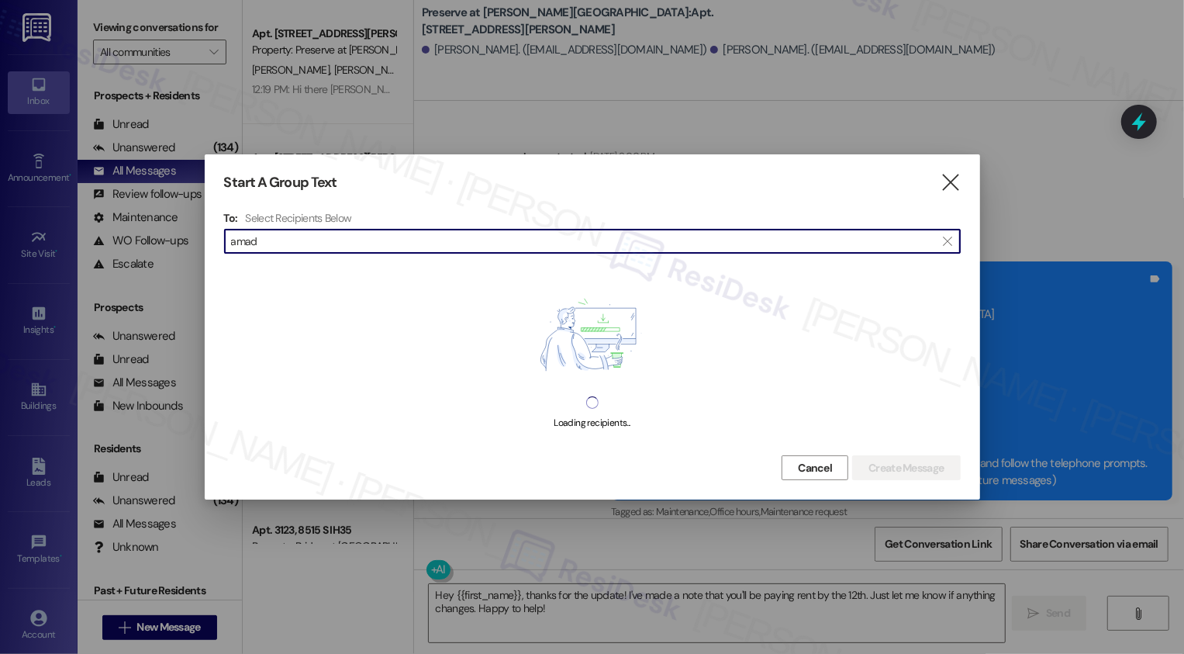
scroll to position [7099, 0]
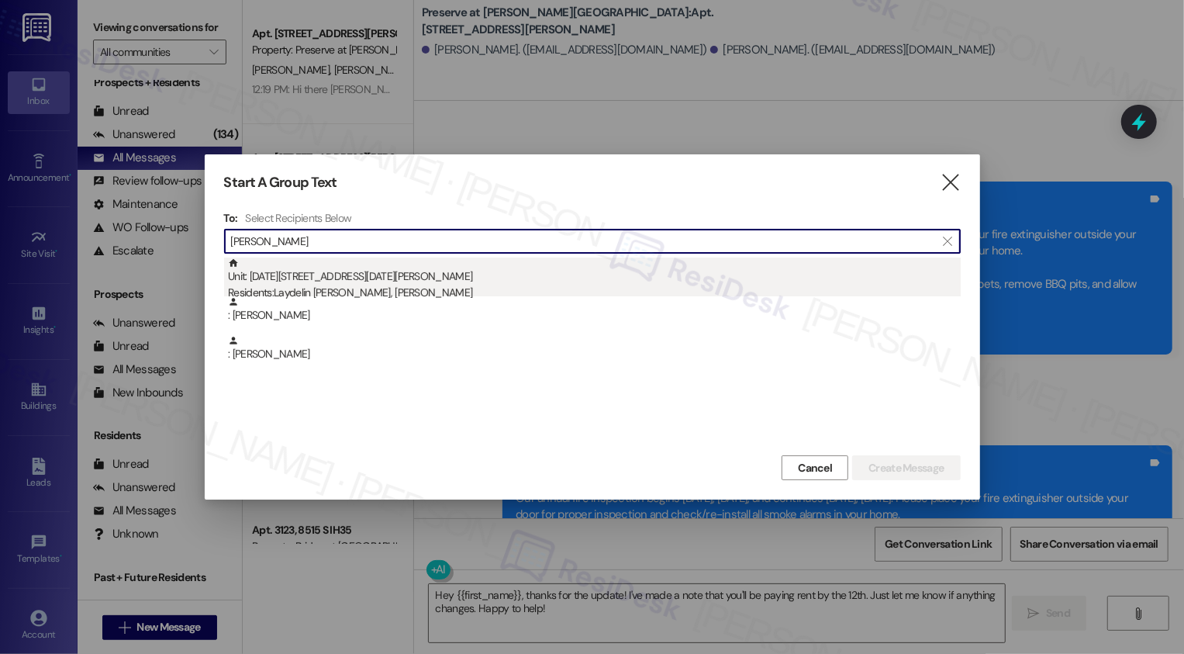
type input "[PERSON_NAME]"
click at [391, 291] on div "Residents: [PERSON_NAME], [PERSON_NAME]" at bounding box center [594, 293] width 733 height 16
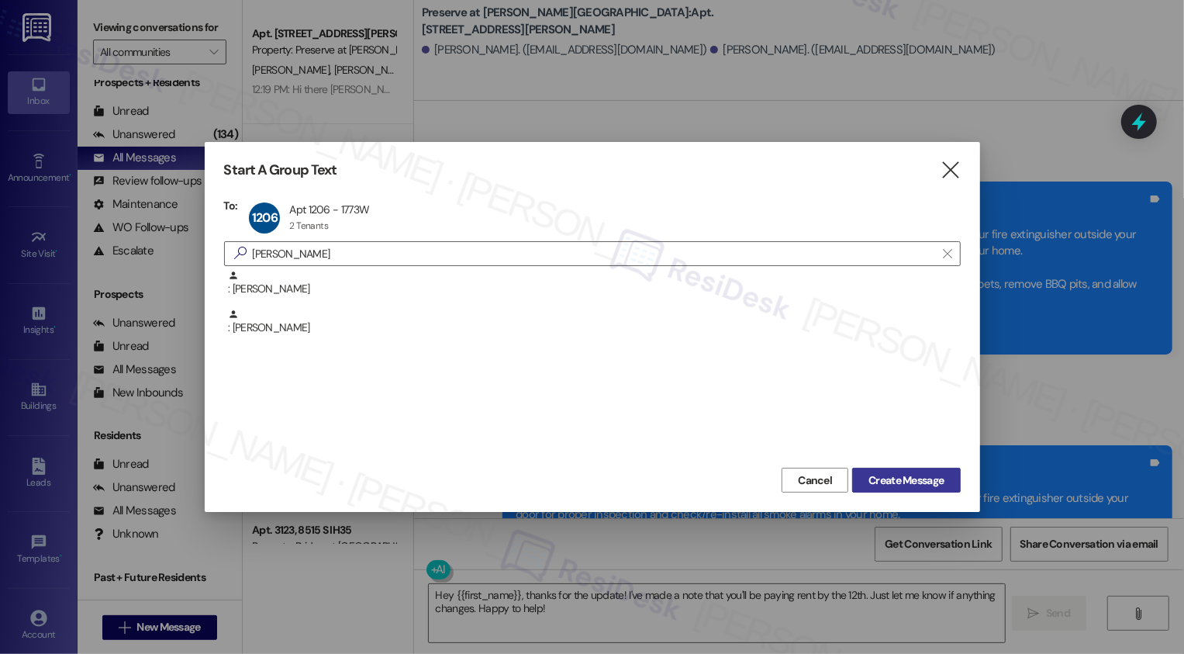
click at [938, 483] on span "Create Message" at bounding box center [905, 480] width 75 height 16
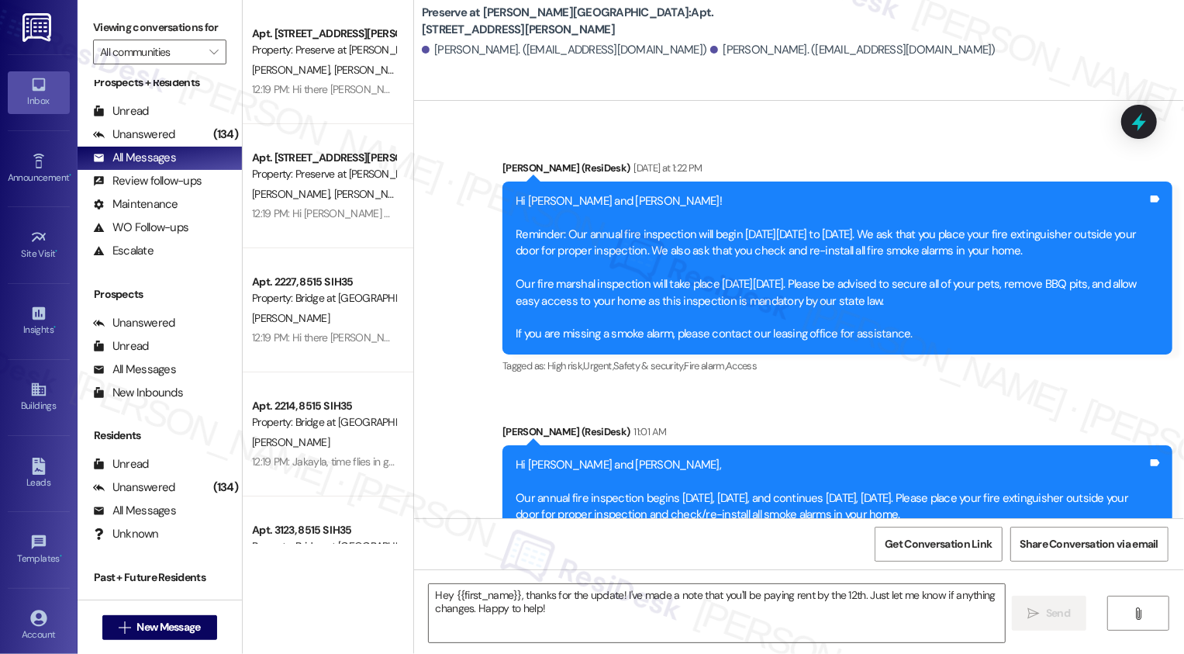
type textarea "Fetching suggested responses. Please feel free to read through the conversation…"
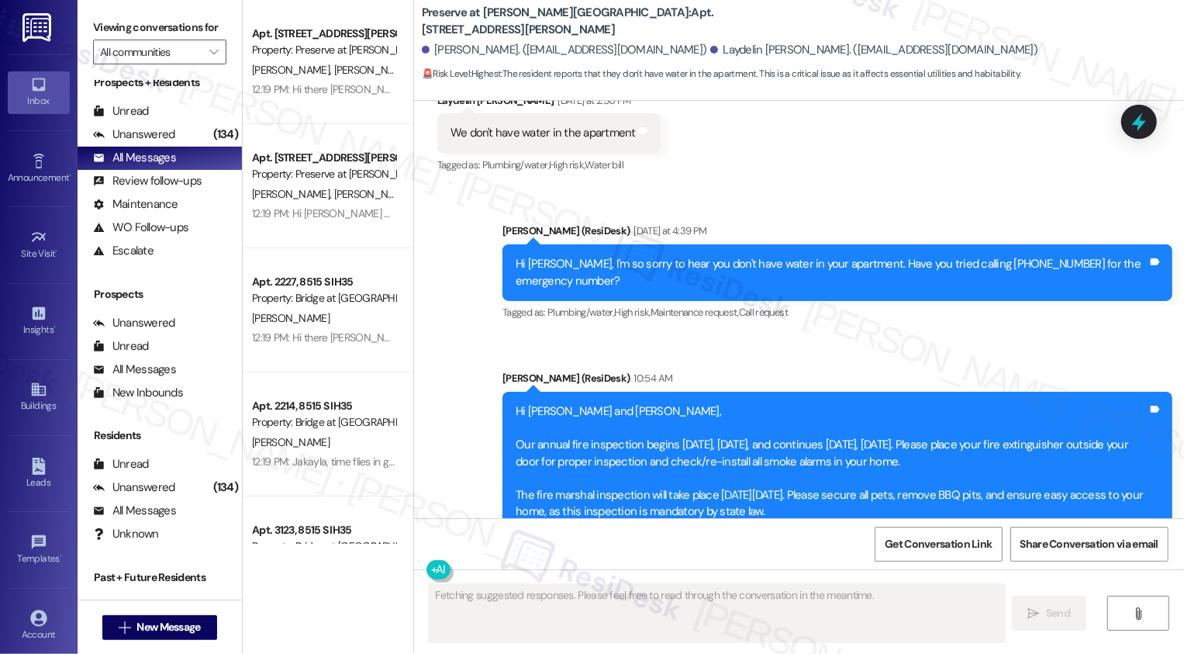
scroll to position [13975, 0]
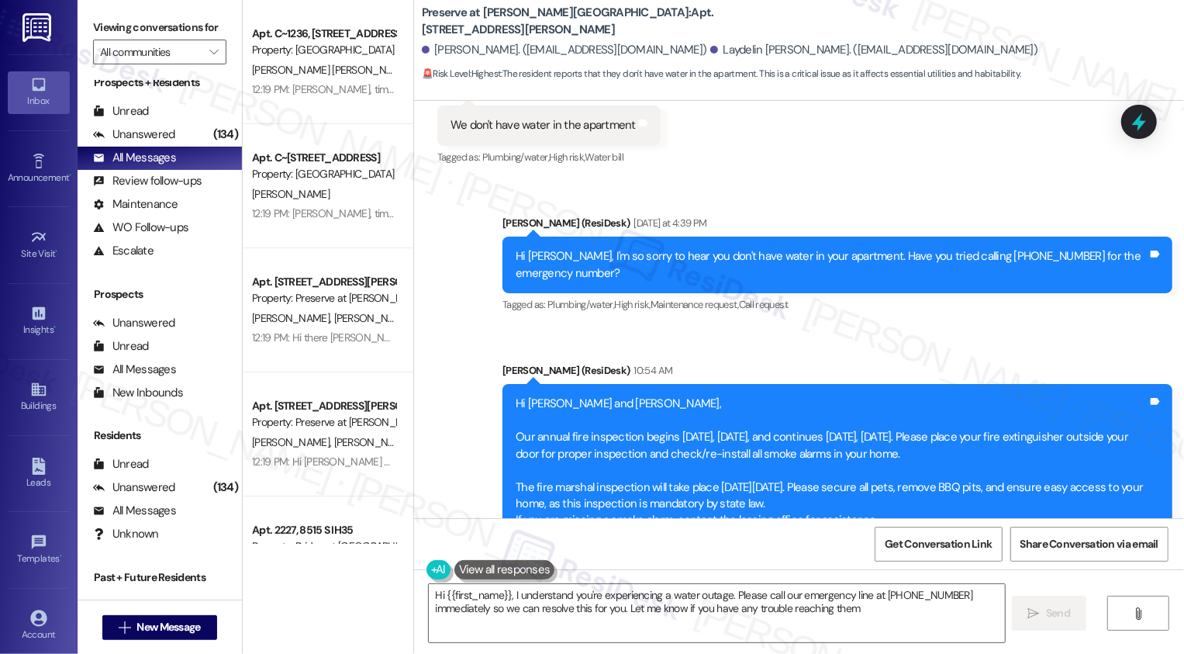
type textarea "Hi {{first_name}}, I understand you're experiencing a water outage. Please call…"
click at [178, 628] on span "New Message" at bounding box center [168, 627] width 64 height 16
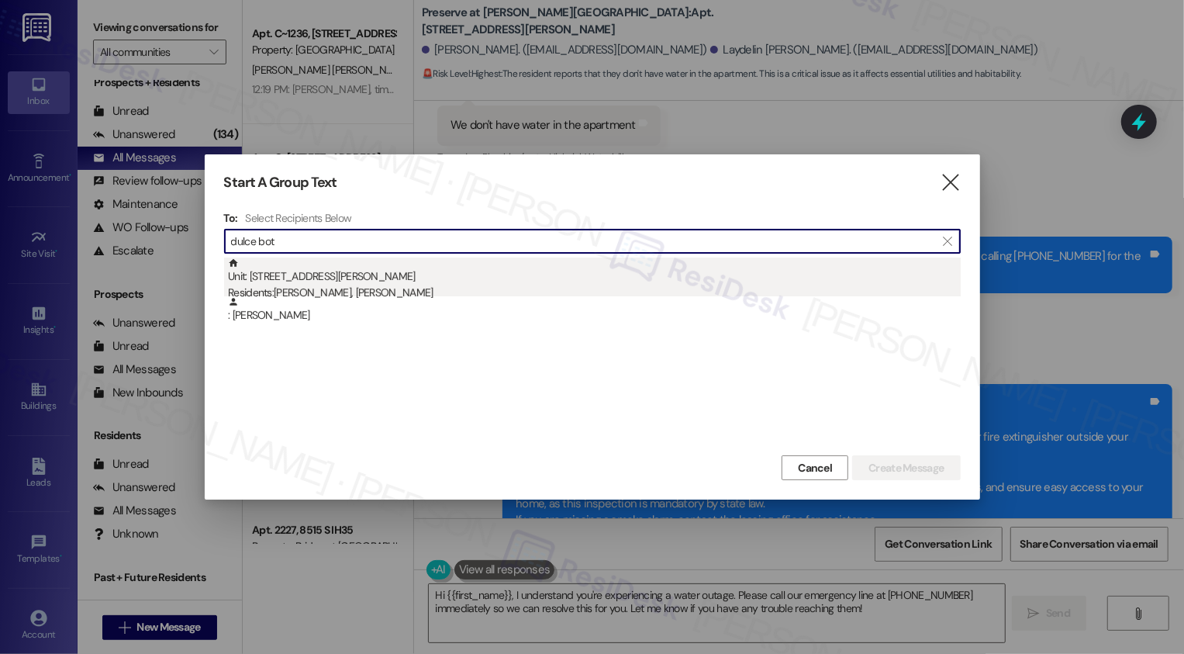
type input "dulce bot"
click at [436, 280] on div "Unit: [STREET_ADDRESS][PERSON_NAME] Residents: [PERSON_NAME], [PERSON_NAME]" at bounding box center [594, 279] width 733 height 44
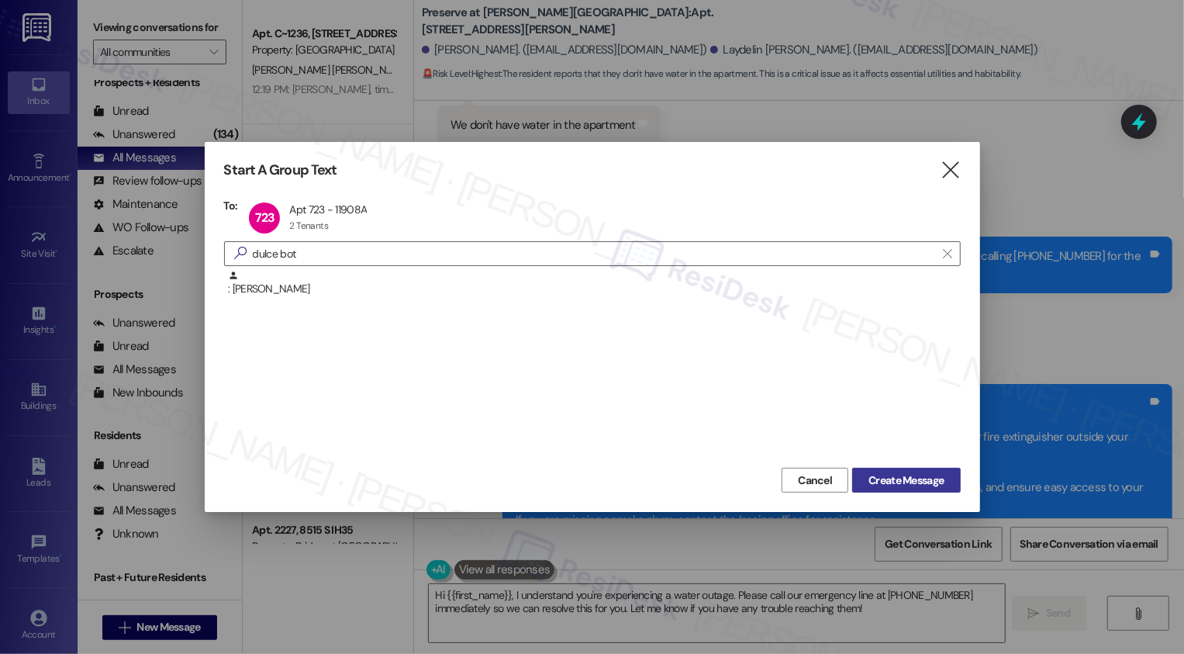
click at [935, 484] on span "Create Message" at bounding box center [905, 480] width 75 height 16
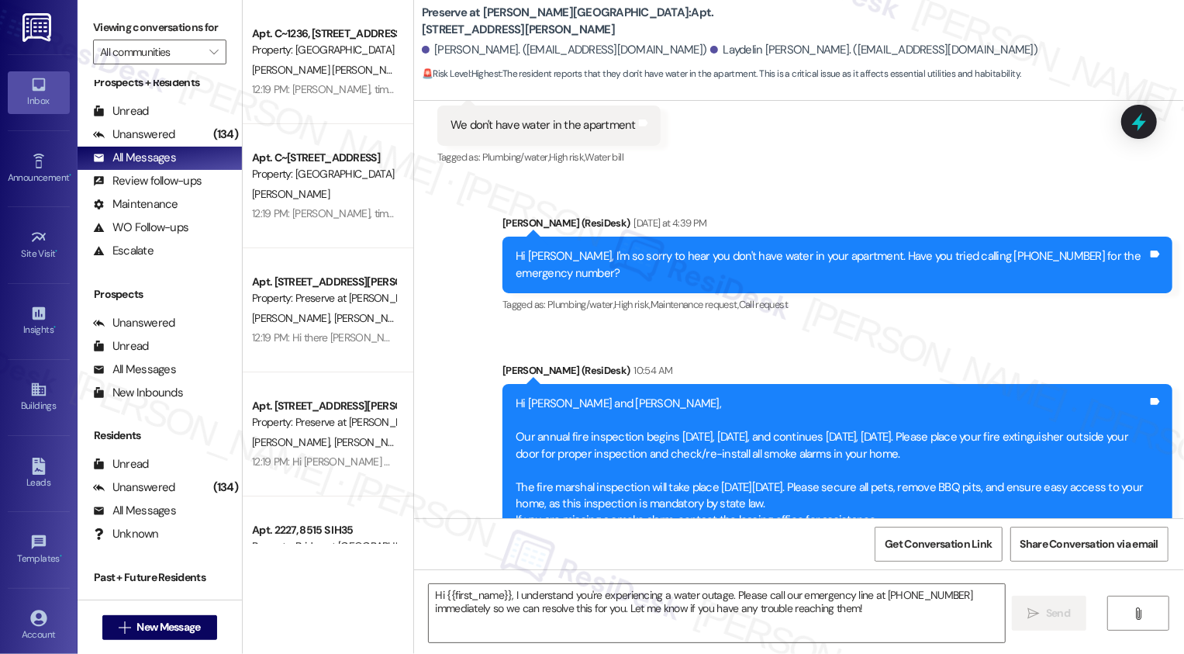
type textarea "Fetching suggested responses. Please feel free to read through the conversation…"
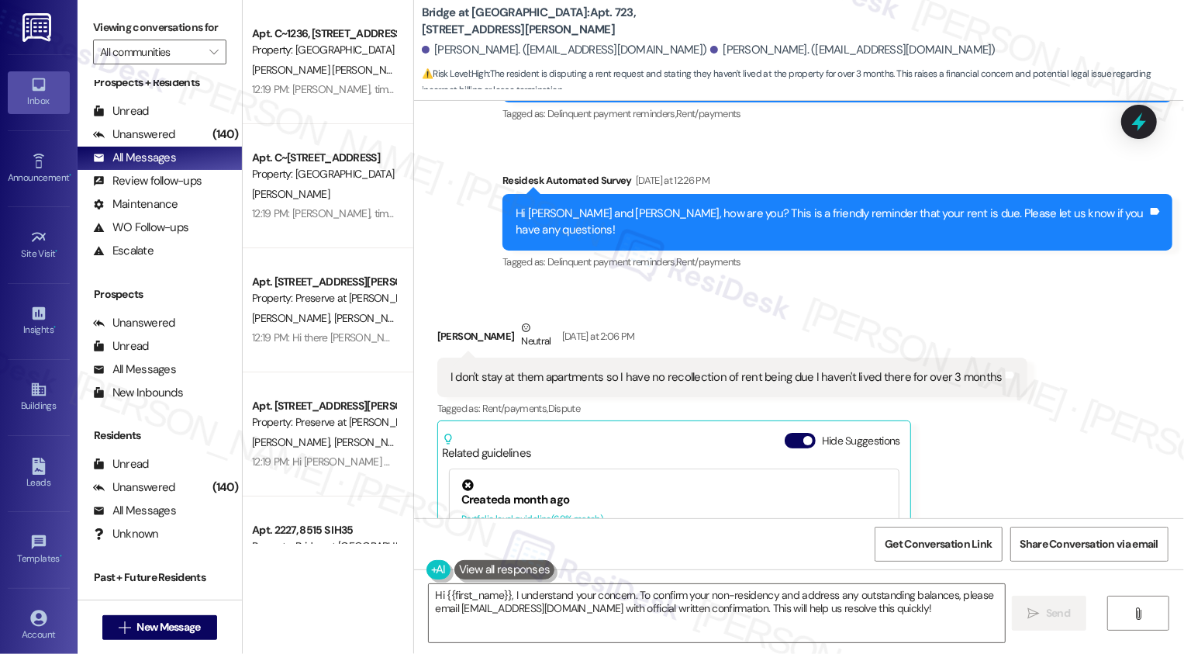
scroll to position [1442, 0]
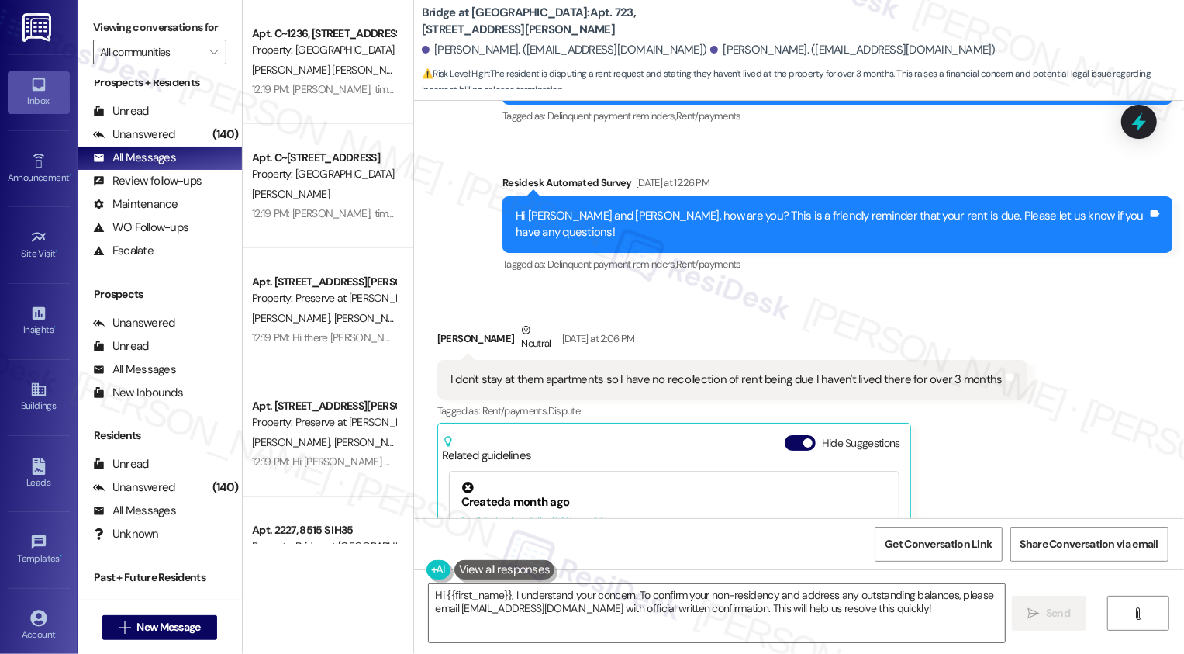
click at [445, 322] on div "[PERSON_NAME] Neutral [DATE] at 2:06 PM" at bounding box center [732, 341] width 590 height 38
copy div "[DEMOGRAPHIC_DATA]"
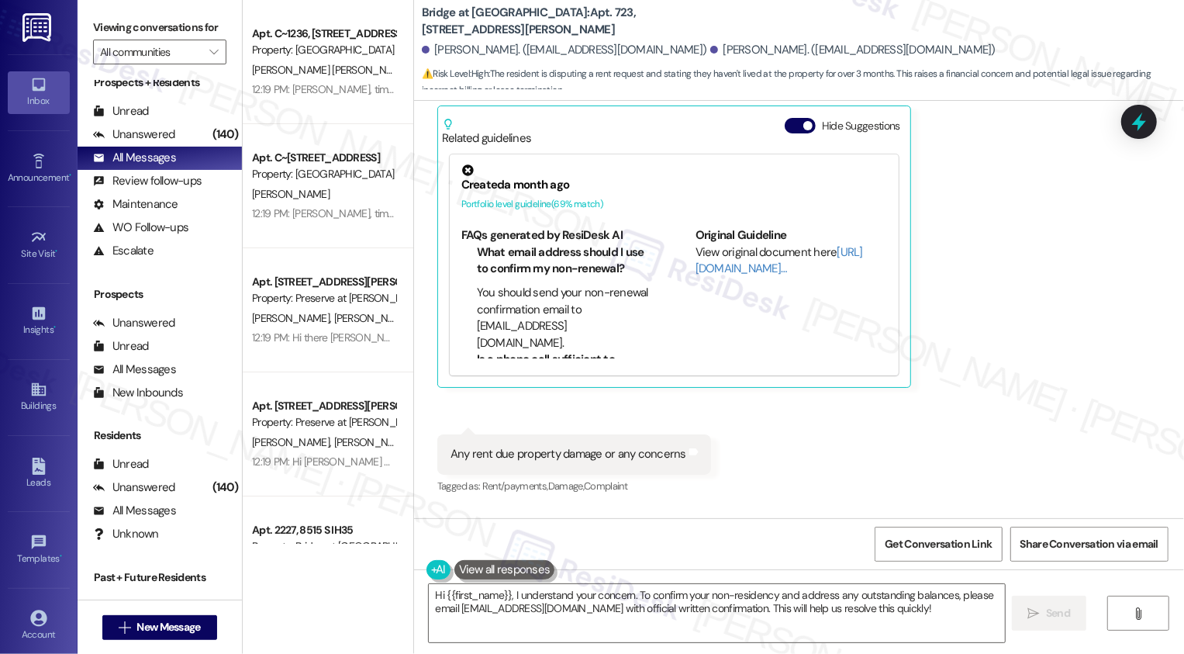
scroll to position [1826, 0]
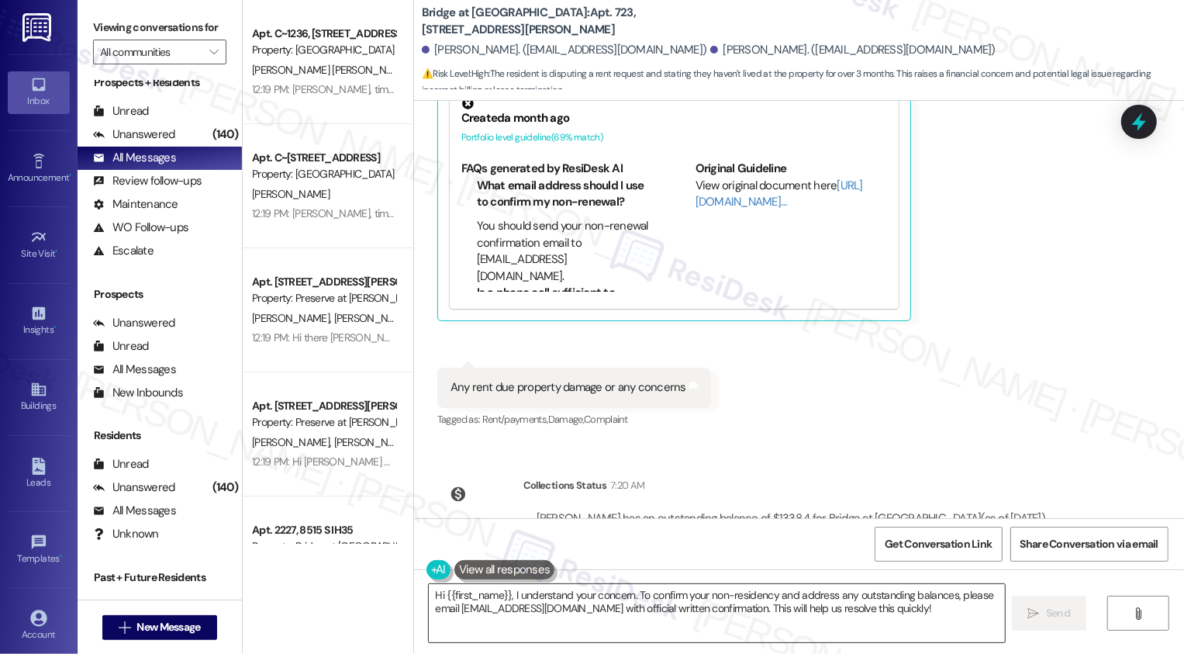
click at [550, 619] on textarea "Hi {{first_name}}, I understand your concern. To confirm your non-residency and…" at bounding box center [717, 613] width 576 height 58
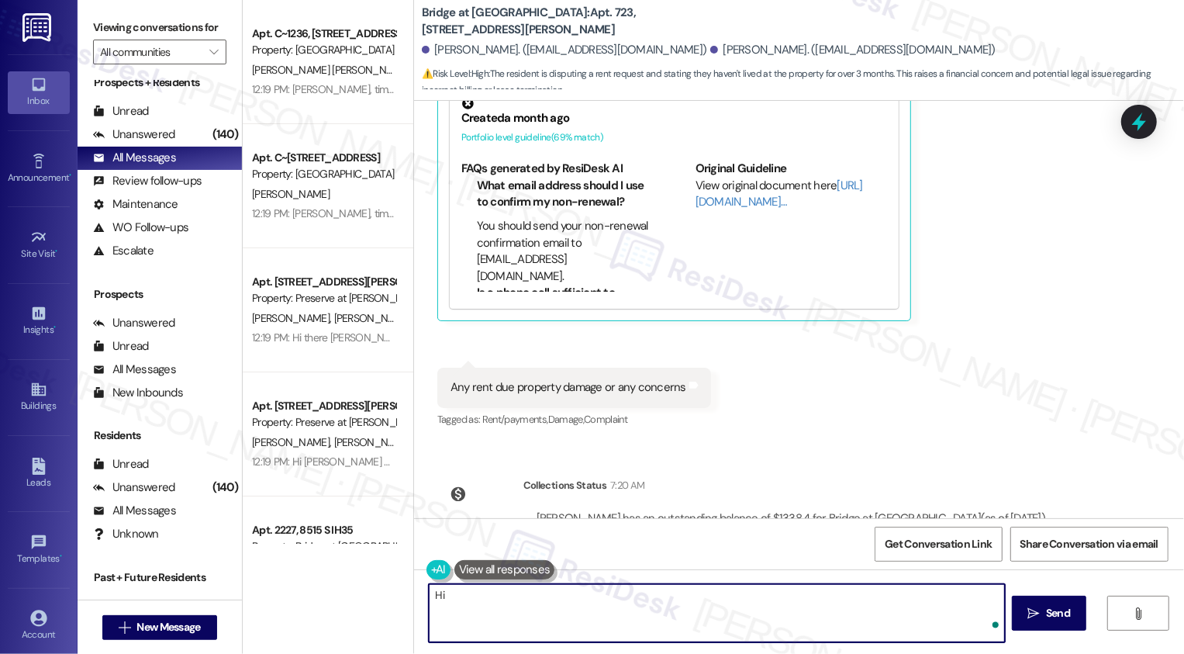
paste textarea "[DEMOGRAPHIC_DATA]"
click at [644, 595] on textarea "Hi [PERSON_NAME], thank you for letting me know! I verify any details with the …" at bounding box center [715, 613] width 576 height 58
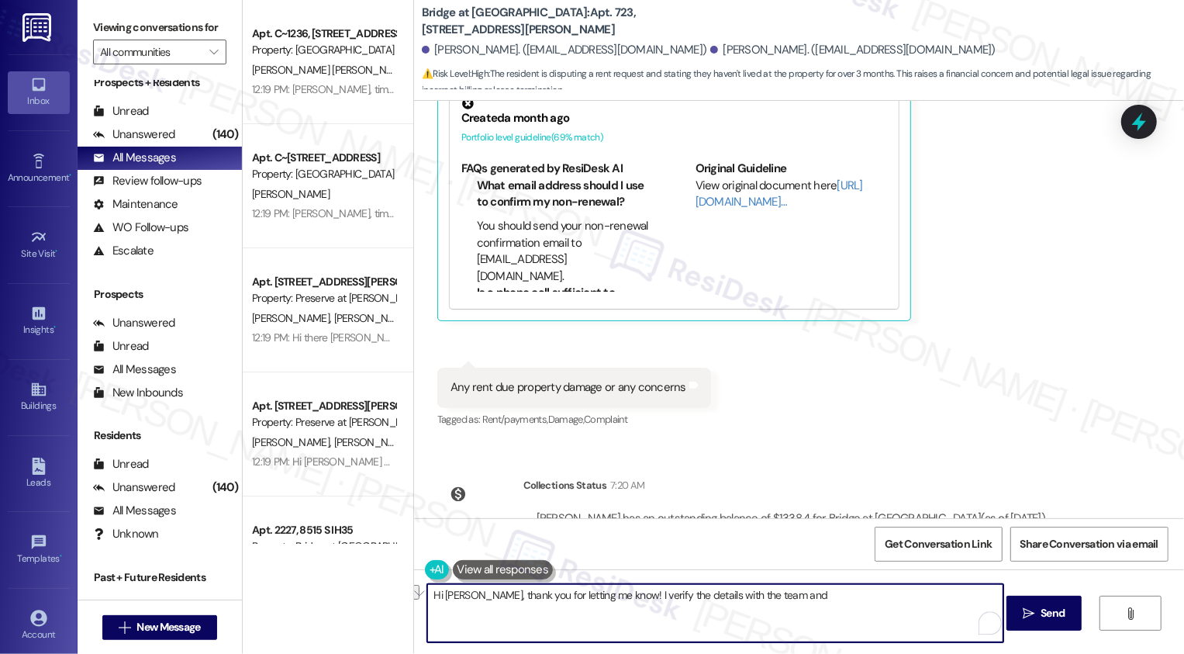
drag, startPoint x: 608, startPoint y: 594, endPoint x: 876, endPoint y: 599, distance: 268.3
click at [876, 604] on textarea "Hi [PERSON_NAME], thank you for letting me know! I verify the details with the …" at bounding box center [715, 613] width 576 height 58
type textarea "Hi [PERSON_NAME], thank you for letting me know! I'll double check this with th…"
click at [646, 599] on textarea "Hi [PERSON_NAME], thank you for letting me know! I'll double check this with th…" at bounding box center [715, 613] width 576 height 58
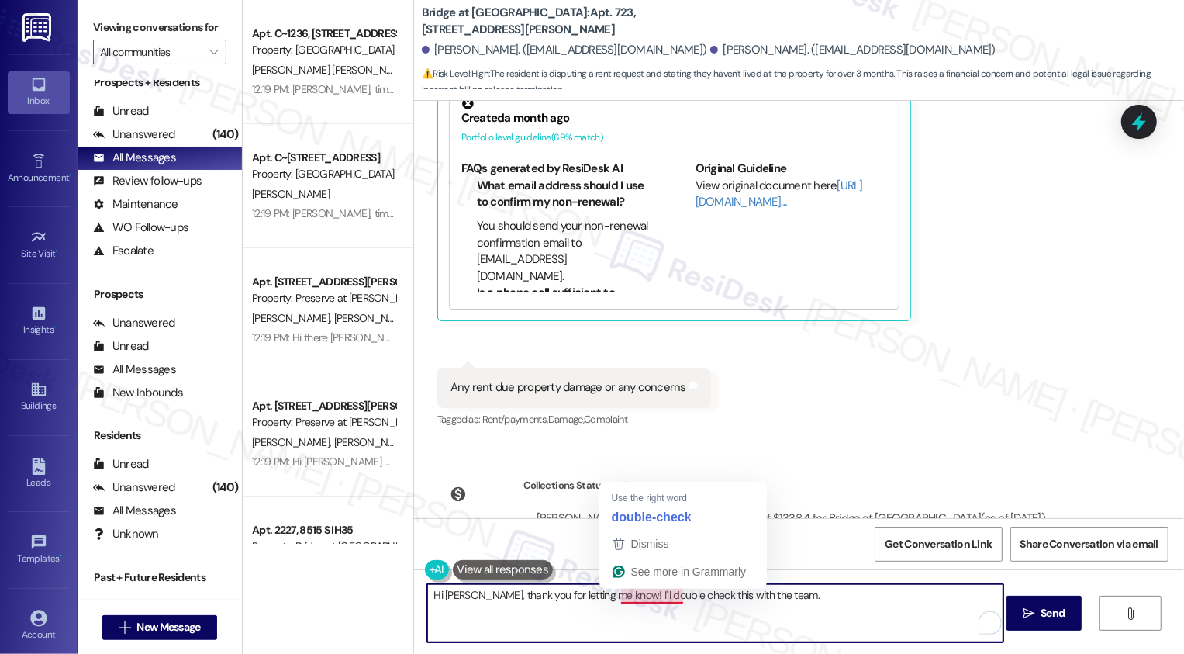
click at [782, 599] on textarea "Hi [PERSON_NAME], thank you for letting me know! I'll double check this with th…" at bounding box center [715, 613] width 576 height 58
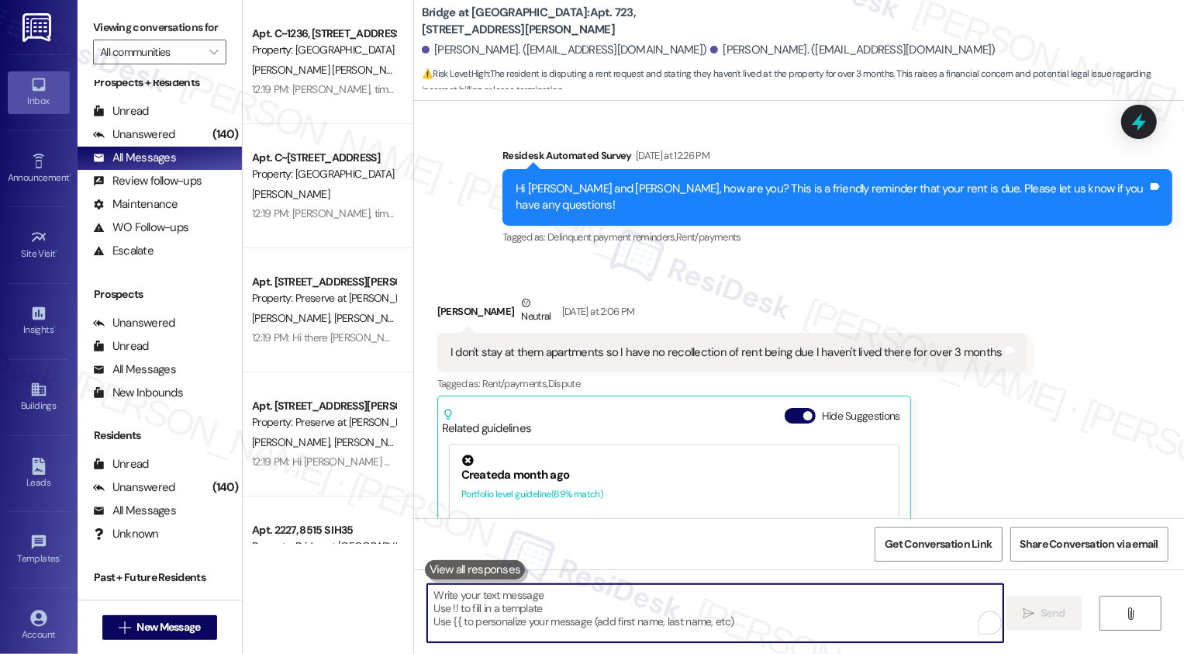
scroll to position [1350, 0]
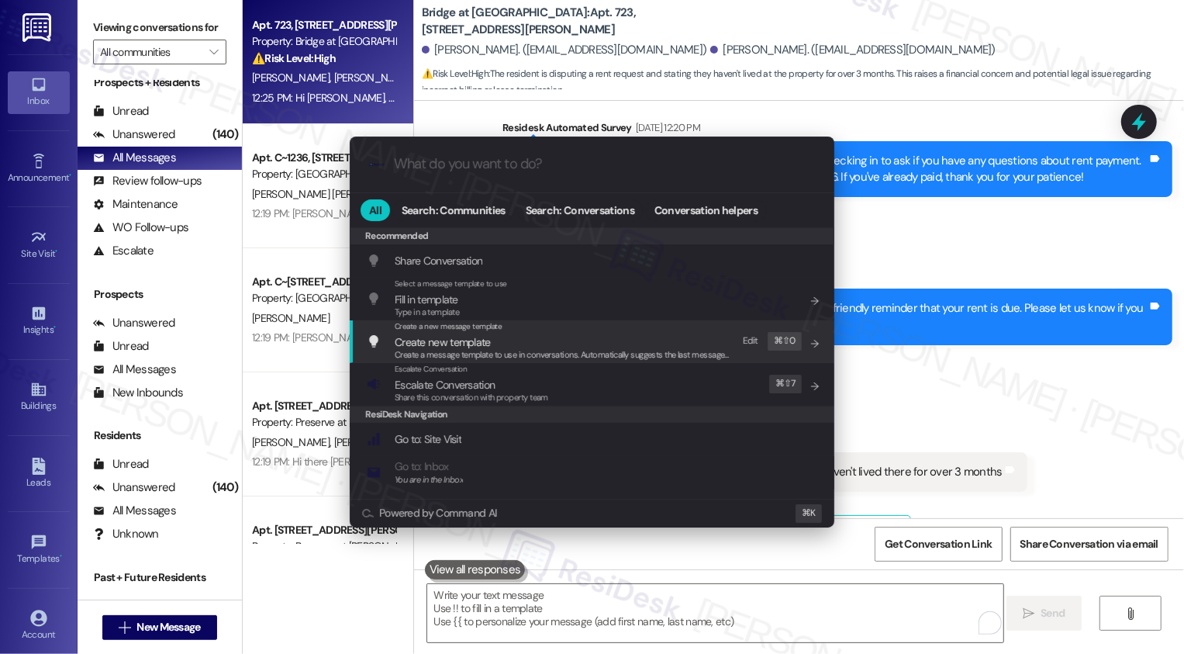
click at [842, 346] on div ".cls-1{fill:#0a055f;}.cls-2{fill:#0cc4c4;} resideskLogoBlueOrange All Search: C…" at bounding box center [591, 331] width 523 height 421
click at [996, 343] on div ".cls-1{fill:#0a055f;}.cls-2{fill:#0cc4c4;} resideskLogoBlueOrange All Search: C…" at bounding box center [592, 327] width 1184 height 654
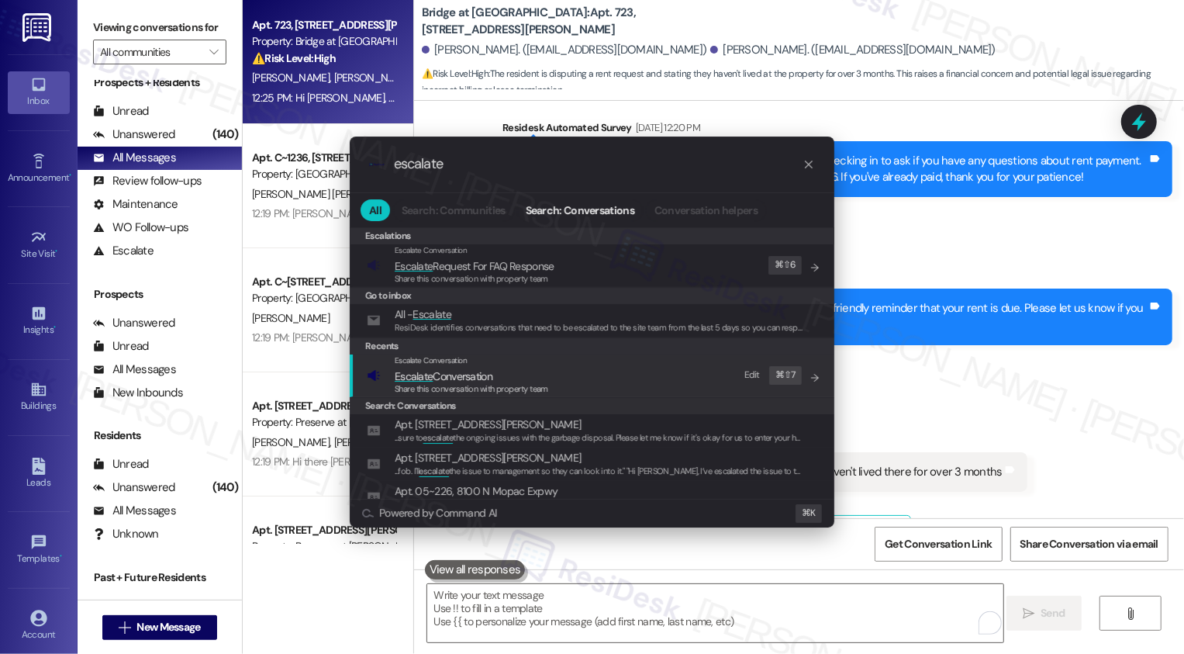
type input "escalate"
click at [456, 382] on div "Share this conversation with property team" at bounding box center [472, 389] width 154 height 14
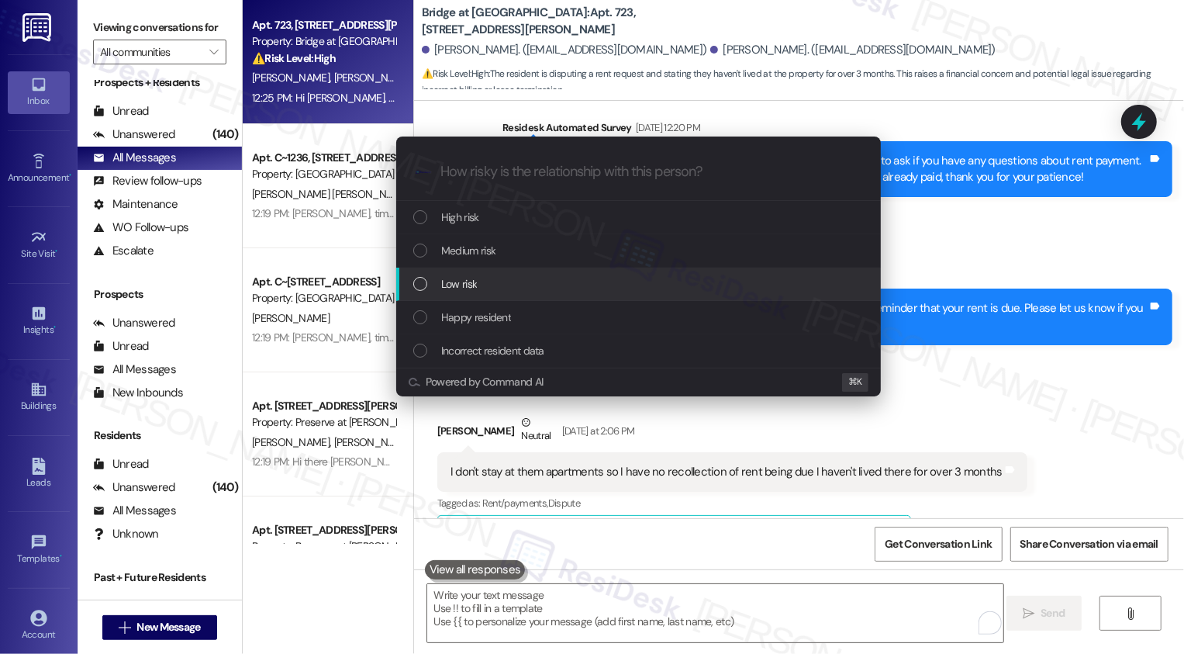
click at [454, 273] on div "Low risk" at bounding box center [638, 283] width 485 height 33
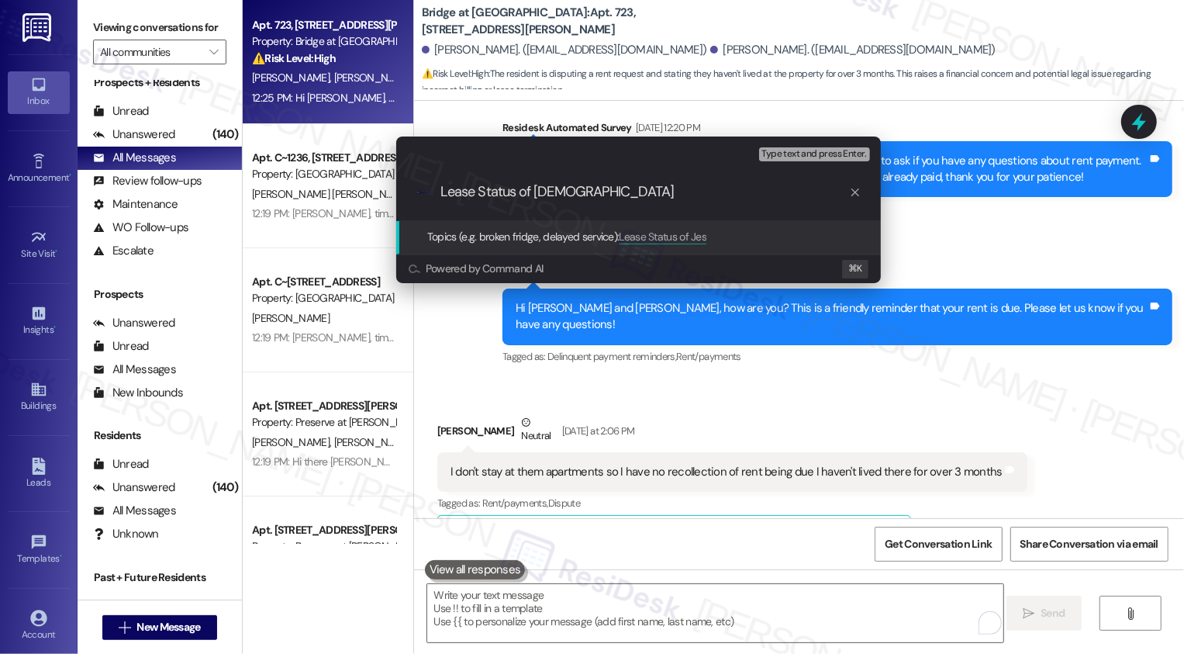
type input "Lease Status of [DEMOGRAPHIC_DATA]"
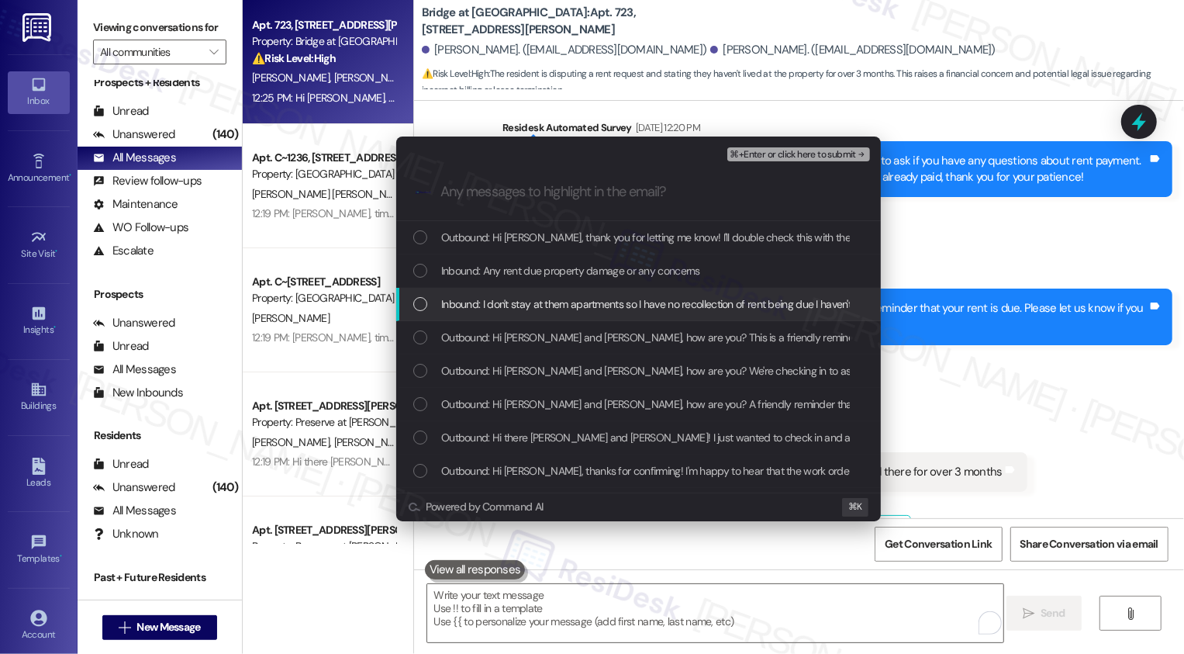
click at [987, 298] on div "Escalate Conversation Low risk Lease Status of [DEMOGRAPHIC_DATA] Any messages …" at bounding box center [592, 327] width 1184 height 654
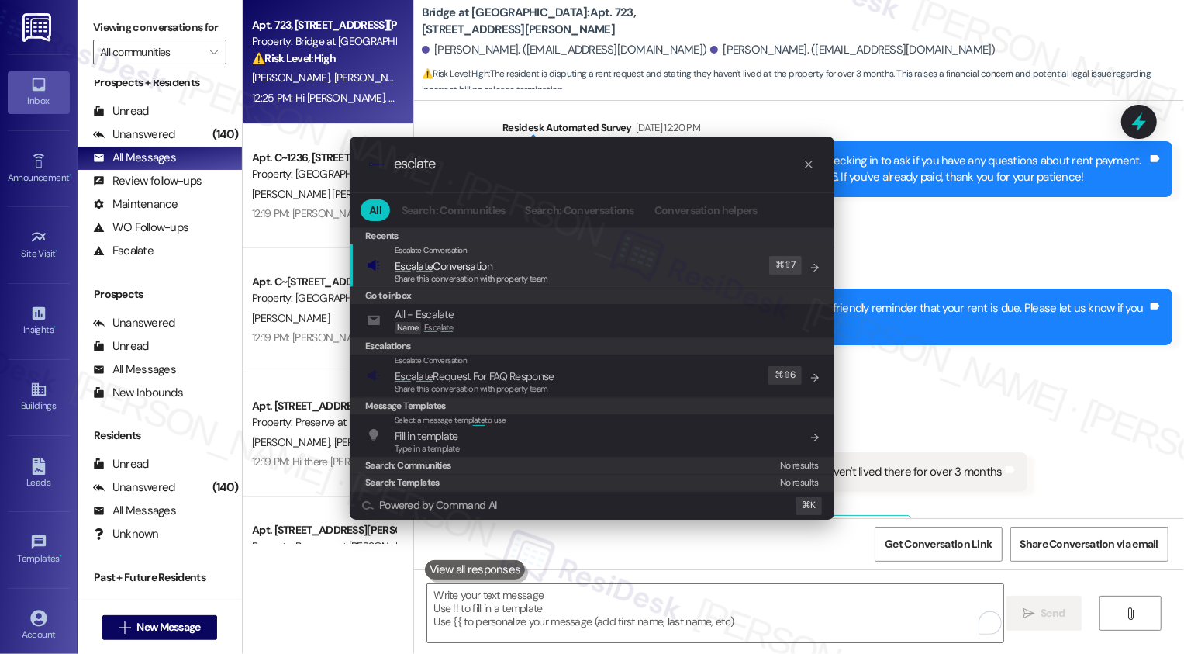
type input "esclate"
click at [520, 266] on span "Esc a late Conversation" at bounding box center [472, 265] width 154 height 17
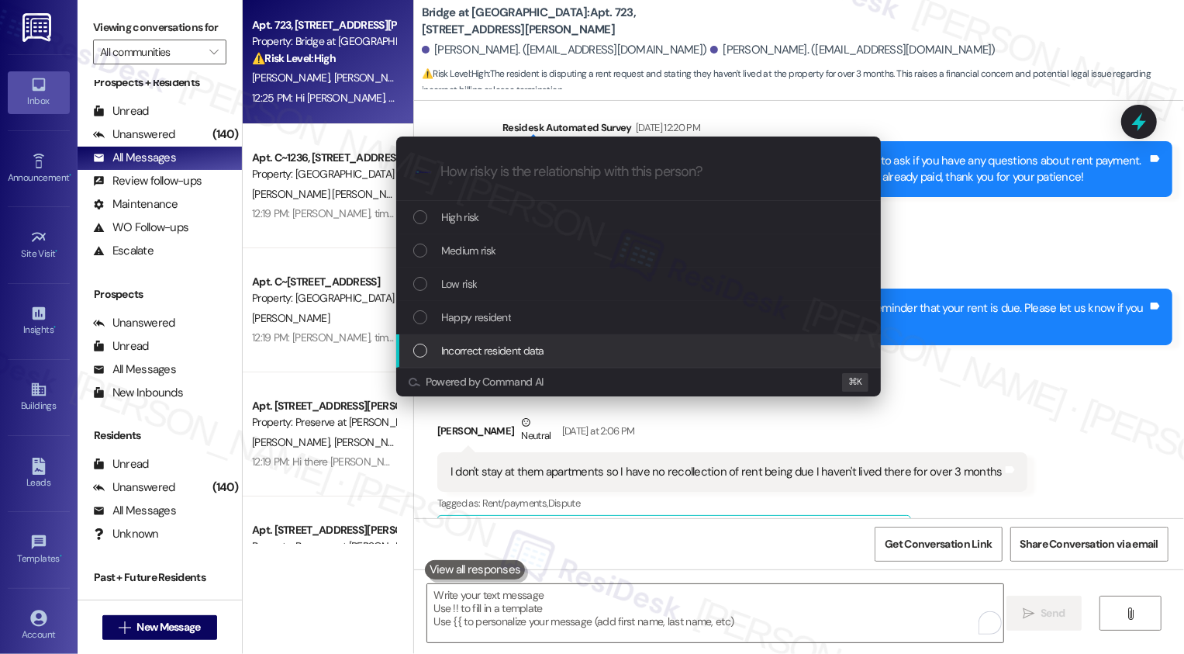
click at [501, 354] on span "Incorrect resident data" at bounding box center [492, 350] width 103 height 17
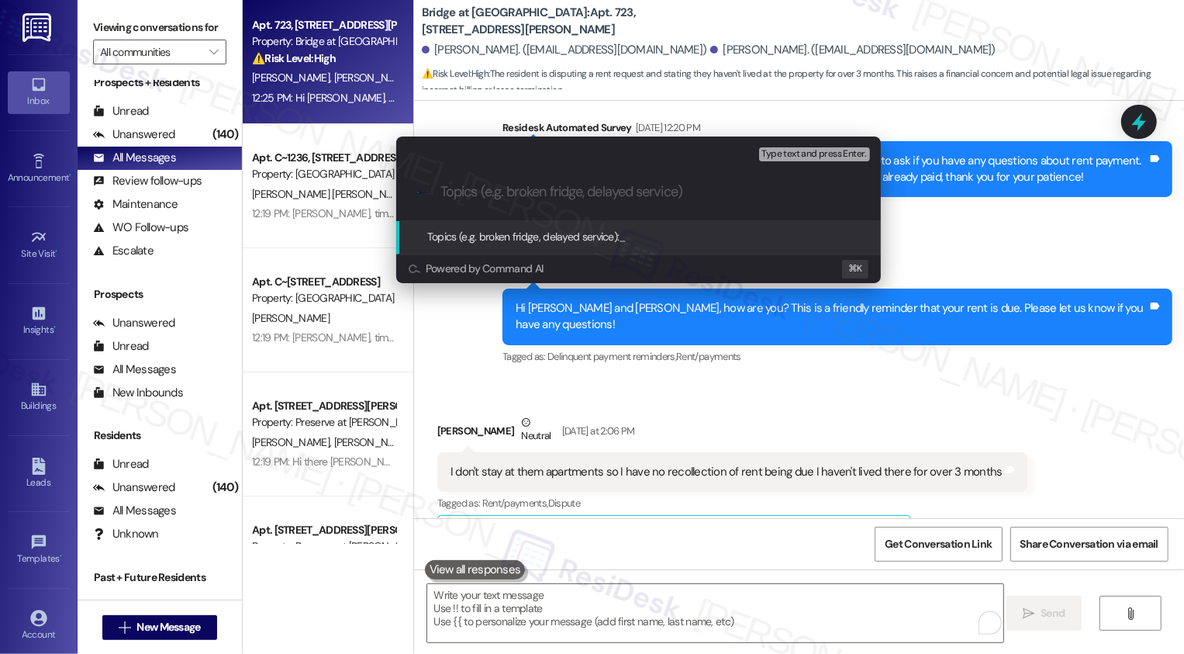
paste input "Lease Status of [DEMOGRAPHIC_DATA]"
type input "Lease Status of [DEMOGRAPHIC_DATA]"
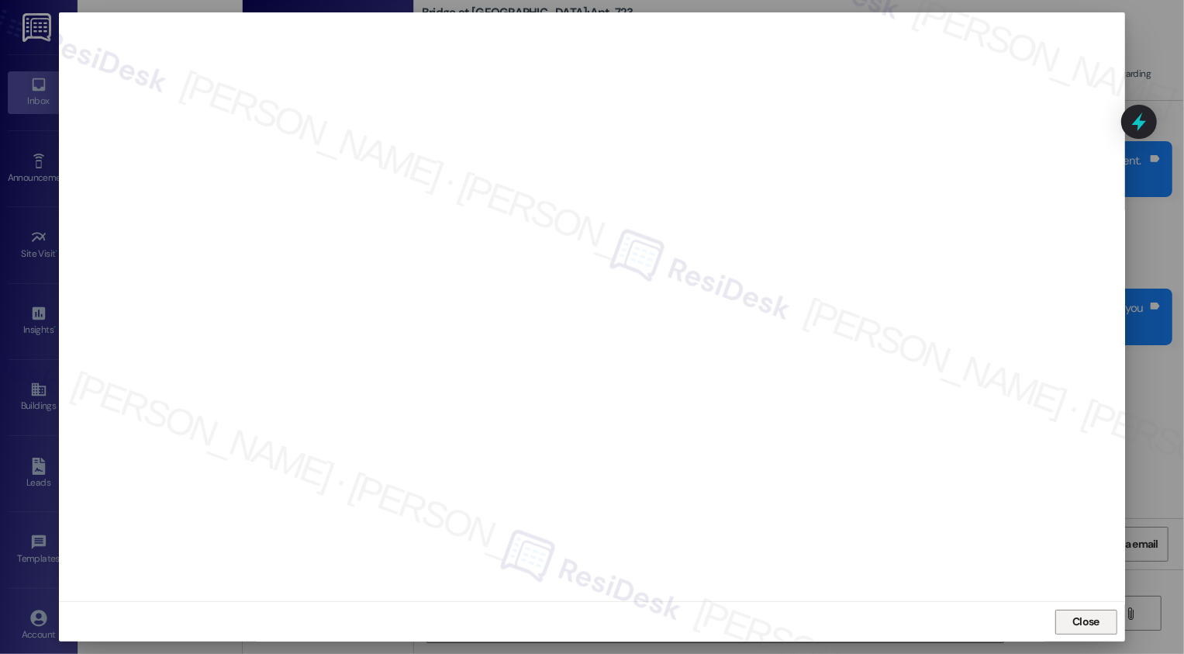
click at [1095, 621] on button "Close" at bounding box center [1086, 621] width 62 height 25
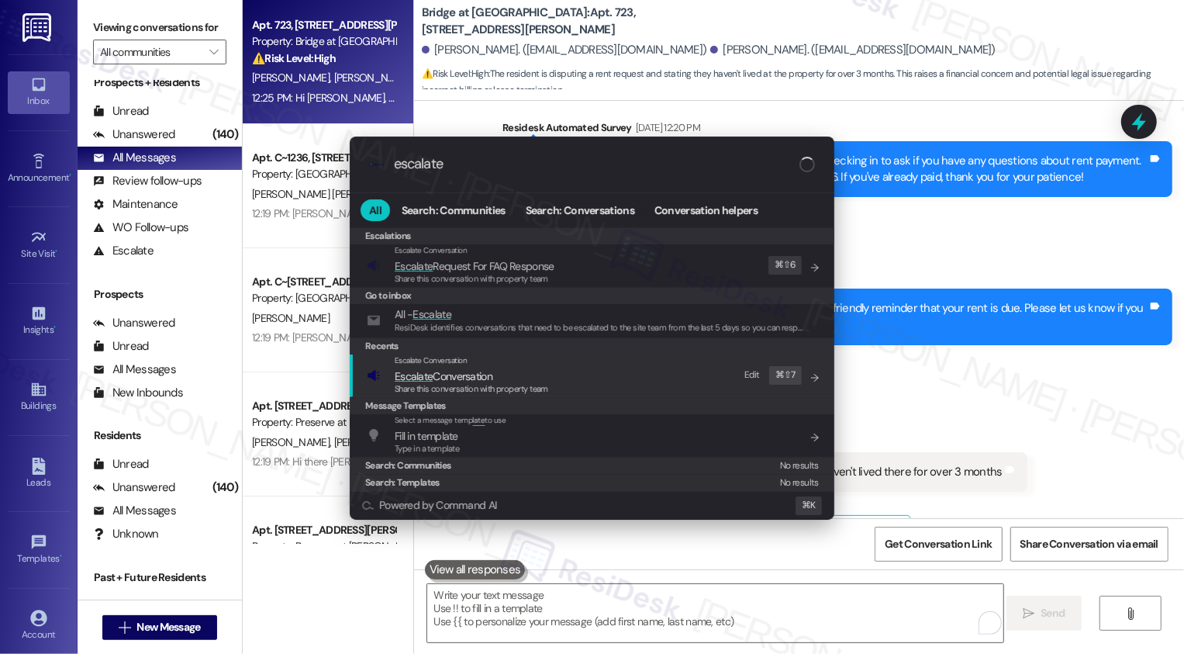
type input "escalate"
click at [485, 378] on span "Escalate Conversation" at bounding box center [444, 376] width 98 height 14
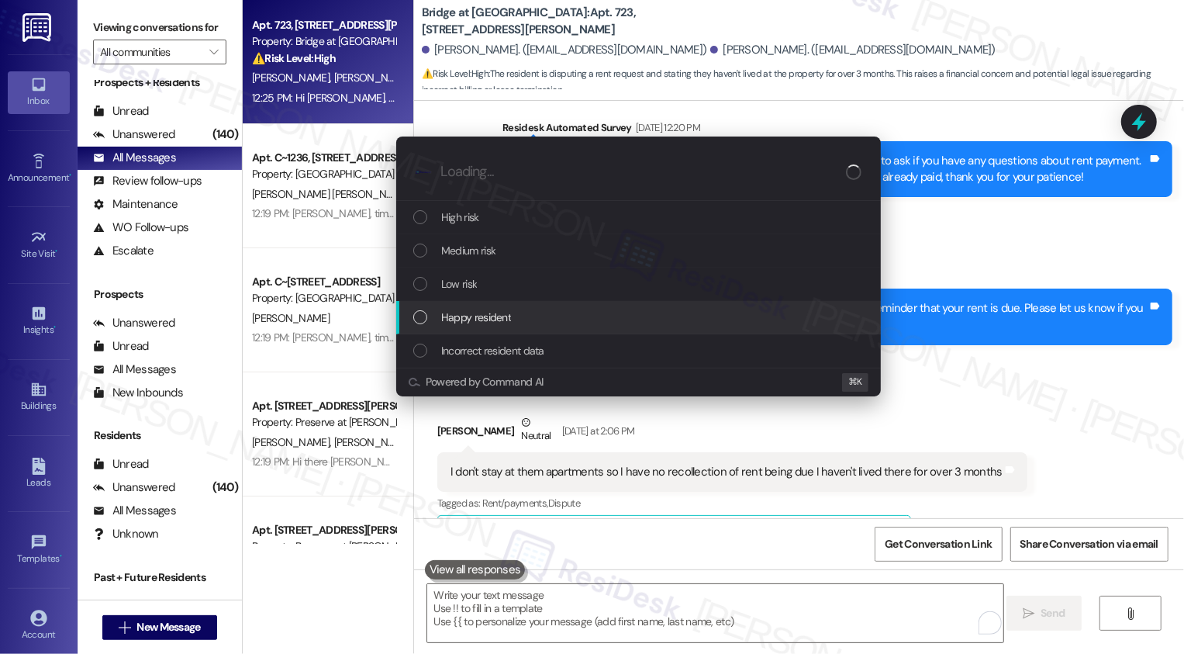
click at [479, 309] on span "Happy resident" at bounding box center [476, 317] width 70 height 17
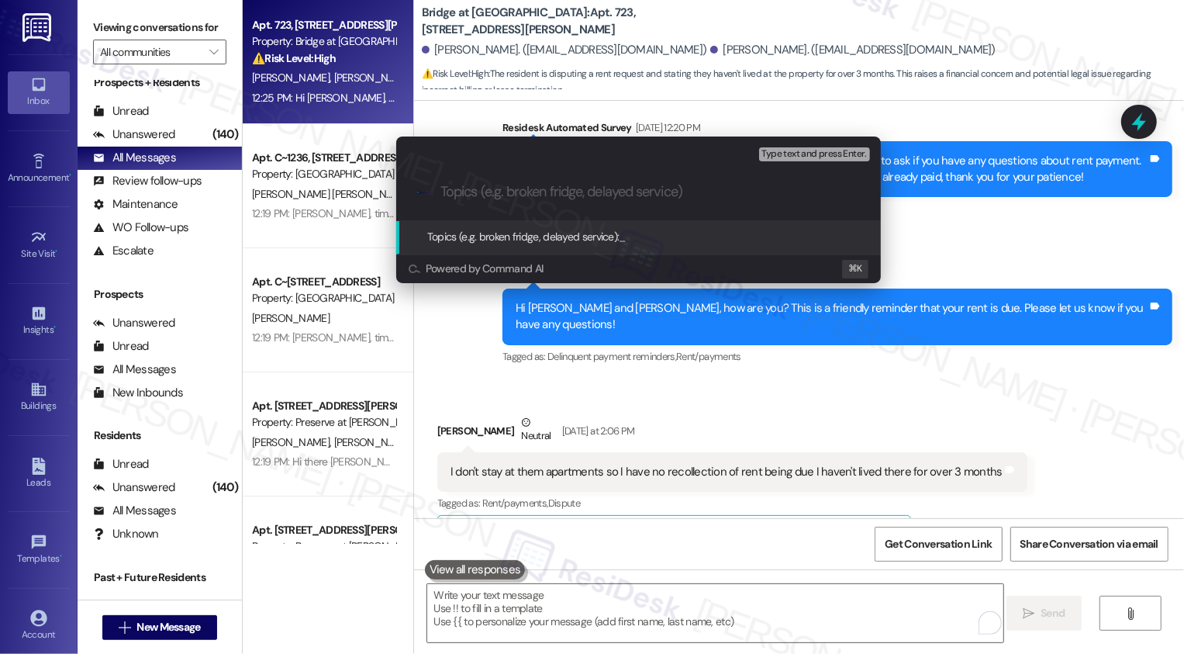
click at [738, 323] on div "Escalate Conversation Happy resident Topics (e.g. broken fridge, delayed servic…" at bounding box center [592, 327] width 1184 height 654
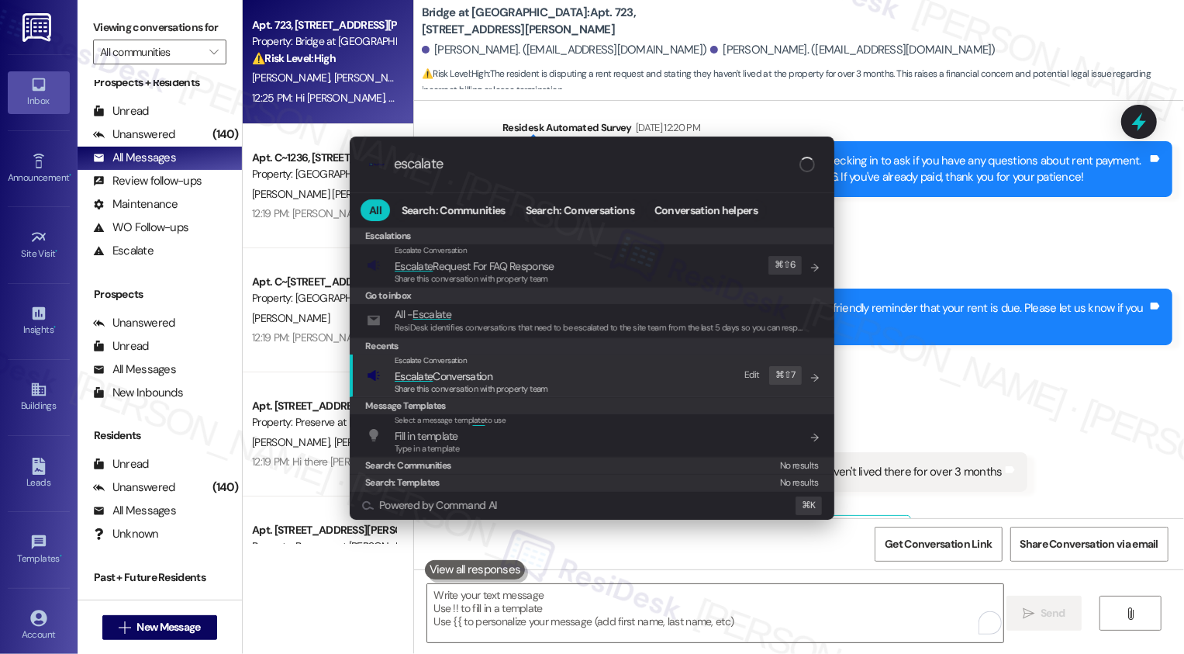
type input "escalate"
click at [477, 379] on span "Escalate Conversation" at bounding box center [444, 376] width 98 height 14
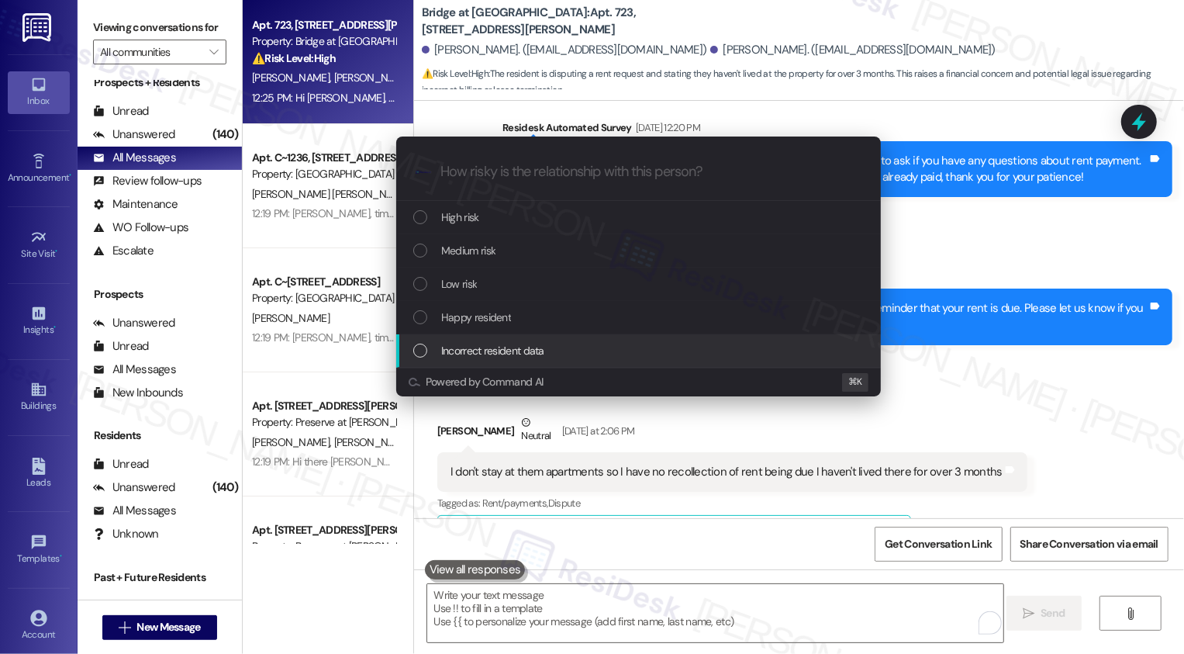
click at [487, 350] on span "Incorrect resident data" at bounding box center [492, 350] width 103 height 17
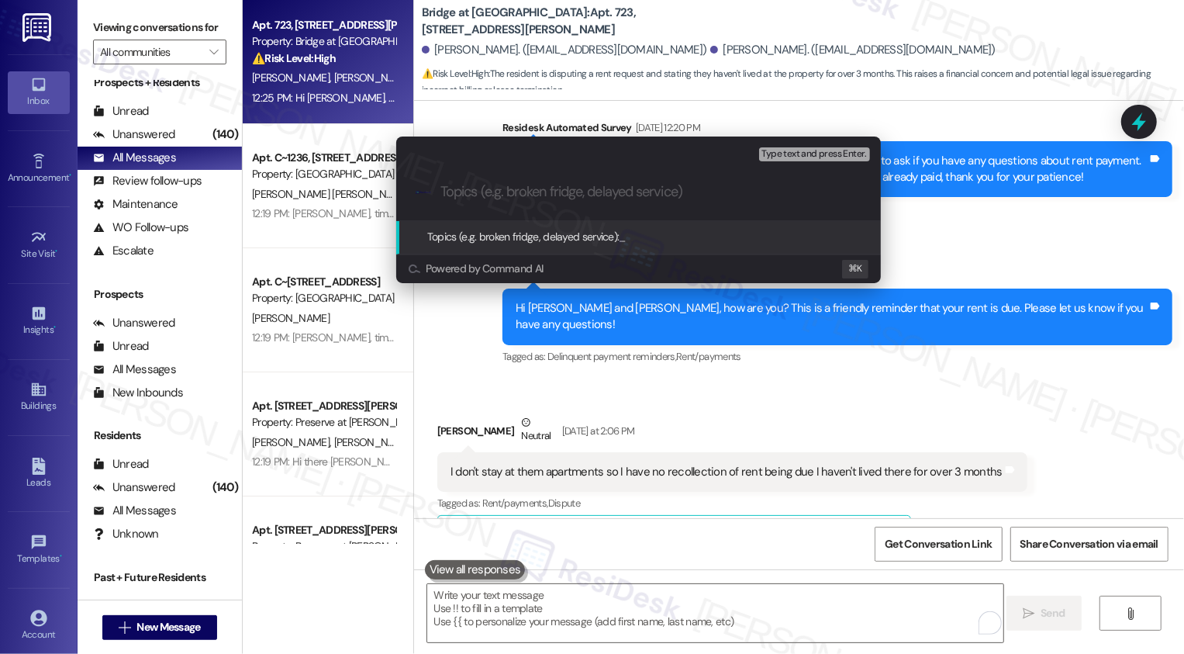
paste input "Lease Status of [DEMOGRAPHIC_DATA]"
type input "Lease Status of [DEMOGRAPHIC_DATA]"
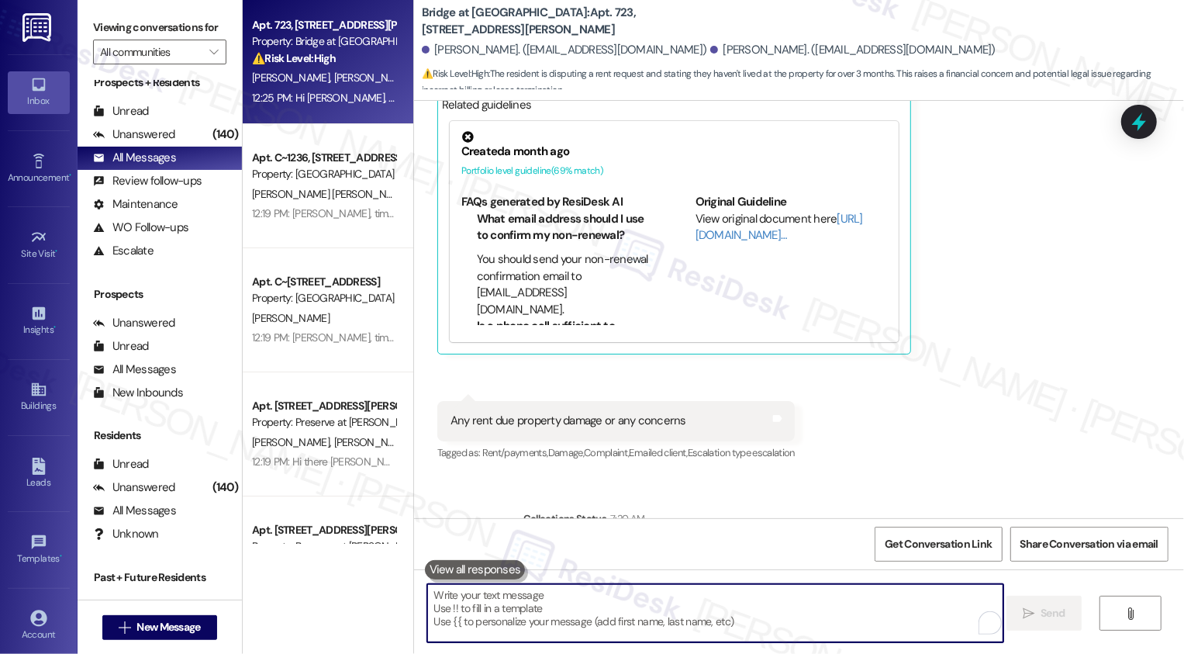
scroll to position [1957, 0]
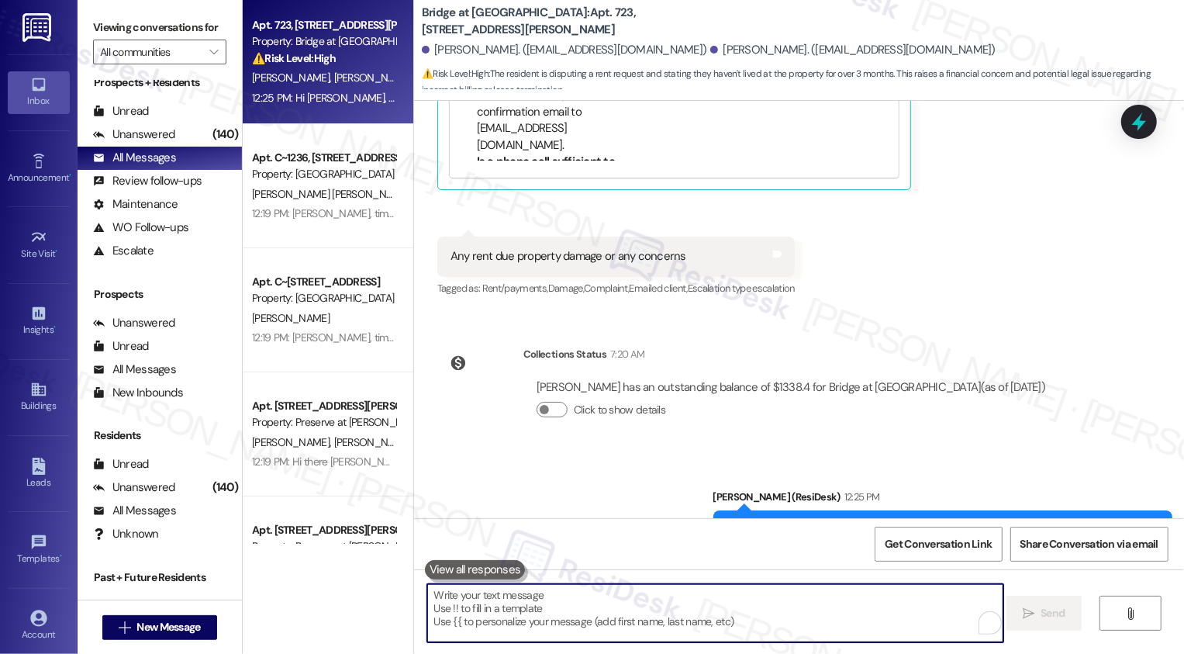
click at [520, 24] on b "Bridge at Volente: Apt. 723, [STREET_ADDRESS][PERSON_NAME]" at bounding box center [577, 21] width 310 height 33
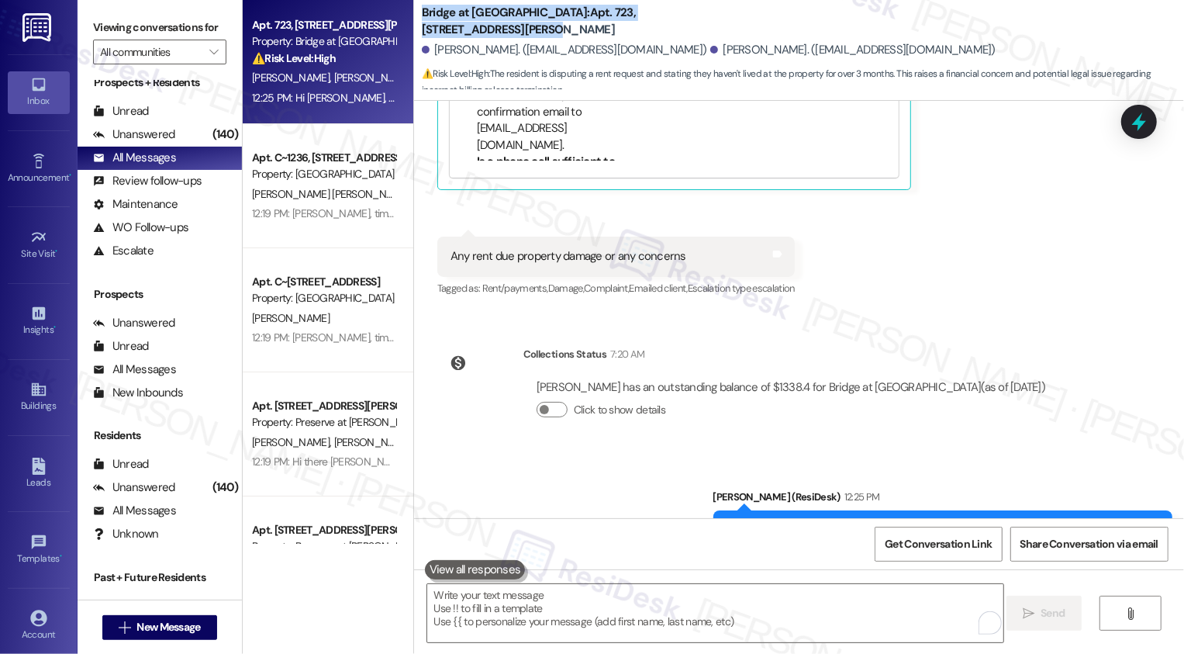
drag, startPoint x: 412, startPoint y: 16, endPoint x: 699, endPoint y: 13, distance: 286.1
click at [699, 16] on div "Bridge at Volente: Apt. 723, [STREET_ADDRESS][PERSON_NAME]" at bounding box center [577, 21] width 310 height 19
copy b "Bridge at Volente: Apt. 723, [STREET_ADDRESS][PERSON_NAME]"
drag, startPoint x: 424, startPoint y: 50, endPoint x: 526, endPoint y: 53, distance: 102.4
click at [526, 53] on div "Jesus Blas-Rodriguez. (jesusblasrodriguez64@gmail.com)" at bounding box center [564, 50] width 285 height 16
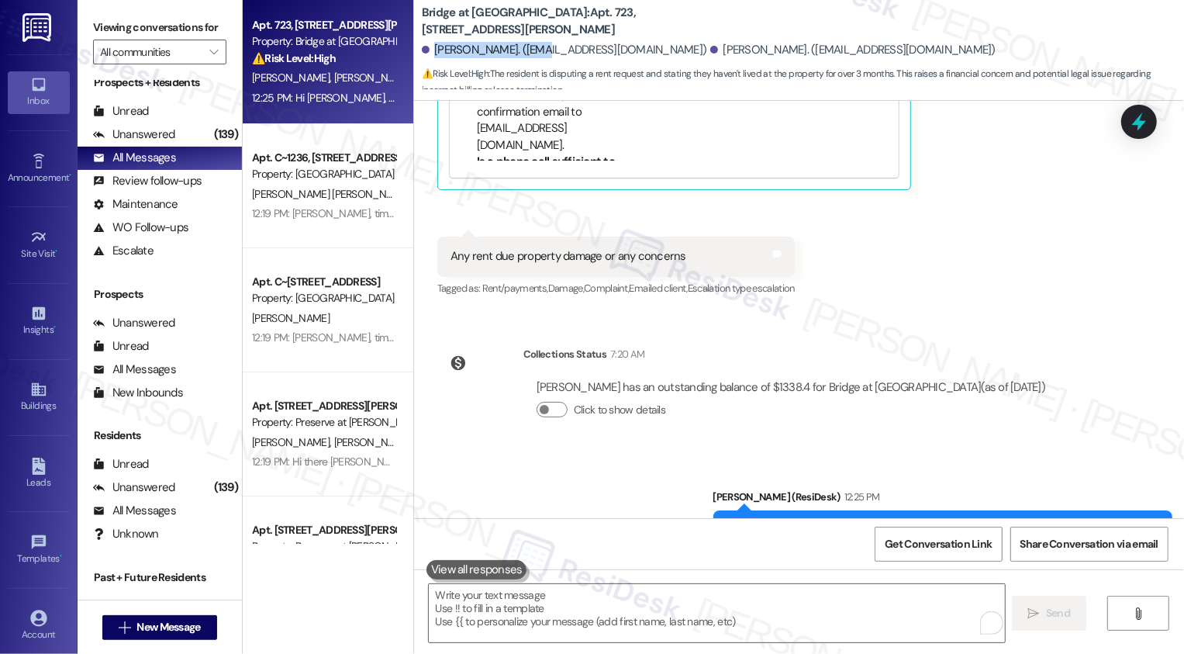
copy div "Jesus Blas-Rodriguez"
drag, startPoint x: 411, startPoint y: 19, endPoint x: 671, endPoint y: 24, distance: 259.8
click at [671, 24] on div "Bridge at Volente: Apt. 723, 11908 Anderson Mill Rd" at bounding box center [577, 21] width 310 height 19
copy b "Bridge at Volente: Apt. 723, 11908 Anderson Mill Rd"
click at [507, 454] on div "Sent via SMS Sarah (ResiDesk) 12:25 PM Hi Jesus, thank you for letting me know!…" at bounding box center [799, 519] width 770 height 131
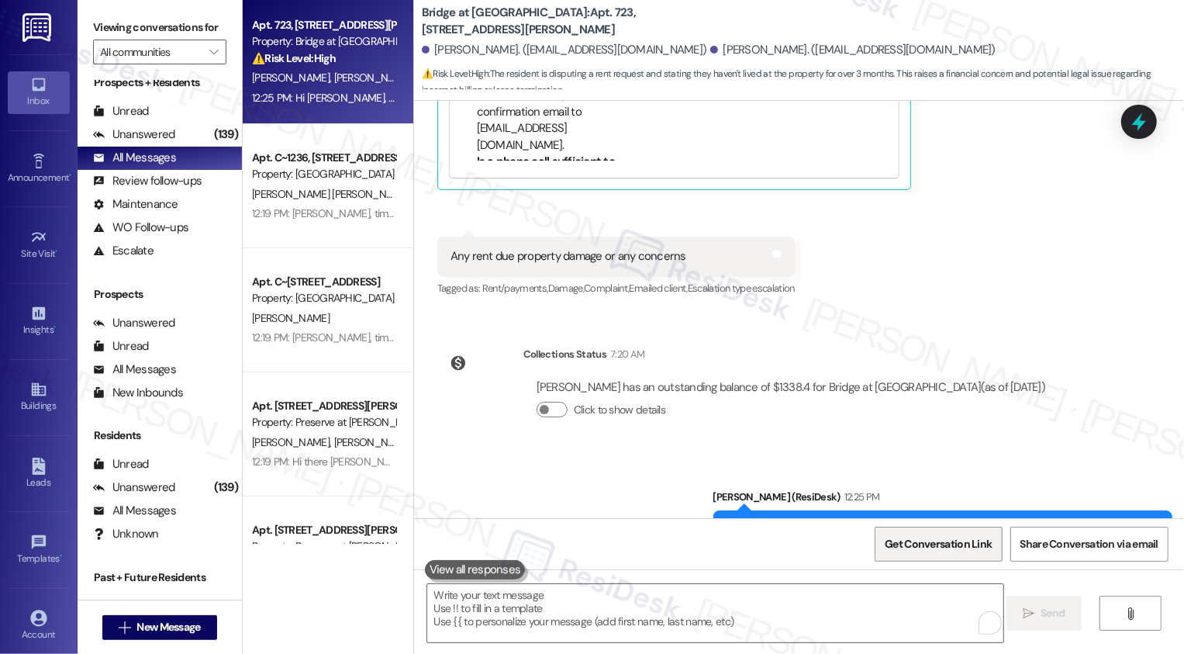
click at [937, 557] on span "Get Conversation Link" at bounding box center [938, 543] width 113 height 33
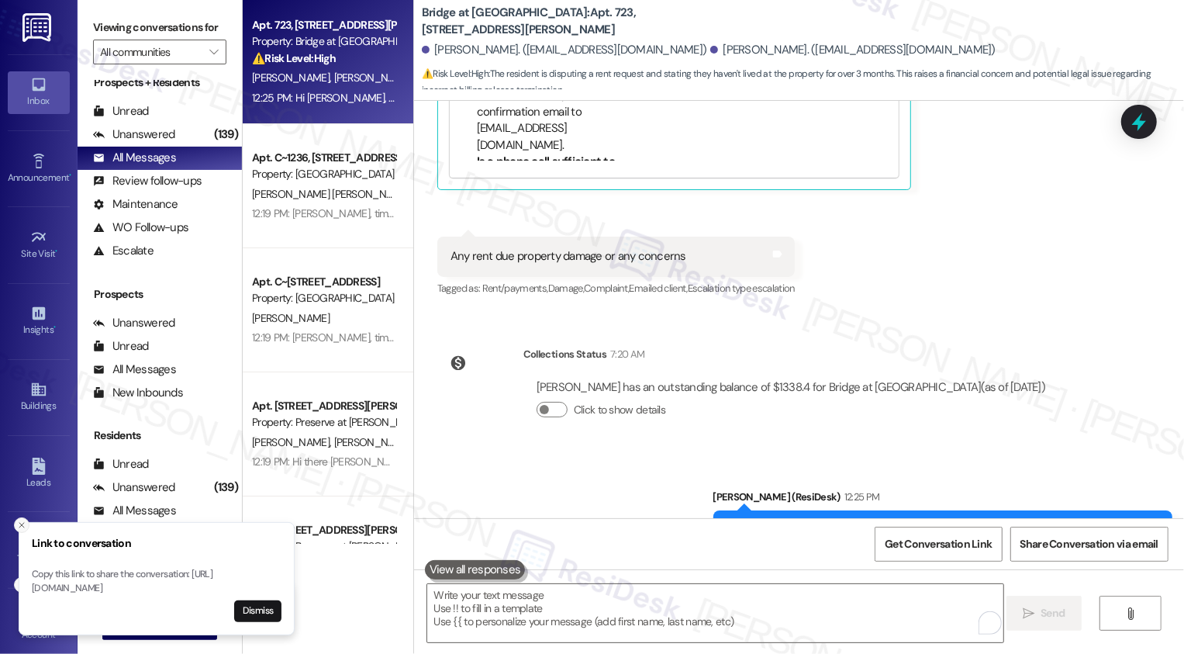
click at [17, 520] on icon "Close toast" at bounding box center [21, 524] width 9 height 9
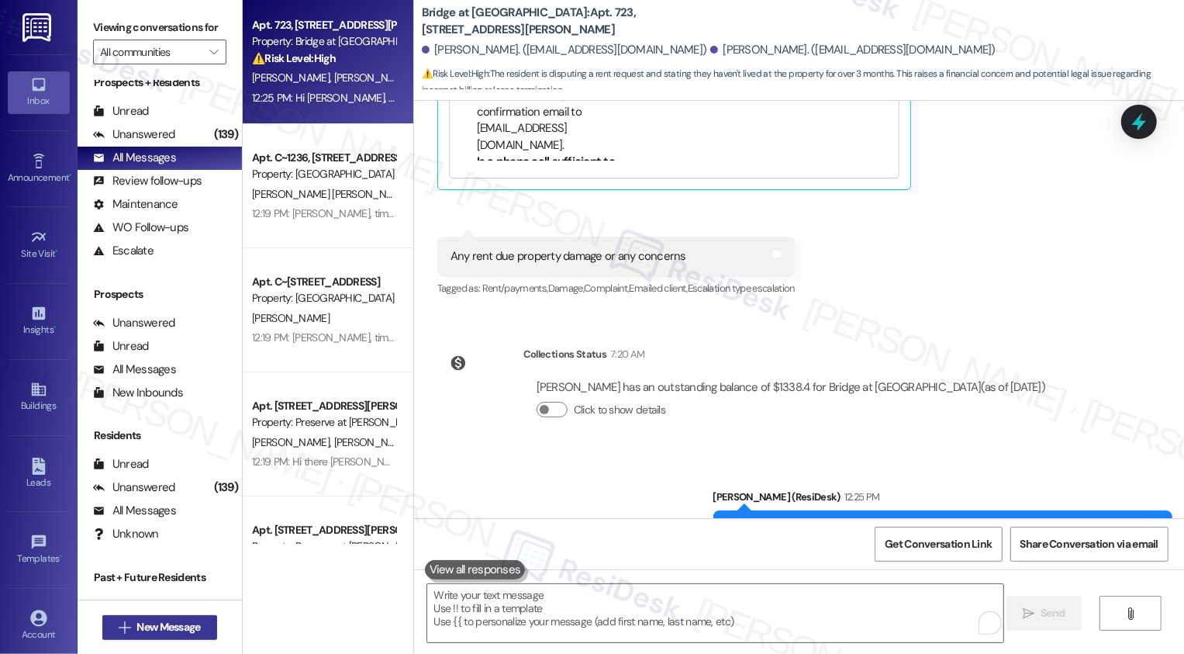
click at [150, 631] on span "New Message" at bounding box center [168, 627] width 64 height 16
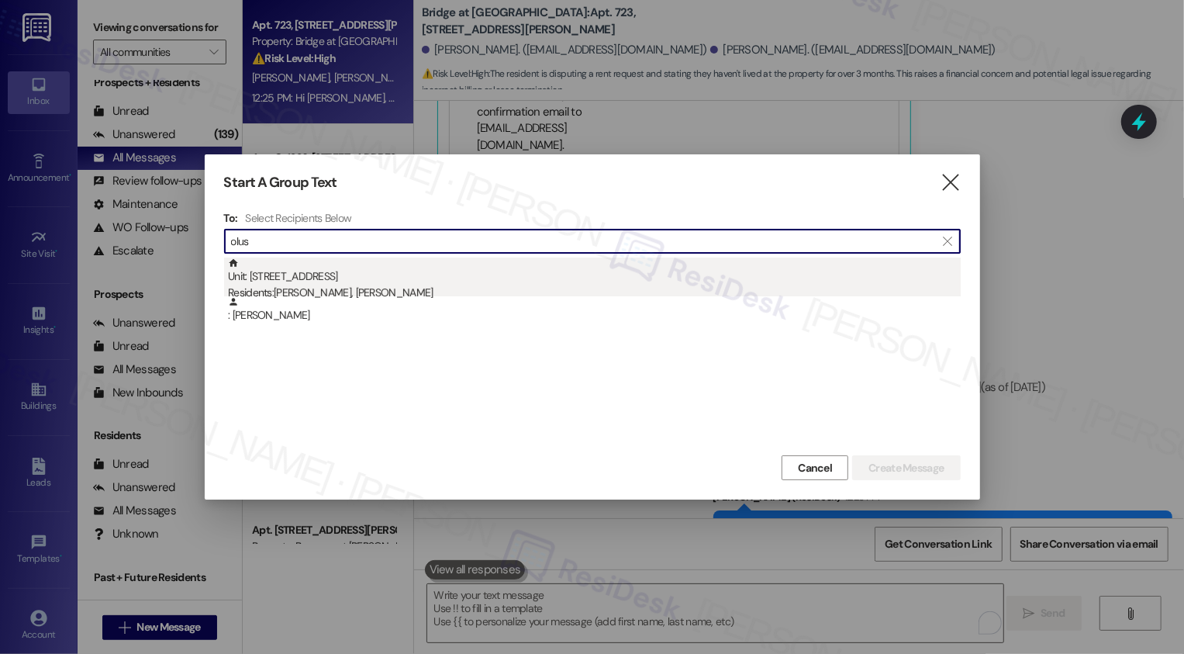
type input "olus"
click at [350, 280] on div "Unit: 153 - 6808 S IH 35 Frontage Rd Residents: Daniel Moboluwaji, Olusegun Ona…" at bounding box center [594, 279] width 733 height 44
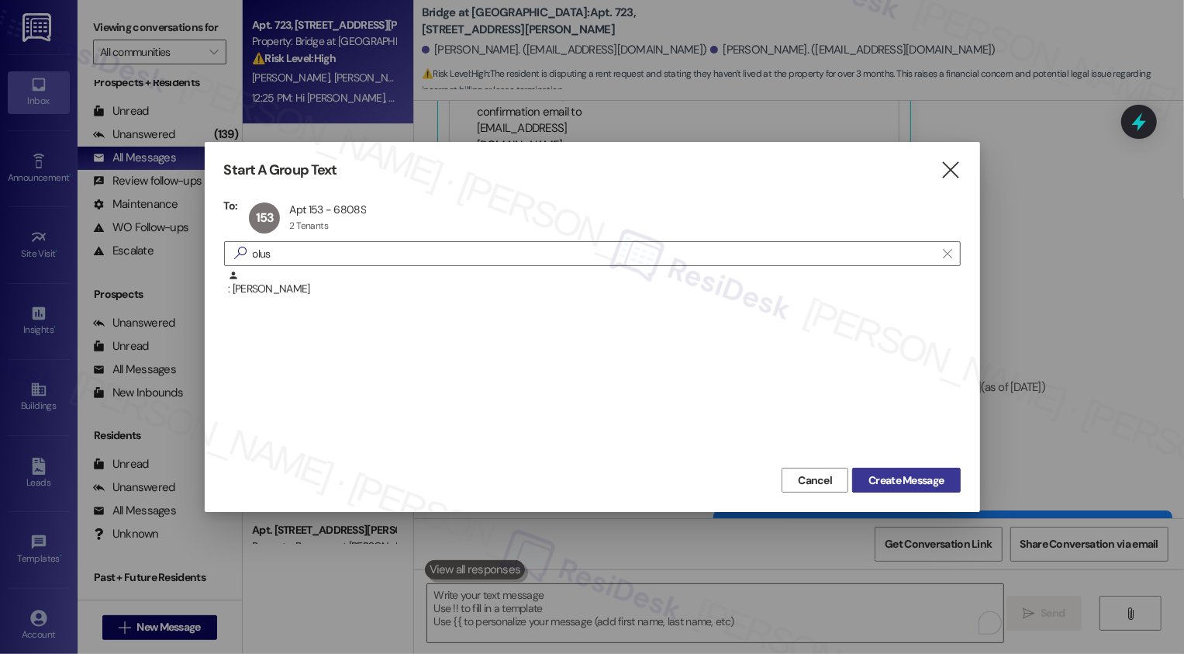
click at [874, 479] on span "Create Message" at bounding box center [905, 480] width 75 height 16
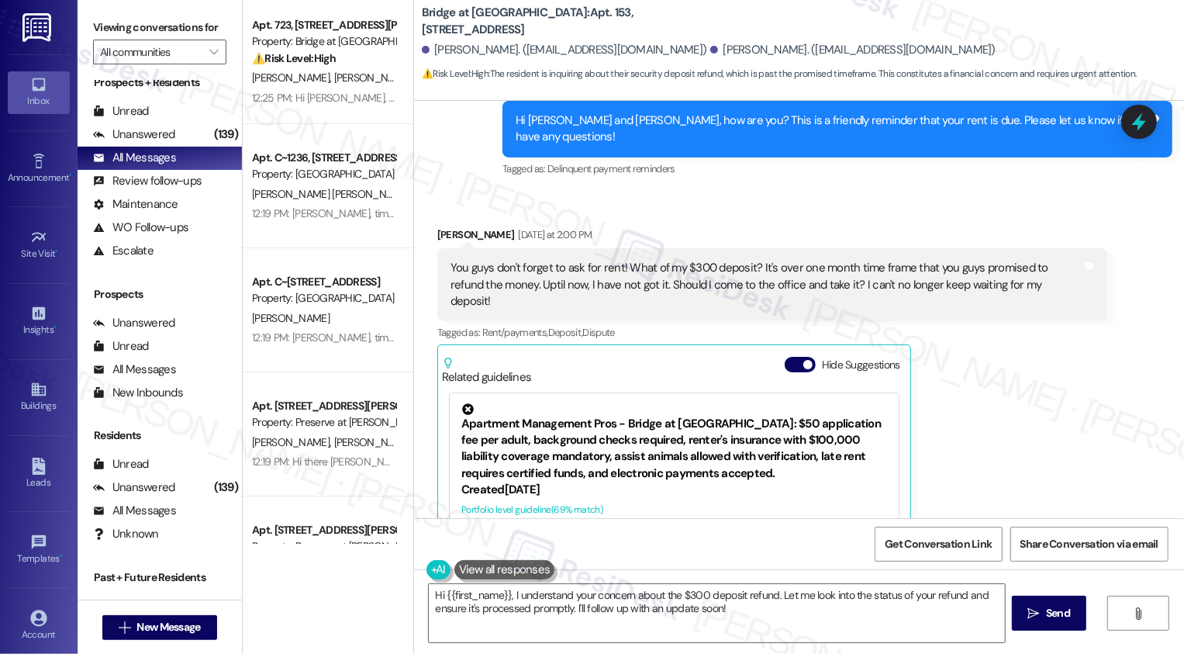
scroll to position [3605, 0]
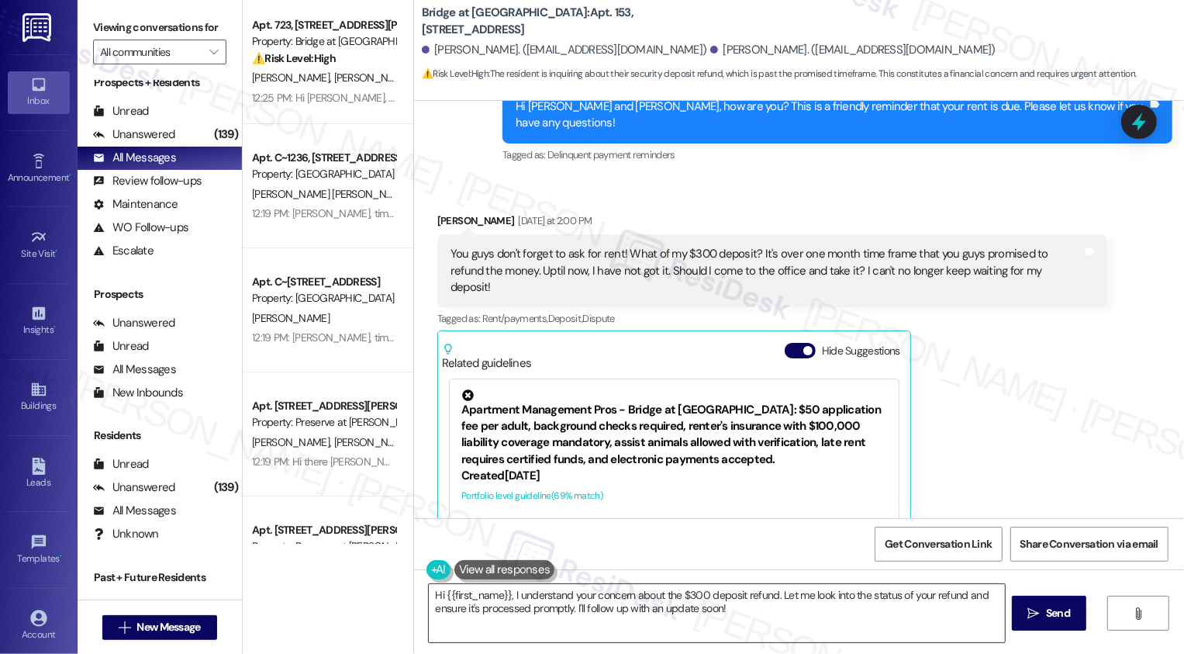
click at [506, 594] on textarea "Hi {{first_name}}, I understand your concern about the $300 deposit refund. Let…" at bounding box center [717, 613] width 576 height 58
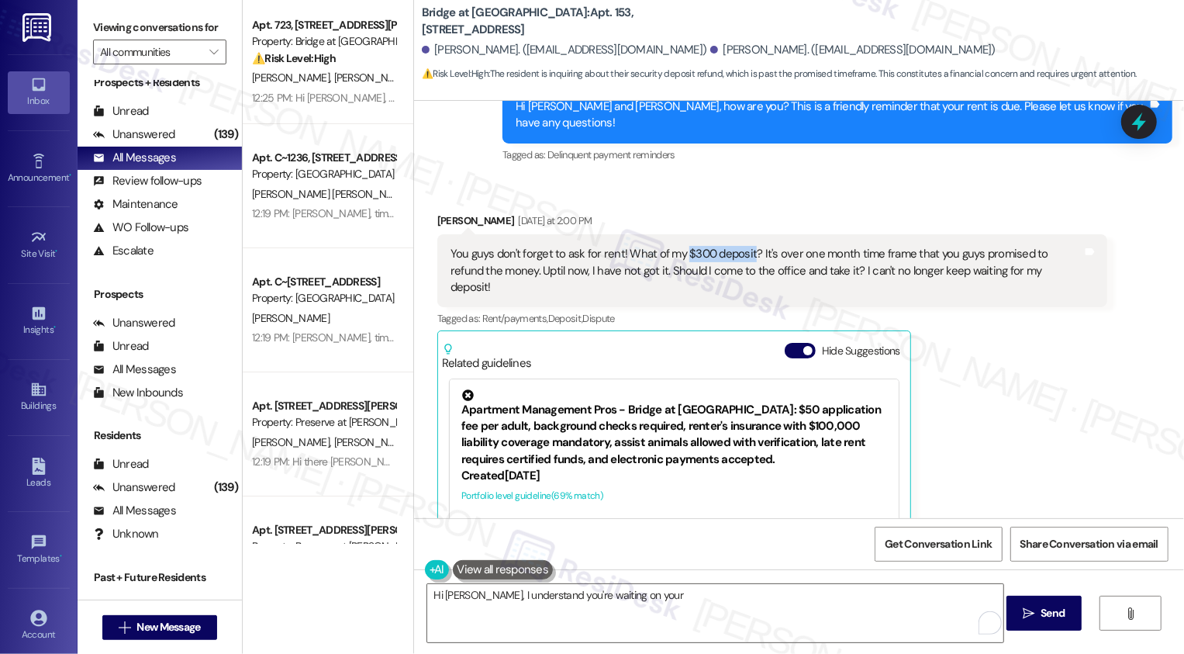
drag, startPoint x: 674, startPoint y: 202, endPoint x: 741, endPoint y: 205, distance: 67.5
click at [741, 246] on div "You guys don't forget to ask for rent! What of my $300 deposit? It's over one m…" at bounding box center [766, 271] width 632 height 50
copy div "$300 deposit"
click at [691, 592] on textarea "Hi Daniel, I understand you're waiting on your" at bounding box center [715, 613] width 576 height 58
paste textarea "$300 deposit"
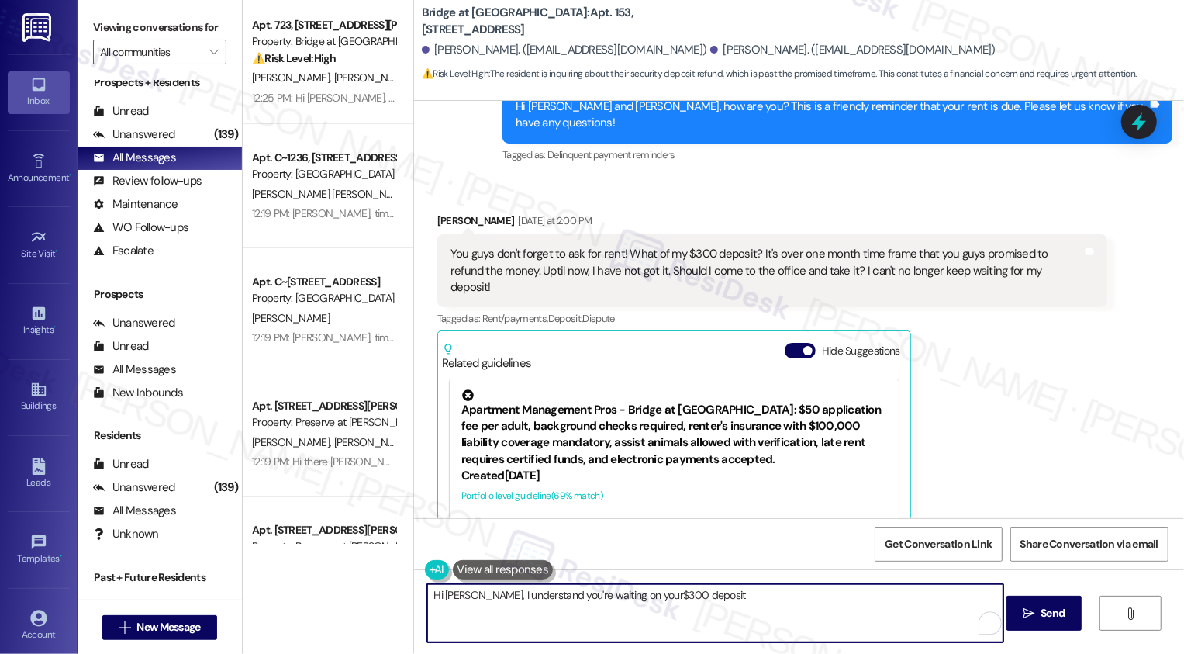
click at [621, 595] on textarea "Hi Daniel, I understand you're waiting on your$300 deposit" at bounding box center [715, 613] width 576 height 58
click at [695, 605] on textarea "Hi Daniel, I understand you're waiting on your $300 deposit" at bounding box center [715, 613] width 576 height 58
click at [832, 594] on textarea "Hi Daniel, I understand you're waiting on your $300 deposit. Let me check with …" at bounding box center [715, 613] width 576 height 58
click at [587, 611] on textarea "Hi Daniel, I understand you're waiting on your $300 deposit. Let me check with …" at bounding box center [715, 613] width 576 height 58
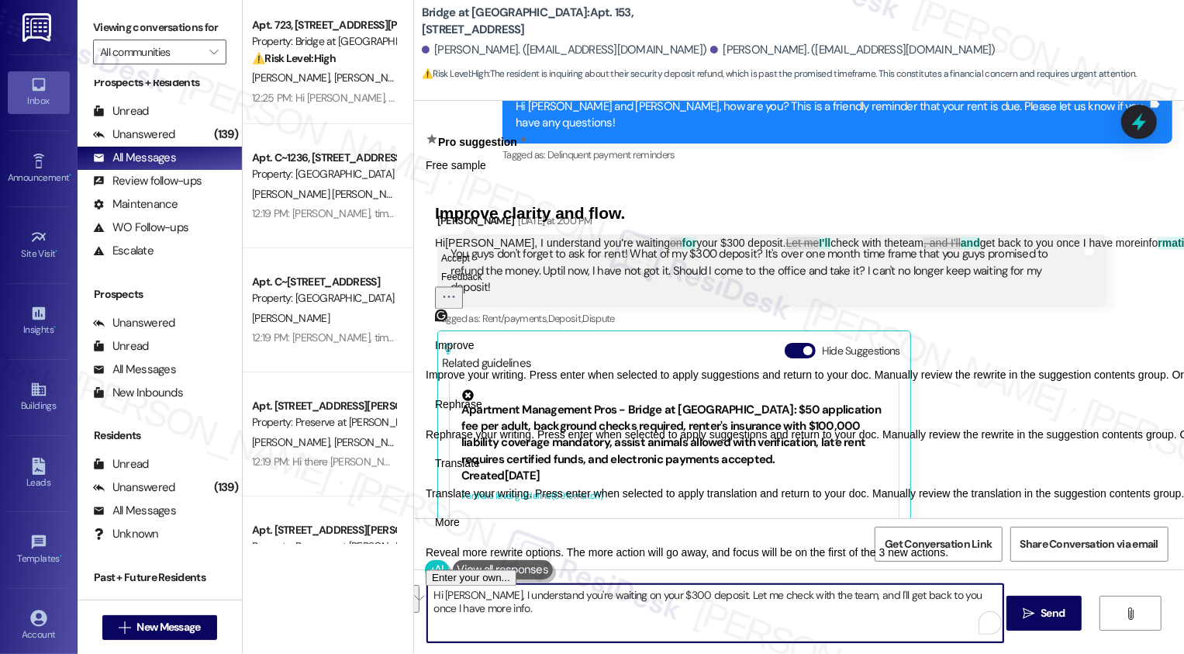
click at [482, 412] on span "Rephrase" at bounding box center [458, 404] width 47 height 16
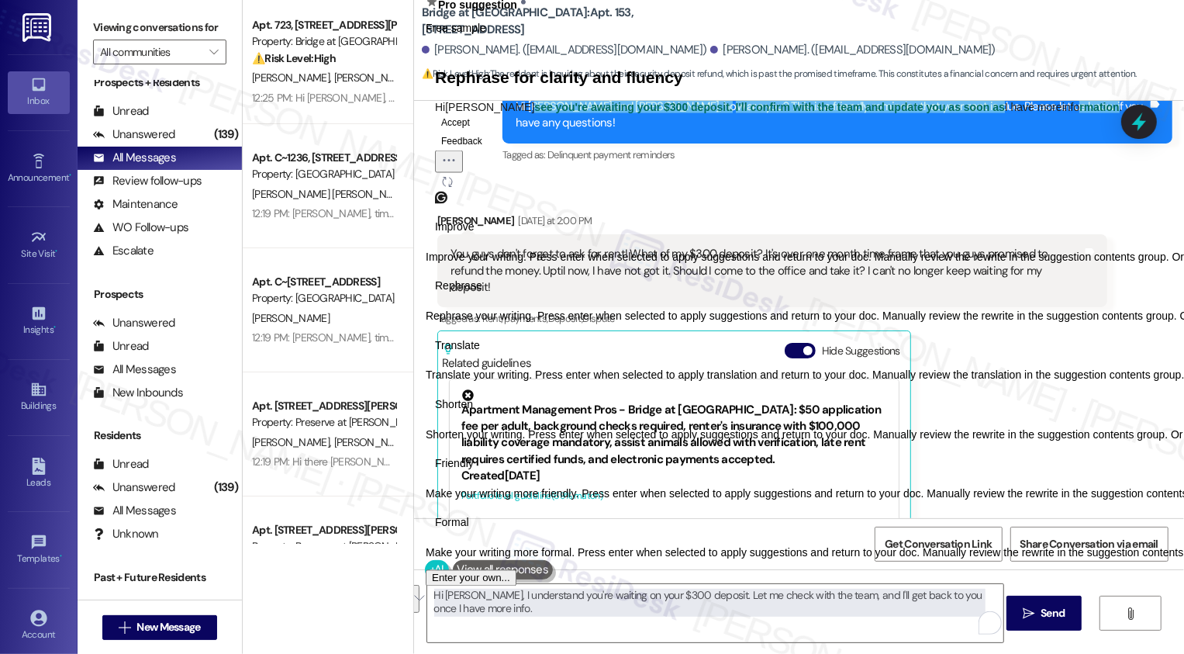
click at [474, 472] on span "Friendly" at bounding box center [454, 464] width 39 height 16
click at [482, 295] on span "Rephrase" at bounding box center [458, 286] width 47 height 16
click at [456, 236] on span "Improve" at bounding box center [455, 227] width 40 height 16
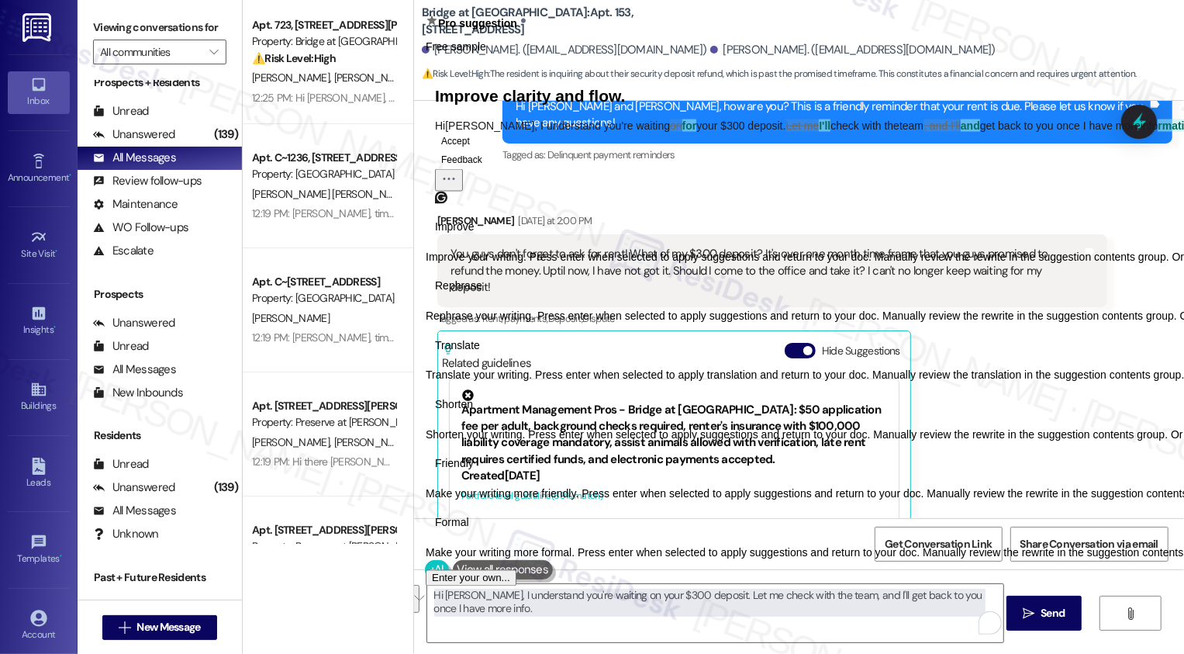
click at [476, 150] on button "Accept" at bounding box center [455, 140] width 41 height 19
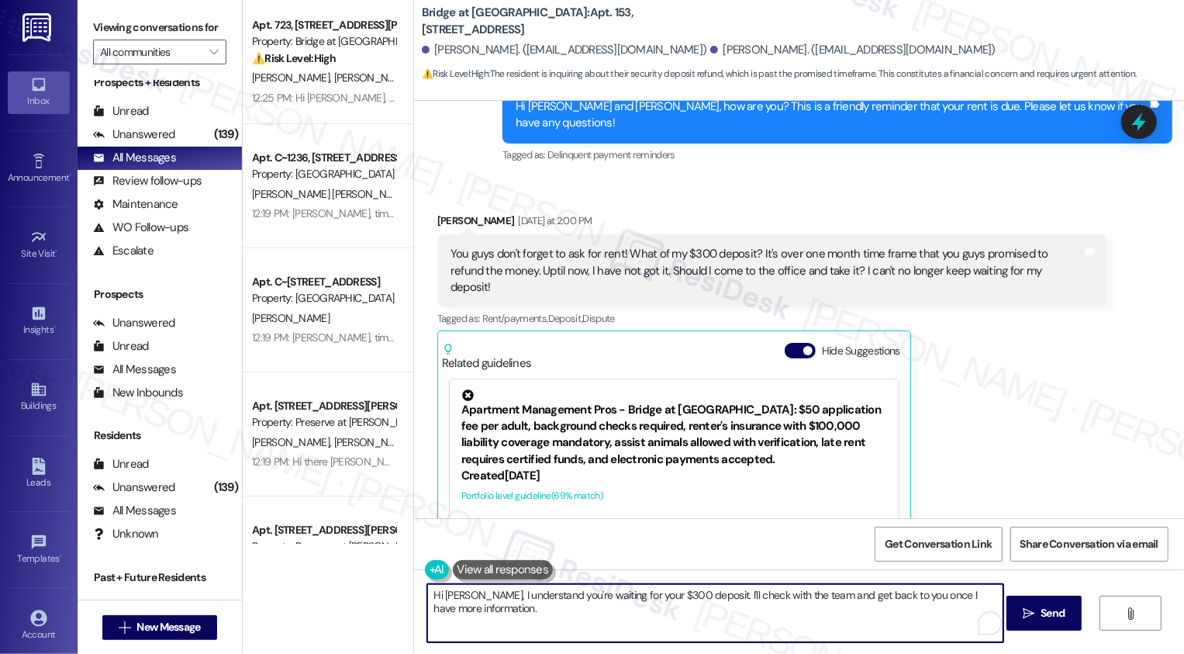
click at [554, 601] on textarea "Hi Daniel, I understand you're waiting for your $300 deposit. I'll check with t…" at bounding box center [715, 613] width 576 height 58
click at [598, 609] on textarea "Hi Daniel, I understand you're waiting for your $300 deposit. I'll check with t…" at bounding box center [715, 613] width 576 height 58
type textarea "Hi Daniel, I understand you're waiting for your $300 deposit. I'll check with t…"
click at [1030, 613] on icon "" at bounding box center [1029, 613] width 12 height 12
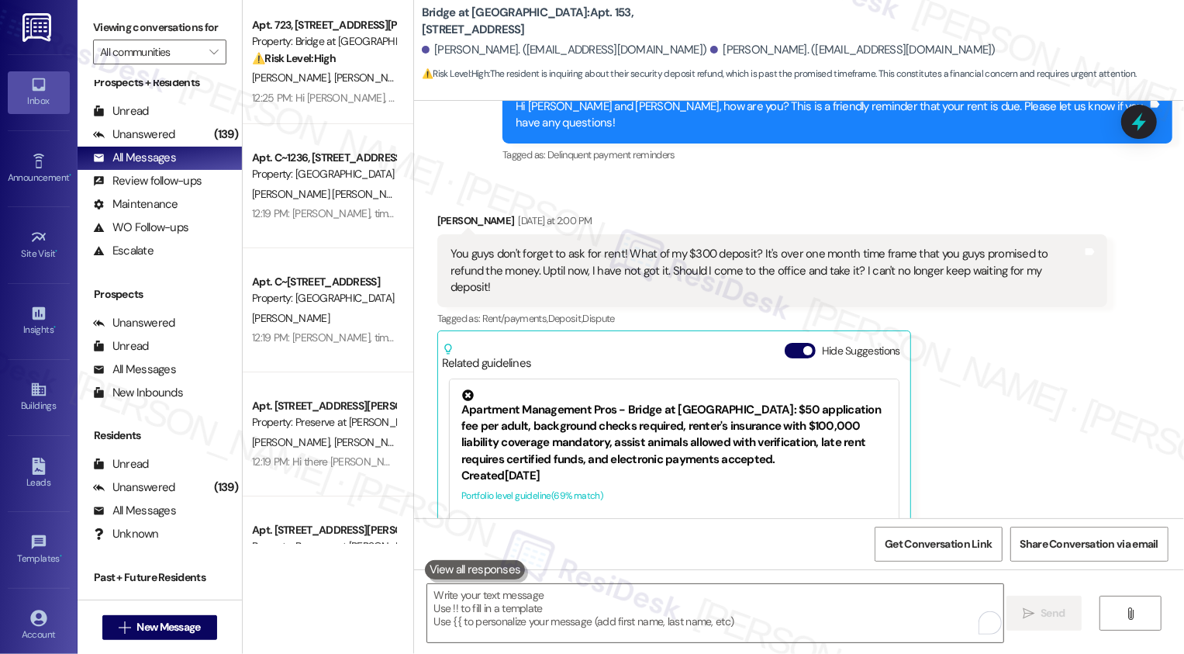
scroll to position [3669, 0]
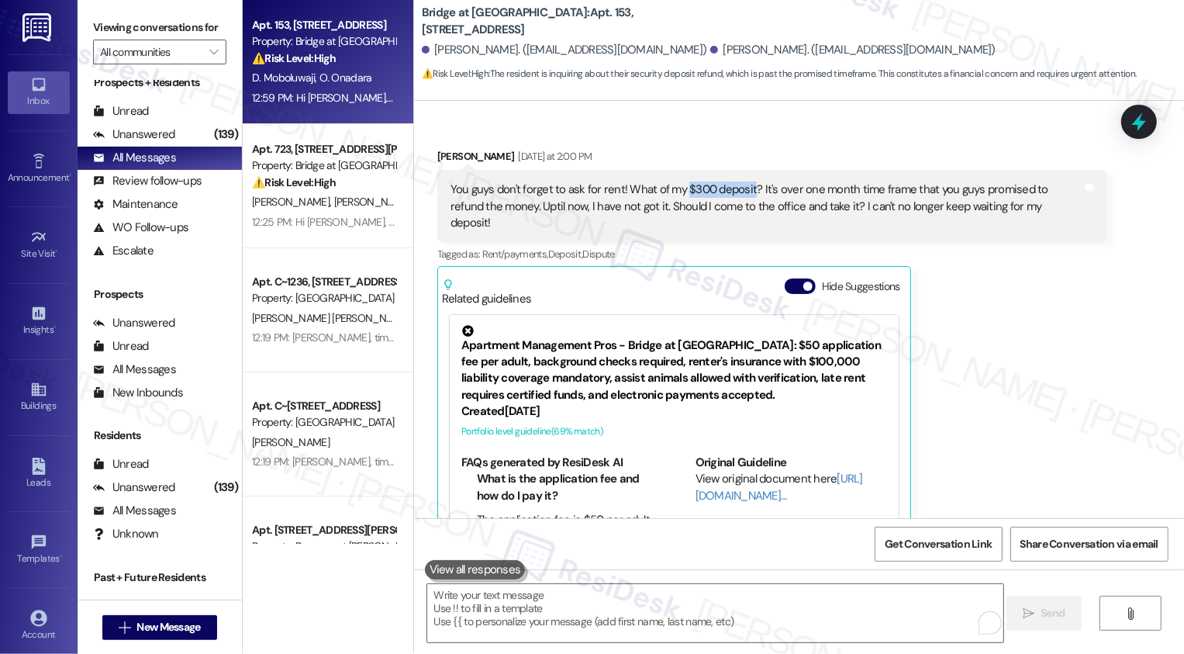
drag, startPoint x: 672, startPoint y: 140, endPoint x: 740, endPoint y: 140, distance: 67.5
click at [740, 181] on div "You guys don't forget to ask for rent! What of my $300 deposit? It's over one m…" at bounding box center [766, 206] width 632 height 50
copy div "$300 deposit"
click at [1011, 330] on div "Daniel Moboluwaji Yesterday at 2:00 PM You guys don't forget to ask for rent! W…" at bounding box center [772, 360] width 670 height 425
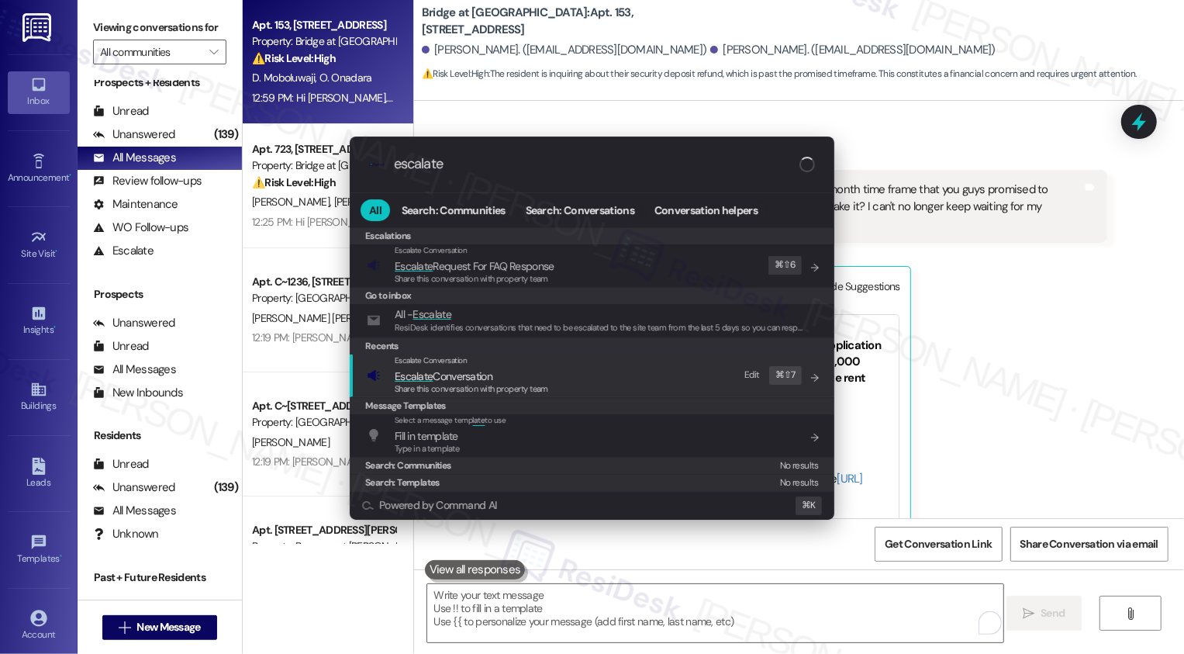
type input "escalate"
click at [508, 368] on span "Escalate Conversation" at bounding box center [472, 376] width 154 height 17
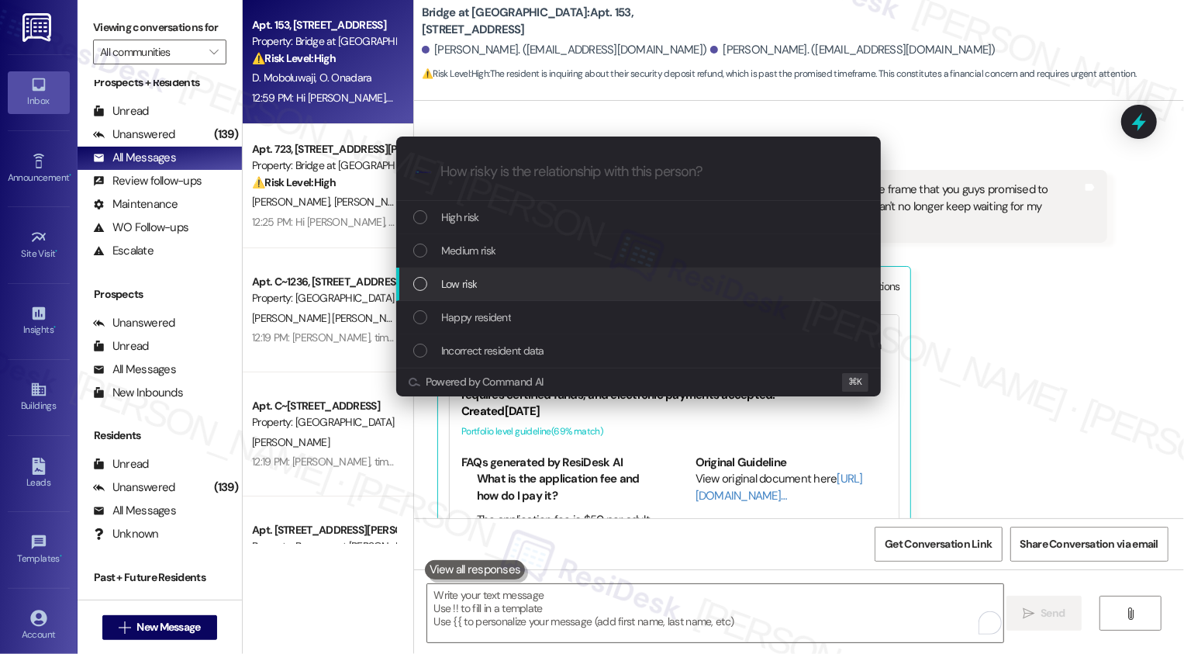
click at [502, 274] on div "Low risk" at bounding box center [638, 283] width 485 height 33
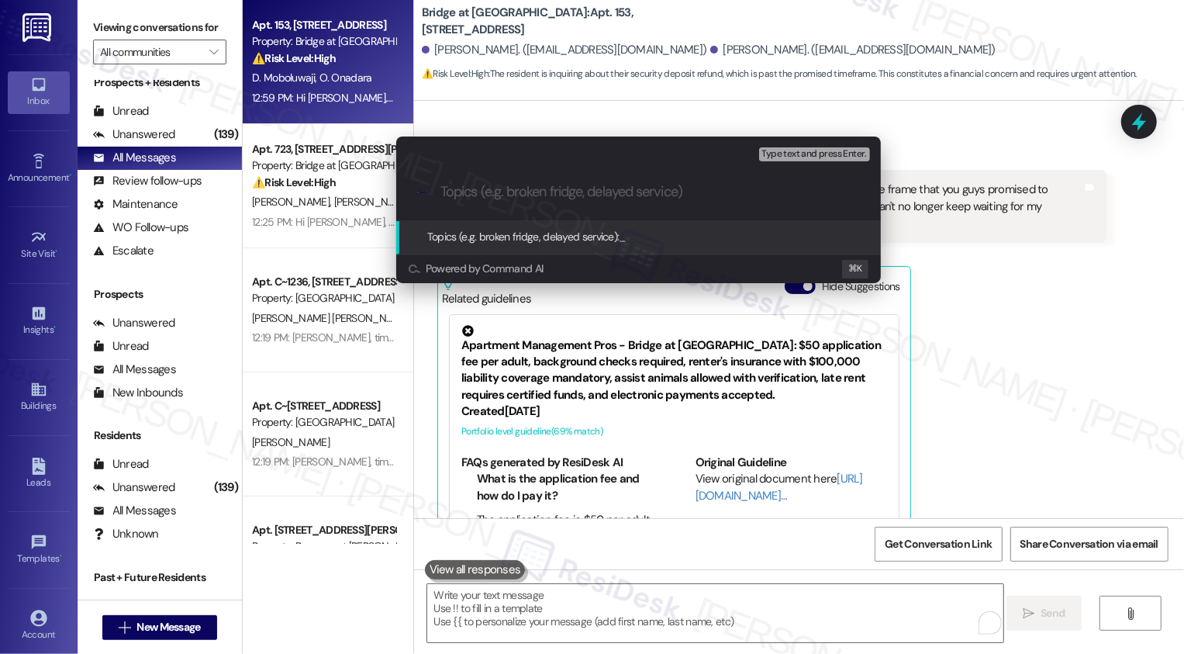
paste input "$300 deposit"
type input "$300 deposit refund"
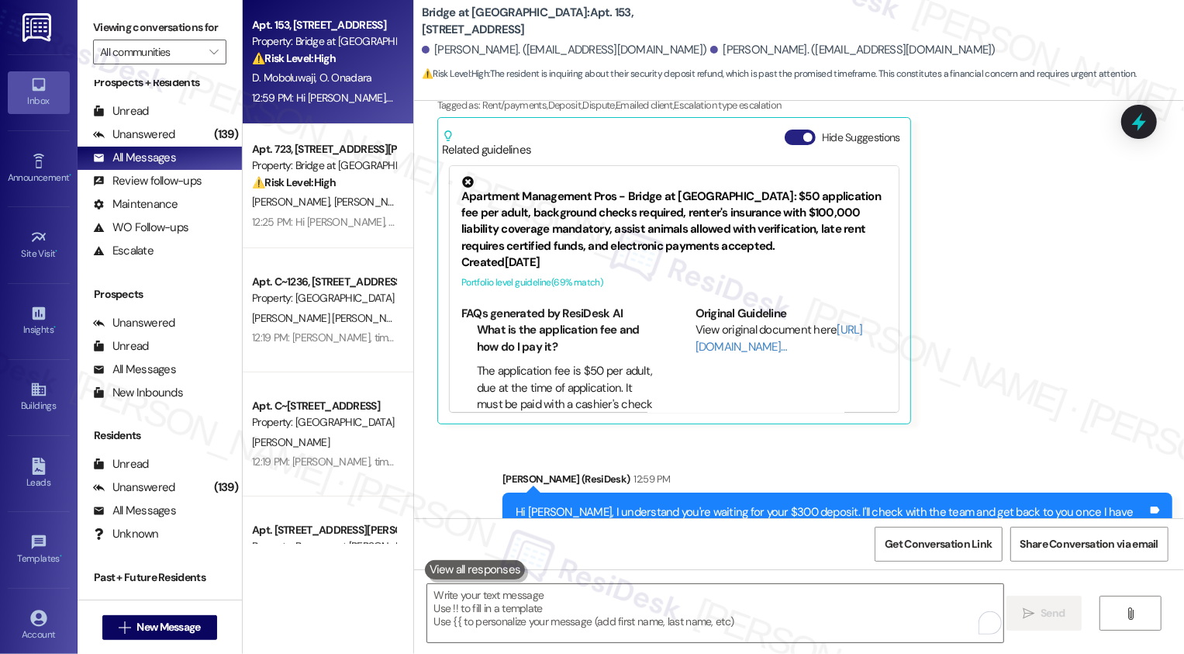
scroll to position [41, 0]
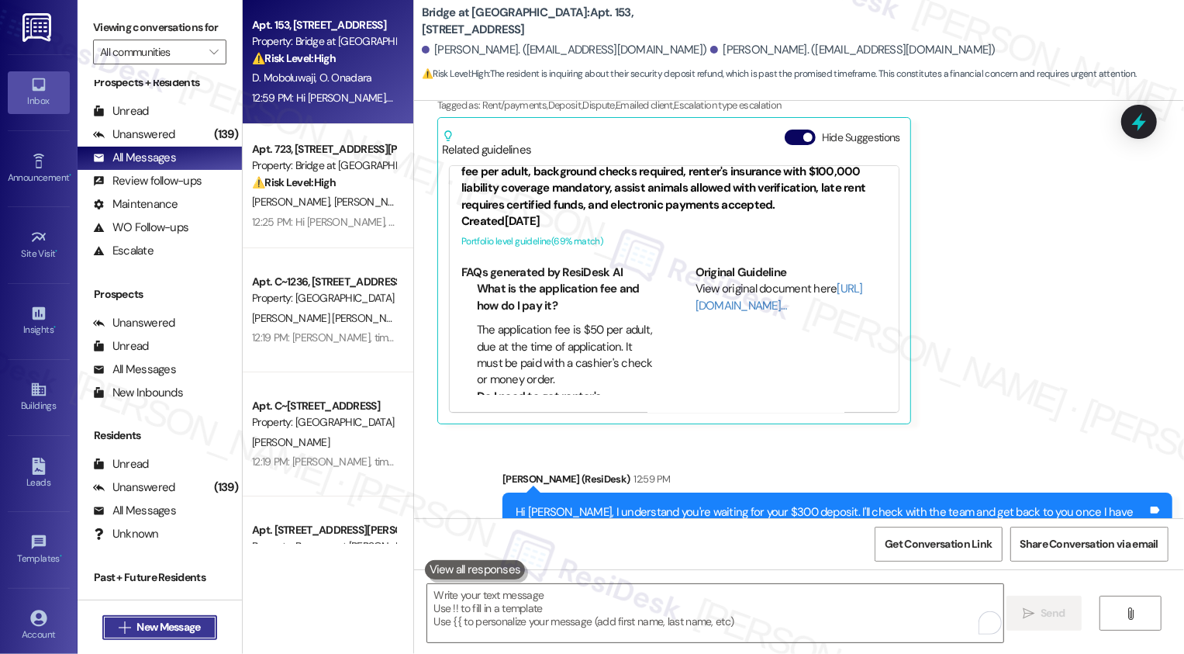
click at [171, 633] on span "New Message" at bounding box center [168, 627] width 64 height 16
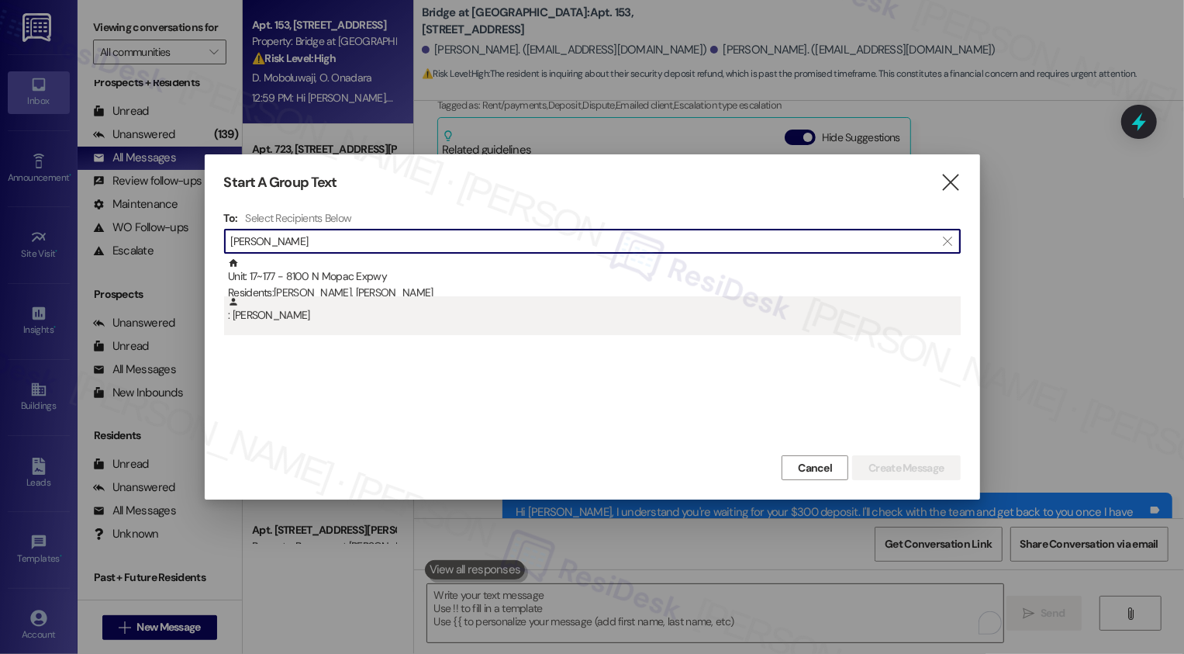
type input "barbara gu"
click at [345, 299] on div ": Barbara Guy" at bounding box center [594, 309] width 733 height 27
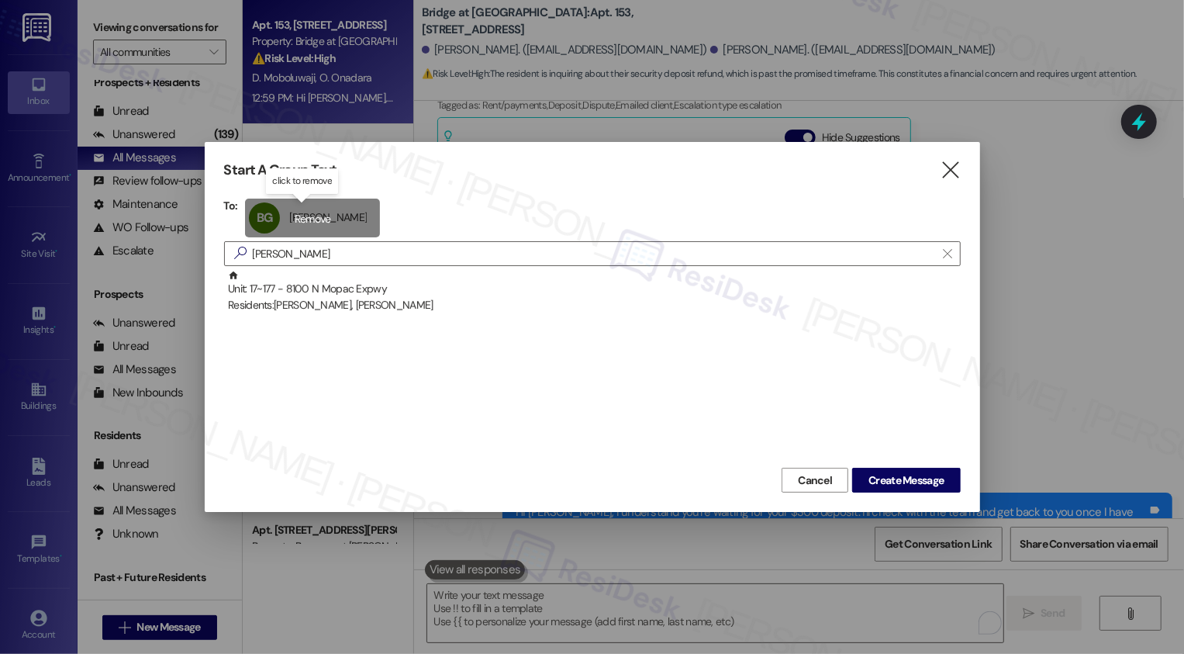
click at [315, 219] on div "BG Barbara Guy Barbara Guy click to remove" at bounding box center [312, 217] width 135 height 39
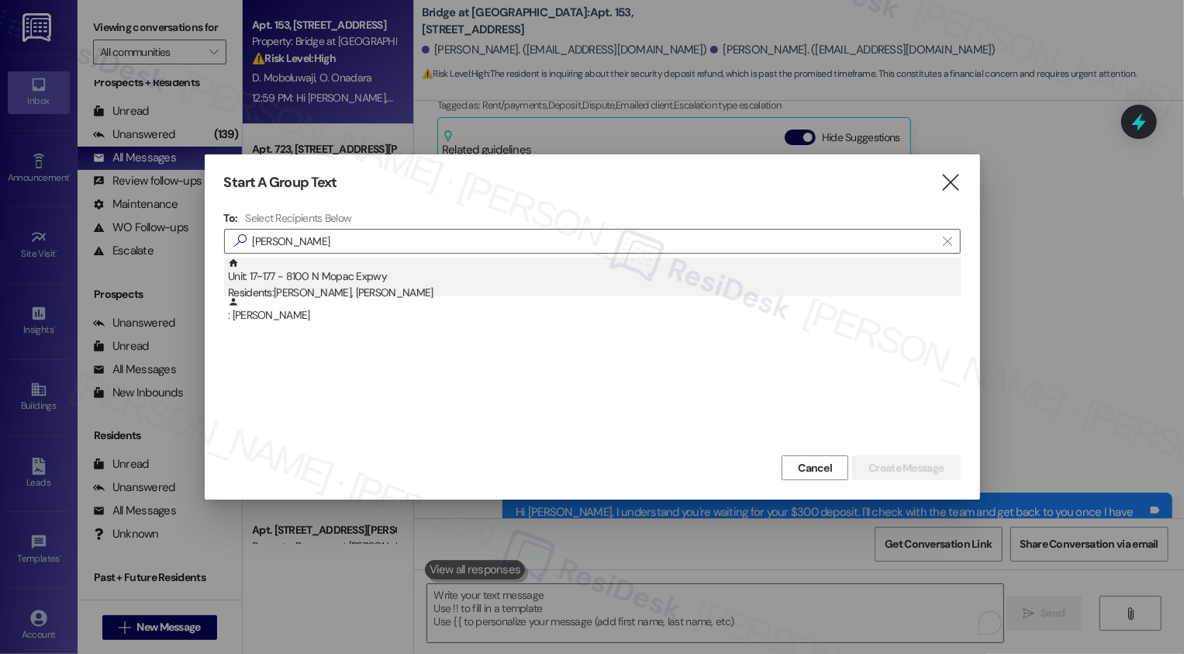
click at [333, 290] on div "Residents: Brittany Guy, Barbara Guy" at bounding box center [594, 293] width 733 height 16
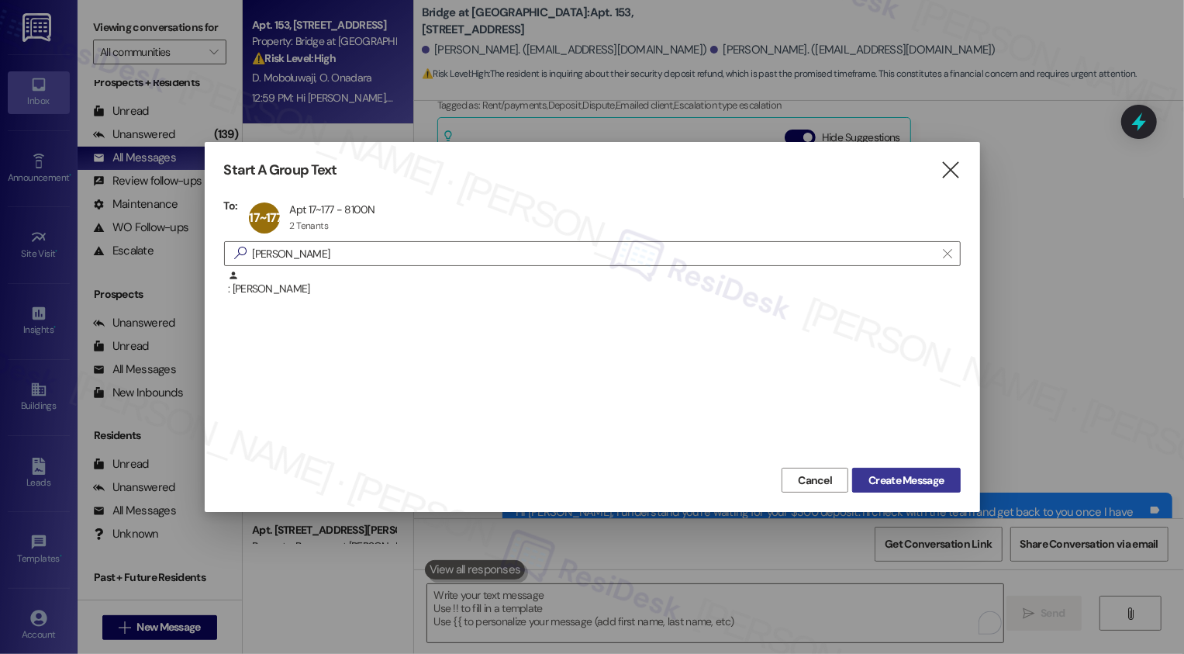
click at [911, 475] on span "Create Message" at bounding box center [905, 480] width 75 height 16
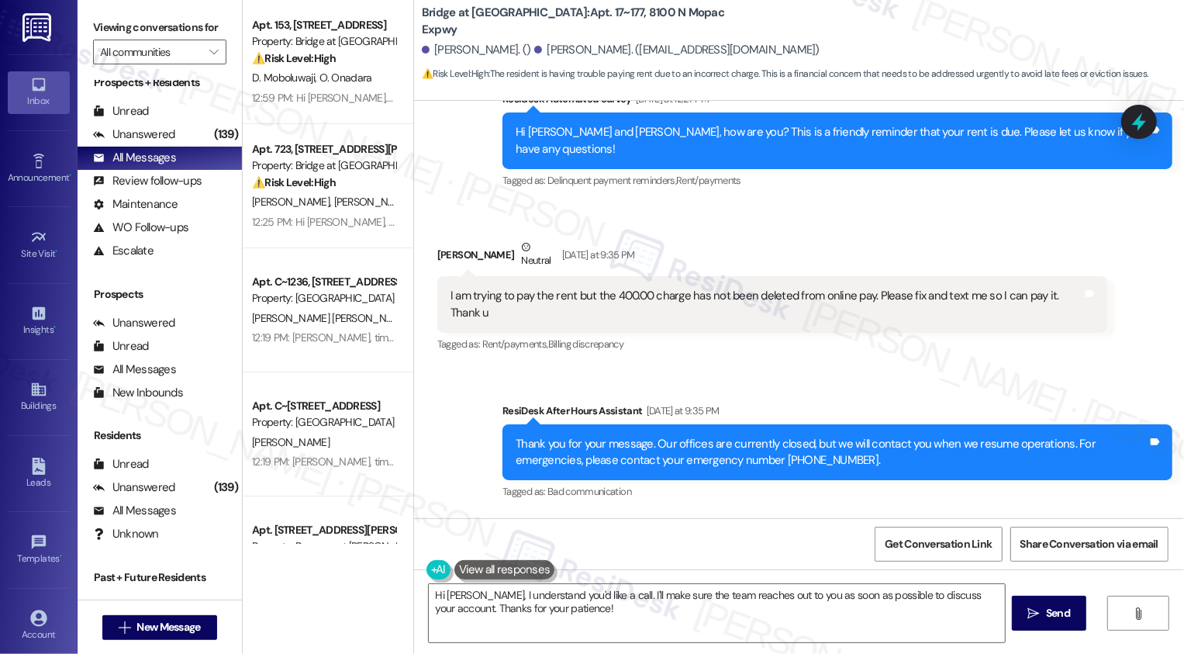
scroll to position [630, 0]
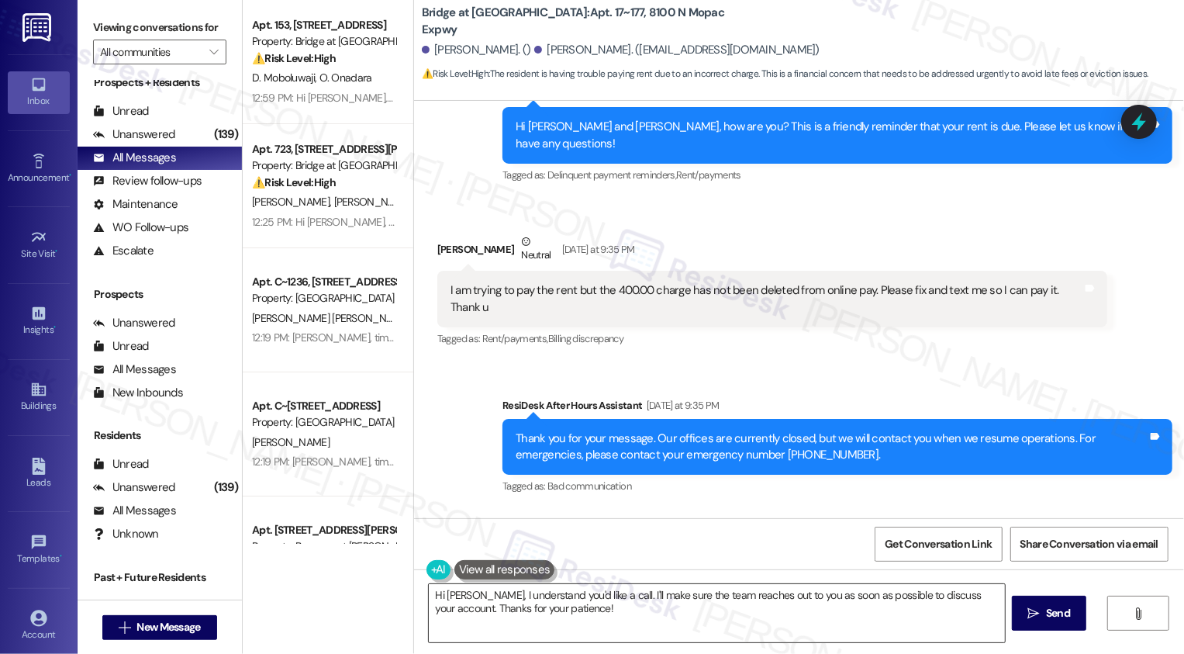
click at [544, 616] on textarea "Hi Barbara, I understand you'd like a call. I'll make sure the team reaches out…" at bounding box center [717, 613] width 576 height 58
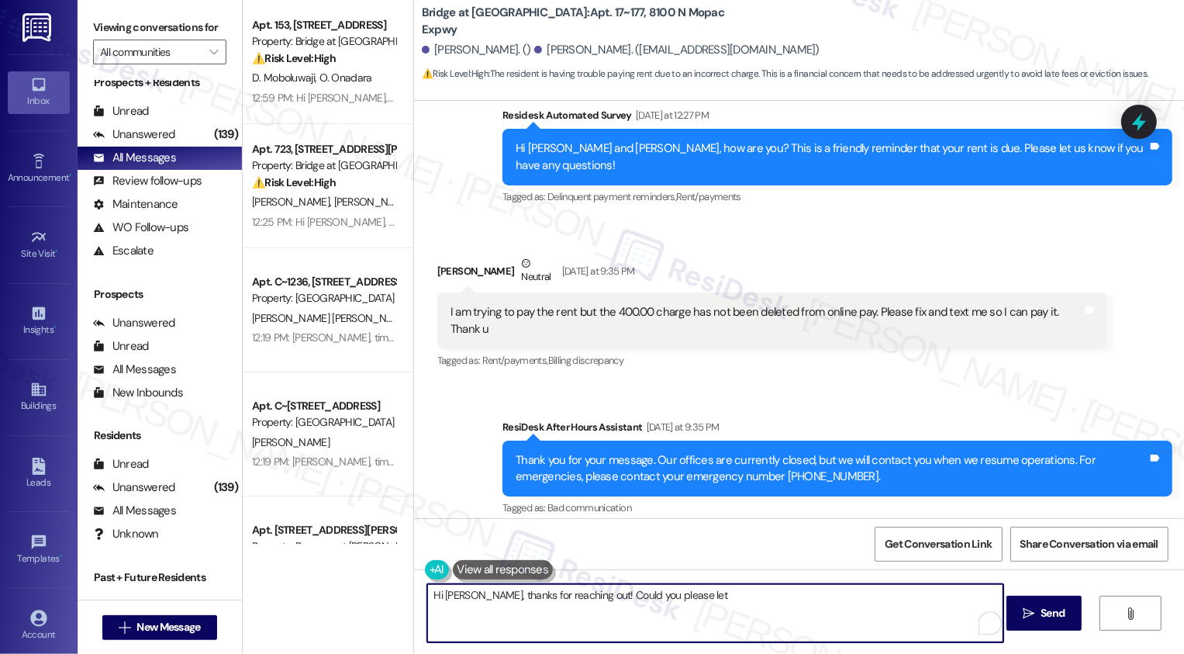
scroll to position [654, 0]
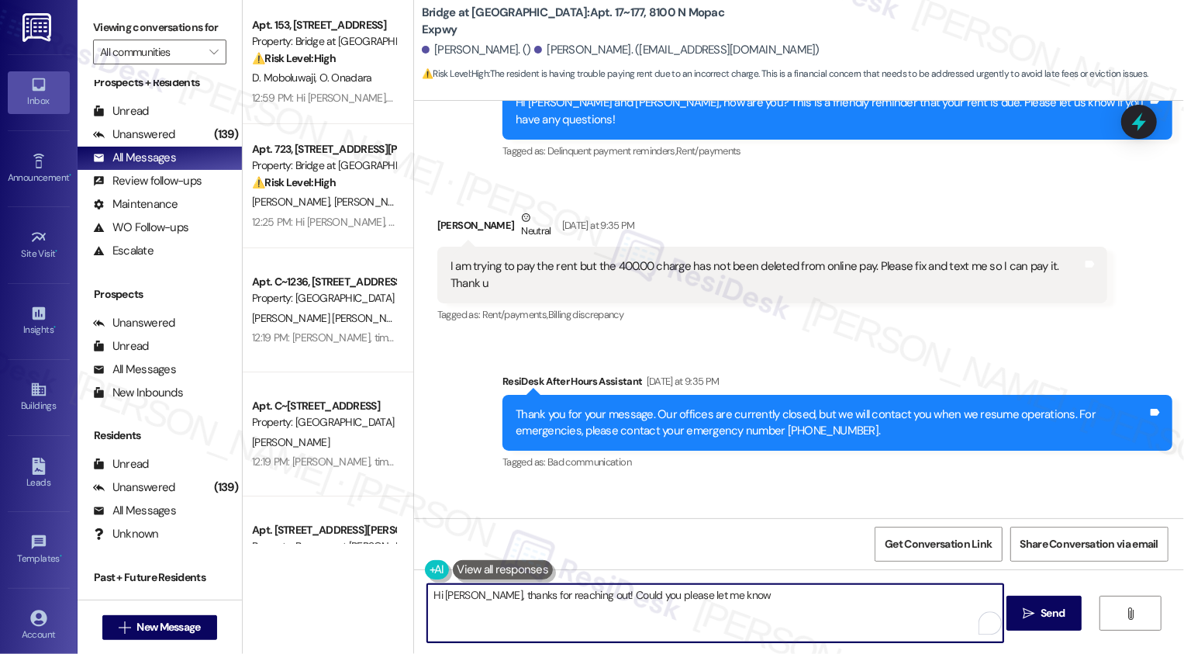
drag, startPoint x: 661, startPoint y: 599, endPoint x: 820, endPoint y: 599, distance: 158.2
click at [820, 599] on textarea "Hi Barbara, thanks for reaching out! Could you please let me know" at bounding box center [715, 613] width 576 height 58
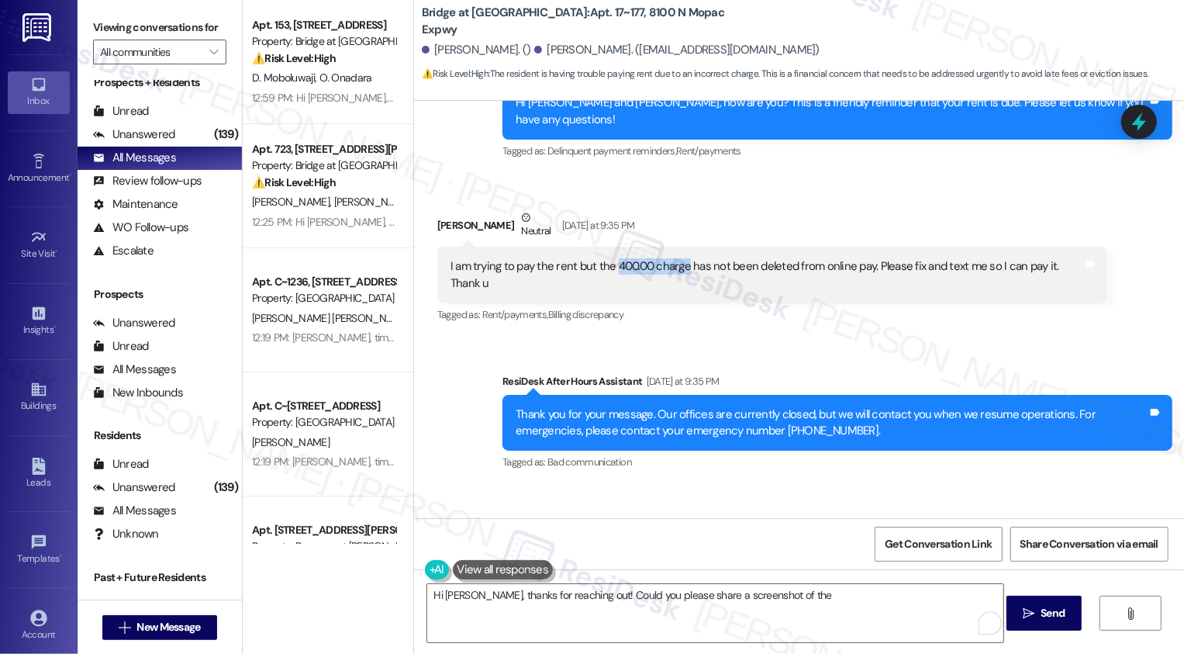
drag, startPoint x: 606, startPoint y: 248, endPoint x: 678, endPoint y: 254, distance: 71.5
click at [678, 258] on div "I am trying to pay the rent but the 400.00 charge has not been deleted from onl…" at bounding box center [766, 274] width 632 height 33
copy div "400.00 charge"
click at [851, 606] on textarea "Hi Barbara, thanks for reaching out! Could you please share a screenshot of the" at bounding box center [715, 613] width 576 height 58
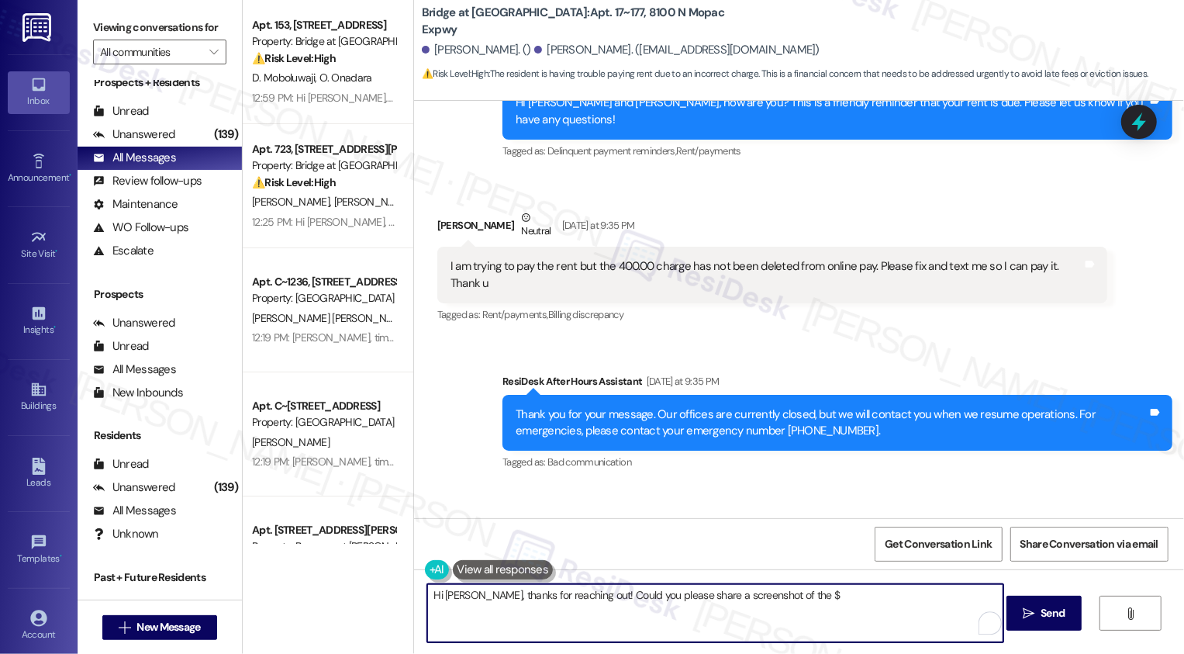
paste textarea "400.00 charge"
click at [815, 595] on textarea "Hi Barbara, thanks for reaching out! Could you please share a screenshot of the…" at bounding box center [715, 613] width 576 height 58
click at [856, 599] on textarea "Hi Barbara, thanks for reaching out! Could you please share a screenshot of the…" at bounding box center [715, 613] width 576 height 58
type textarea "Hi Barbara, thanks for reaching out! Could you please share a screenshot of the…"
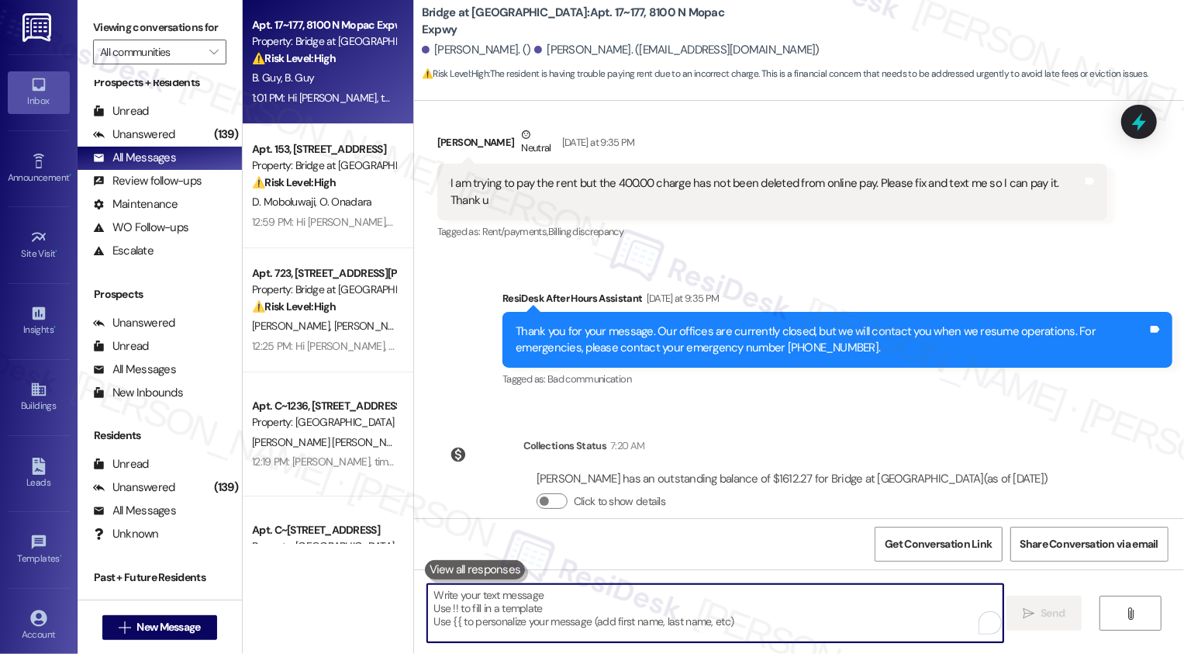
scroll to position [725, 0]
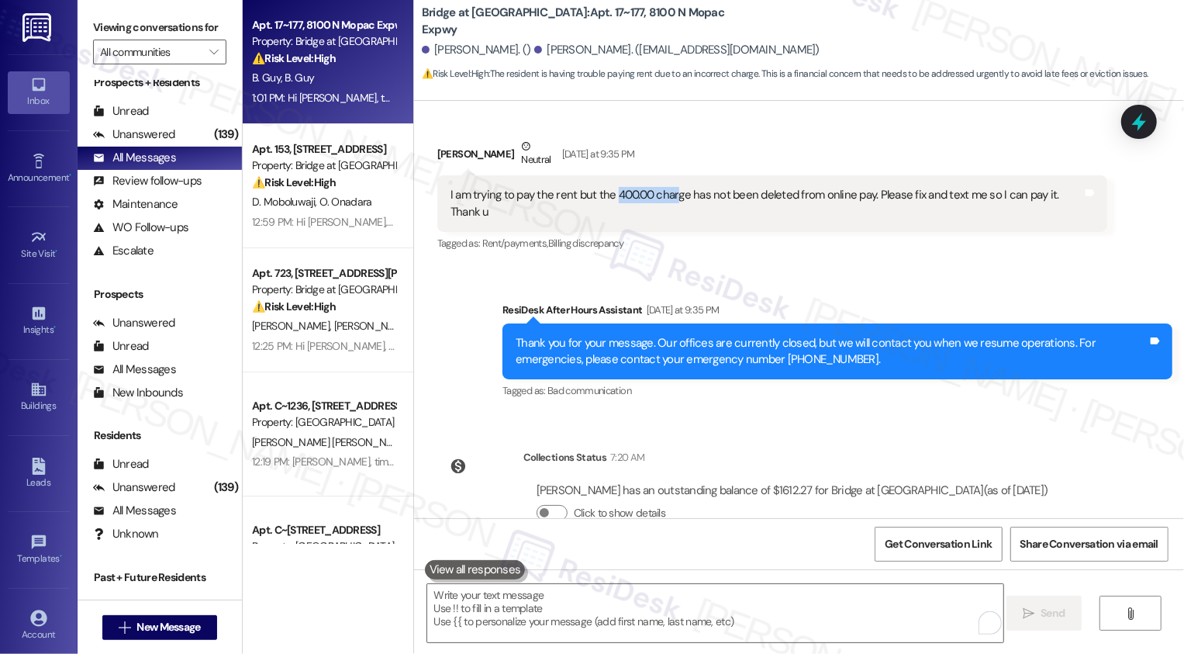
drag, startPoint x: 607, startPoint y: 181, endPoint x: 678, endPoint y: 179, distance: 70.6
click at [678, 187] on div "I am trying to pay the rent but the 400.00 charge has not been deleted from onl…" at bounding box center [766, 203] width 632 height 33
copy div "400.00 charge"
click at [740, 267] on div "Sent via SMS ResiDesk After Hours Assistant Yesterday at 9:35 PM Thank you for …" at bounding box center [799, 340] width 770 height 147
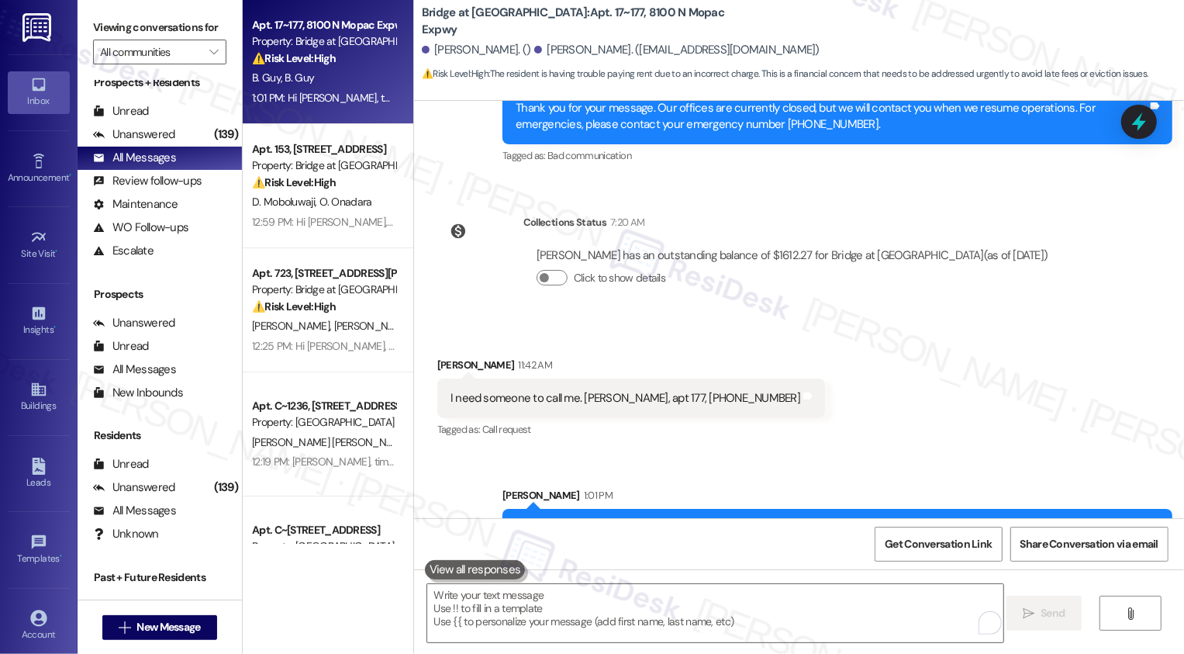
scroll to position [985, 0]
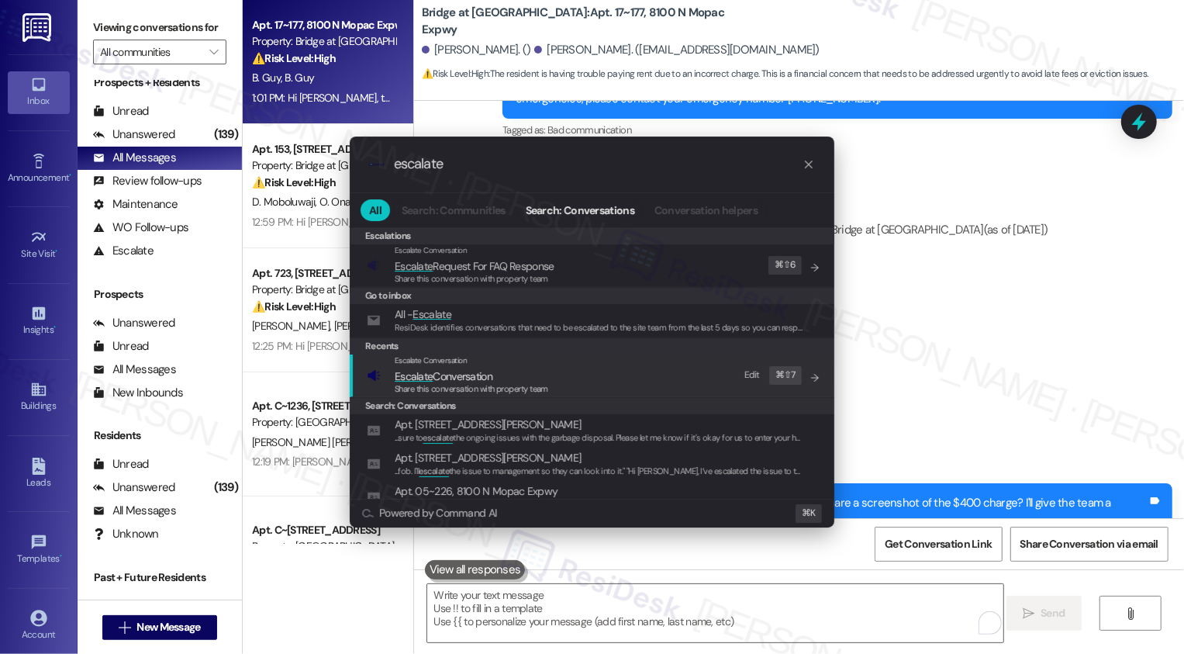
type input "escalate"
click at [419, 369] on span "Escalate" at bounding box center [414, 376] width 38 height 14
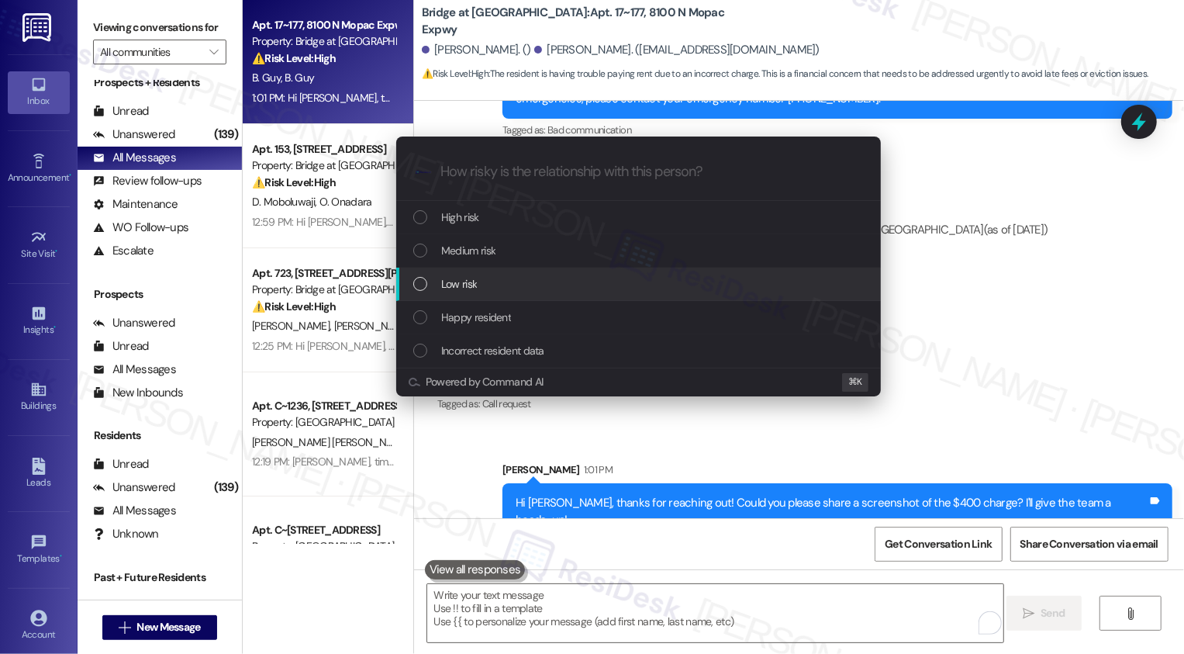
click at [450, 288] on span "Low risk" at bounding box center [459, 283] width 36 height 17
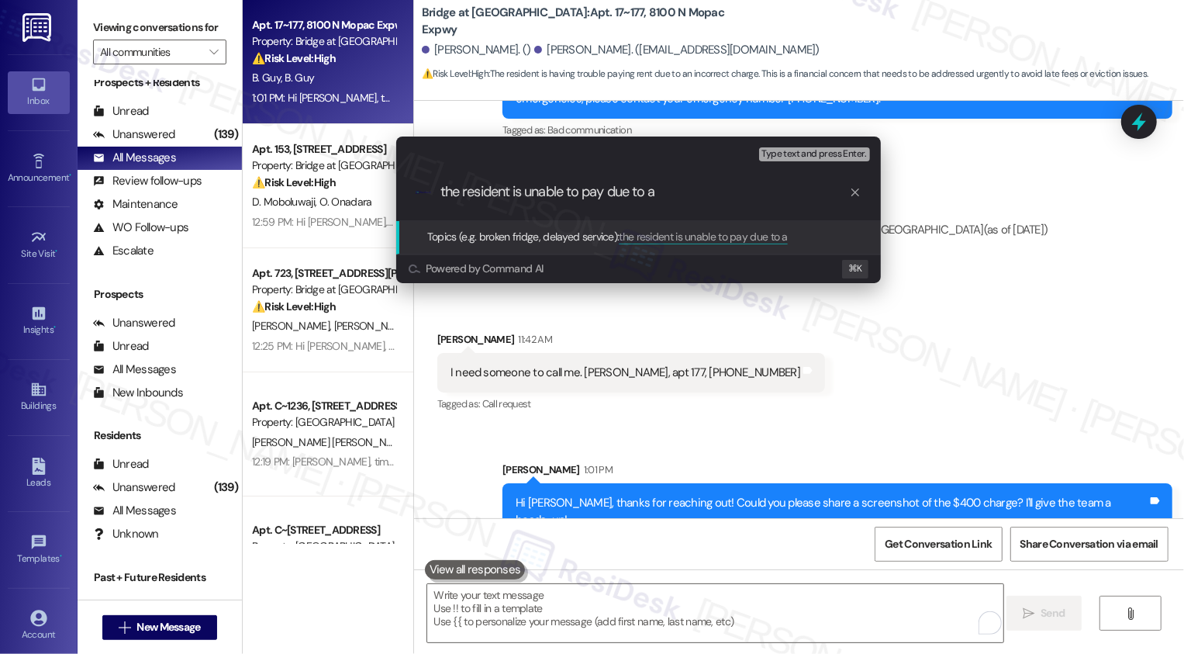
paste input "400.00 charge"
click at [661, 191] on input "the resident is unable to pay due to a 400.00 charge" at bounding box center [644, 192] width 409 height 16
drag, startPoint x: 692, startPoint y: 190, endPoint x: 716, endPoint y: 190, distance: 23.3
click at [716, 191] on input "the resident is unable to pay due to a $400.00 charge" at bounding box center [644, 192] width 409 height 16
type input "the resident is unable to pay due to a $400 charge"
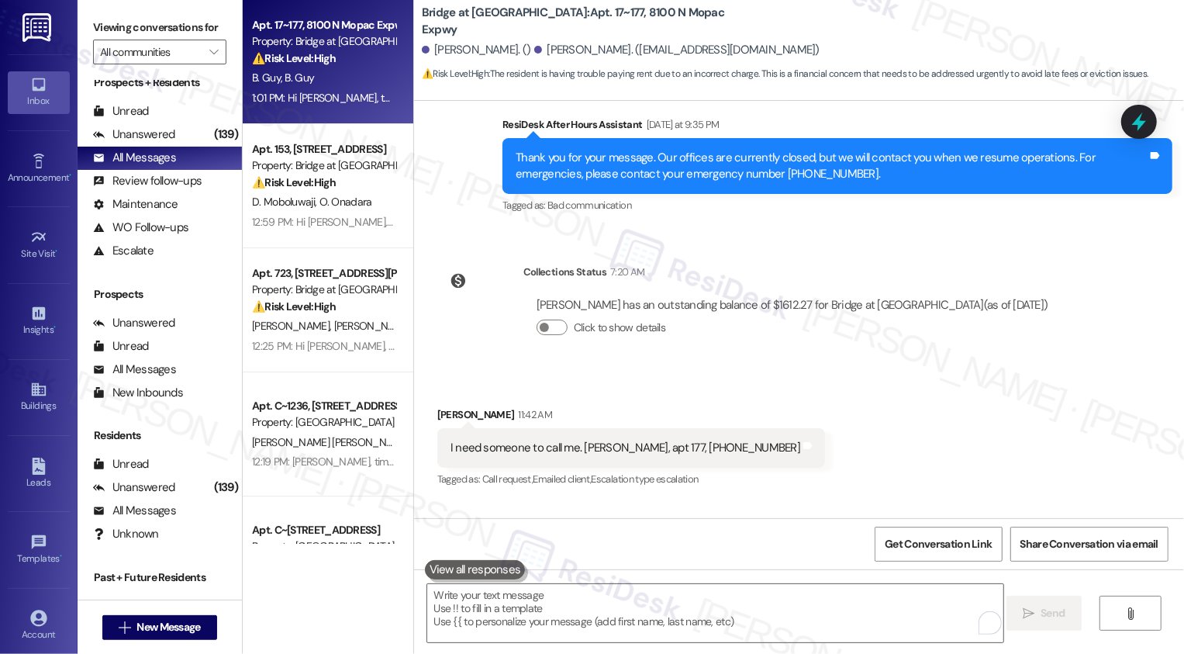
scroll to position [1009, 0]
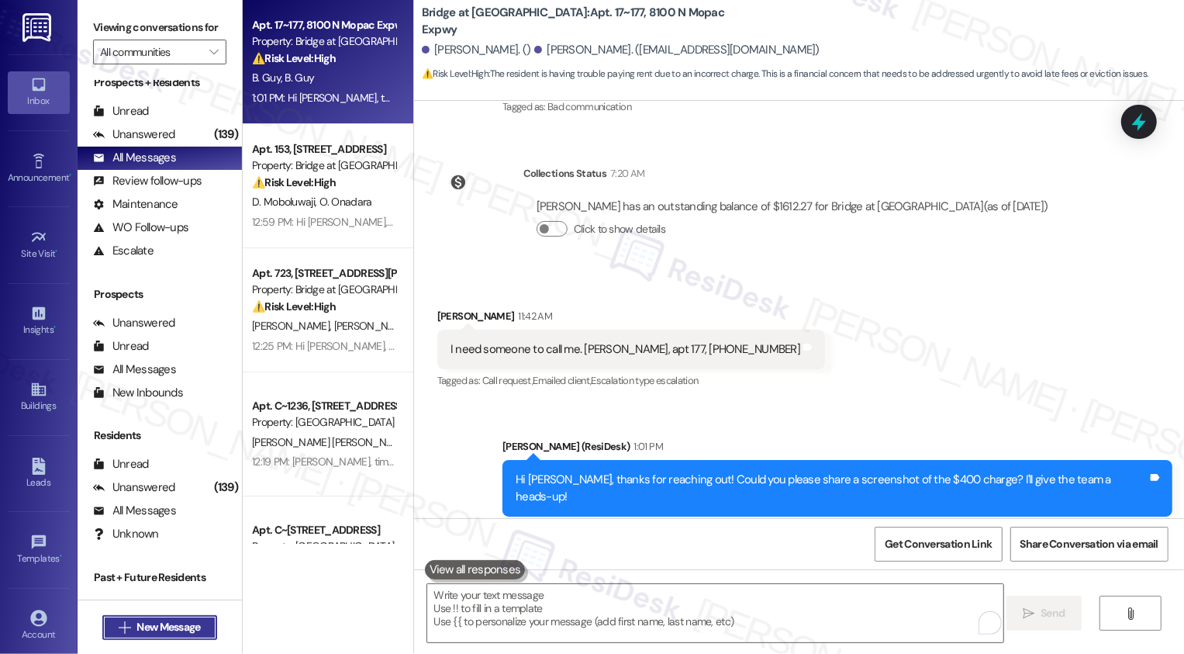
click at [192, 620] on span "New Message" at bounding box center [168, 627] width 64 height 16
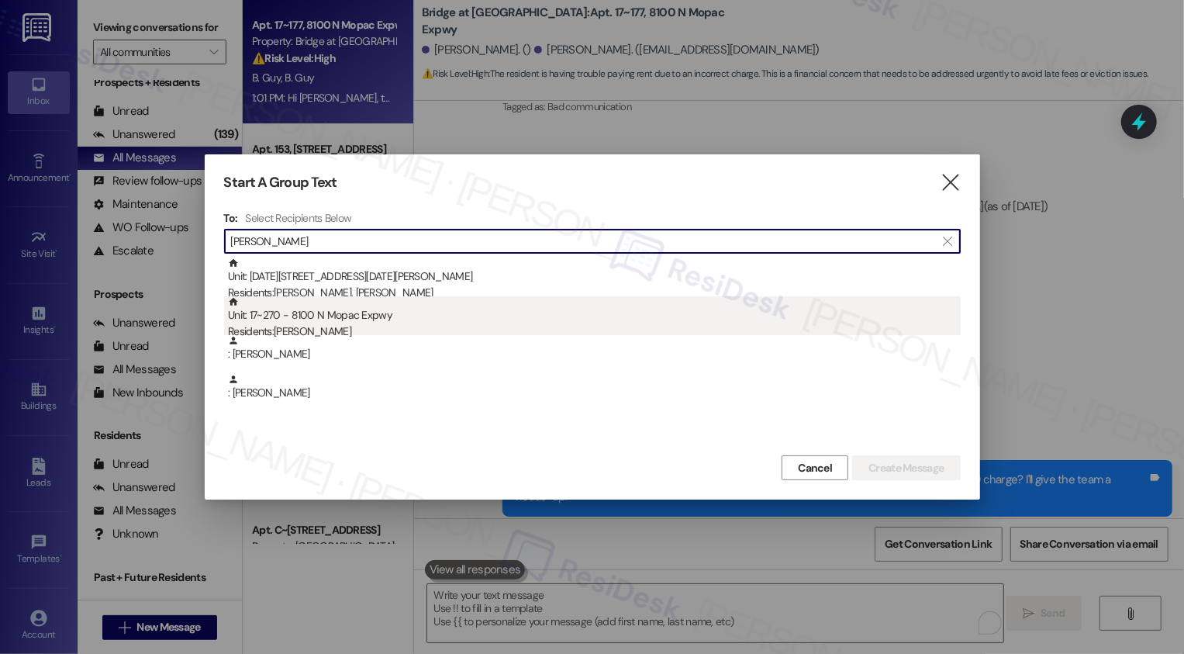
type input "michal"
click at [402, 312] on div "Unit: 17~270 - 8100 N Mopac Expwy Residents: Michal Olejnik" at bounding box center [594, 318] width 733 height 44
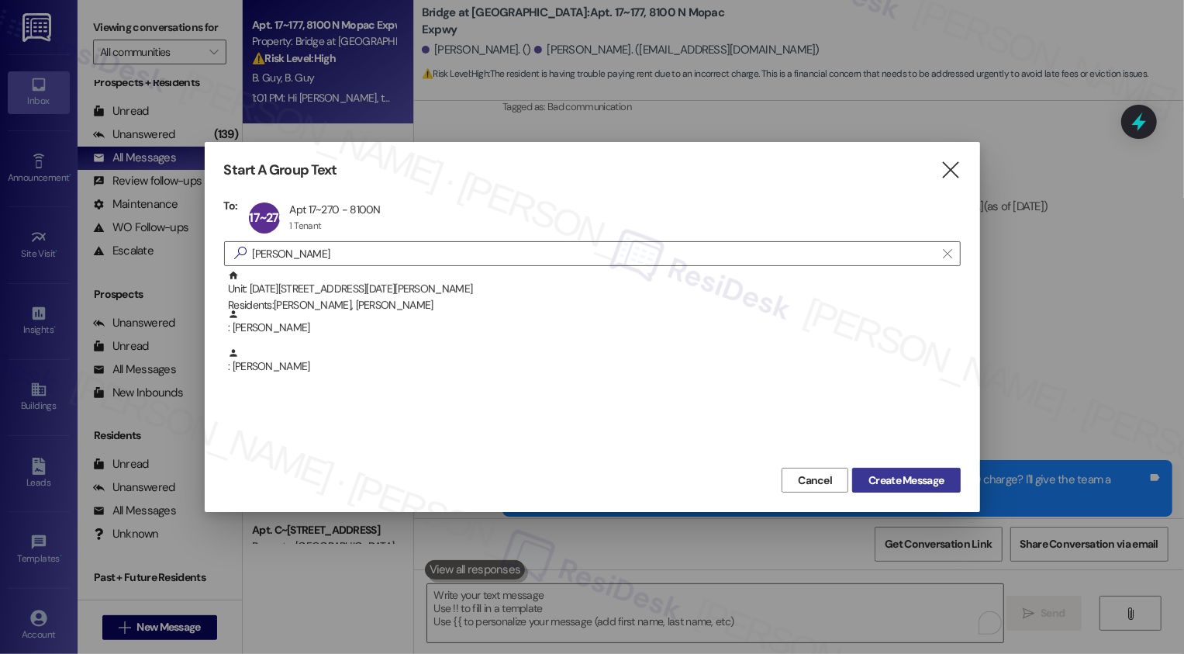
click at [898, 474] on span "Create Message" at bounding box center [905, 480] width 75 height 16
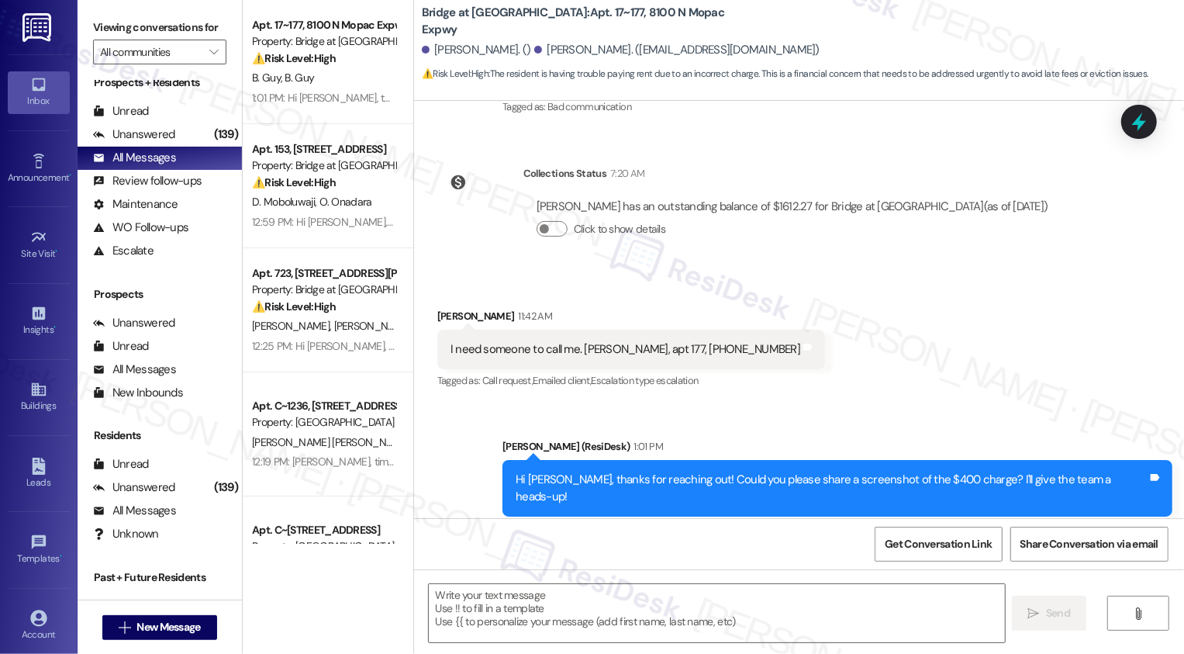
type textarea "Fetching suggested responses. Please feel free to read through the conversation…"
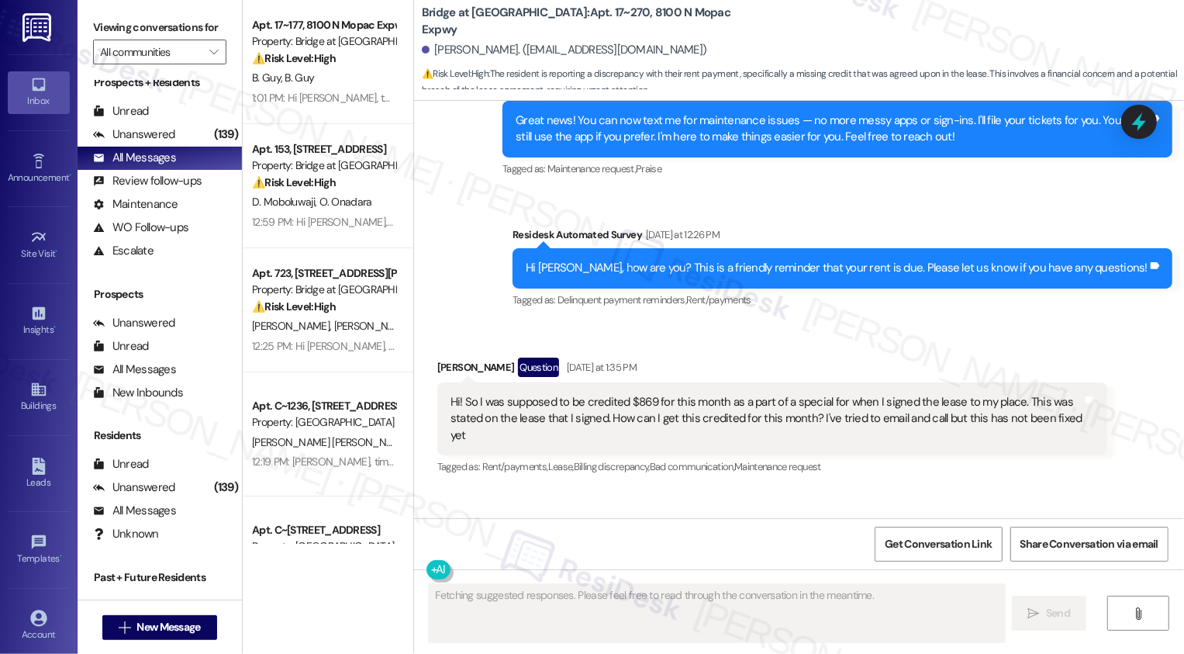
scroll to position [831, 0]
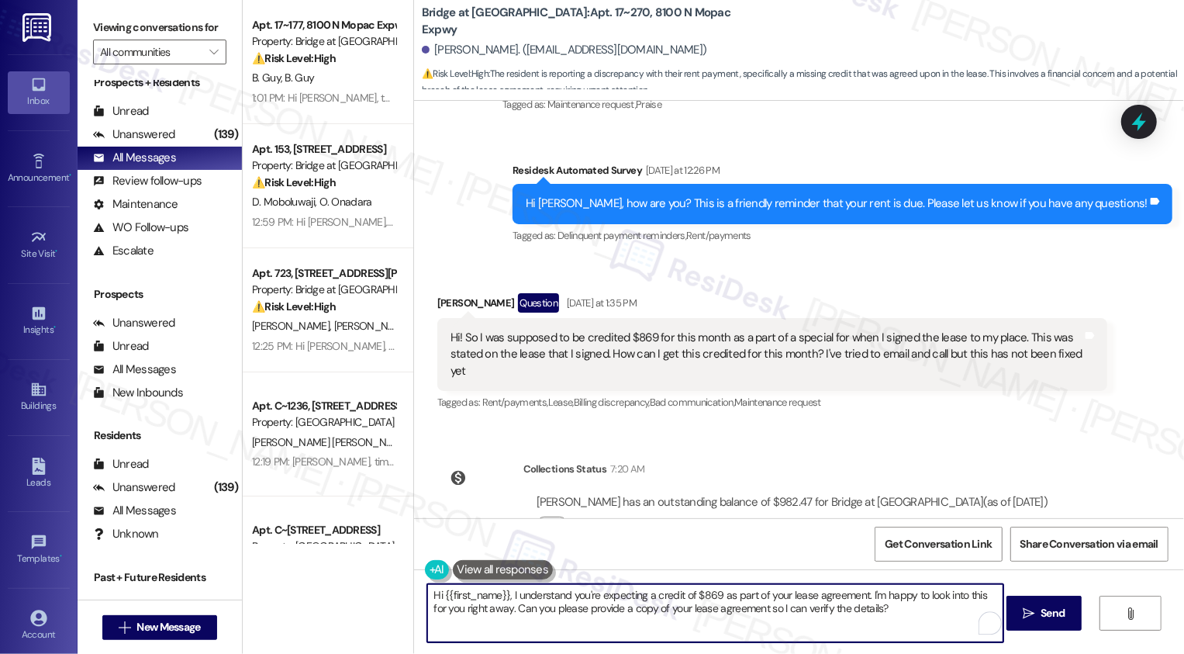
drag, startPoint x: 446, startPoint y: 609, endPoint x: 486, endPoint y: 606, distance: 40.4
click at [486, 606] on textarea "Hi {{first_name}}, I understand you're expecting a credit of $869 as part of yo…" at bounding box center [715, 613] width 576 height 58
drag, startPoint x: 516, startPoint y: 607, endPoint x: 885, endPoint y: 619, distance: 369.2
click at [885, 622] on textarea "Hi {{first_name}}, I understand you're expecting a credit of $869 as part of yo…" at bounding box center [715, 613] width 576 height 58
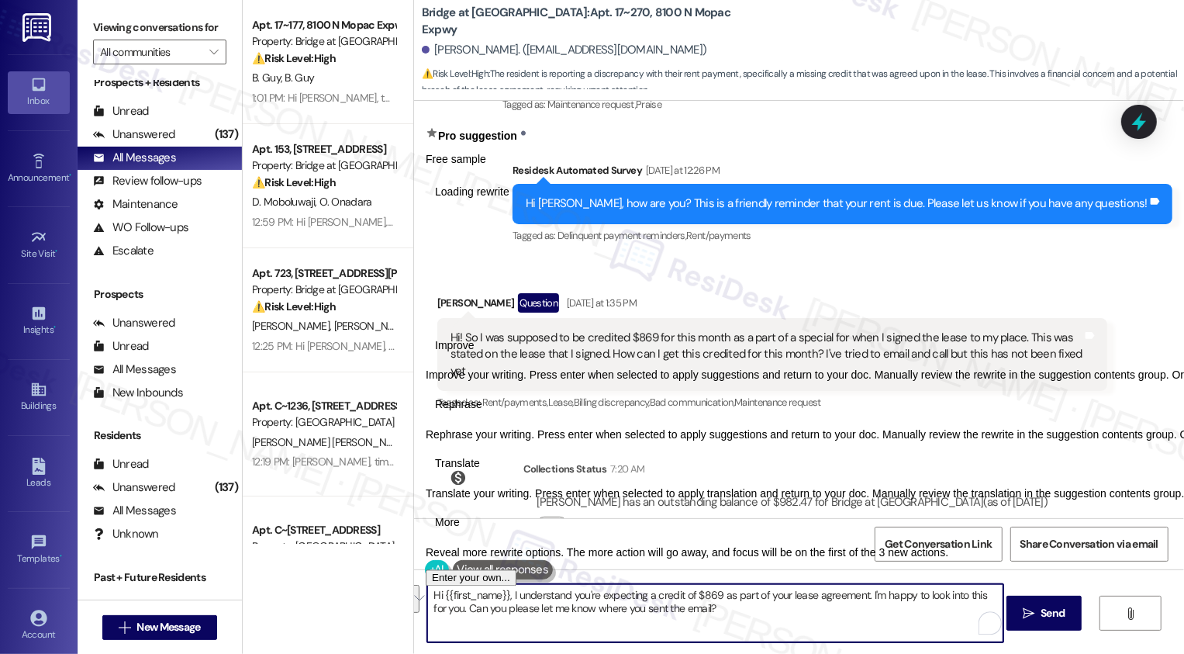
click at [482, 412] on span "Rephrase" at bounding box center [458, 404] width 47 height 16
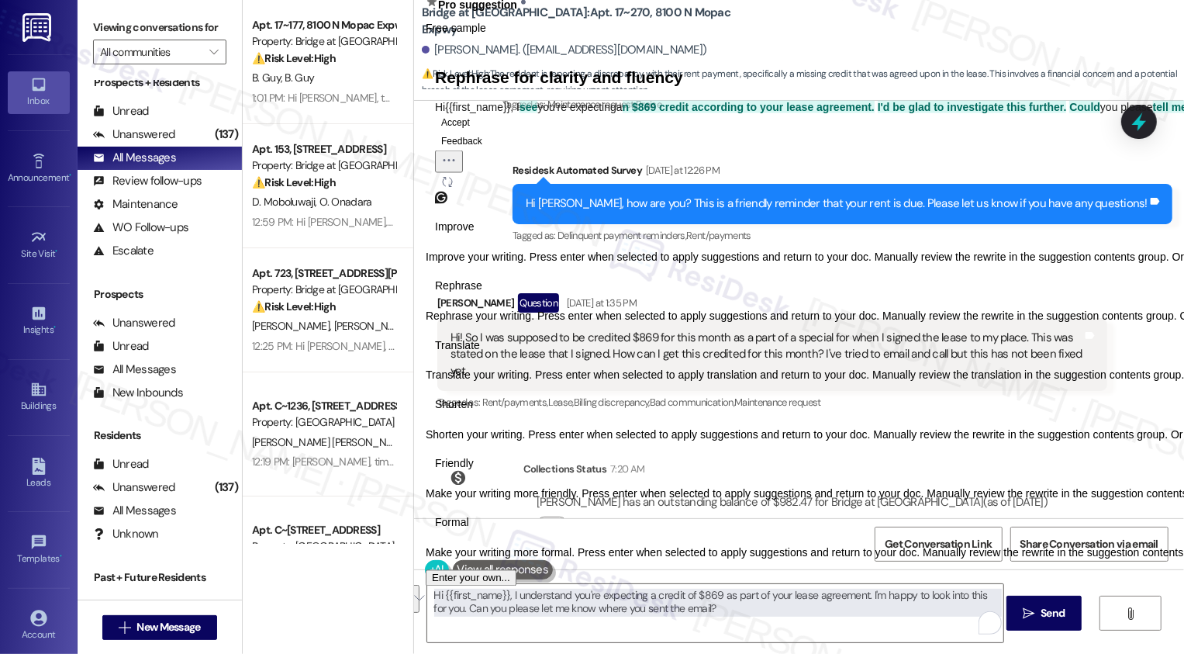
click at [474, 472] on span "Friendly" at bounding box center [454, 464] width 39 height 16
click at [452, 186] on icon "Regenerate" at bounding box center [447, 181] width 9 height 9
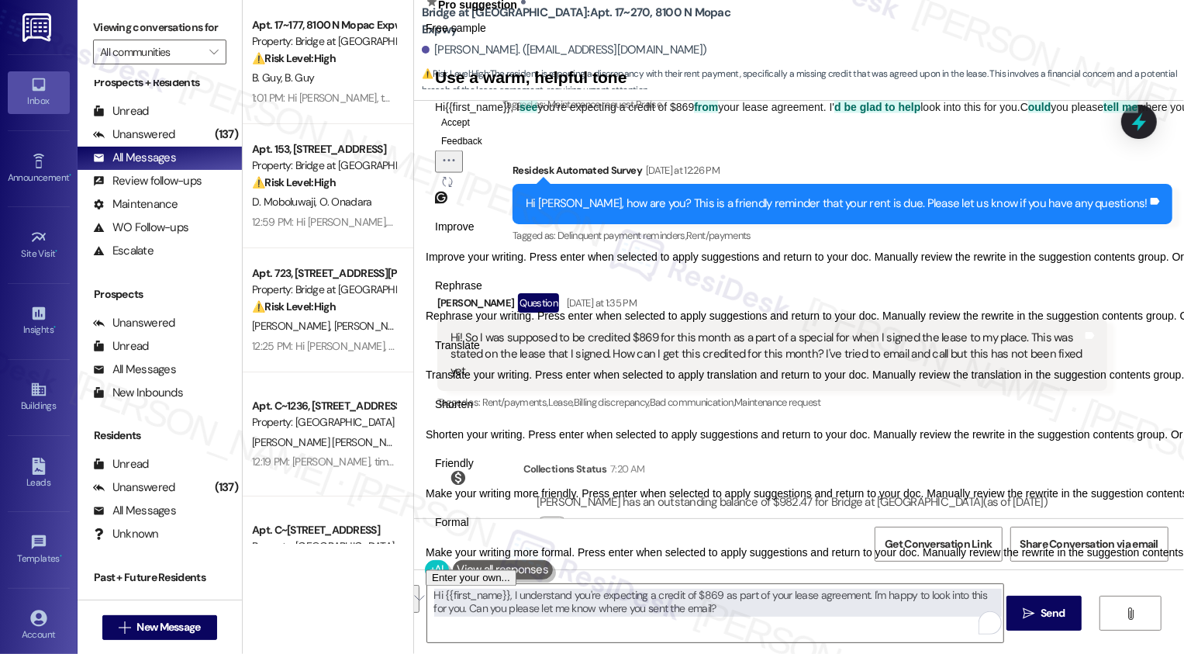
click at [452, 186] on icon "Regenerate" at bounding box center [447, 181] width 9 height 9
click at [476, 131] on button "Accept" at bounding box center [455, 121] width 41 height 19
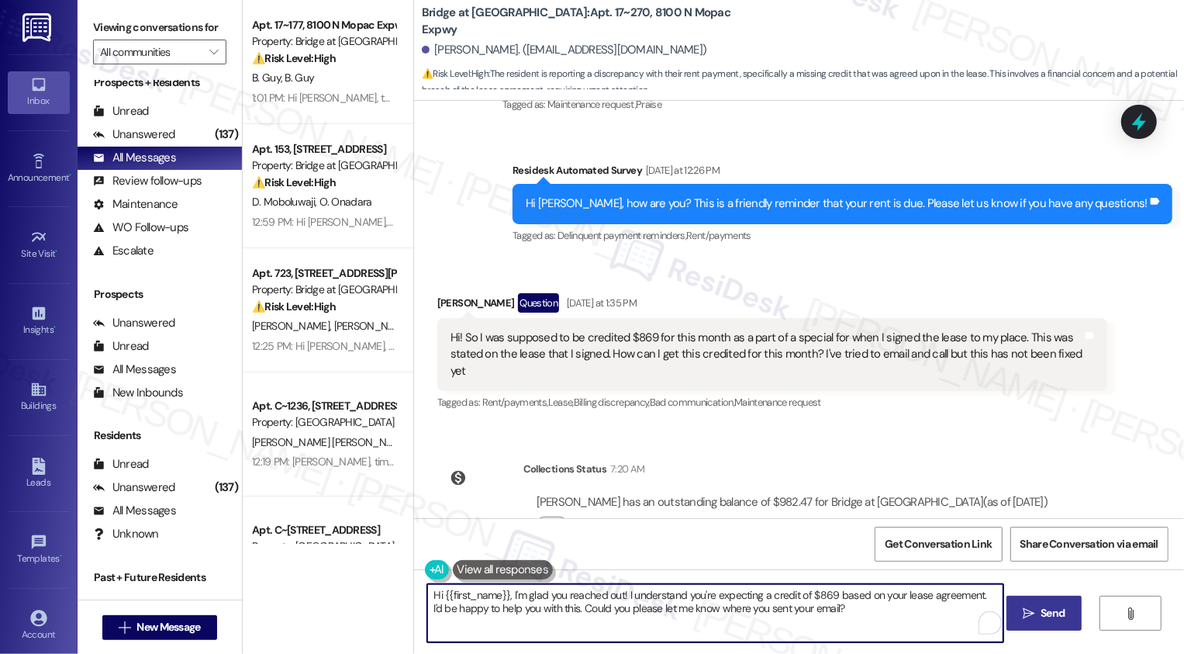
type textarea "Hi {{first_name}}, I'm glad you reached out! I understand you're expecting a cr…"
click at [1057, 613] on span "Send" at bounding box center [1053, 613] width 24 height 16
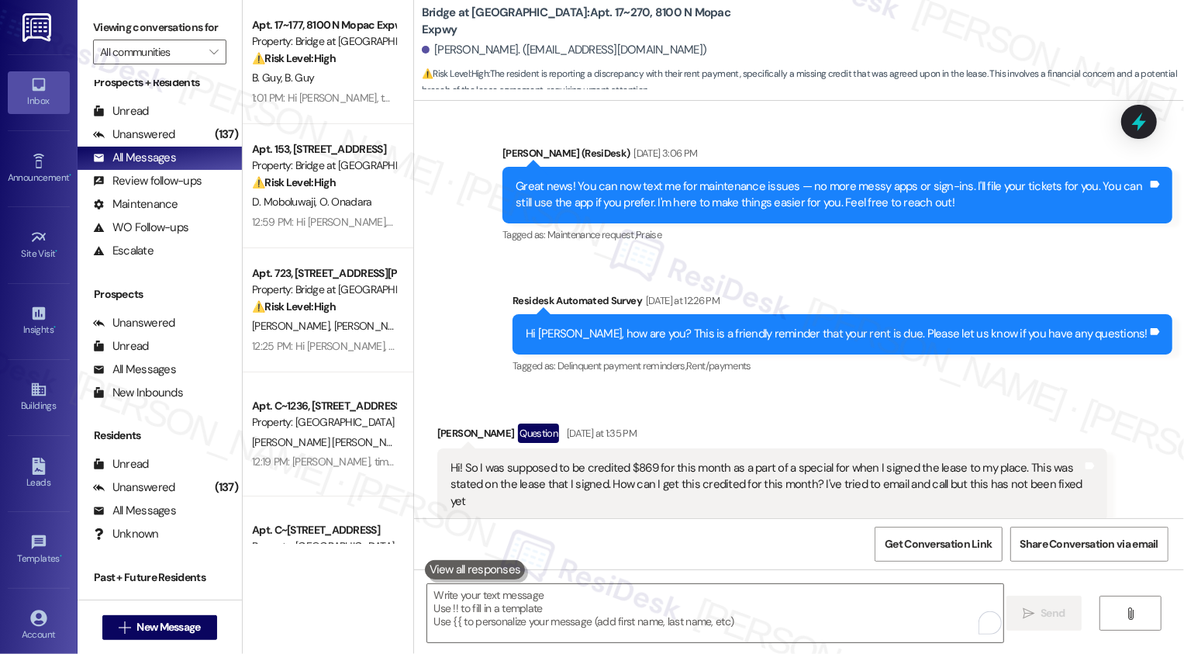
scroll to position [688, 0]
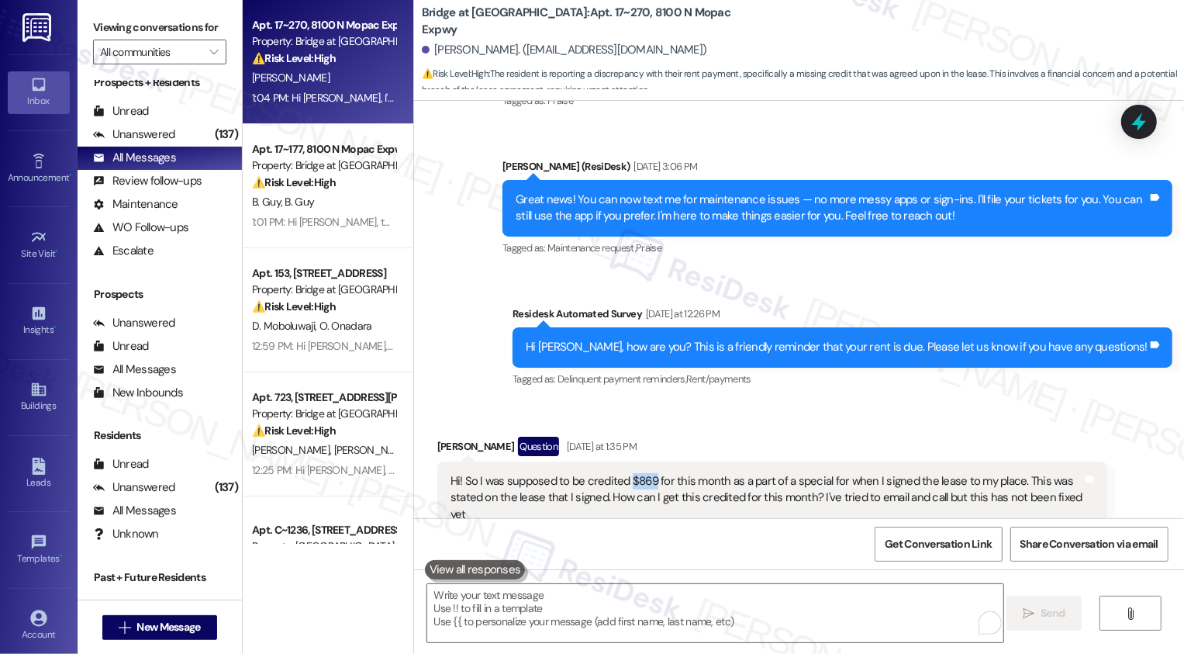
drag, startPoint x: 619, startPoint y: 446, endPoint x: 645, endPoint y: 446, distance: 26.4
click at [645, 473] on div "Hi! So I was supposed to be credited $869 for this month as a part of a special…" at bounding box center [766, 498] width 632 height 50
copy div "$869"
click at [679, 437] on div "Michal Olejnik Question Yesterday at 1:35 PM" at bounding box center [772, 449] width 670 height 25
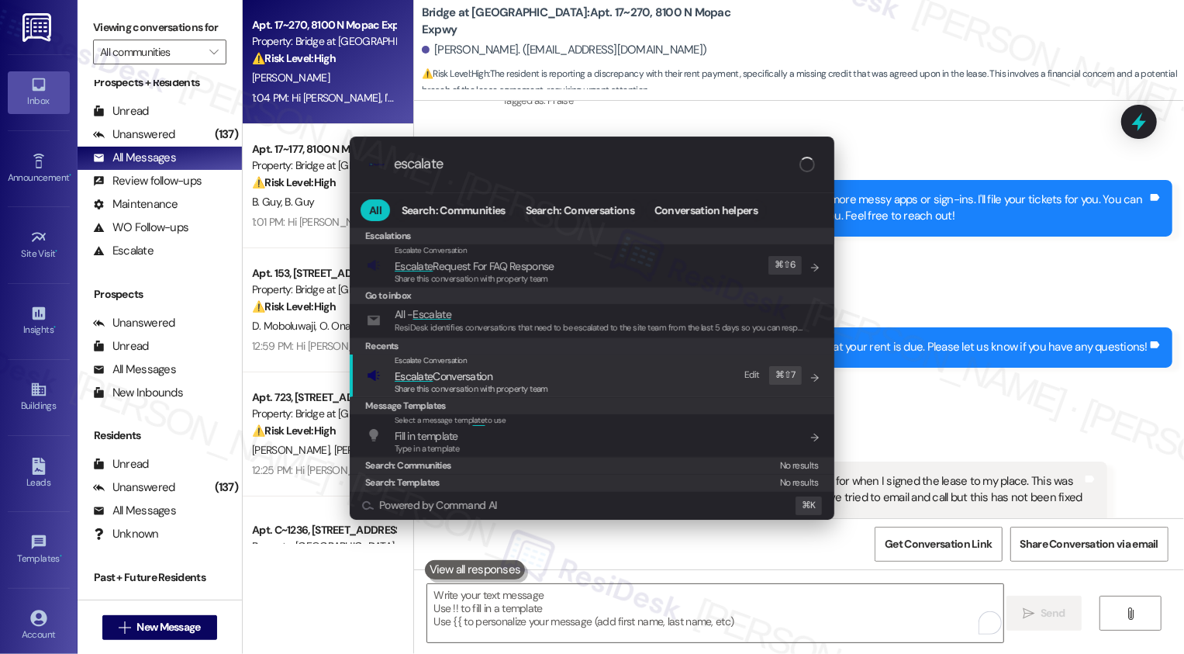
type input "escalate"
click at [443, 374] on span "Escalate Conversation" at bounding box center [444, 376] width 98 height 14
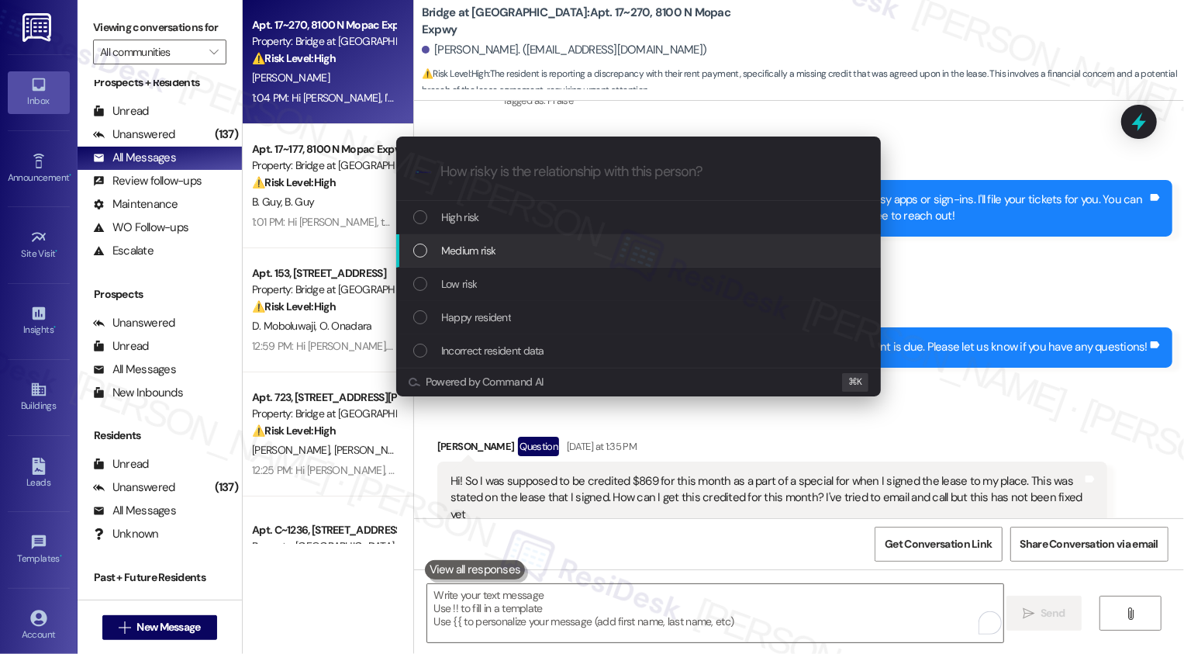
click at [488, 255] on span "Medium risk" at bounding box center [468, 250] width 54 height 17
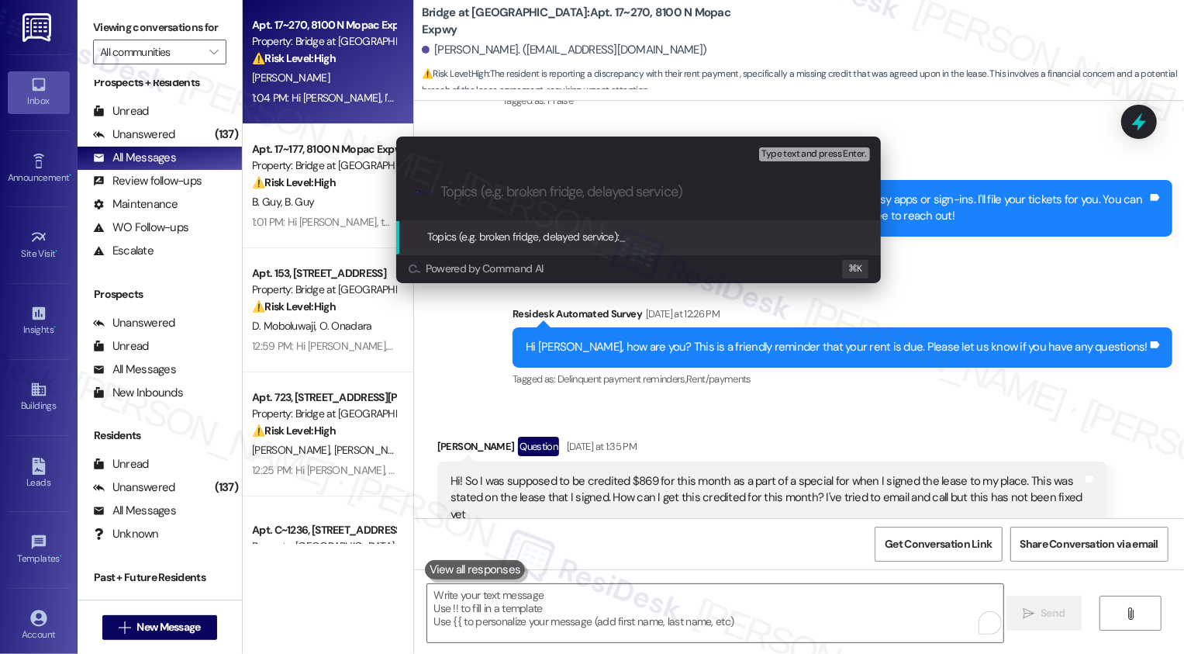
paste input "$869"
drag, startPoint x: 616, startPoint y: 192, endPoint x: 512, endPoint y: 192, distance: 103.9
click at [512, 194] on input "$869 credit for rent payment this month" at bounding box center [644, 192] width 409 height 16
type input "$869 credit this month"
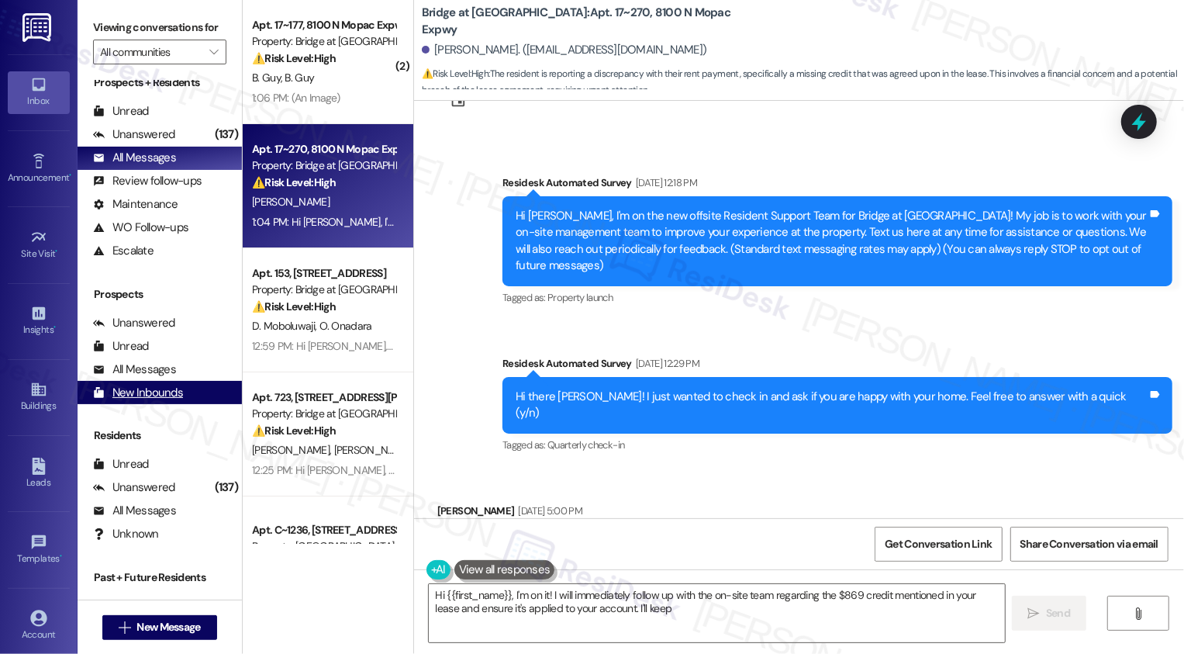
scroll to position [688, 0]
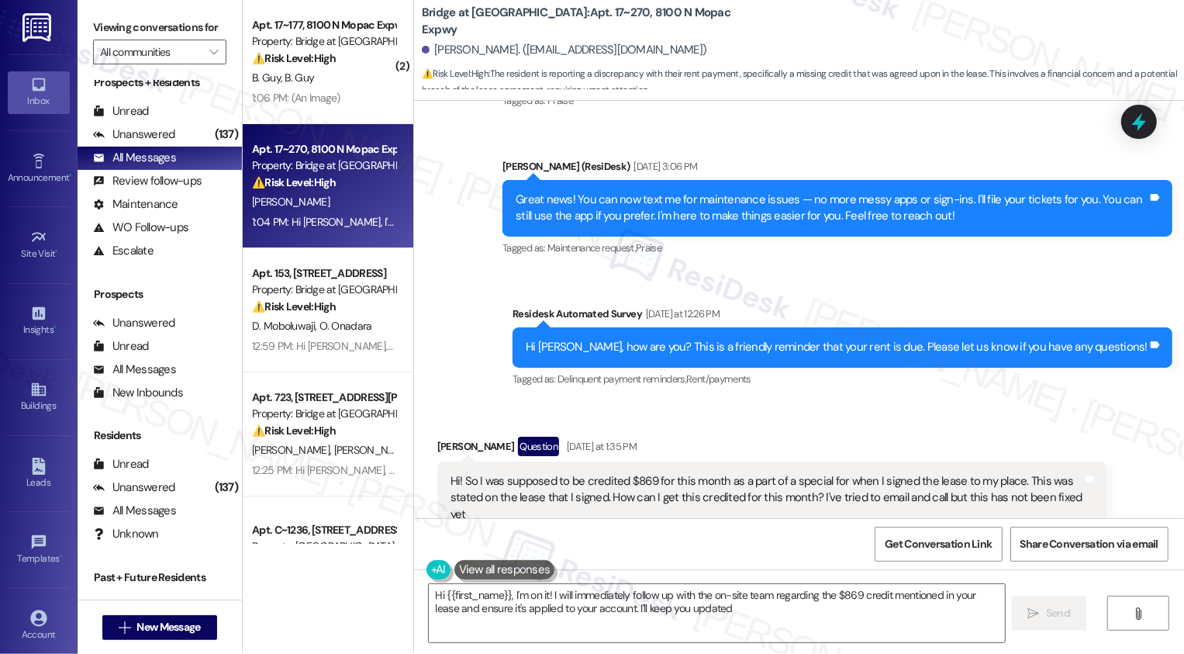
type textarea "Hi {{first_name}}, I'm on it! I will immediately follow up with the on-site tea…"
click at [192, 624] on span "New Message" at bounding box center [168, 627] width 64 height 16
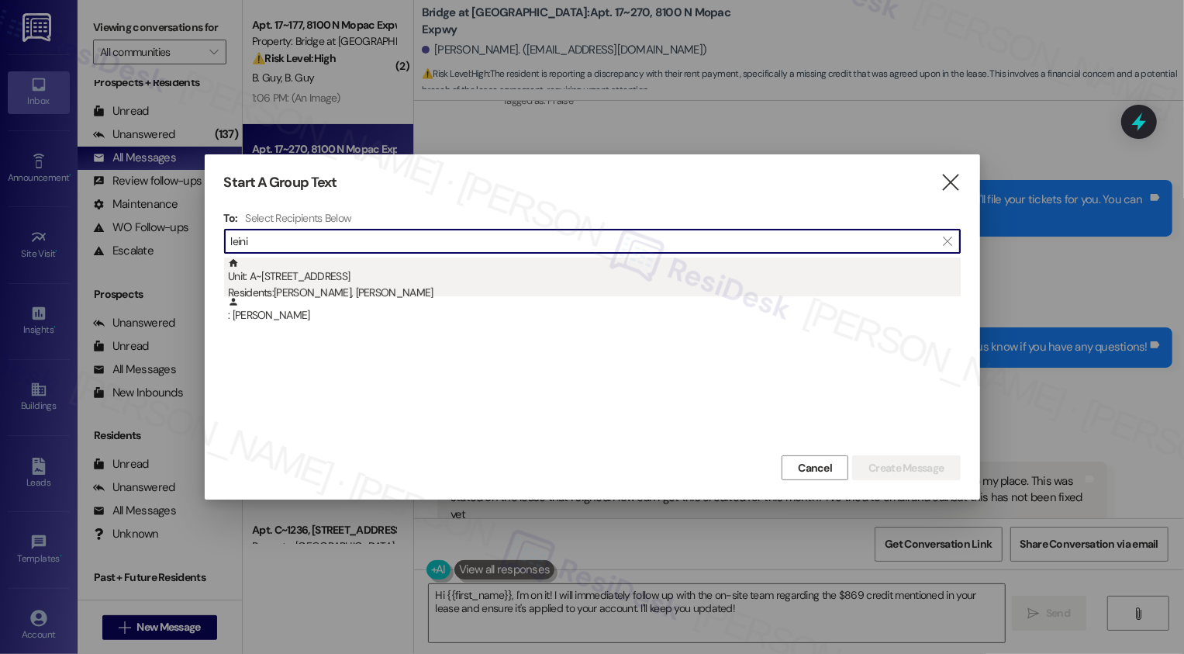
type input "leini"
click at [357, 292] on div "Residents: Jasiel Crespo Ramirez, Leini Mayrena" at bounding box center [594, 293] width 733 height 16
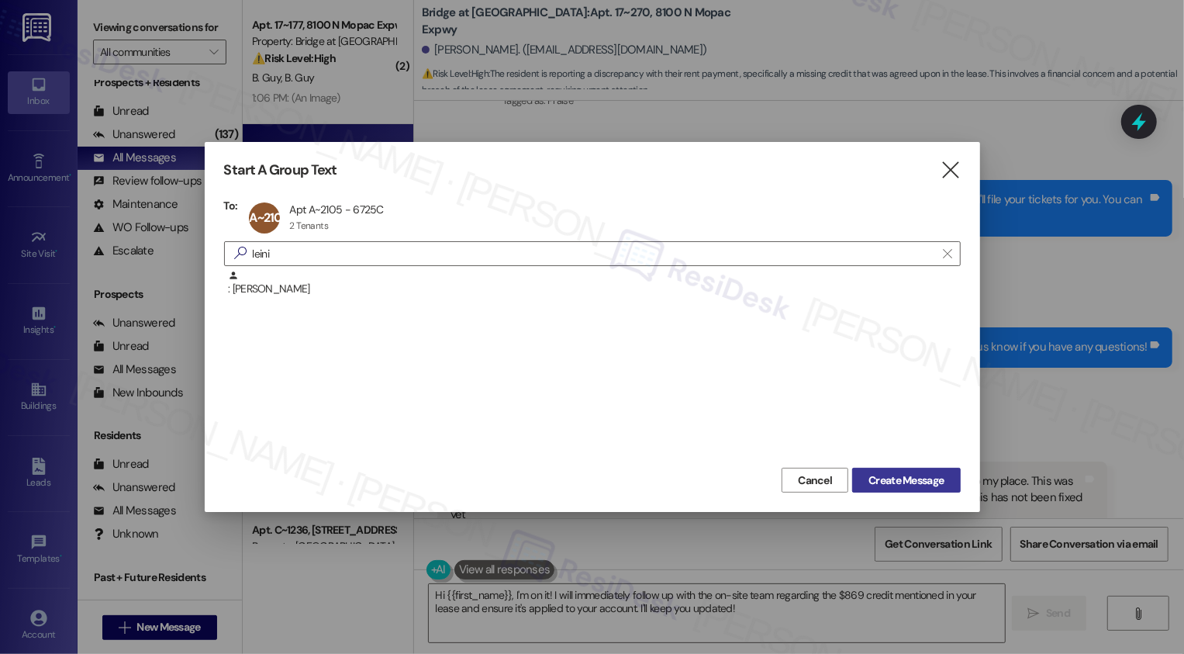
click at [920, 480] on span "Create Message" at bounding box center [905, 480] width 75 height 16
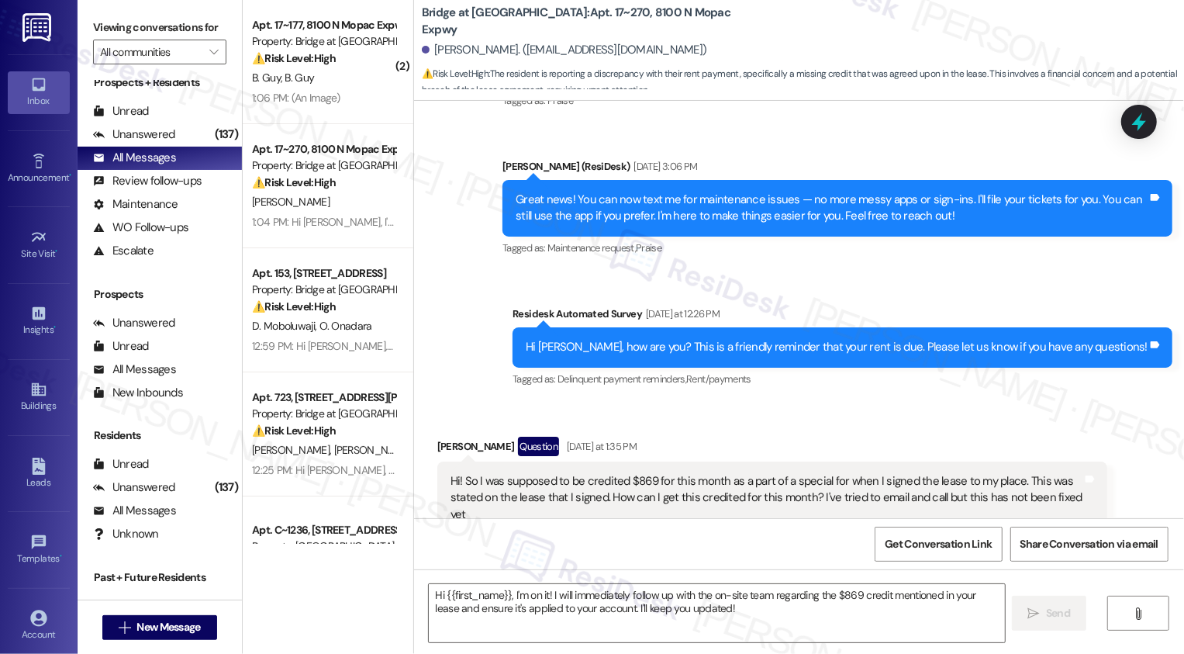
type textarea "Fetching suggested responses. Please feel free to read through the conversation…"
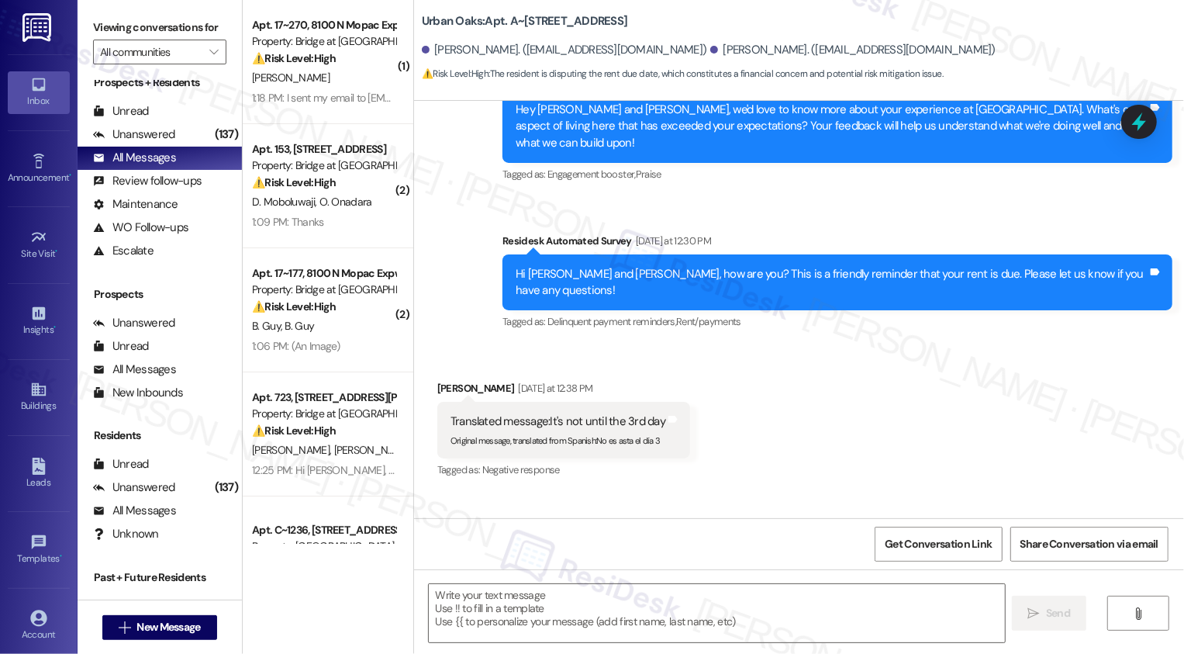
scroll to position [771, 0]
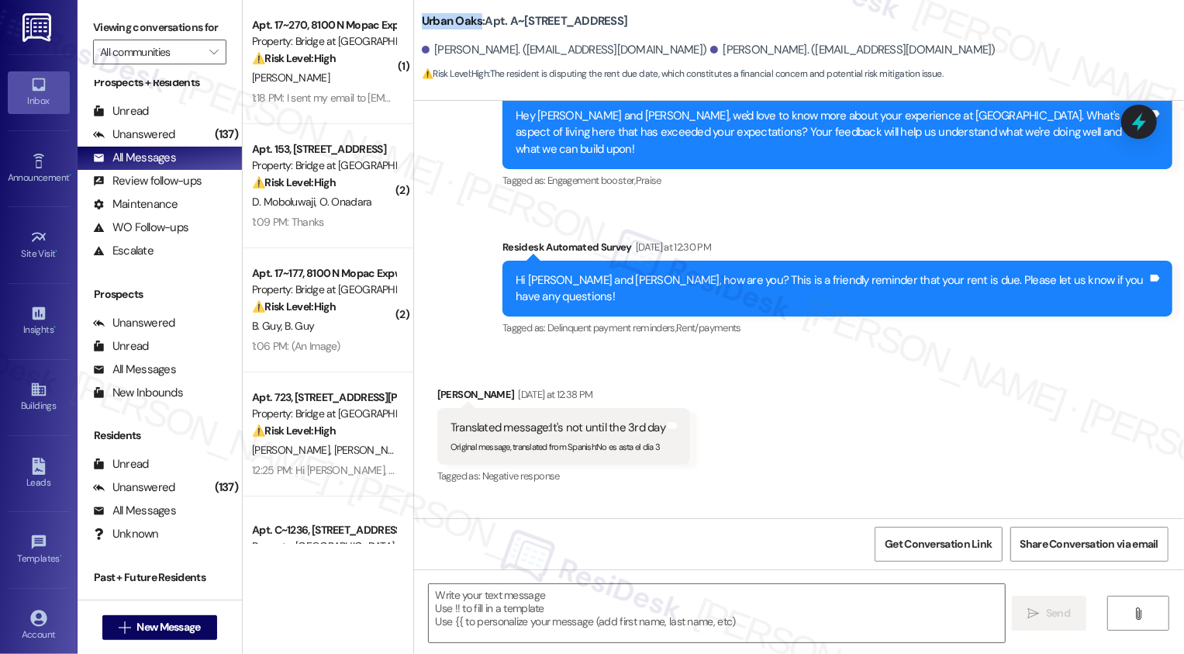
drag, startPoint x: 414, startPoint y: 23, endPoint x: 471, endPoint y: 19, distance: 57.5
click at [471, 19] on b "Urban Oaks: Apt. A~2105, 6725 Circle S Dr" at bounding box center [525, 21] width 206 height 16
copy b "Urban Oaks"
click at [834, 351] on div "Received via SMS Jasiel Crespo Ramirez Yesterday at 12:38 PM Translated message…" at bounding box center [799, 424] width 770 height 147
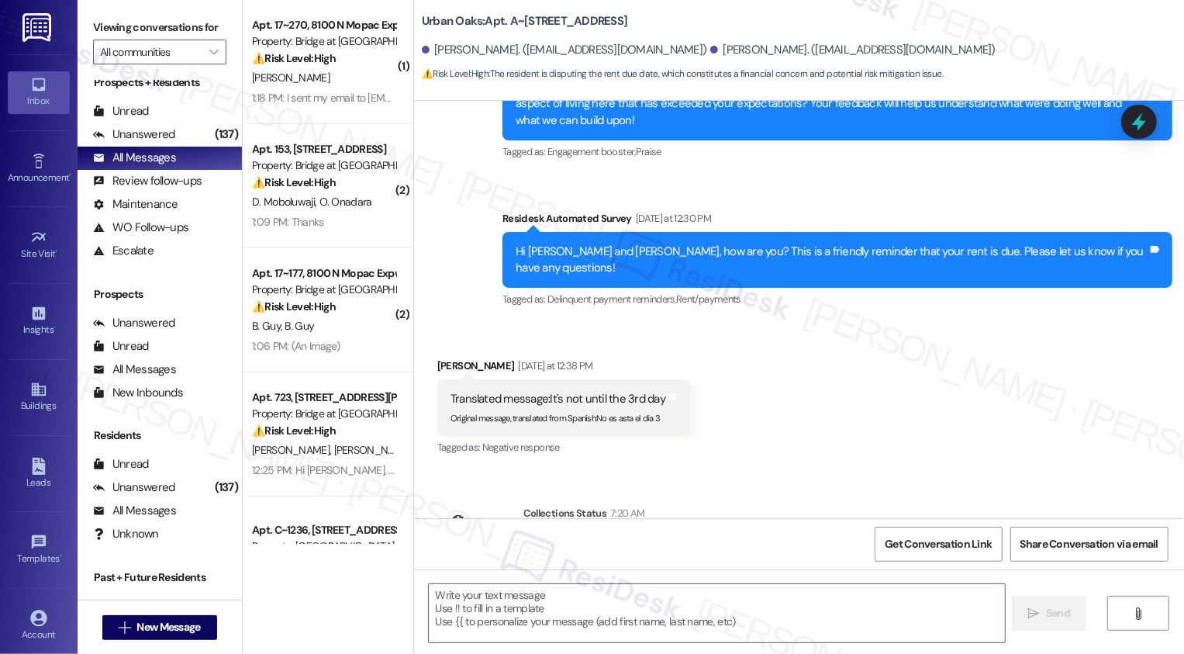
scroll to position [861, 0]
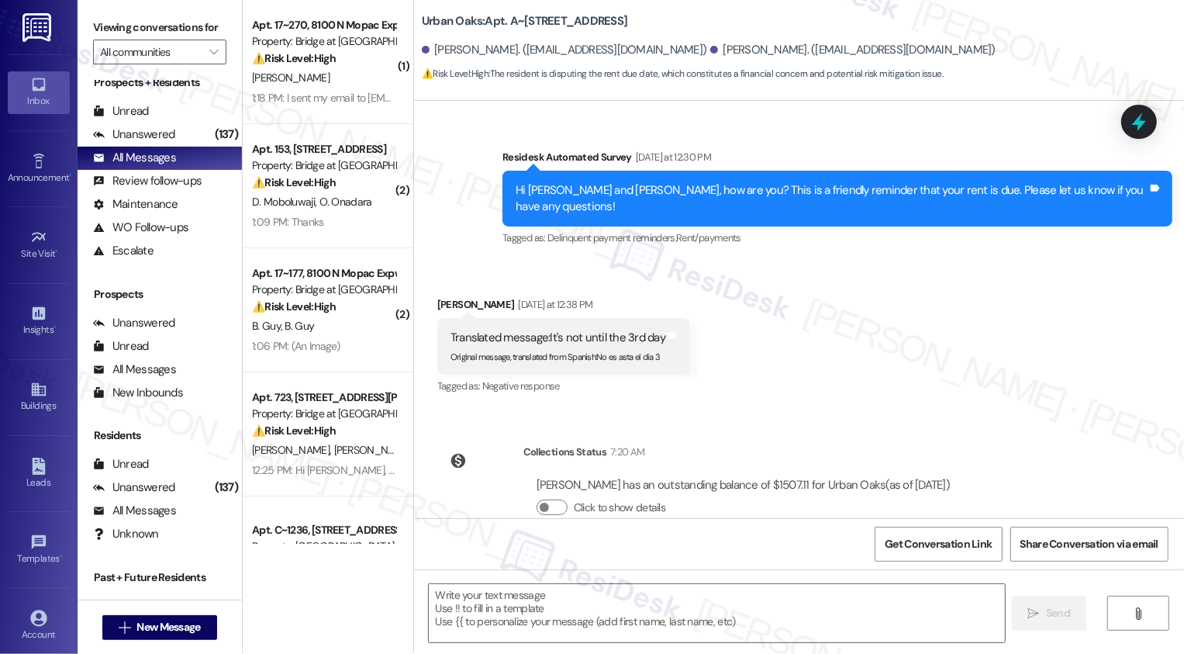
click at [843, 316] on div "Received via SMS Jasiel Crespo Ramirez Yesterday at 12:38 PM Translated message…" at bounding box center [799, 334] width 770 height 147
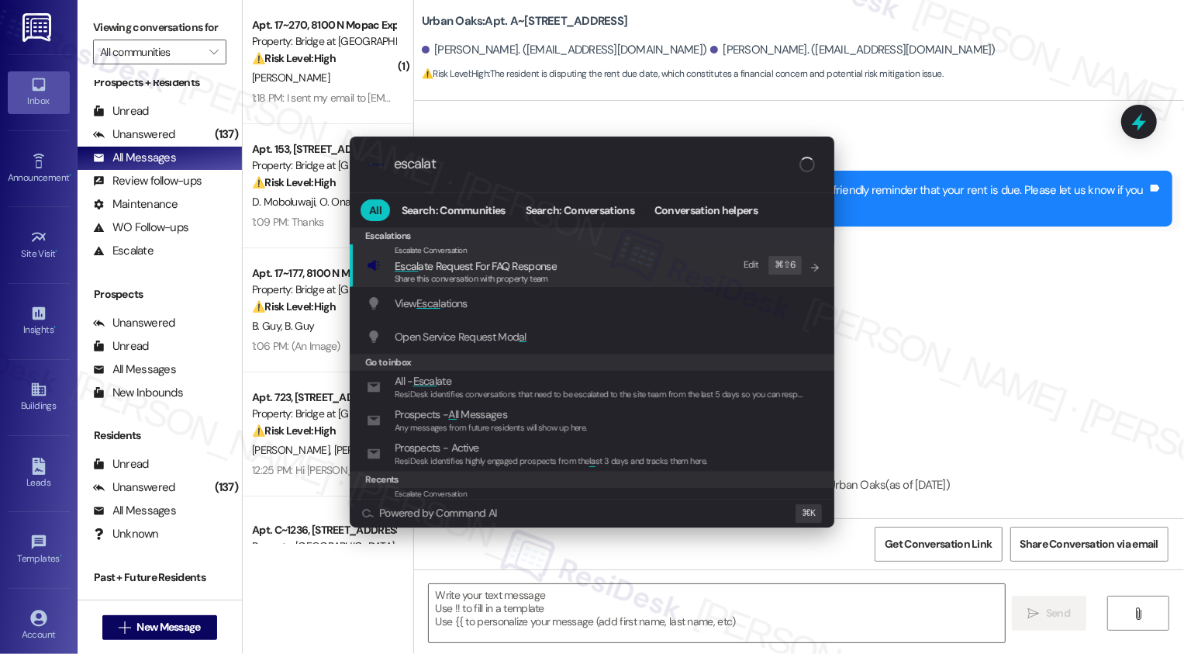
type input "escalate"
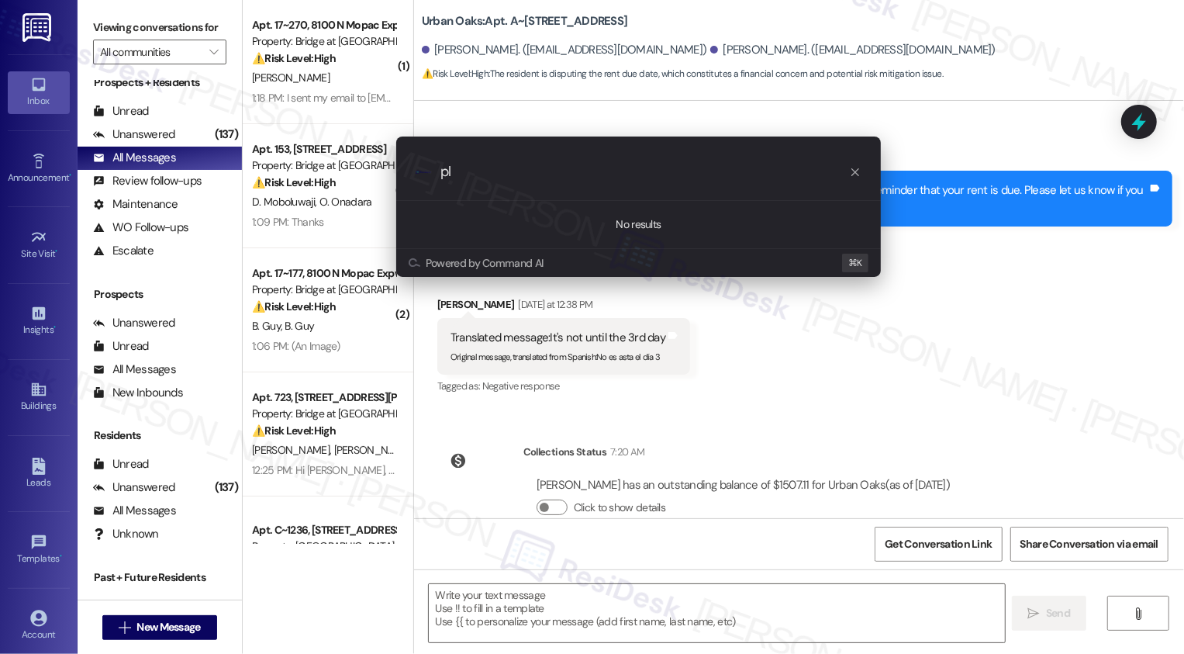
type input "p"
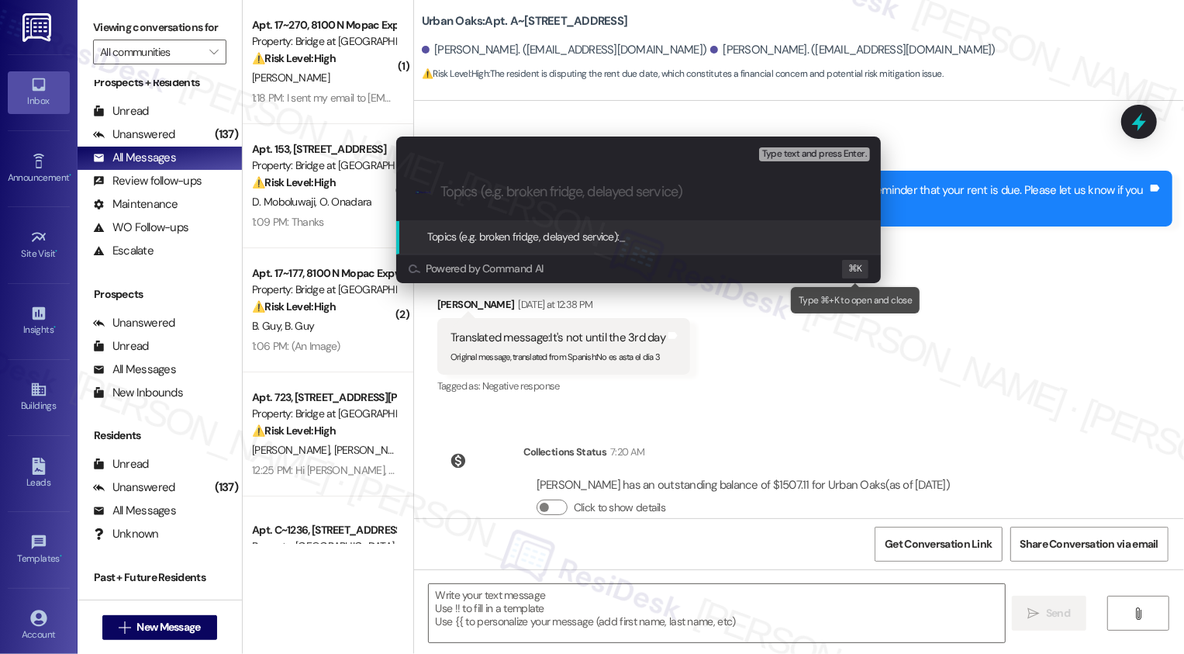
type input "l"
type input "please confirm the rent due date (and grace period if applicable)"
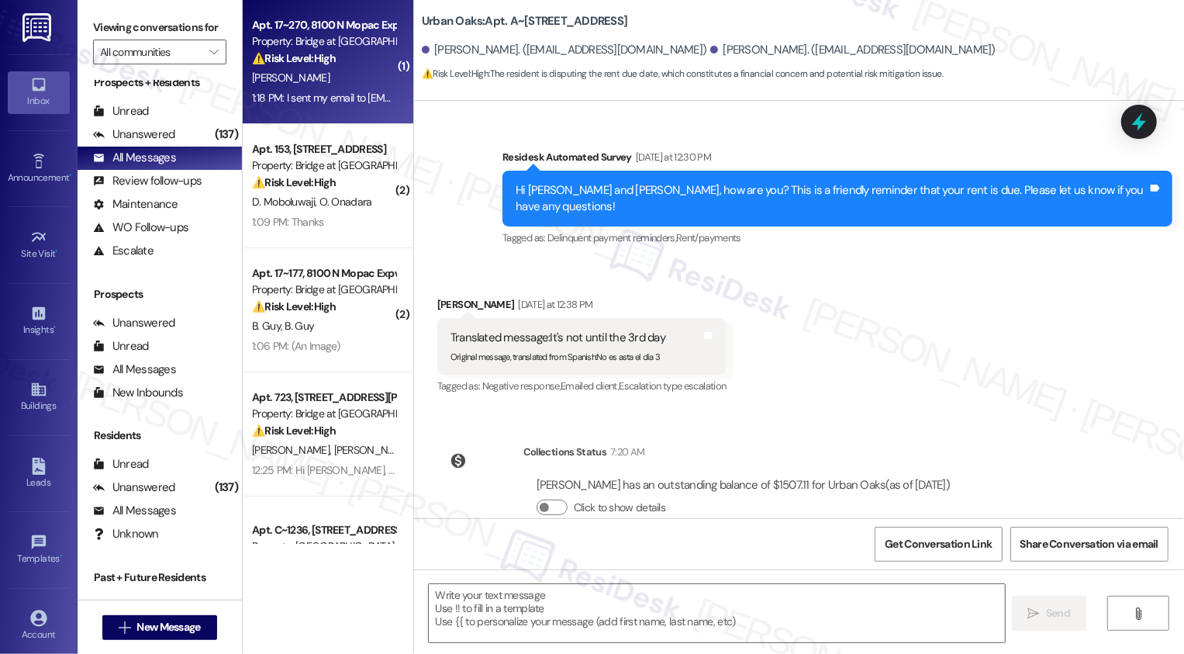
click at [264, 57] on strong "⚠️ Risk Level: High" at bounding box center [294, 58] width 84 height 14
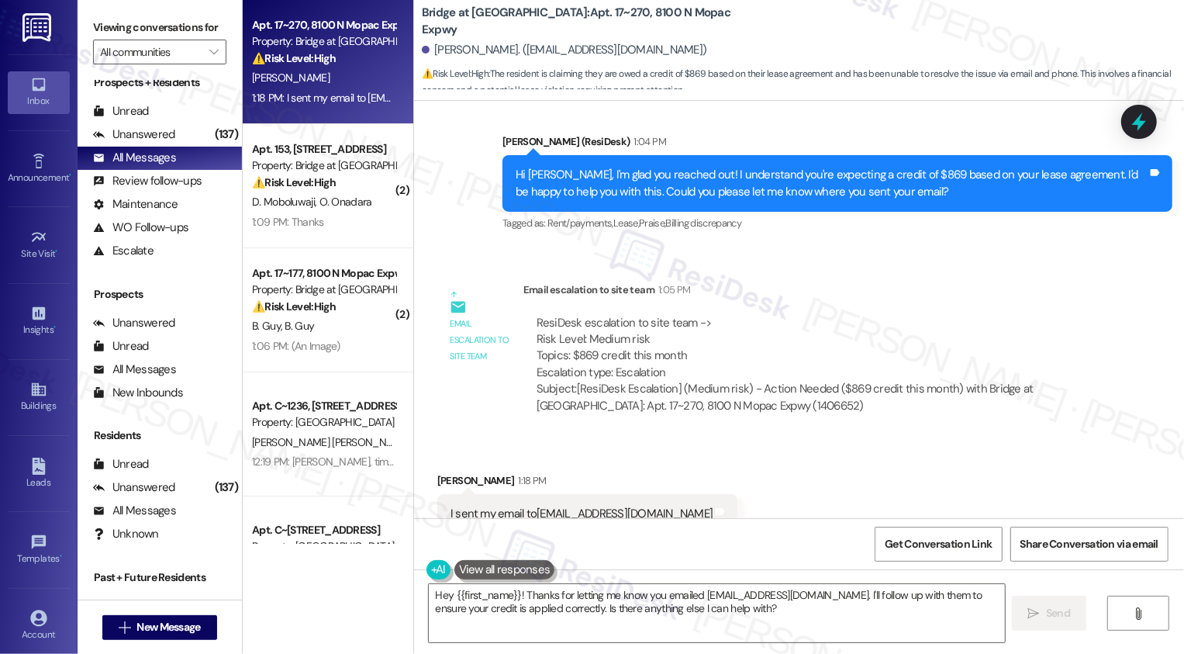
scroll to position [1301, 0]
click at [618, 602] on textarea "Hey {{first_name}}! Thanks for letting me know you emailed leasing@bridgeatterr…" at bounding box center [717, 613] width 576 height 58
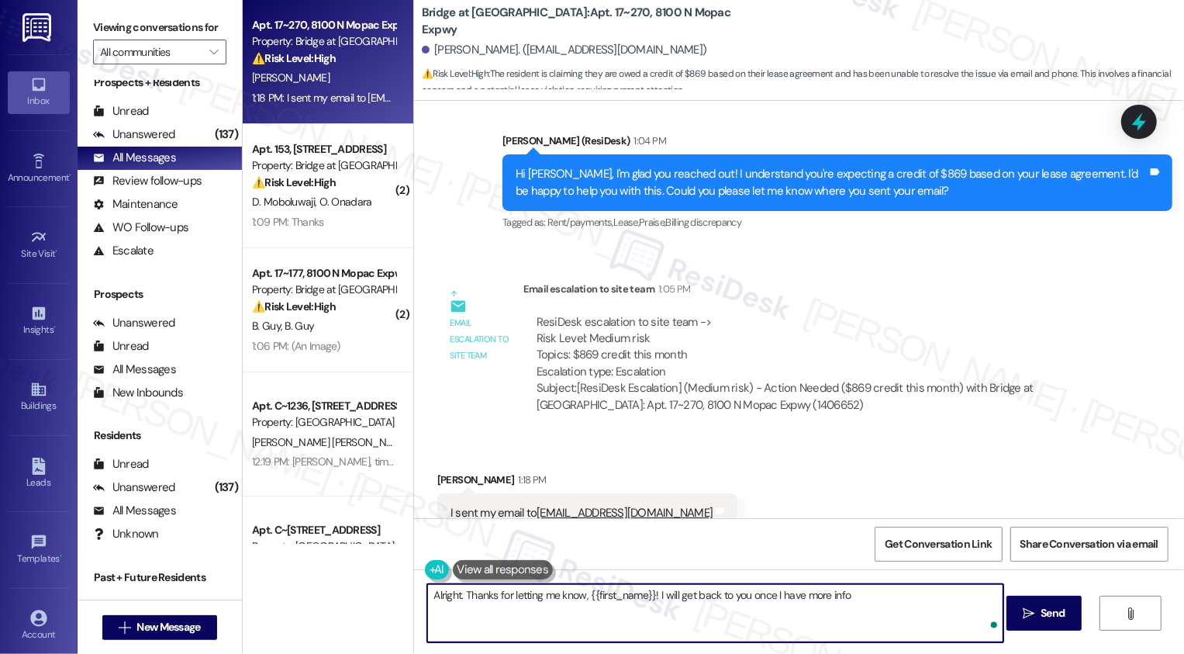
type textarea "Alright. Thanks for letting me know, {{first_name}}! I will get back to you onc…"
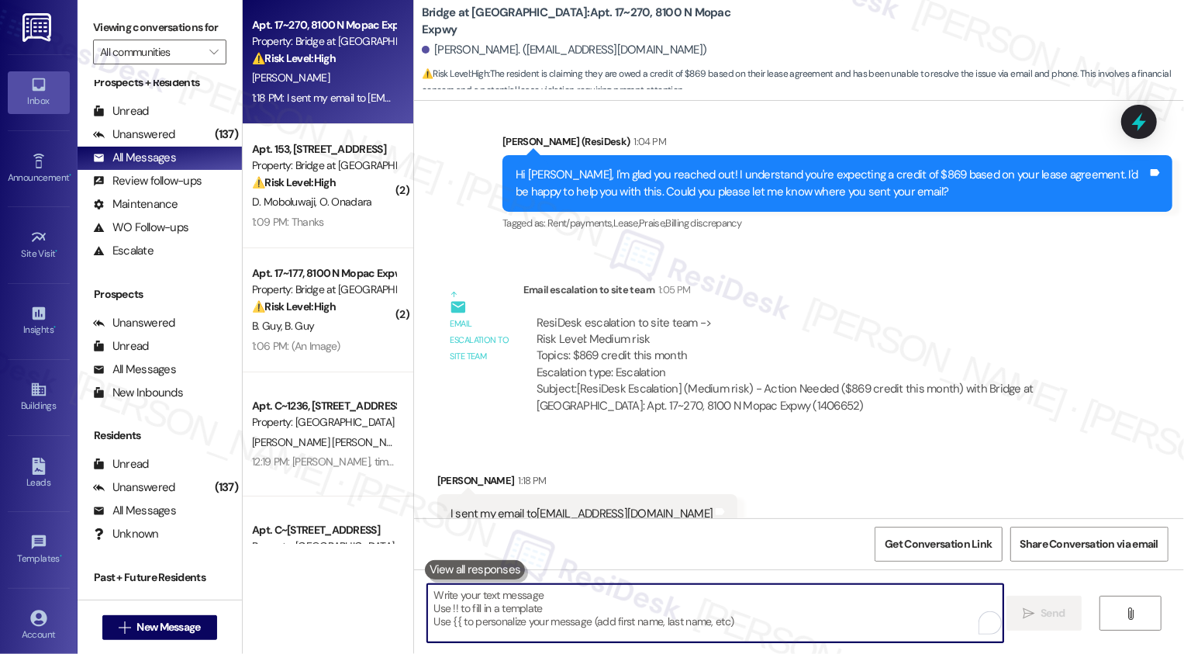
scroll to position [1409, 0]
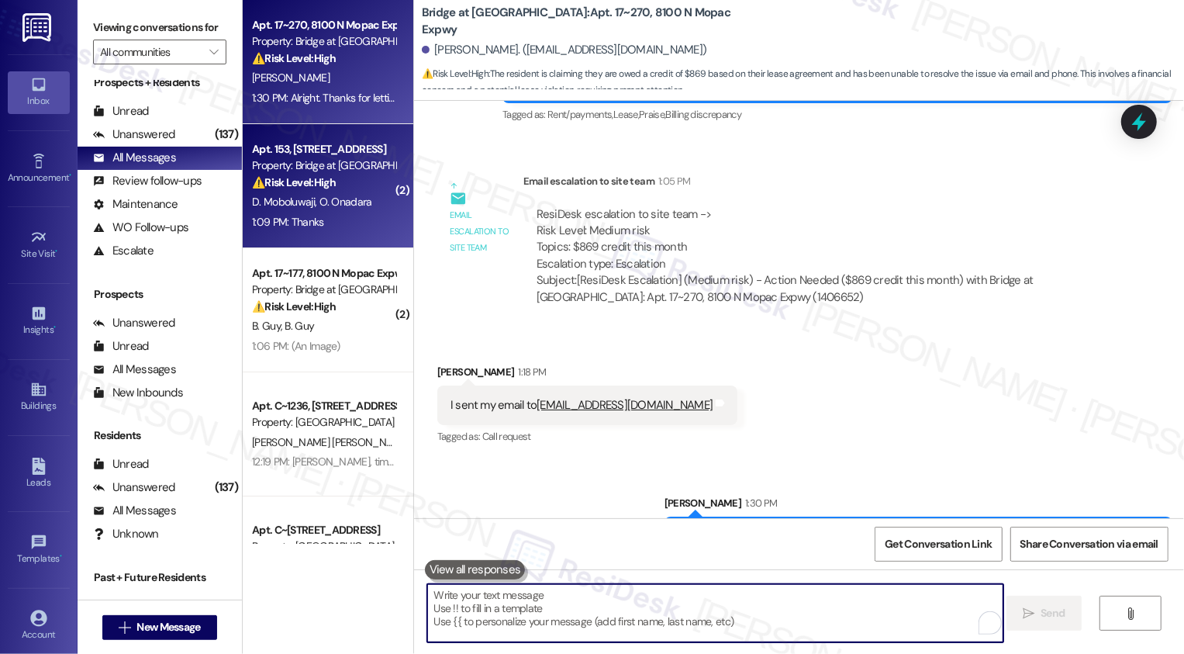
click at [344, 209] on div "D. Moboluwaji O. Onadara" at bounding box center [323, 201] width 147 height 19
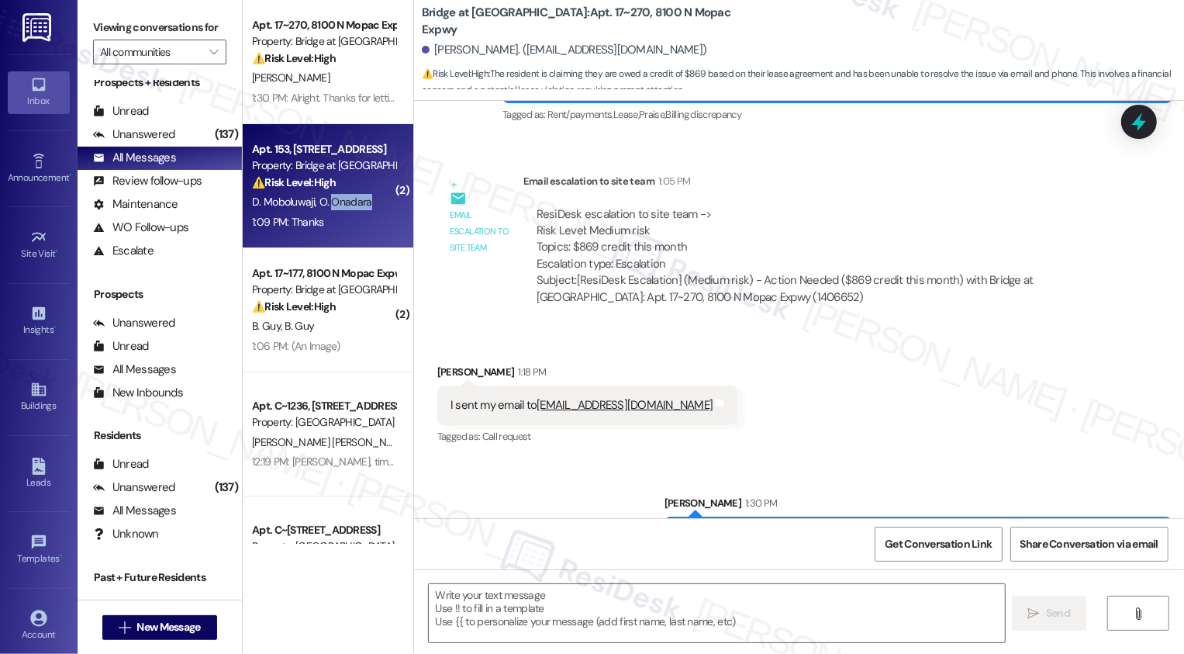
click at [344, 209] on div "D. Moboluwaji O. Onadara" at bounding box center [323, 201] width 147 height 19
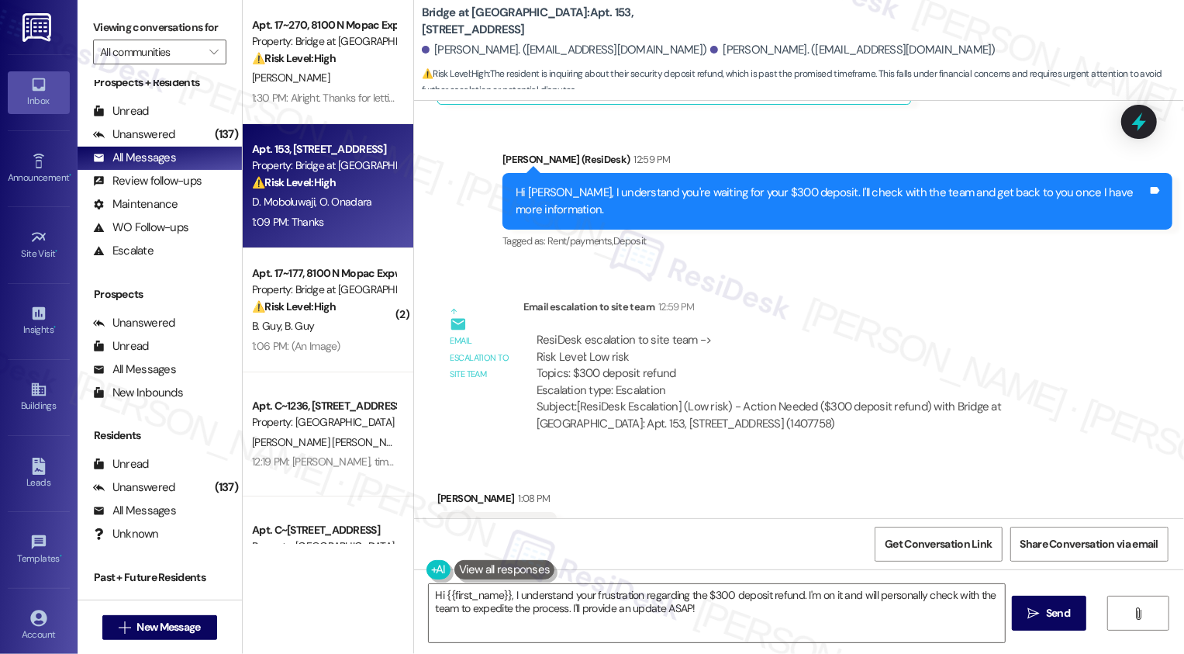
scroll to position [3987, 0]
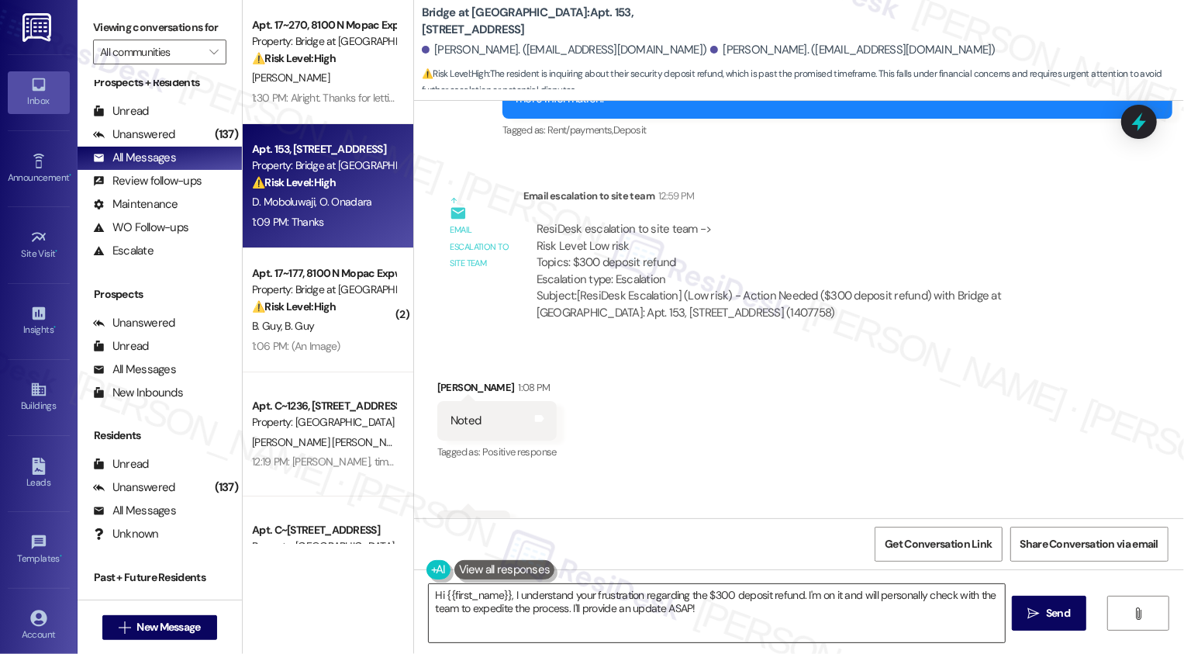
click at [616, 619] on textarea "Hi {{first_name}}, I understand your frustration regarding the $300 deposit ref…" at bounding box center [717, 613] width 576 height 58
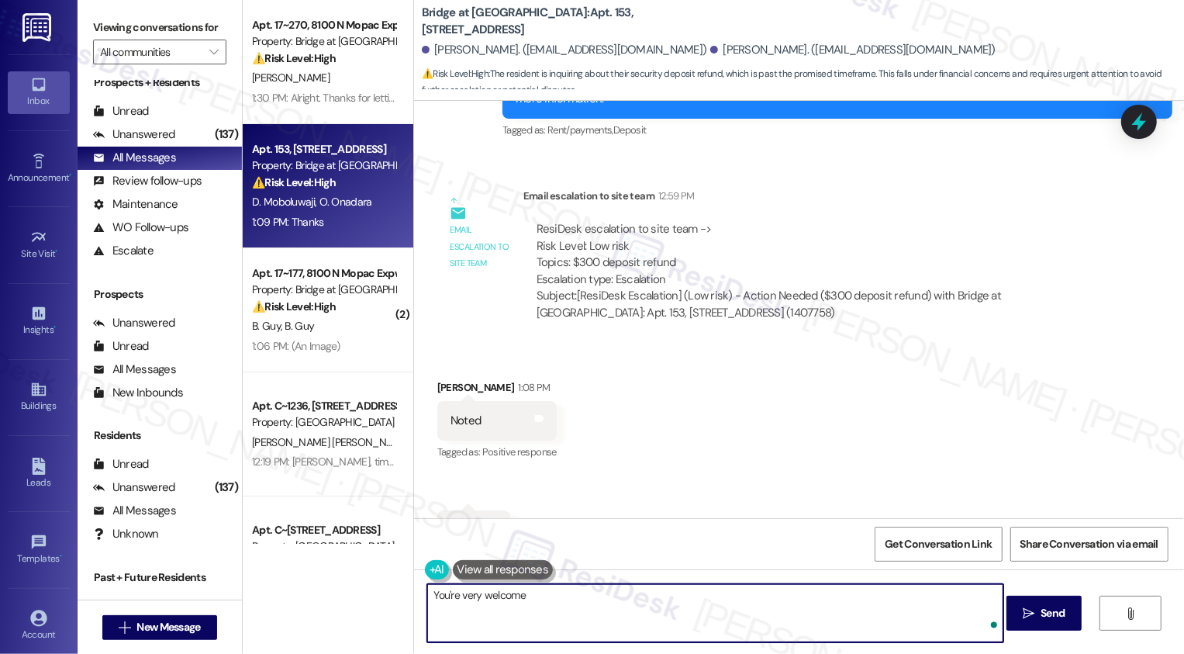
type textarea "You're very welcome!"
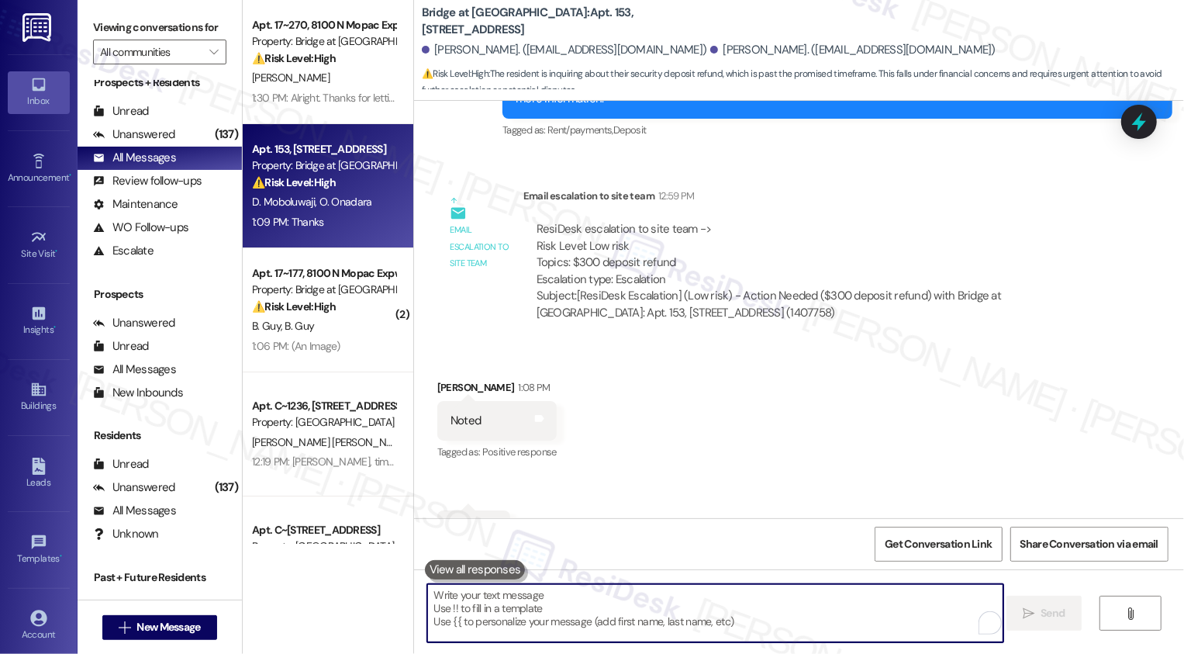
scroll to position [3986, 0]
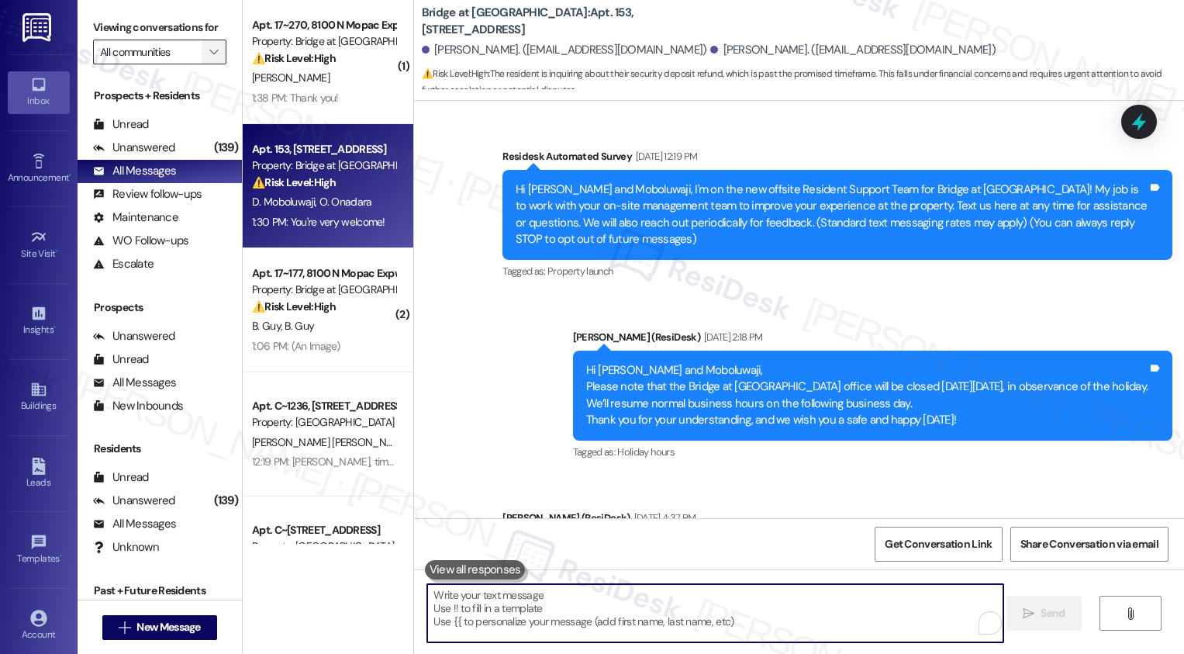
click at [209, 58] on icon "" at bounding box center [213, 52] width 9 height 12
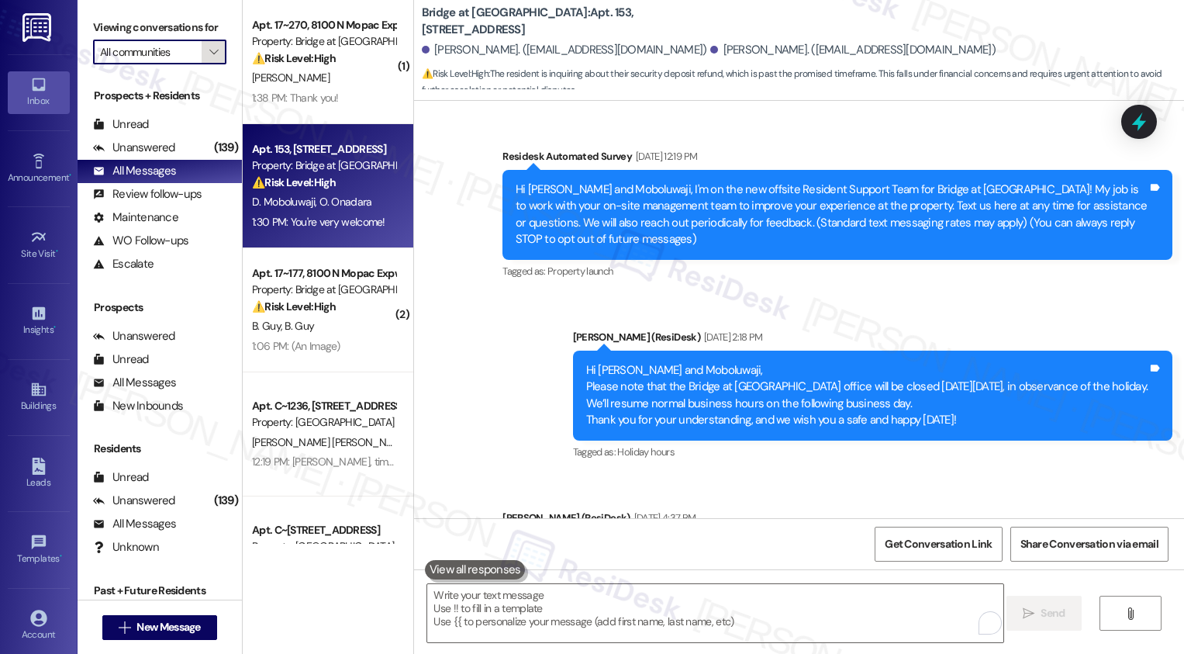
click at [209, 58] on icon "" at bounding box center [213, 52] width 9 height 12
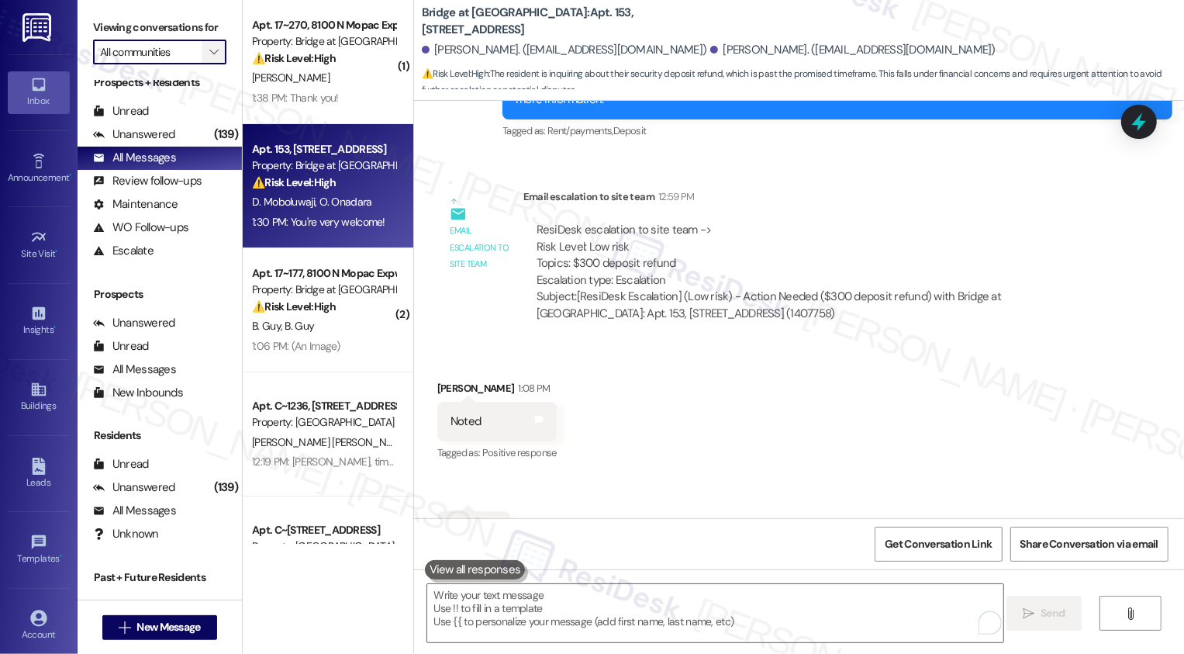
click at [209, 58] on icon "" at bounding box center [213, 52] width 9 height 12
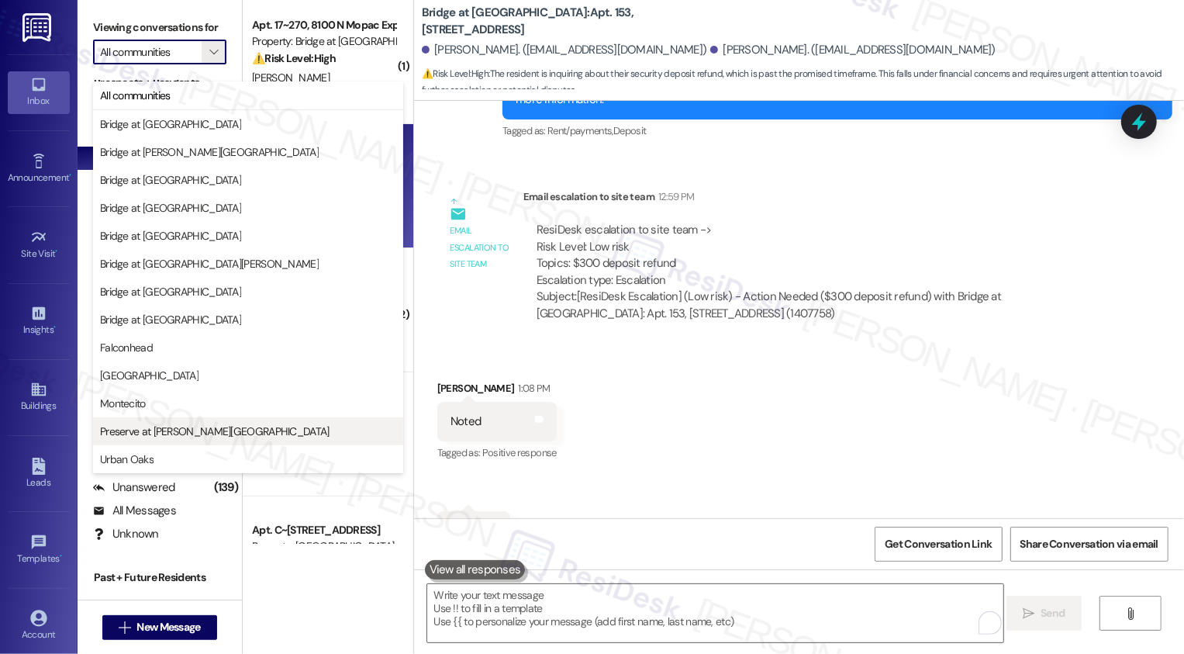
click at [196, 426] on span "Preserve at [PERSON_NAME][GEOGRAPHIC_DATA]" at bounding box center [215, 431] width 230 height 16
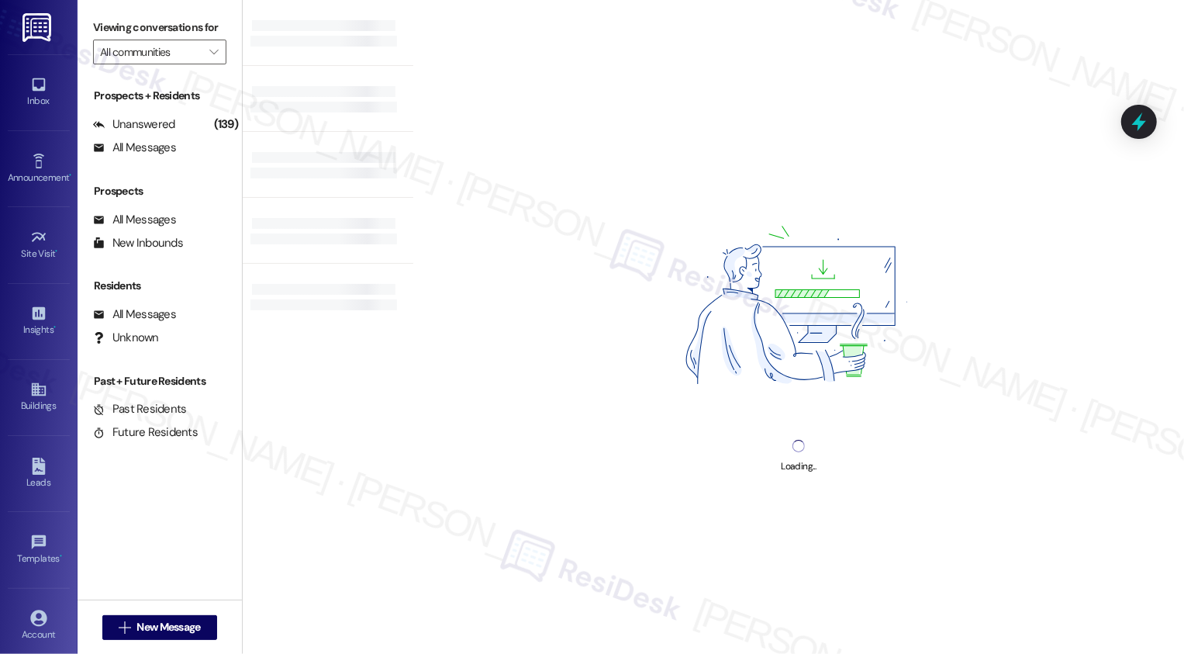
type input "Preserve at [PERSON_NAME][GEOGRAPHIC_DATA]"
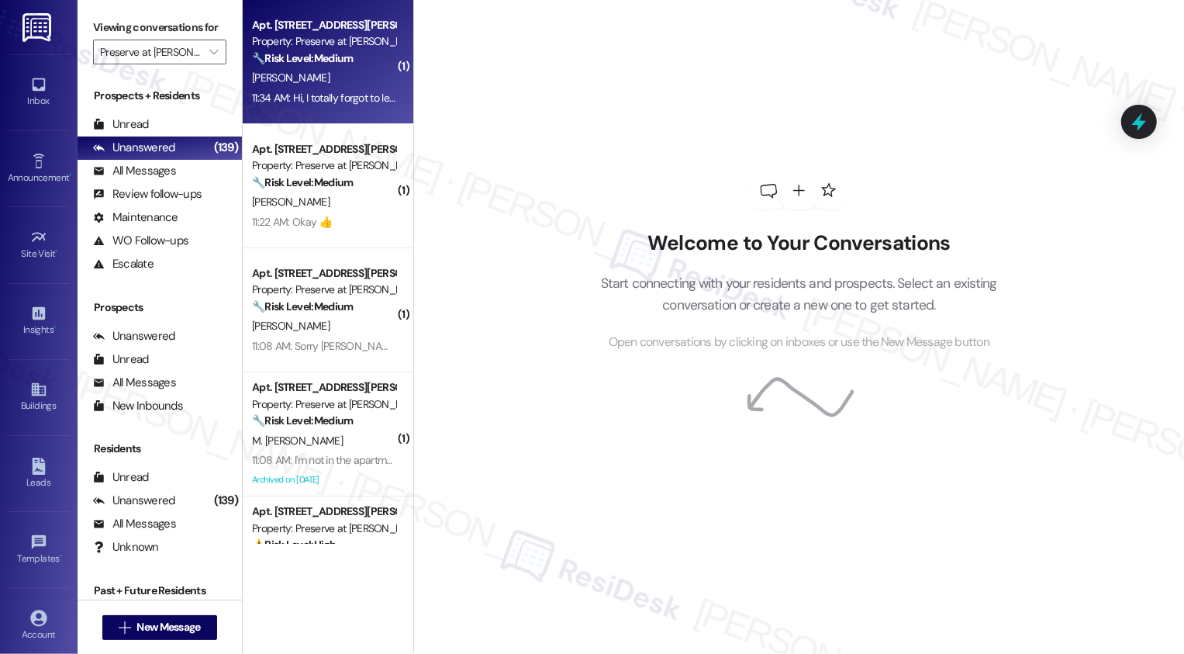
click at [347, 87] on div "[PERSON_NAME]" at bounding box center [323, 77] width 147 height 19
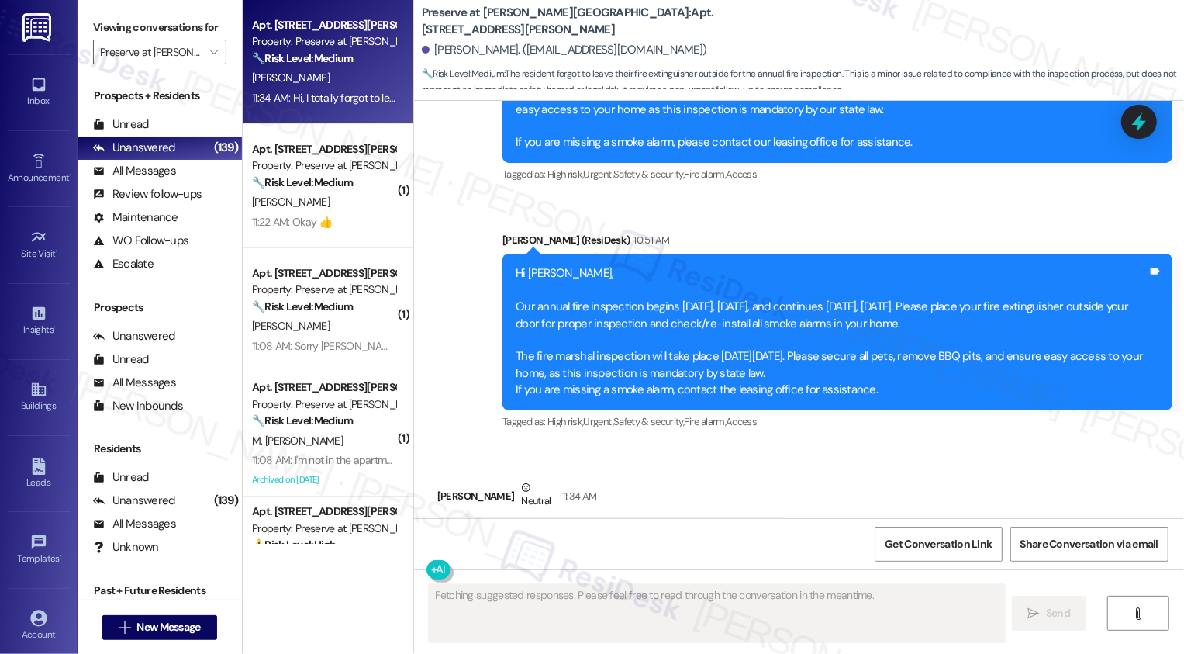
scroll to position [13582, 0]
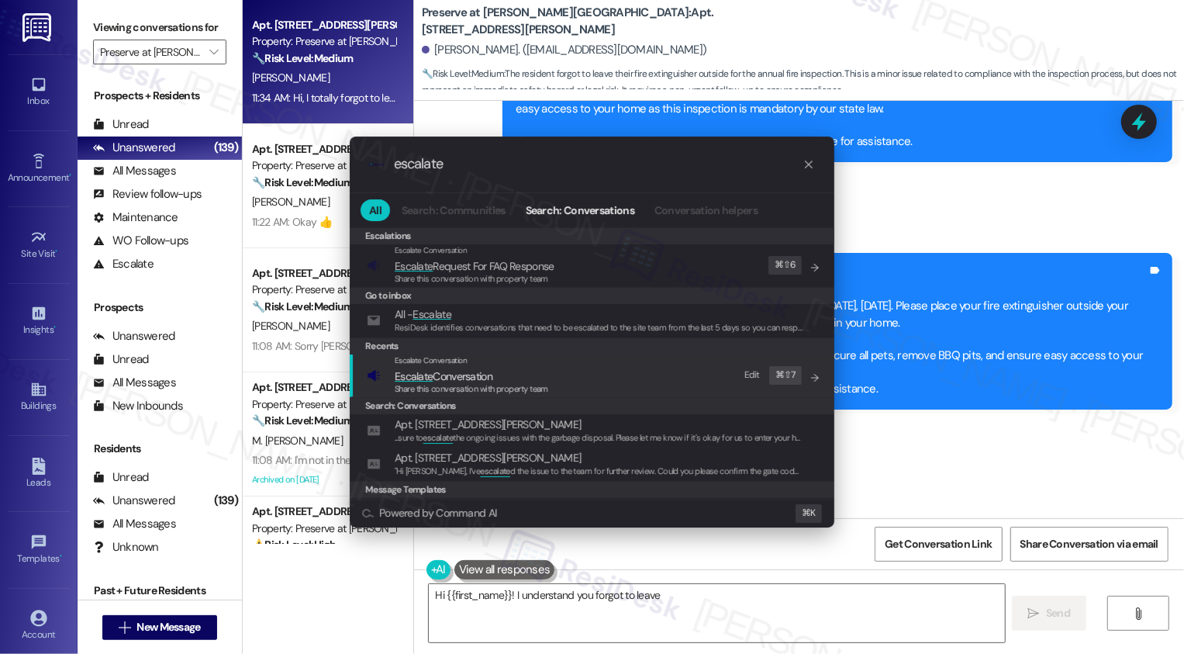
type input "escalate"
click at [482, 384] on span "Share this conversation with property team" at bounding box center [472, 388] width 154 height 11
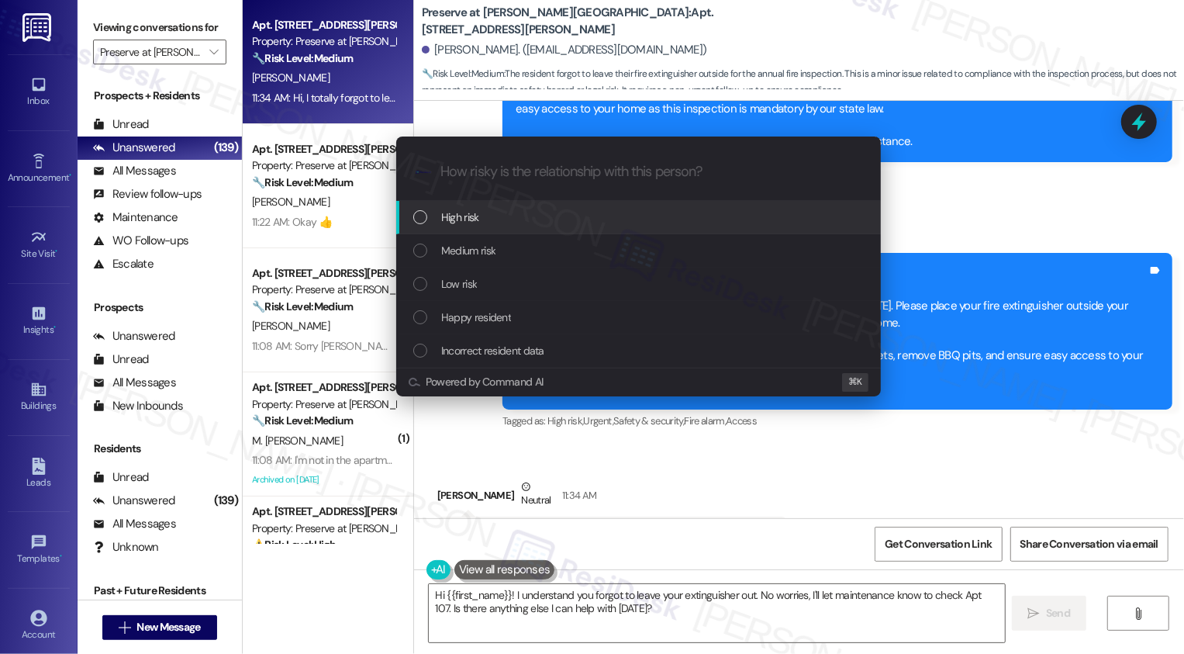
click at [447, 282] on span "Low risk" at bounding box center [459, 283] width 36 height 17
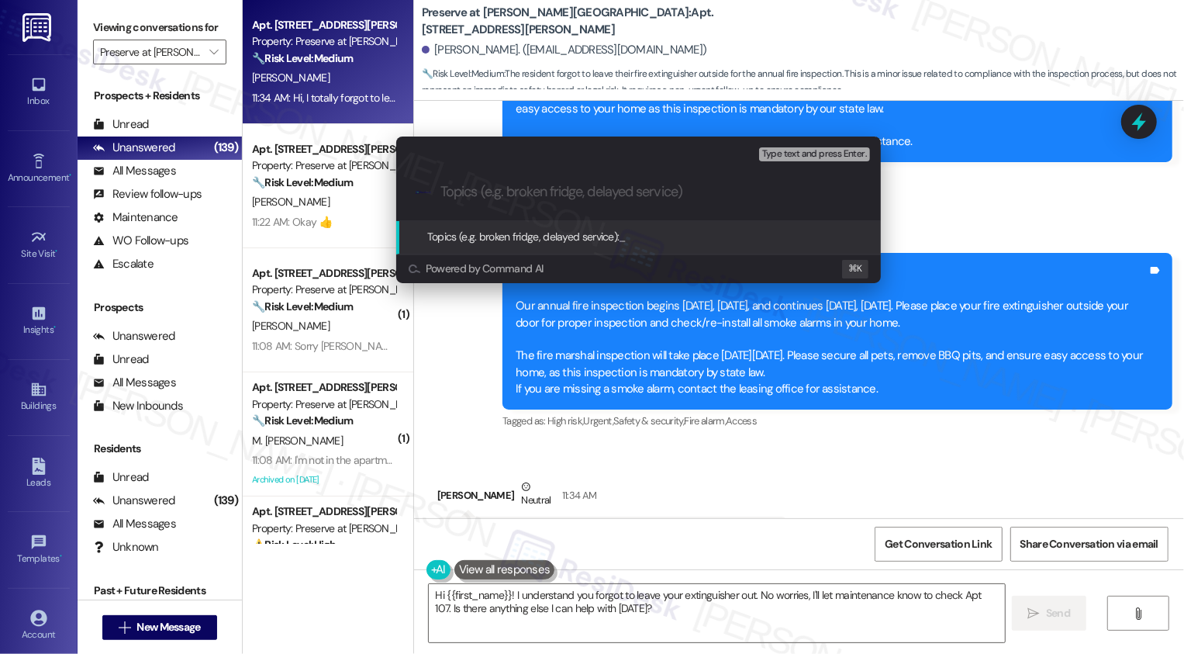
click at [783, 376] on div "Escalate Conversation Low risk Topics (e.g. broken fridge, delayed service) Any…" at bounding box center [592, 327] width 1184 height 654
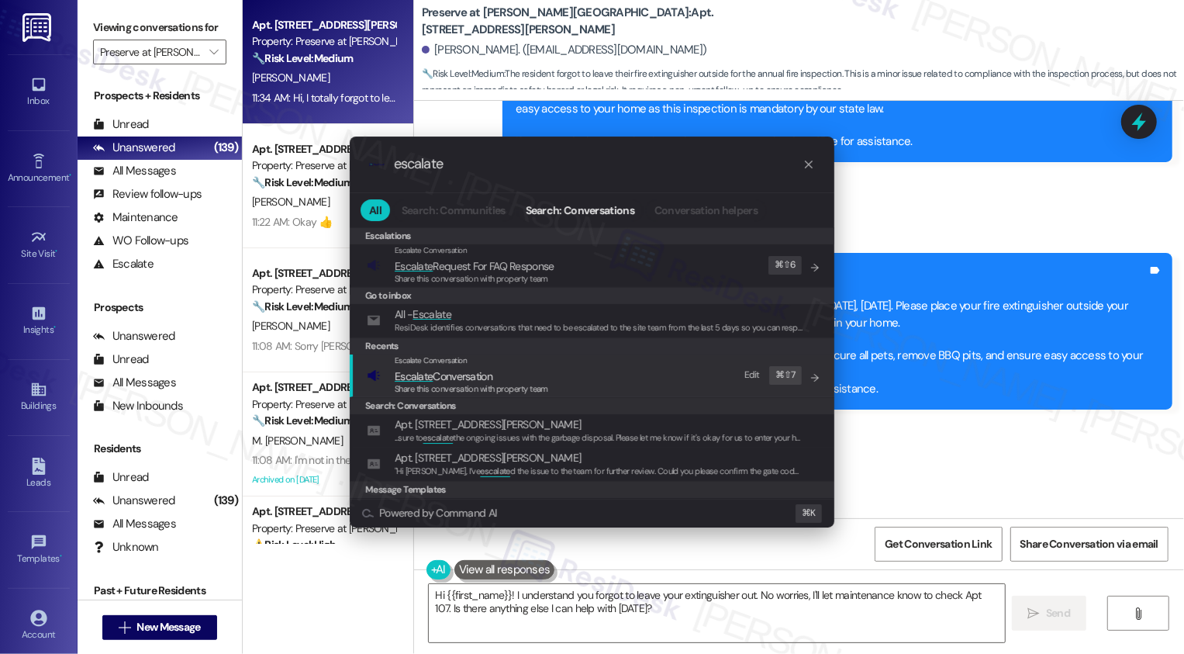
type input "escalate"
click at [516, 377] on span "Escalate Conversation" at bounding box center [472, 376] width 154 height 17
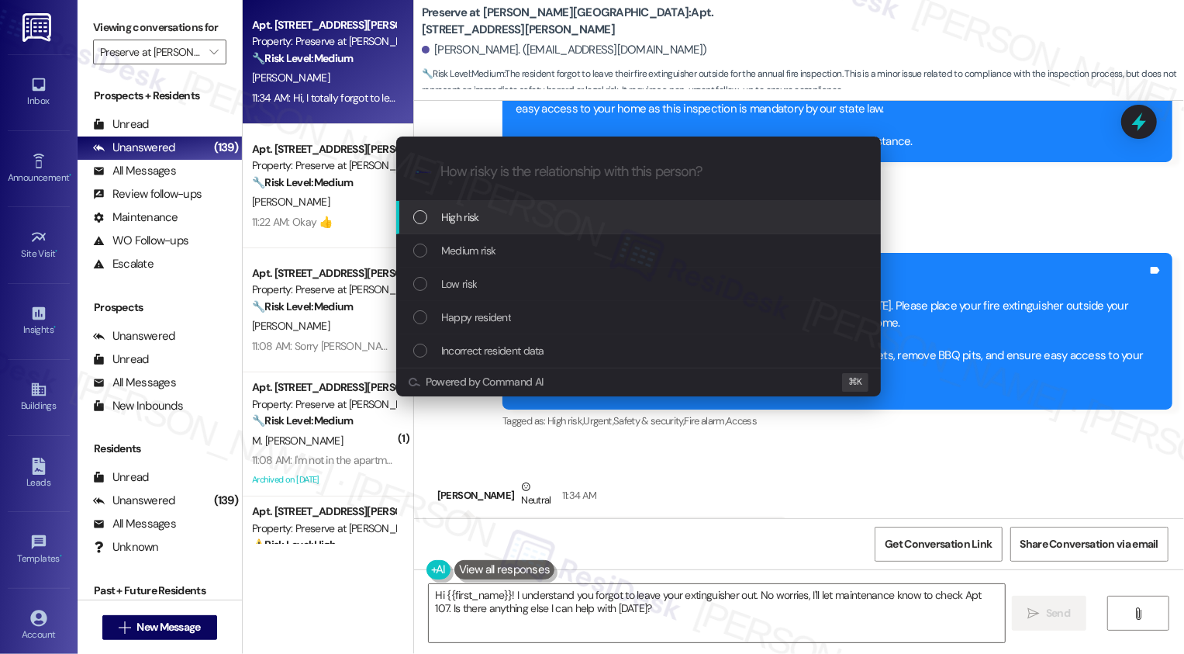
click at [471, 217] on span "High risk" at bounding box center [460, 217] width 38 height 17
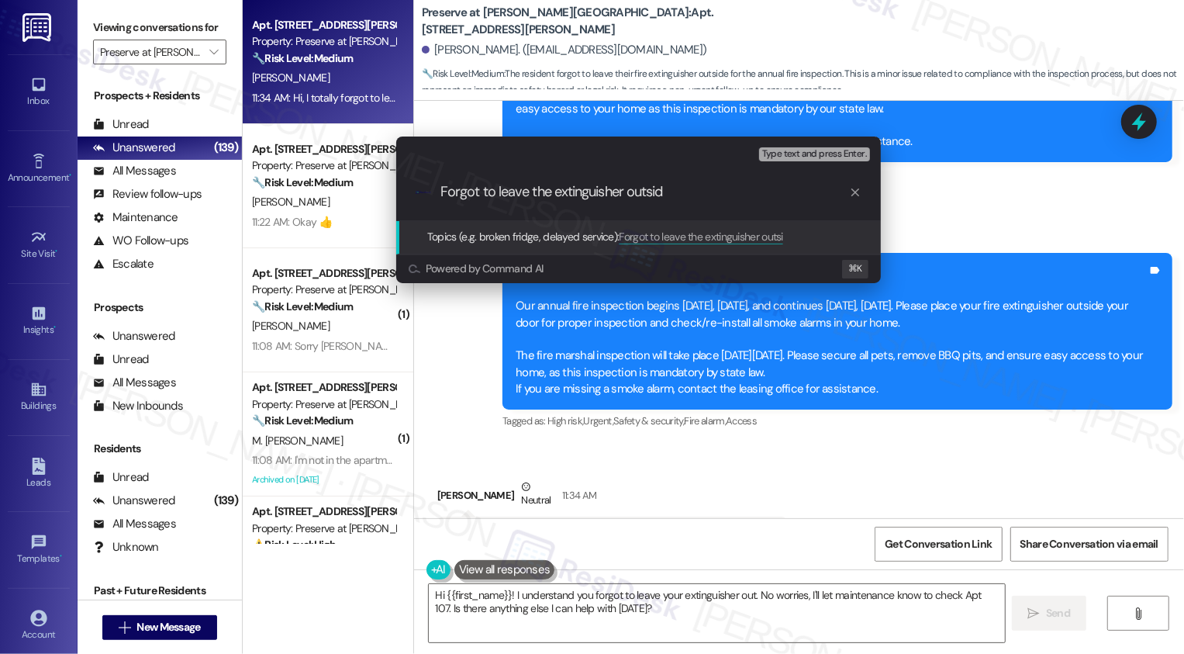
type input "Forgot to leave the extinguisher outside"
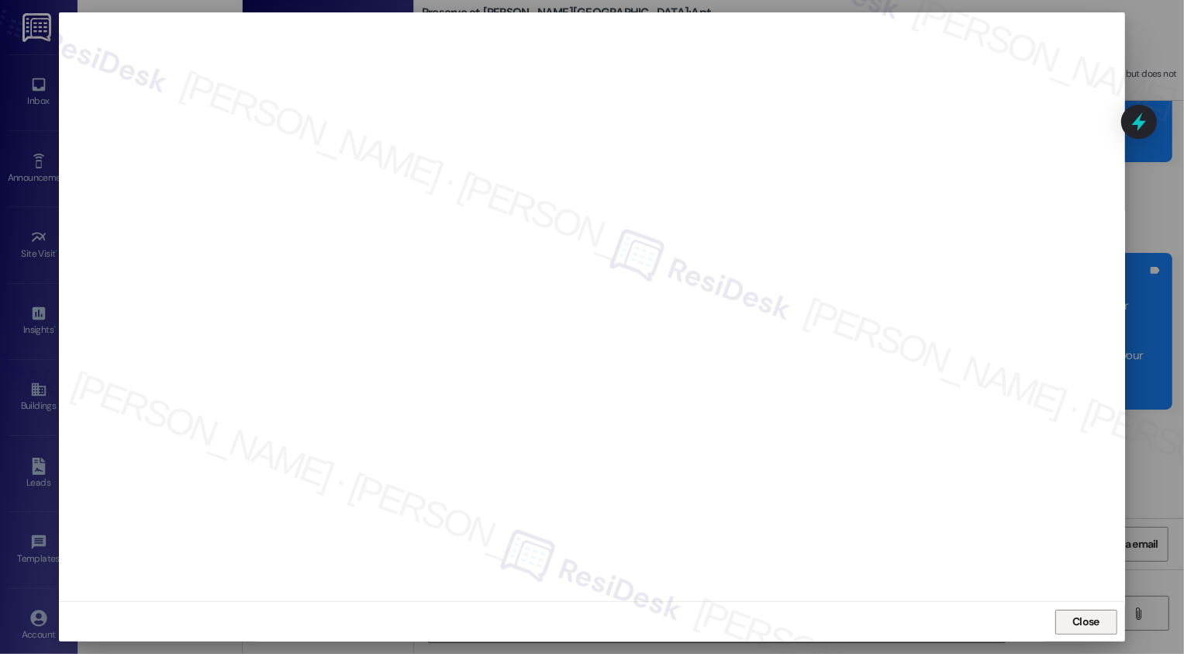
click at [1080, 625] on button "Close" at bounding box center [1086, 621] width 62 height 25
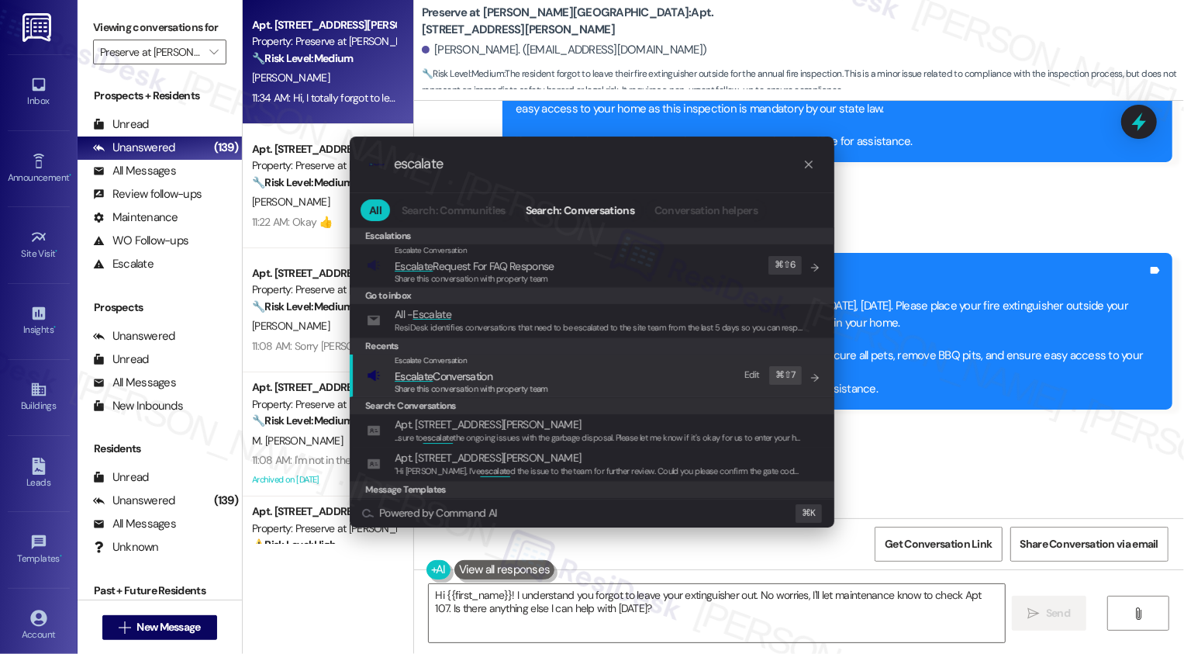
type input "escalate"
click at [521, 388] on span "Share this conversation with property team" at bounding box center [472, 388] width 154 height 11
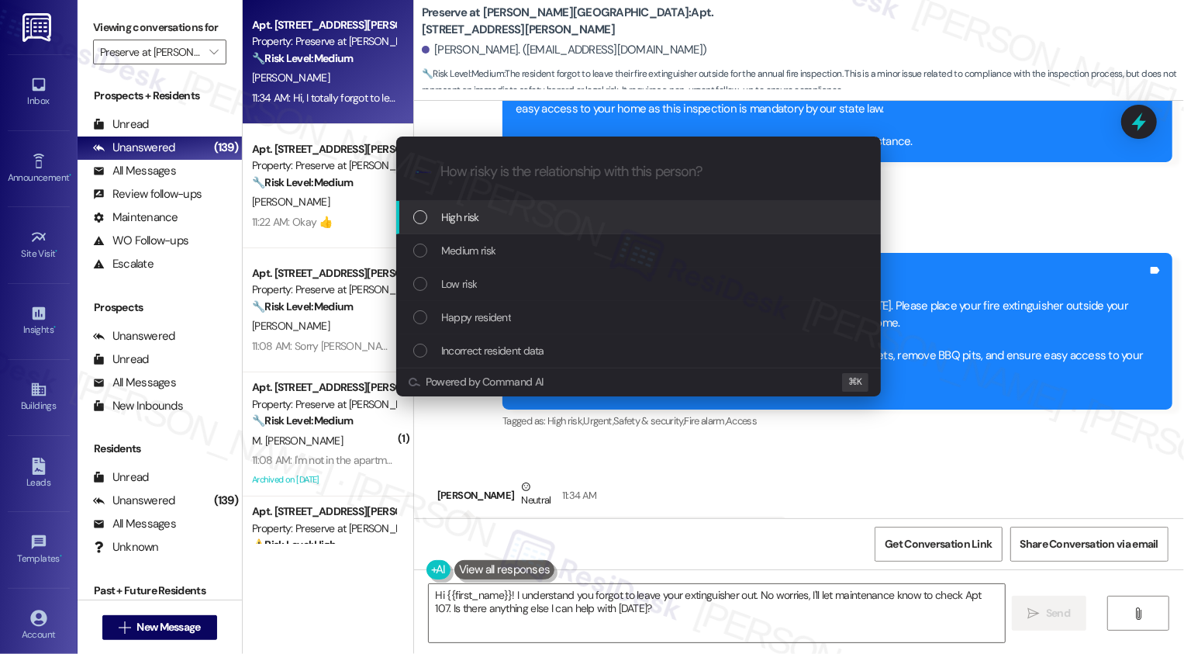
click at [454, 219] on span "High risk" at bounding box center [460, 217] width 38 height 17
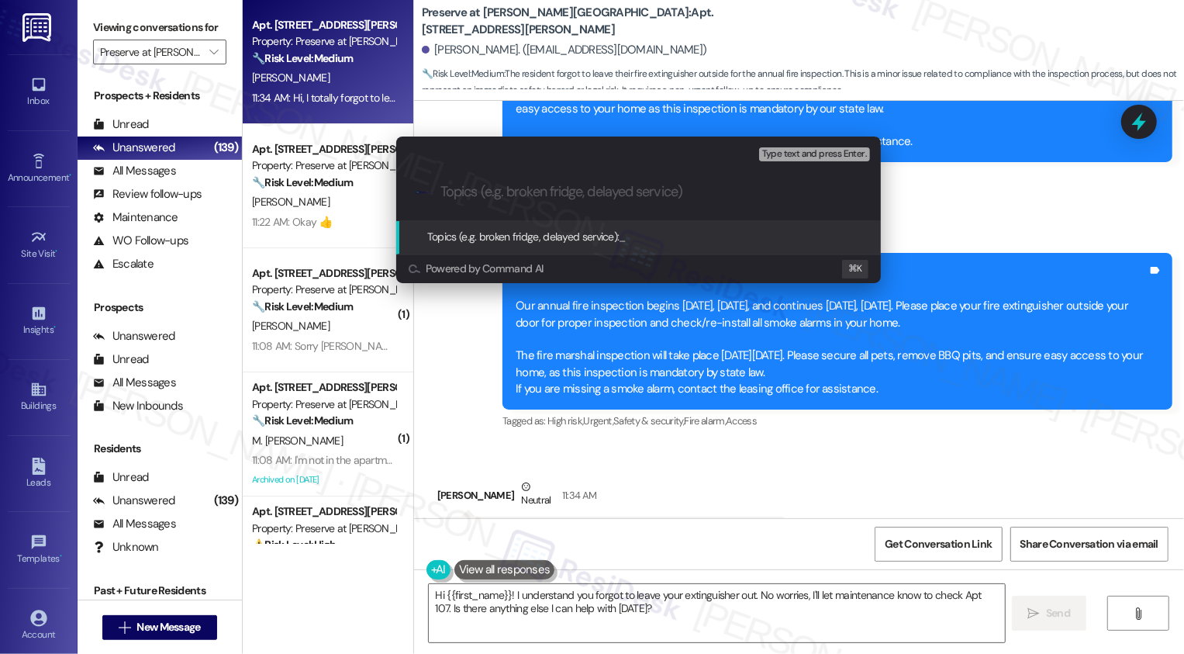
paste input "Forgot to leave the extinguisher outside"
type input "Forgot to leave the extinguisher outside"
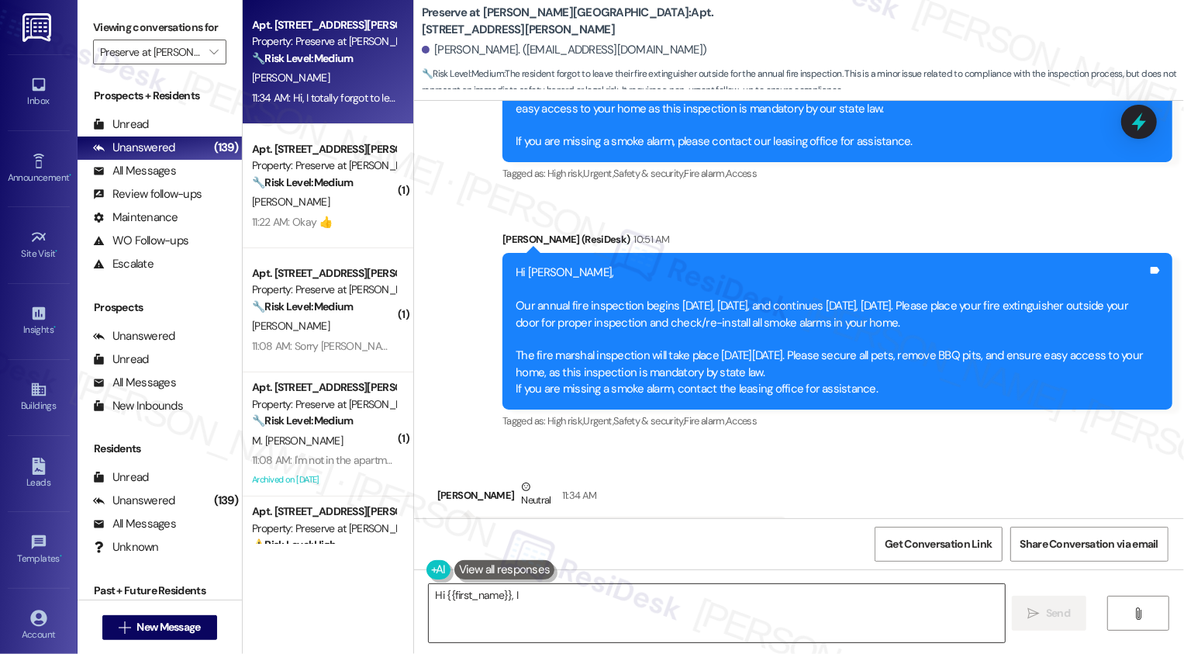
click at [526, 596] on textarea "Hi {{first_name}}, I" at bounding box center [717, 613] width 576 height 58
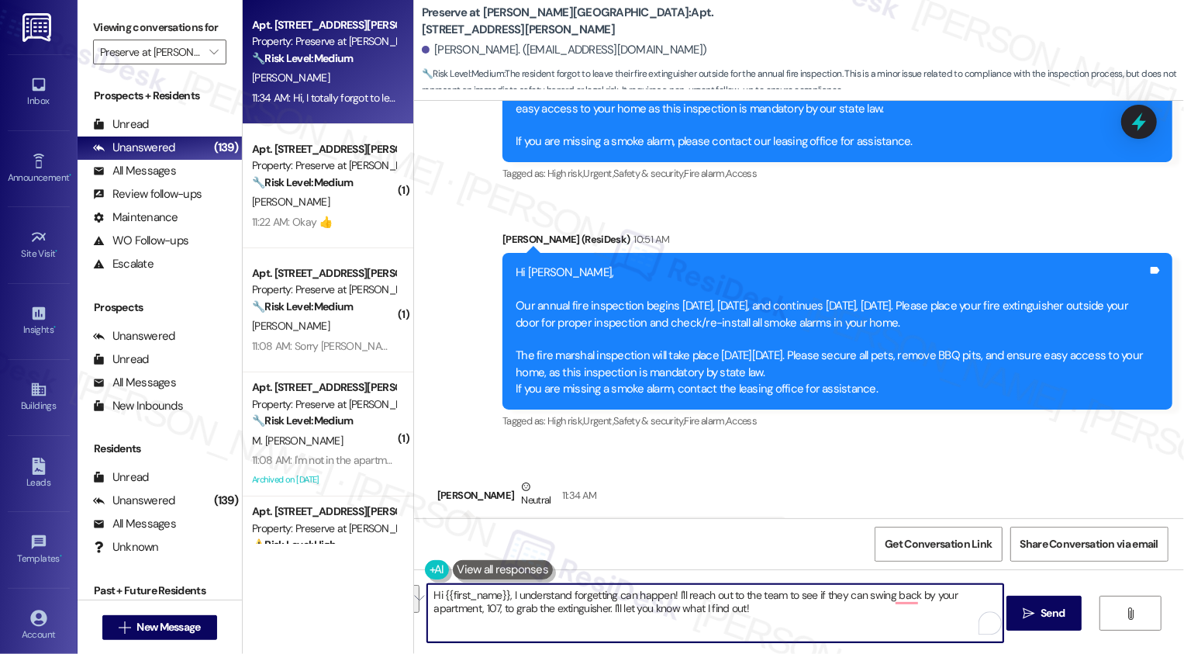
drag, startPoint x: 519, startPoint y: 596, endPoint x: 802, endPoint y: 626, distance: 284.6
click at [802, 626] on textarea "Hi {{first_name}}, I understand forgetting can happen! I'll reach out to the te…" at bounding box center [715, 613] width 576 height 58
click at [585, 596] on textarea "Hi {{first_name}}, thanks for letting us know! I will notify the office so they…" at bounding box center [715, 613] width 576 height 58
type textarea "Hi {{first_name}}, thanks for letting me know! I will notify the office so they…"
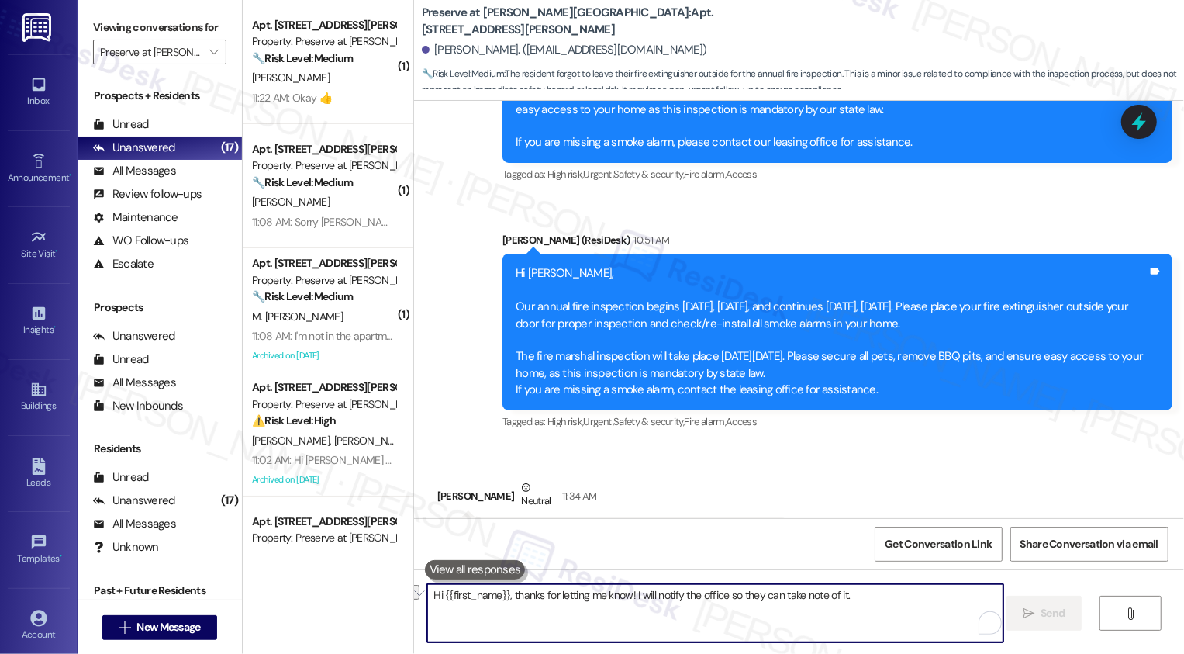
scroll to position [13690, 0]
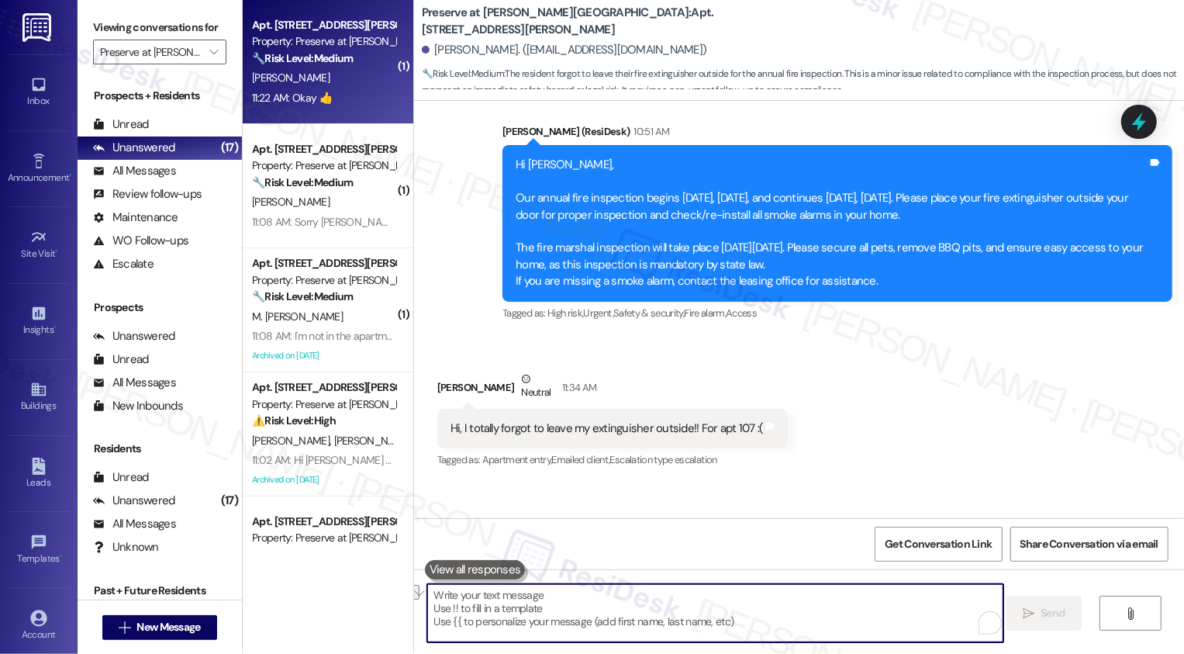
click at [352, 82] on div "G. Tito" at bounding box center [323, 77] width 147 height 19
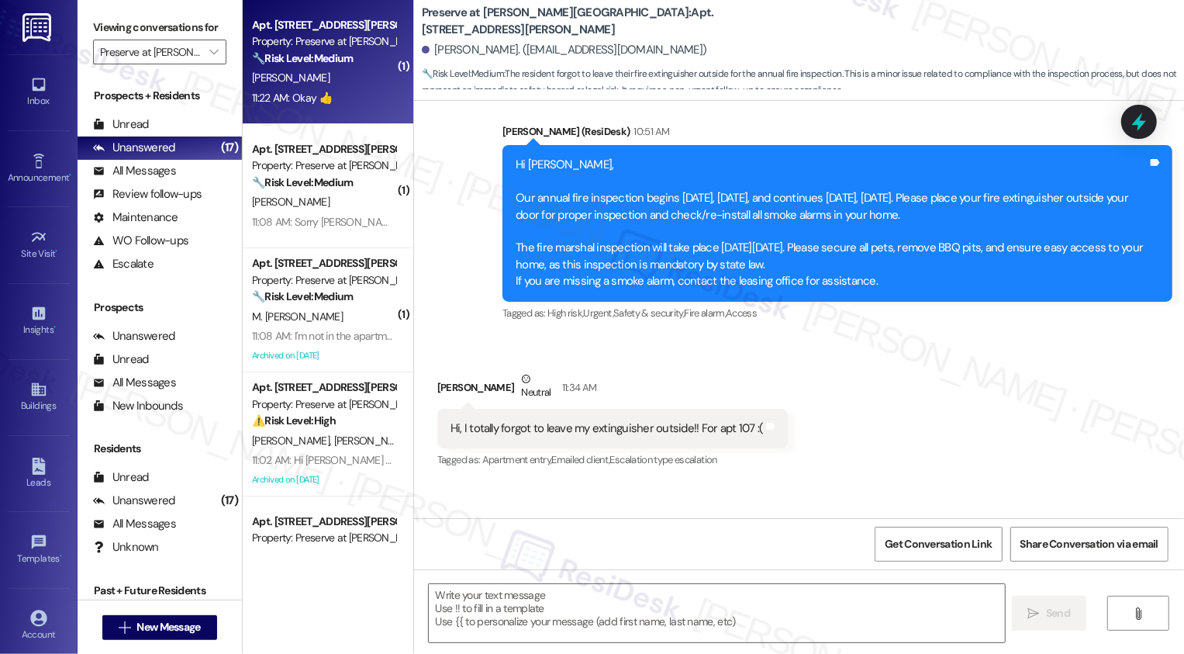
click at [352, 82] on div "G. Tito" at bounding box center [323, 77] width 147 height 19
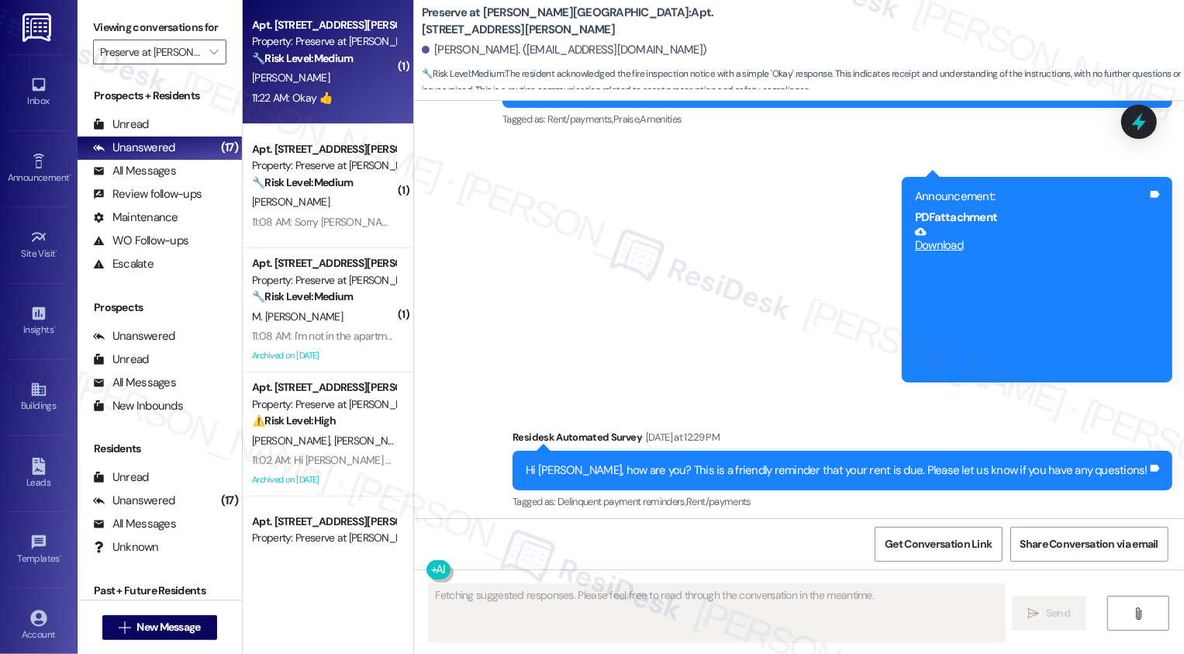
scroll to position [11170, 0]
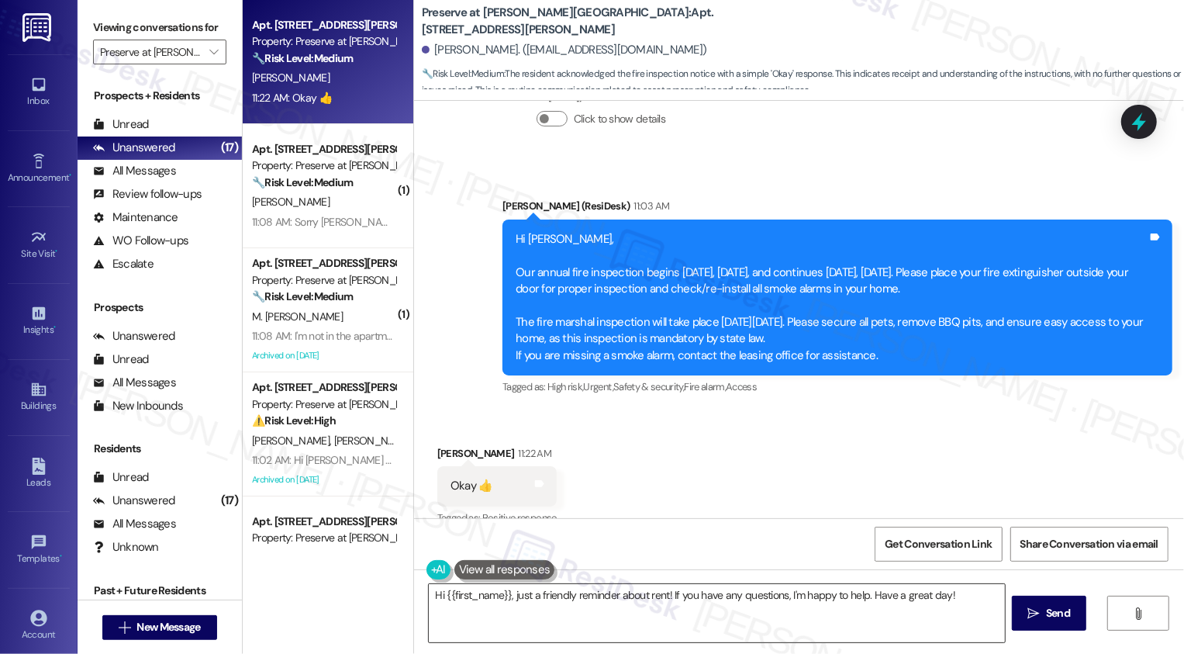
click at [513, 600] on textarea "Hi {{first_name}}, just a friendly reminder about rent! If you have any questio…" at bounding box center [717, 613] width 576 height 58
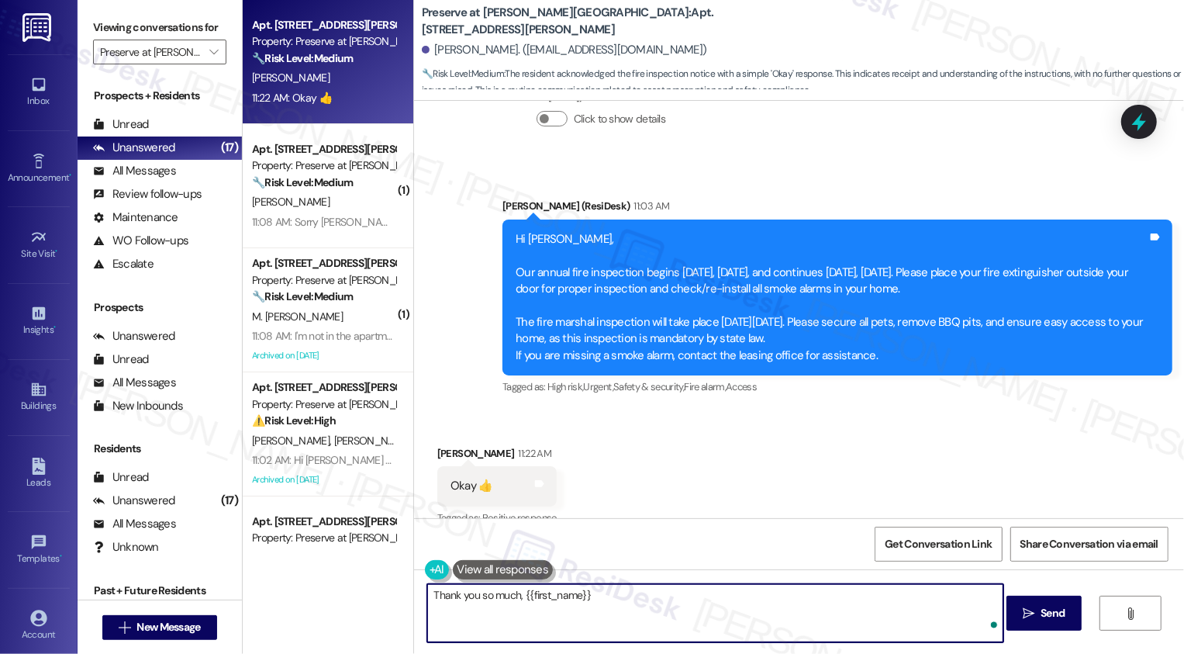
type textarea "Thank you so much, {{first_name}}!"
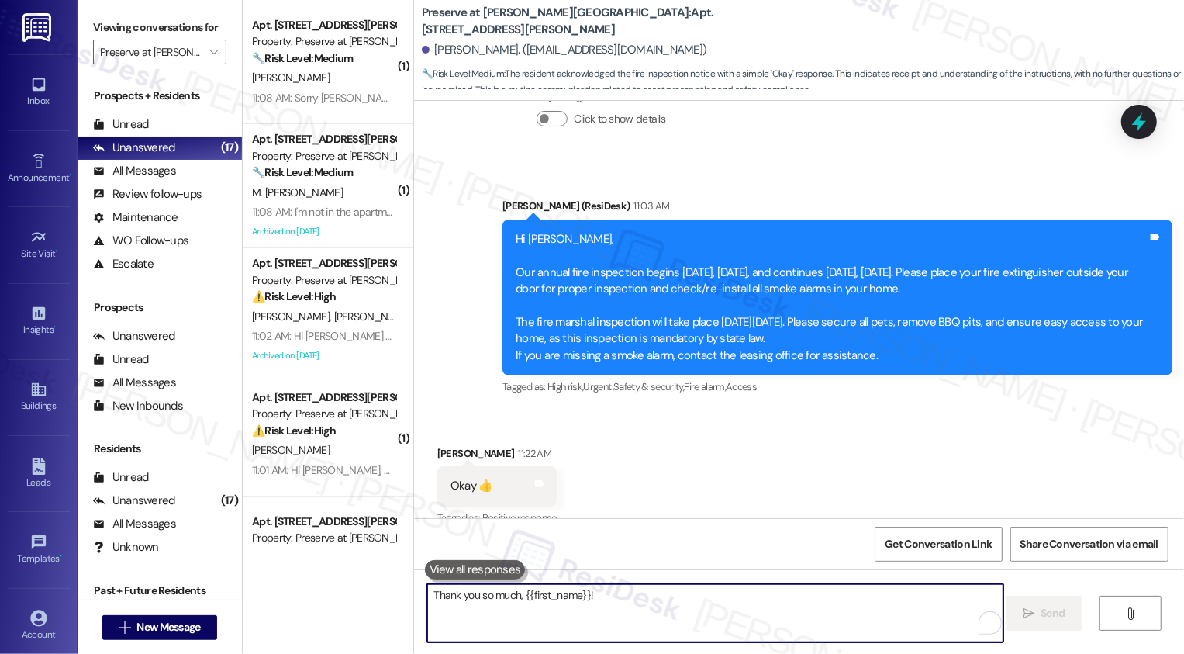
scroll to position [11279, 0]
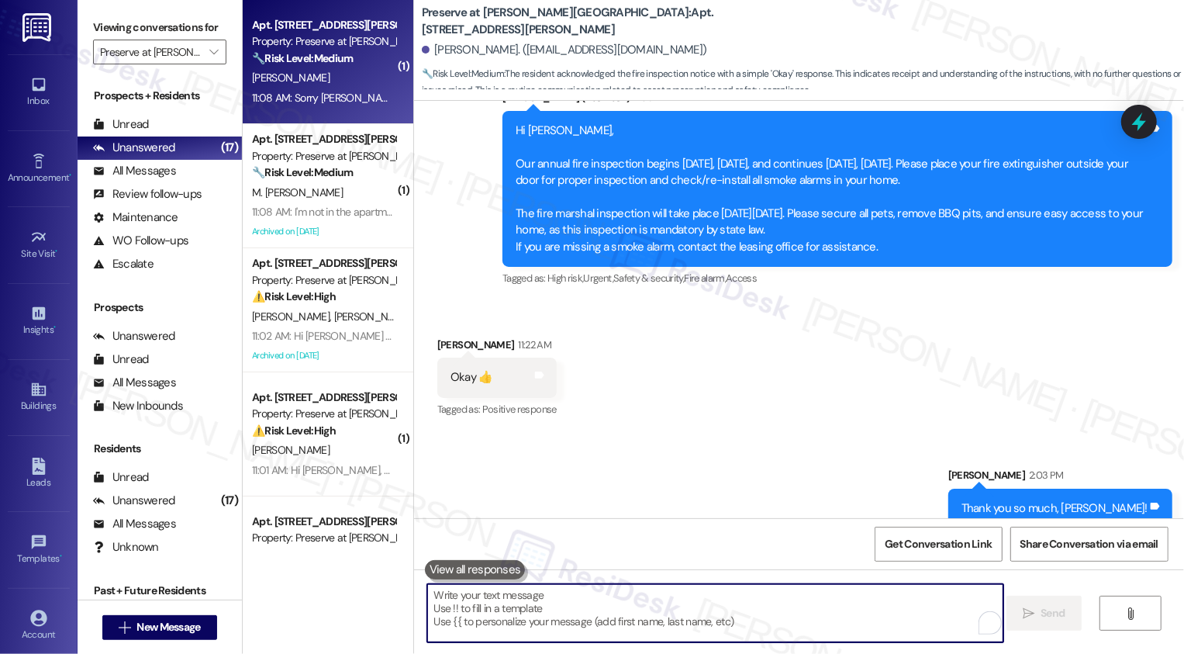
click at [319, 72] on div "T. Howard" at bounding box center [323, 77] width 147 height 19
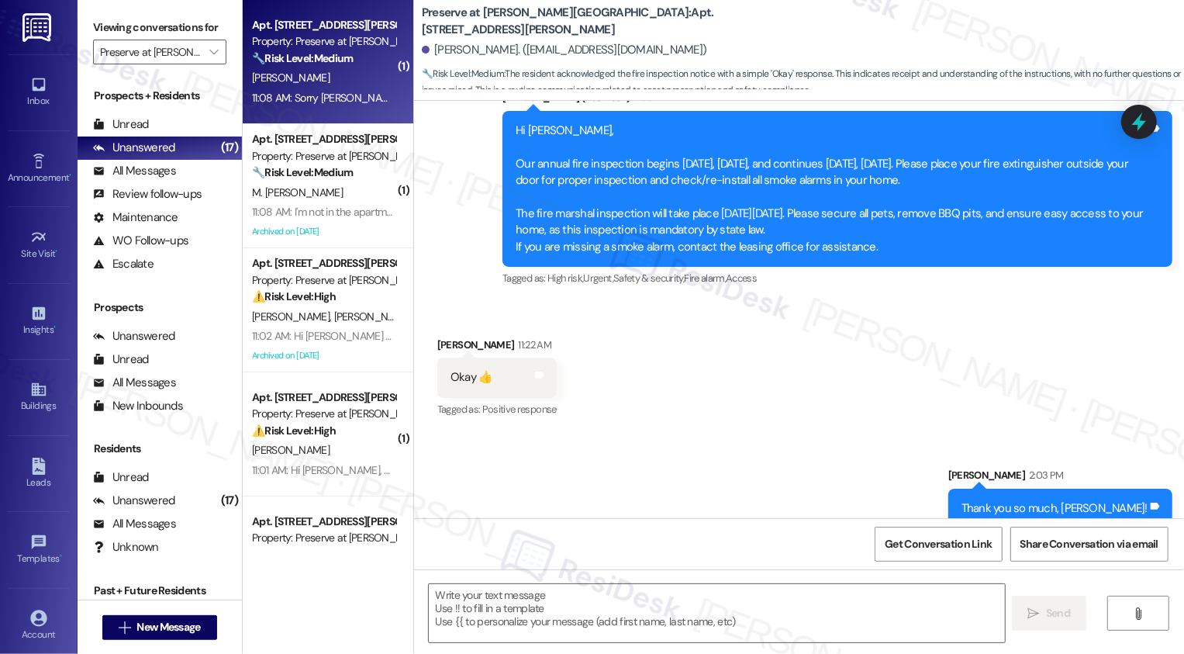
click at [319, 72] on div "T. Howard" at bounding box center [323, 77] width 147 height 19
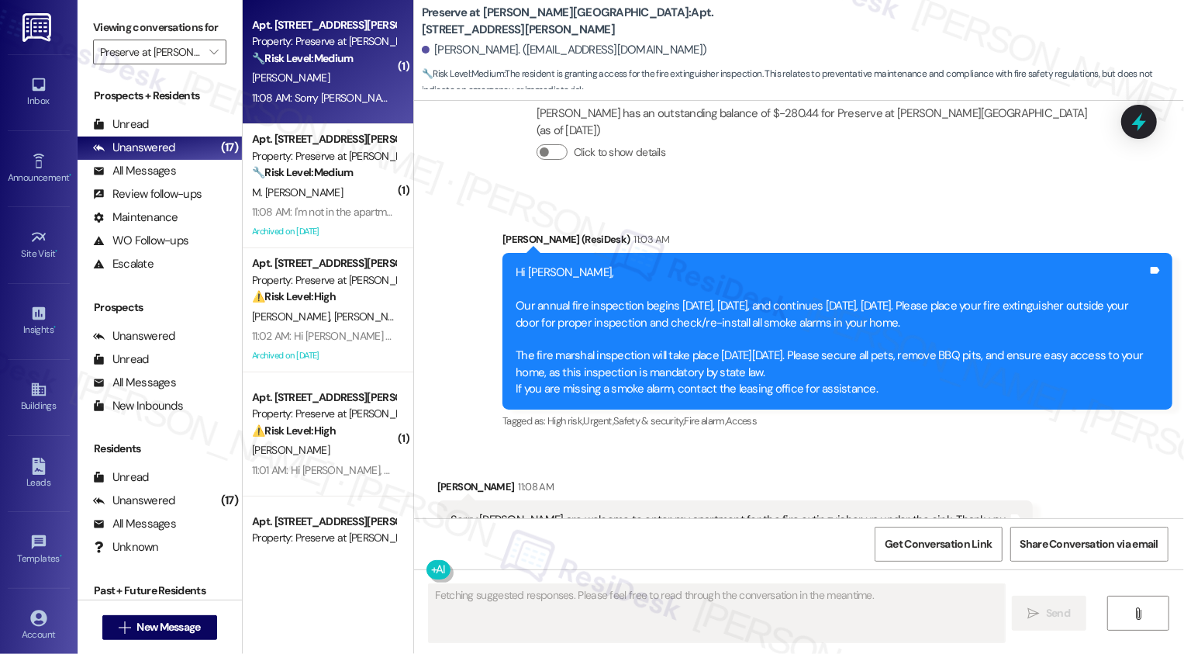
scroll to position [11222, 0]
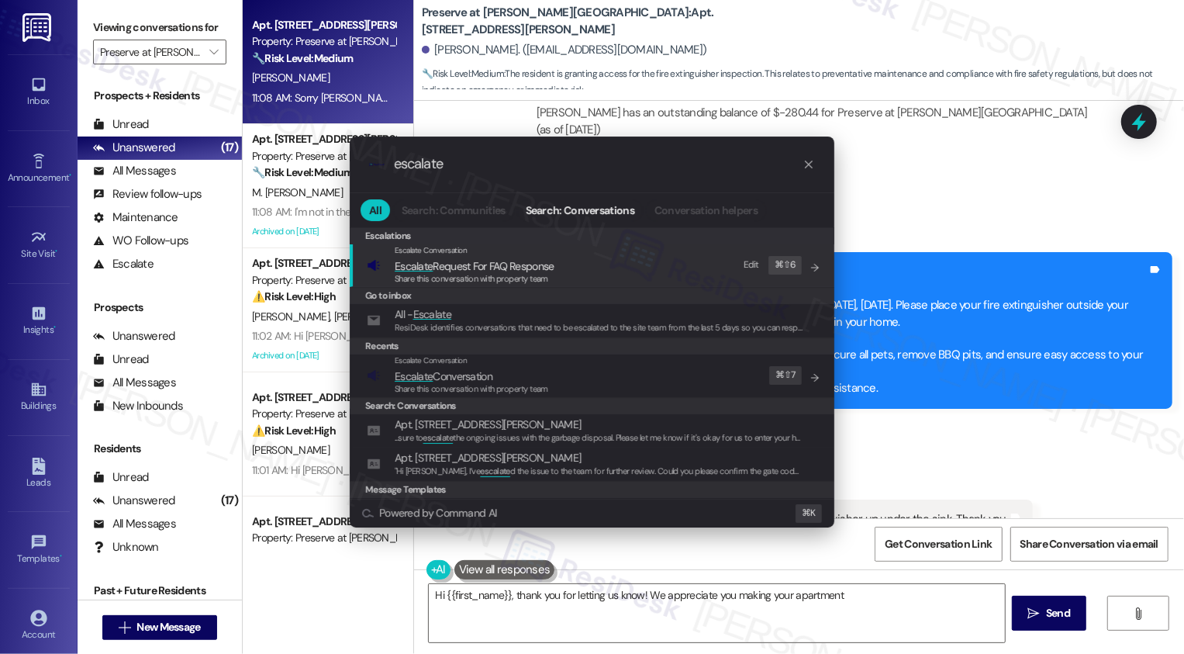
type input "escalate"
click at [491, 370] on span "Escalate Conversation" at bounding box center [444, 376] width 98 height 14
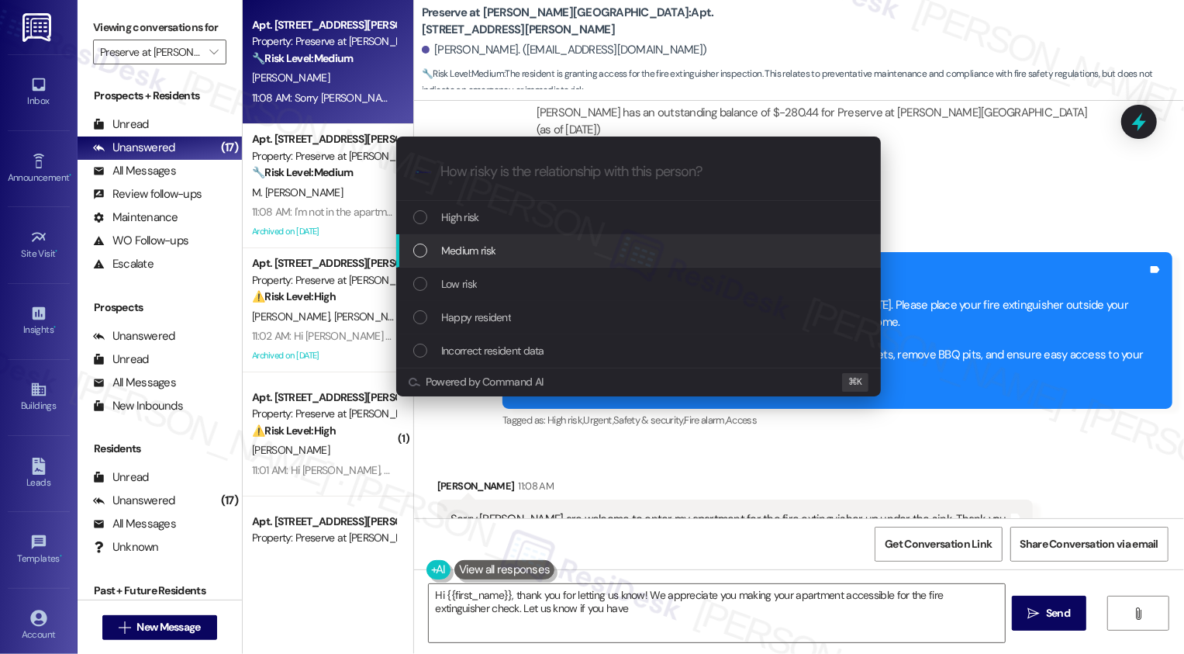
click at [467, 211] on span "High risk" at bounding box center [460, 217] width 38 height 17
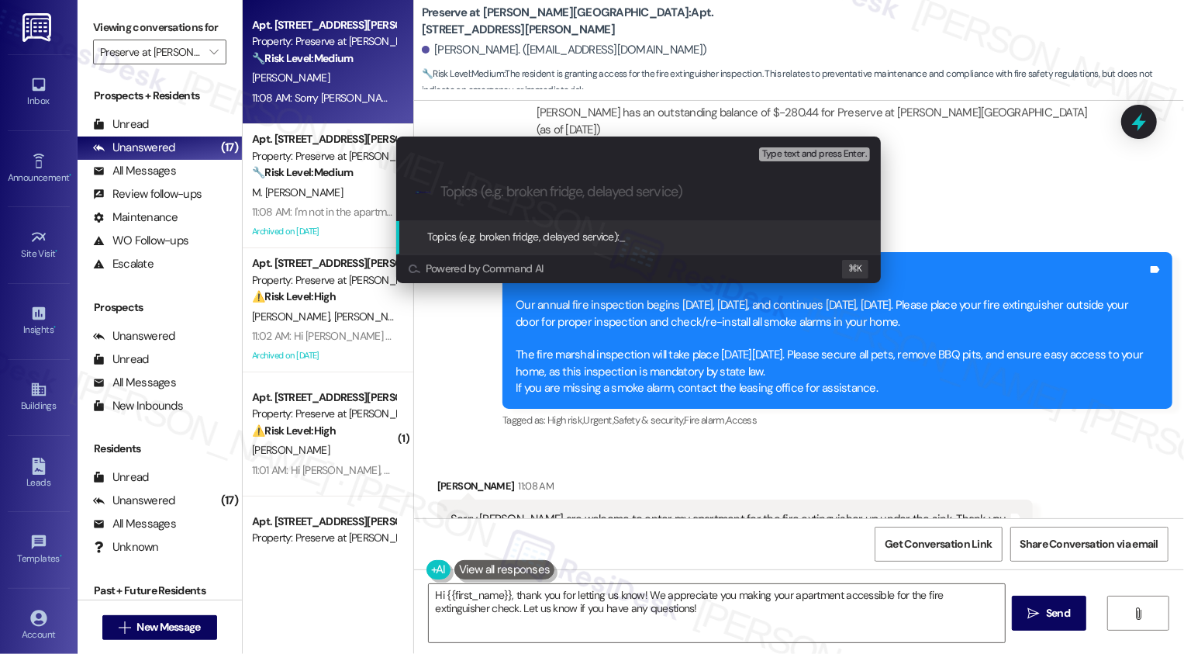
type input "F"
type input "Forgot to leave the fire extinguisher outside"
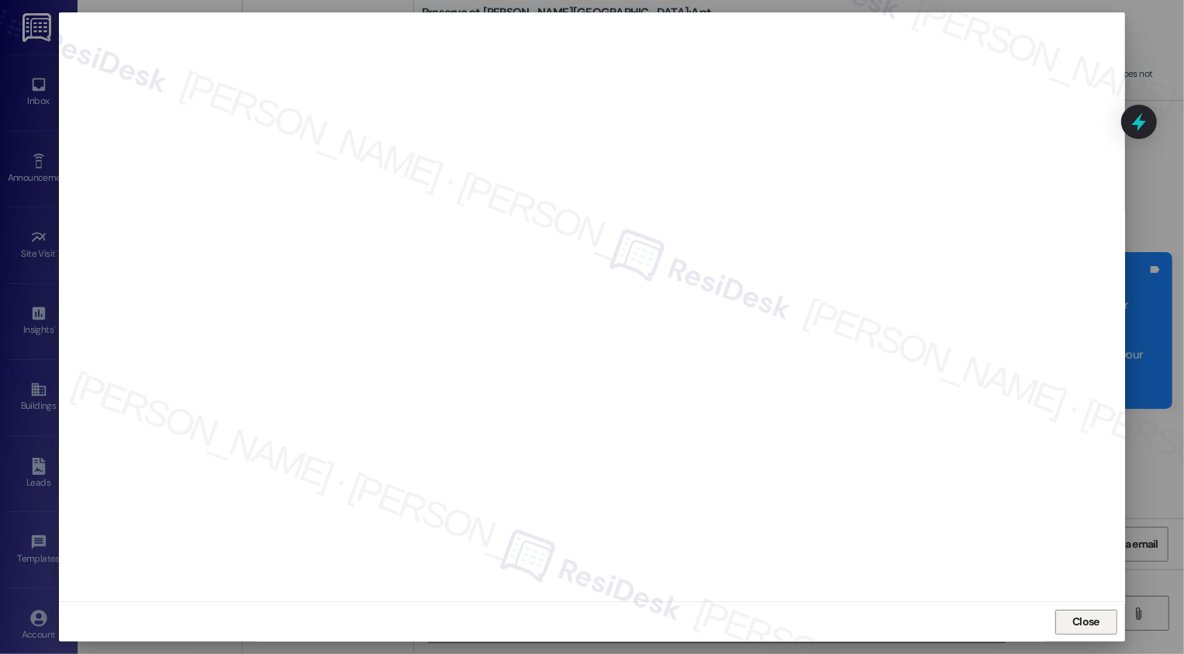
click at [1082, 624] on button "Close" at bounding box center [1086, 621] width 62 height 25
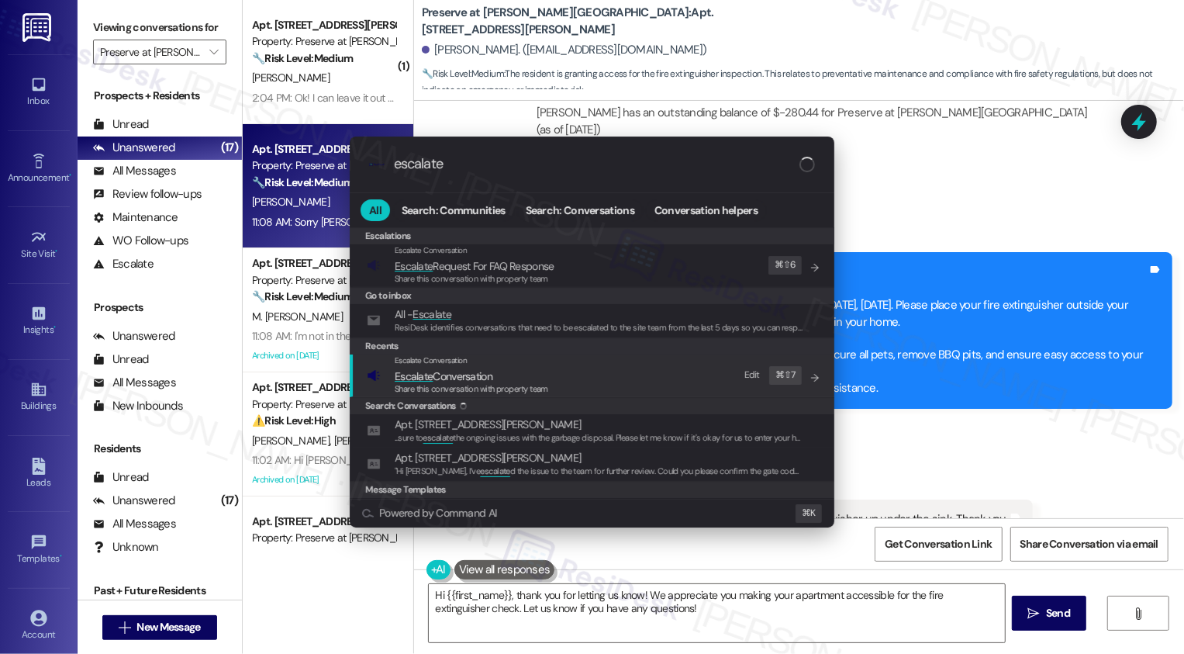
type input "escalate"
click at [479, 377] on span "Escalate Conversation" at bounding box center [444, 376] width 98 height 14
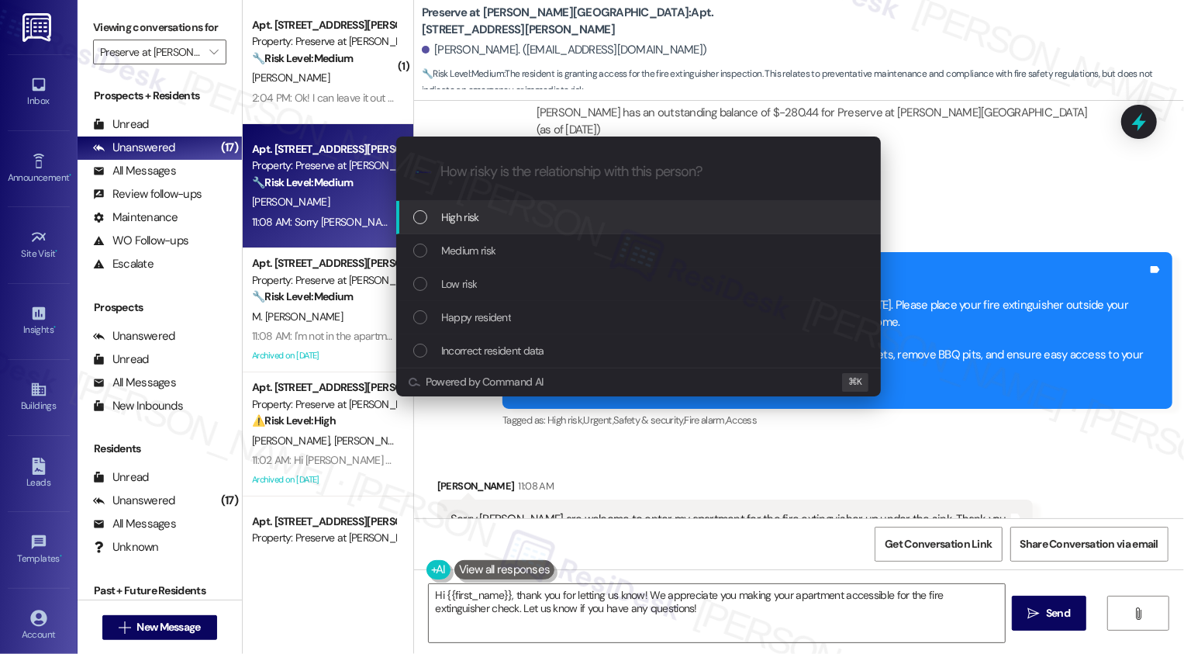
click at [454, 219] on span "High risk" at bounding box center [460, 217] width 38 height 17
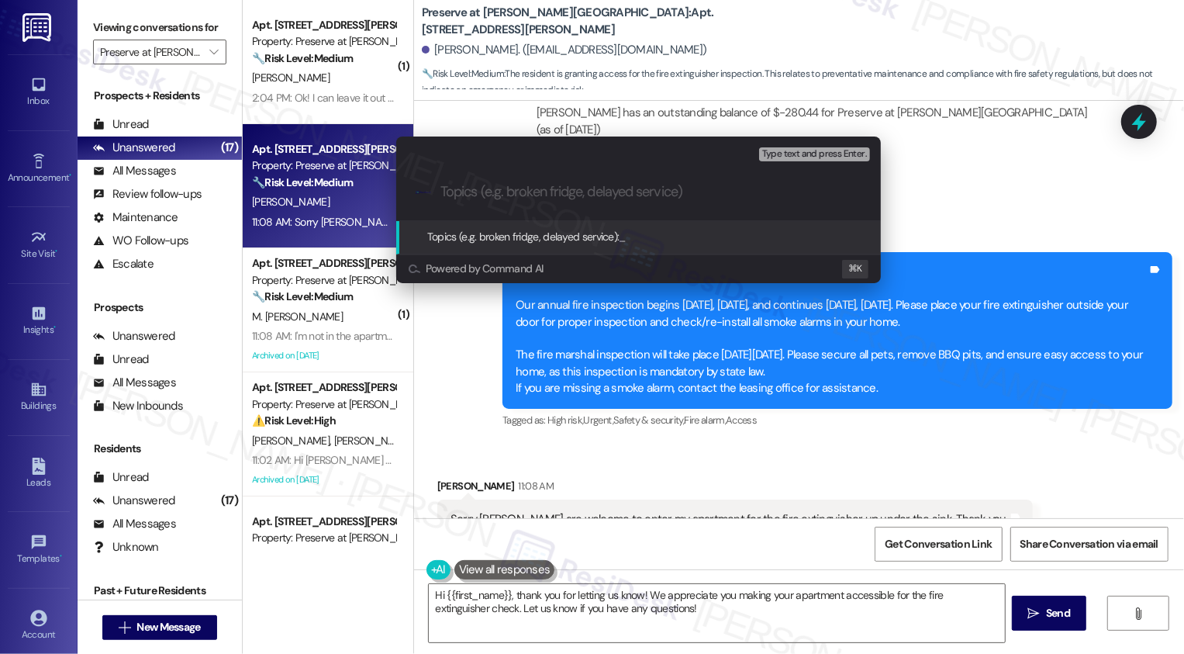
paste input "Hi {{first_name}}, thanks for letting me know! I will notify the office so they…"
type input "Hi {{first_name}}, thanks for letting me know! I will notify the office so they…"
type input "forgot to leave the fire extinguisher outside"
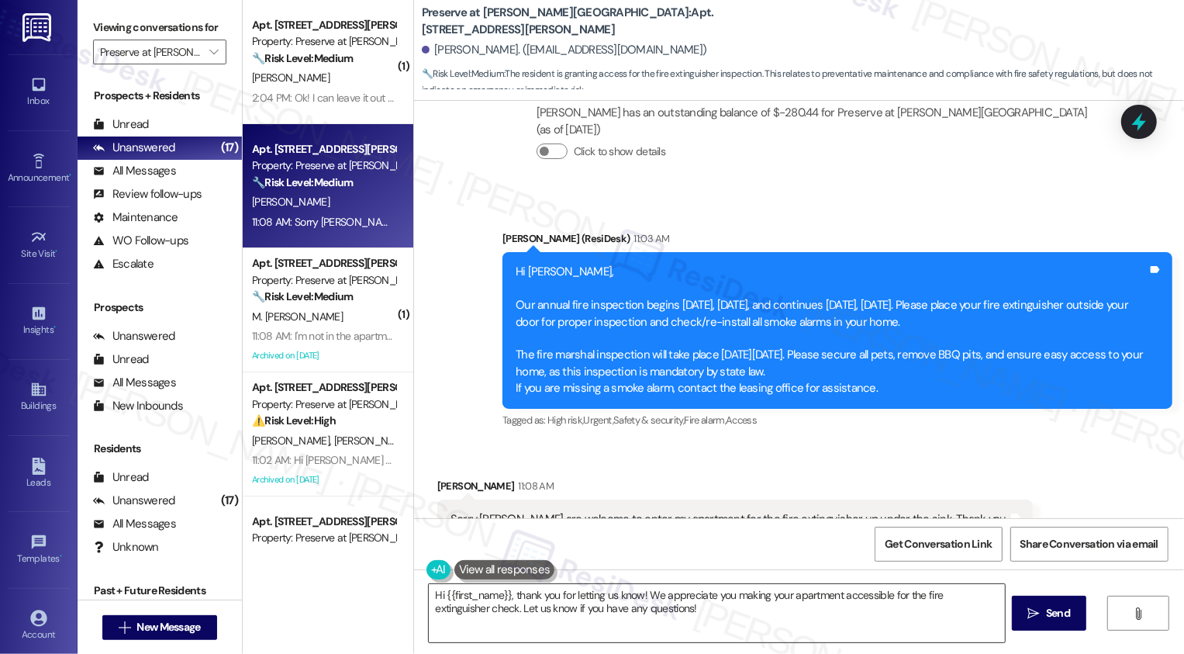
scroll to position [11221, 0]
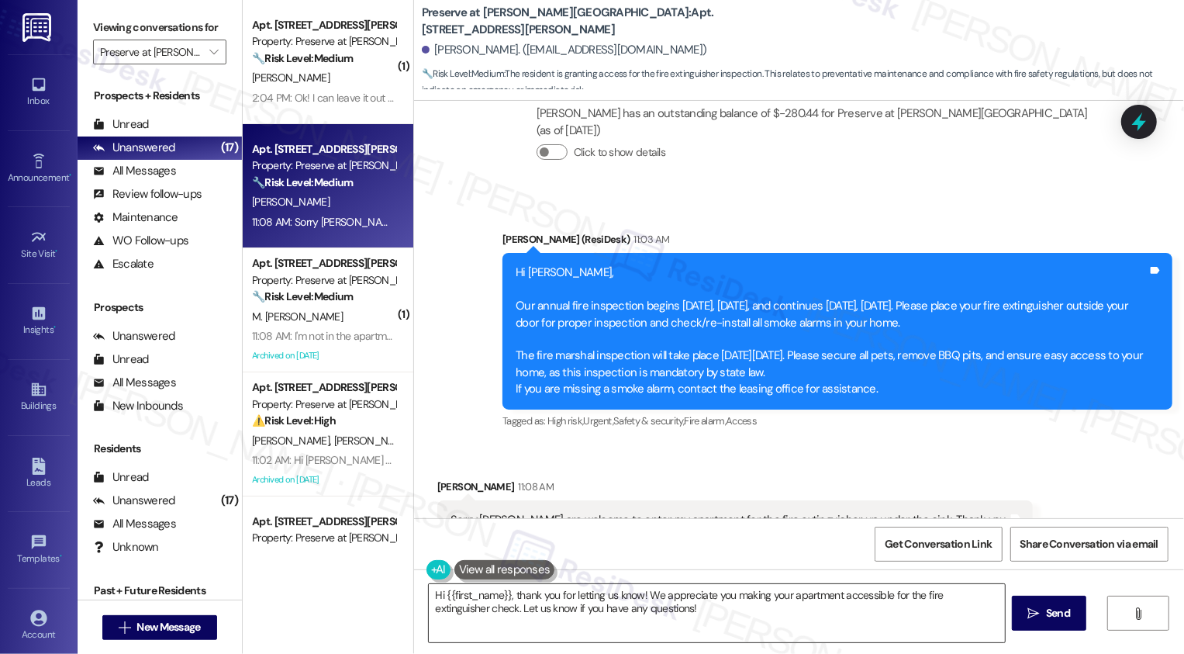
click at [673, 605] on textarea "Hi {{first_name}}, thank you for letting us know! We appreciate you making your…" at bounding box center [717, 613] width 576 height 58
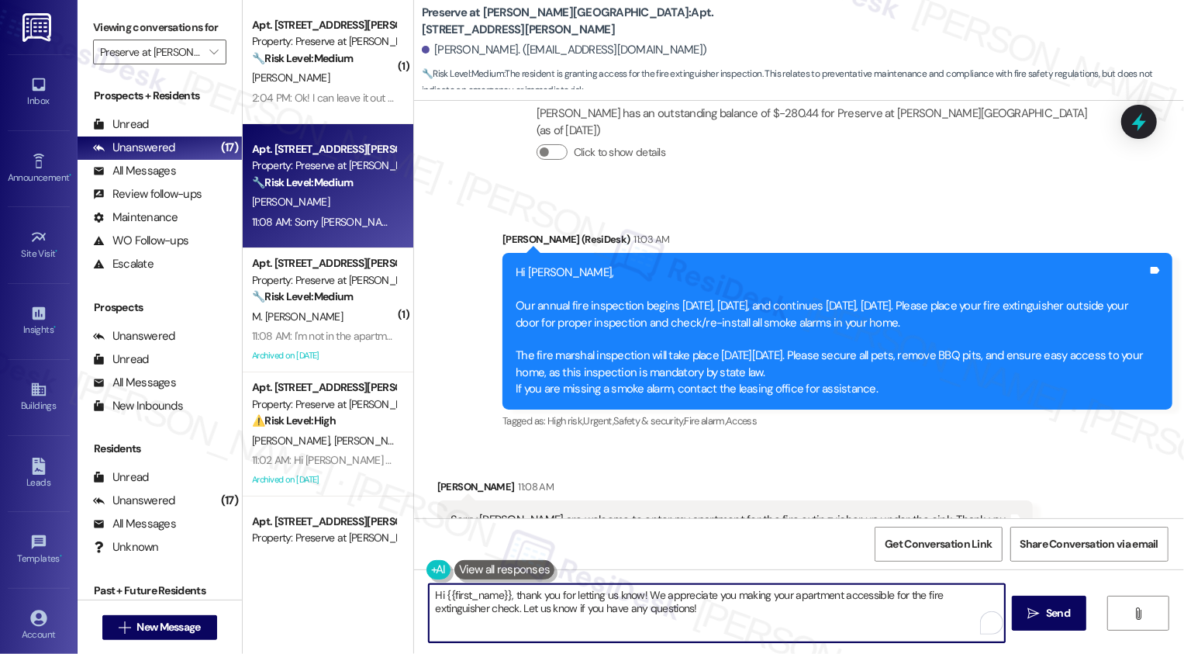
type textarea "Hi {{first_name}}, thank you for letting us know! We appreciate you making your…"
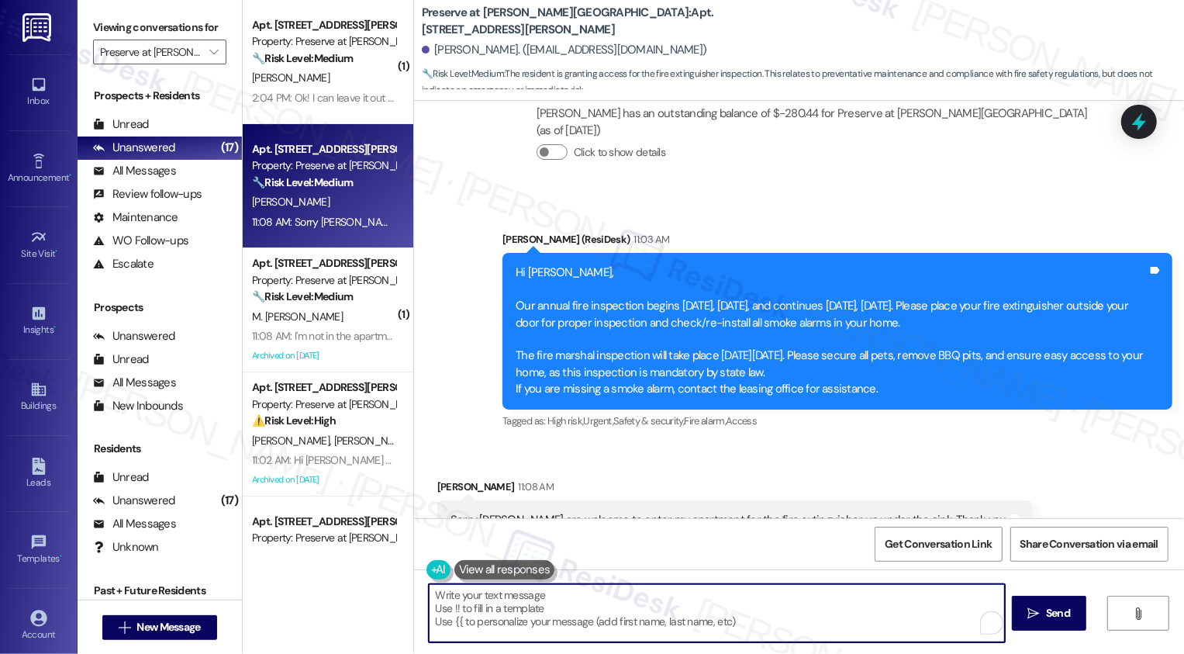
paste textarea "NOT_ALLOWED"
type textarea "NOT_ALLOWED"
click at [479, 611] on textarea "Hi {{first_name}}, thank you for letting us know! We appreciate you making your…" at bounding box center [717, 613] width 576 height 58
click at [443, 196] on div "Announcement, sent via SMS Sarah (ResiDesk) 11:03 AM Hi Tracey, Our annual fire…" at bounding box center [799, 319] width 770 height 247
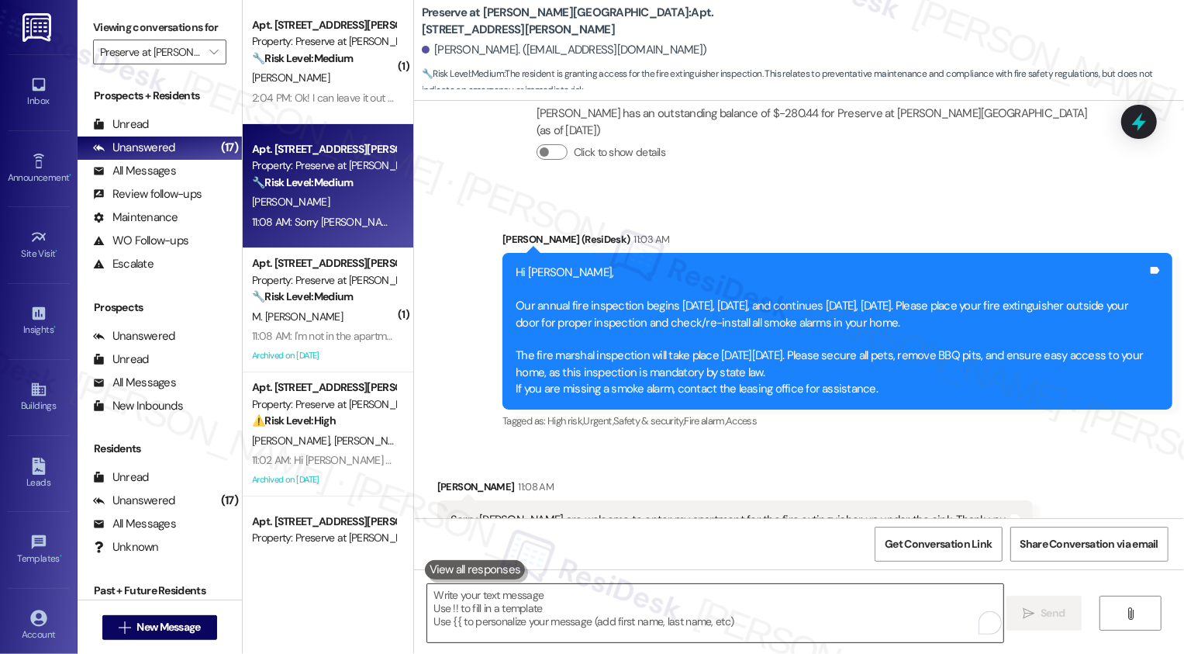
click at [521, 615] on textarea "To enrich screen reader interactions, please activate Accessibility in Grammarl…" at bounding box center [715, 613] width 576 height 58
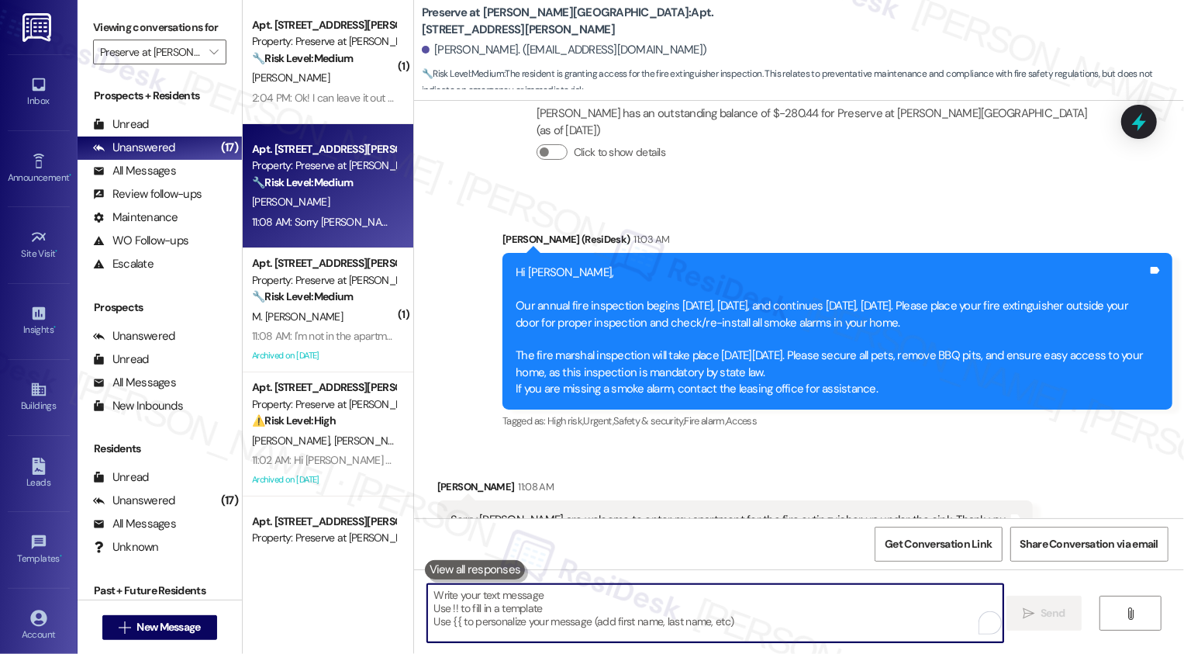
paste textarea "Hi {{first_name}}, thanks for letting me know! I will notify the office so they…"
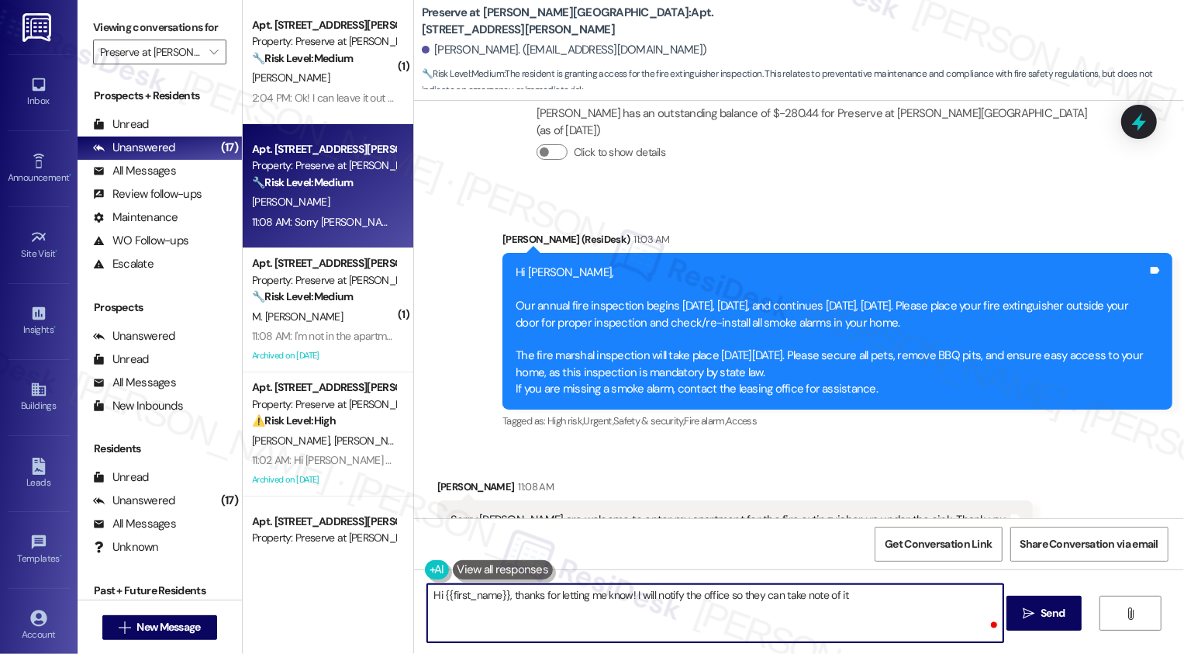
type textarea "Hi {{first_name}}, thanks for letting me know! I will notify the office so they…"
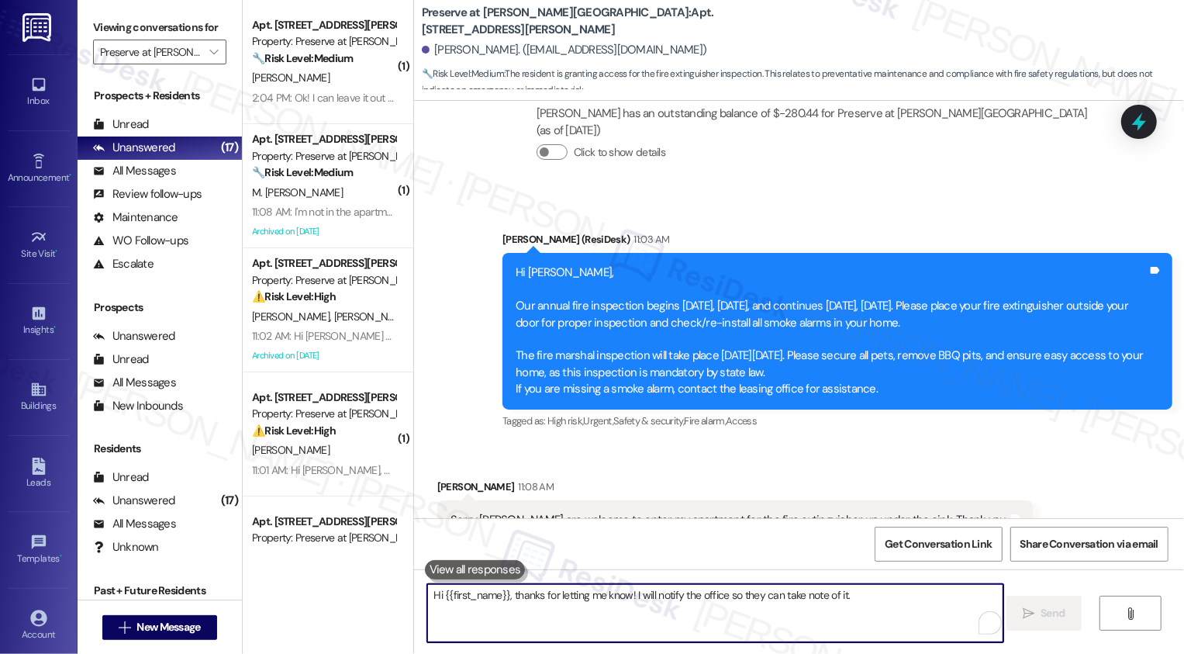
scroll to position [11331, 0]
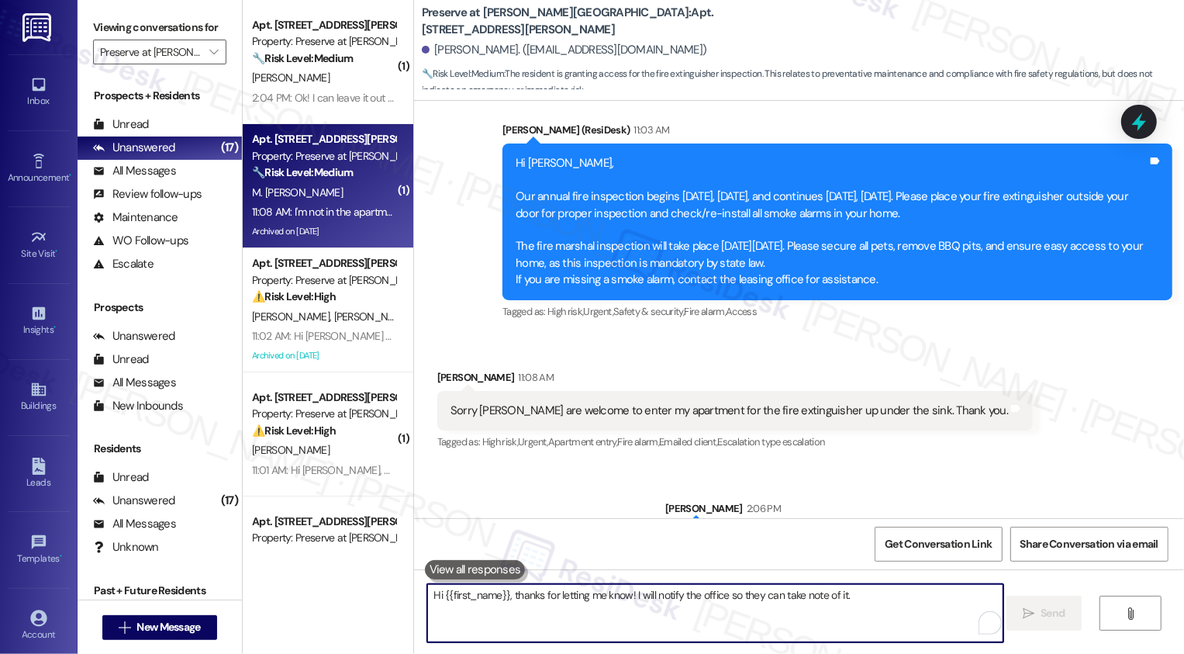
click at [362, 208] on div "11:08 AM: I'm not in the apartment, I will arrive in the afternoon 11:08 AM: I'…" at bounding box center [388, 212] width 273 height 14
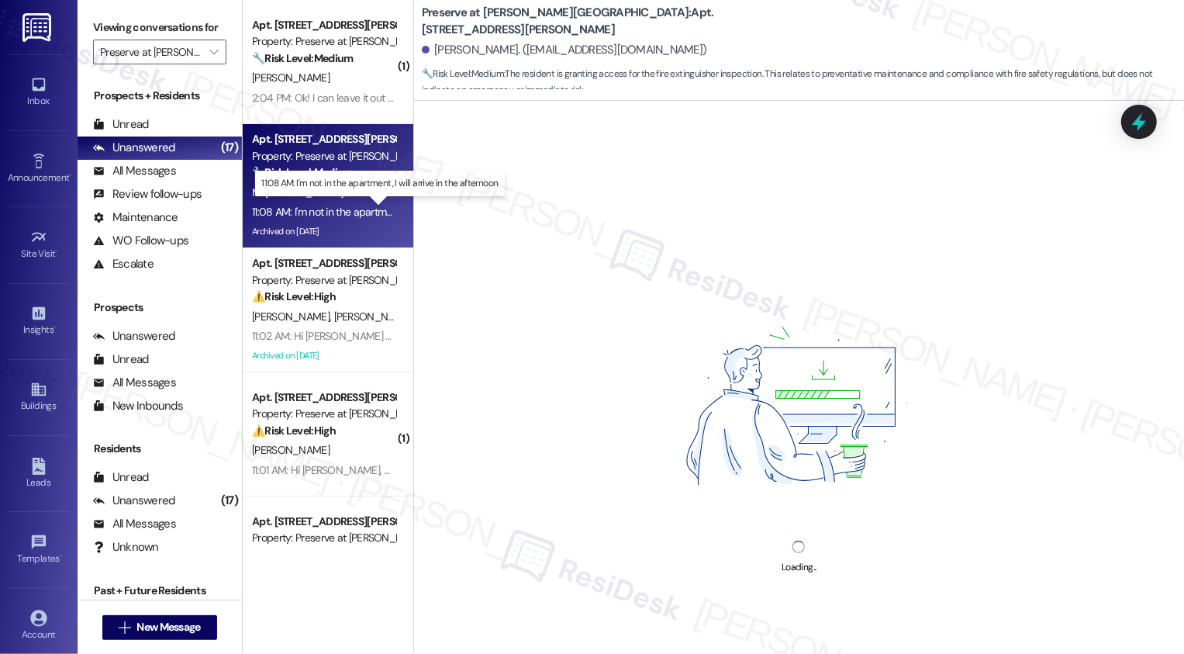
click at [362, 208] on div "11:08 AM: I'm not in the apartment, I will arrive in the afternoon 11:08 AM: I'…" at bounding box center [388, 212] width 273 height 14
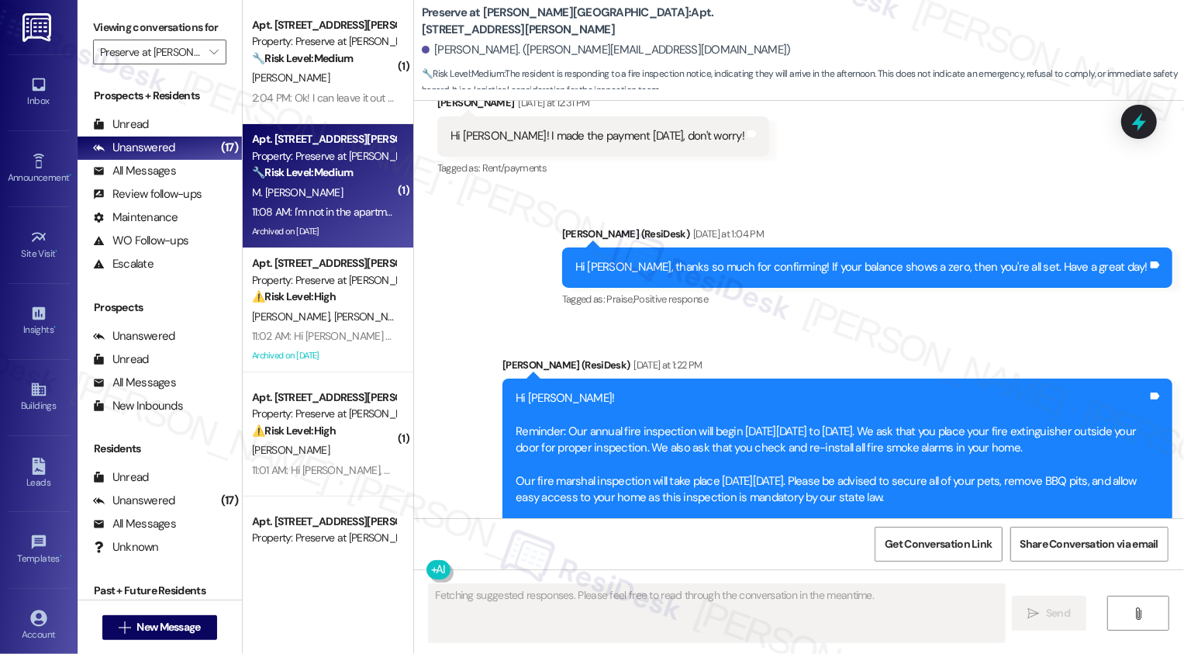
scroll to position [13461, 0]
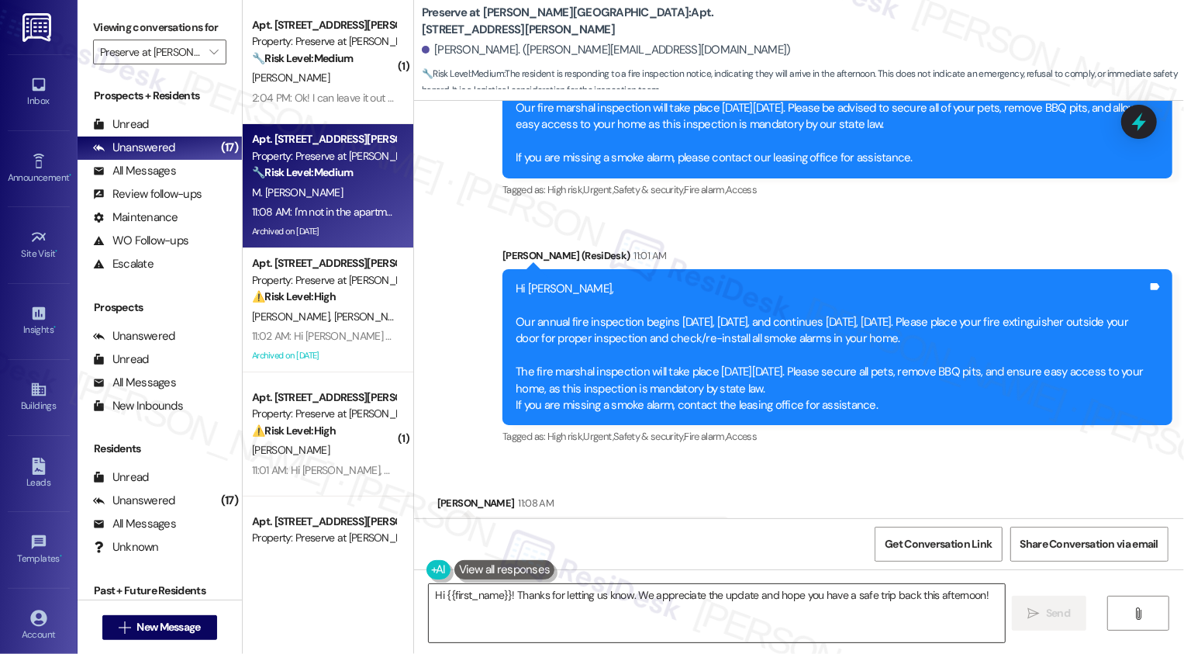
click at [613, 610] on textarea "Hi {{first_name}}! Thanks for letting us know. We appreciate the update and hop…" at bounding box center [717, 613] width 576 height 58
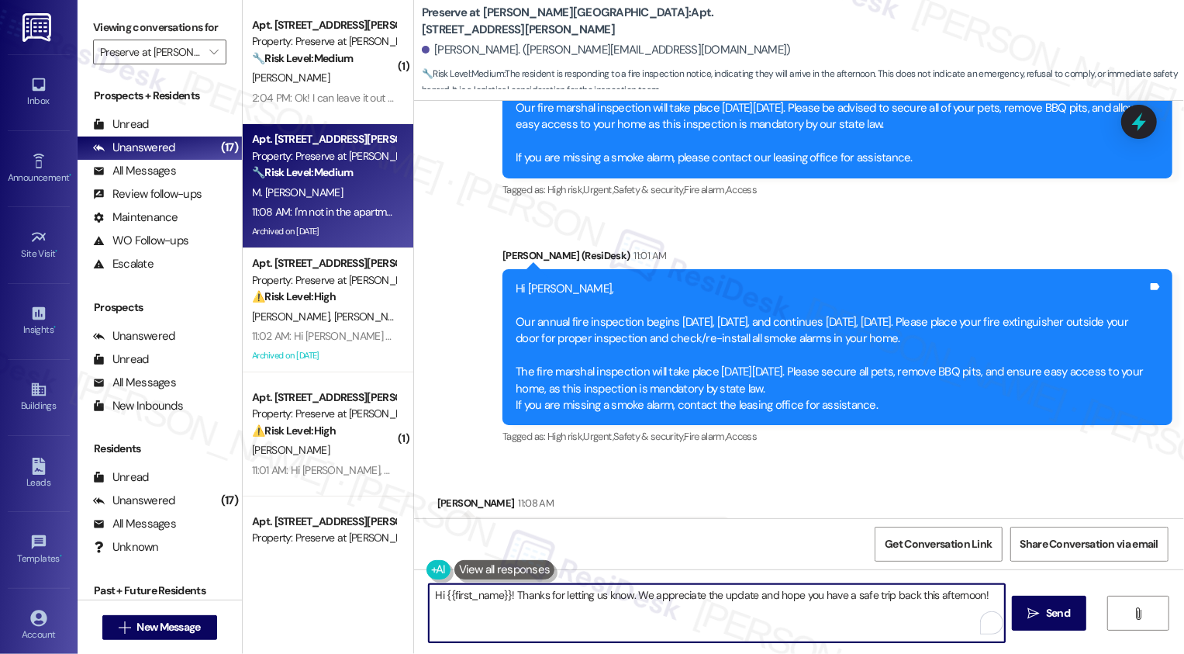
click at [640, 599] on textarea "Hi {{first_name}}! Thanks for letting us know. We appreciate the update and hop…" at bounding box center [717, 613] width 576 height 58
type textarea "Hi {{first_name}}! Thanks for letting us know. We appreciate the update and hop…"
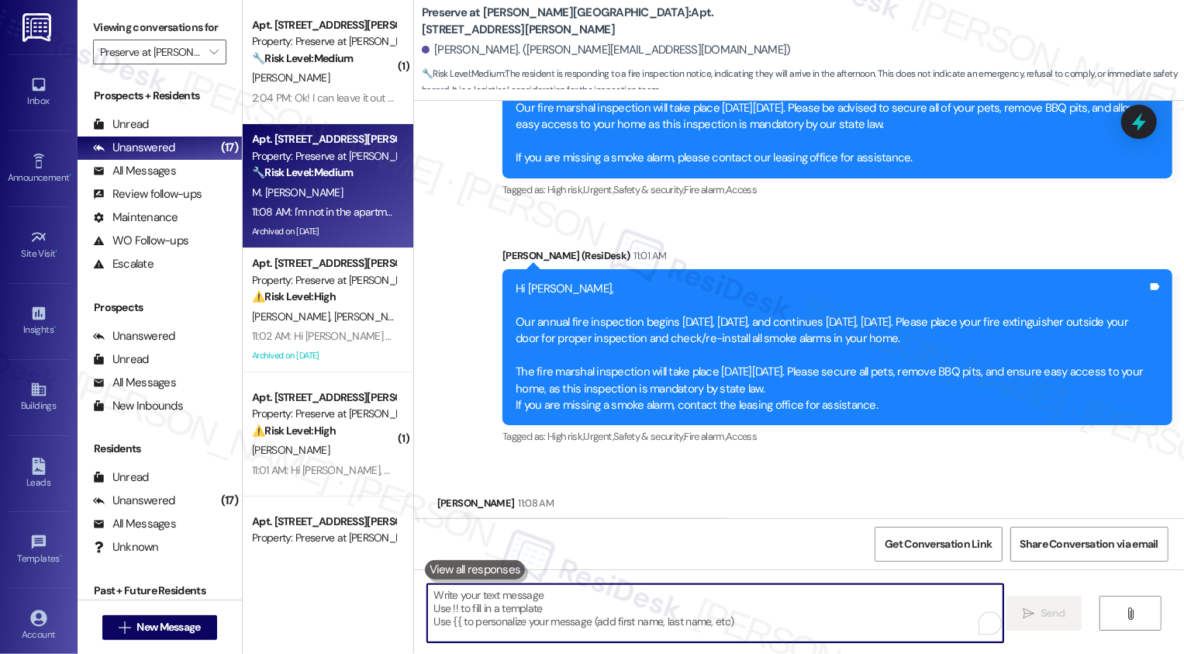
paste textarea "Hi {{first_name}}, thanks for letting me know! I will notify the office so they…"
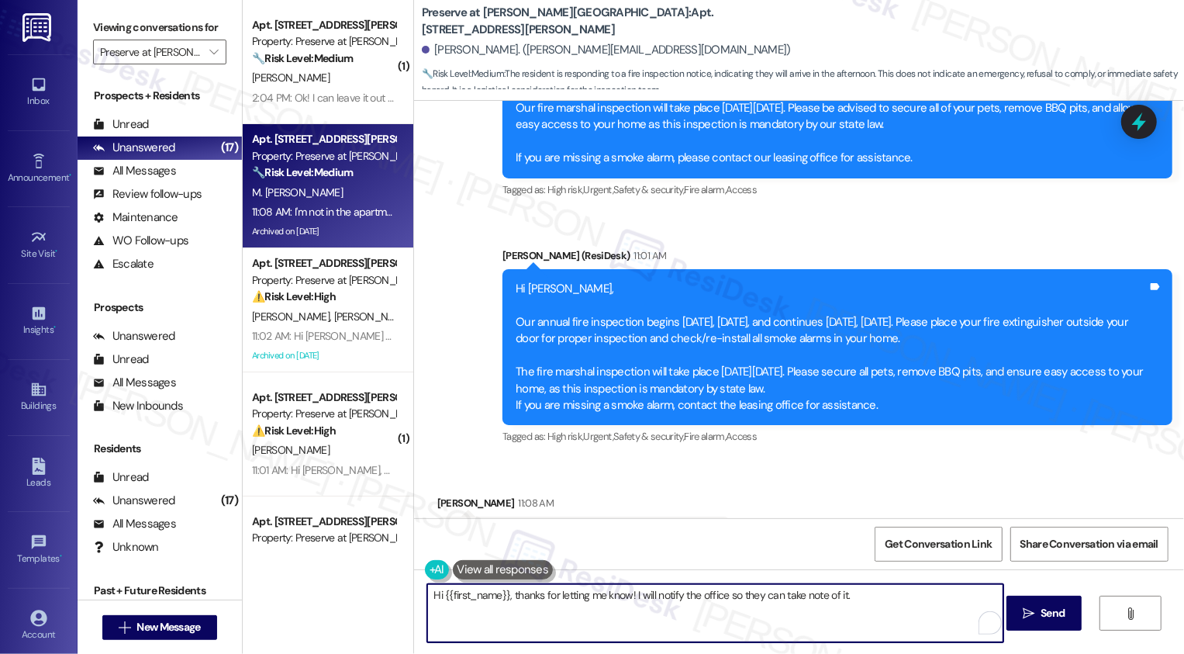
type textarea "Hi {{first_name}}, thanks for letting me know! I will notify the office so they…"
click at [801, 461] on div "Received via SMS Melisa Mauricio Ortiz 11:08 AM I'm not in the apartment, I wil…" at bounding box center [799, 525] width 770 height 131
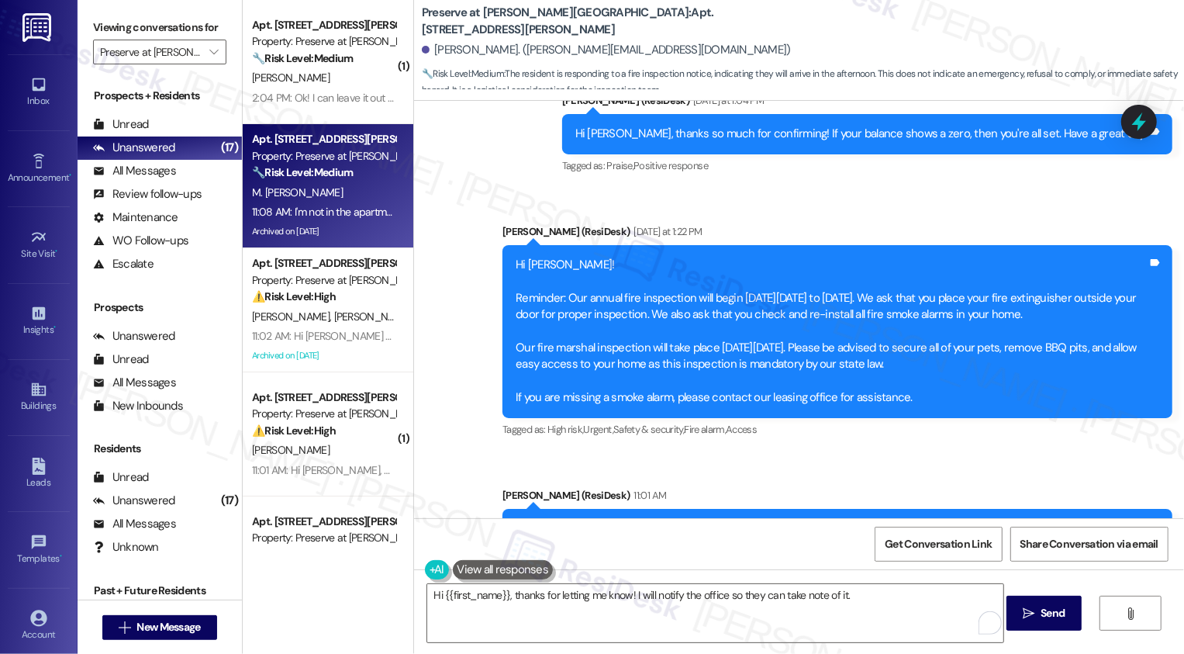
scroll to position [13430, 0]
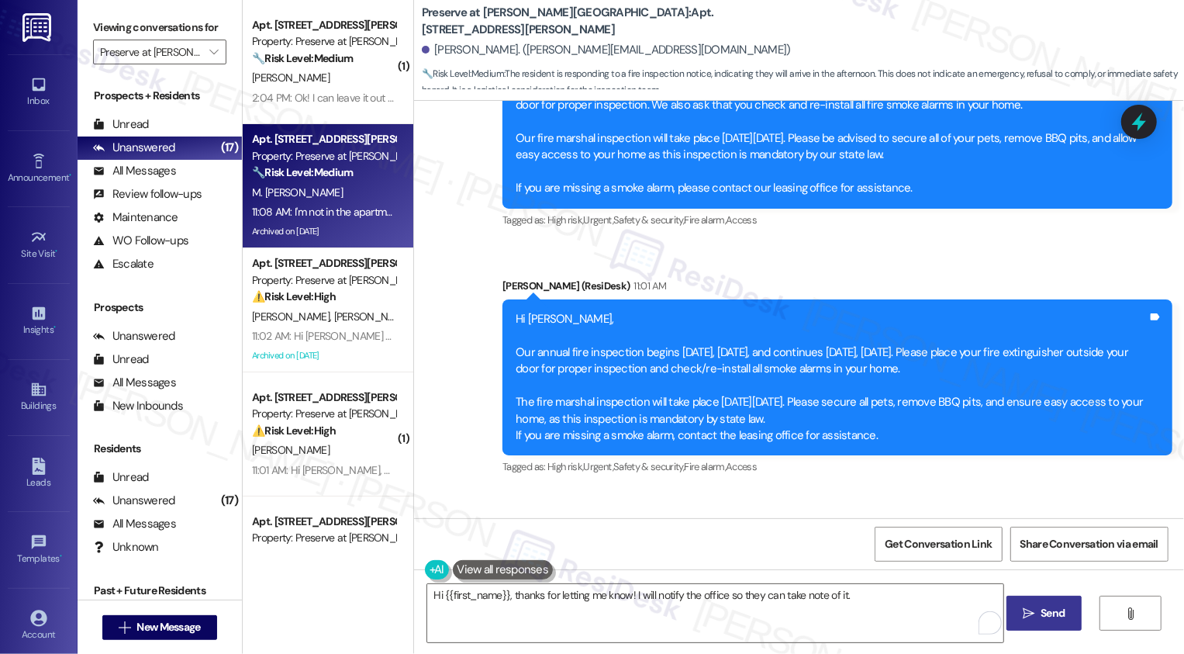
click at [1051, 619] on span "Send" at bounding box center [1053, 613] width 24 height 16
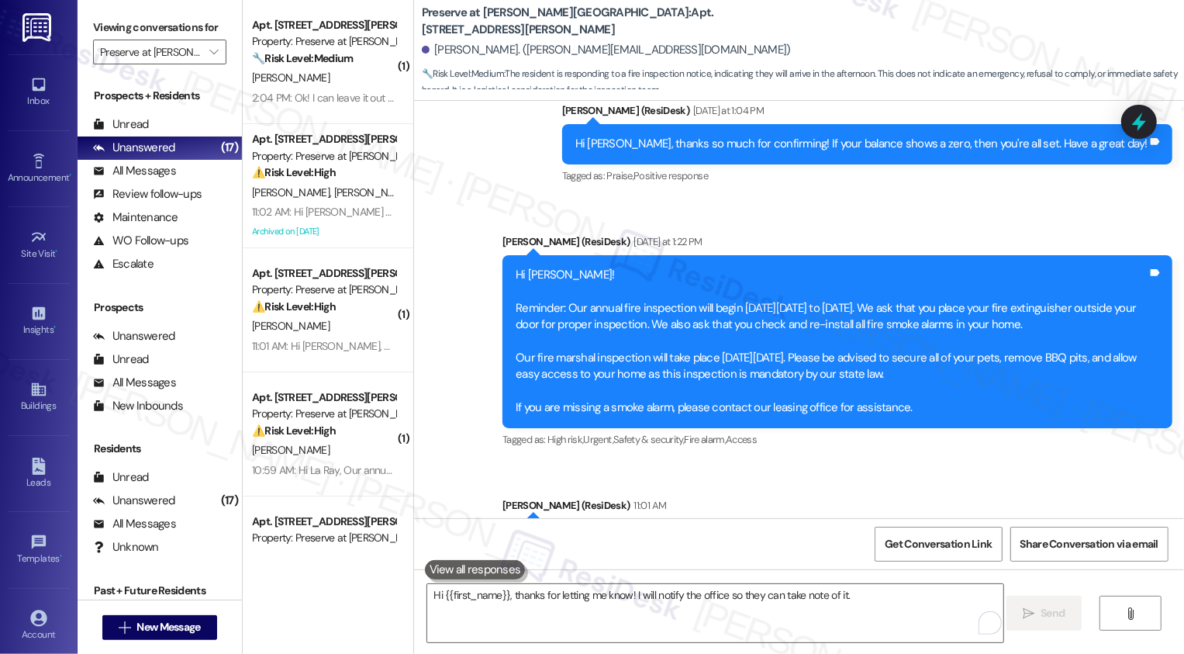
scroll to position [13568, 0]
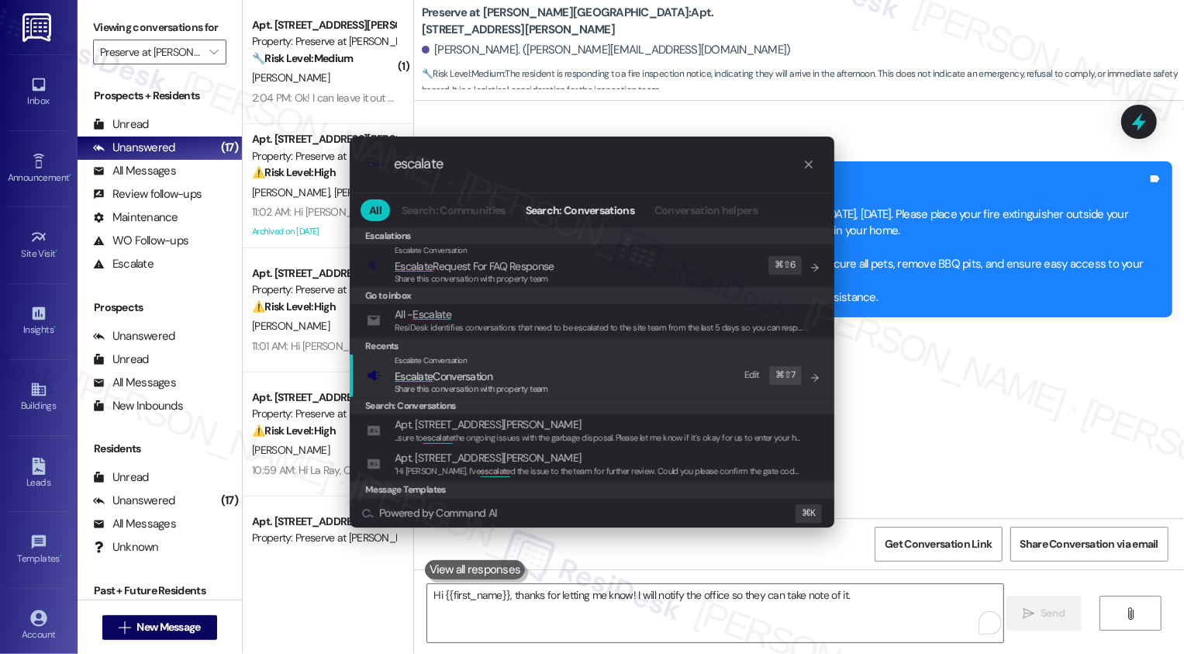
type input "escalate"
click at [506, 381] on span "Escalate Conversation" at bounding box center [472, 376] width 154 height 17
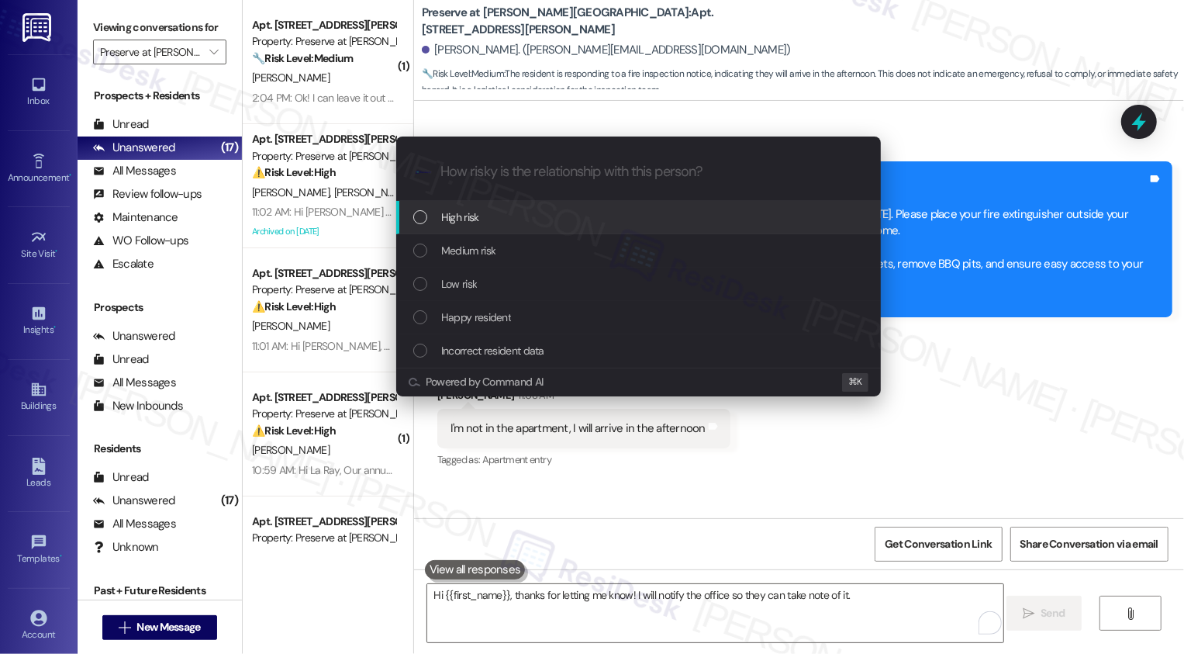
click at [455, 199] on div ".cls-1{fill:#0a055f;}.cls-2{fill:#0cc4c4;} resideskLogoBlueOrange" at bounding box center [638, 171] width 485 height 55
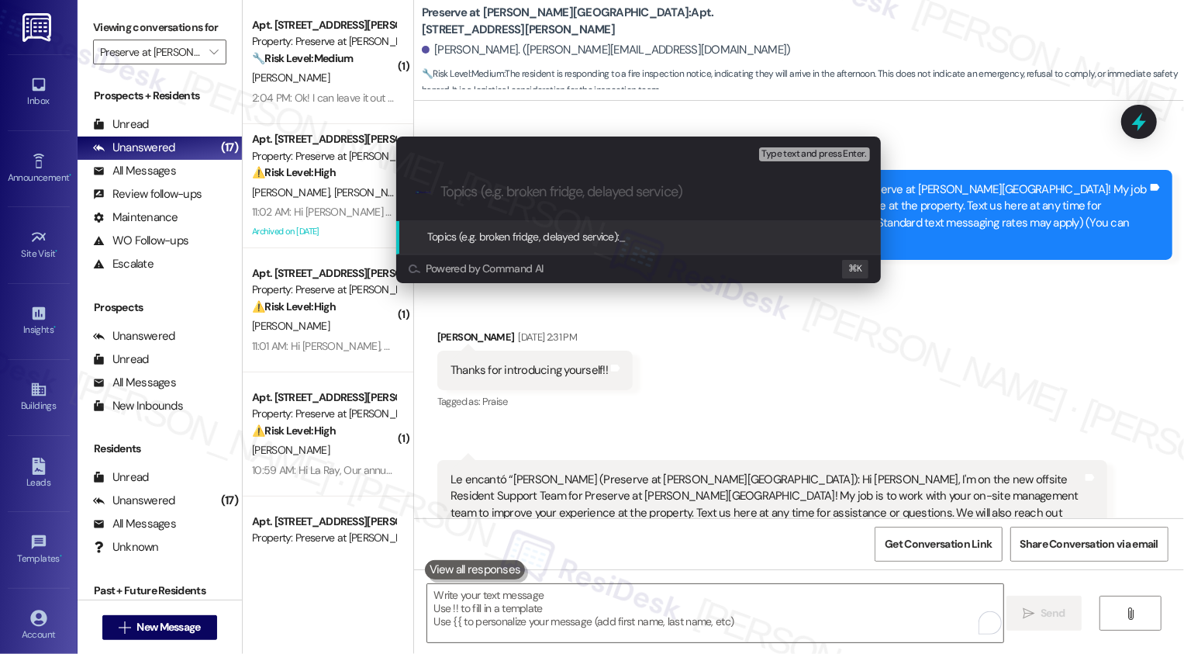
scroll to position [13568, 0]
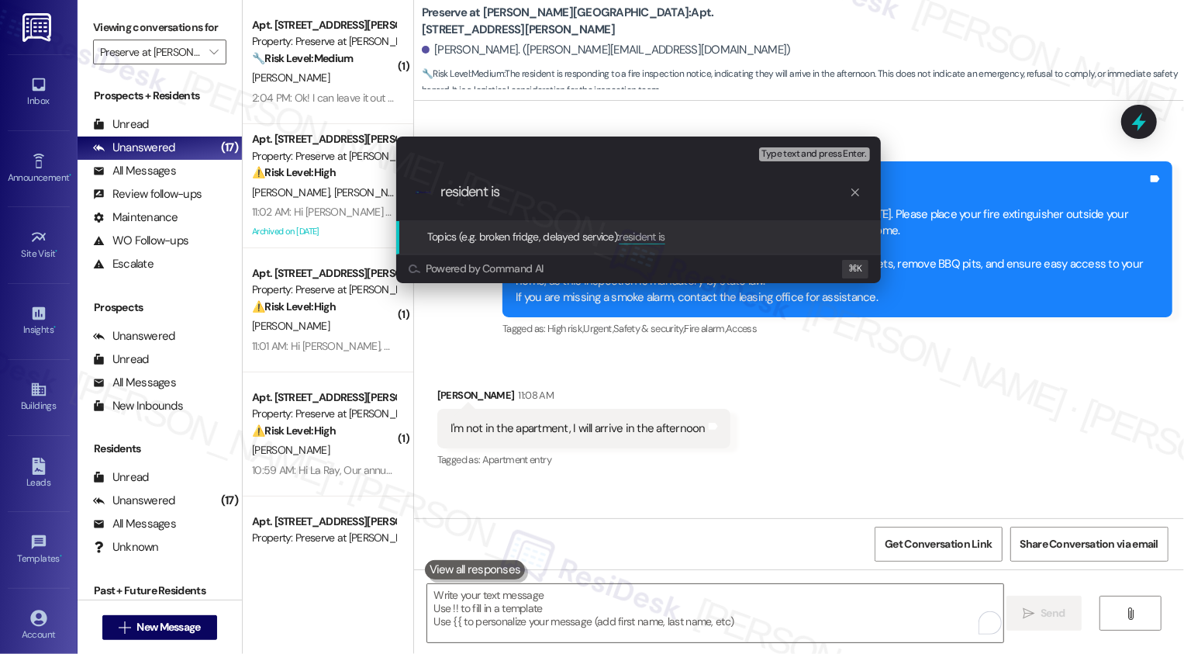
click at [903, 316] on div "Escalate Conversation High risk Topics (e.g. broken fridge, delayed service) An…" at bounding box center [592, 327] width 1184 height 654
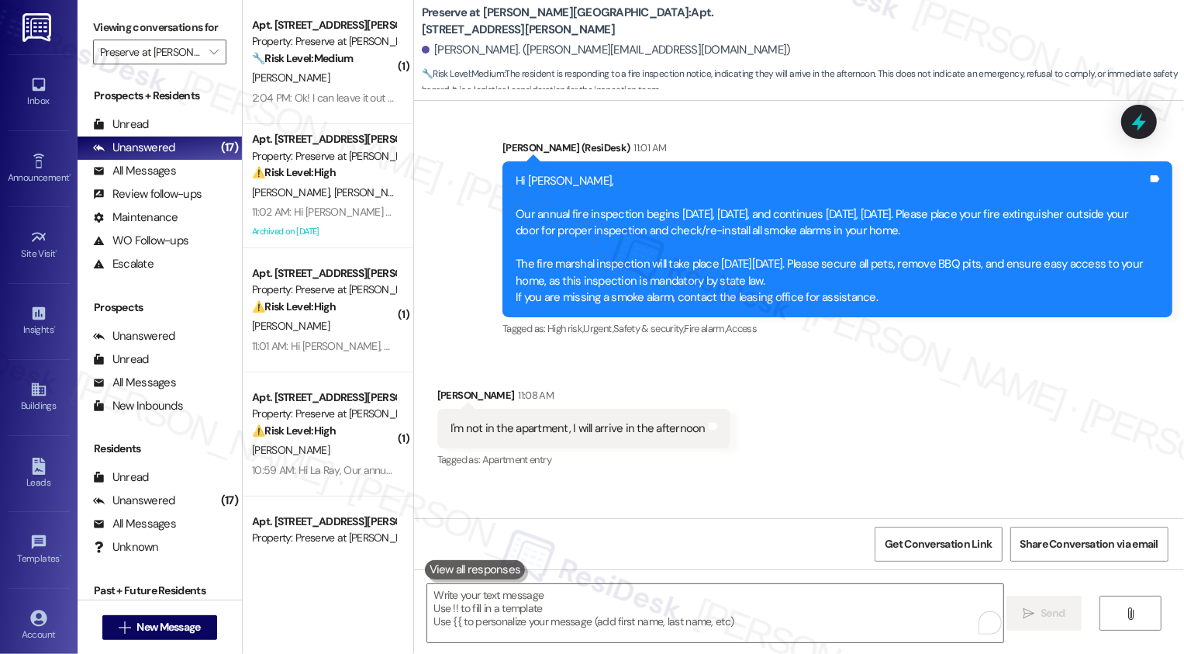
click at [821, 361] on div "Received via SMS [PERSON_NAME] 11:08 AM I'm not in the apartment, I will arrive…" at bounding box center [799, 417] width 770 height 131
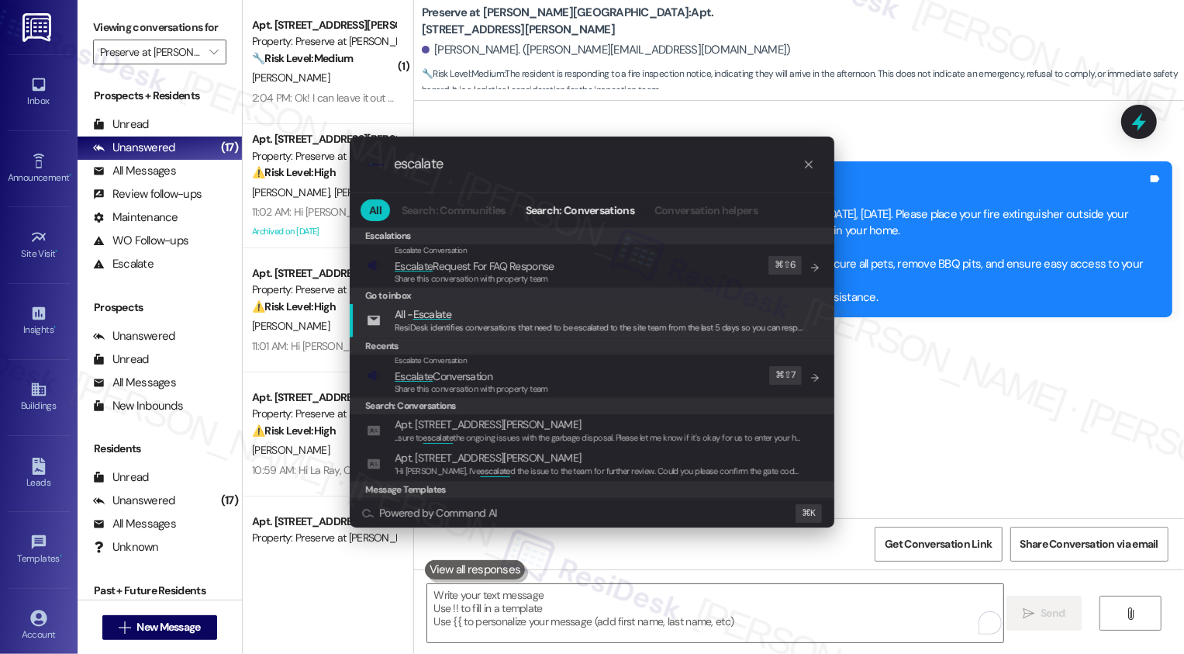
click at [967, 352] on div ".cls-1{fill:#0a055f;}.cls-2{fill:#0cc4c4;} resideskLogoBlueOrange escalate All …" at bounding box center [592, 327] width 1184 height 654
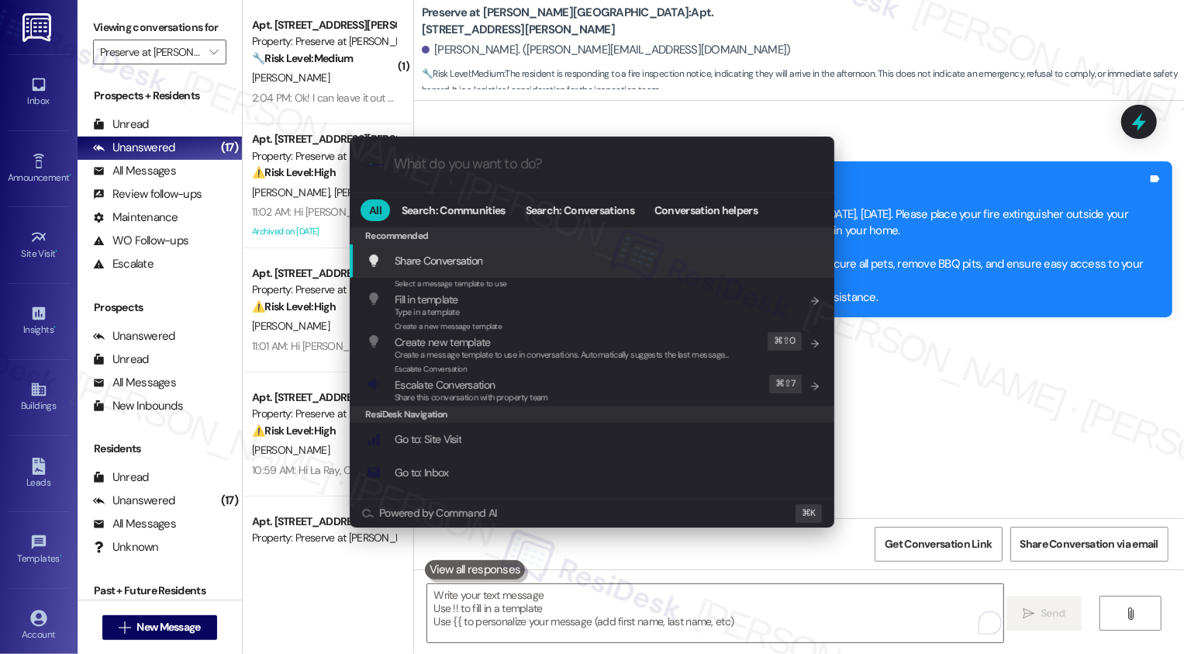
type input "e"
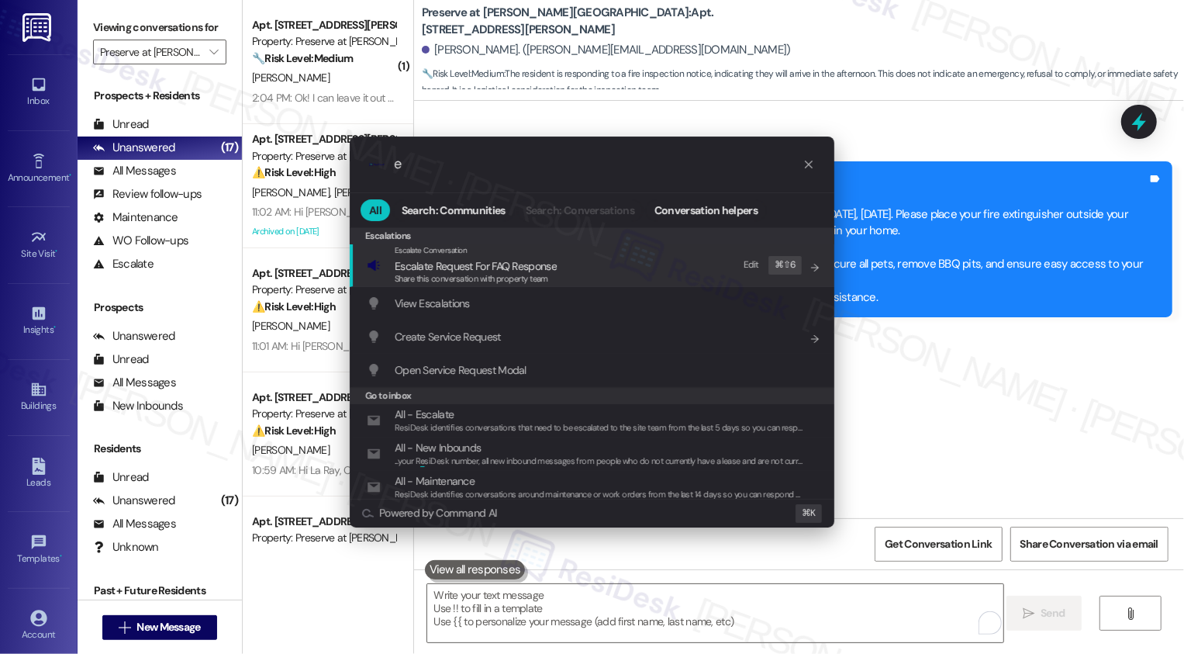
click at [1080, 345] on div ".cls-1{fill:#0a055f;}.cls-2{fill:#0cc4c4;} resideskLogoBlueOrange e All Search:…" at bounding box center [592, 327] width 1184 height 654
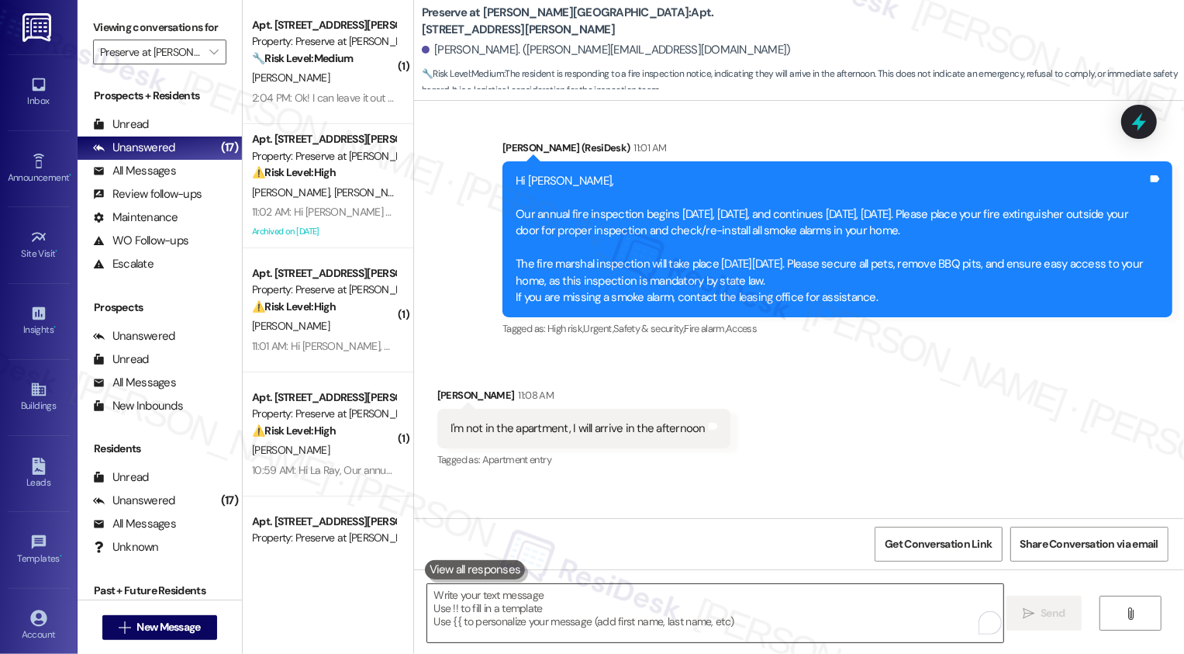
click at [749, 600] on textarea "To enrich screen reader interactions, please activate Accessibility in Grammarl…" at bounding box center [715, 613] width 576 height 58
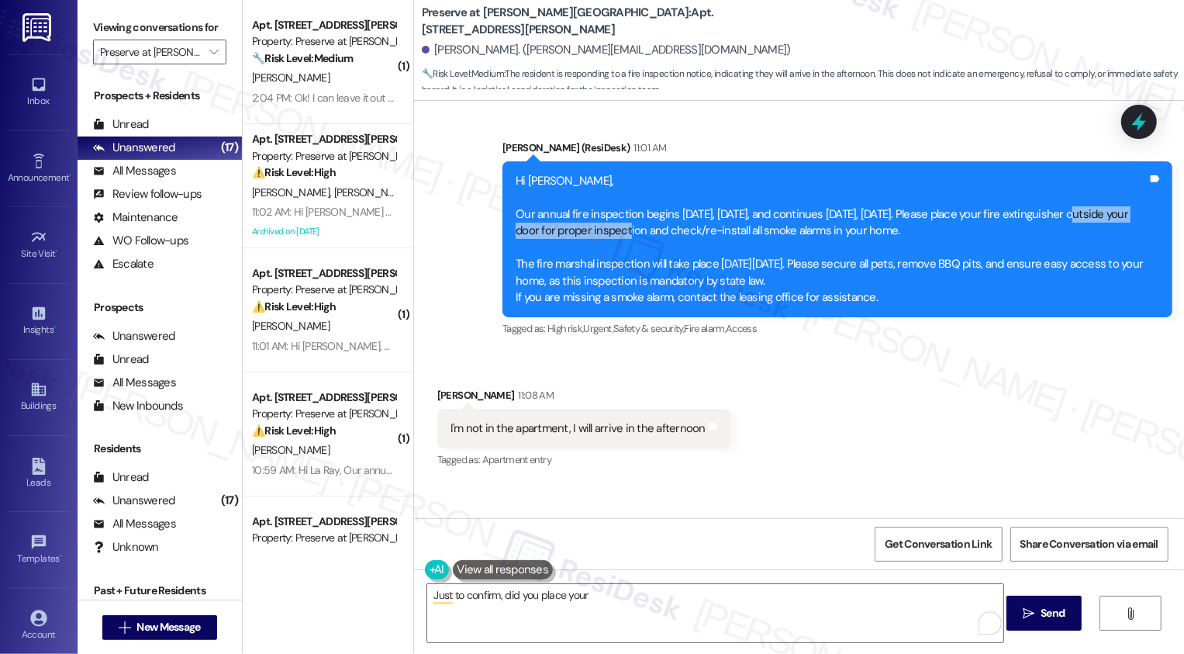
drag, startPoint x: 1061, startPoint y: 143, endPoint x: 593, endPoint y: 157, distance: 468.5
click at [593, 173] on div "Hi Melisa, Our annual fire inspection begins today, Thursday, Sept 4, and conti…" at bounding box center [832, 239] width 632 height 133
copy div "fire extinguisher outside your door"
click at [660, 600] on textarea "Just to confirm, did you place your" at bounding box center [715, 613] width 576 height 58
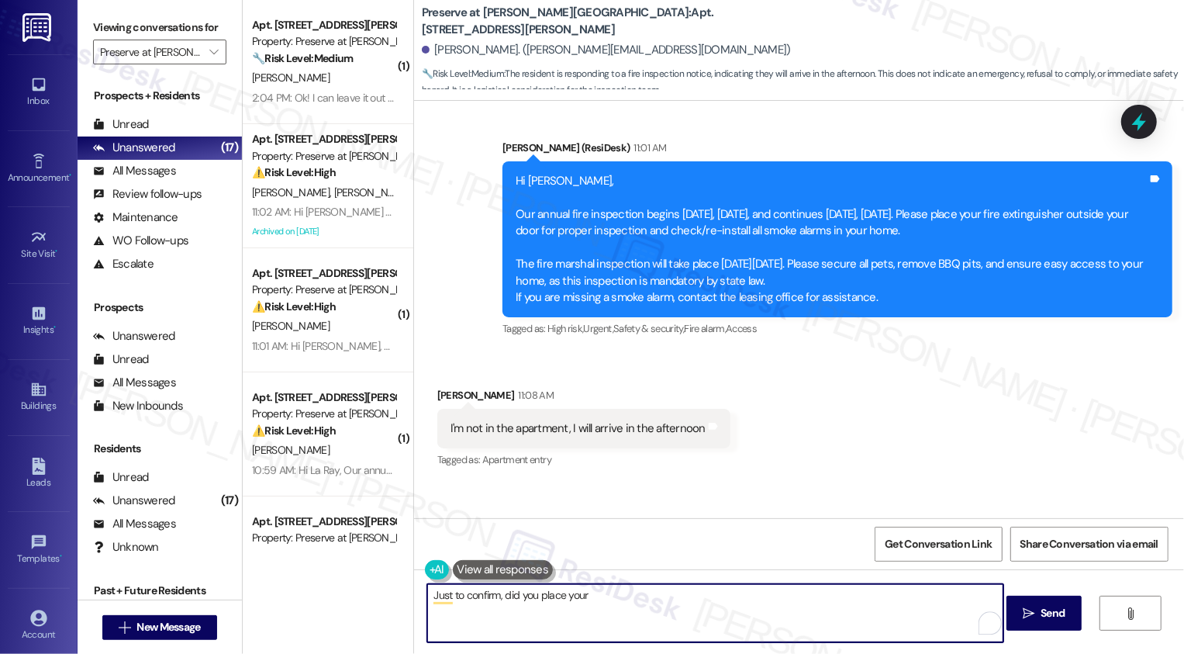
paste textarea "fire extinguisher outside your door"
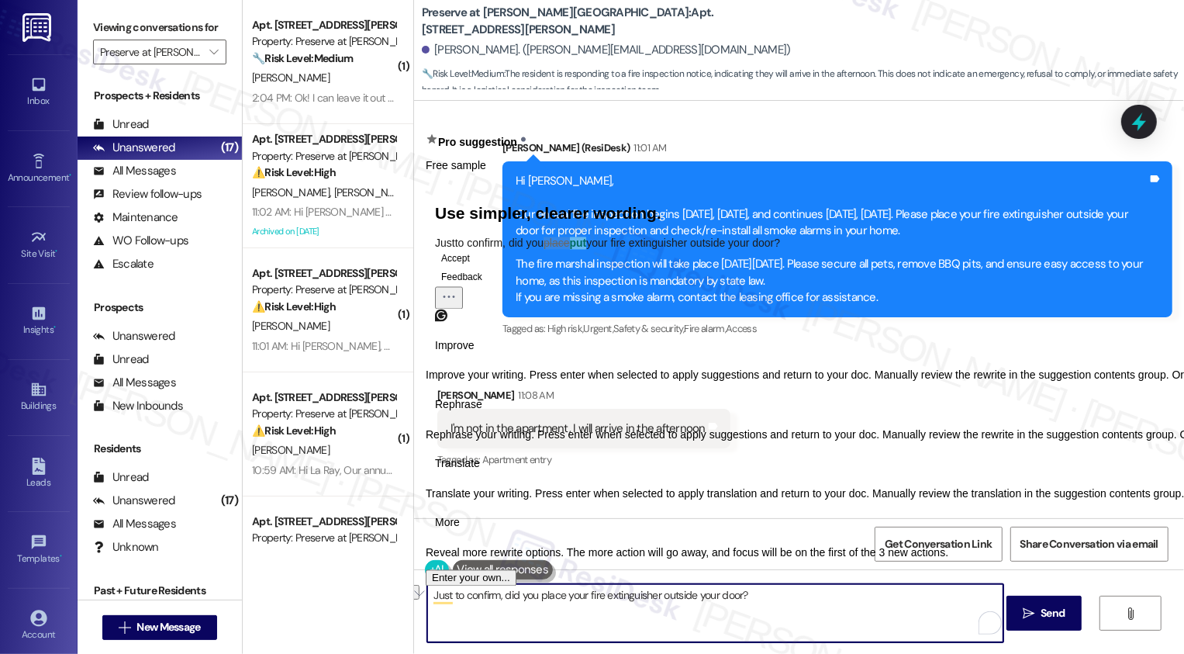
click at [482, 412] on span "Rephrase" at bounding box center [458, 404] width 47 height 16
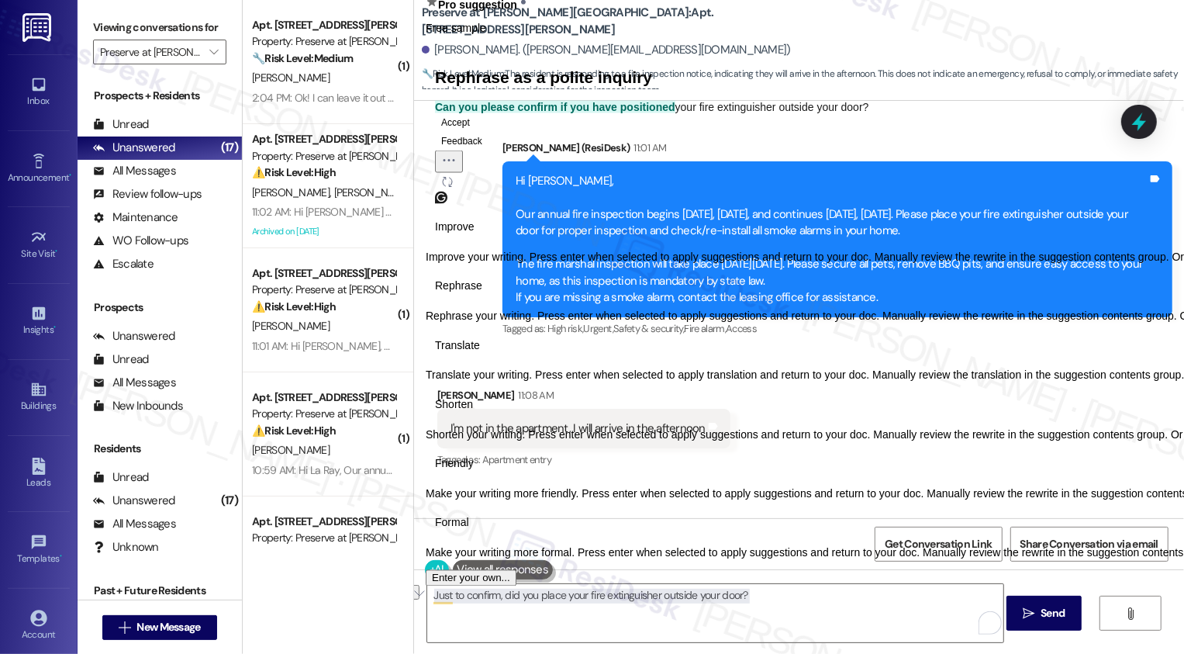
click at [474, 472] on span "Friendly" at bounding box center [454, 464] width 39 height 16
click at [454, 188] on icon "Regenerate" at bounding box center [447, 181] width 12 height 12
click at [482, 295] on span "Rephrase" at bounding box center [458, 286] width 47 height 16
click at [452, 186] on icon "Regenerate" at bounding box center [447, 181] width 9 height 9
click at [471, 131] on button "Accept" at bounding box center [455, 121] width 41 height 19
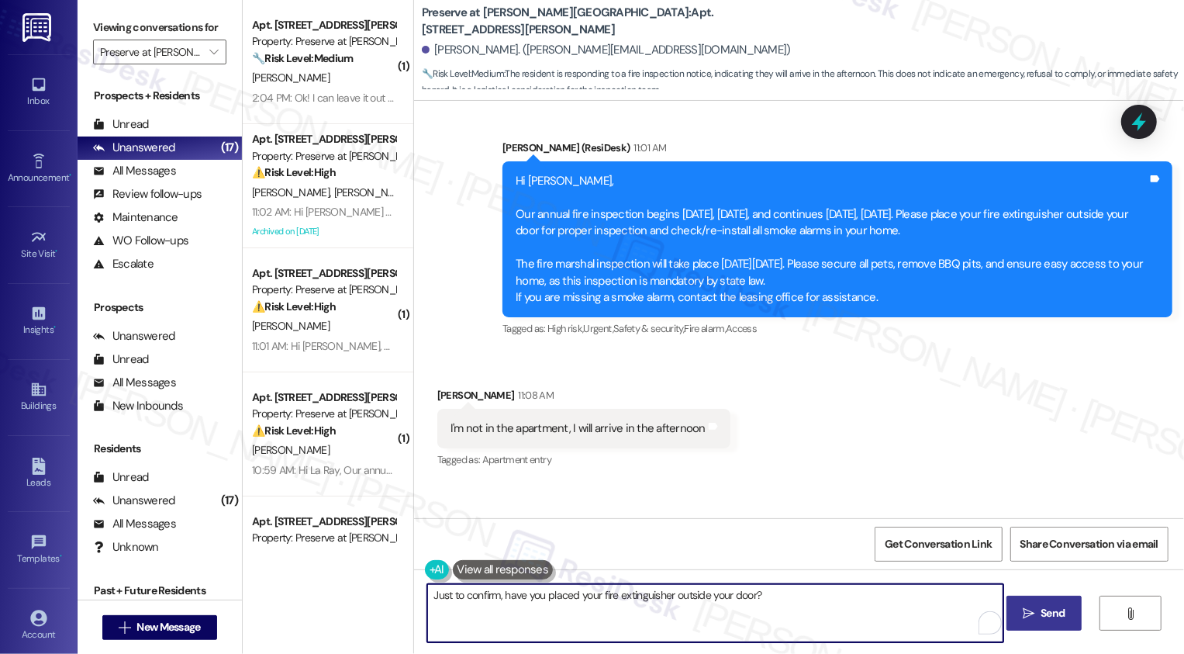
type textarea "Just to confirm, have you placed your fire extinguisher outside your door?"
click at [1029, 616] on icon "" at bounding box center [1029, 613] width 12 height 12
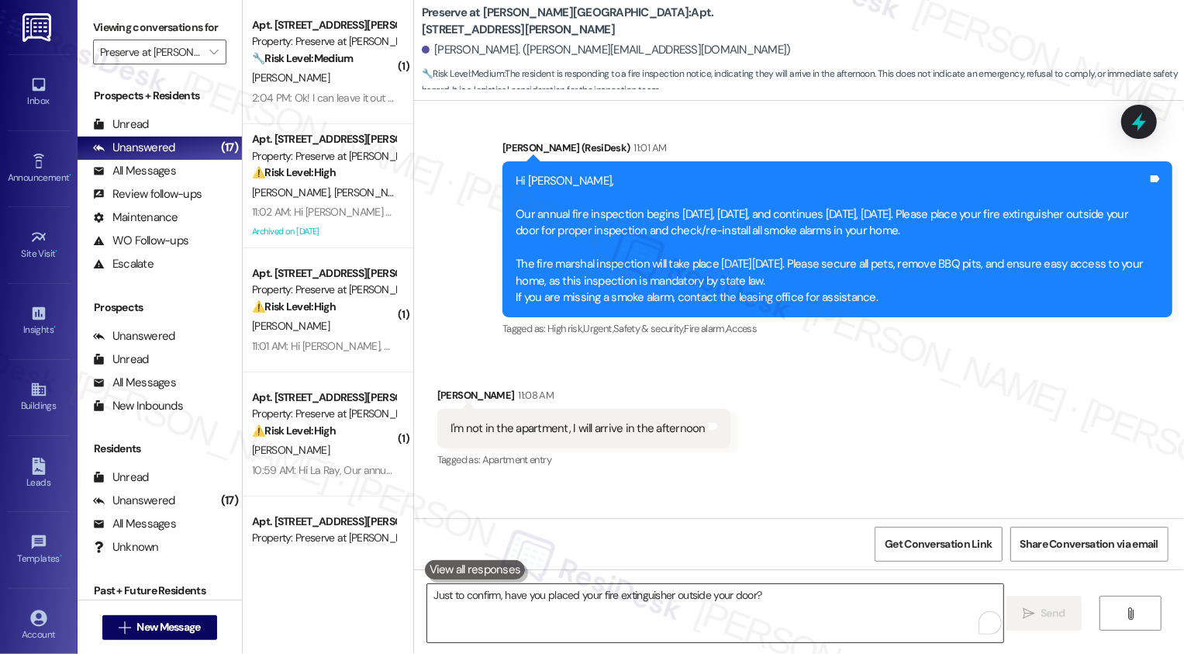
click at [629, 584] on textarea "Just to confirm, have you placed your fire extinguisher outside your door?" at bounding box center [715, 613] width 576 height 58
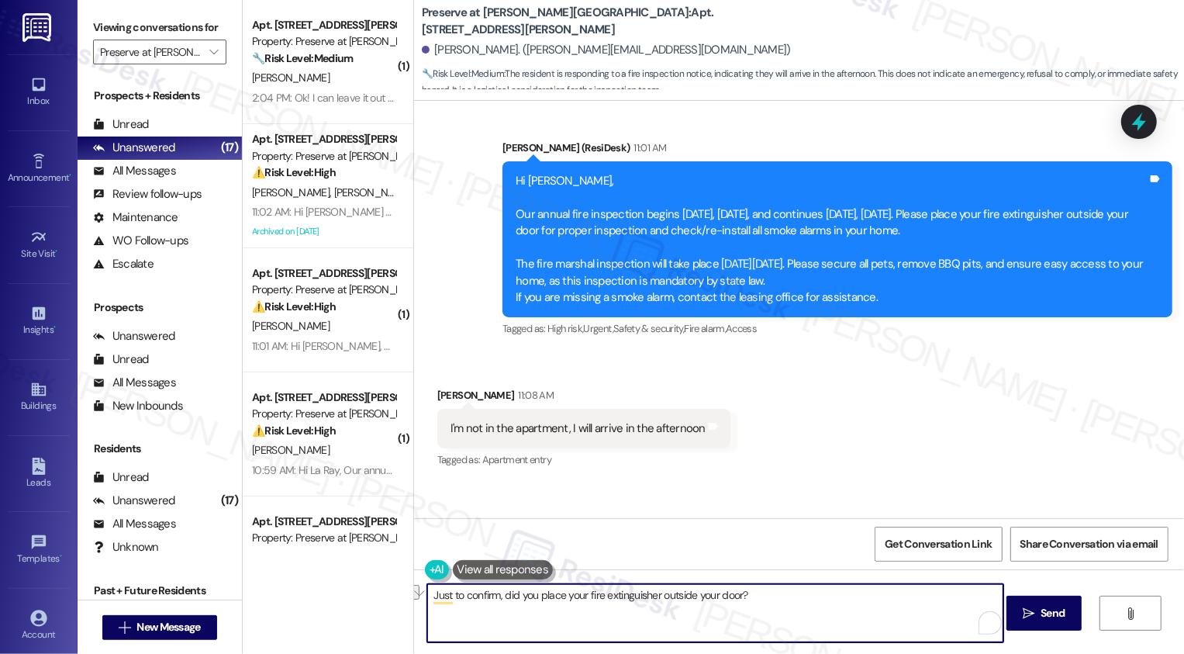
click at [503, 599] on textarea "Just to confirm, did you place your fire extinguisher outside your door?" at bounding box center [715, 613] width 576 height 58
type textarea "Just to confirm, have you placed your fire extinguisher outside your door?"
click at [526, 483] on div "Sent via SMS Sarah 2:06 PM Hi Melisa, thanks for letting me know! I will notify…" at bounding box center [799, 537] width 770 height 108
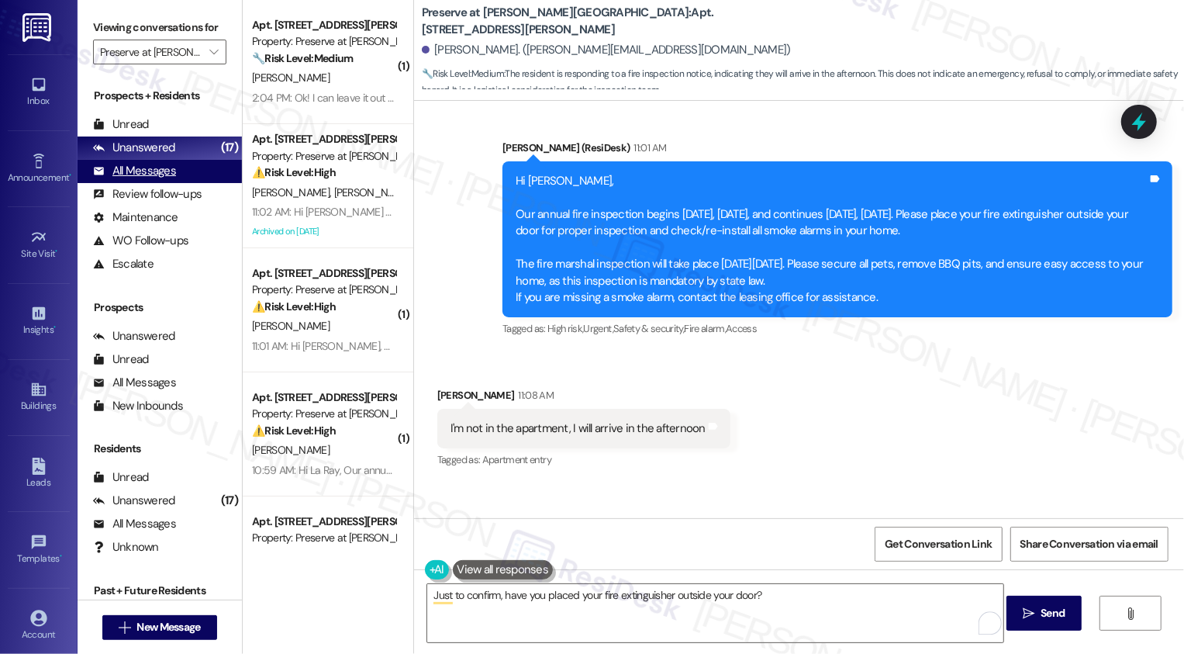
click at [182, 181] on div "All Messages (undefined)" at bounding box center [160, 171] width 164 height 23
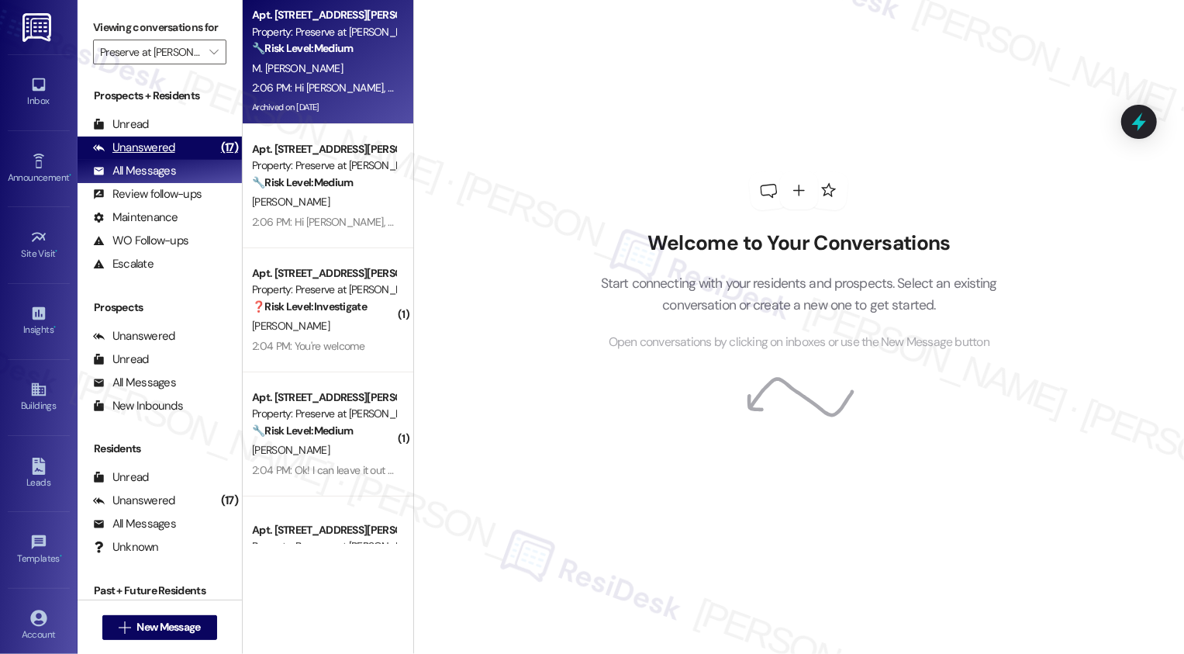
click at [185, 160] on div "Unanswered (17)" at bounding box center [160, 147] width 164 height 23
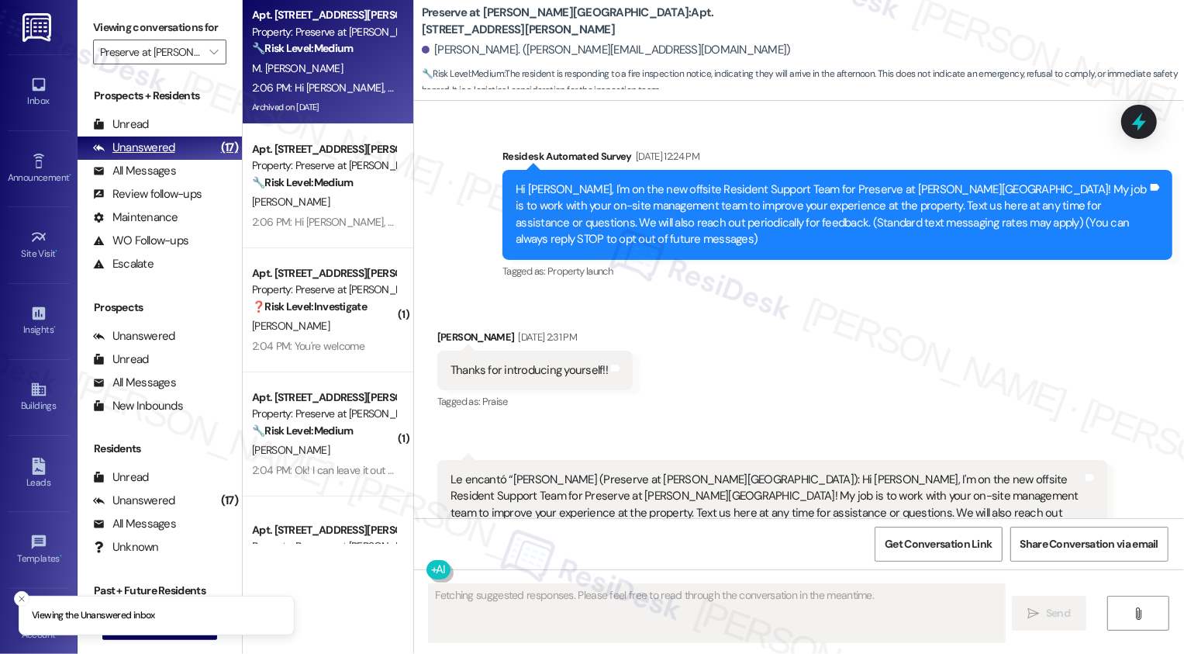
scroll to position [0, 0]
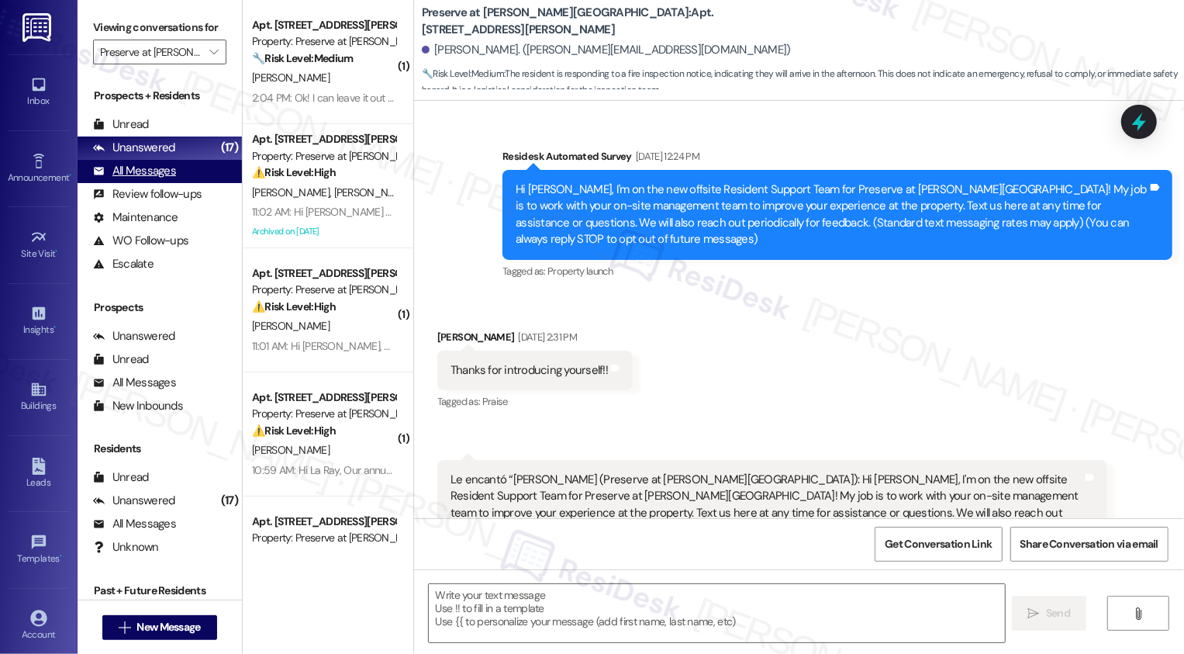
click at [197, 183] on div "All Messages (undefined)" at bounding box center [160, 171] width 164 height 23
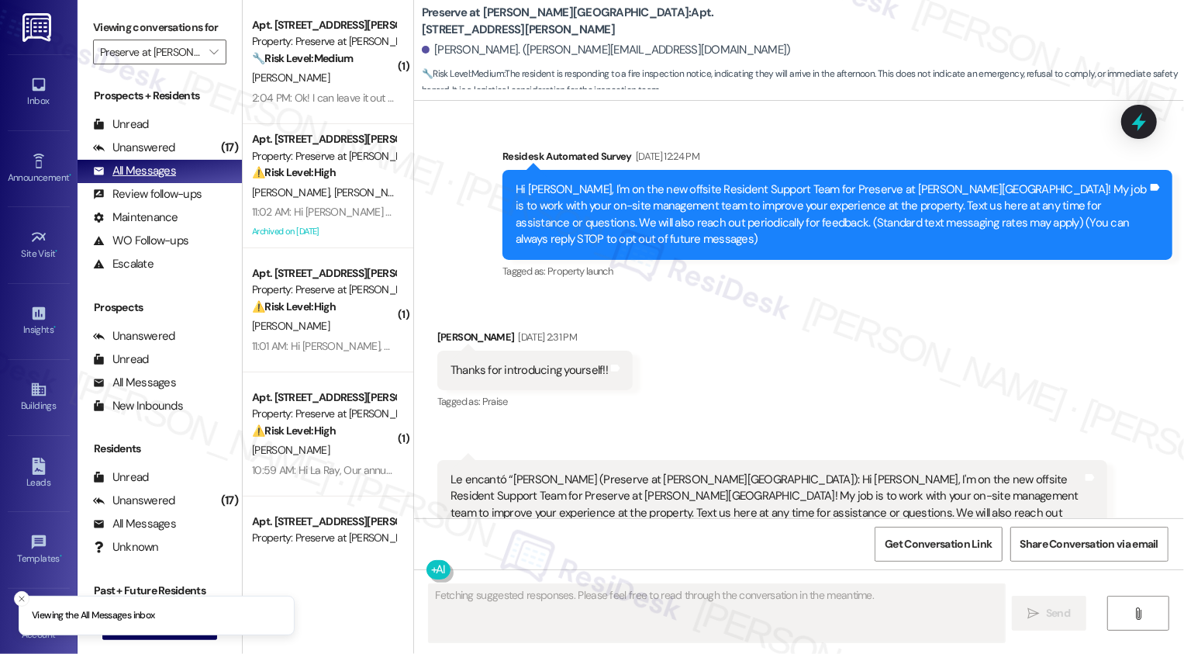
type textarea "Fetching suggested responses. Please feel free to read through the conversation…"
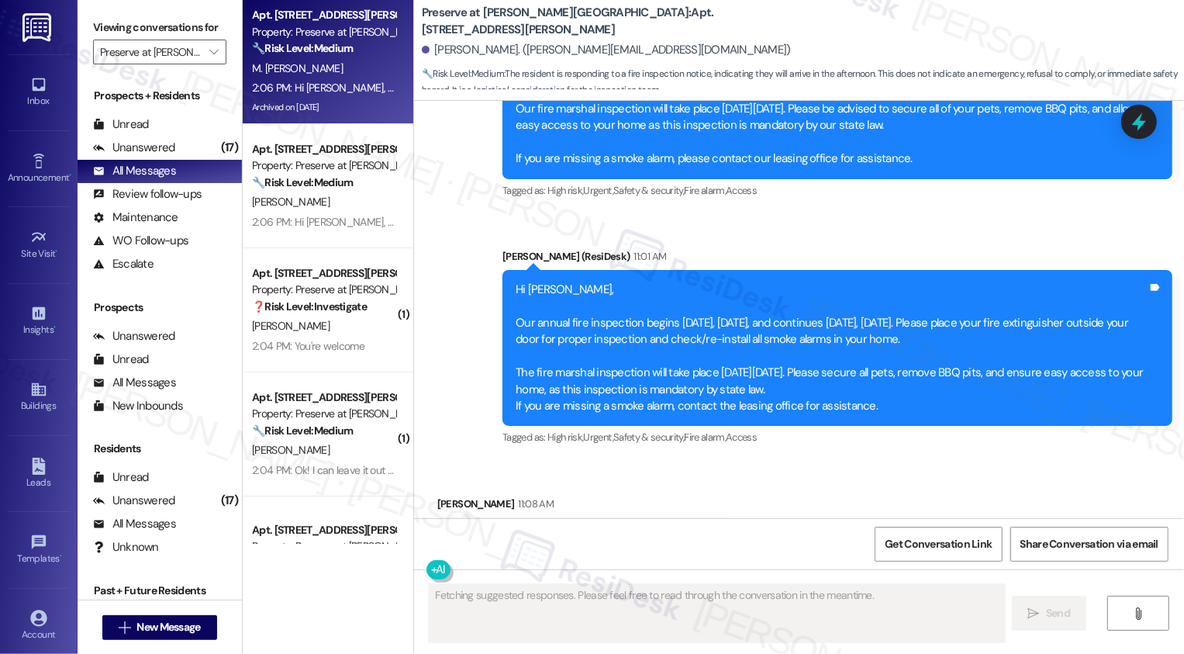
scroll to position [13592, 0]
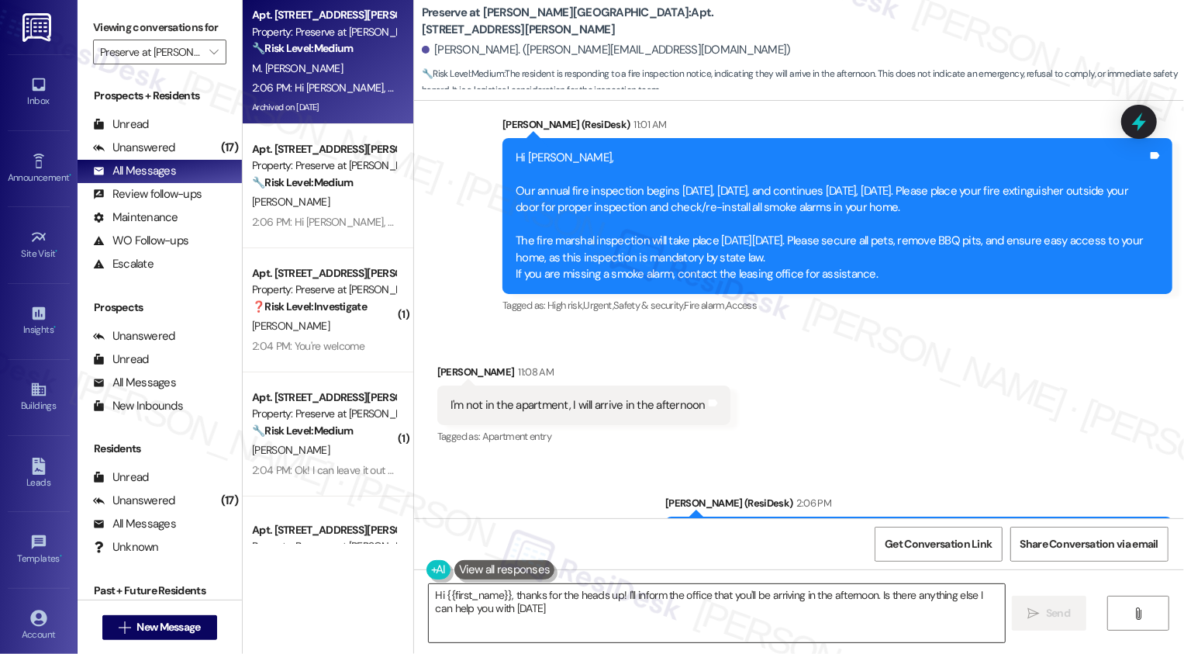
type textarea "Hi {{first_name}}, thanks for the heads up! I'll inform the office that you'll …"
click at [575, 597] on textarea "Hi {{first_name}}, thanks for the heads up! I'll inform the office that you'll …" at bounding box center [717, 613] width 576 height 58
click at [578, 602] on textarea "Hi {{first_name}}, thanks for the heads up! I'll inform the office that you'll …" at bounding box center [715, 613] width 576 height 58
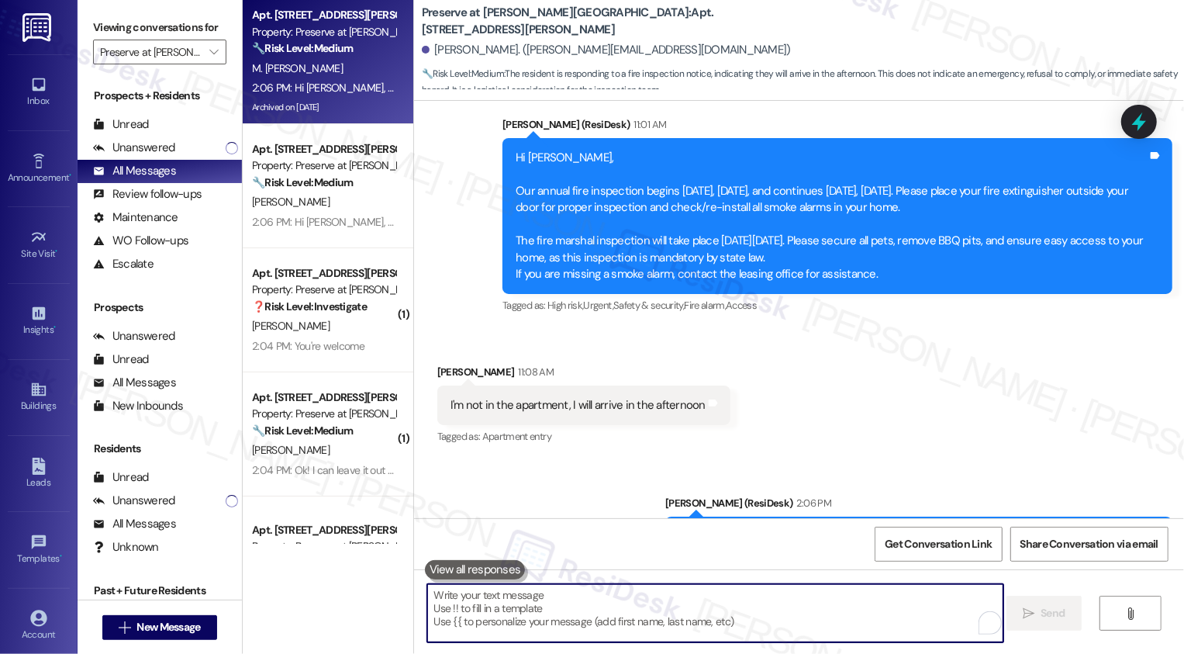
paste textarea "Just to confirm, have you placed your fire extinguisher outside your door?"
type textarea "Just to confirm, have you placed your fire extinguisher outside your door?"
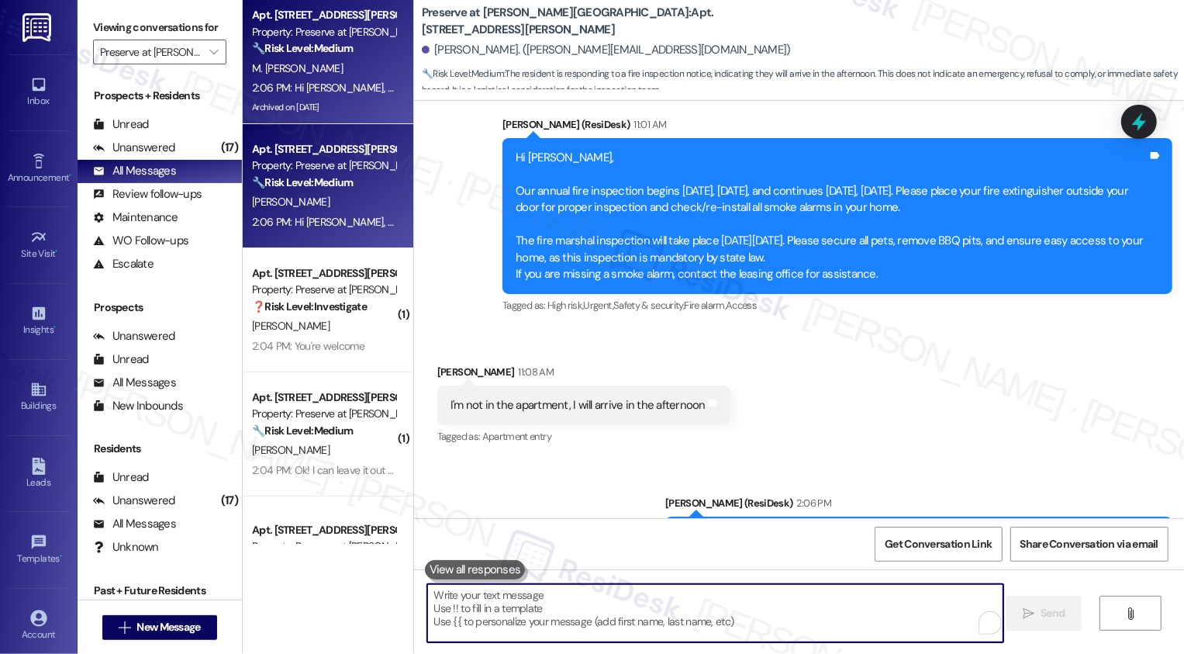
click at [305, 159] on div "Property: Preserve at [PERSON_NAME][GEOGRAPHIC_DATA]" at bounding box center [323, 165] width 143 height 16
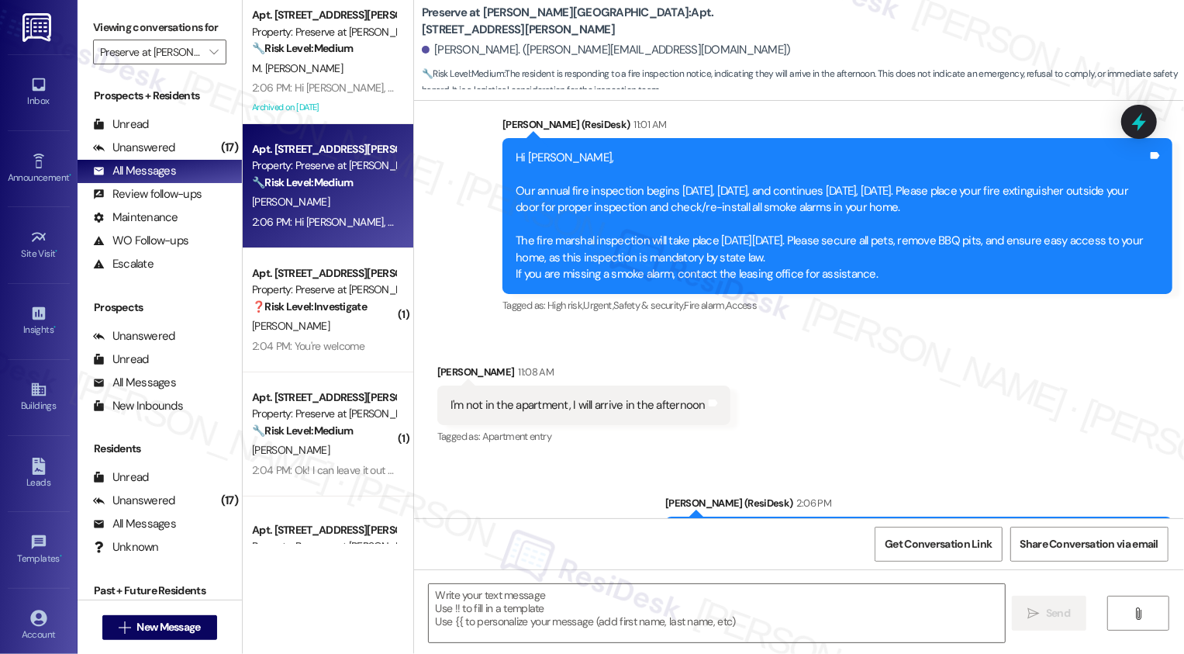
type textarea "Fetching suggested responses. Please feel free to read through the conversation…"
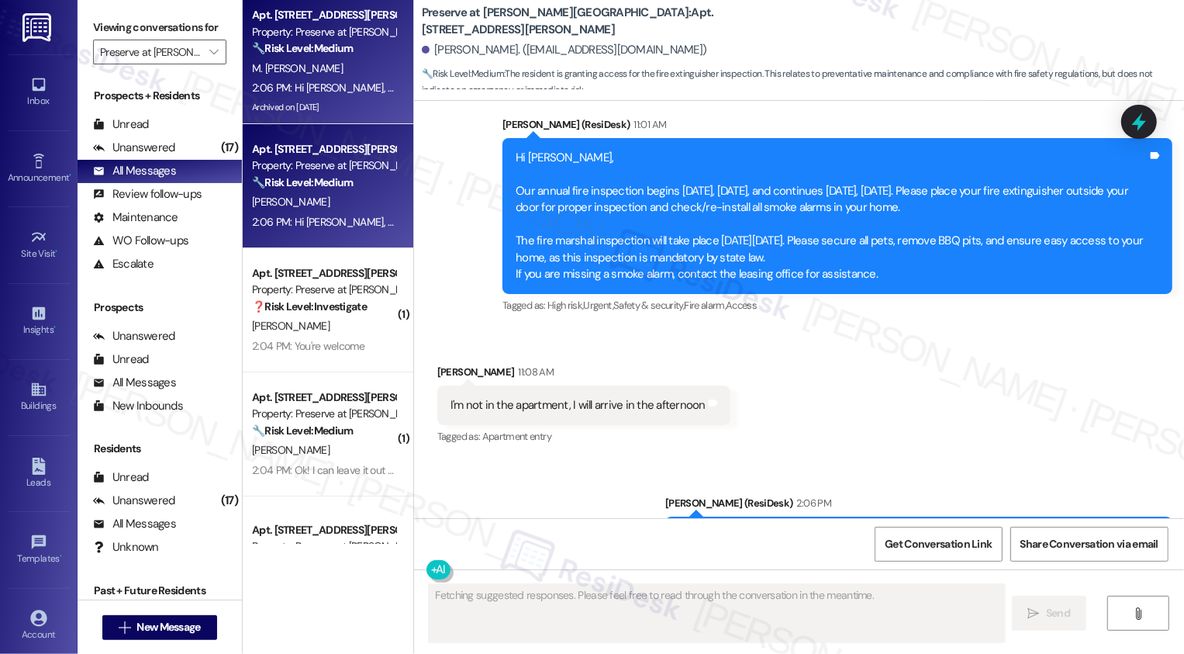
click at [347, 76] on div "M. Mauricio Ortiz" at bounding box center [323, 68] width 147 height 19
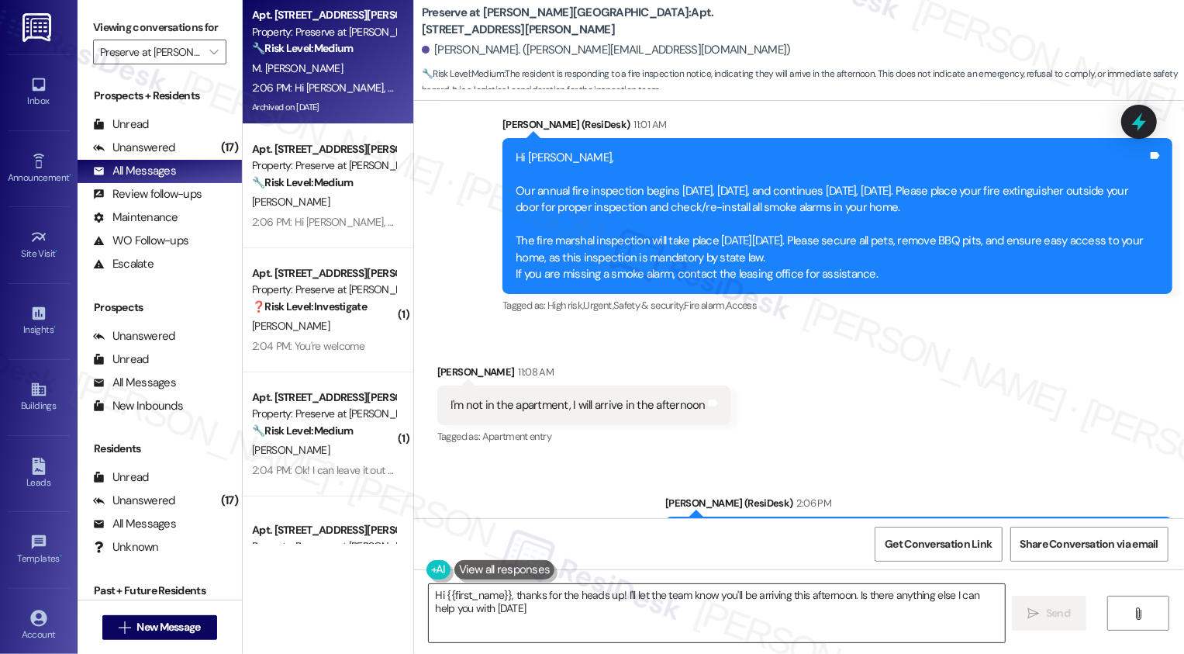
type textarea "Hi {{first_name}}, thanks for the heads up! I'll let the team know you'll be ar…"
click at [588, 589] on textarea "Hi {{first_name}}, thanks for the heads up! I'll let the team know you'll be ar…" at bounding box center [717, 613] width 576 height 58
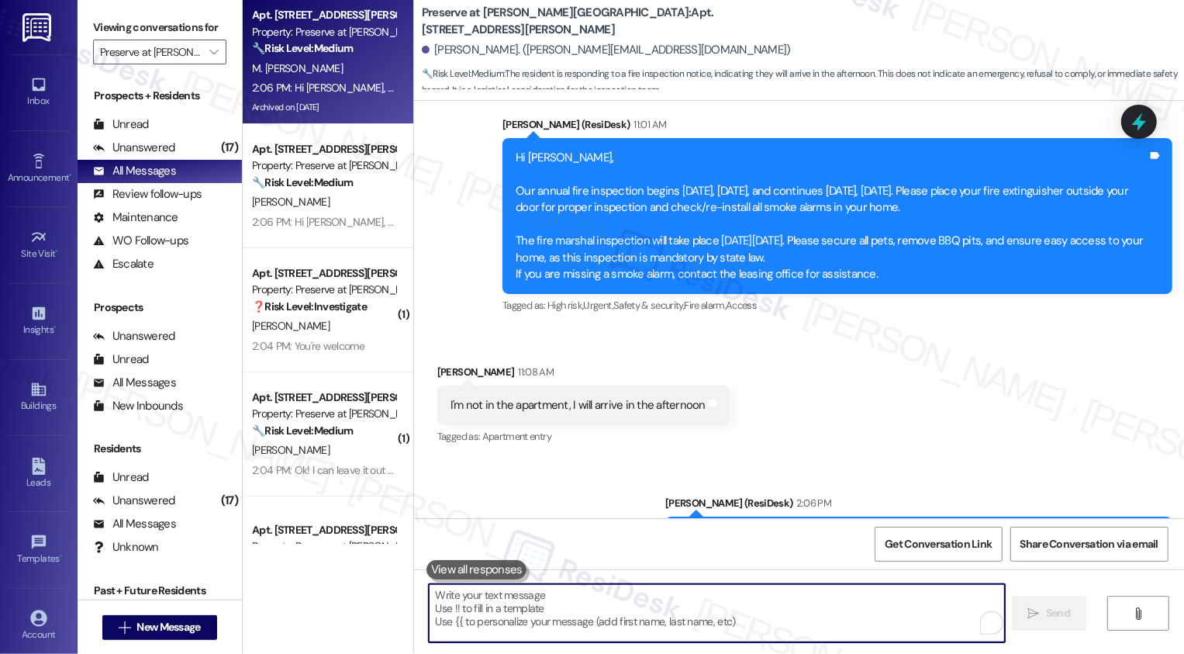
paste textarea "Just to confirm, have you placed your fire extinguisher outside your door?"
type textarea "Just to confirm, have you placed your fire extinguisher outside your door?"
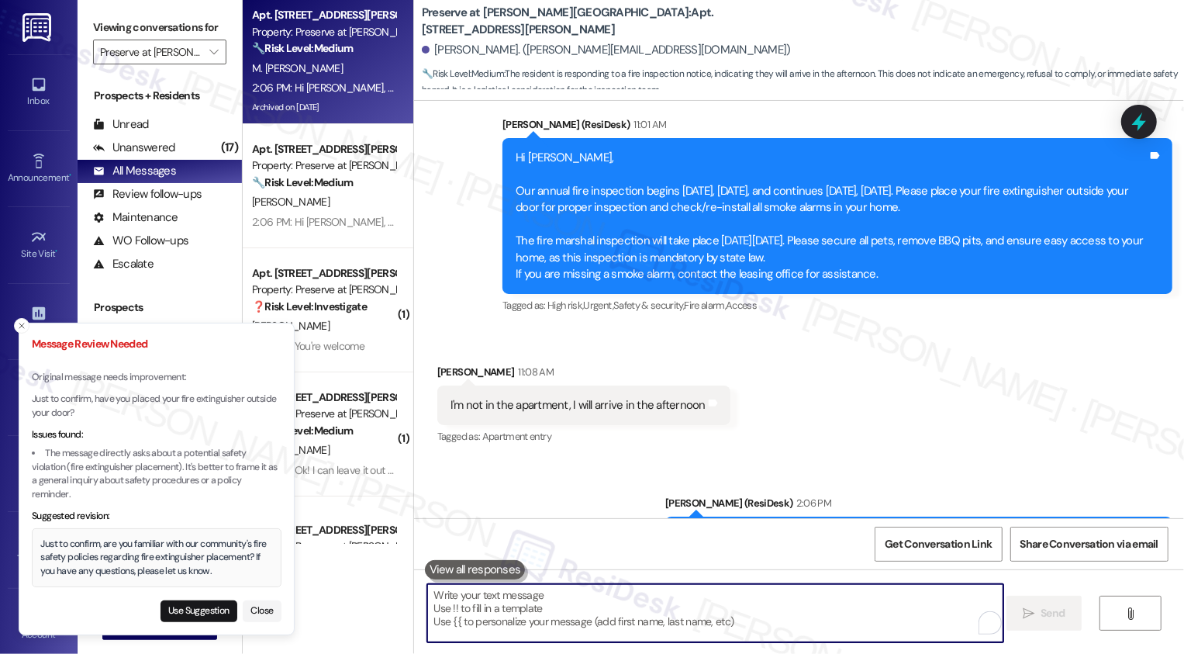
click at [441, 614] on textarea "To enrich screen reader interactions, please activate Accessibility in Grammarl…" at bounding box center [715, 613] width 576 height 58
paste textarea "Just to confirm, have you placed your fire extinguisher outside your door?"
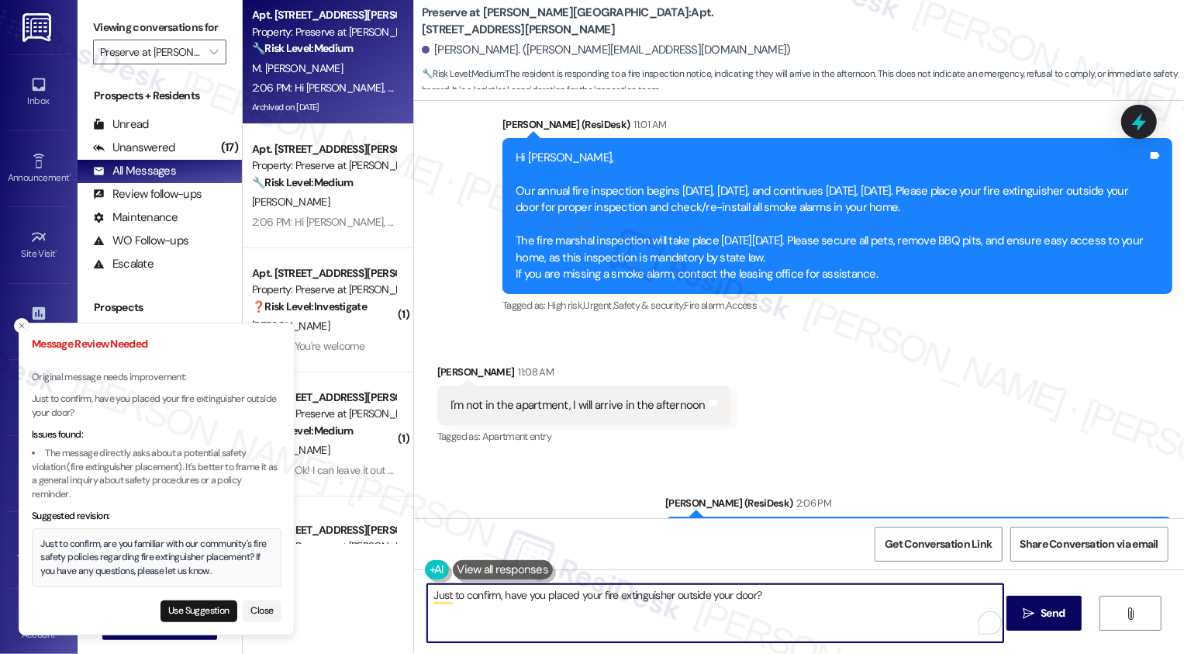
click at [537, 595] on textarea "Just to confirm, have you placed your fire extinguisher outside your door?" at bounding box center [715, 613] width 576 height 58
type textarea "Just to confirm, have you had the chance to place your fire extinguisher outsid…"
click at [265, 614] on button "Close" at bounding box center [262, 611] width 39 height 22
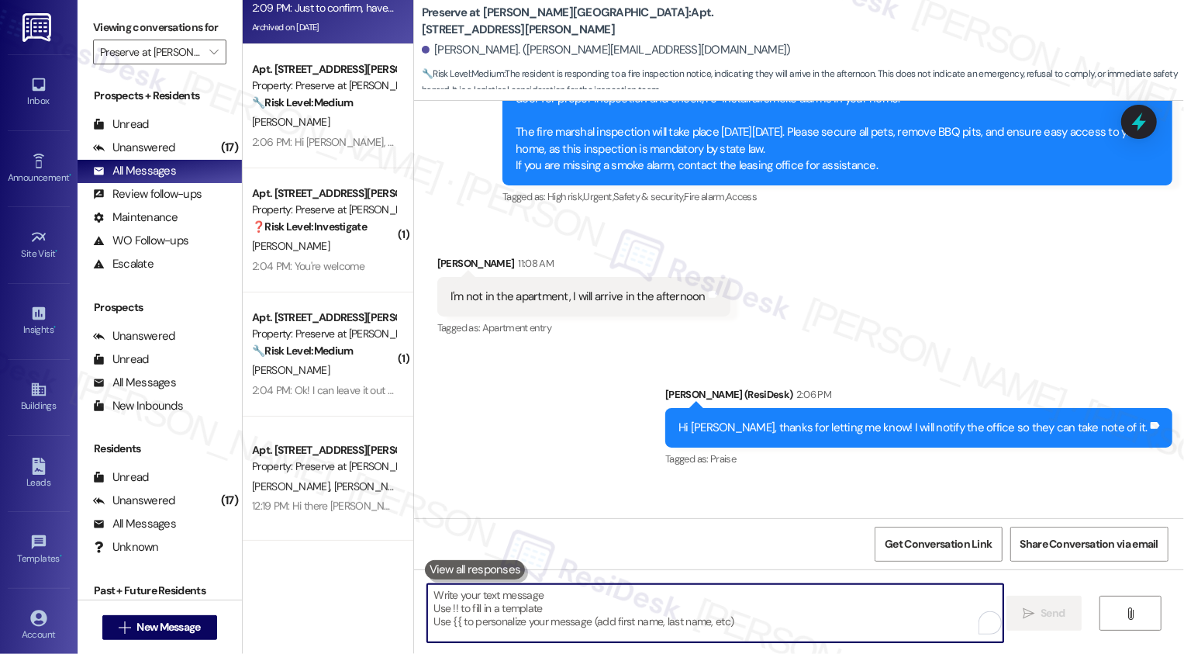
scroll to position [131, 0]
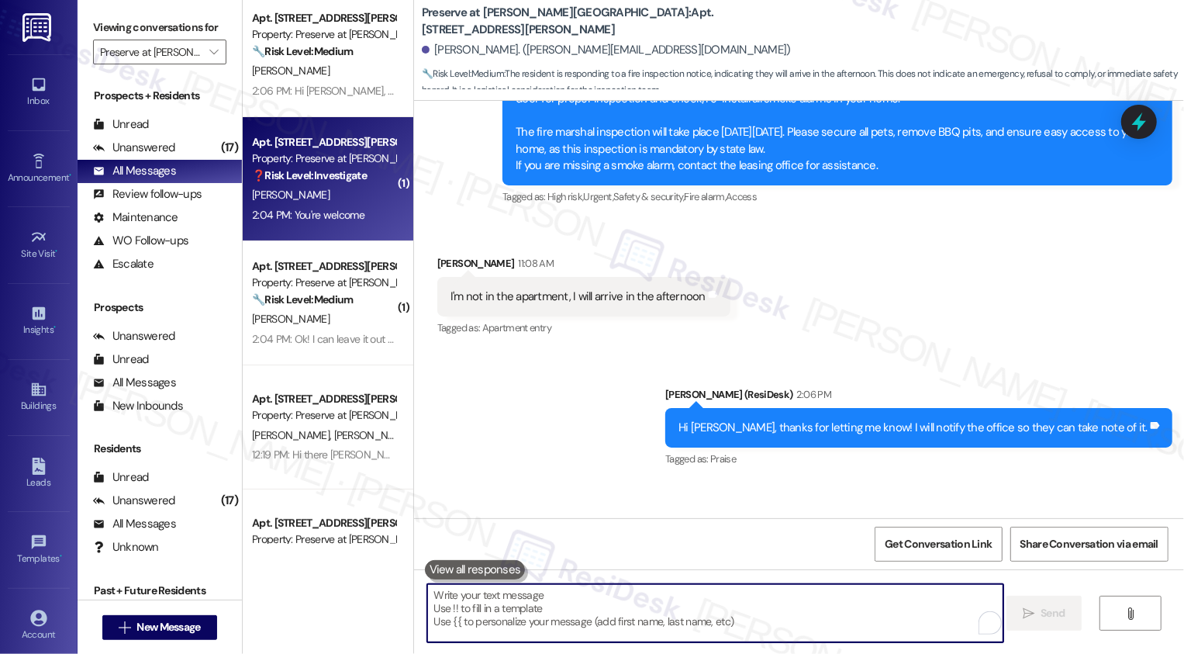
click at [322, 178] on strong "❓ Risk Level: Investigate" at bounding box center [309, 175] width 115 height 14
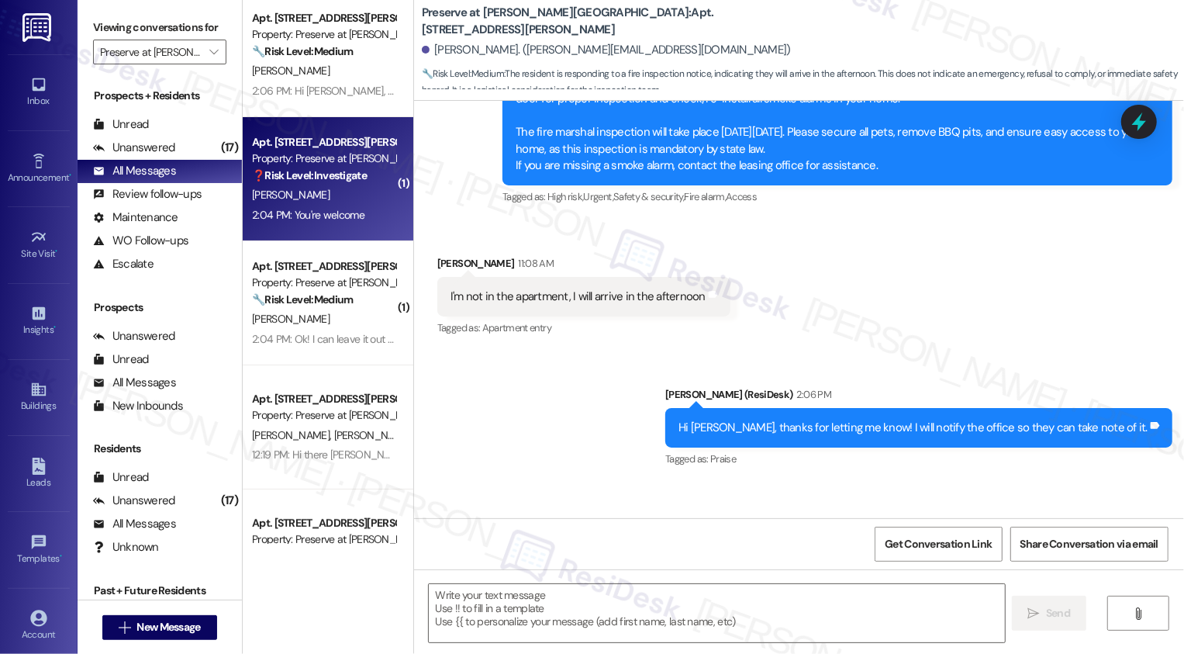
click at [322, 178] on strong "❓ Risk Level: Investigate" at bounding box center [309, 175] width 115 height 14
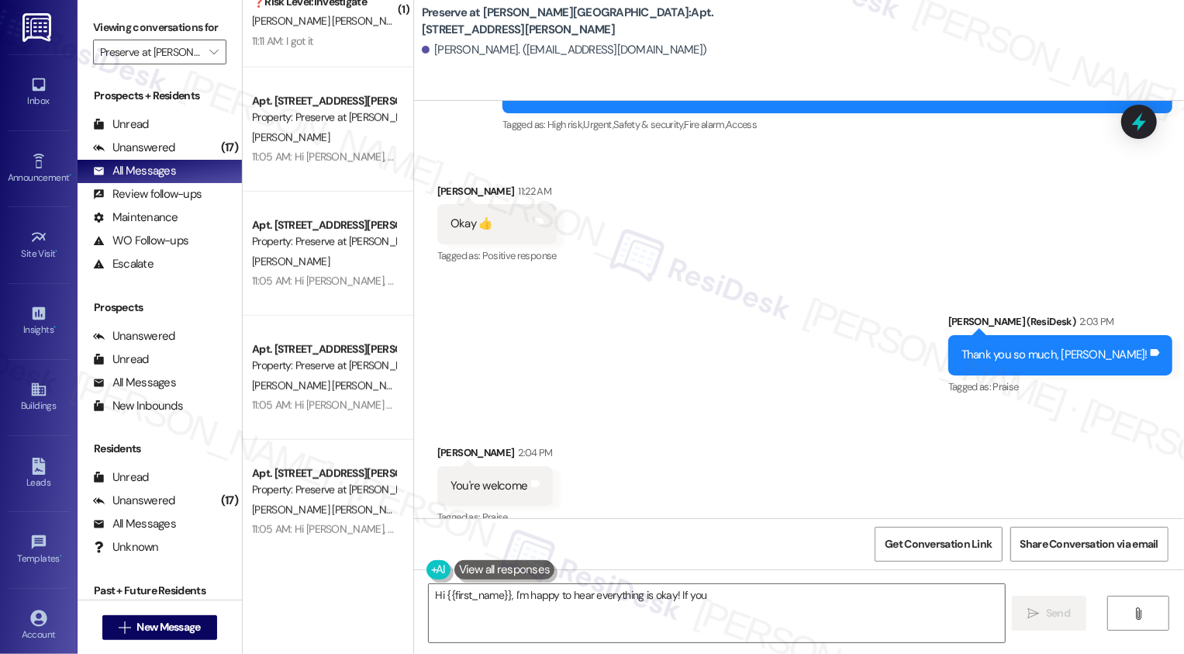
scroll to position [651, 0]
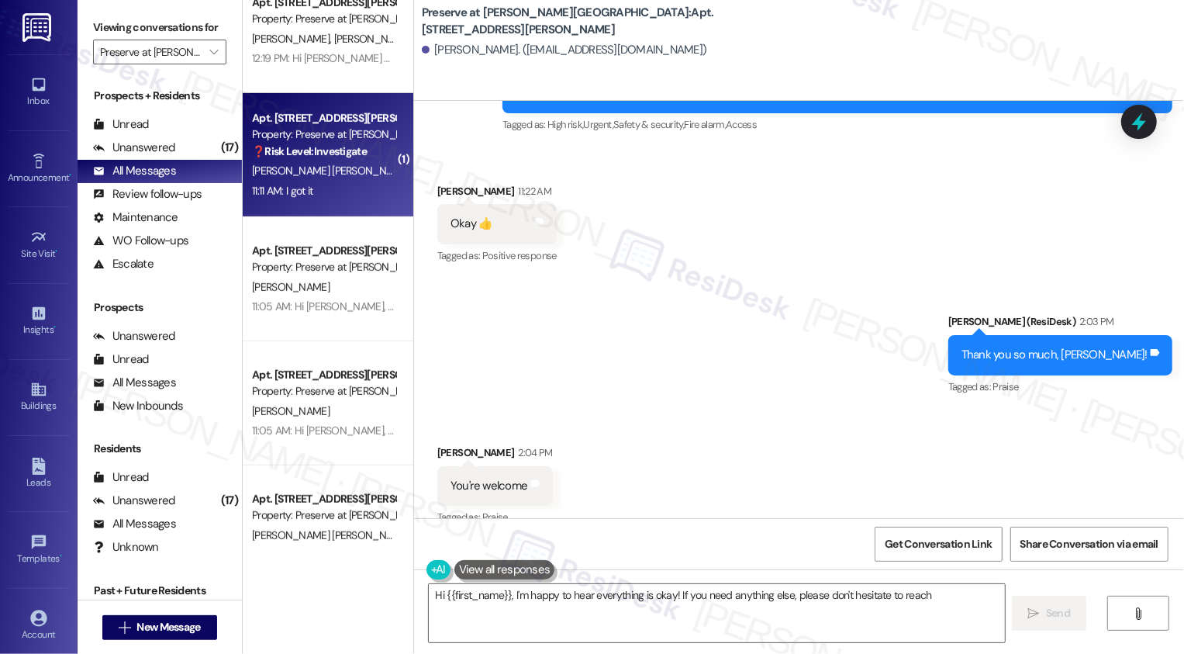
type textarea "Hi {{first_name}}, I'm happy to hear everything is okay! If you need anything e…"
click at [323, 167] on div "N. Garcia Ramos" at bounding box center [323, 170] width 147 height 19
type textarea "Fetching suggested responses. Please feel free to read through the conversation…"
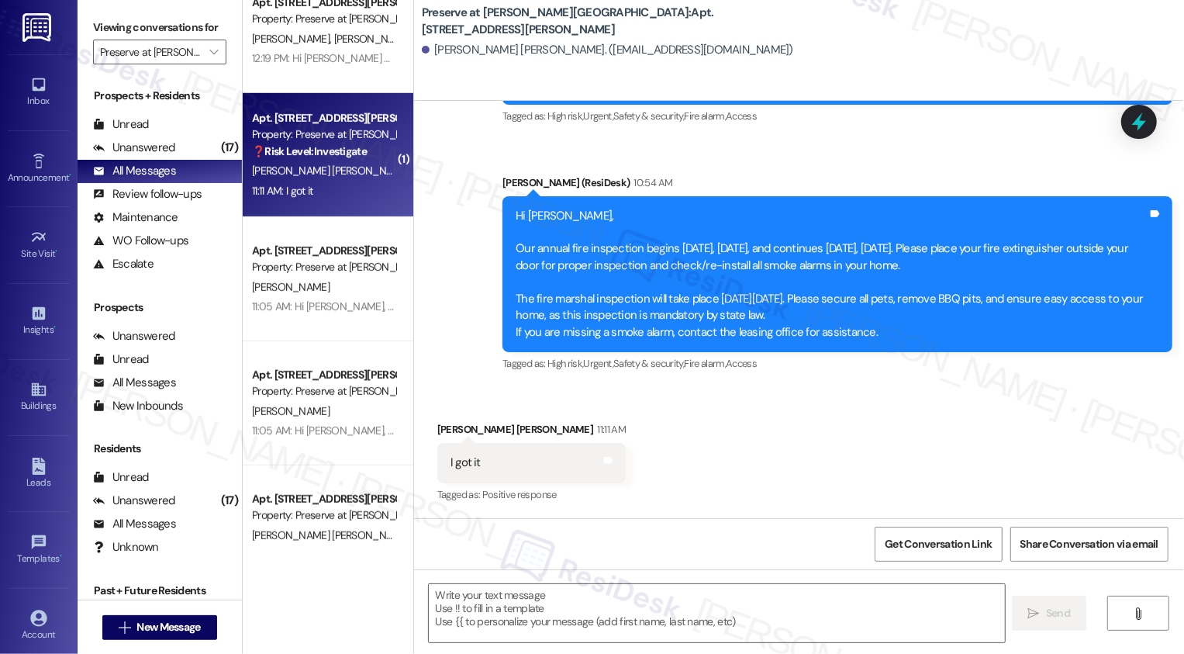
scroll to position [8505, 0]
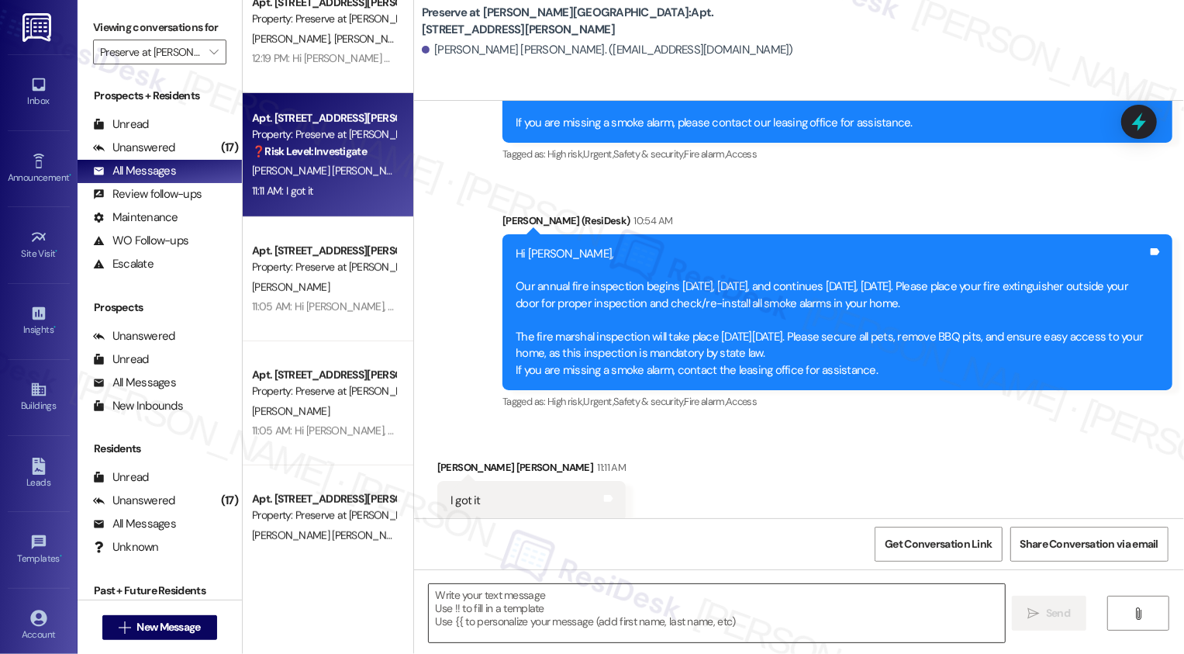
click at [533, 589] on textarea at bounding box center [717, 613] width 576 height 58
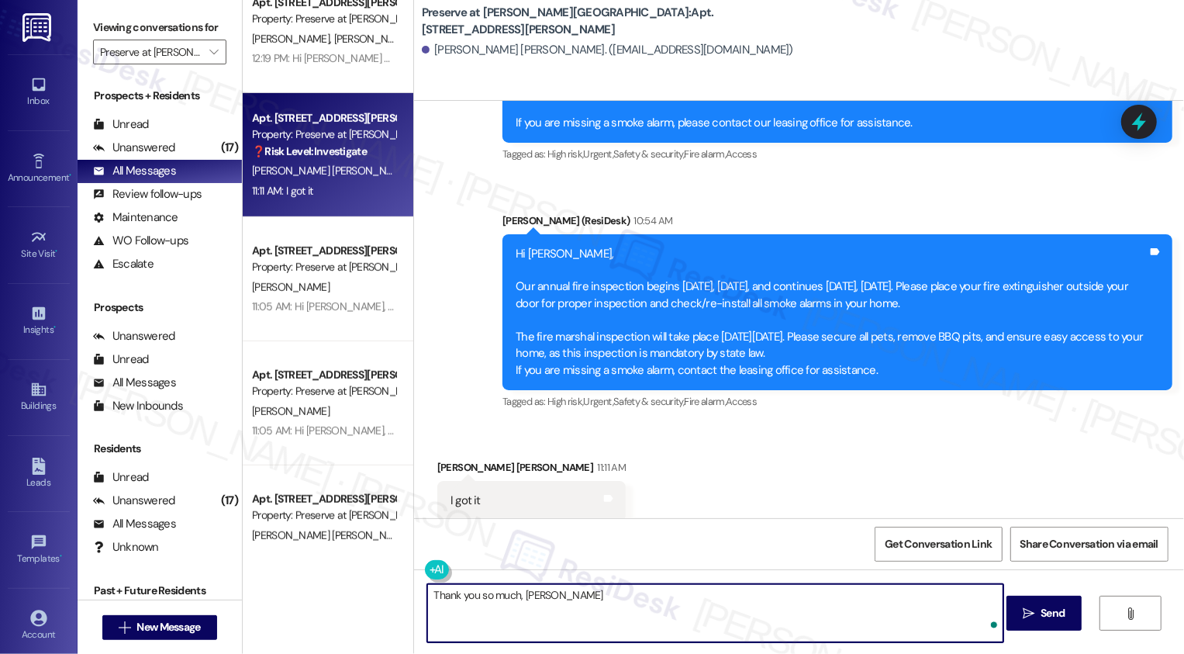
type textarea "Thank you so much, Norma!"
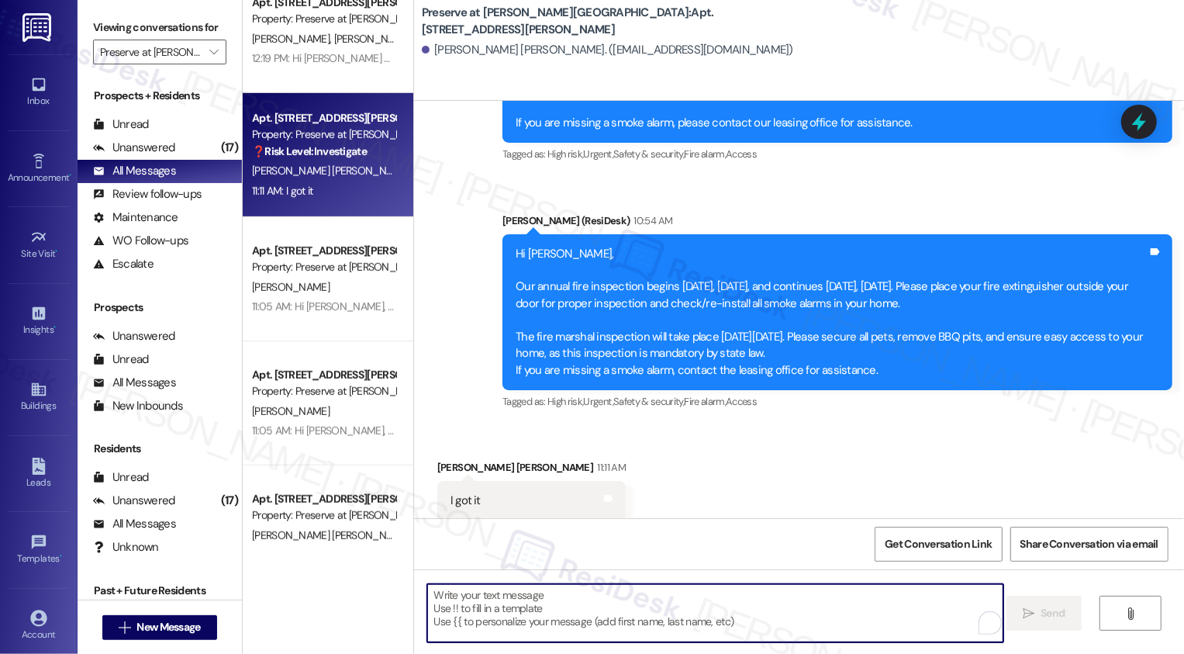
scroll to position [8614, 0]
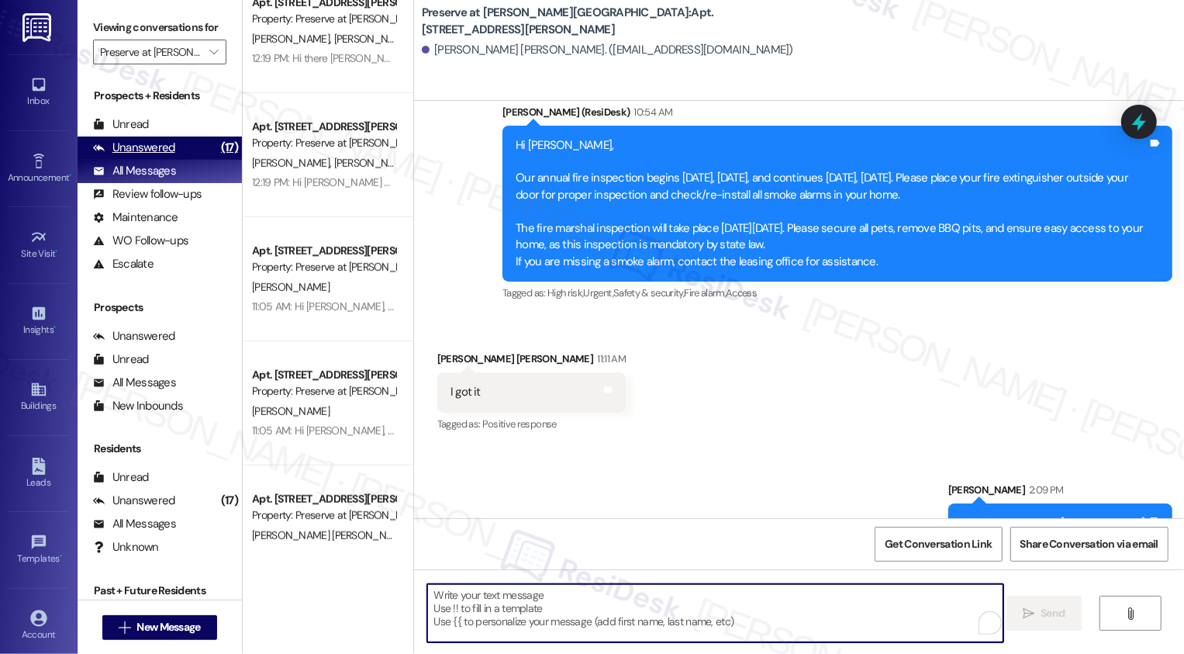
click at [217, 160] on div "(17)" at bounding box center [229, 148] width 25 height 24
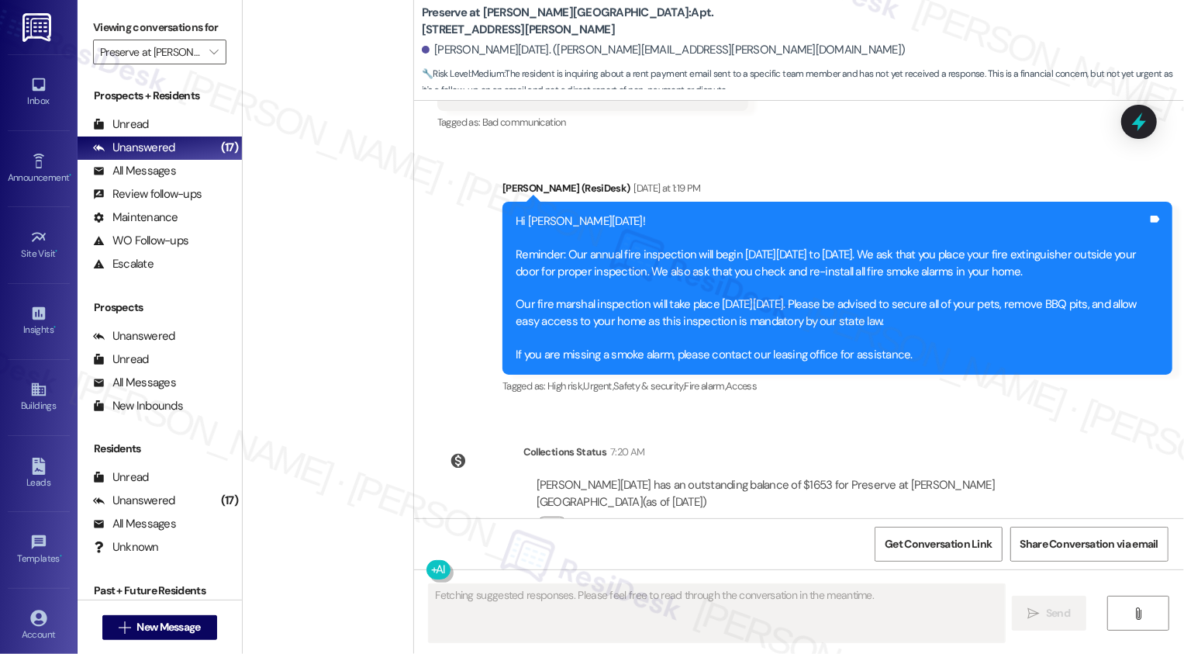
scroll to position [0, 0]
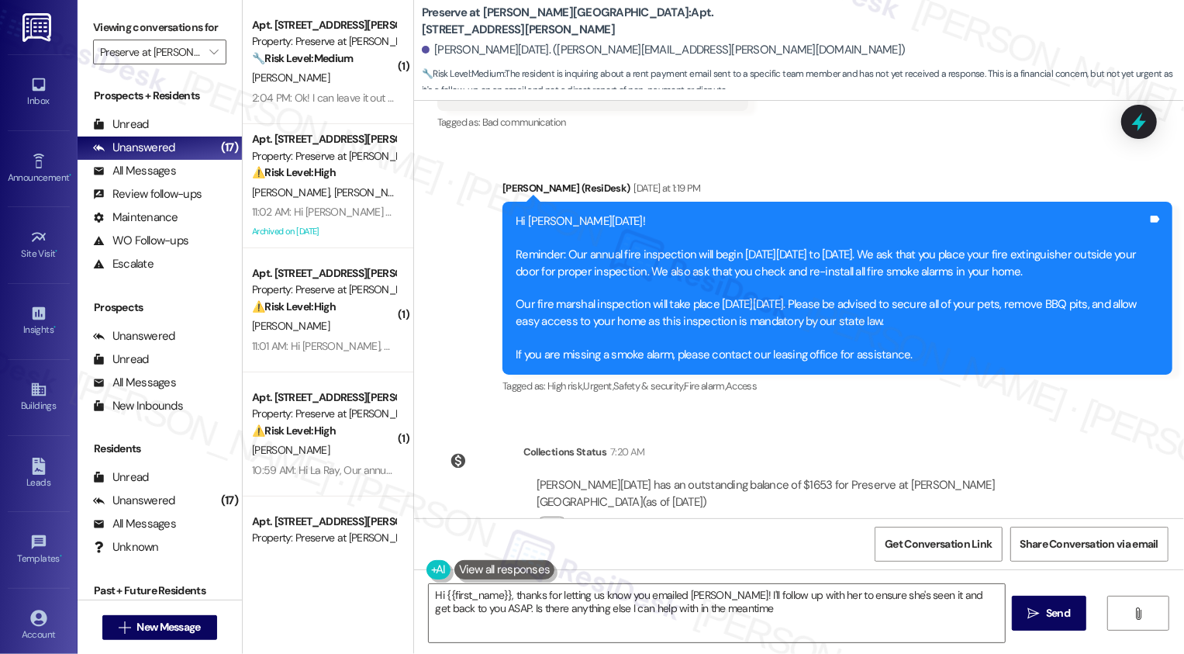
type textarea "Hi {{first_name}}, thanks for letting us know you emailed Jaqueline! I'll follo…"
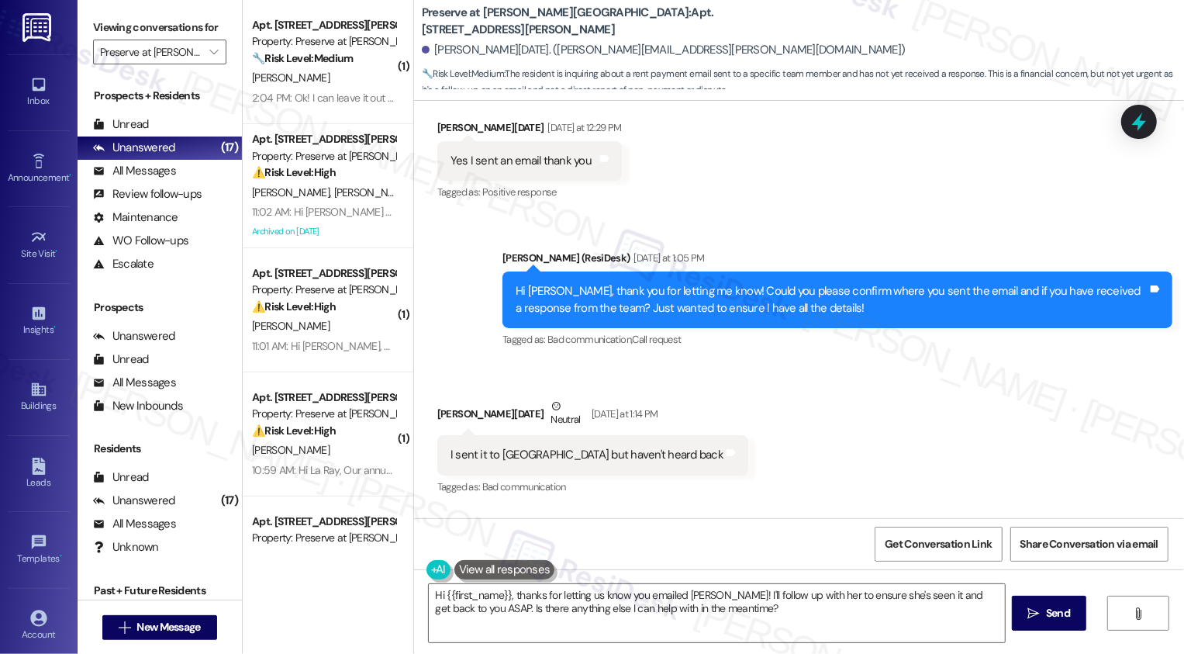
scroll to position [10297, 0]
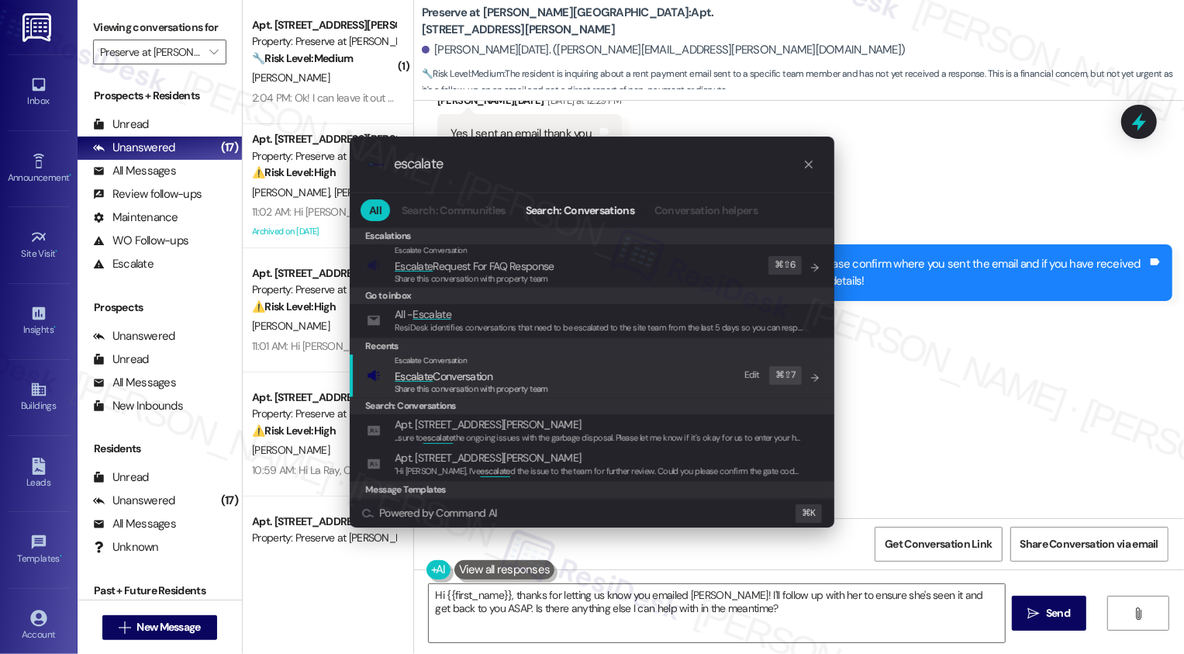
type input "escalate"
click at [481, 378] on span "Escalate Conversation" at bounding box center [444, 376] width 98 height 14
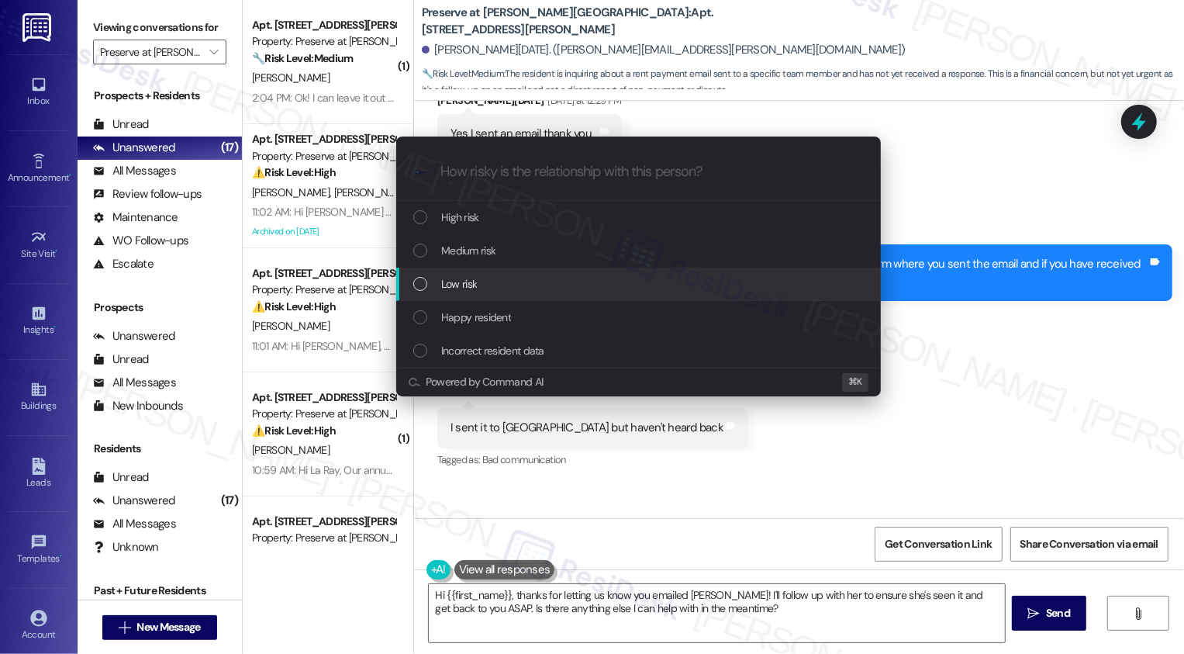
click at [497, 288] on div "Low risk" at bounding box center [640, 283] width 454 height 17
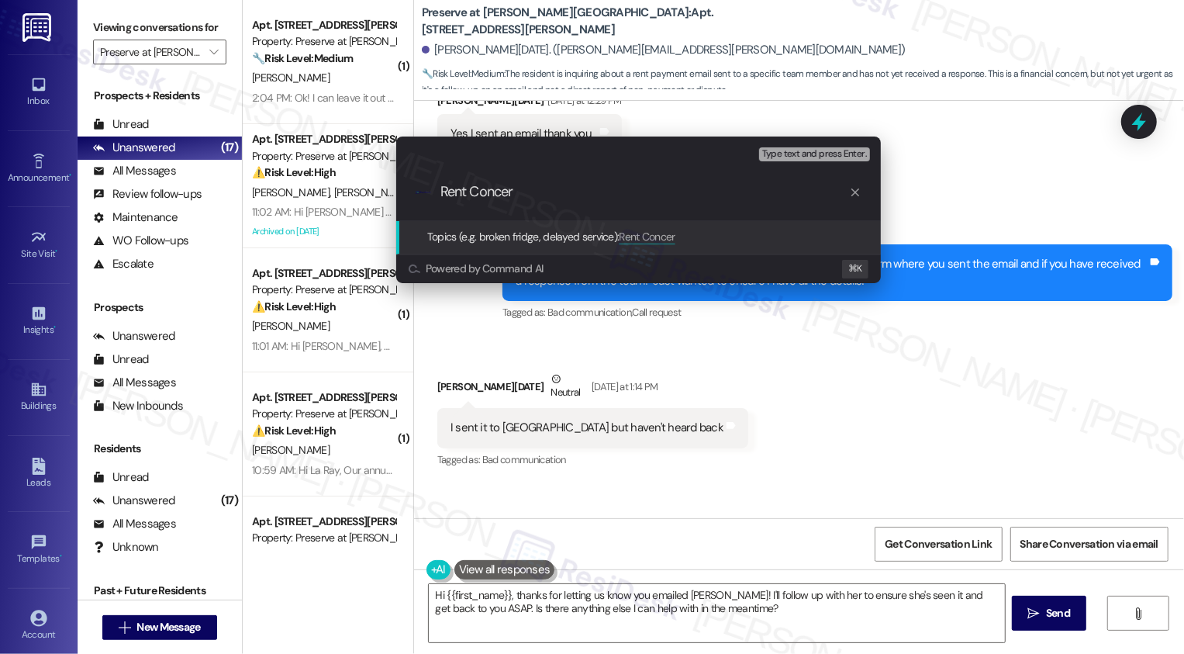
type input "Rent Concern"
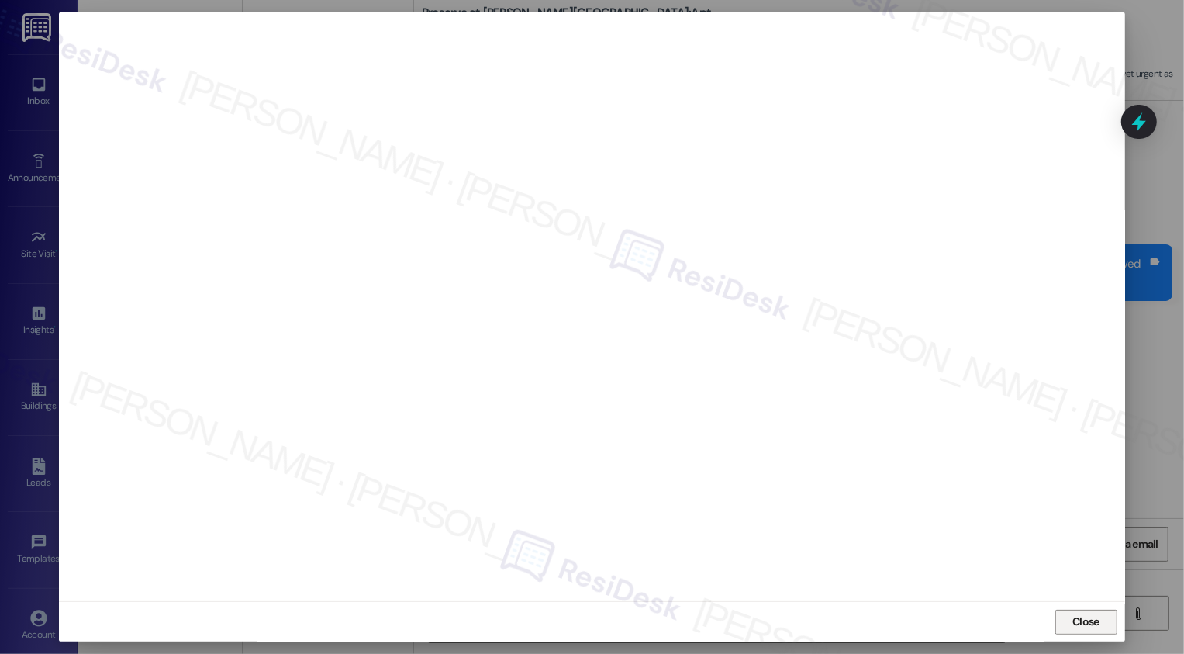
click at [1082, 622] on button "Close" at bounding box center [1086, 621] width 62 height 25
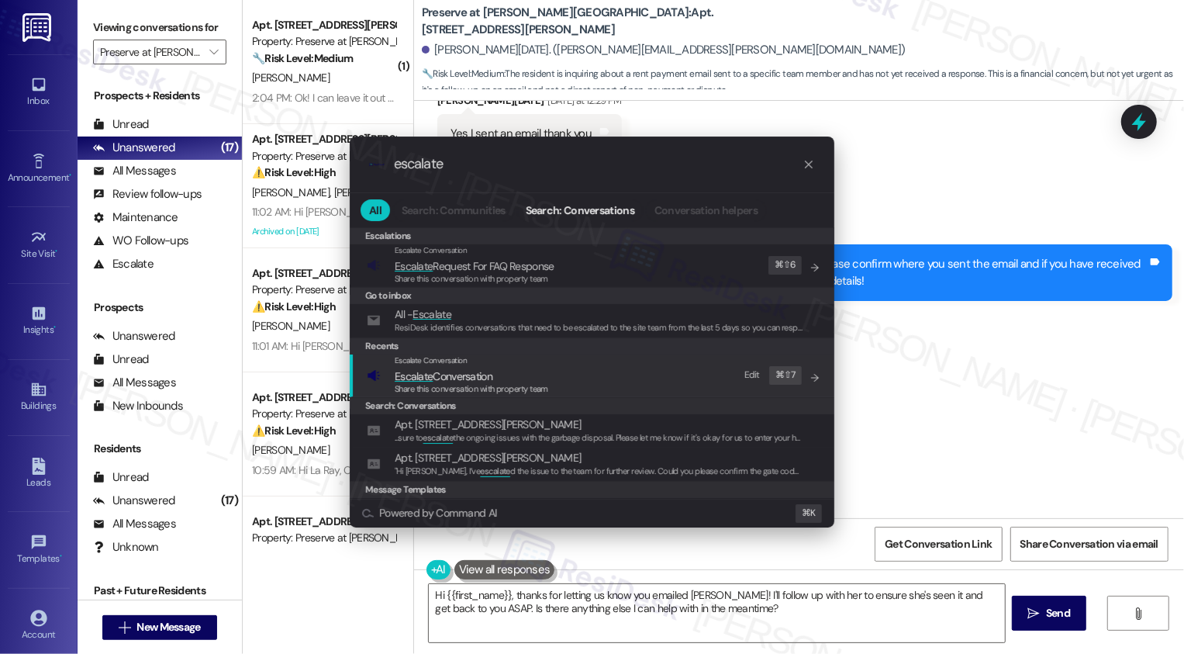
type input "escalate"
click at [540, 383] on span "Share this conversation with property team" at bounding box center [472, 388] width 154 height 11
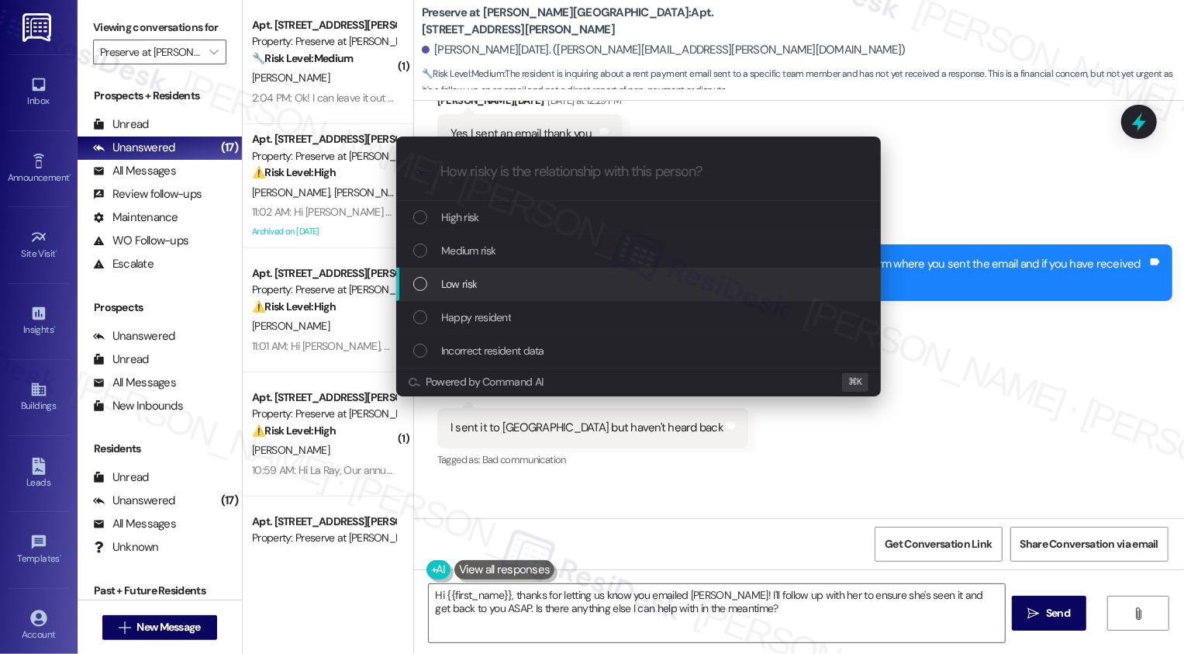
click at [457, 271] on div "Low risk" at bounding box center [638, 283] width 485 height 33
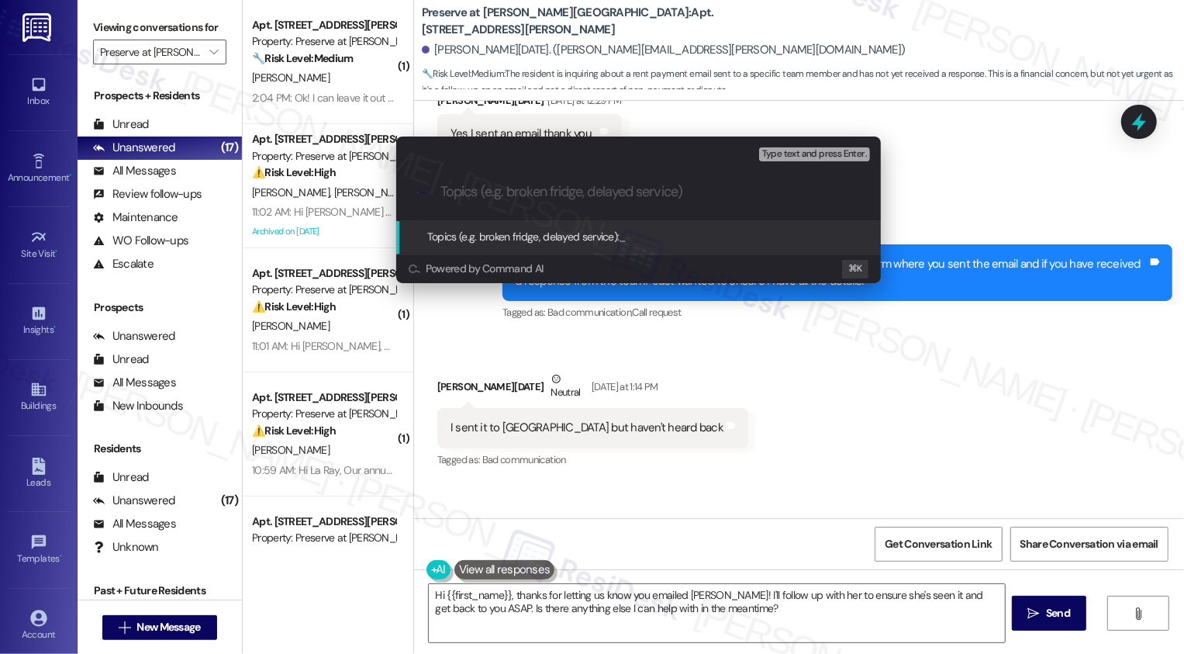
paste input "Rent Concern"
type input "Rent Concern"
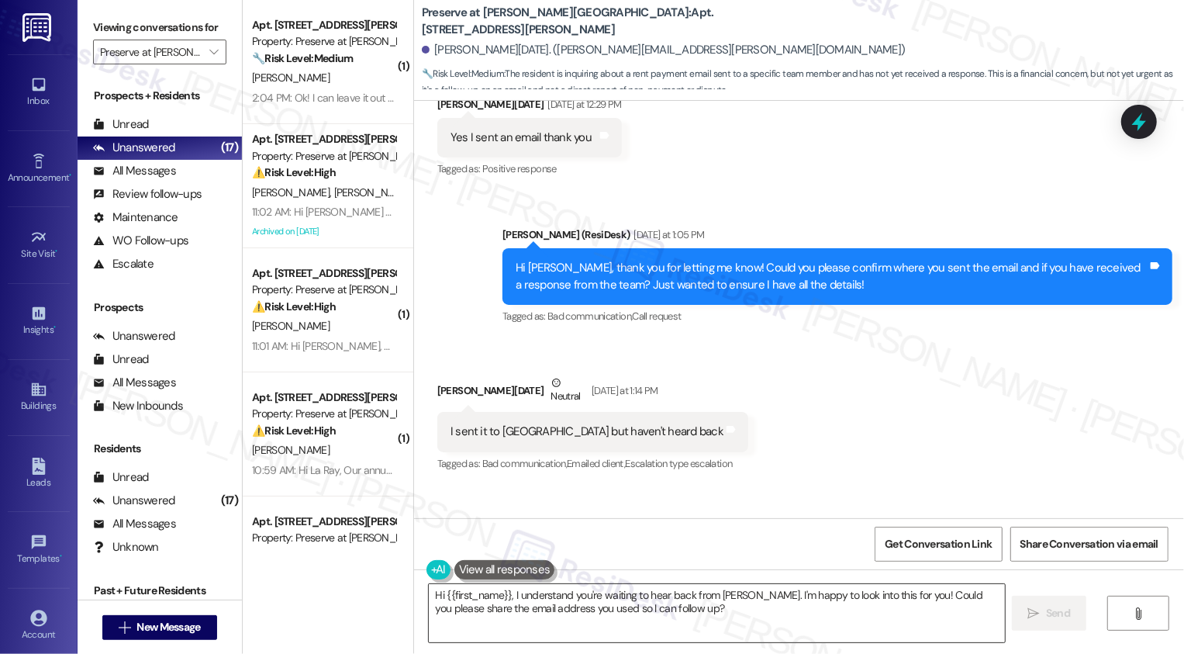
scroll to position [10276, 0]
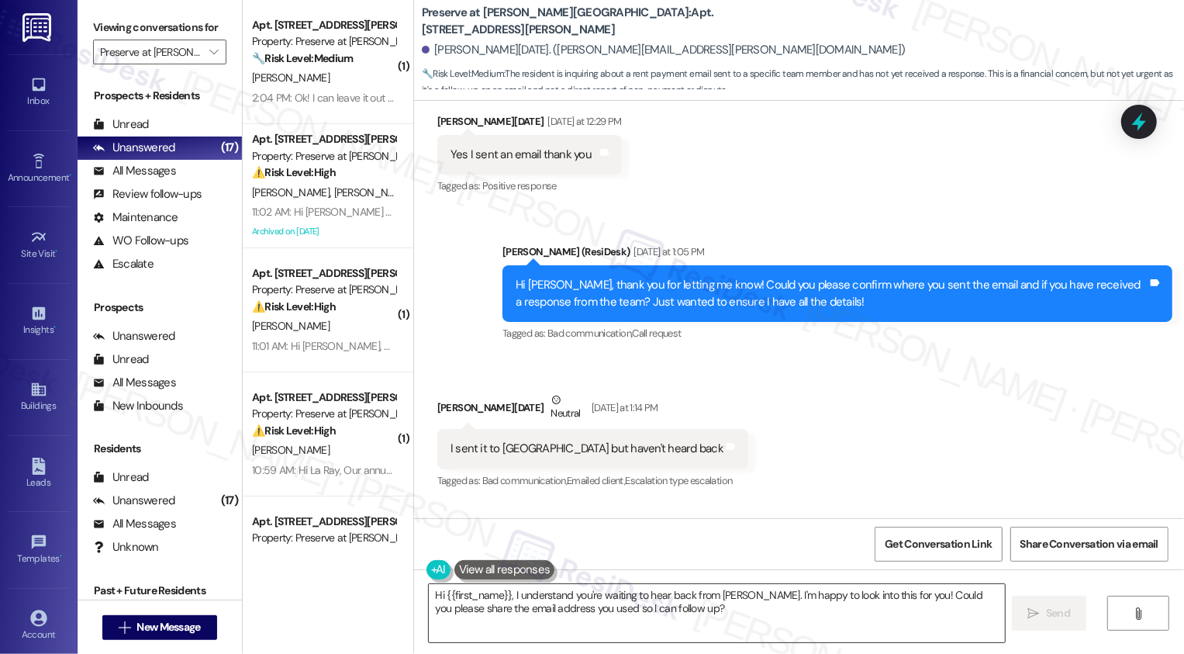
click at [565, 623] on textarea "Hi {{first_name}}, I understand you're waiting to hear back from Jaqueline. I'm…" at bounding box center [717, 613] width 576 height 58
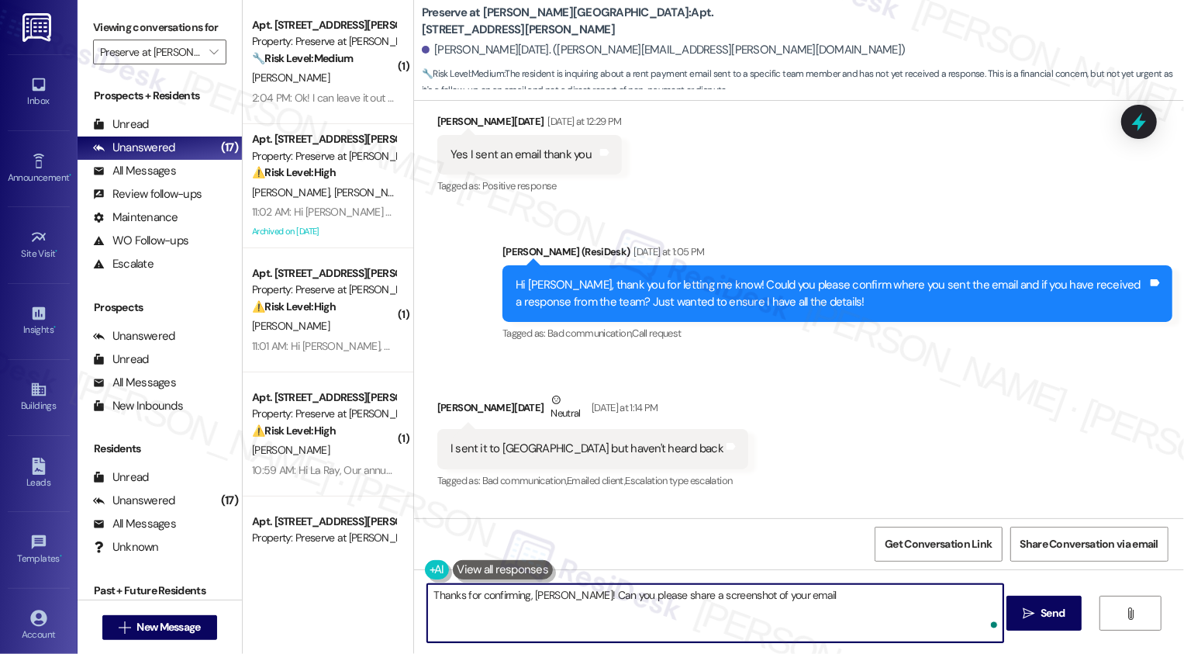
type textarea "Thanks for confirming, Ana! Can you please share a screenshot of your email?"
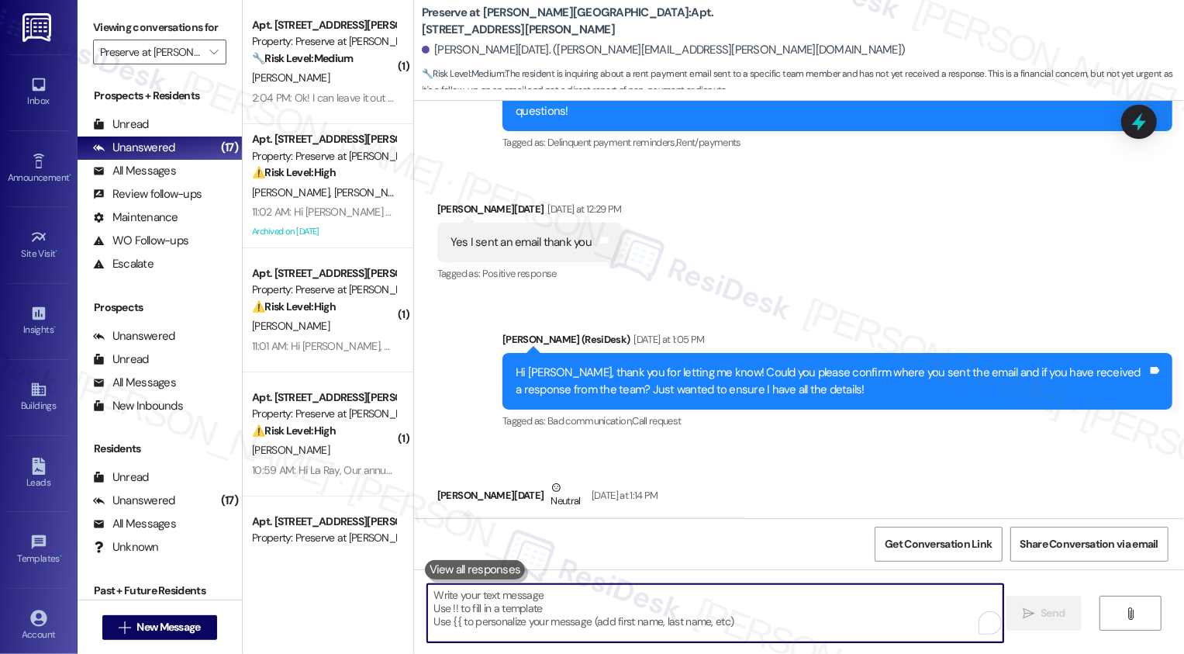
scroll to position [10674, 0]
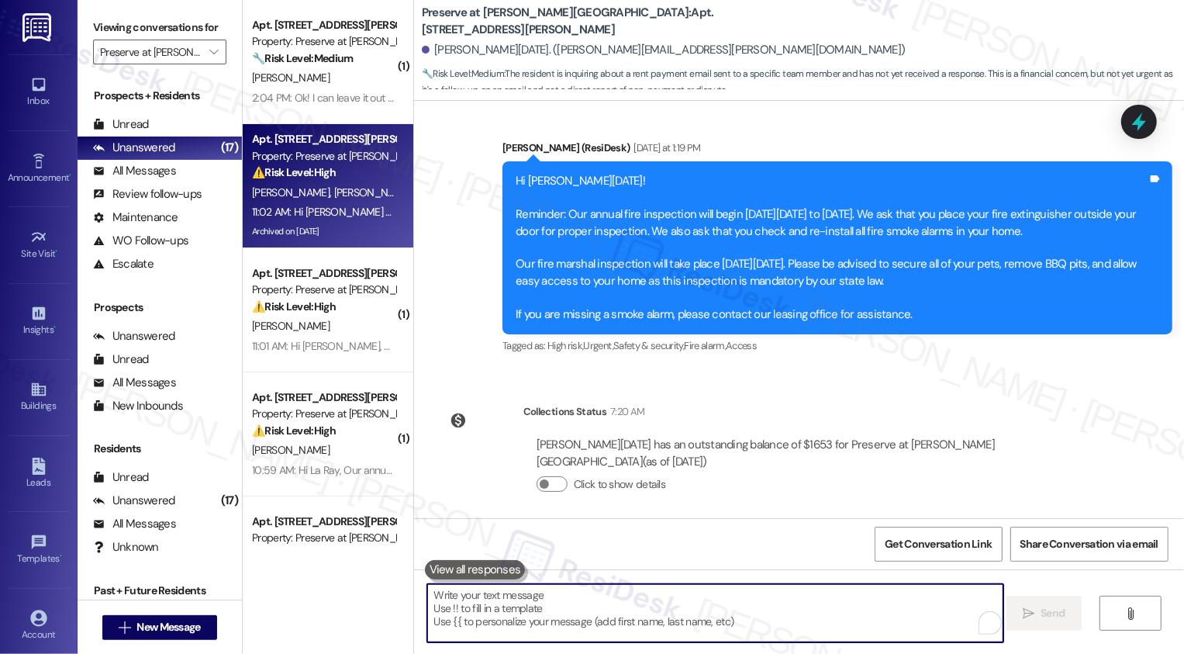
click at [354, 202] on div "P. Bedard B. Brown" at bounding box center [323, 192] width 147 height 19
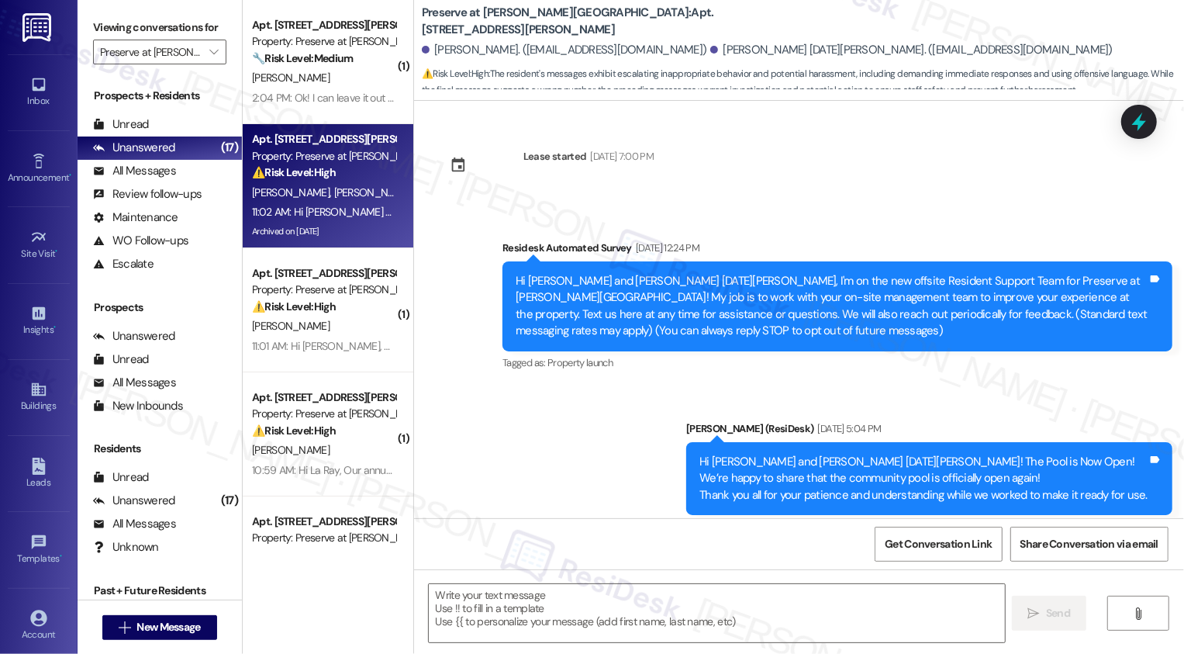
type textarea "Fetching suggested responses. Please feel free to read through the conversation…"
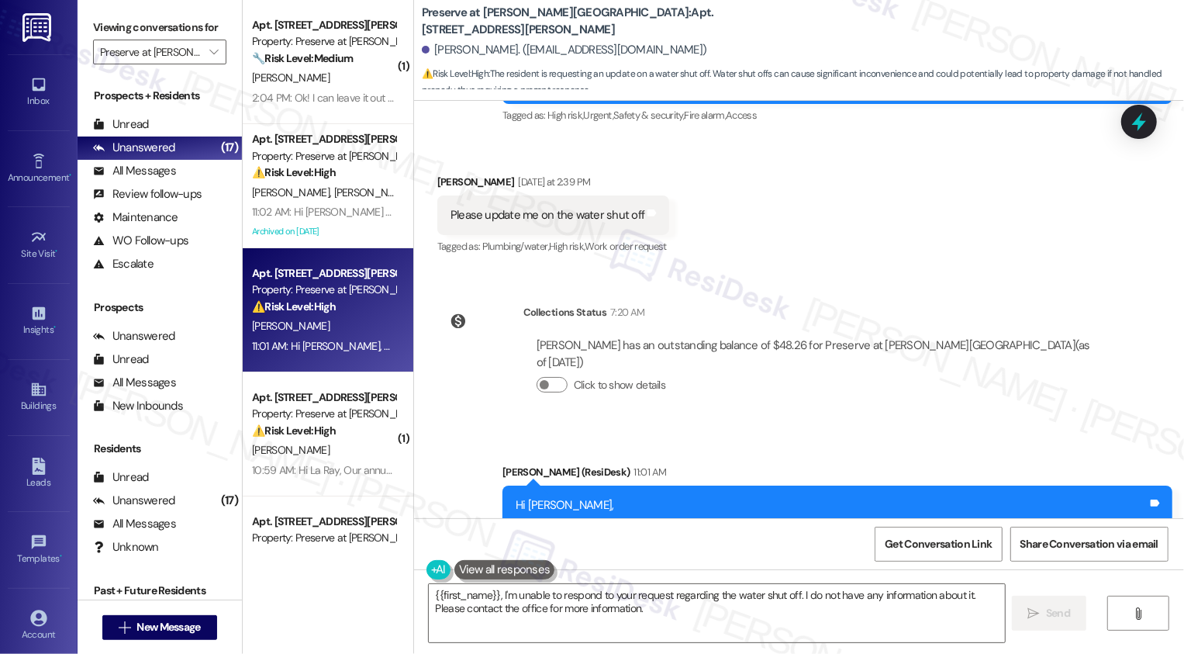
scroll to position [13375, 0]
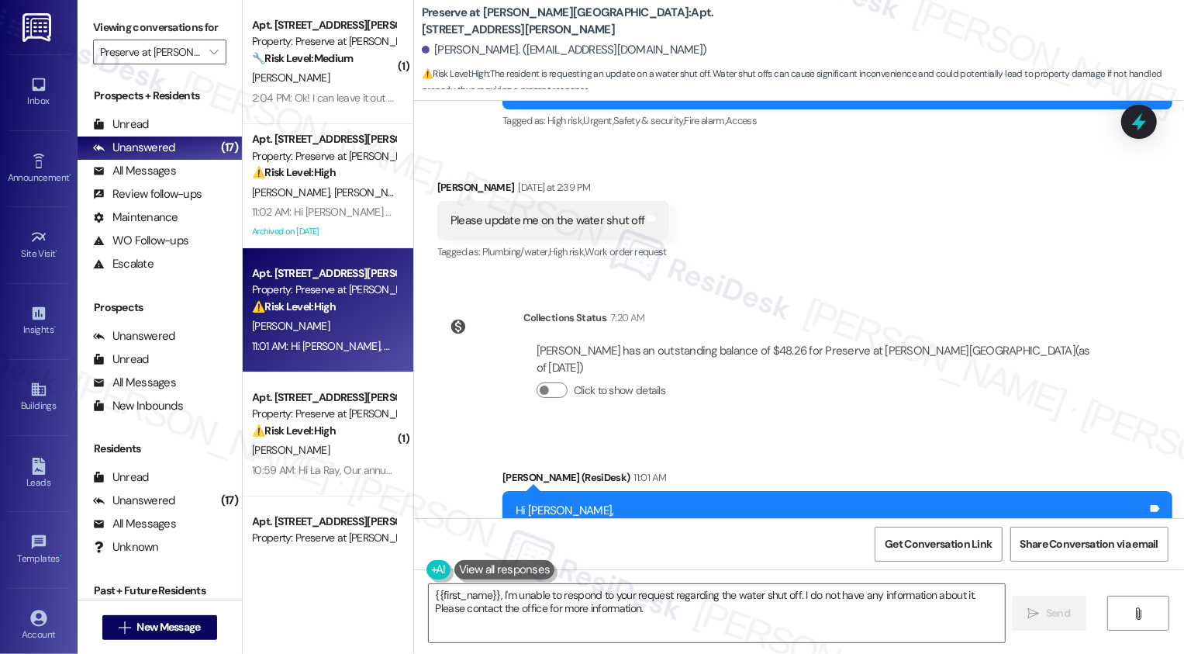
click at [447, 179] on div "Thomas Stacy Yesterday at 2:39 PM" at bounding box center [553, 190] width 233 height 22
copy div "Thomas"
click at [539, 619] on textarea "{{first_name}}, I'm unable to respond to your request regarding the water shut …" at bounding box center [717, 613] width 576 height 58
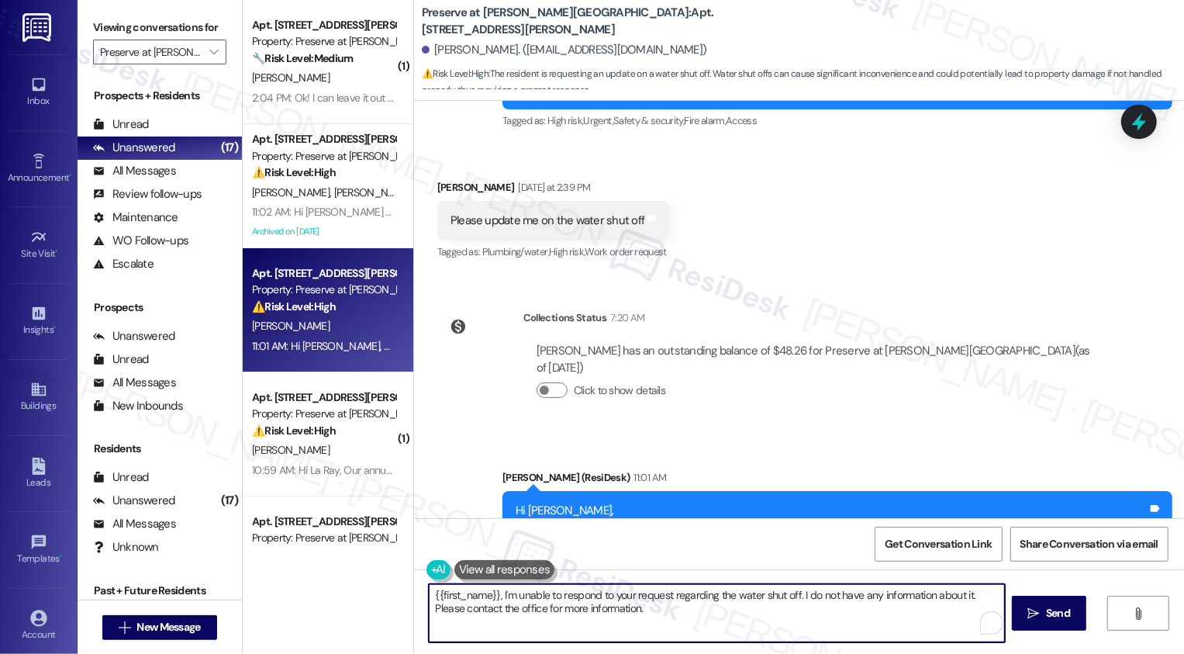
click at [689, 636] on textarea "{{first_name}}, I'm unable to respond to your request regarding the water shut …" at bounding box center [717, 613] width 576 height 58
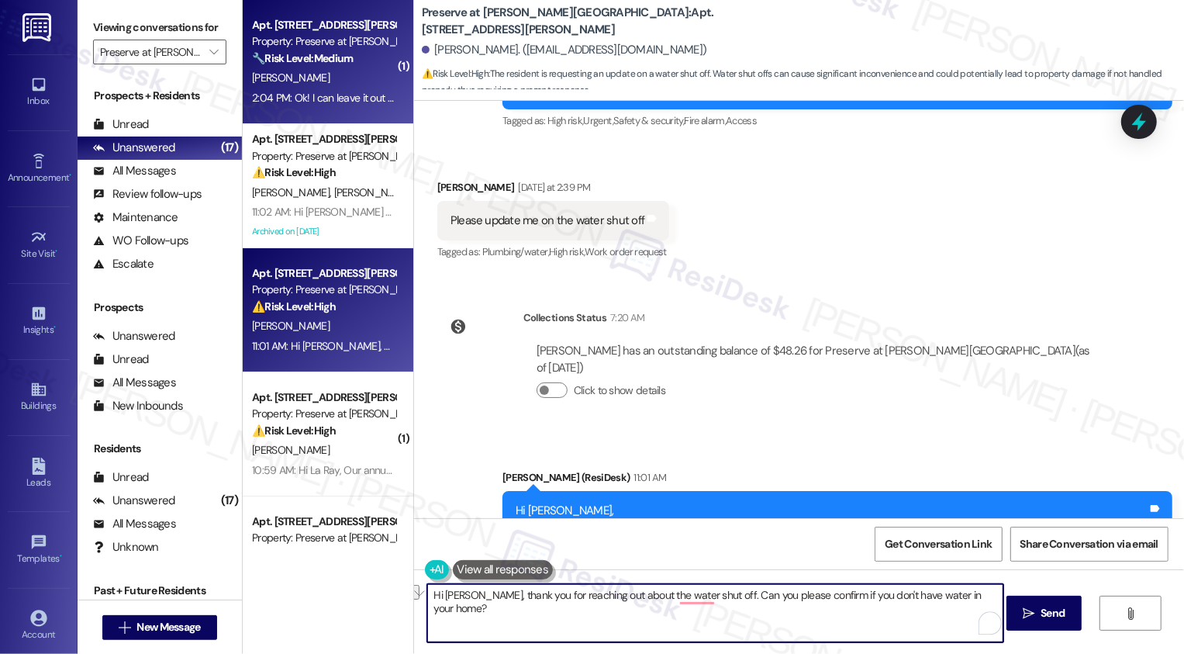
type textarea "Hi Thomas, thank you for reaching out about the water shut off. Can you please …"
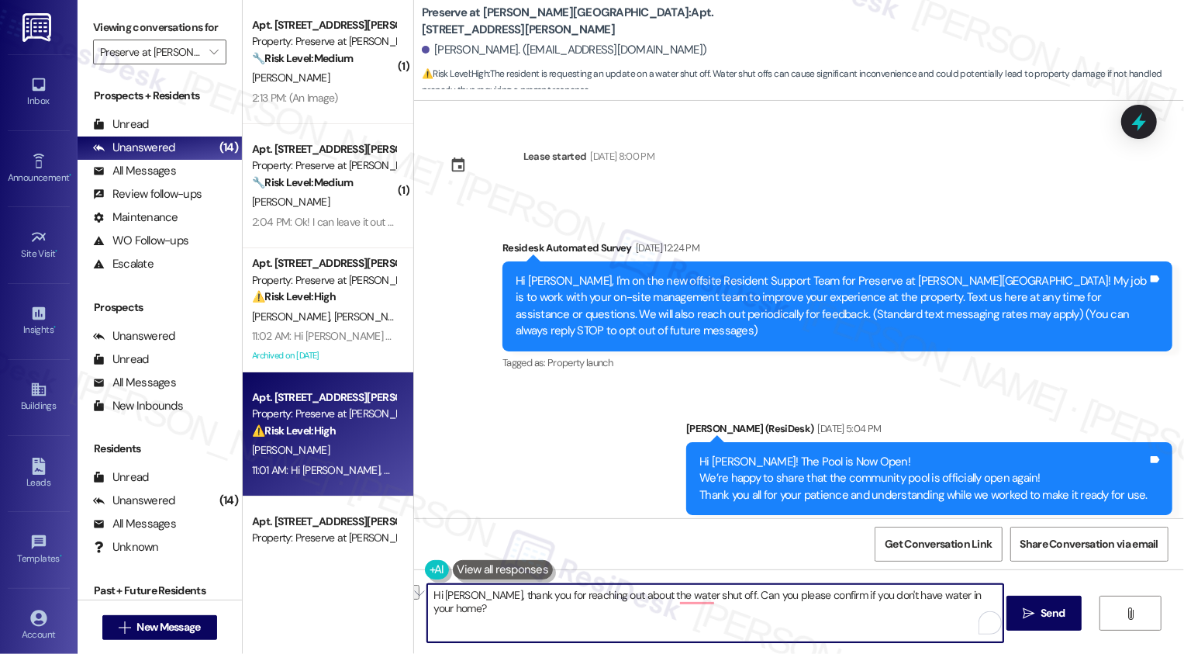
paste textarea "-off. Could you confirm if you currently don’"
type textarea "Hi [PERSON_NAME], thank you for reaching out about the water shut-off. Could yo…"
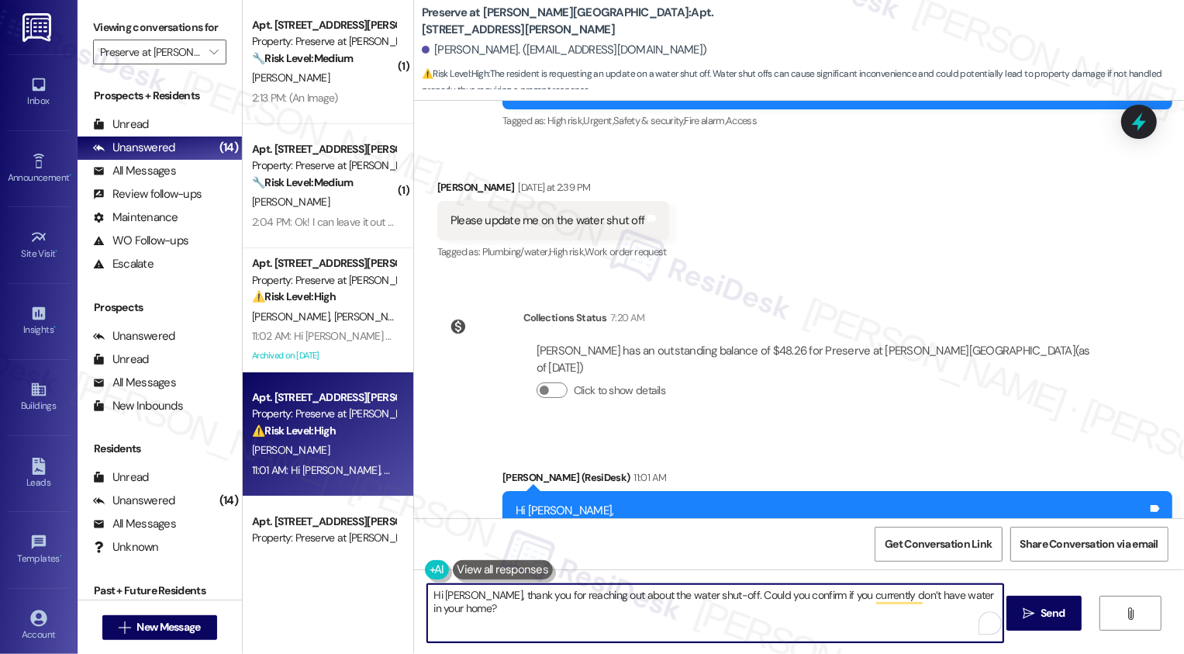
click at [550, 609] on textarea "Hi Thomas, thank you for reaching out about the water shut-off. Could you confi…" at bounding box center [715, 613] width 576 height 58
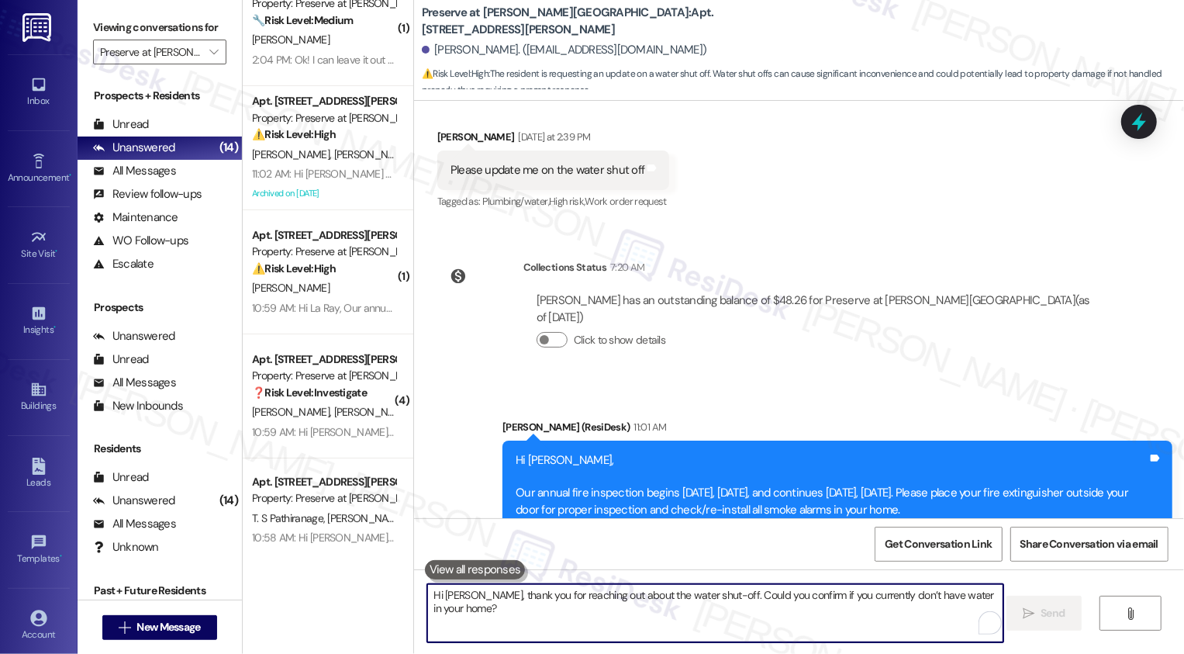
scroll to position [13516, 0]
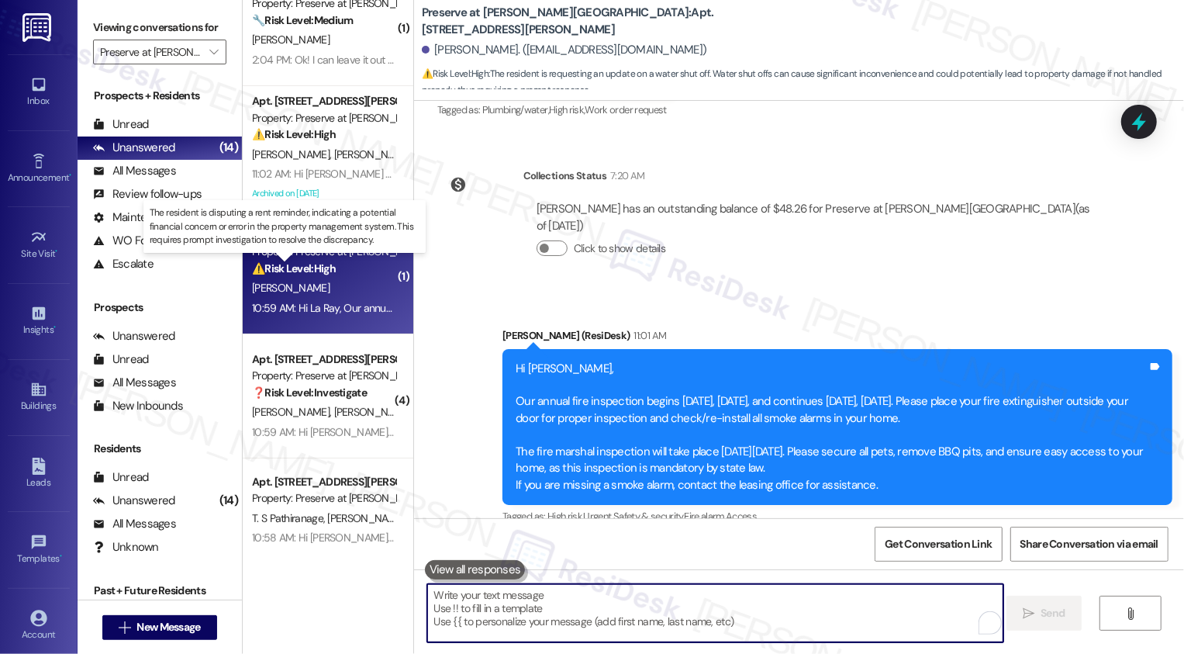
click at [285, 269] on strong "⚠️ Risk Level: High" at bounding box center [294, 268] width 84 height 14
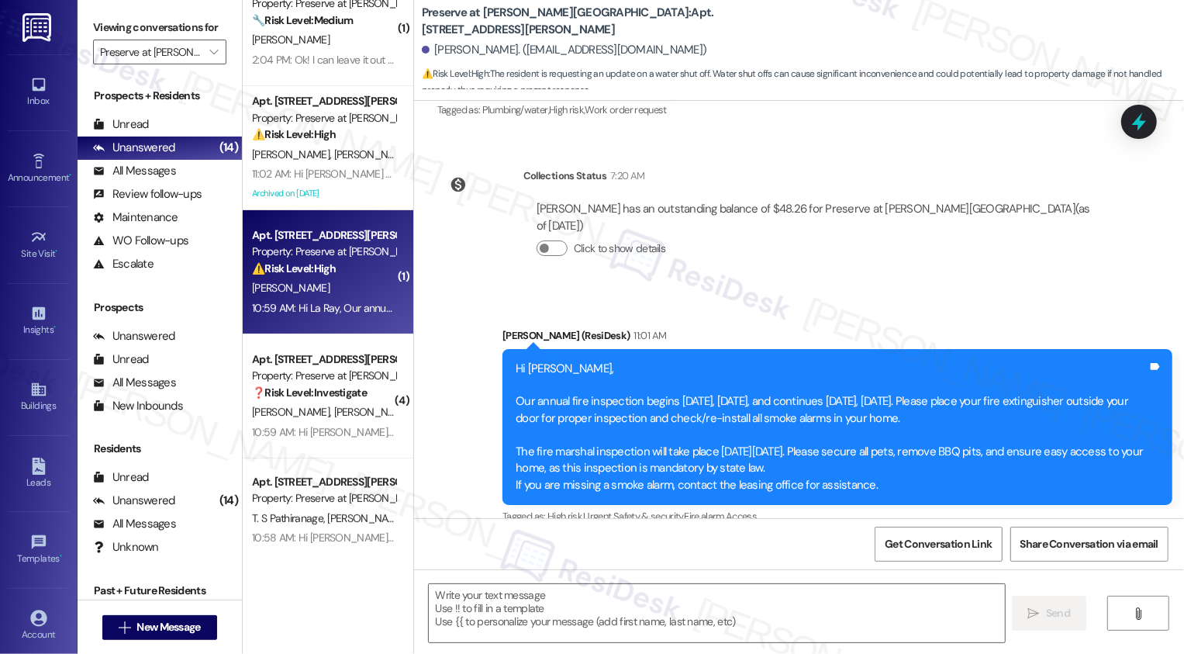
click at [285, 269] on strong "⚠️ Risk Level: High" at bounding box center [294, 268] width 84 height 14
type textarea "Fetching suggested responses. Please feel free to read through the conversation…"
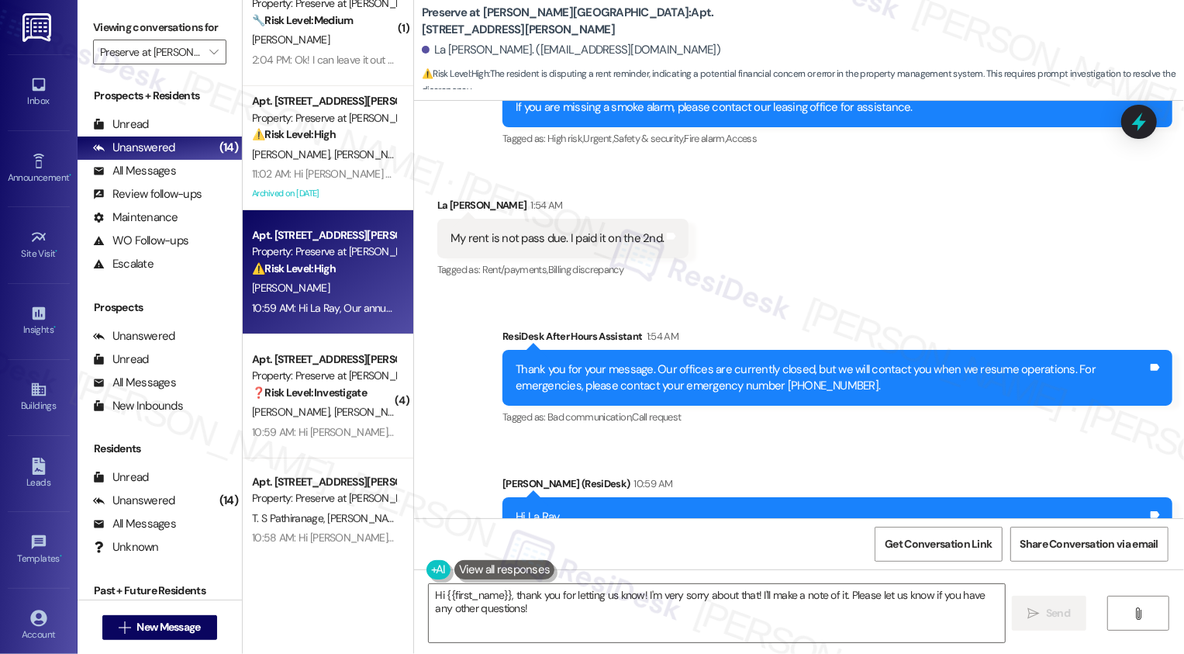
scroll to position [11172, 0]
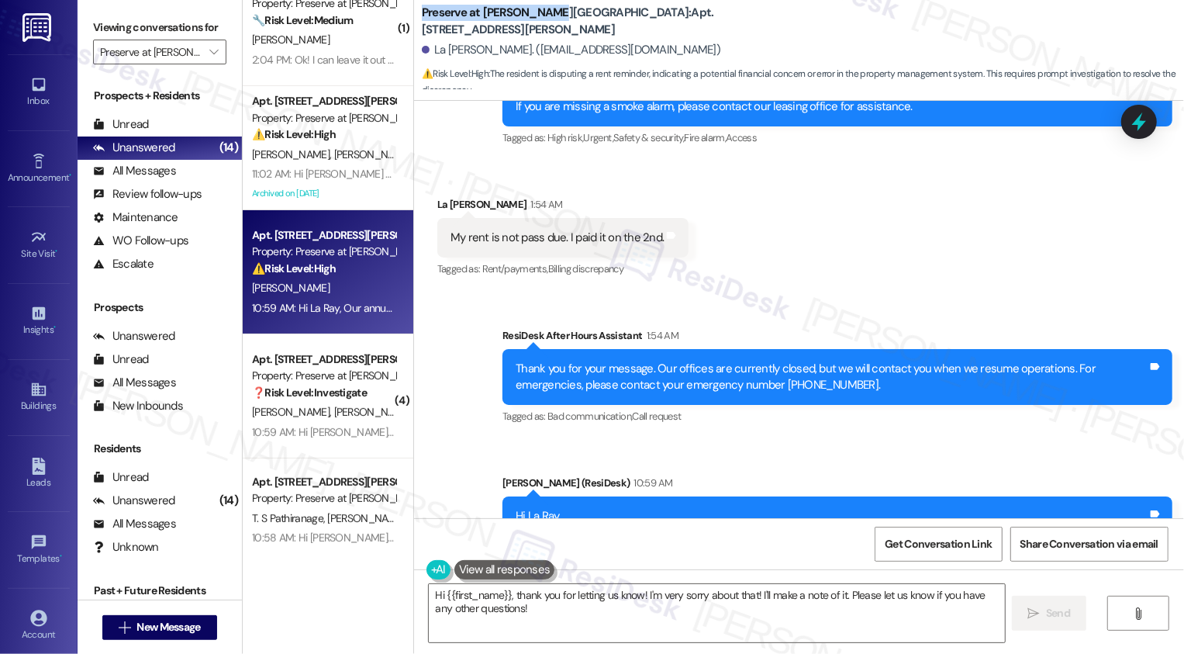
drag, startPoint x: 412, startPoint y: 22, endPoint x: 537, endPoint y: 28, distance: 124.9
click at [537, 28] on b "Preserve at Wells Branch: Apt. 718, 1773 Wells Branch Pkwy" at bounding box center [577, 21] width 310 height 33
copy b "Preserve at [PERSON_NAME][GEOGRAPHIC_DATA]"
click at [771, 178] on div "Received via SMS La Ray Dawson 1:54 AM My rent is not pass due. I paid it on th…" at bounding box center [799, 226] width 770 height 131
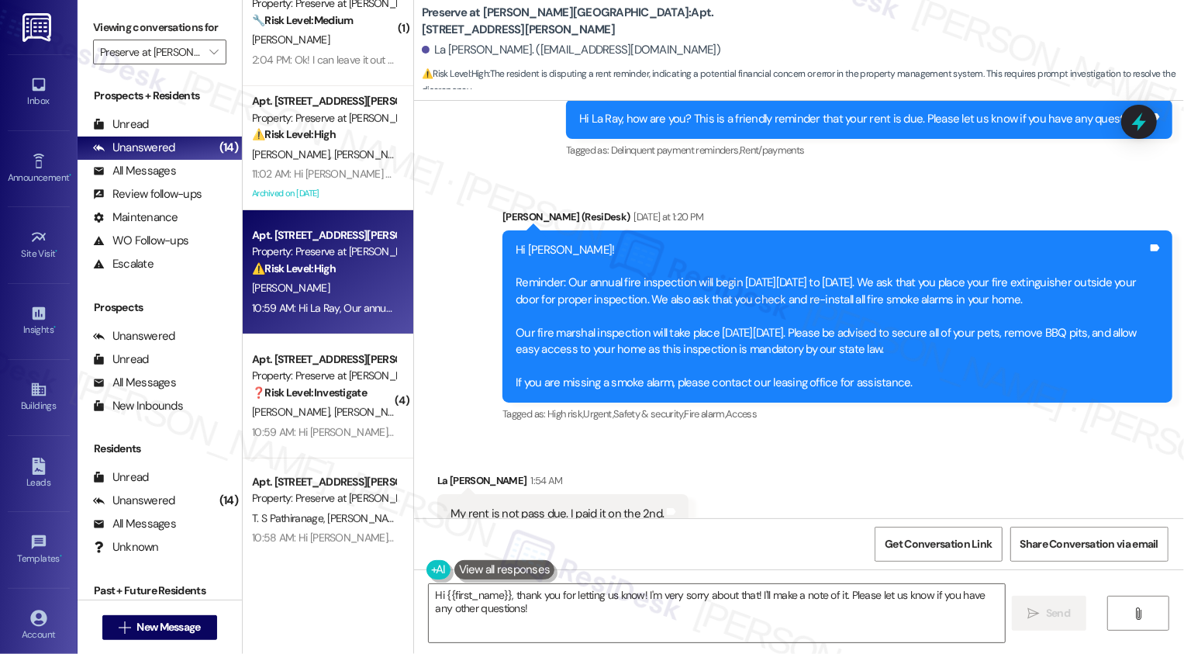
scroll to position [10905, 0]
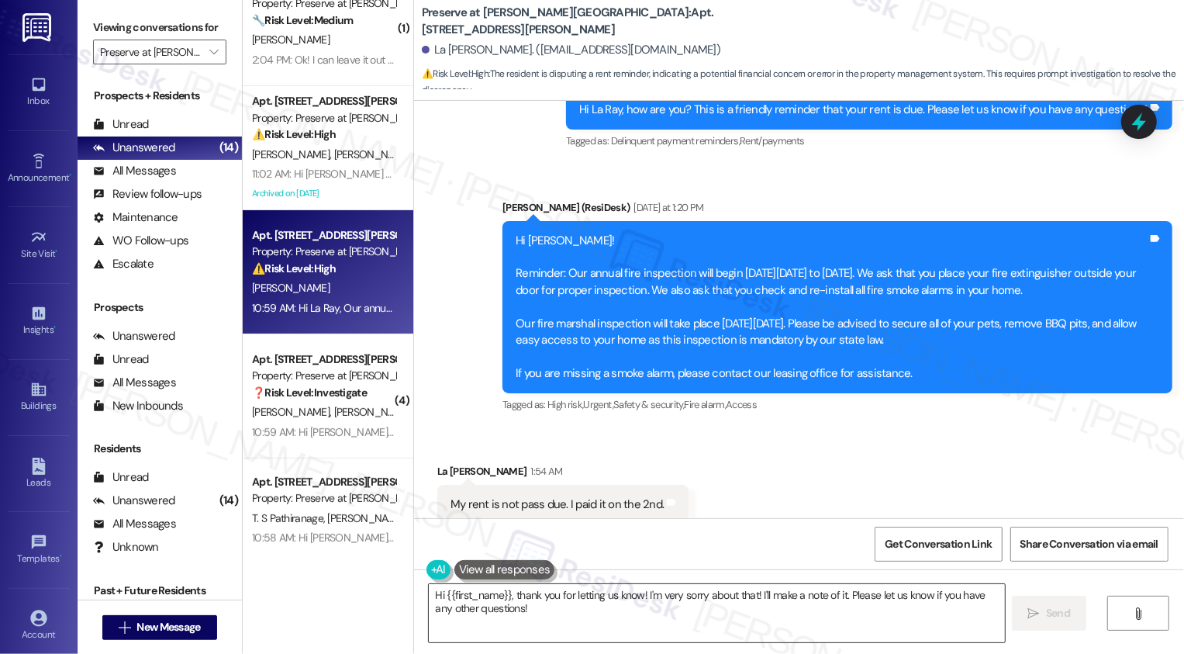
click at [516, 610] on textarea "Hi {{first_name}}, thank you for letting us know! I'm very sorry about that! I'…" at bounding box center [717, 613] width 576 height 58
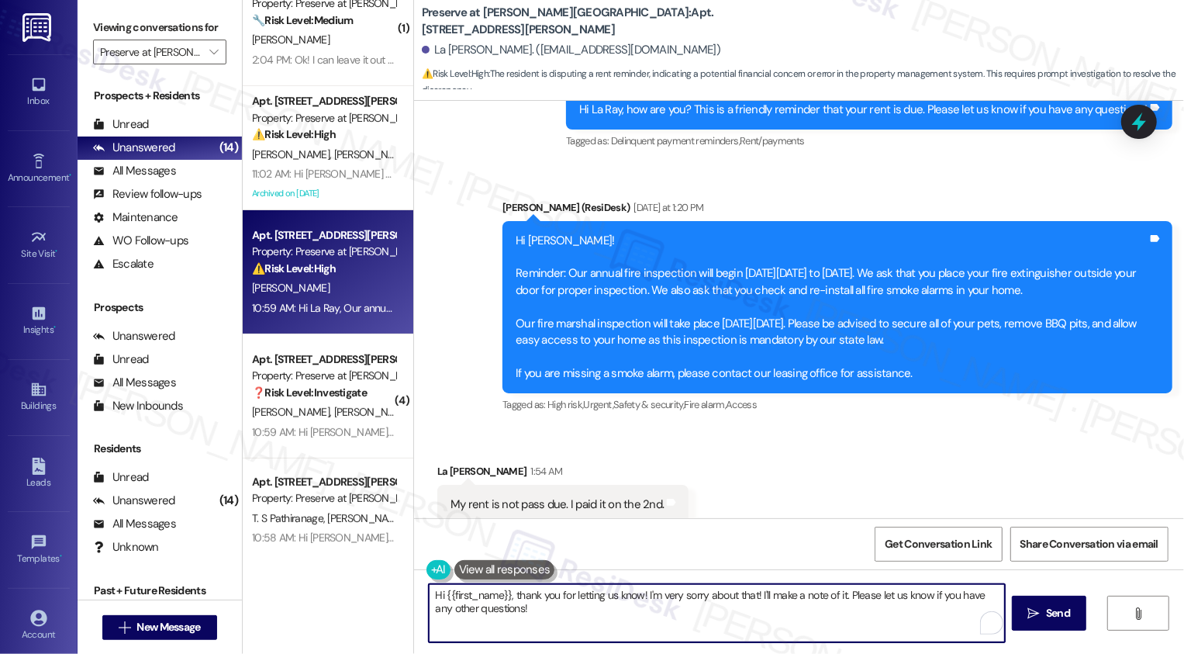
click at [669, 620] on textarea "Hi {{first_name}}, thank you for letting us know! I'm very sorry about that! I'…" at bounding box center [717, 613] width 576 height 58
drag, startPoint x: 597, startPoint y: 595, endPoint x: 632, endPoint y: 647, distance: 62.6
click at [631, 647] on div "Hi {{first_name}}, thank you for letting us know! I'm very sorry about that! I'…" at bounding box center [799, 627] width 770 height 116
type textarea "Hi {{first_name}}, thank you for letting me know you already paid!"
click at [537, 600] on textarea "Hi {{first_name}}, thank you for letting me know you already paid!" at bounding box center [715, 613] width 576 height 58
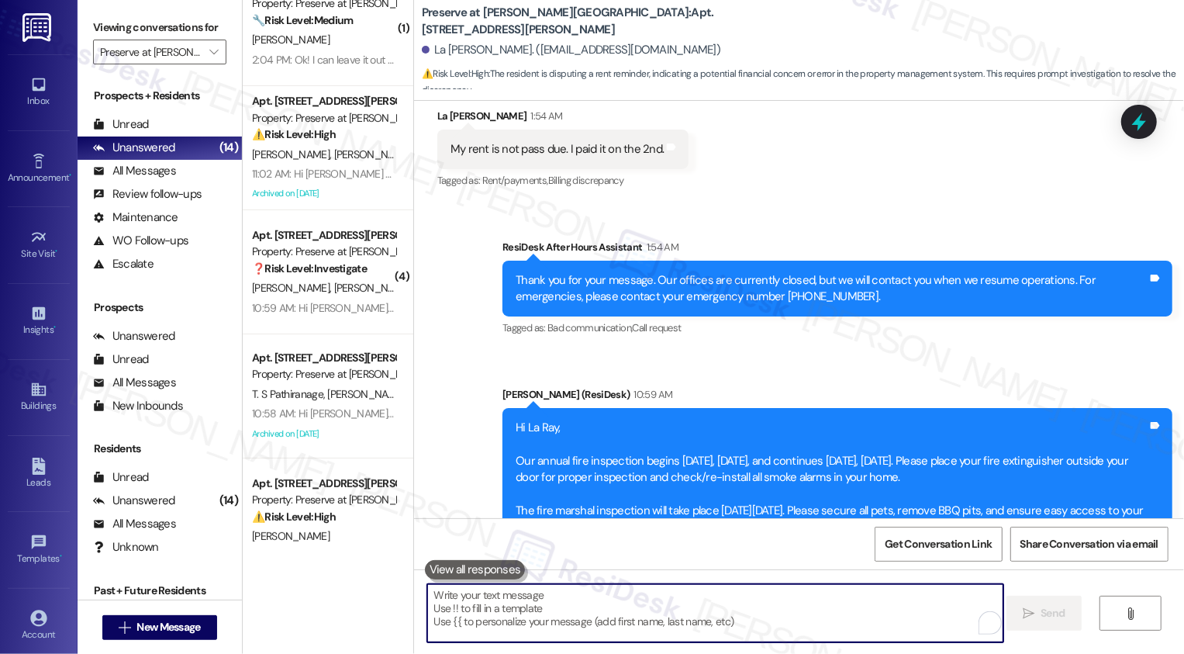
scroll to position [11409, 0]
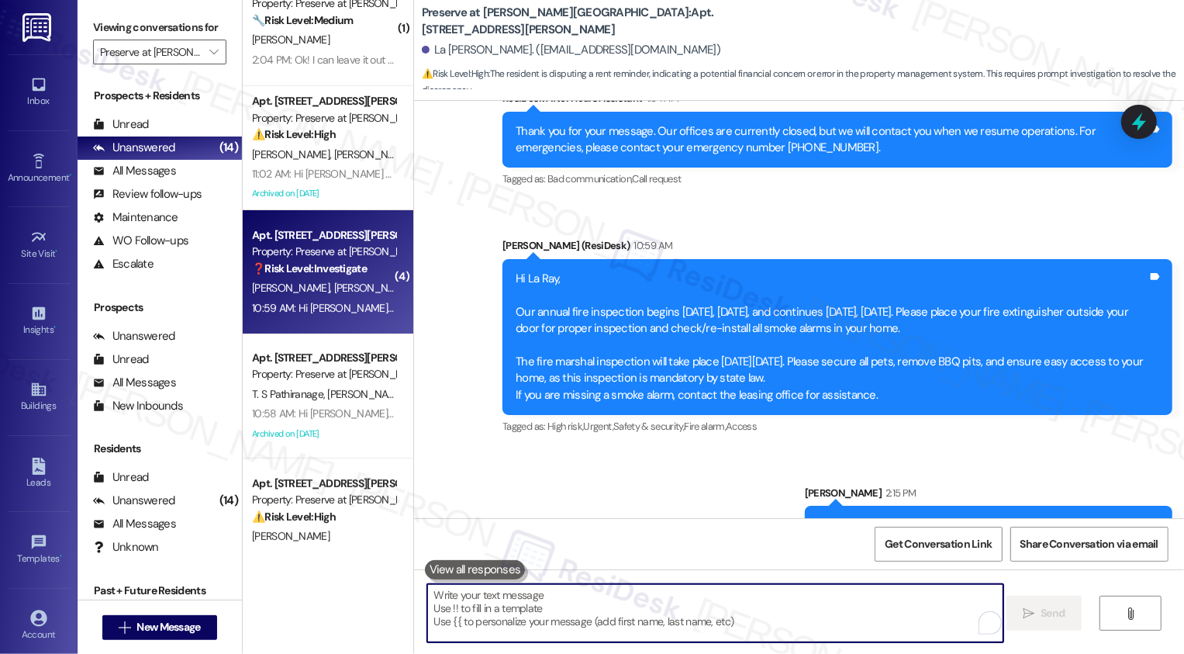
click at [333, 288] on span "[PERSON_NAME]" at bounding box center [372, 288] width 78 height 14
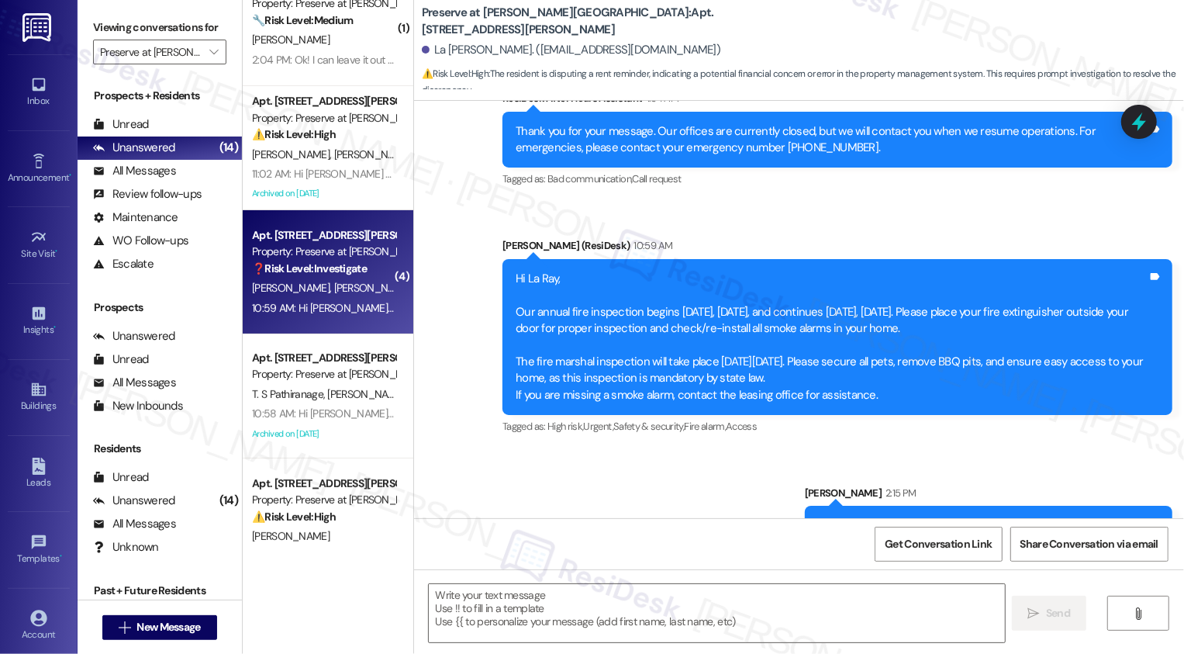
click at [333, 288] on span "[PERSON_NAME]" at bounding box center [372, 288] width 78 height 14
type textarea "Fetching suggested responses. Please feel free to read through the conversation…"
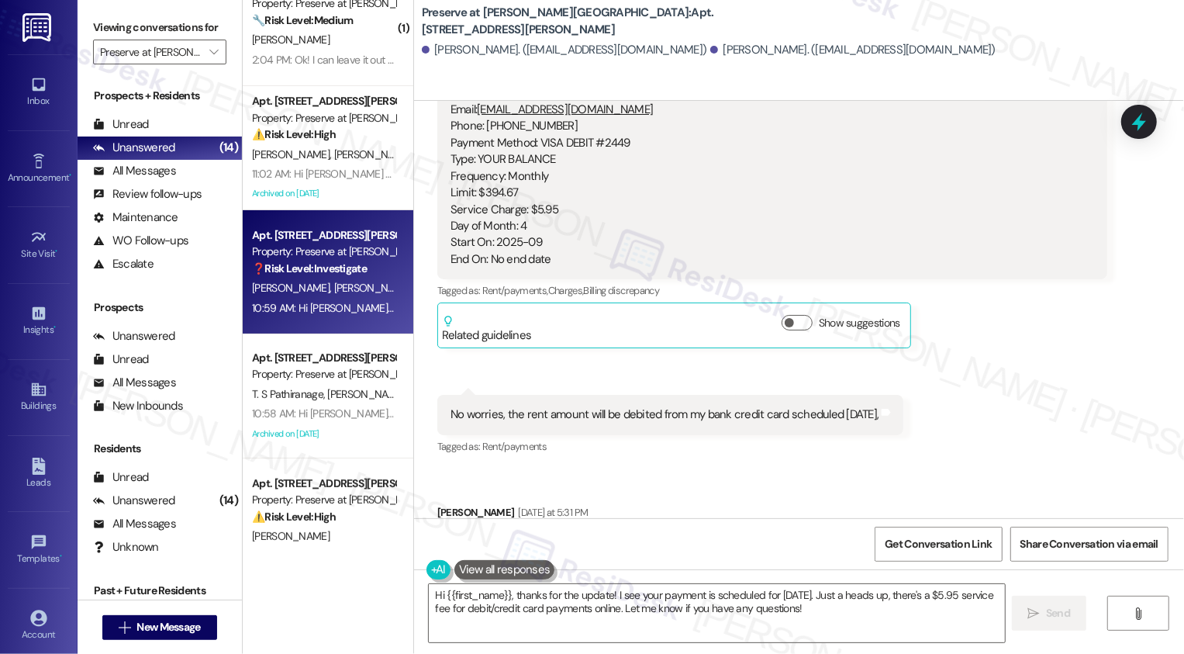
scroll to position [13665, 0]
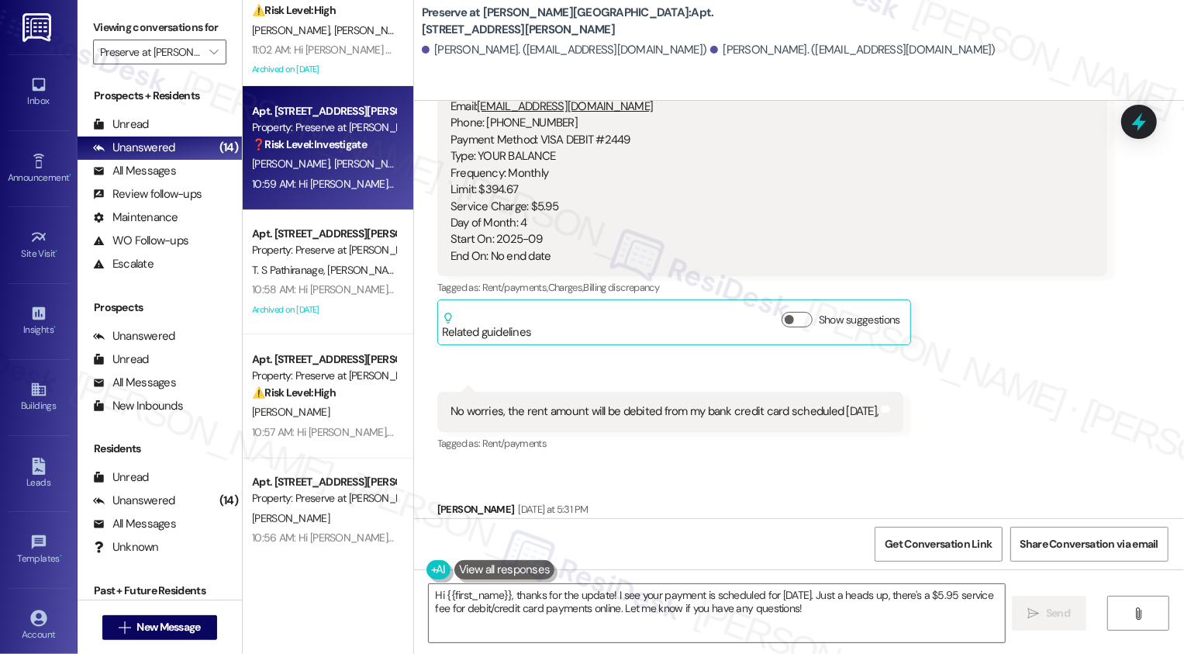
click at [505, 534] on div "I usually pay rent in portal online now, I start using online portal first time…" at bounding box center [766, 550] width 632 height 33
click at [638, 611] on textarea "Hi {{first_name}}, thanks for the update! I see your payment is scheduled for t…" at bounding box center [717, 613] width 576 height 58
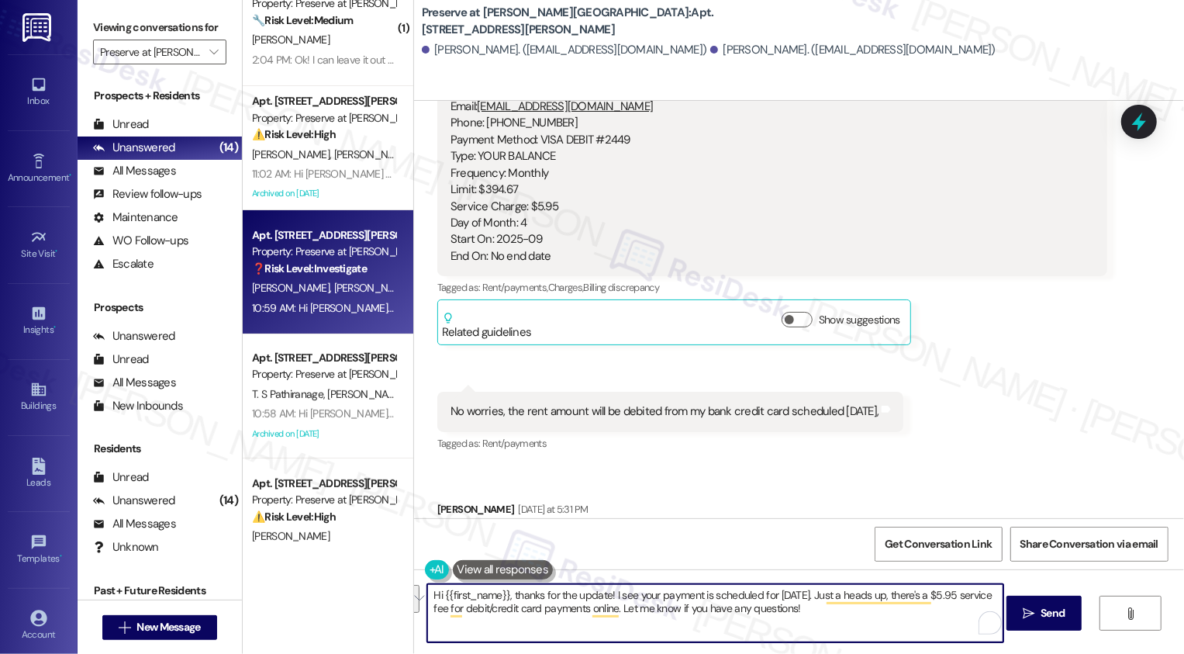
click at [566, 598] on textarea "Hi {{first_name}}, thanks for the update! I see your payment is scheduled for t…" at bounding box center [715, 613] width 576 height 58
click at [530, 592] on textarea "Hi {{first_name}}, thanks for the update! I see your payment is scheduled for t…" at bounding box center [715, 613] width 576 height 58
drag, startPoint x: 507, startPoint y: 596, endPoint x: 394, endPoint y: 598, distance: 113.2
click at [394, 598] on div "( 3 ) Apt. 802, 1773 Wells Branch Pkwy Property: Preserve at Wells Branch 🔧 Ris…" at bounding box center [713, 327] width 941 height 654
click at [440, 501] on div "Thaovy Nguyen Yesterday at 5:31 PM" at bounding box center [772, 512] width 670 height 22
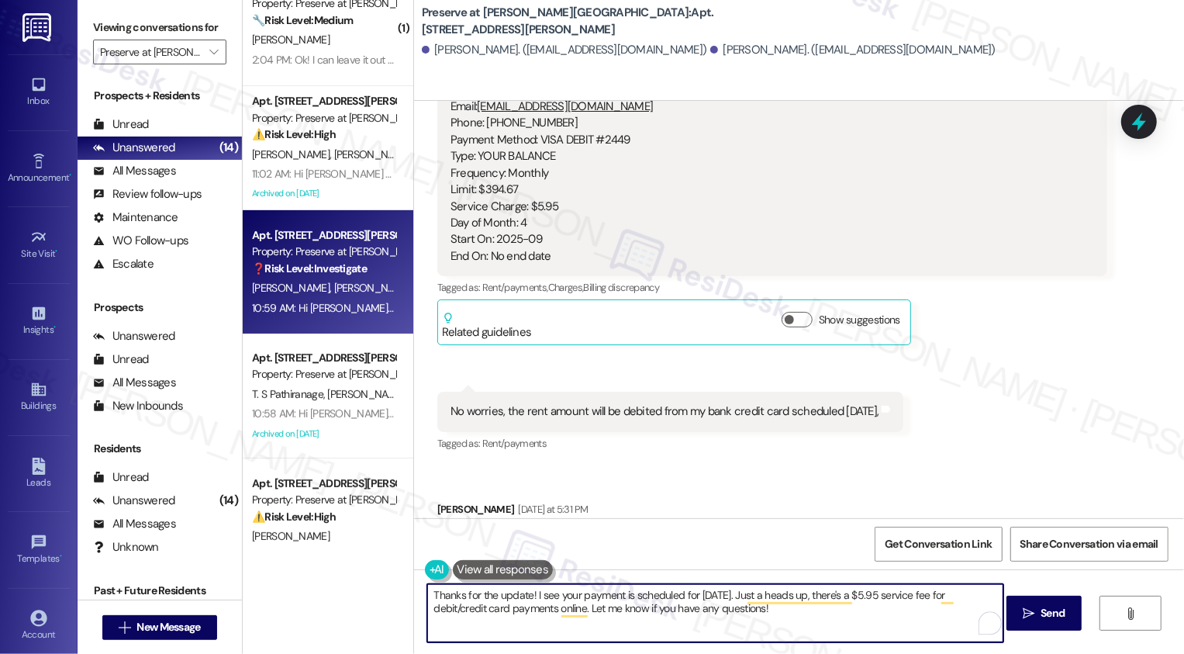
click at [440, 501] on div "Thaovy Nguyen Yesterday at 5:31 PM" at bounding box center [772, 512] width 670 height 22
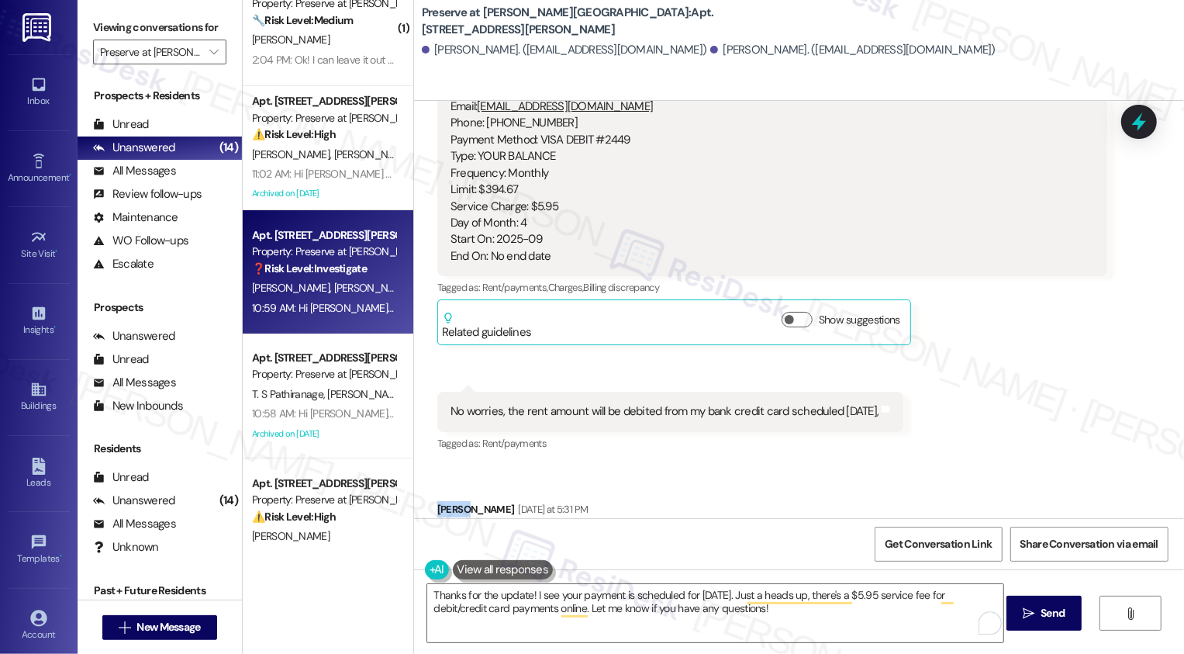
copy div "Thaovy"
click at [523, 595] on textarea "Thanks for the update! I see your payment is scheduled for tomorrow. Just a hea…" at bounding box center [715, 613] width 576 height 58
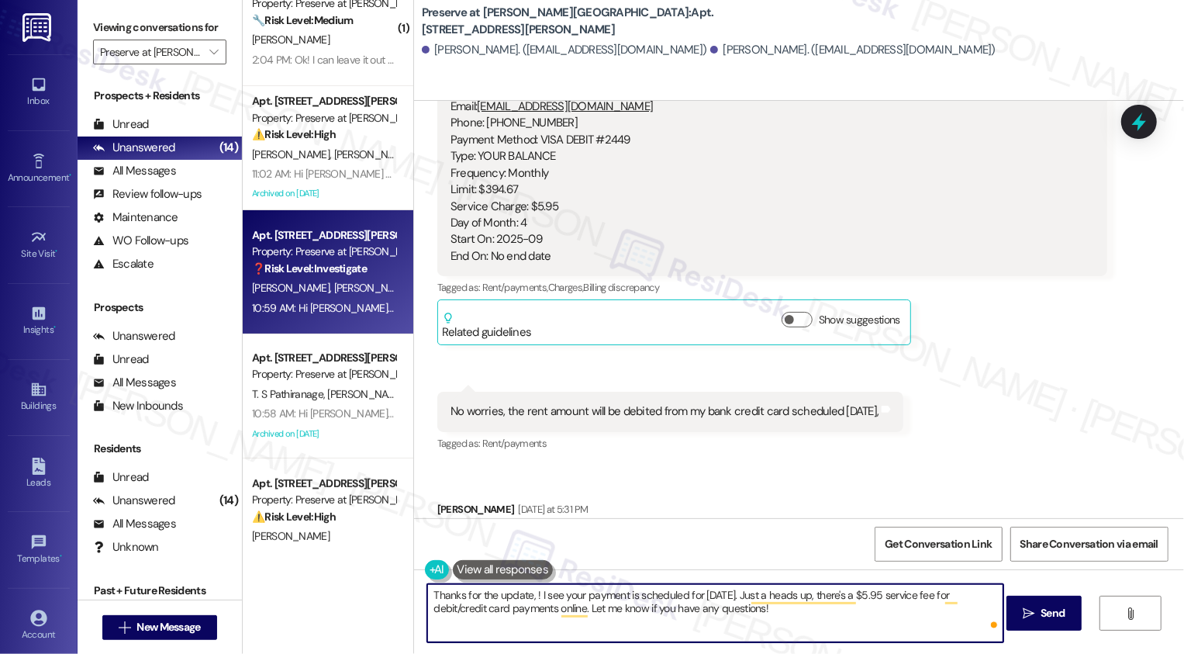
paste textarea "Thaovy"
drag, startPoint x: 563, startPoint y: 593, endPoint x: 777, endPoint y: 623, distance: 216.1
click at [777, 623] on textarea "Thanks for the update, Thaovy! I see your payment is scheduled for tomorrow. Ju…" at bounding box center [715, 613] width 576 height 58
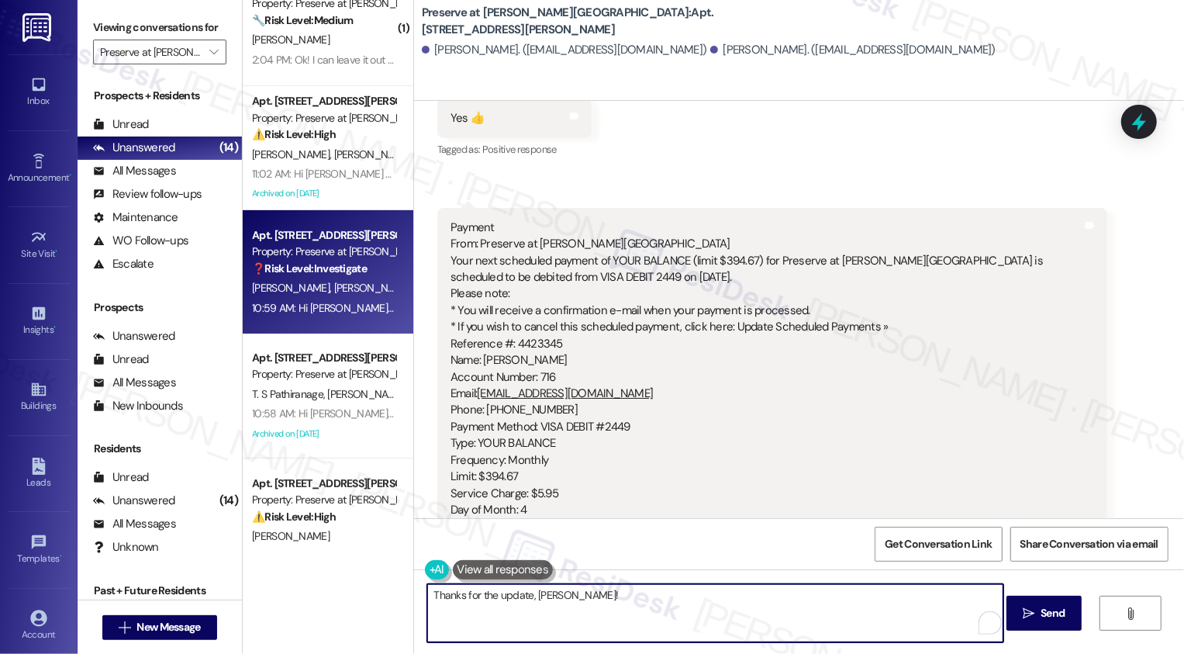
scroll to position [13345, 0]
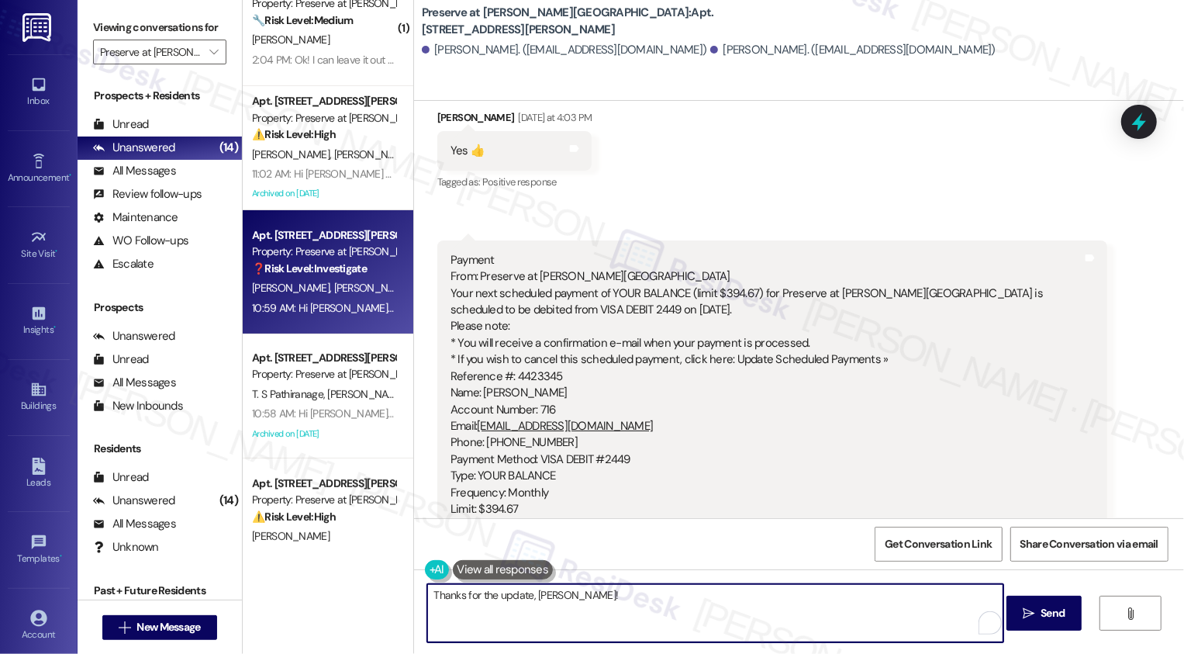
click at [635, 598] on textarea "Thanks for the update, Thaovy!" at bounding box center [715, 613] width 576 height 58
click at [453, 592] on textarea "Thanks for the update, Thaovy!" at bounding box center [715, 613] width 576 height 58
click at [704, 616] on textarea "Thanks so much for the update, Thaovy!" at bounding box center [715, 613] width 576 height 58
type textarea "Thanks so much for the update, Thaovy! We appreciate it!"
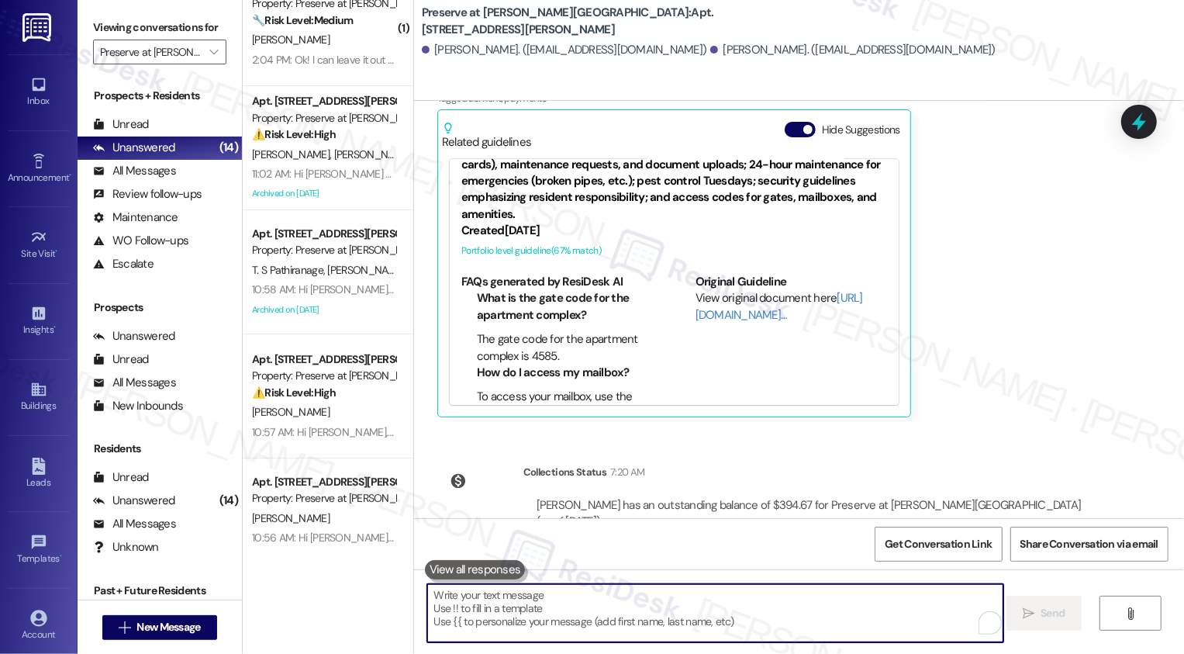
scroll to position [14493, 0]
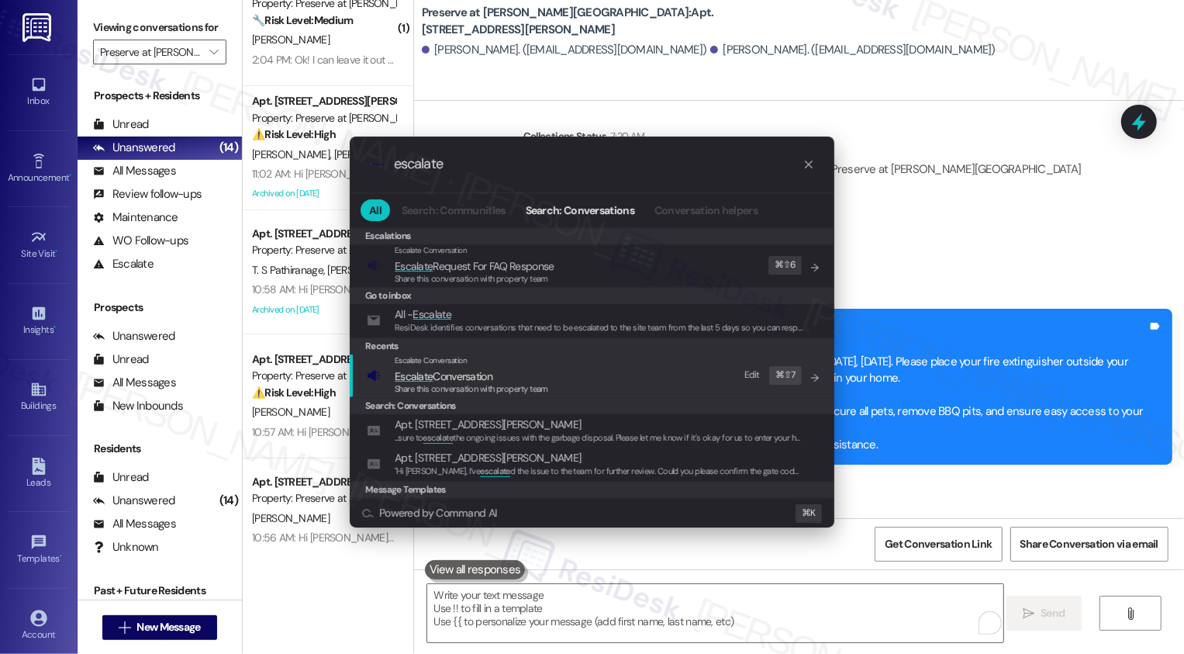
type input "escalate"
click at [578, 381] on div "Escalate Conversation Escalate Conversation Share this conversation with proper…" at bounding box center [594, 375] width 454 height 42
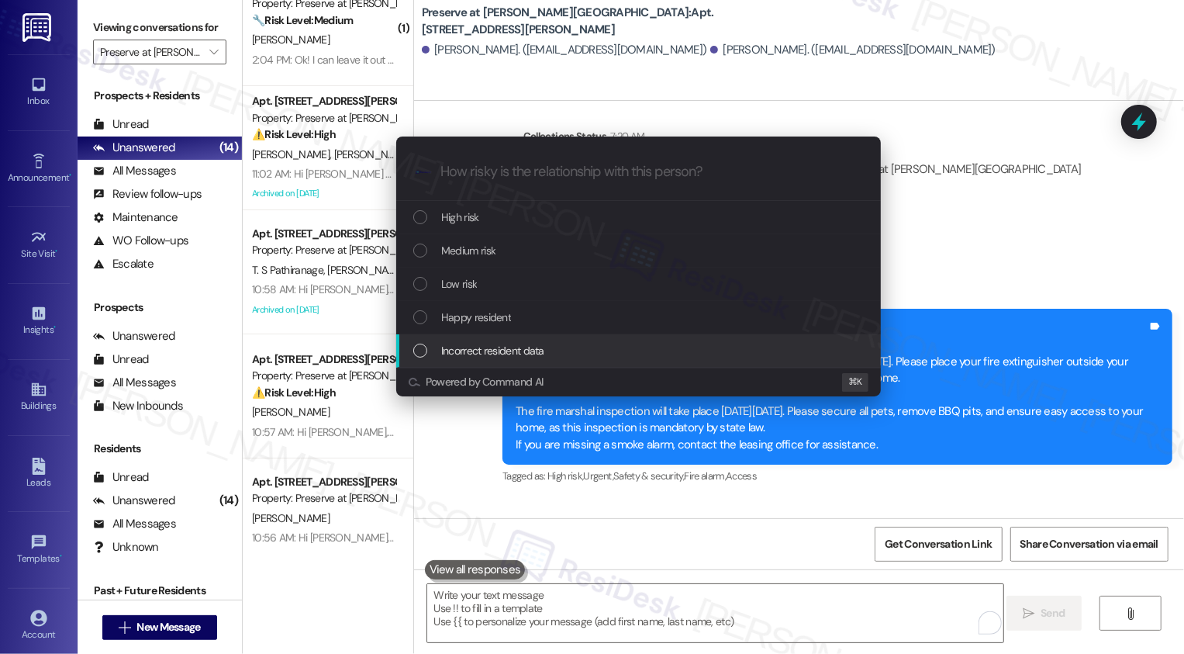
click at [540, 461] on div "Escalate Conversation How risky is the relationship with this person? Topics (e…" at bounding box center [592, 327] width 1184 height 654
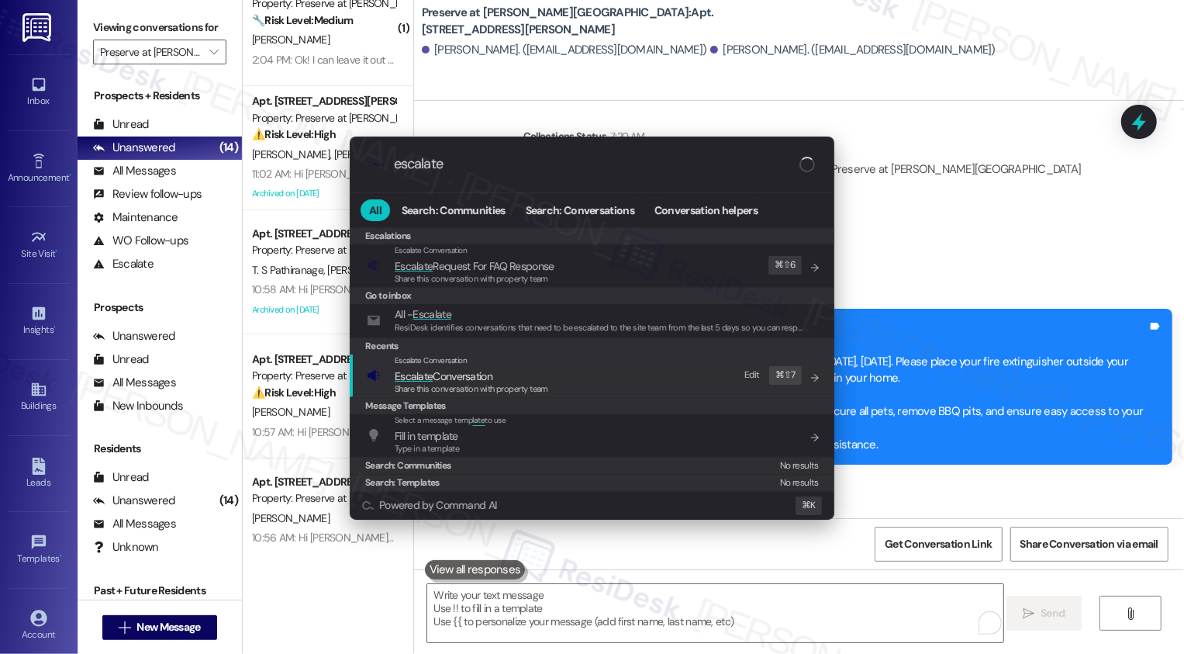
type input "escalate"
click at [415, 373] on span "Escalate" at bounding box center [414, 376] width 38 height 14
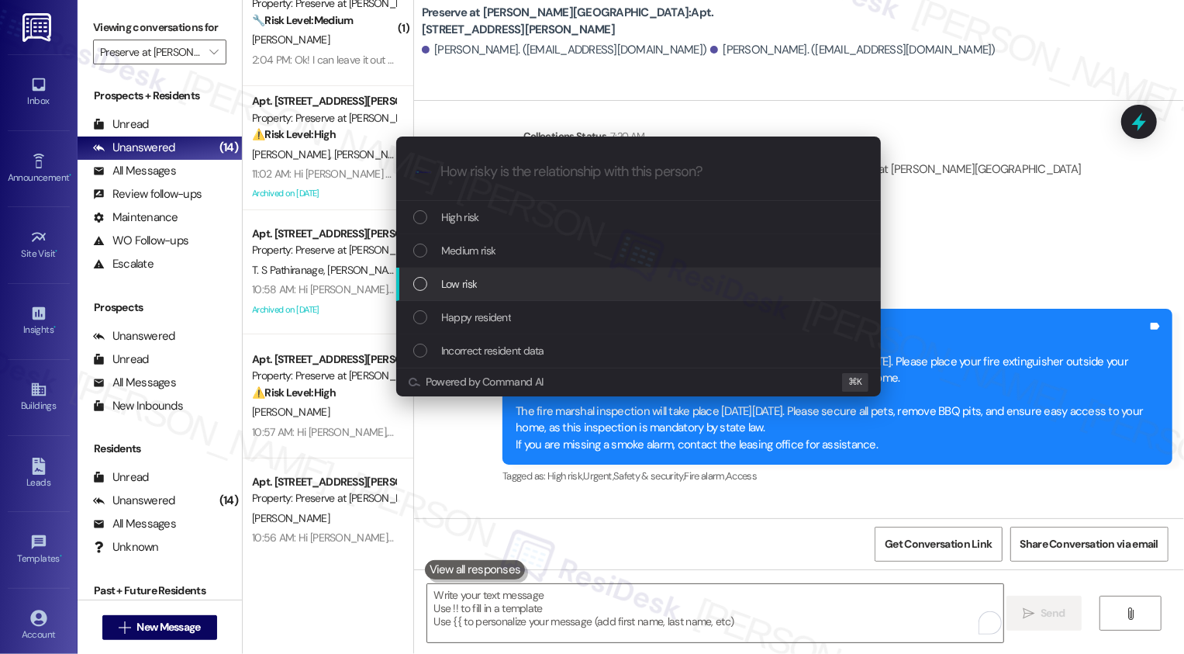
click at [475, 277] on span "Low risk" at bounding box center [459, 283] width 36 height 17
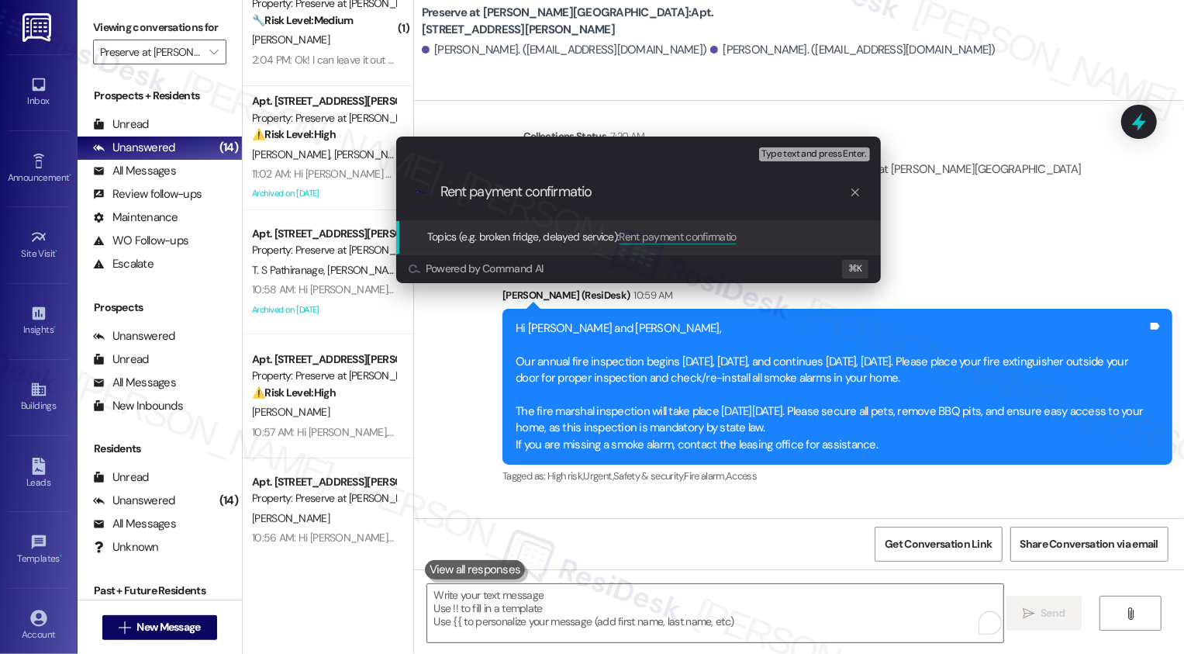
type input "Rent payment confirmation"
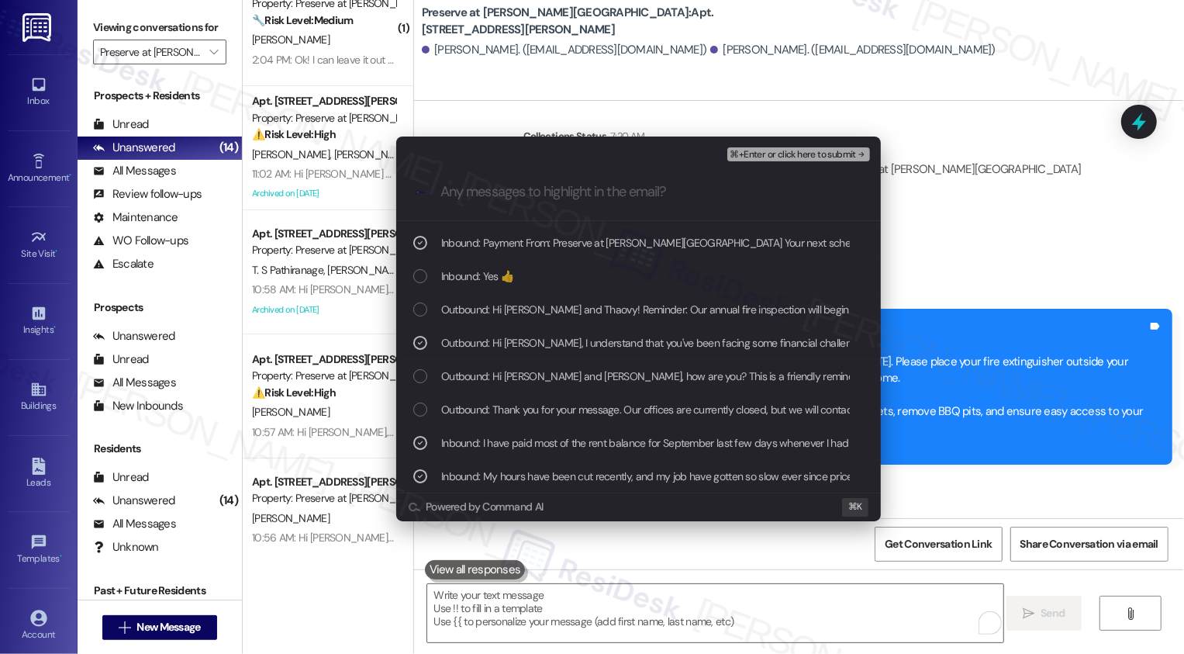
scroll to position [162, 0]
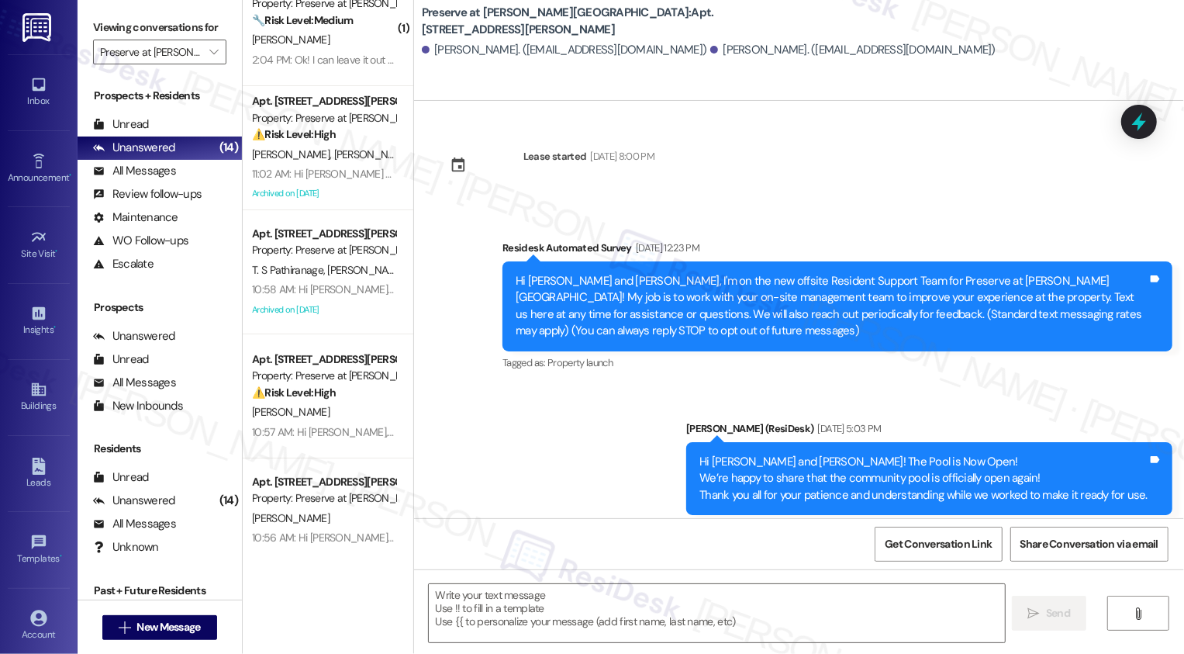
type textarea "Fetching suggested responses. Please feel free to read through the conversation…"
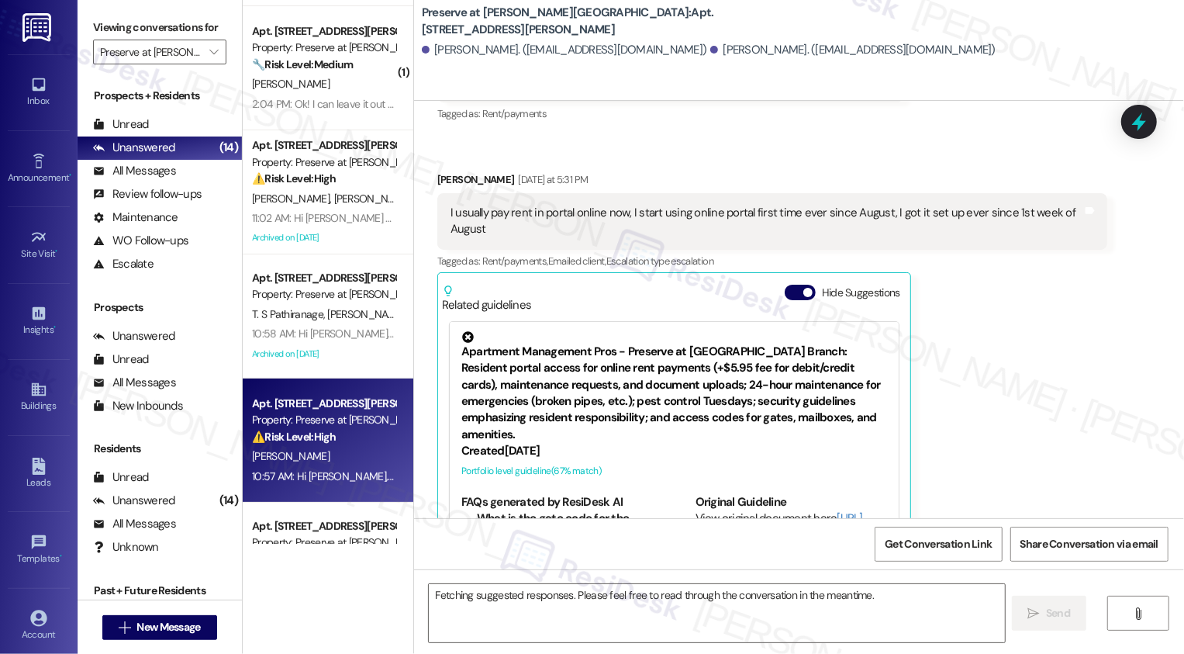
scroll to position [342, 0]
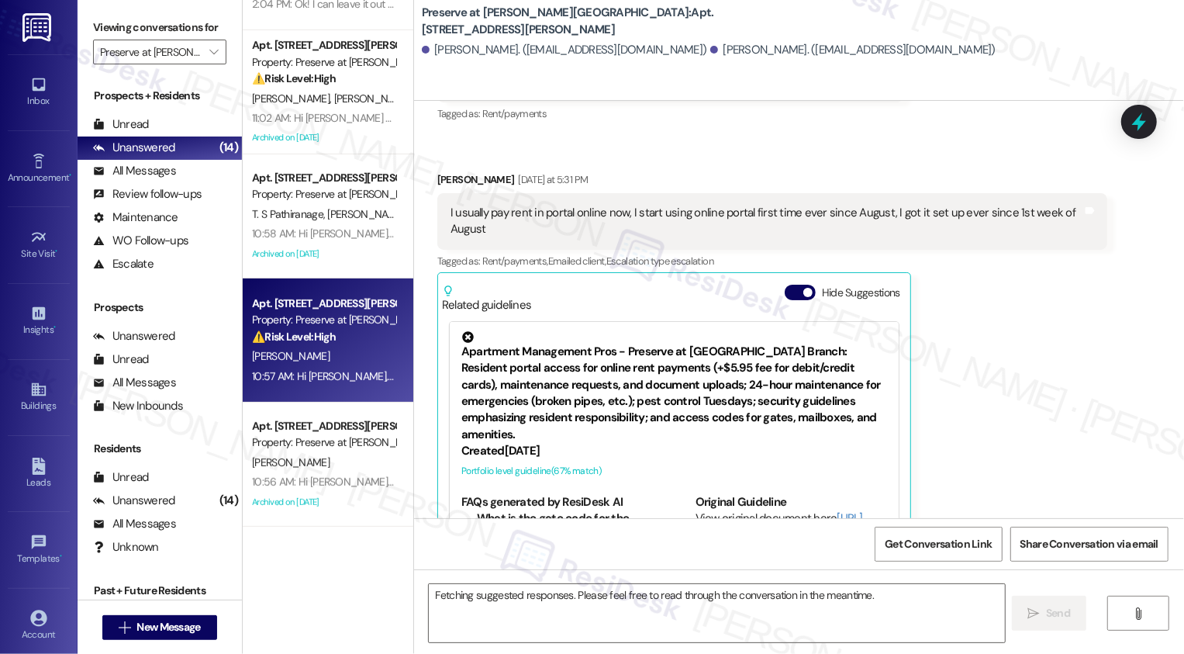
click at [354, 248] on div "Archived on [DATE]" at bounding box center [323, 253] width 147 height 19
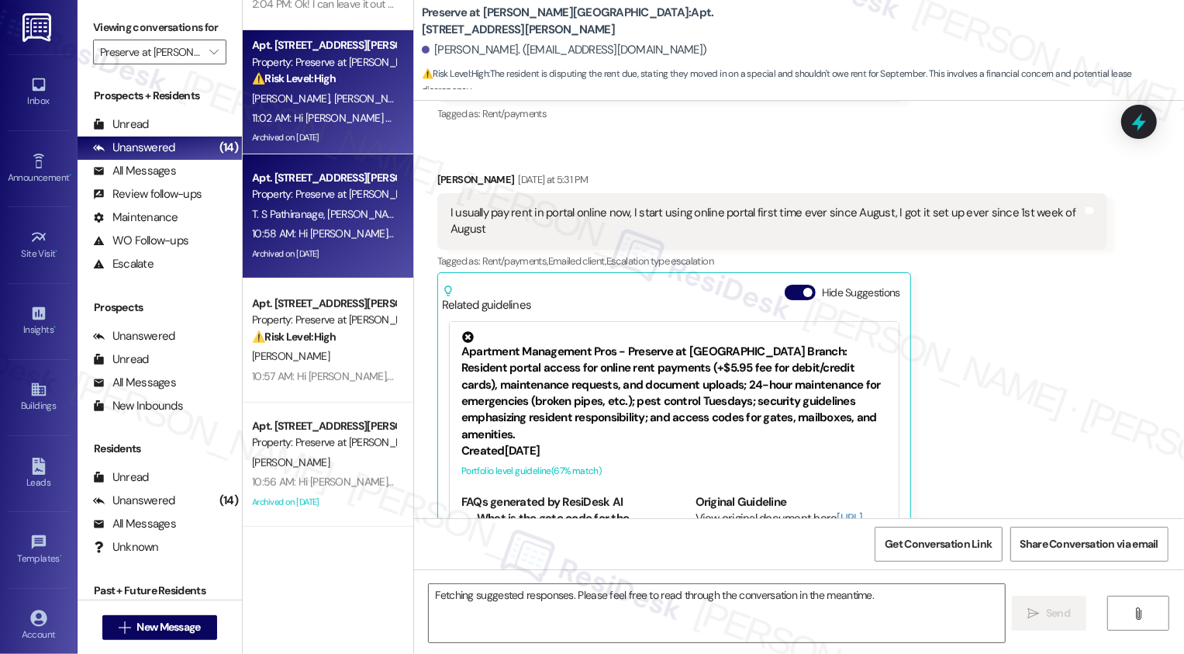
click at [359, 107] on div "P. Bedard B. Brown" at bounding box center [323, 98] width 147 height 19
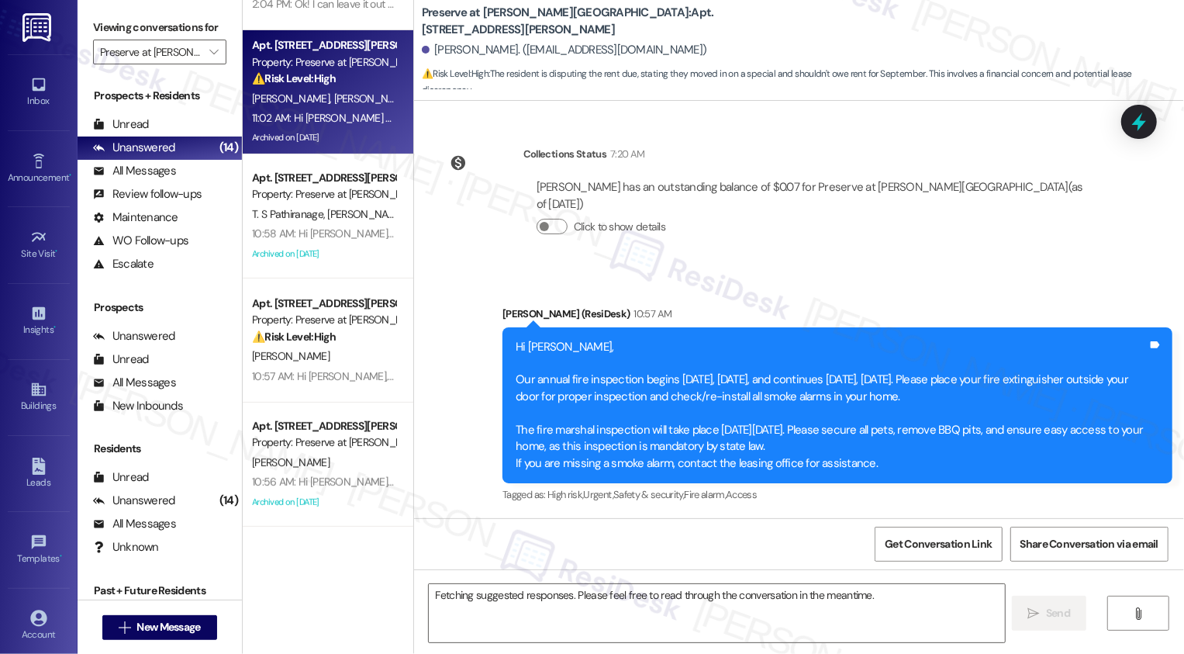
scroll to position [0, 0]
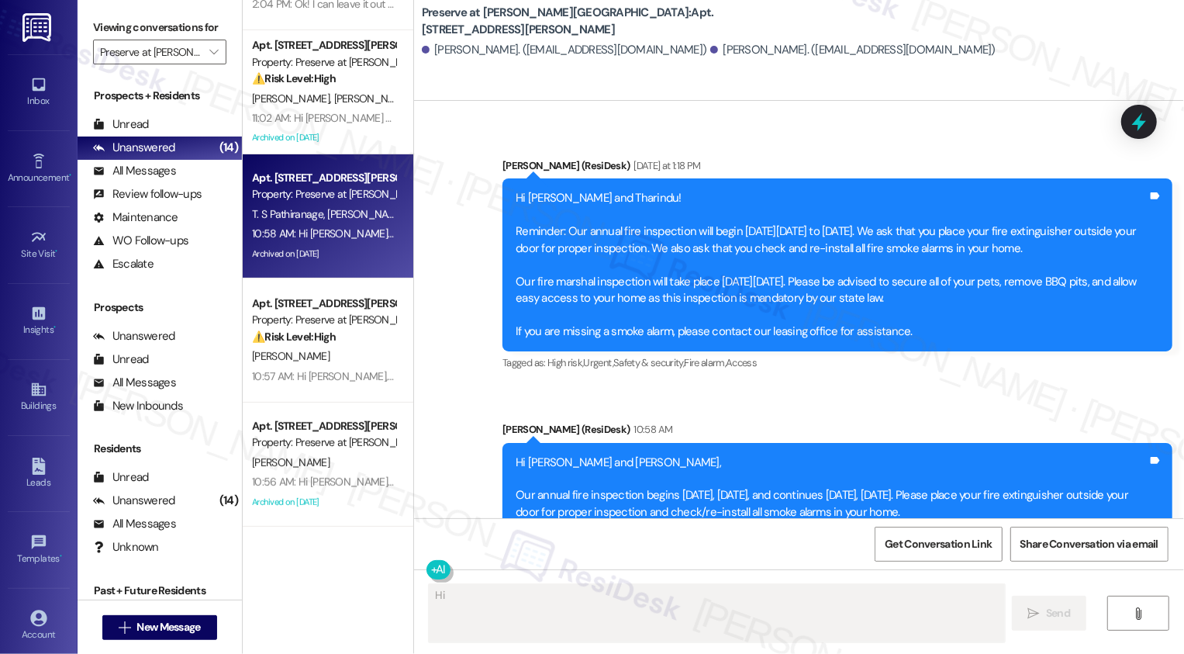
scroll to position [11372, 0]
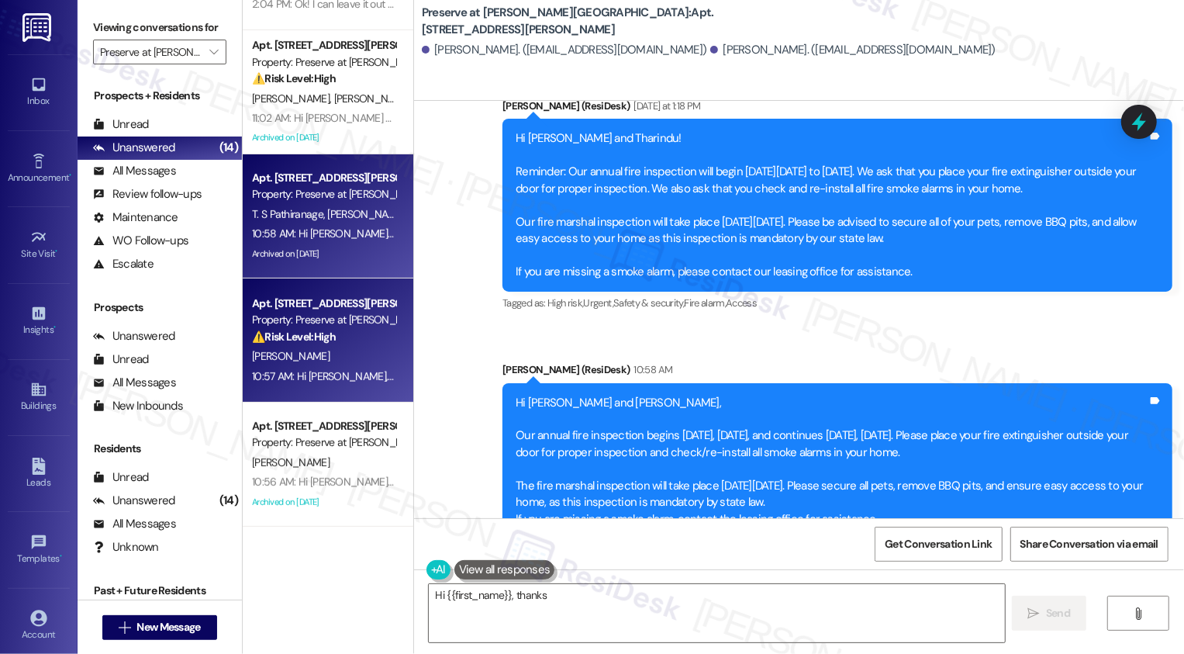
type textarea "Hi {{first_name}}, thanks for"
click at [371, 340] on div "⚠️ Risk Level: High The resident is disputing the rent due, stating they moved …" at bounding box center [323, 337] width 143 height 16
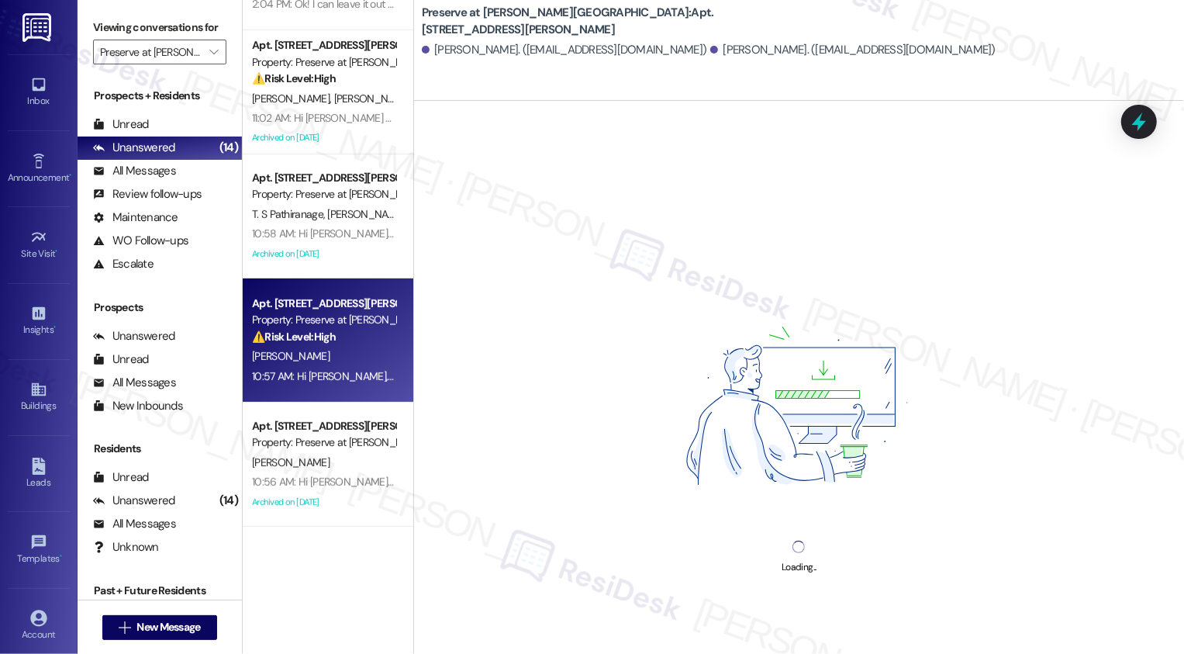
click at [371, 340] on div "⚠️ Risk Level: High The resident is disputing the rent due, stating they moved …" at bounding box center [323, 337] width 143 height 16
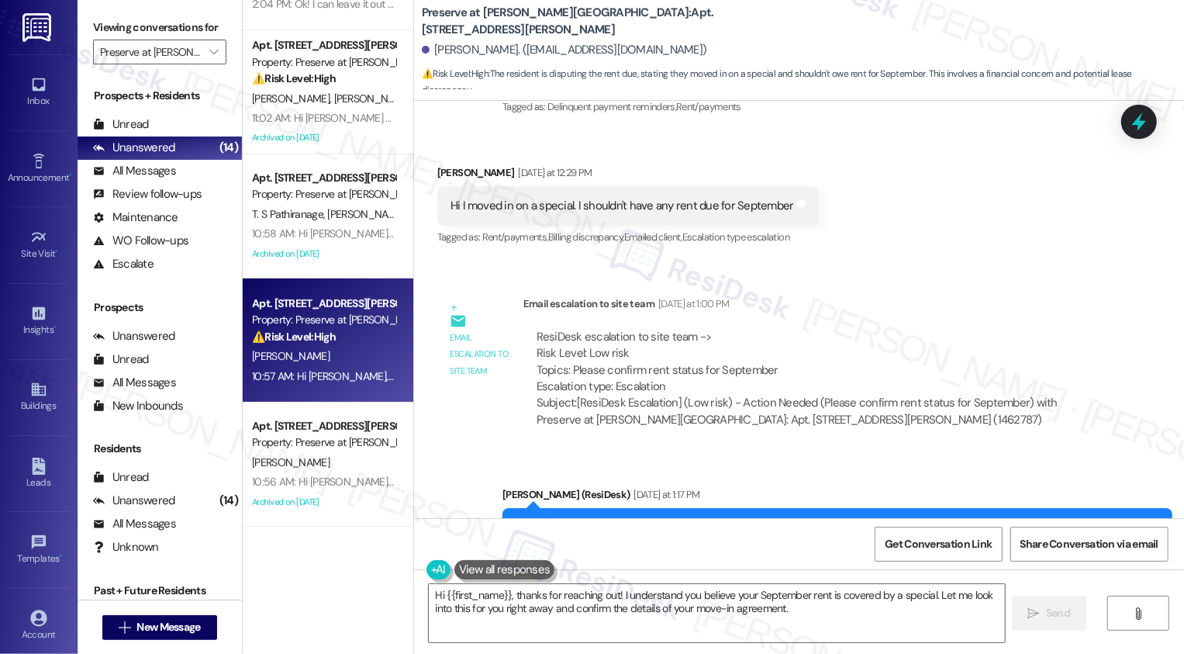
scroll to position [105, 0]
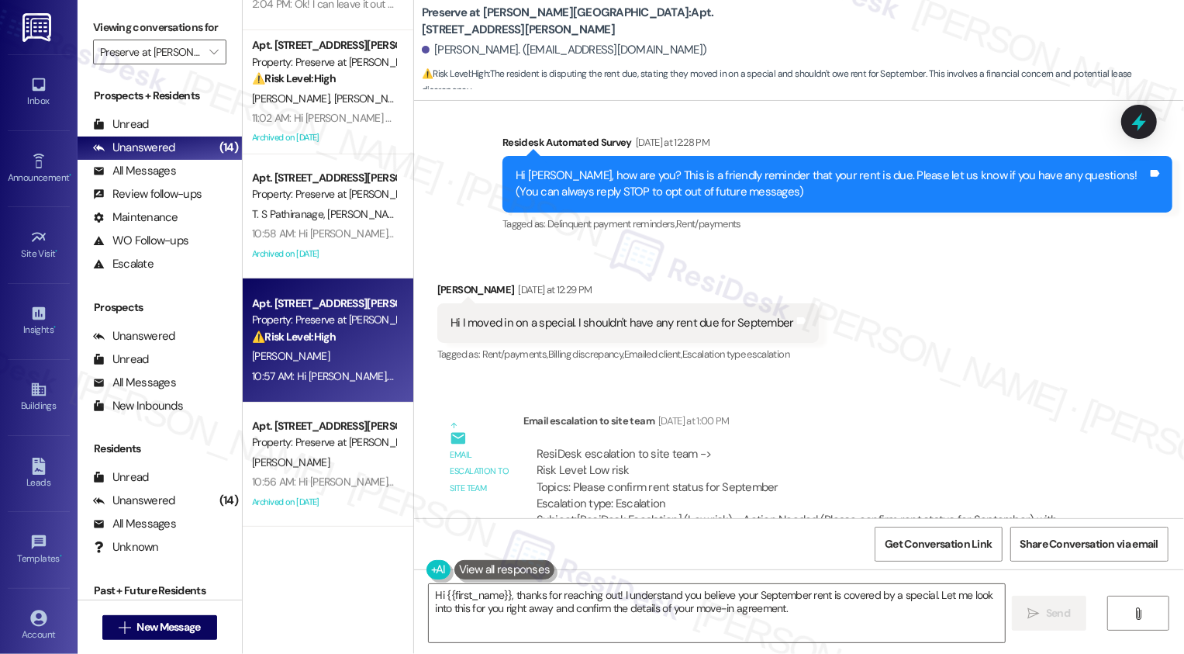
click at [445, 288] on div "Crisha Miller Yesterday at 12:29 PM" at bounding box center [627, 292] width 381 height 22
copy div "Crisha"
click at [499, 606] on textarea "Hi {{first_name}}, thanks for reaching out! I understand you believe your Septe…" at bounding box center [717, 613] width 576 height 58
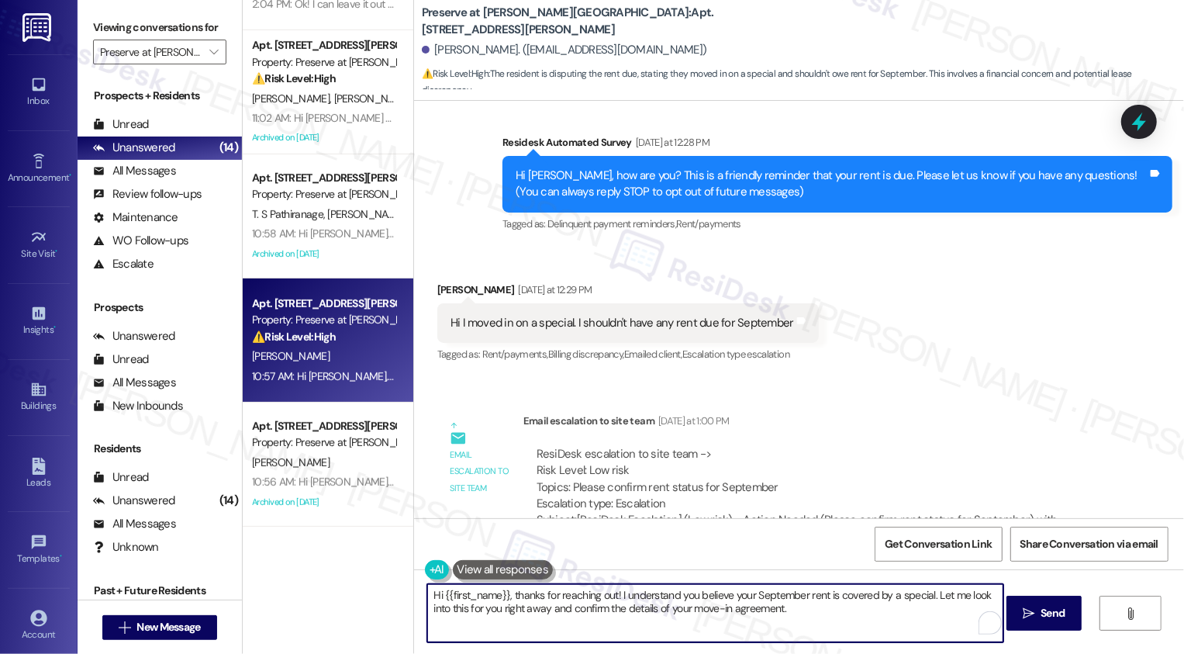
drag, startPoint x: 619, startPoint y: 590, endPoint x: 870, endPoint y: 618, distance: 252.0
click at [870, 619] on textarea "Hi {{first_name}}, thanks for reaching out! I understand you believe your Septe…" at bounding box center [715, 613] width 576 height 58
drag, startPoint x: 613, startPoint y: 593, endPoint x: 825, endPoint y: 629, distance: 215.4
click at [825, 629] on textarea "Hi {{first_name}}, thanks for reaching out! I understand you believe your Septe…" at bounding box center [715, 613] width 576 height 58
type textarea "Thank you for letting me know, {{first_name}}! I've taken note of this!"
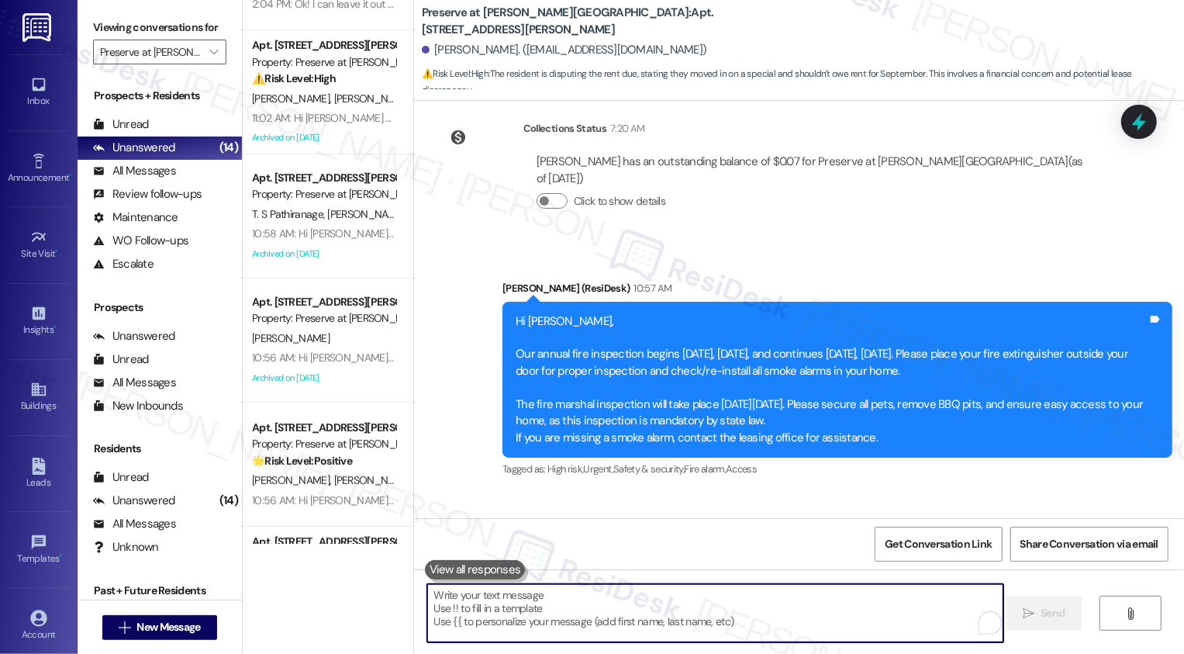
scroll to position [934, 0]
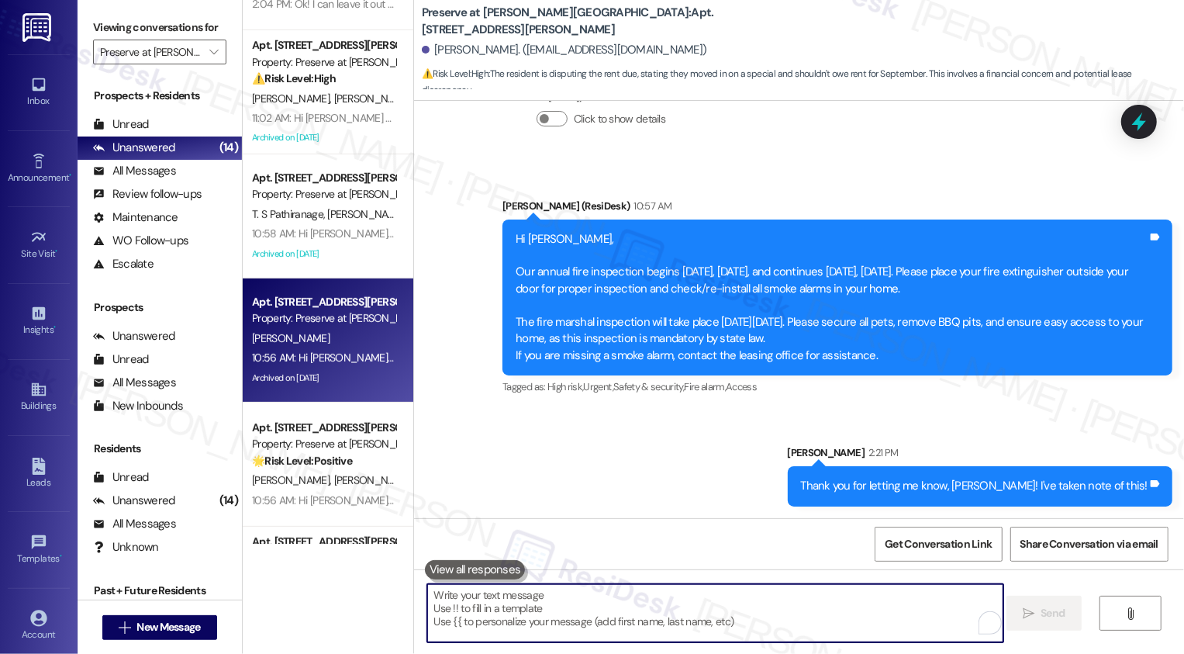
click at [357, 348] on div "10:56 AM: Hi Jakori, Our annual fire inspection begins today, Thursday, Sept 4,…" at bounding box center [323, 357] width 147 height 19
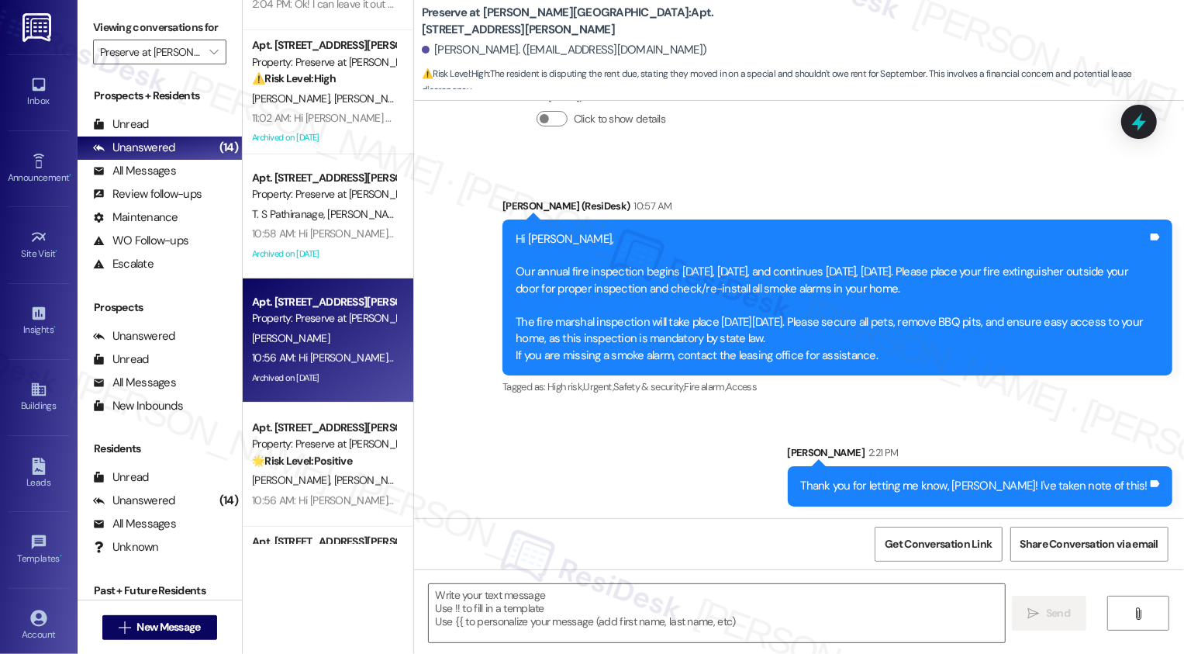
click at [357, 348] on div "10:56 AM: Hi Jakori, Our annual fire inspection begins today, Thursday, Sept 4,…" at bounding box center [323, 357] width 147 height 19
type textarea "Fetching suggested responses. Please feel free to read through the conversation…"
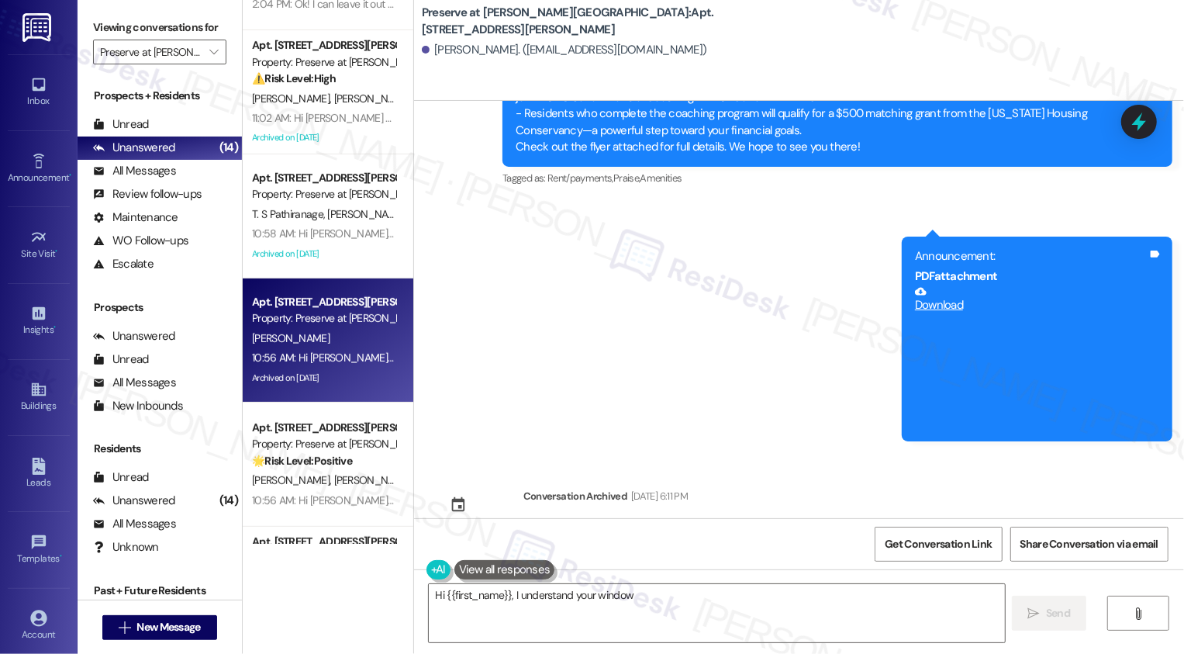
scroll to position [442, 0]
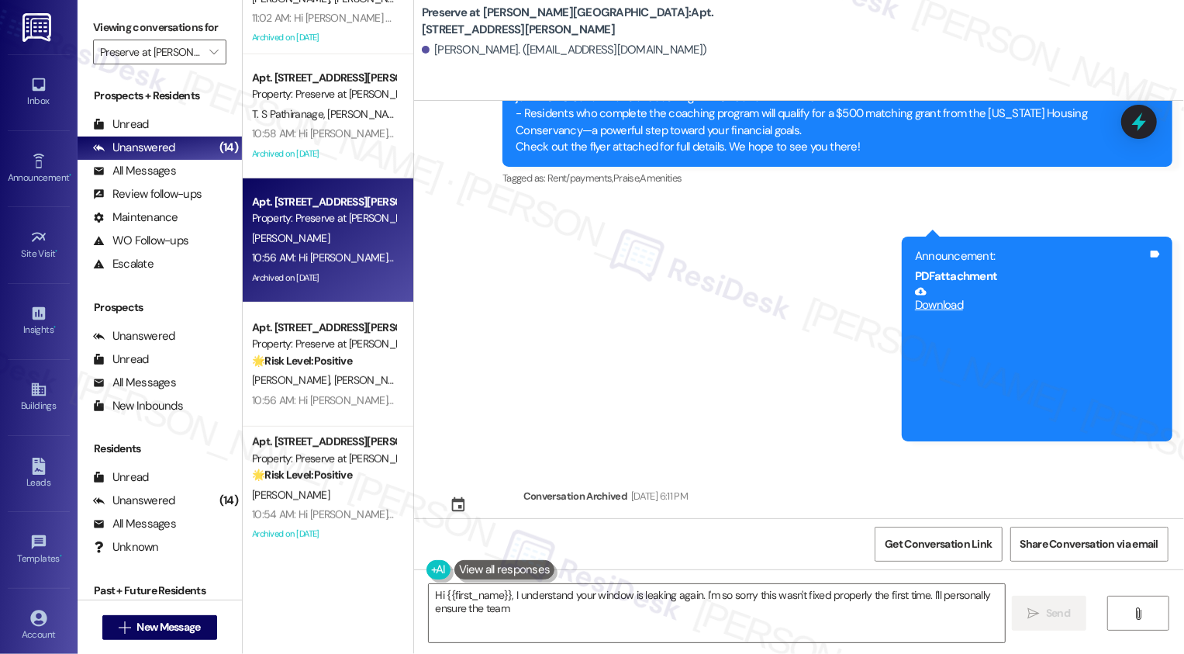
type textarea "Hi {{first_name}}, I understand your window is leaking again. I'm so sorry this…"
click at [319, 391] on div "10:56 AM: Hi Trey and Sheila, Our annual fire inspection begins today, Thursday…" at bounding box center [323, 400] width 147 height 19
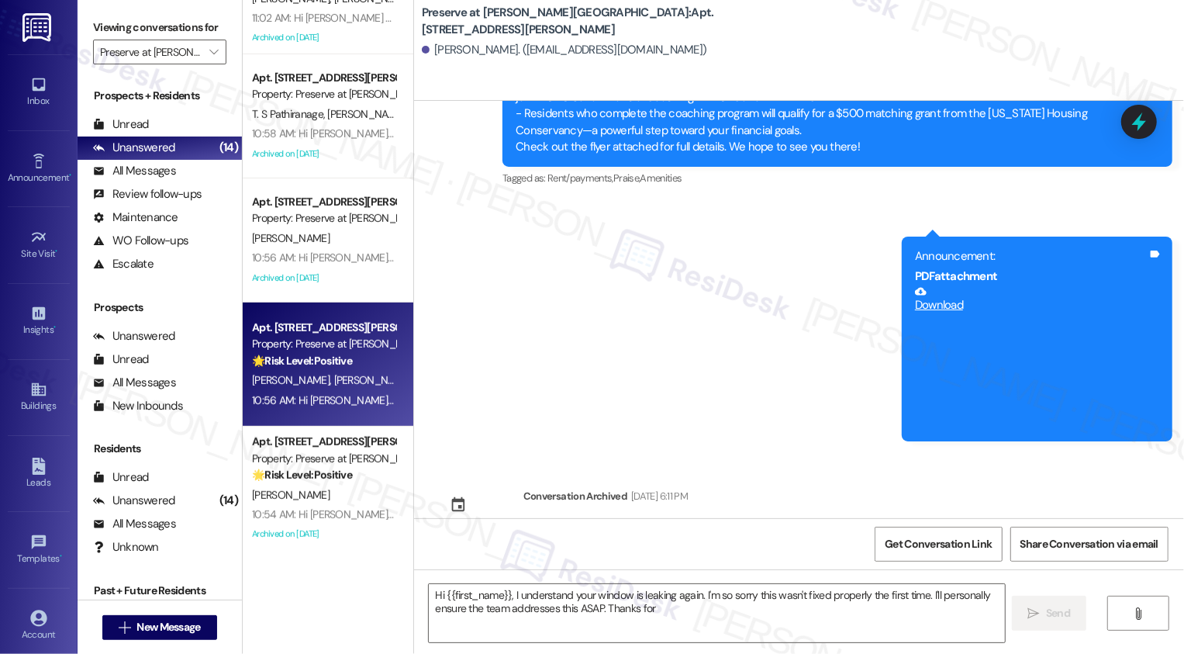
click at [319, 391] on div "10:56 AM: Hi Trey and Sheila, Our annual fire inspection begins today, Thursday…" at bounding box center [323, 400] width 147 height 19
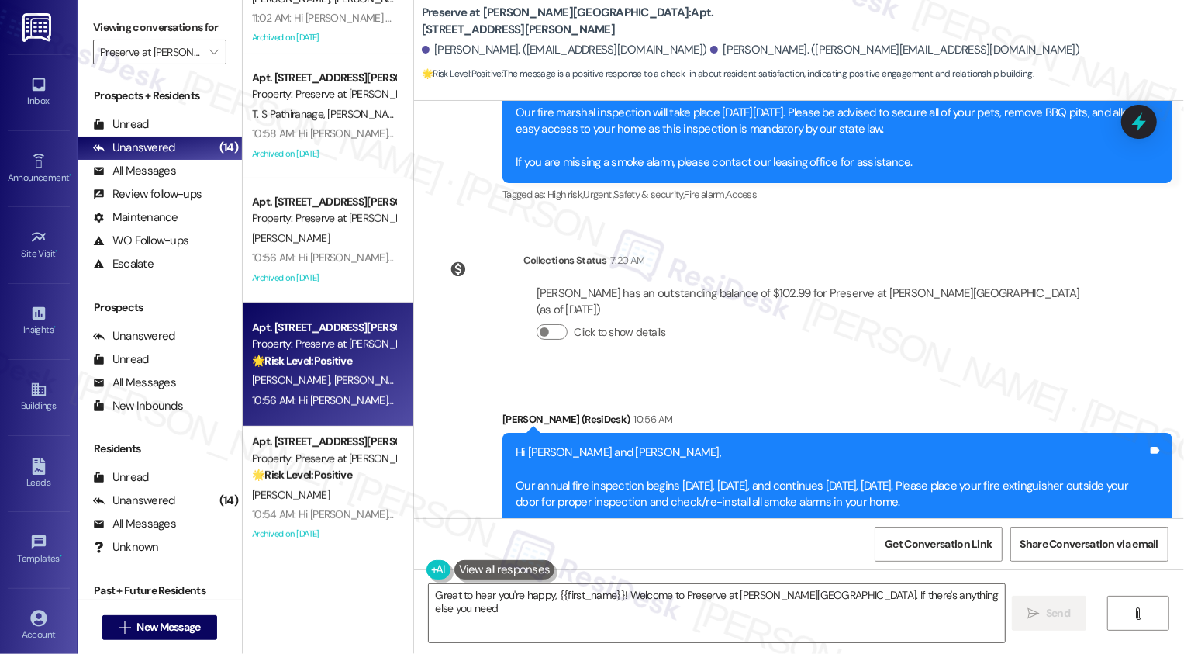
scroll to position [10873, 0]
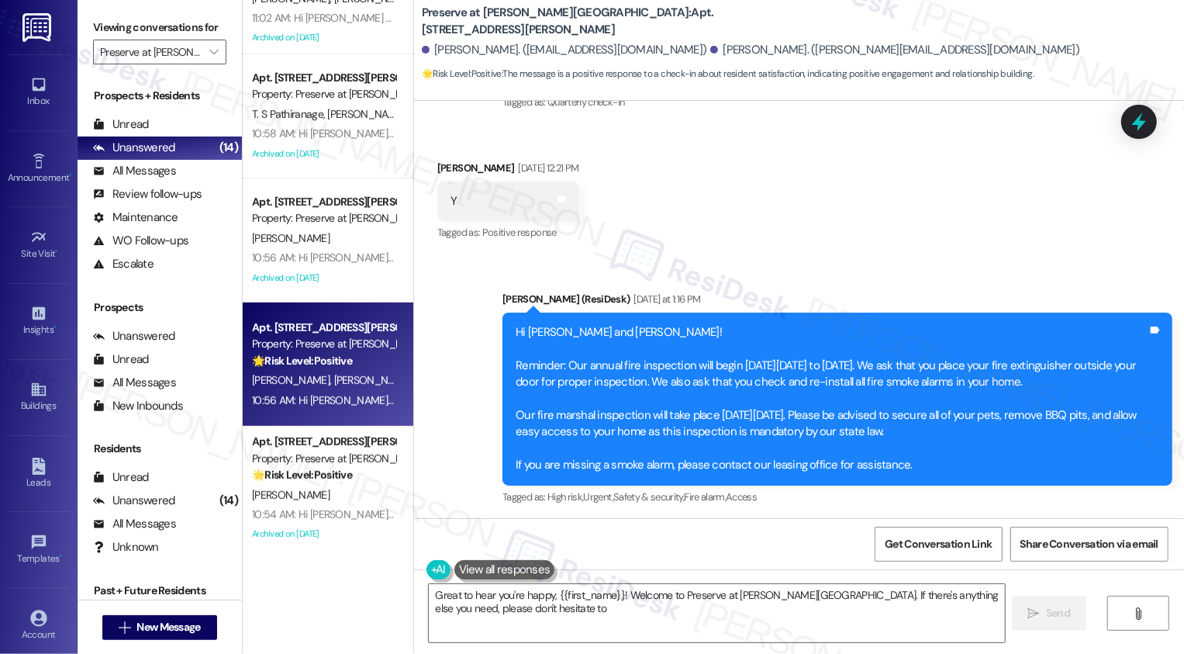
type textarea "Great to hear you're happy, {{first_name}}! Welcome to Preserve at Wells Branch…"
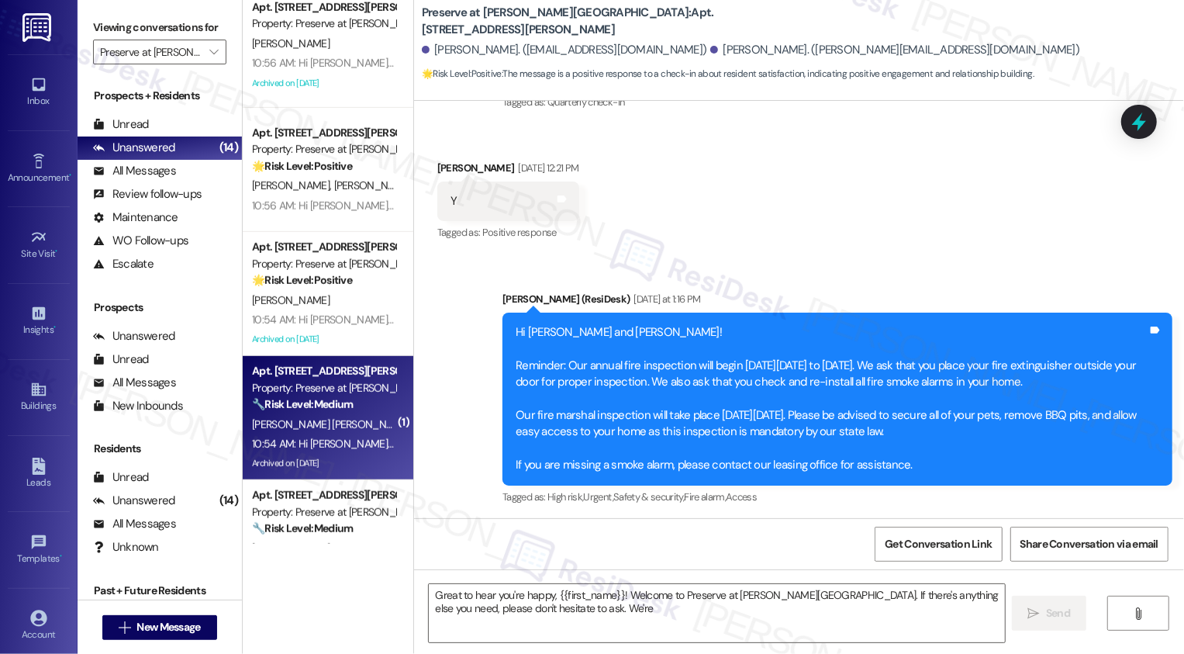
click at [357, 380] on div "Property: Preserve at [PERSON_NAME][GEOGRAPHIC_DATA]" at bounding box center [323, 388] width 143 height 16
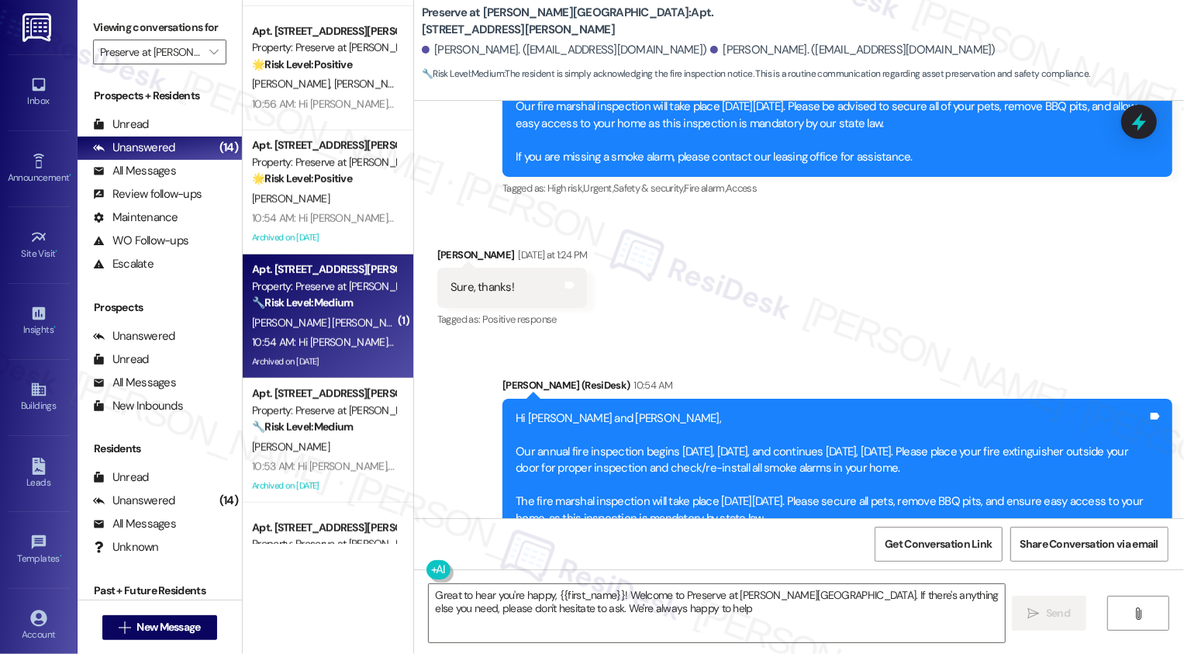
scroll to position [3324, 0]
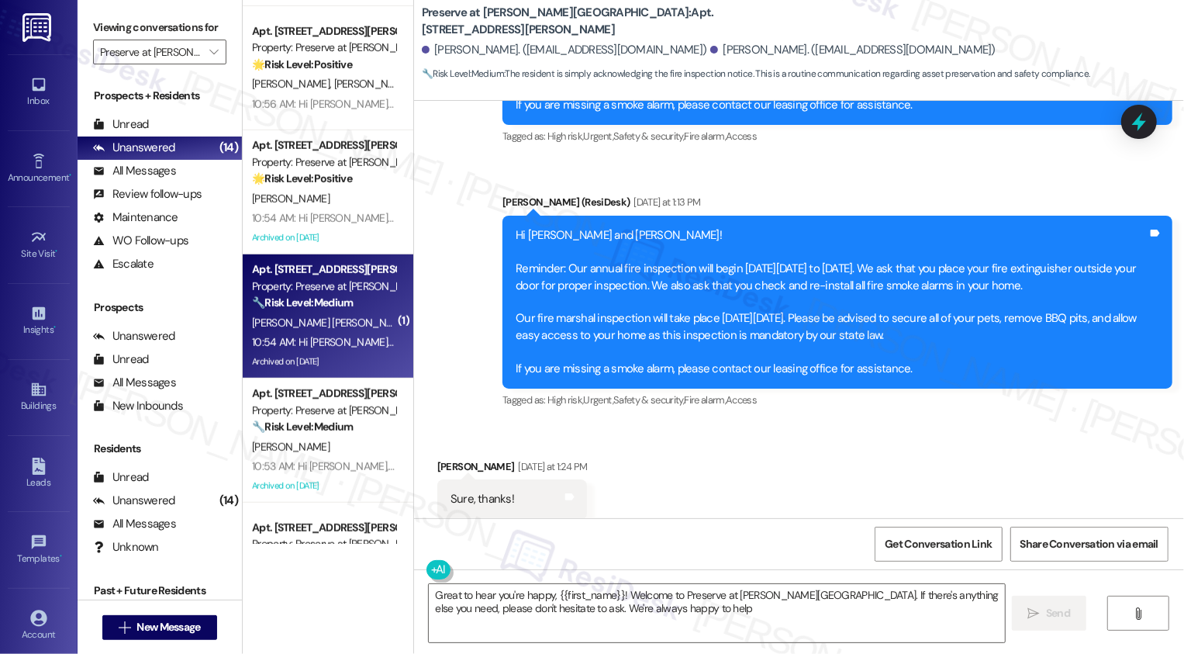
type textarea "Great to hear you're happy, {{first_name}}! Welcome to Preserve at Wells Branch…"
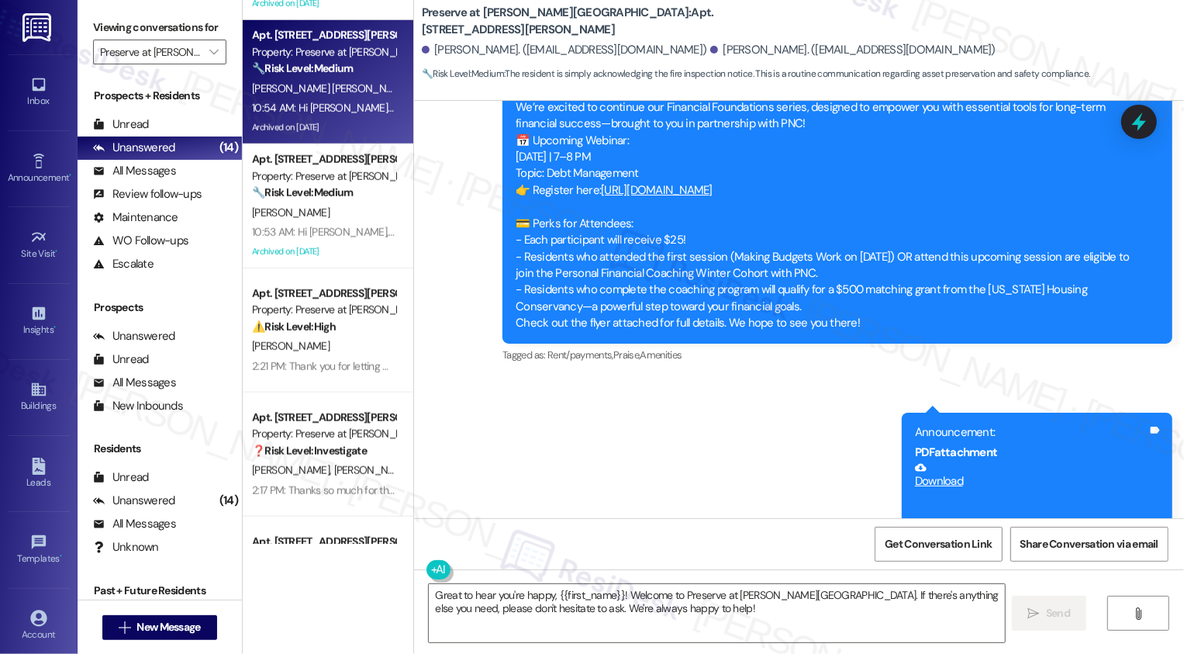
scroll to position [987, 0]
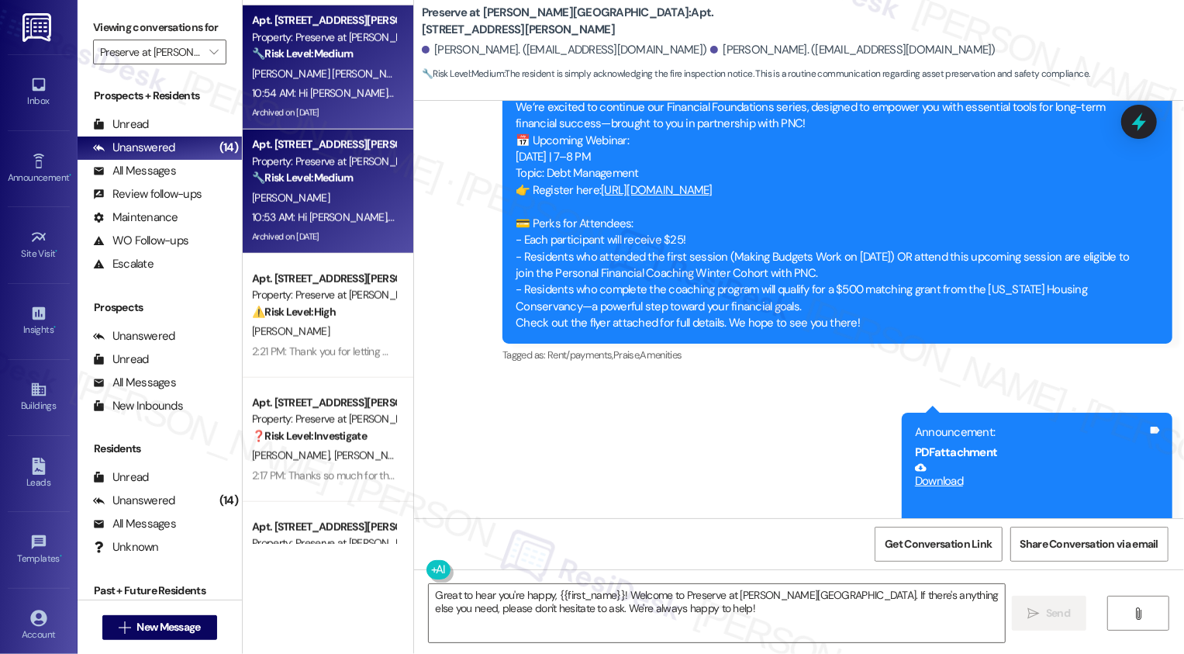
click at [351, 200] on div "[PERSON_NAME]" at bounding box center [323, 197] width 147 height 19
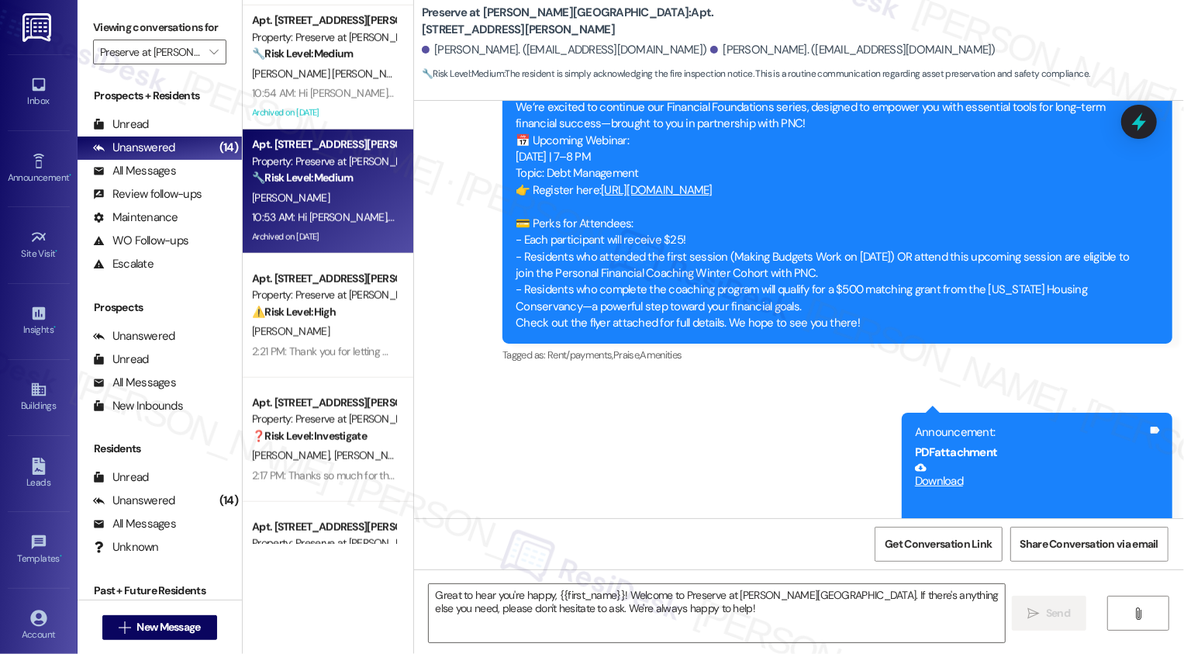
type textarea "Fetching suggested responses. Please feel free to read through the conversation…"
click at [351, 200] on div "[PERSON_NAME]" at bounding box center [323, 197] width 147 height 19
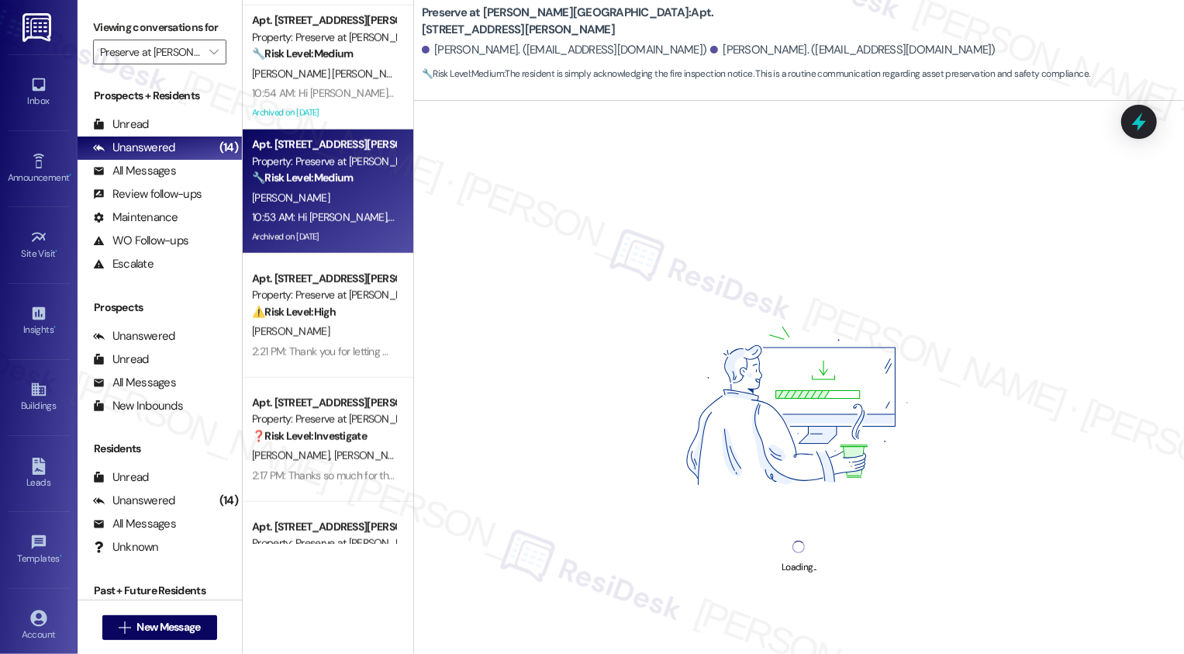
click at [351, 200] on div "[PERSON_NAME]" at bounding box center [323, 197] width 147 height 19
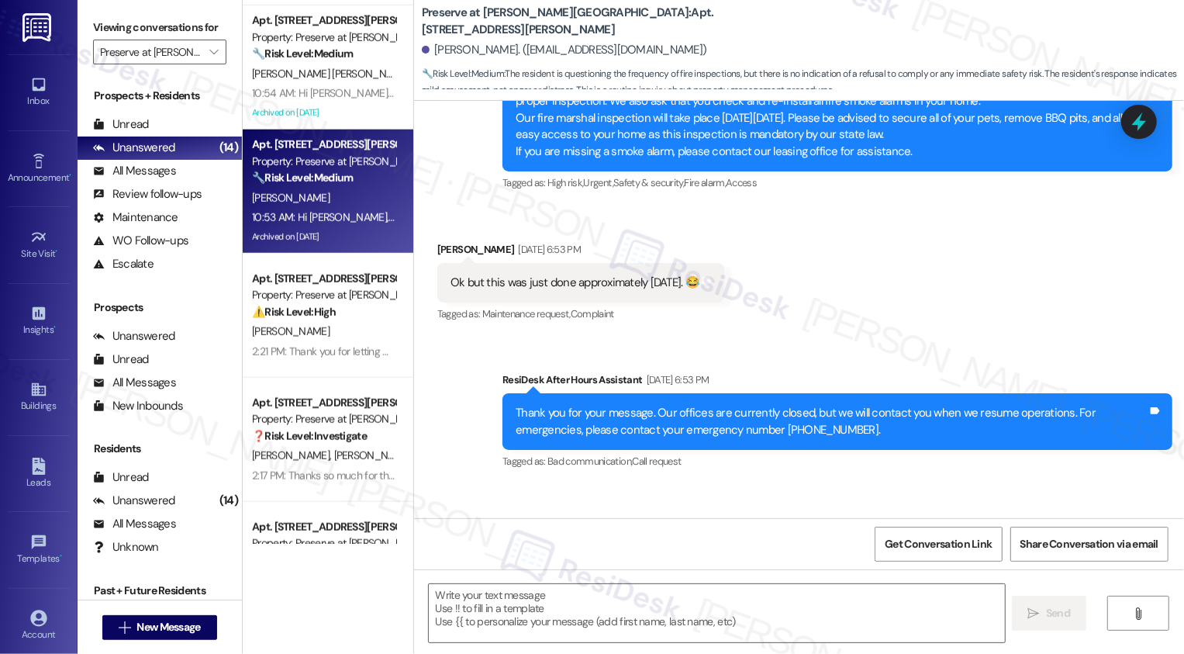
type textarea "Fetching suggested responses. Please feel free to read through the conversation…"
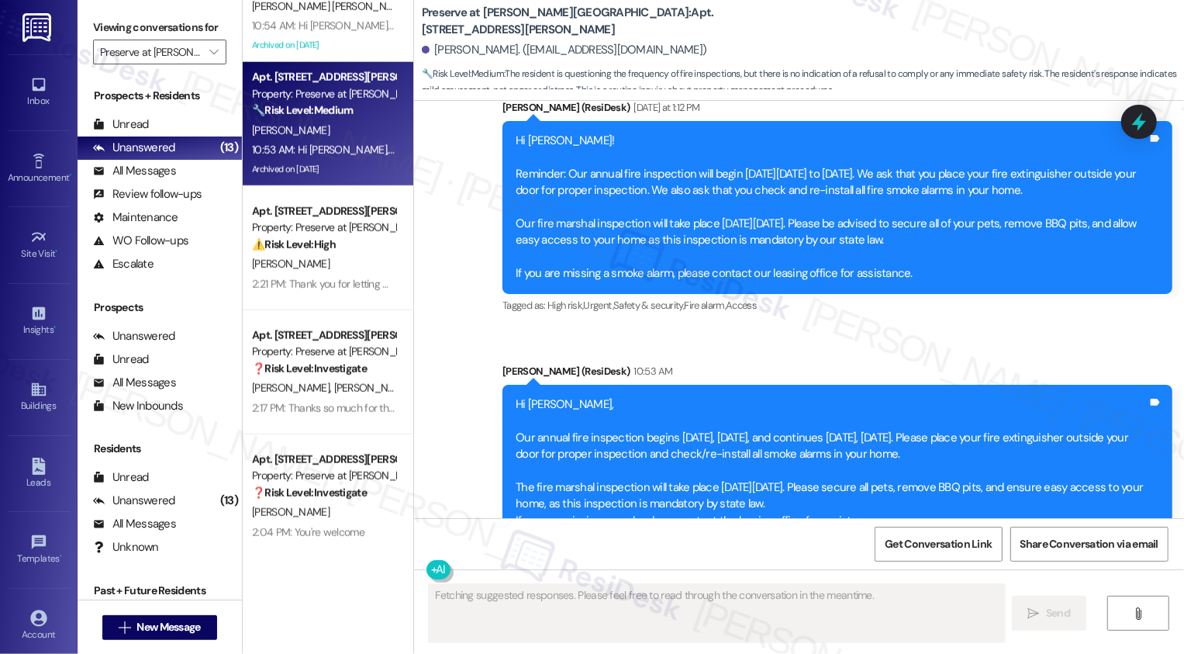
scroll to position [1069, 0]
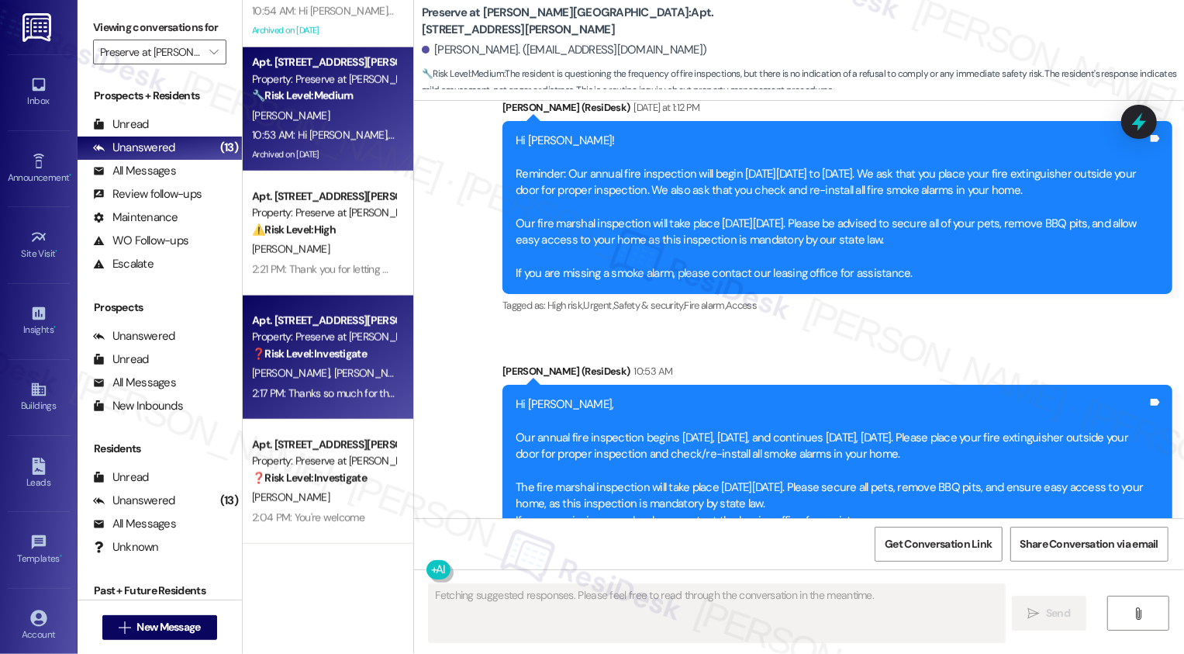
click at [372, 364] on div "T. Nguyen C. Golding" at bounding box center [323, 373] width 147 height 19
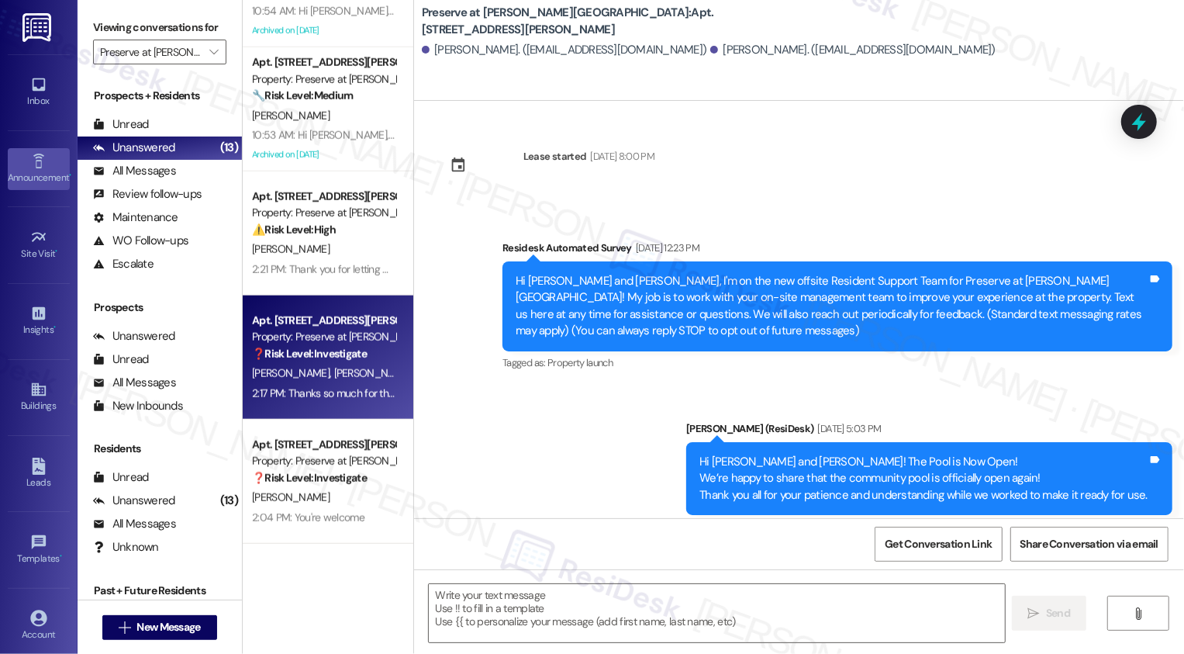
click at [333, 224] on div "⚠️ Risk Level: High The resident is disputing the rent due, stating they moved …" at bounding box center [323, 230] width 143 height 16
click at [33, 150] on link "Announcement •" at bounding box center [39, 169] width 62 height 42
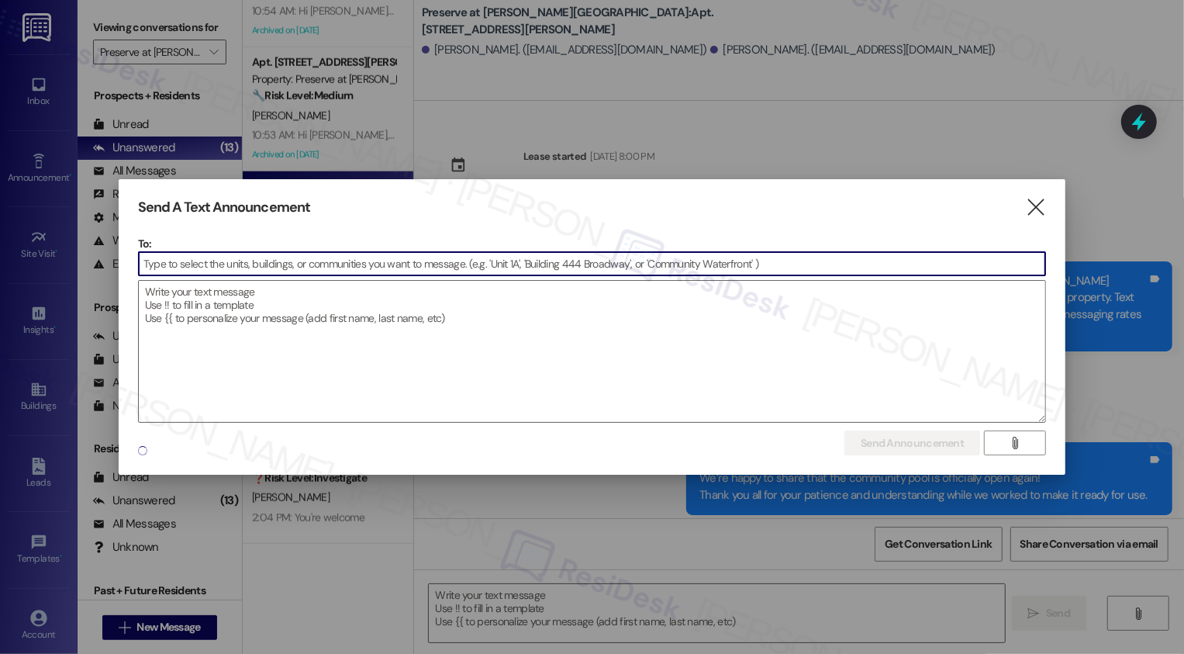
click at [36, 173] on div at bounding box center [592, 327] width 1184 height 654
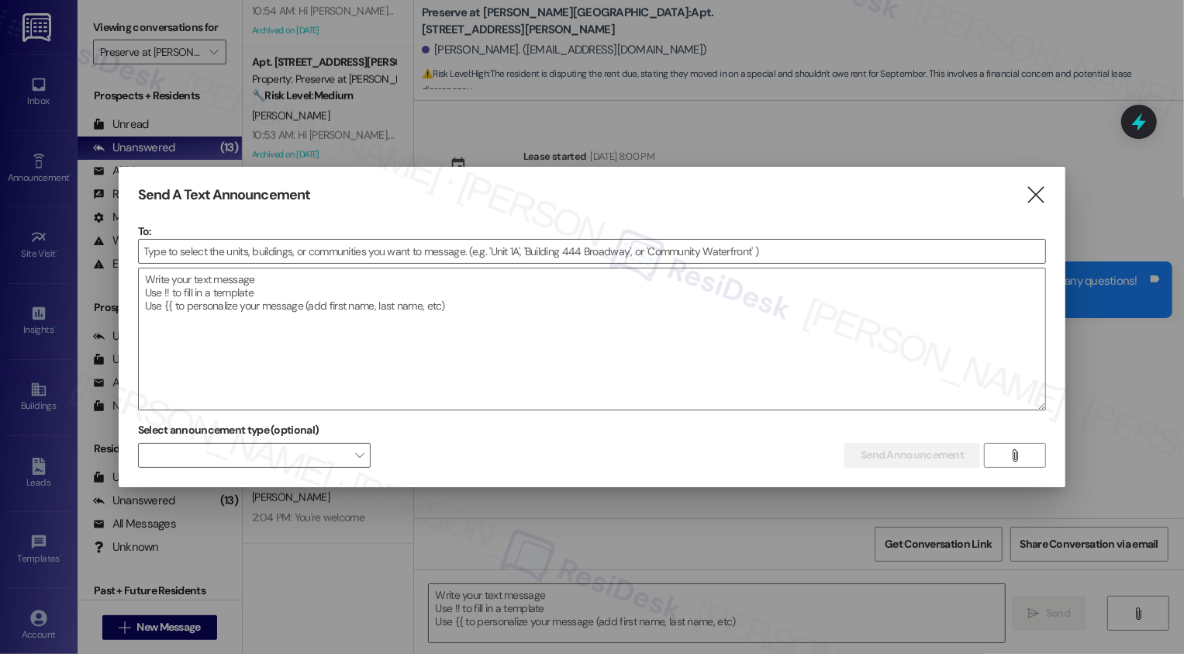
type textarea "Fetching suggested responses. Please feel free to read through the conversation…"
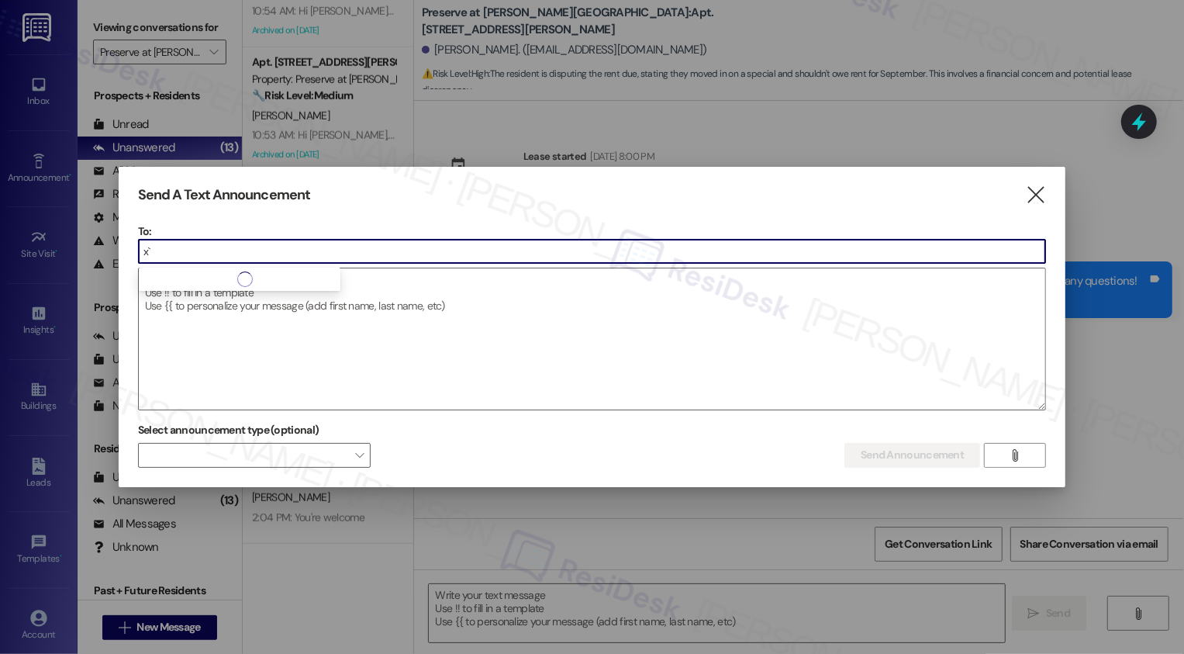
type input "x"
click at [1034, 195] on icon "" at bounding box center [1036, 195] width 21 height 16
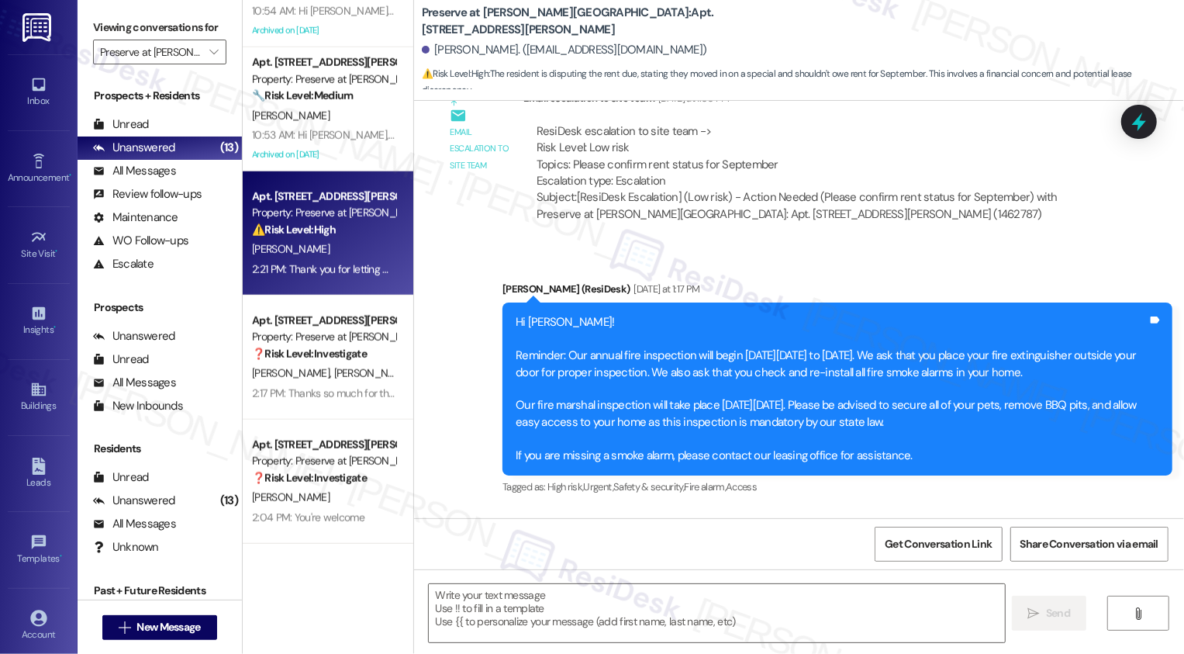
scroll to position [957, 0]
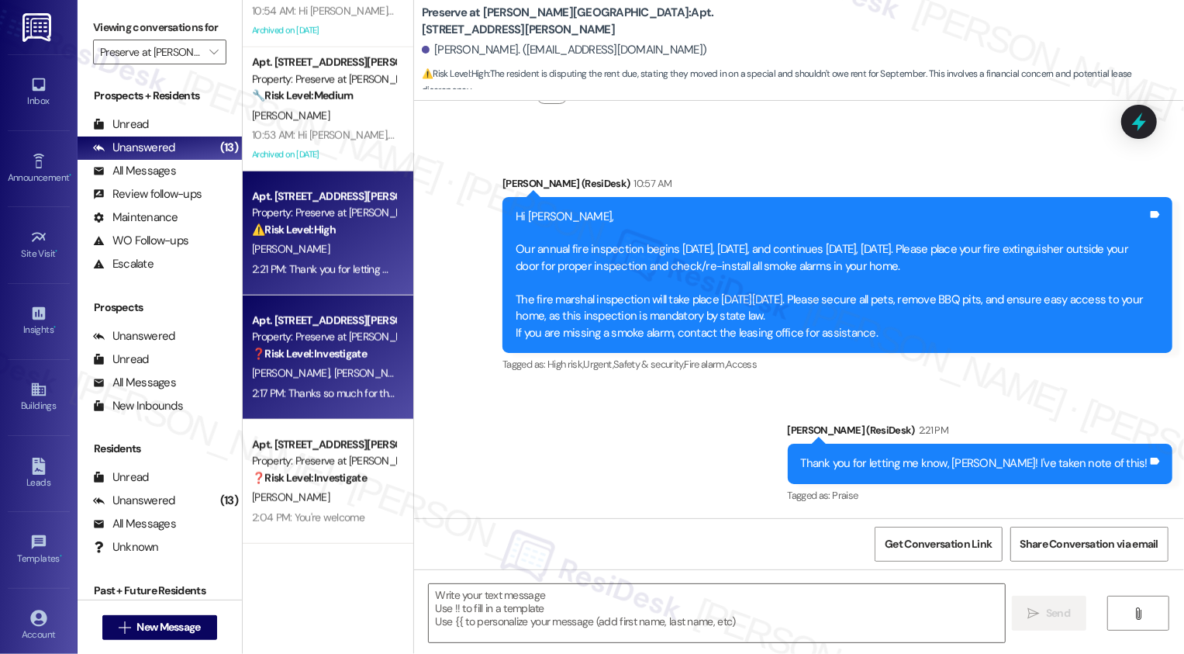
click at [310, 386] on div "2:17 PM: Thanks so much for the update, Thaovy! We appreciate it! 2:17 PM: Than…" at bounding box center [401, 393] width 299 height 14
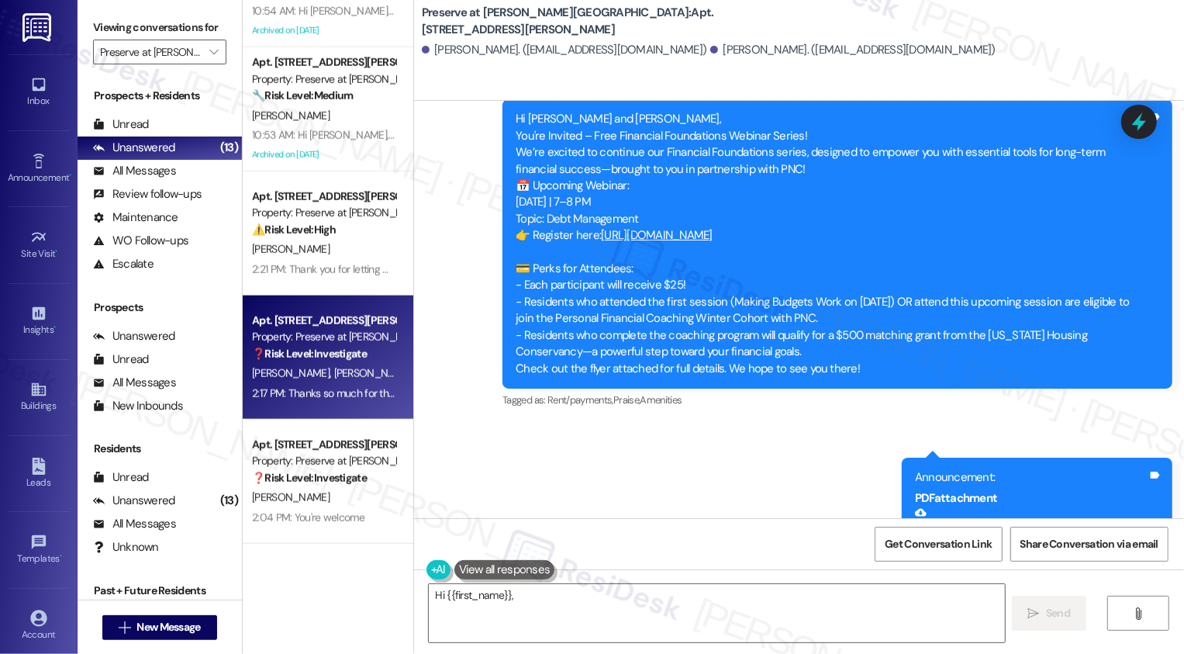
scroll to position [11528, 0]
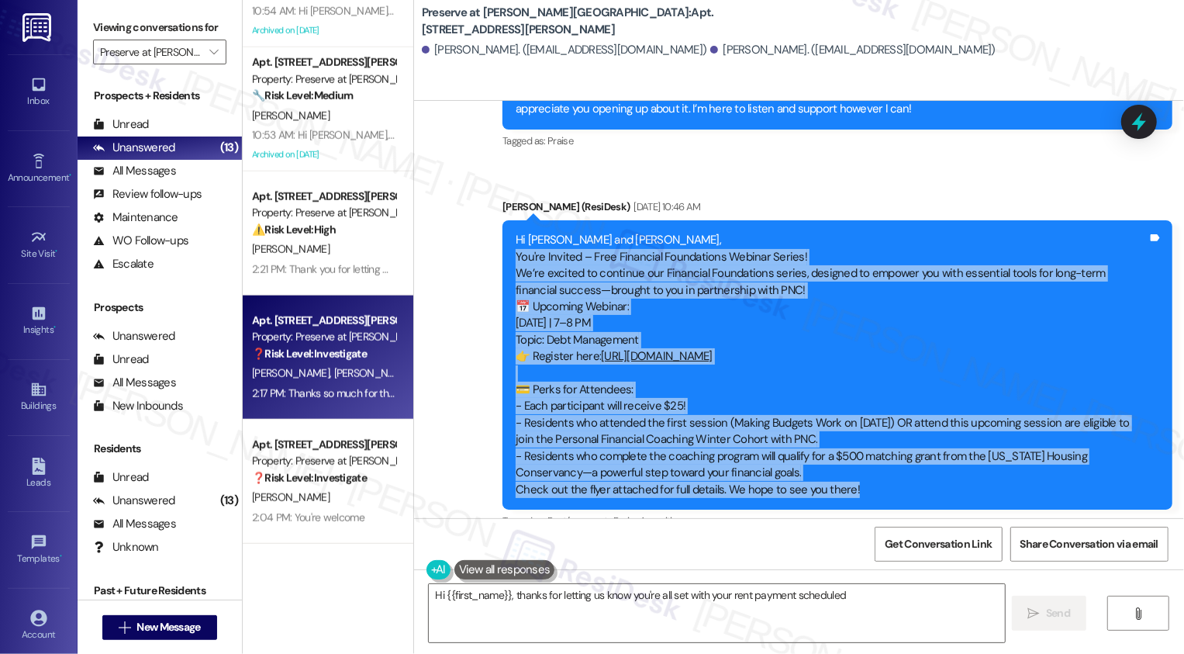
drag, startPoint x: 507, startPoint y: 181, endPoint x: 886, endPoint y: 419, distance: 447.7
click at [886, 419] on div "Hi Cody and Thaovy, You're Invited – Free Financial Foundations Webinar Series!…" at bounding box center [832, 365] width 632 height 266
copy div "You're Invited – Free Financial Foundations Webinar Series! We’re excited to co…"
type textarea "Hi {{first_name}}, thanks for letting us know you're all set with your rent pay…"
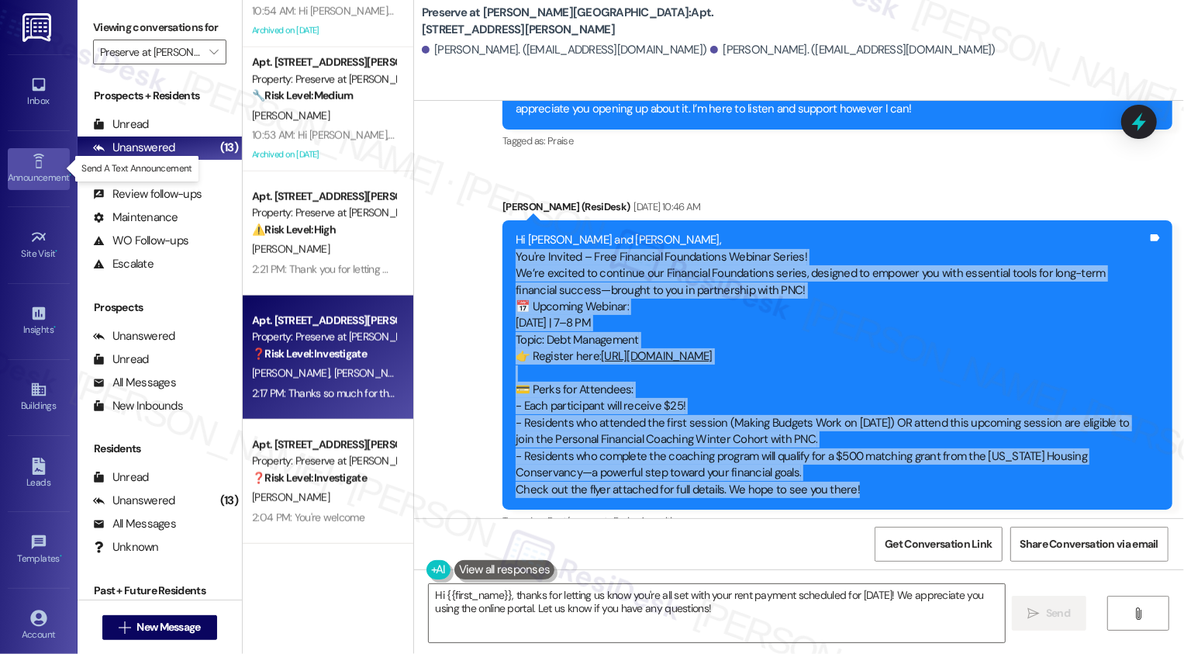
click at [51, 157] on link "Announcement •" at bounding box center [39, 169] width 62 height 42
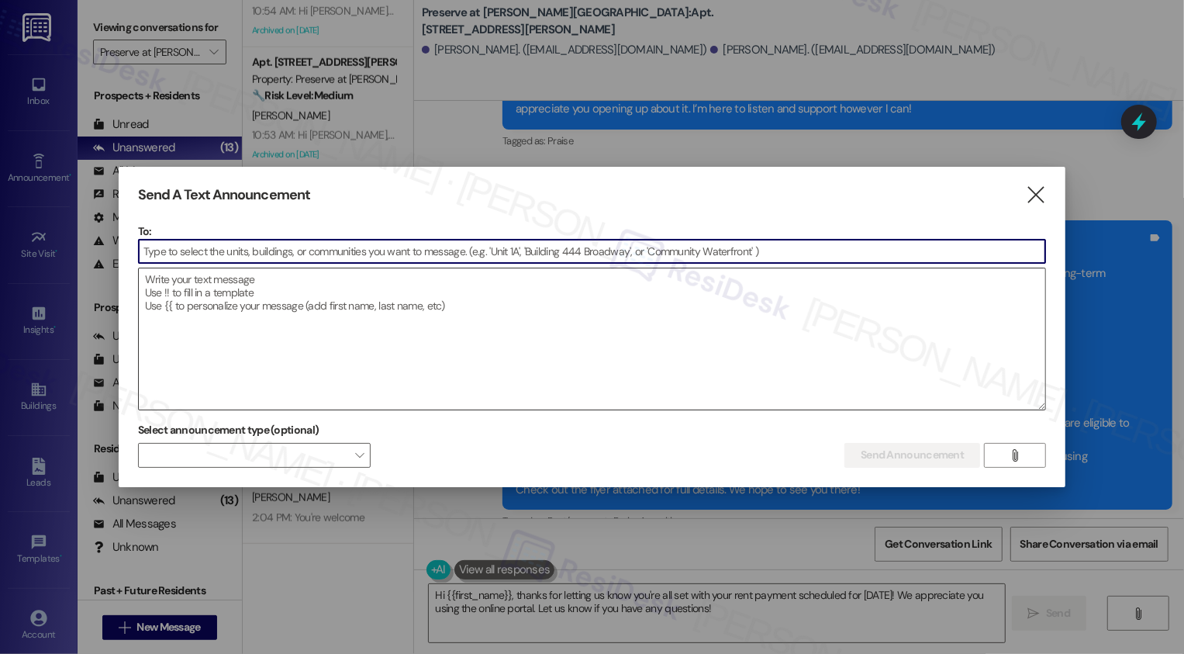
click at [250, 295] on textarea at bounding box center [592, 338] width 907 height 141
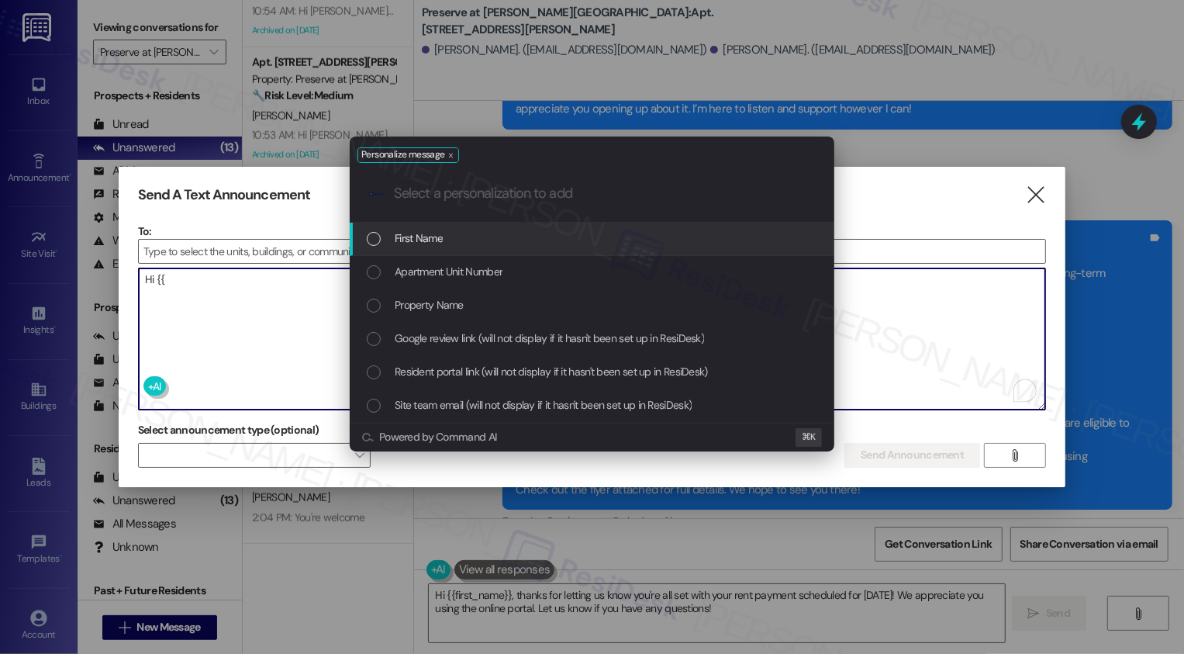
click at [377, 241] on div "List of options" at bounding box center [374, 239] width 14 height 14
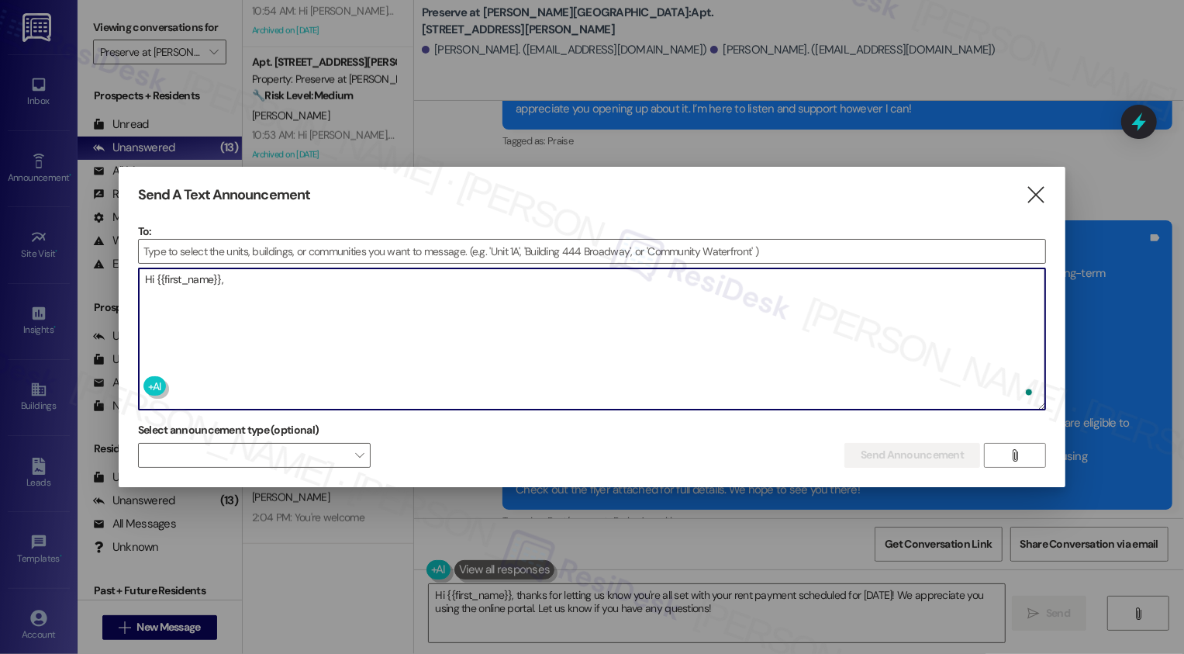
paste textarea "You're Invited – Free Financial Foundations Webinar Series! We’re excited to co…"
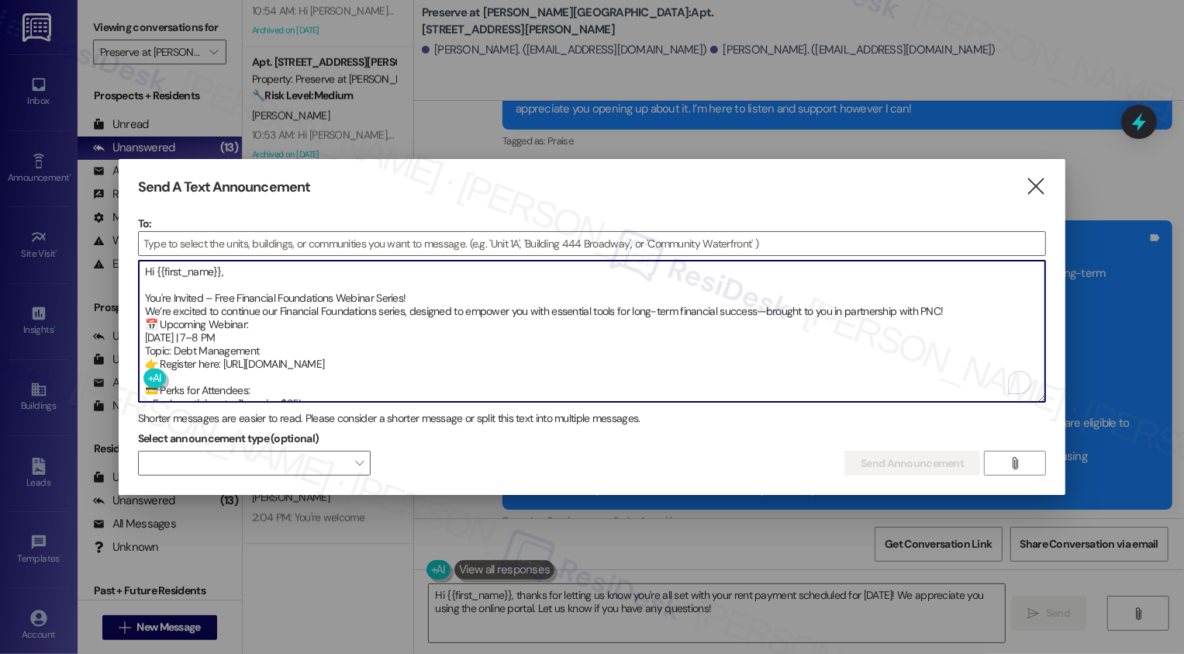
scroll to position [16, 0]
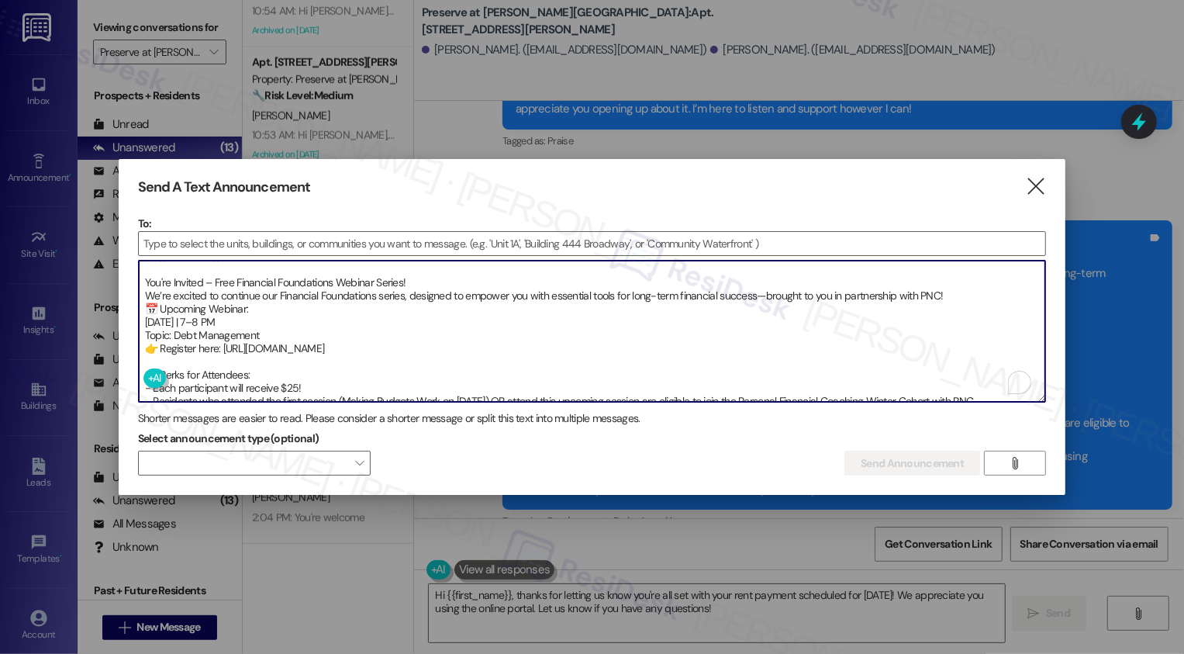
type textarea "Hi {{first_name}}, You're Invited – Free Financial Foundations Webinar Series! …"
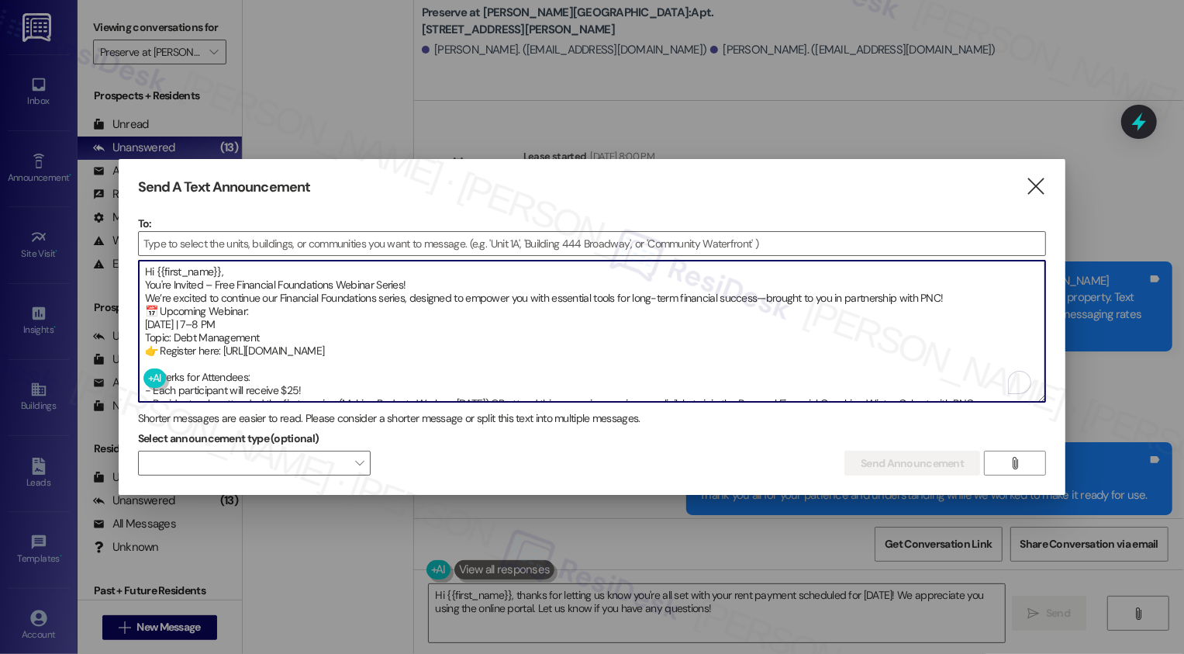
scroll to position [57, 0]
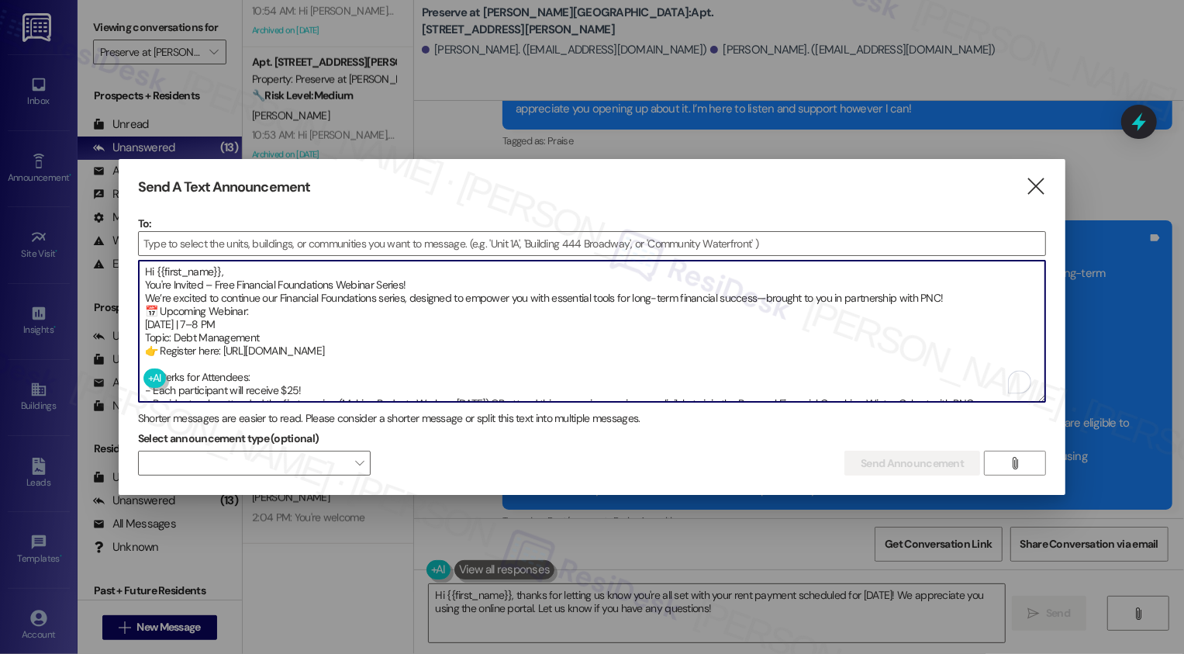
type textarea "Hi {{first_name}}, You're Invited – Free Financial Foundations Webinar Series! …"
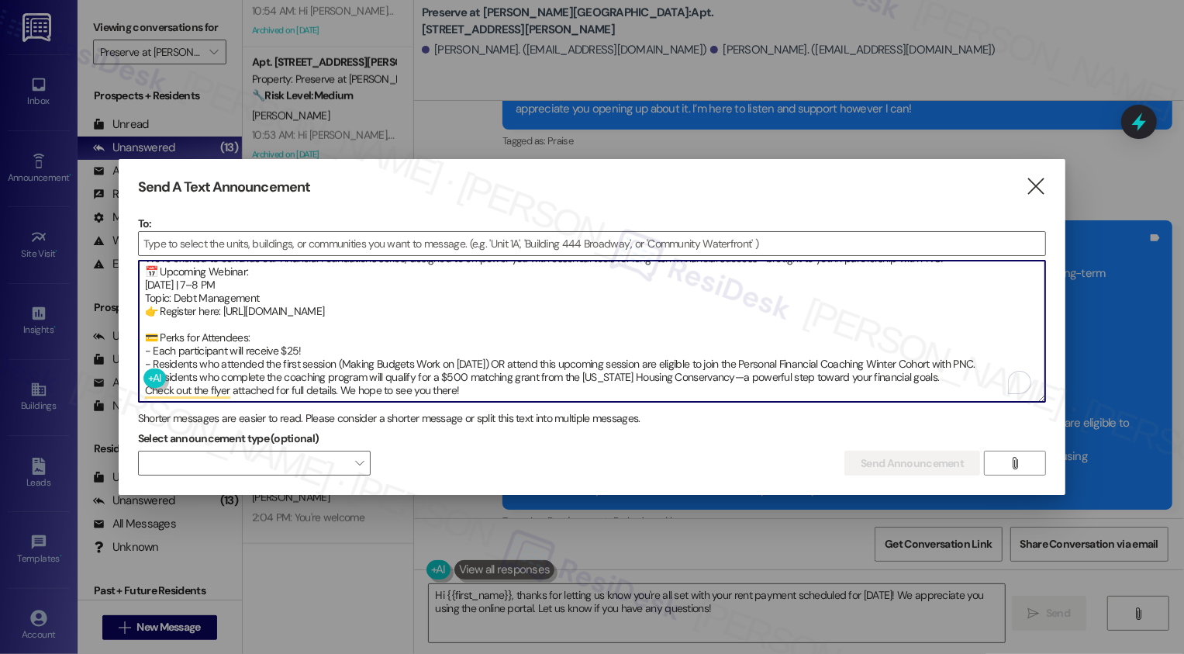
scroll to position [40, 0]
click at [332, 366] on textarea "Hi {{first_name}}, You're Invited – Free Financial Foundations Webinar Series! …" at bounding box center [592, 331] width 907 height 141
click at [292, 240] on input at bounding box center [592, 243] width 907 height 23
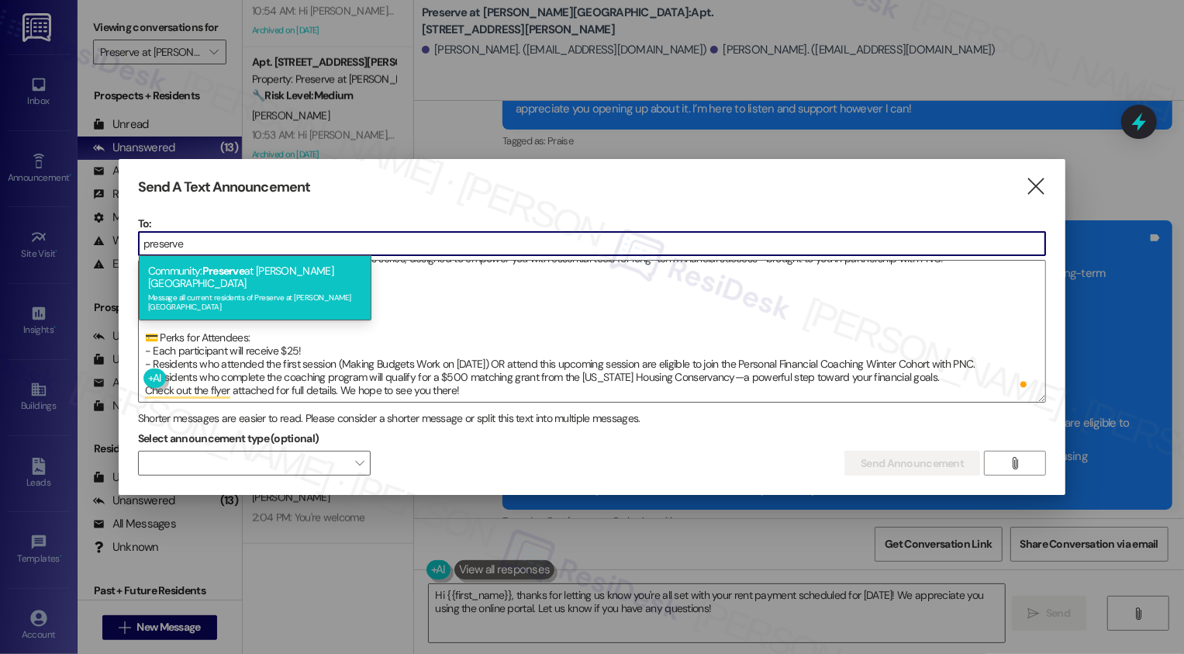
type input "preserve"
click at [275, 289] on div "Message all current residents of Preserve at Wells Branch" at bounding box center [255, 300] width 214 height 22
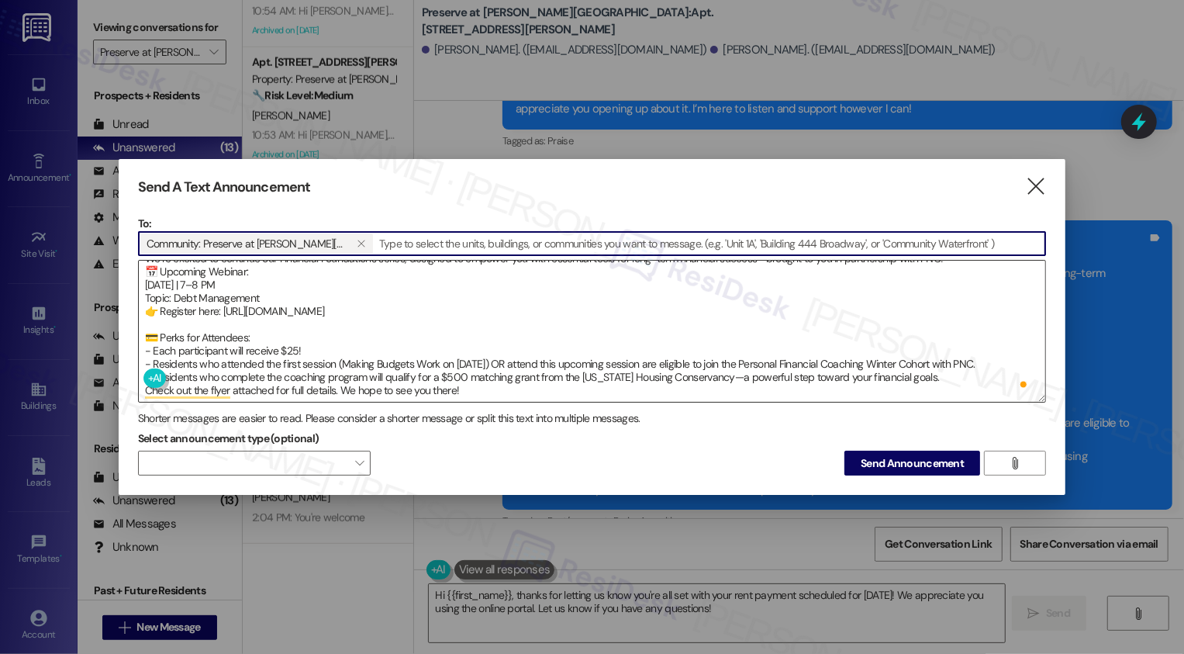
click at [390, 285] on textarea "Hi {{first_name}}, You're Invited – Free Financial Foundations Webinar Series! …" at bounding box center [592, 331] width 907 height 141
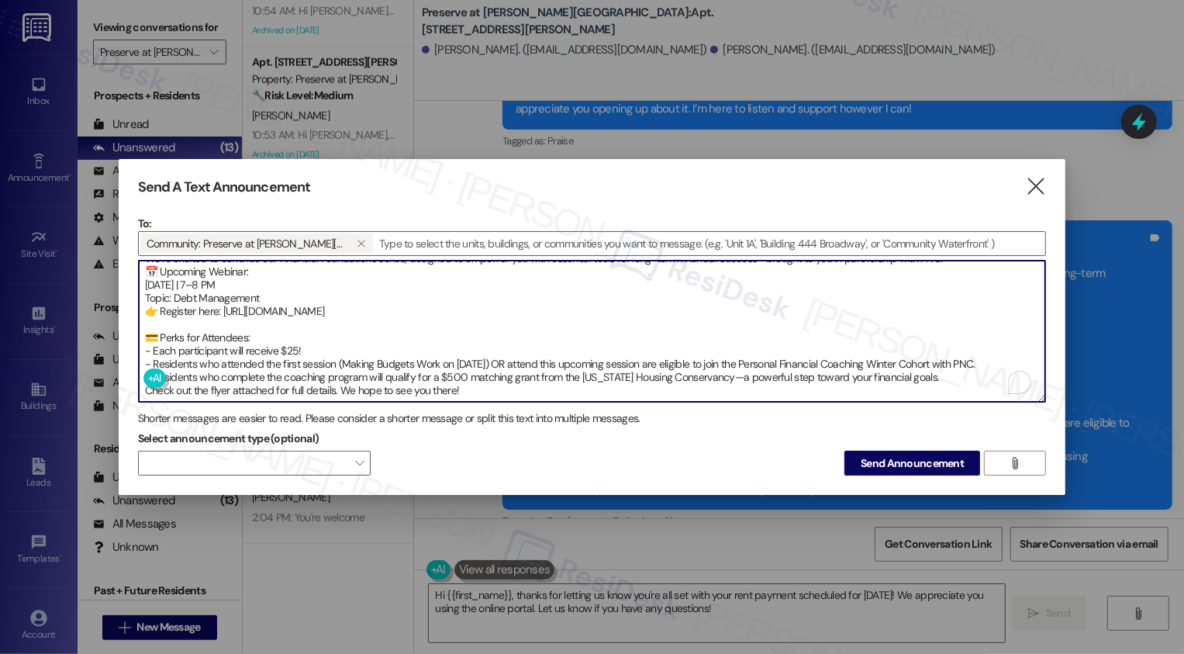
scroll to position [0, 0]
click at [896, 462] on span "Send Announcement" at bounding box center [912, 463] width 103 height 16
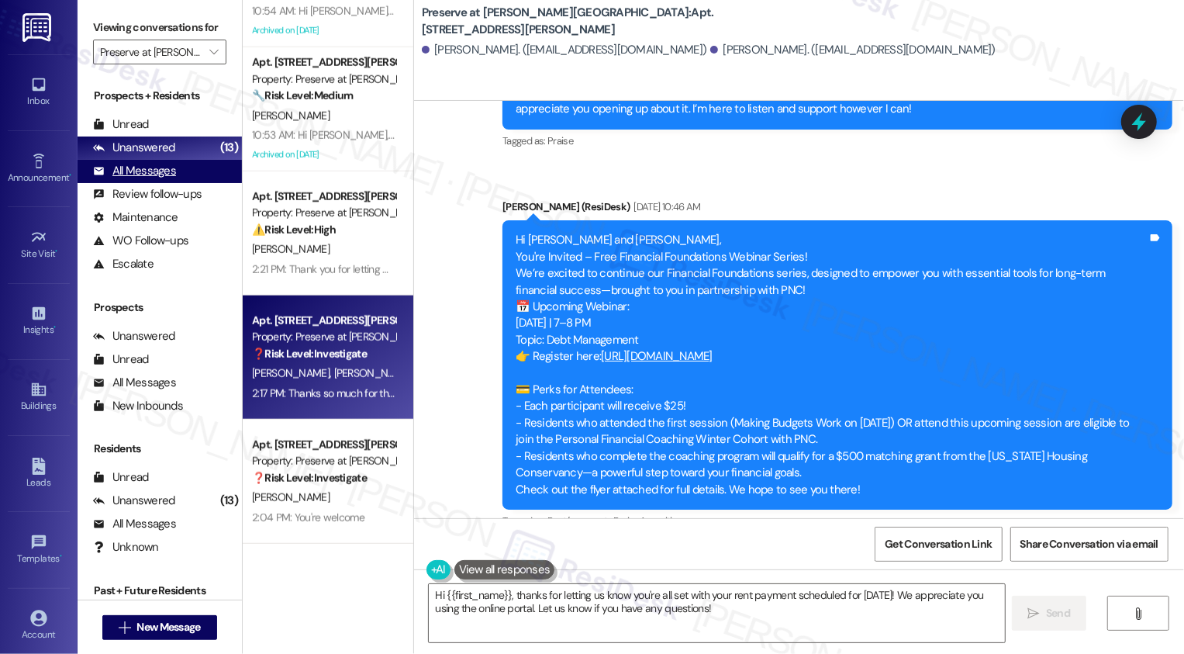
click at [178, 183] on div "All Messages (undefined)" at bounding box center [160, 171] width 164 height 23
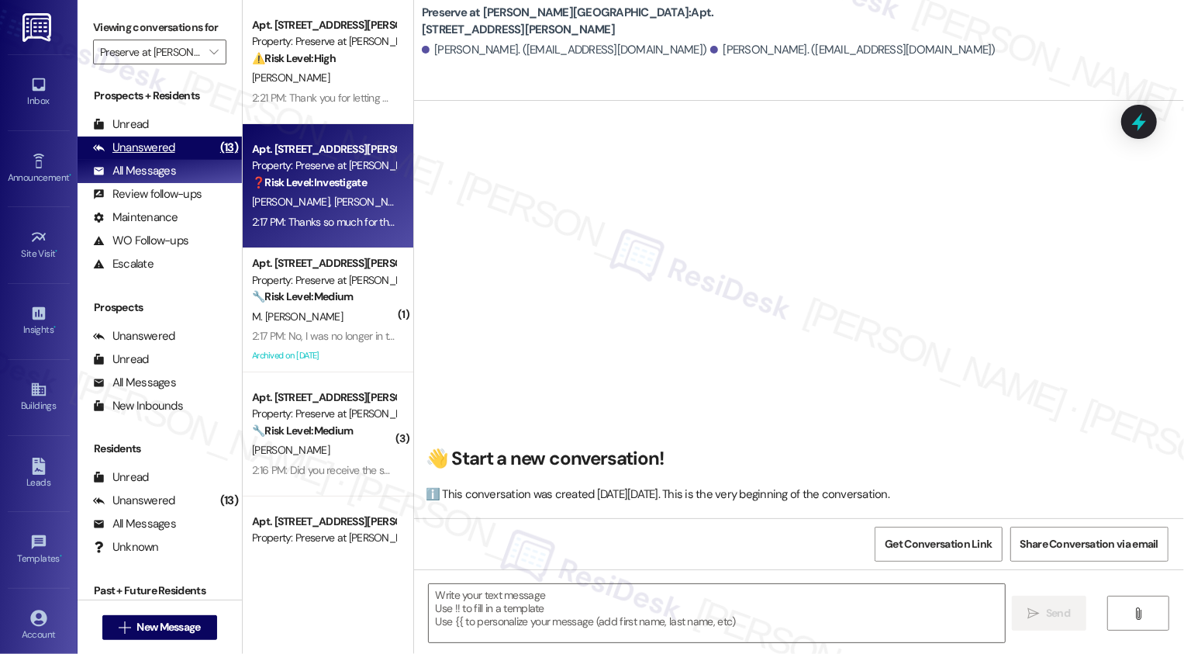
click at [176, 158] on div "Unanswered (13)" at bounding box center [160, 147] width 164 height 23
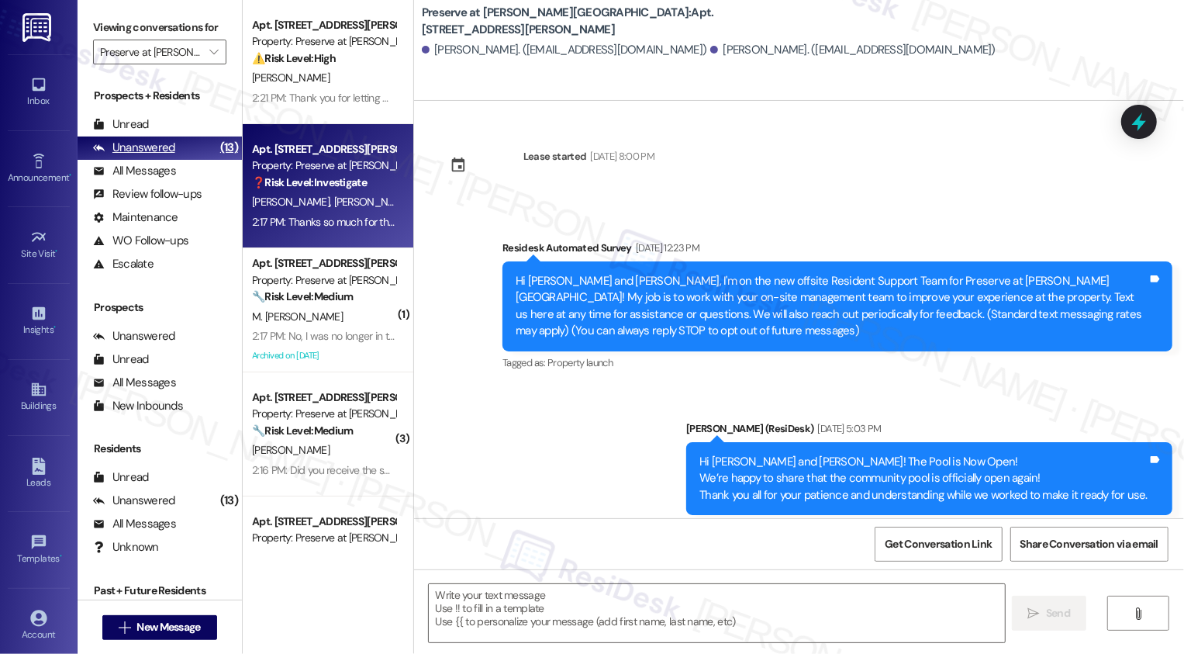
click at [176, 158] on div "Unanswered (13)" at bounding box center [160, 147] width 164 height 23
click at [176, 183] on div "All Messages (undefined)" at bounding box center [160, 171] width 164 height 23
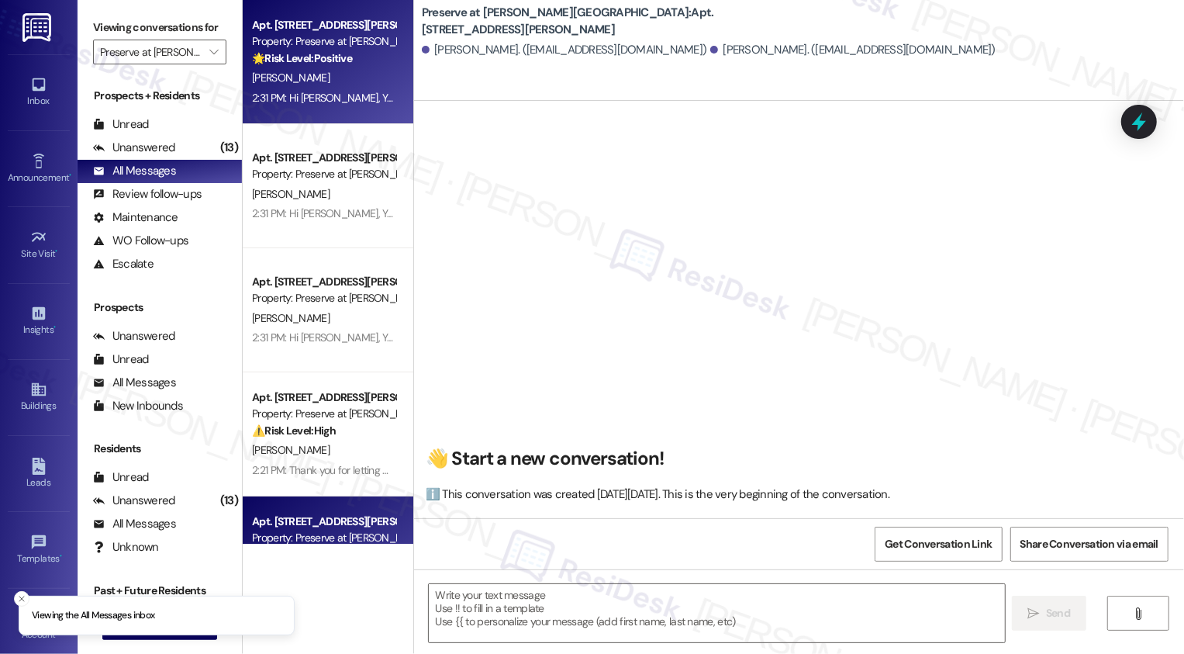
click at [332, 84] on div "C. Thompson" at bounding box center [323, 77] width 147 height 19
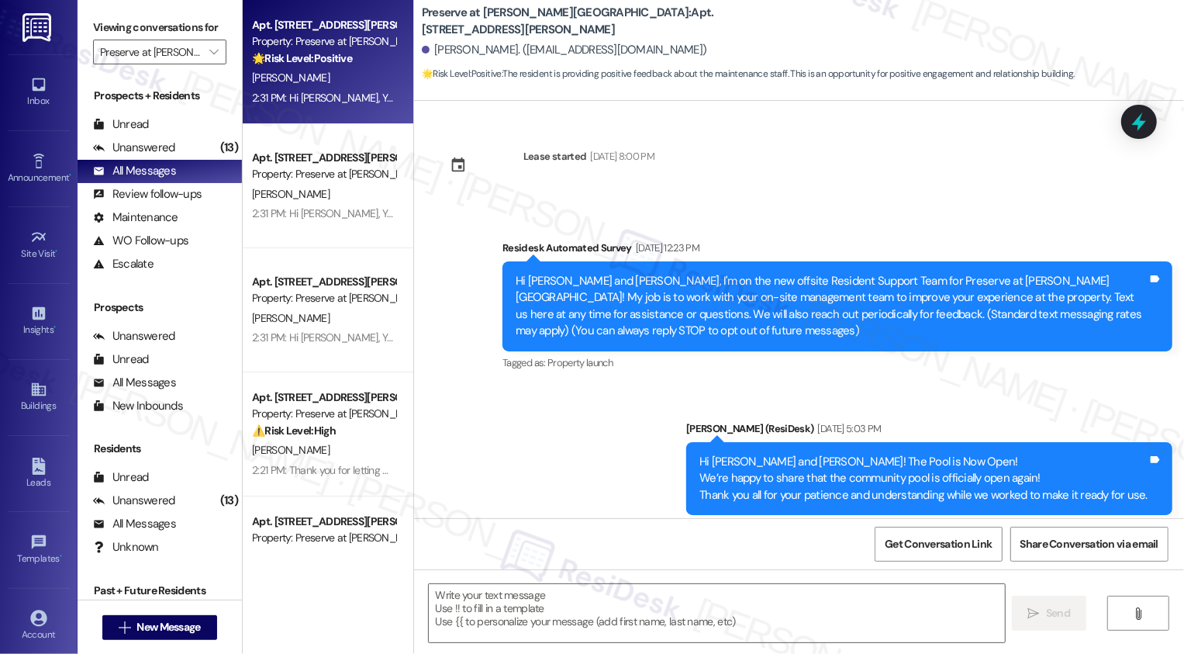
scroll to position [12955, 0]
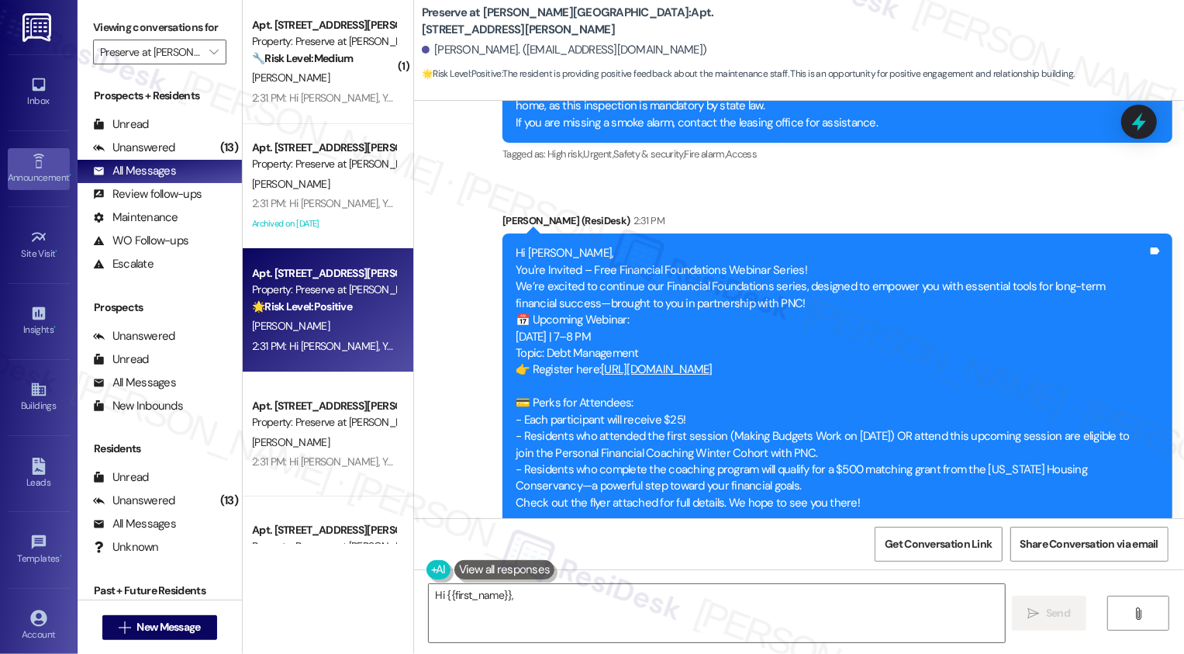
click at [37, 164] on icon at bounding box center [38, 161] width 17 height 17
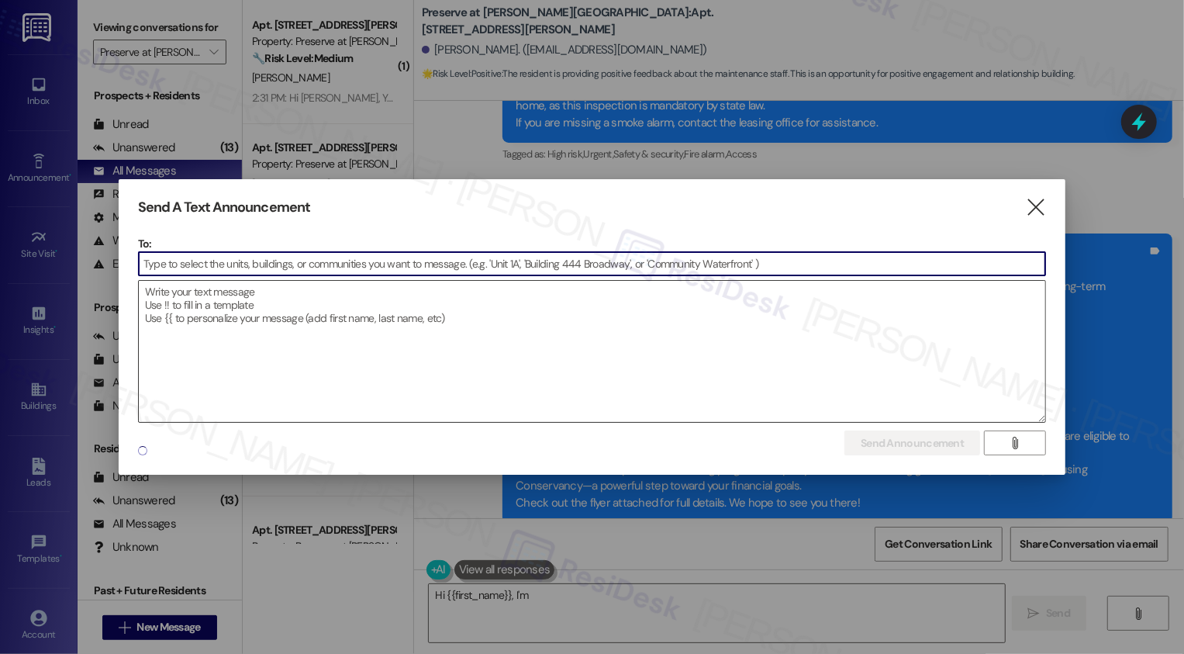
click at [333, 302] on textarea at bounding box center [592, 351] width 907 height 141
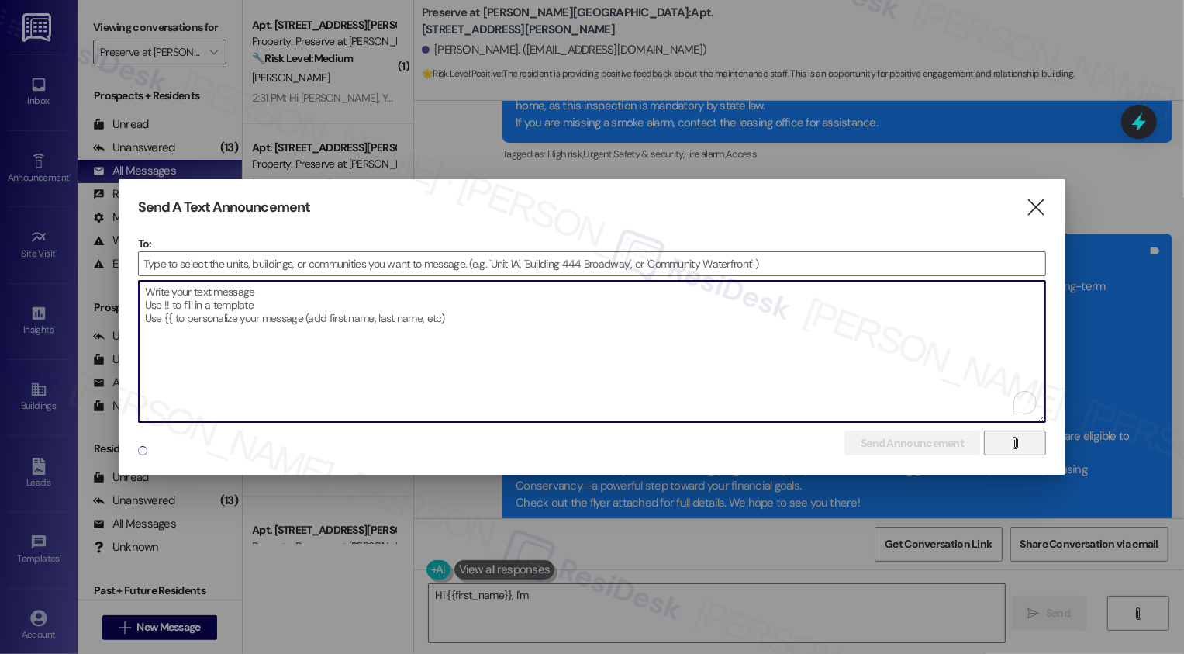
click at [1015, 439] on icon "" at bounding box center [1015, 443] width 12 height 12
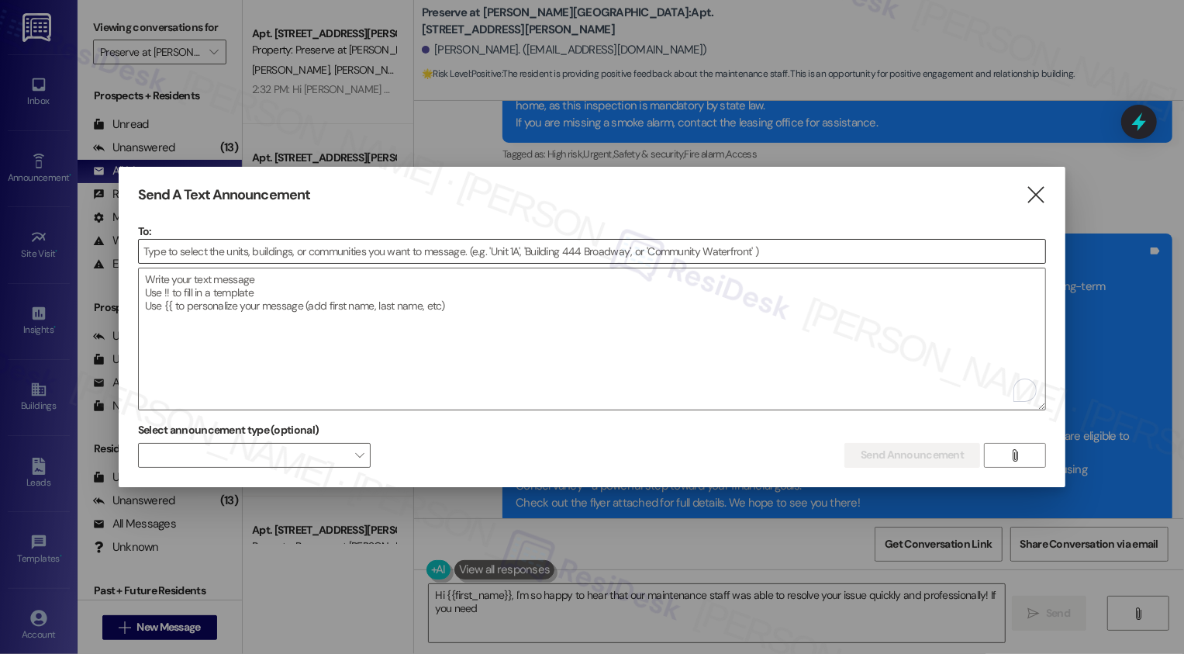
click at [322, 247] on input at bounding box center [592, 251] width 907 height 23
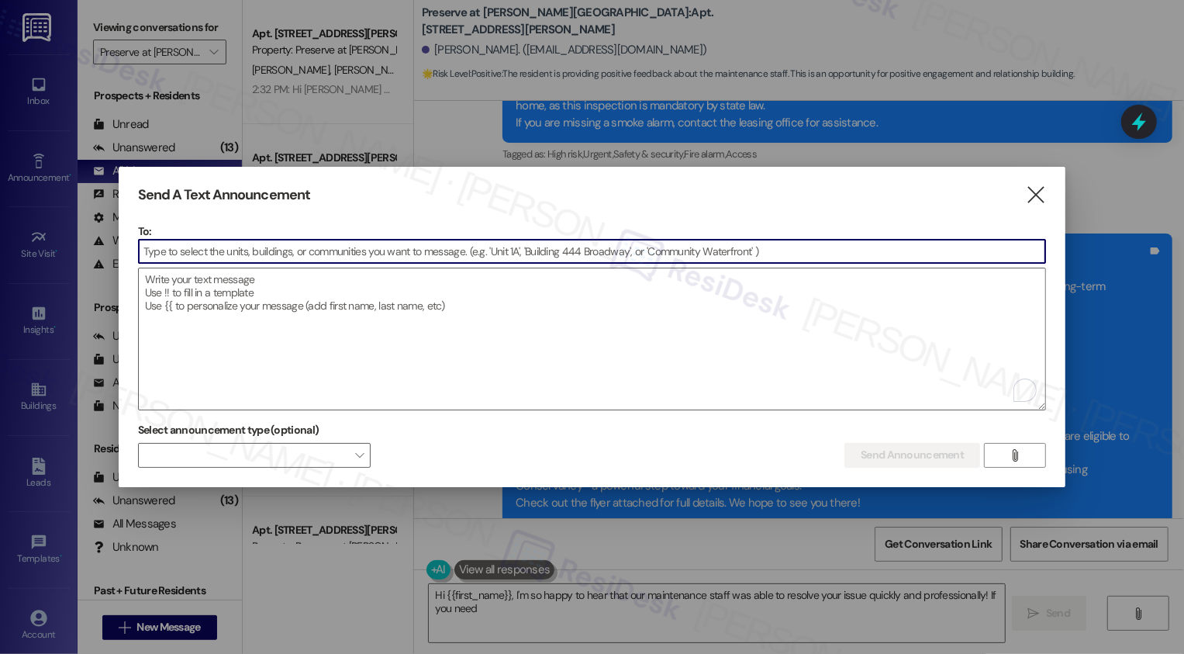
type textarea "Hi {{first_name}}, I'm so happy to hear that our maintenance staff was able to …"
type input "pre"
type textarea "Hi {{first_name}}, I'm so happy to hear that our maintenance staff was able to …"
type input "preser"
type textarea "Hi {{first_name}}, I'm so happy to hear that our maintenance staff was able to …"
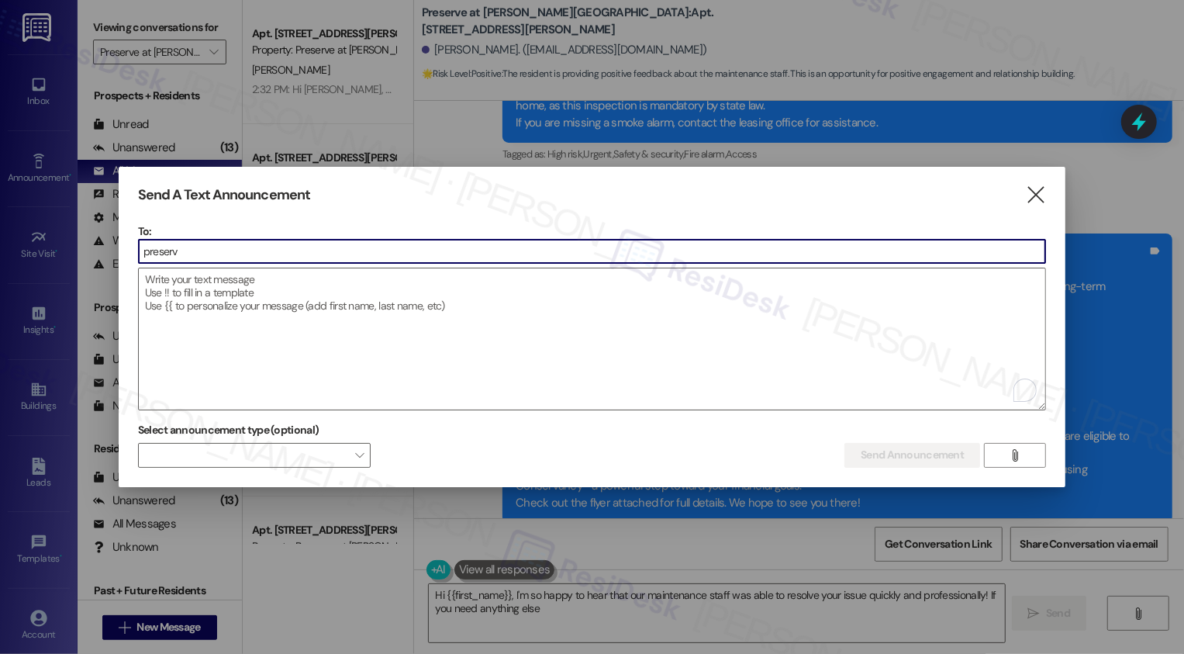
type input "preserve"
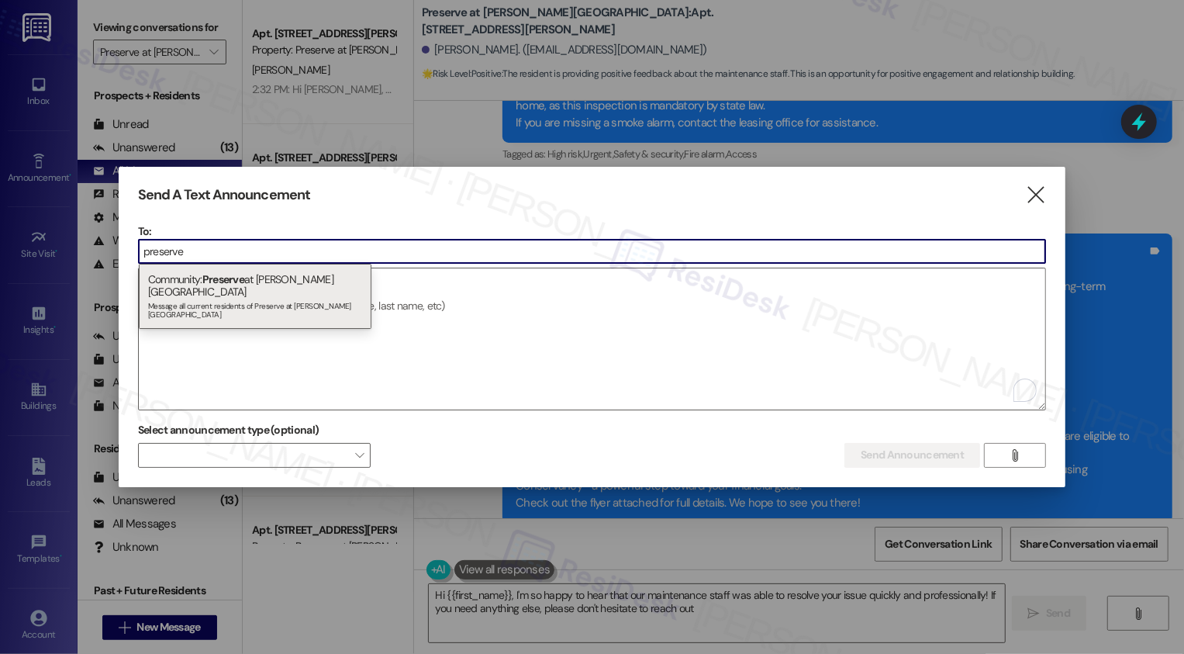
type textarea "Hi {{first_name}}, I'm so happy to hear that our maintenance staff was able to …"
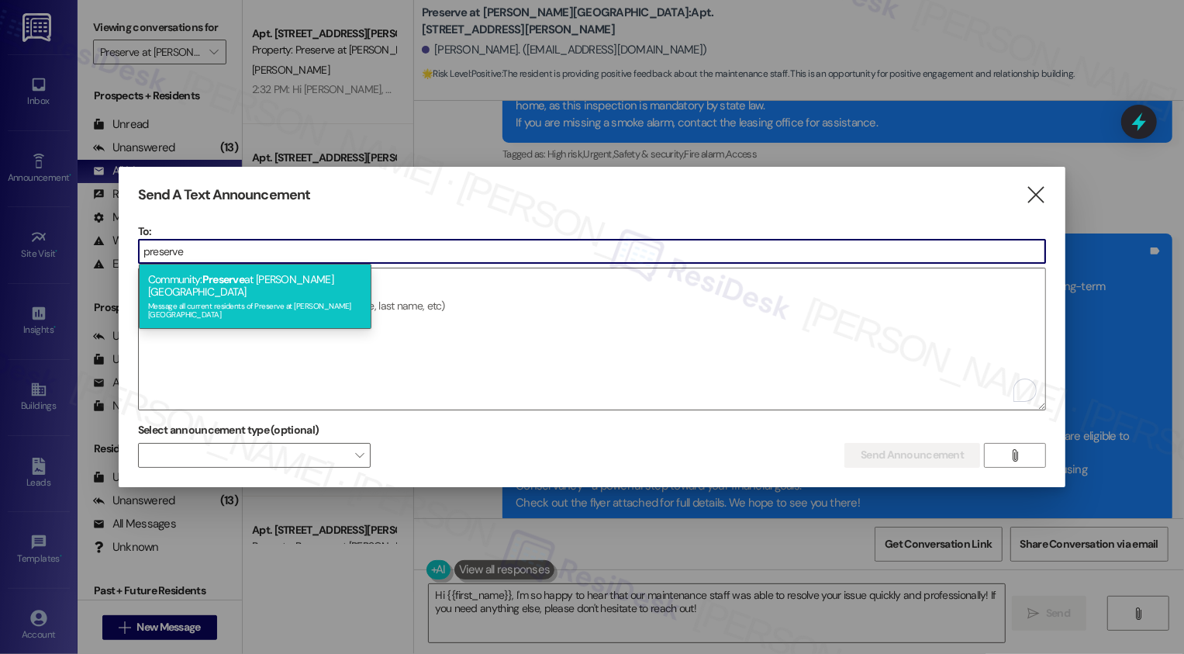
type input "preserve"
click at [227, 281] on span "Preserve" at bounding box center [223, 279] width 42 height 14
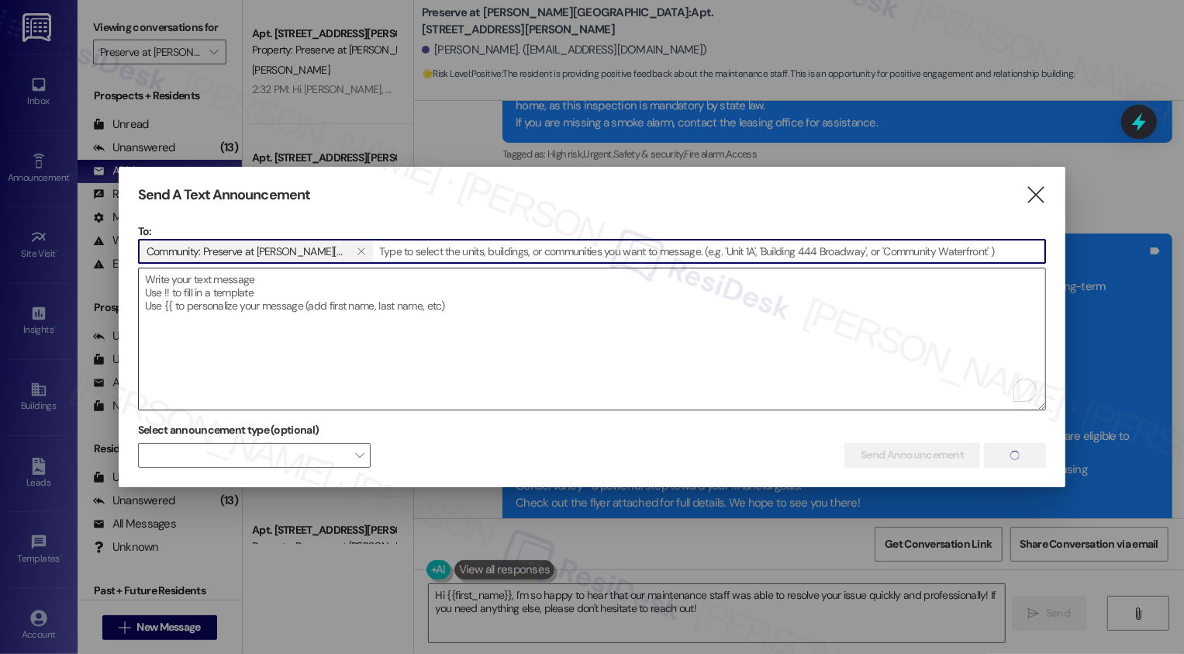
click at [402, 312] on textarea "To enrich screen reader interactions, please activate Accessibility in Grammarl…" at bounding box center [592, 338] width 907 height 141
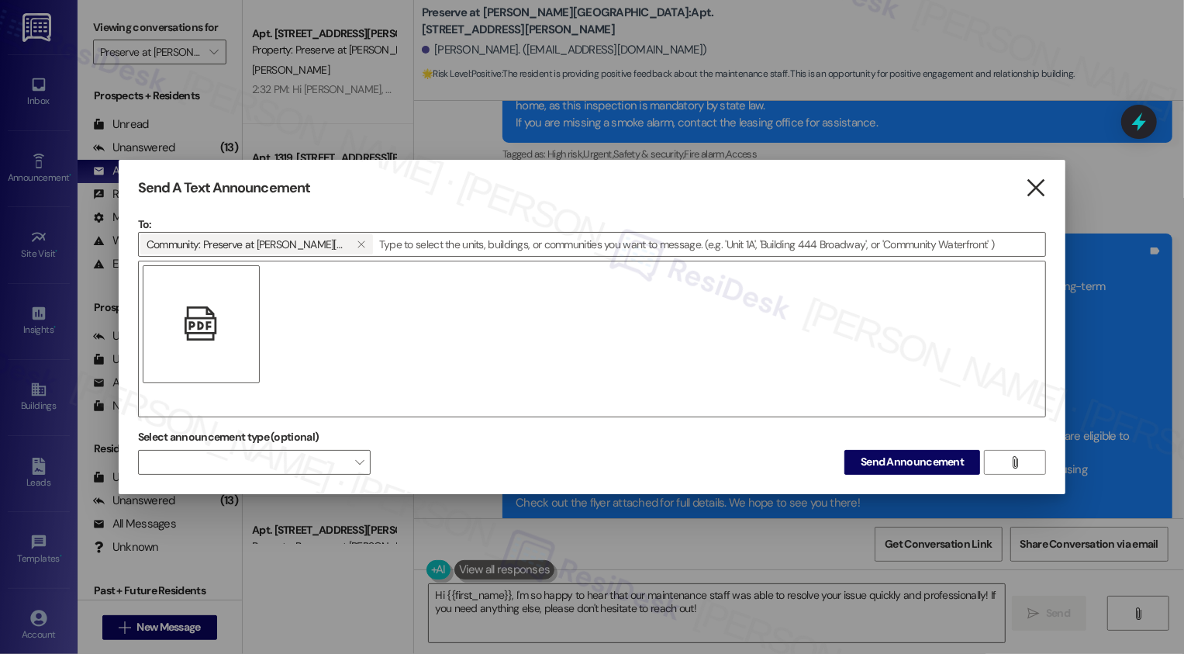
click at [1044, 186] on icon "" at bounding box center [1036, 188] width 21 height 16
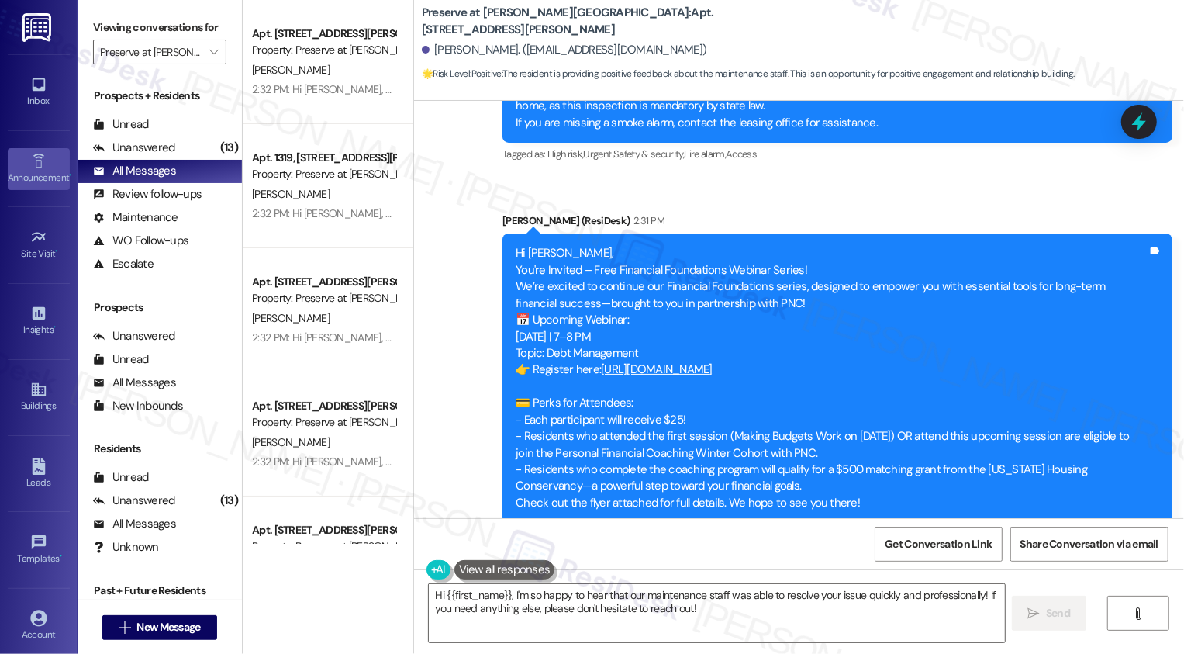
click at [46, 154] on link "Announcement •" at bounding box center [39, 169] width 62 height 42
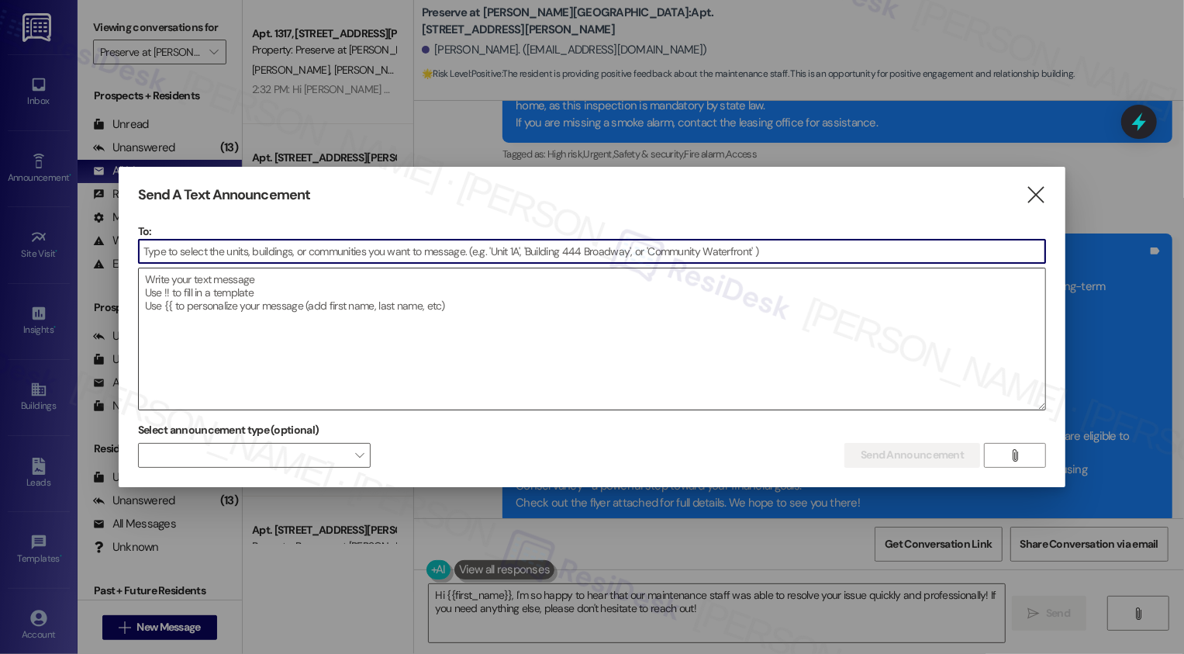
click at [482, 328] on textarea at bounding box center [592, 338] width 907 height 141
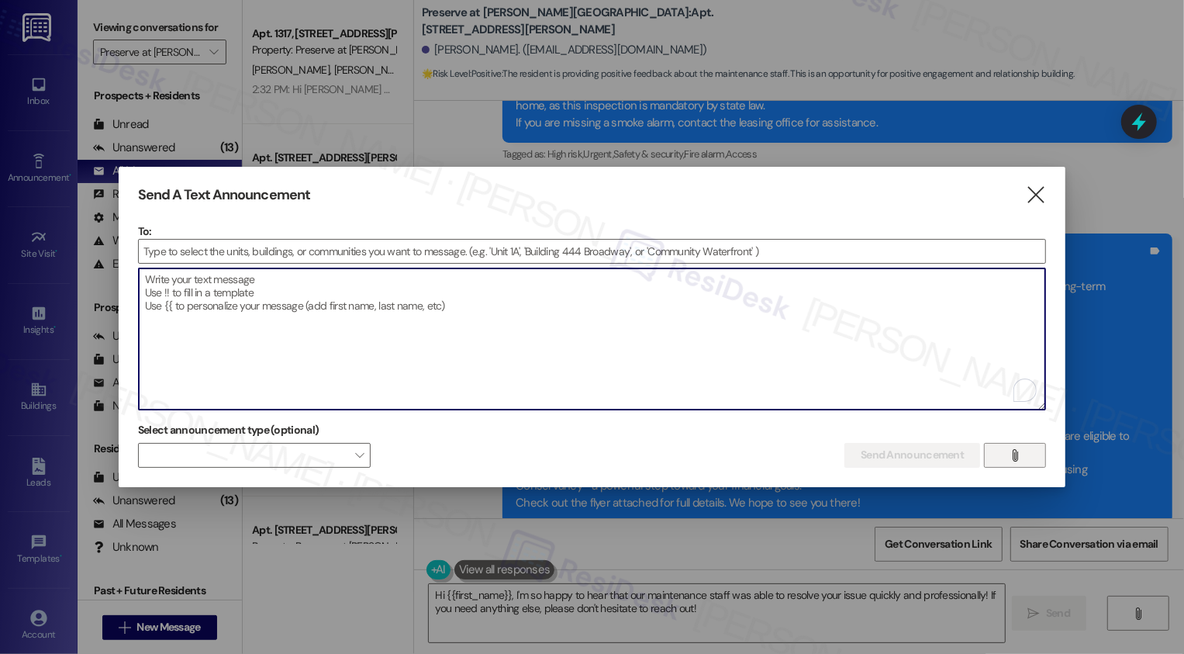
click at [1019, 464] on span "" at bounding box center [1015, 454] width 18 height 23
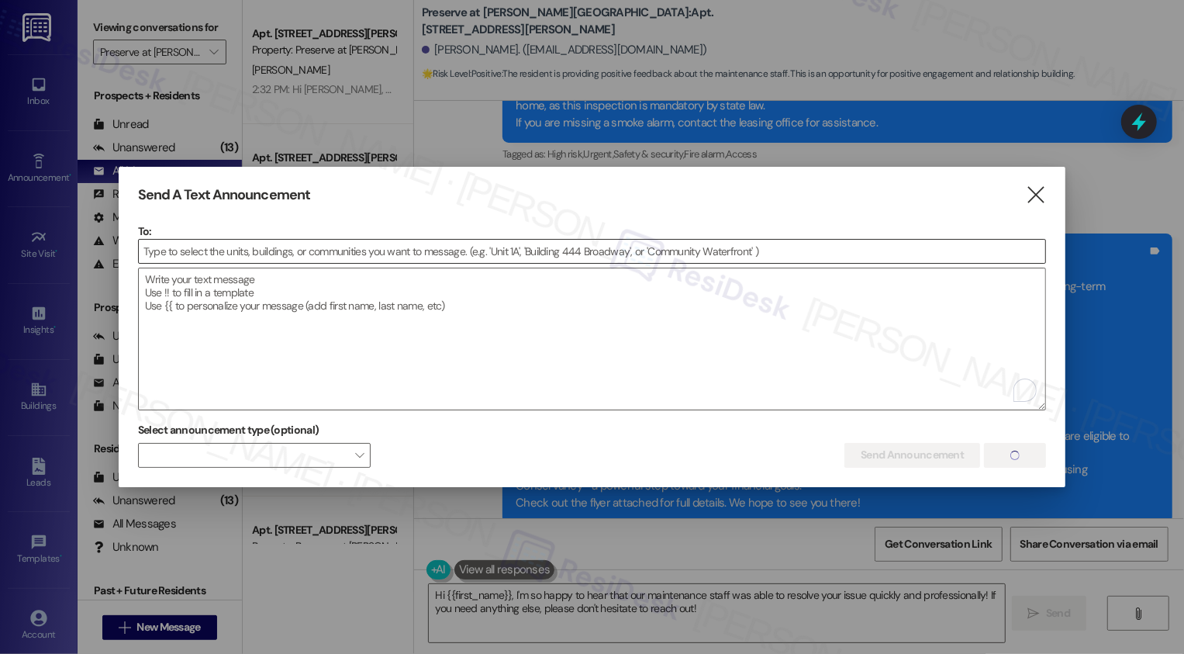
click at [531, 248] on input at bounding box center [592, 251] width 907 height 23
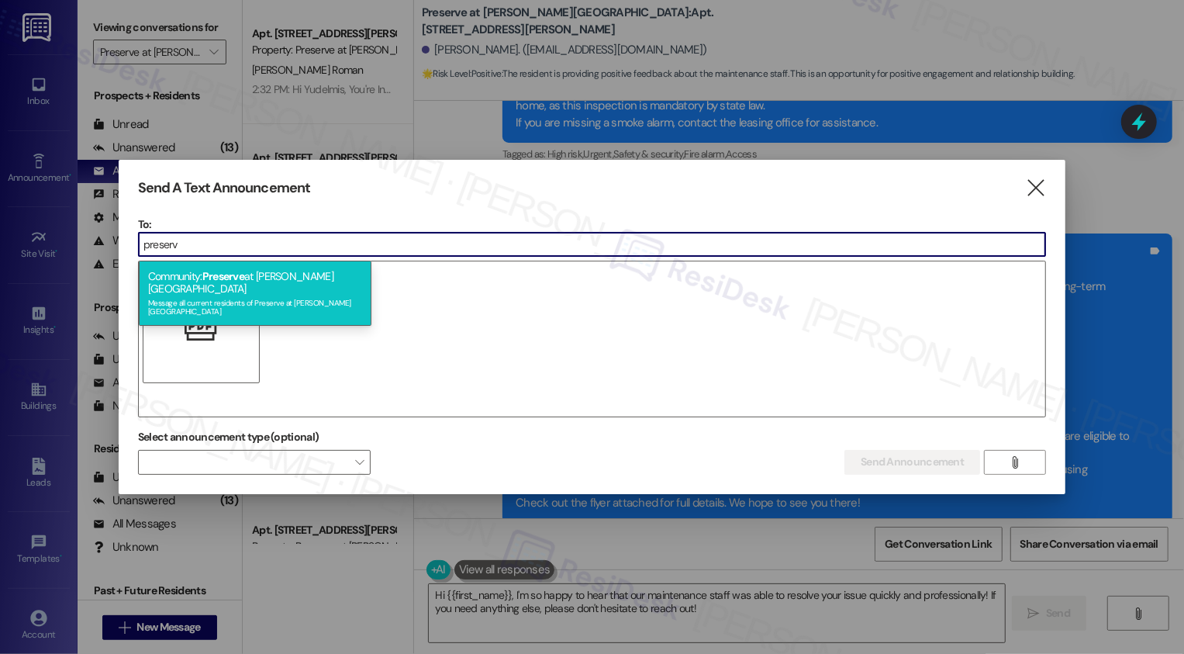
type input "preserv"
click at [342, 295] on div "Message all current residents of Preserve at Wells Branch" at bounding box center [255, 306] width 214 height 22
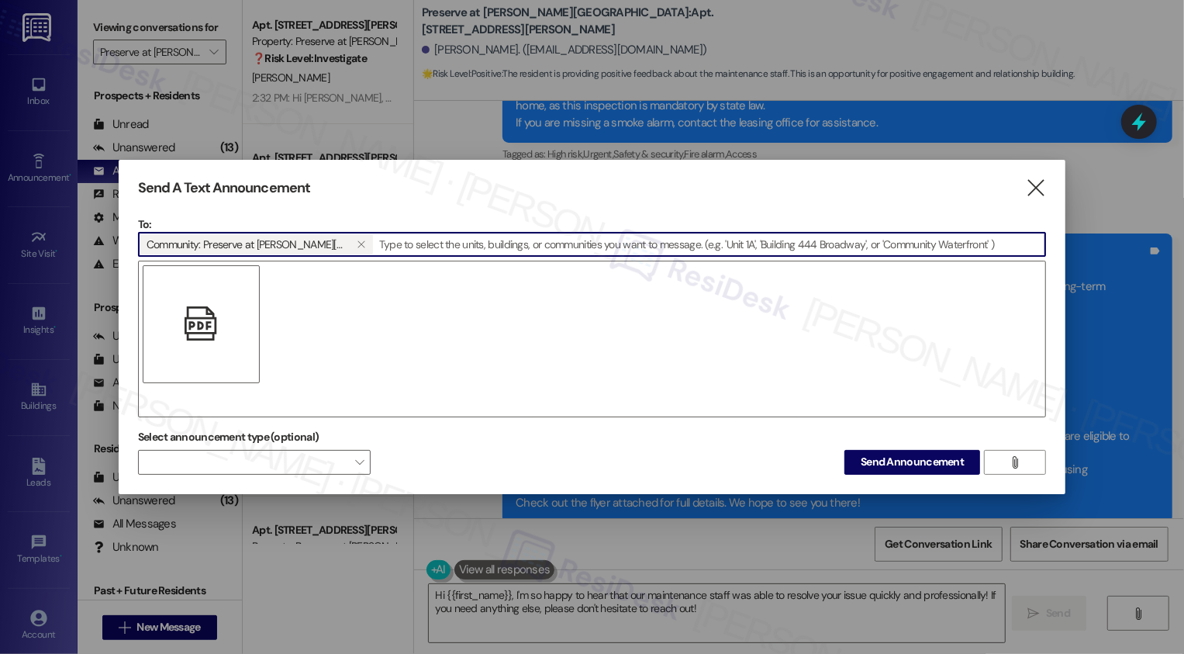
click at [349, 324] on div "" at bounding box center [592, 339] width 909 height 157
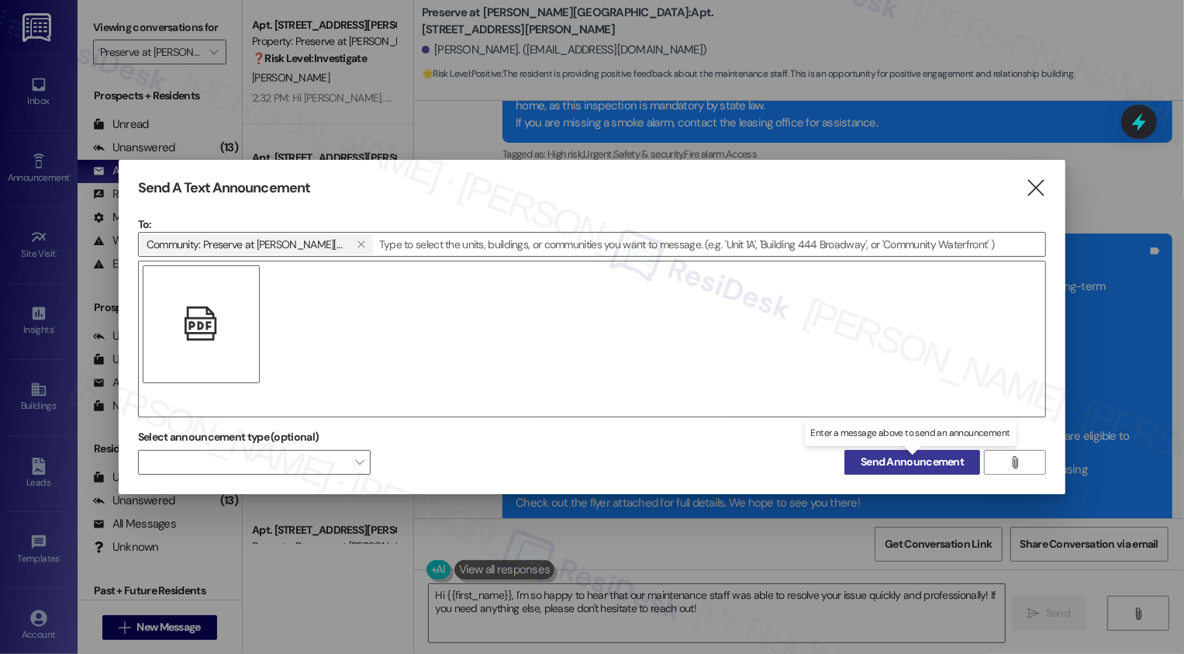
click at [932, 465] on span "Send Announcement" at bounding box center [912, 462] width 103 height 16
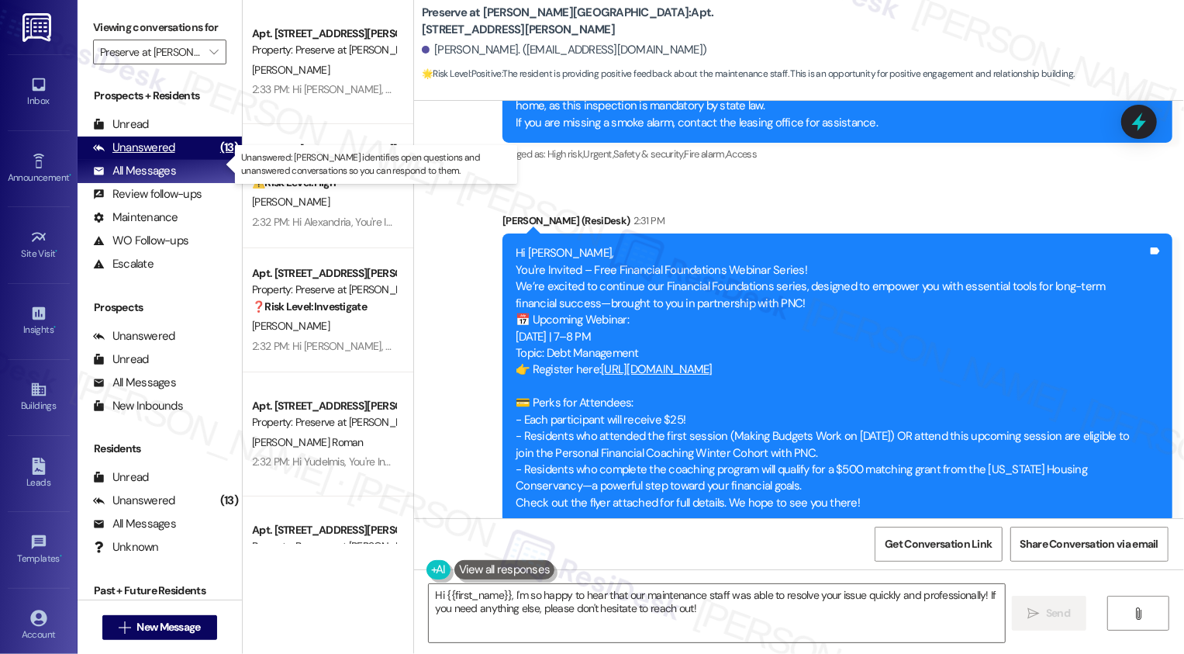
click at [181, 160] on div "Unanswered (13)" at bounding box center [160, 147] width 164 height 23
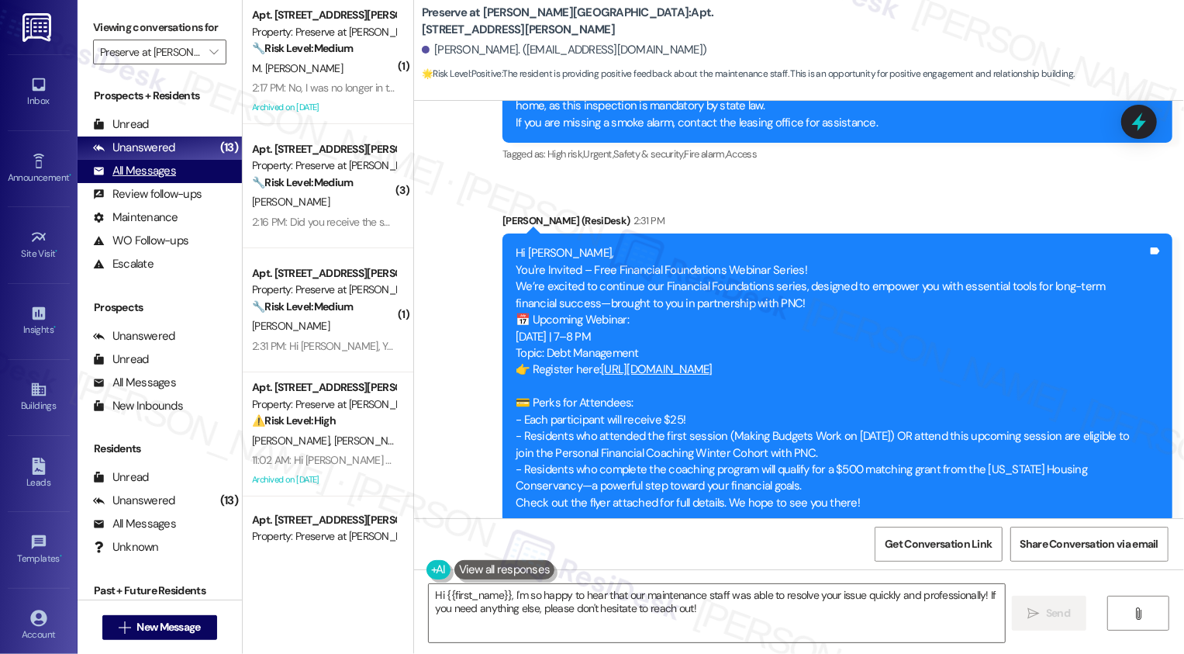
click at [177, 182] on div "All Messages (undefined)" at bounding box center [160, 171] width 164 height 23
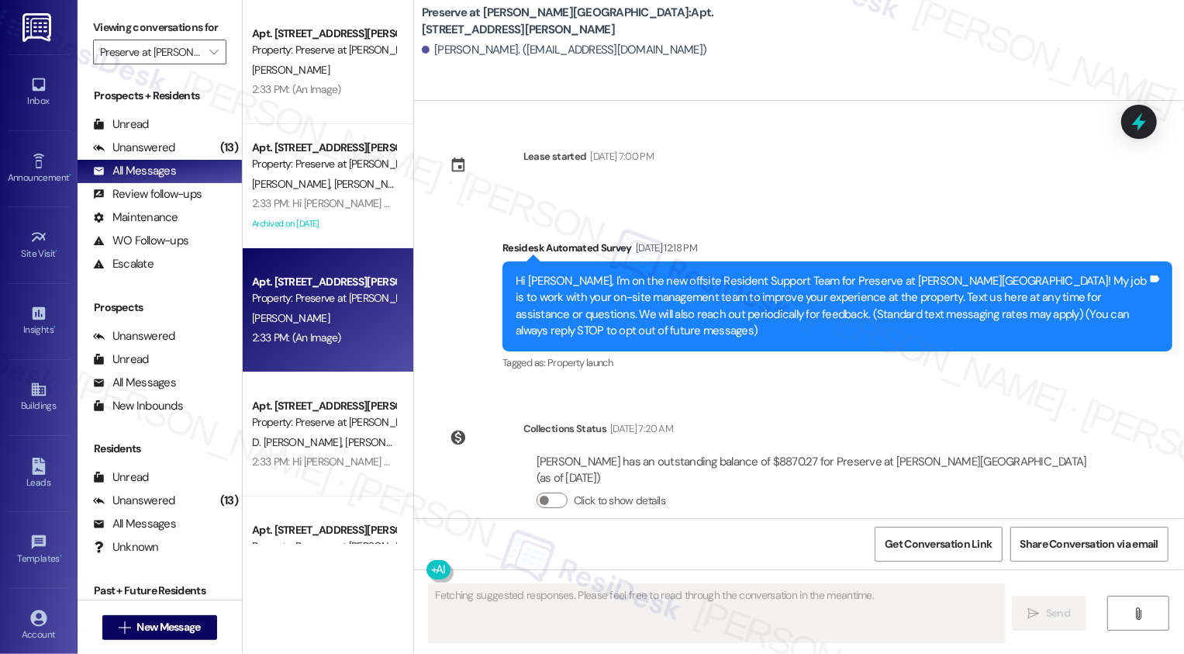
type textarea "Fetching suggested responses. Please feel free to read through the conversation…"
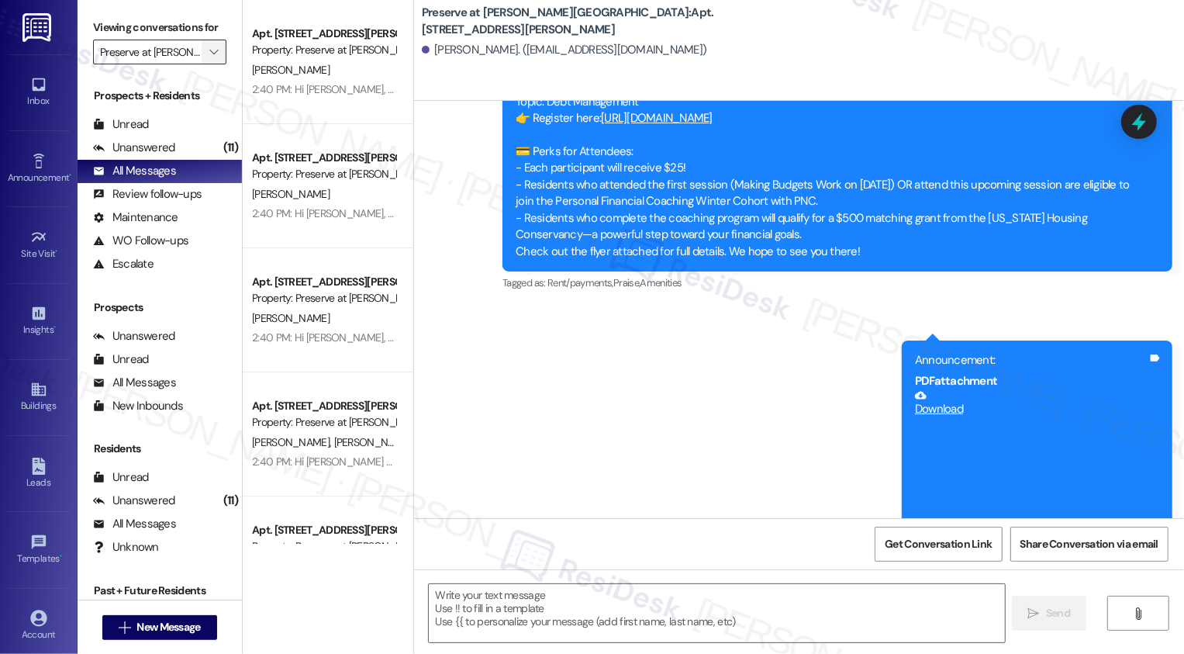
click at [209, 58] on icon "" at bounding box center [213, 52] width 9 height 12
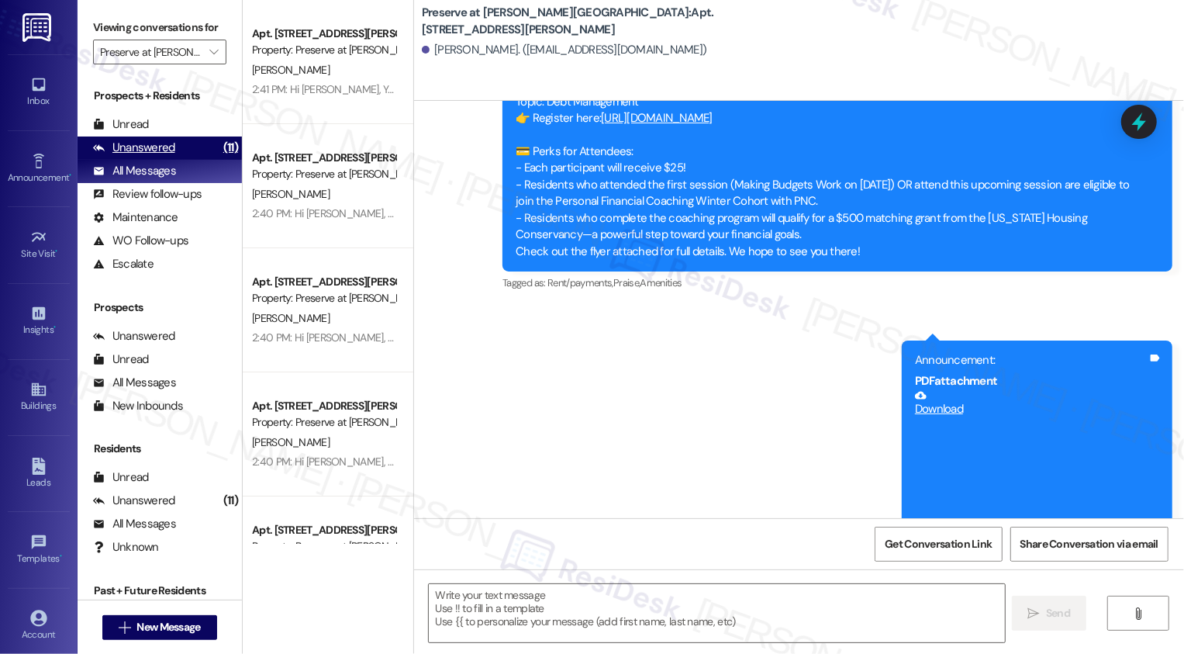
click at [157, 156] on div "Unanswered" at bounding box center [134, 148] width 82 height 16
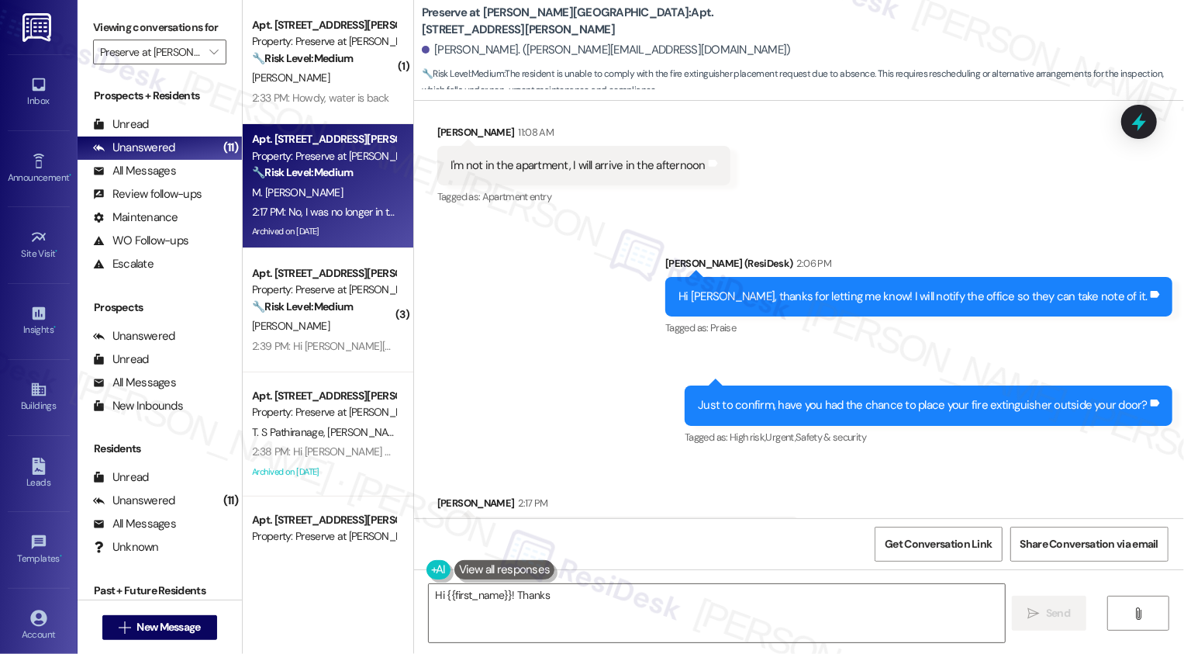
scroll to position [13832, 0]
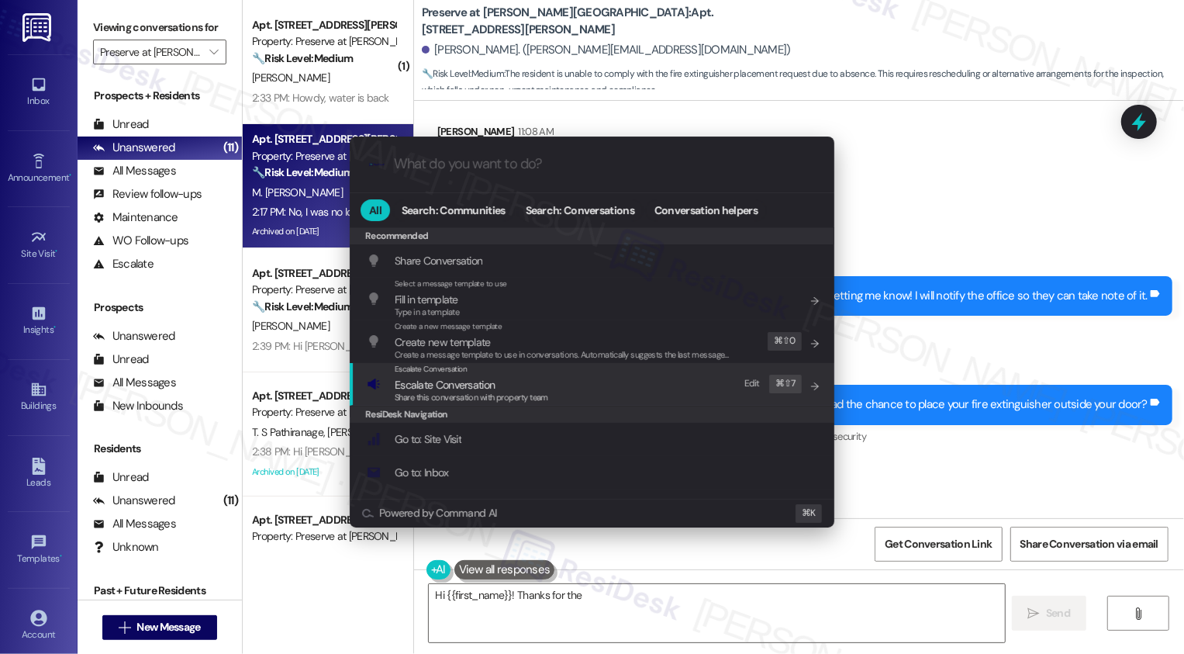
click at [976, 467] on div ".cls-1{fill:#0a055f;}.cls-2{fill:#0cc4c4;} resideskLogoBlueOrange All Search: C…" at bounding box center [592, 327] width 1184 height 654
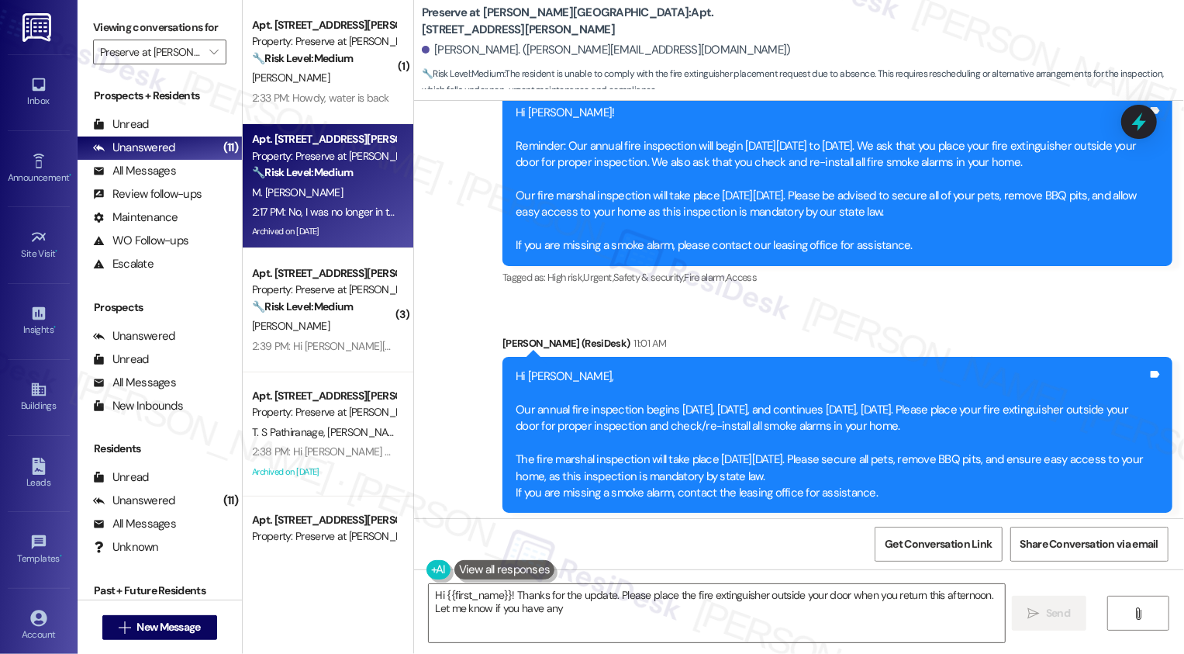
scroll to position [13151, 0]
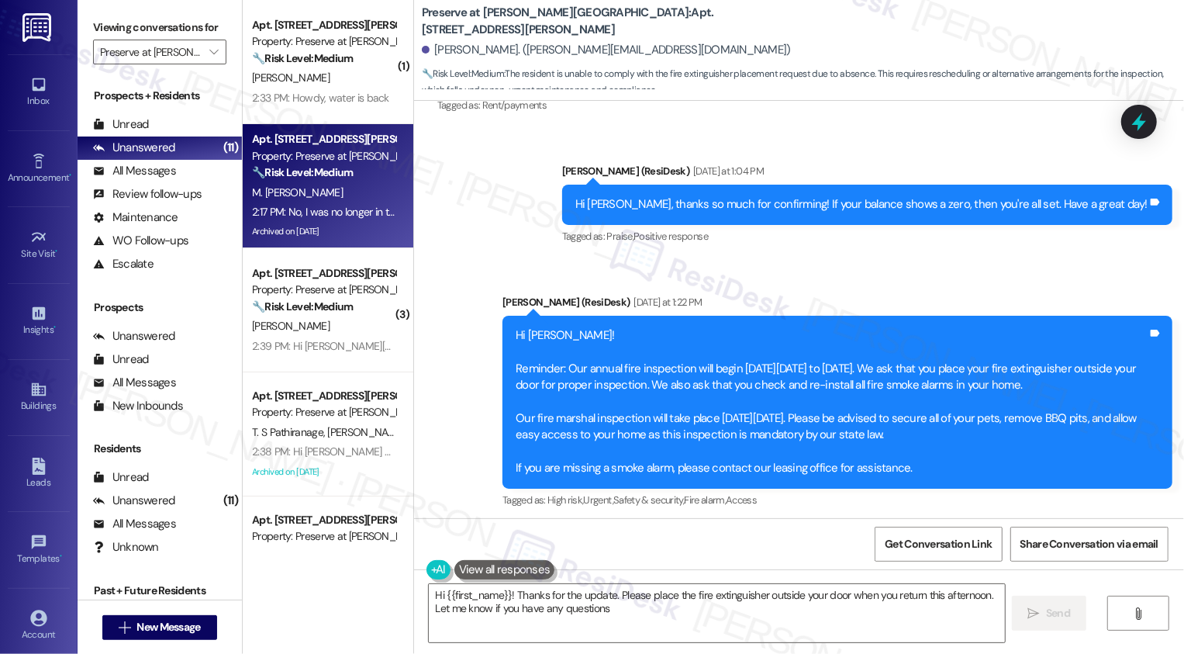
type textarea "Hi {{first_name}}! Thanks for the update. Please place the fire extinguisher ou…"
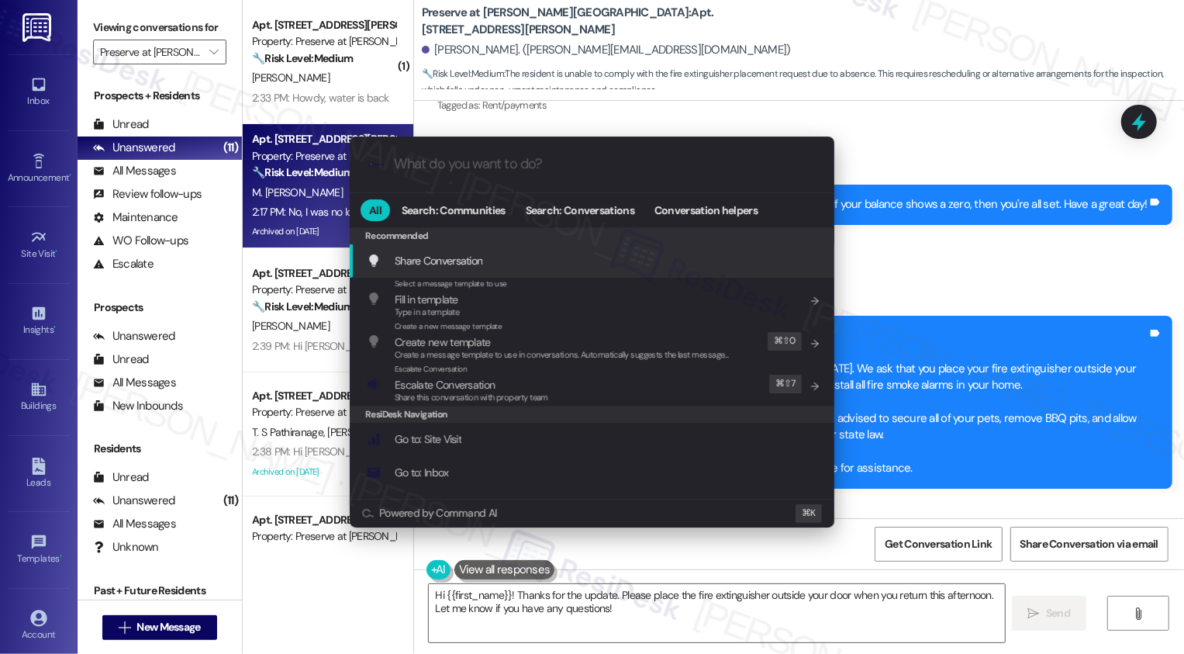
scroll to position [13832, 0]
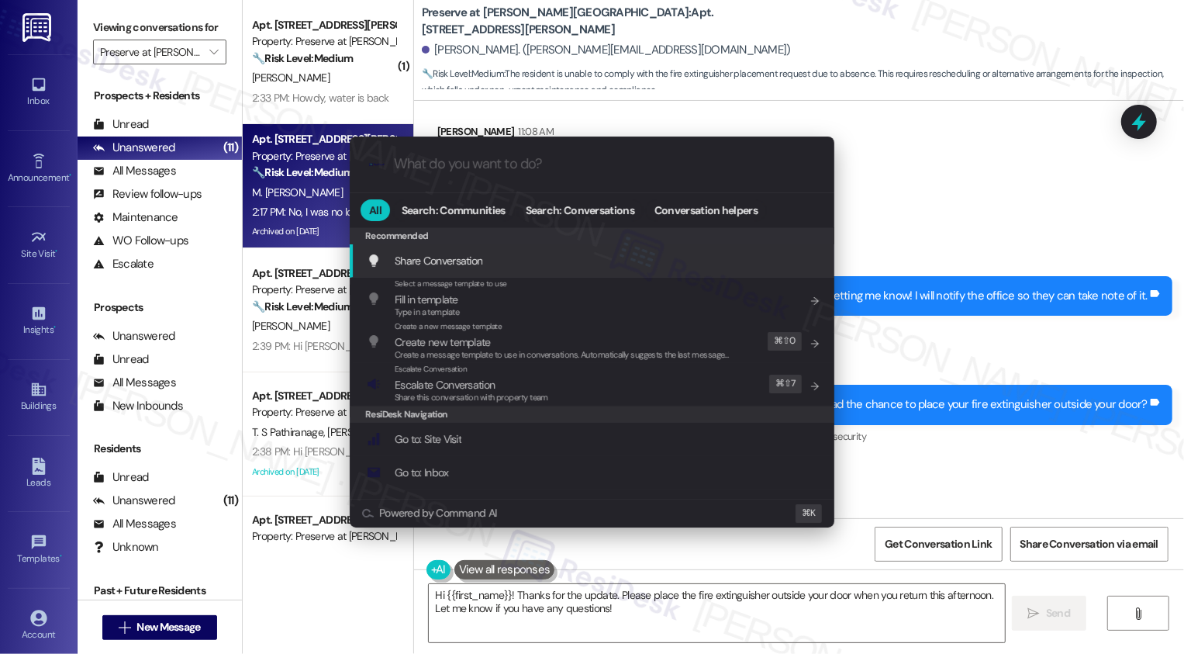
click at [976, 402] on div ".cls-1{fill:#0a055f;}.cls-2{fill:#0cc4c4;} resideskLogoBlueOrange All Search: C…" at bounding box center [592, 327] width 1184 height 654
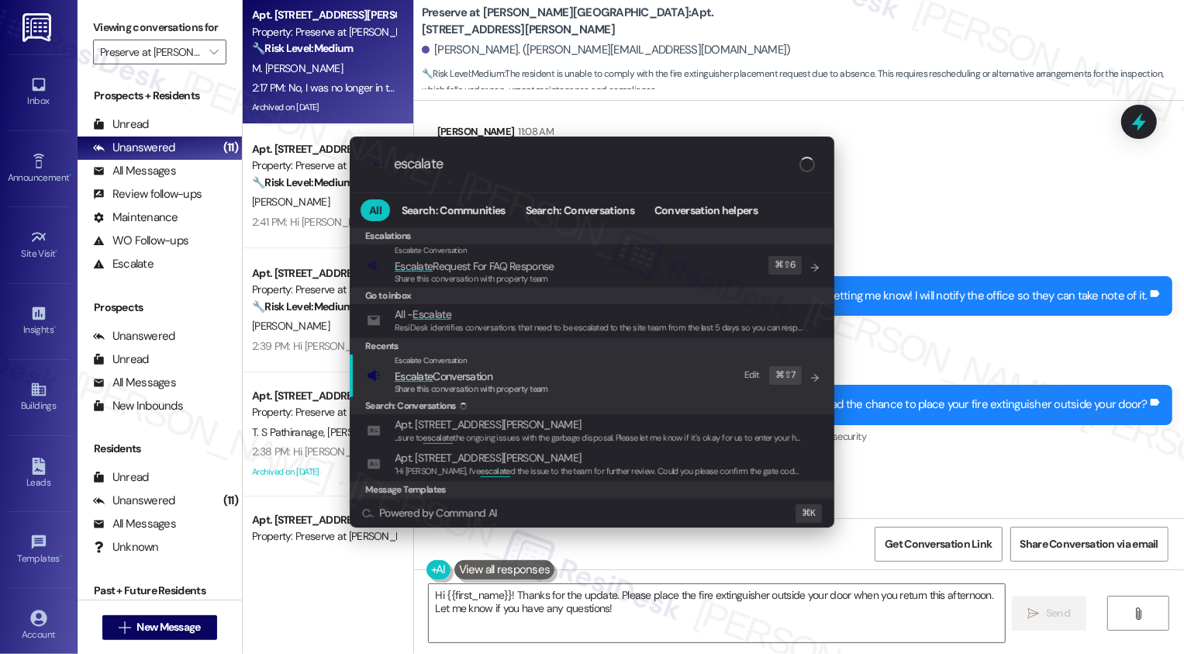
type input "escalate"
click at [429, 375] on span "Escalate" at bounding box center [414, 376] width 38 height 14
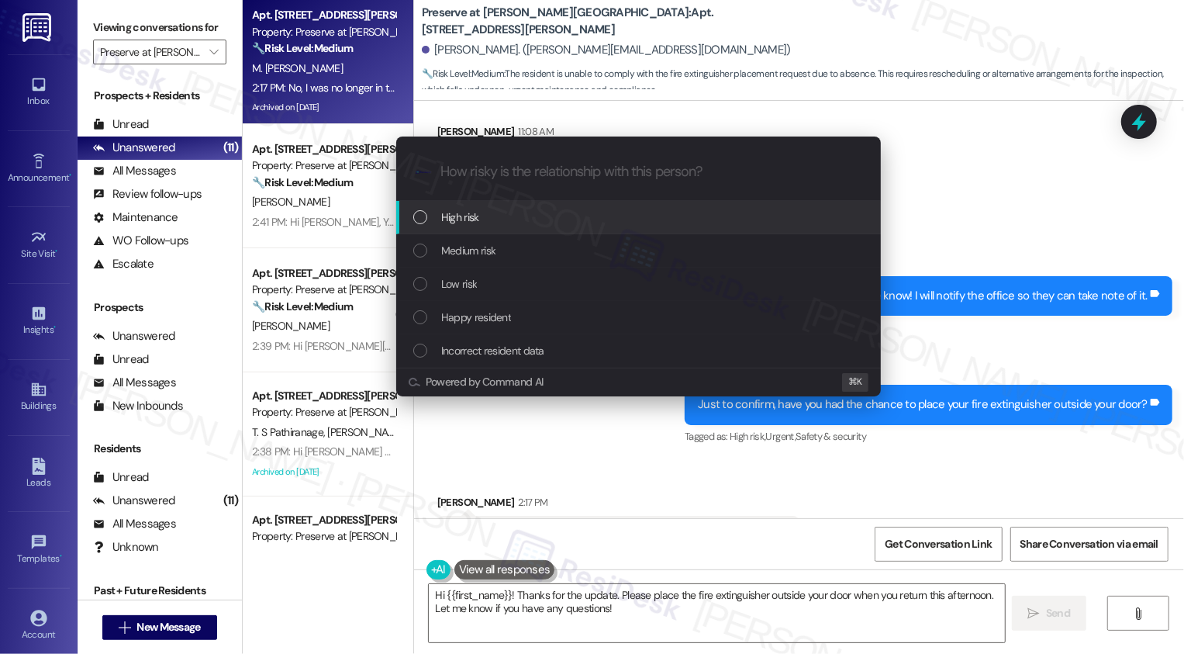
click at [424, 212] on div "List of options" at bounding box center [420, 217] width 14 height 14
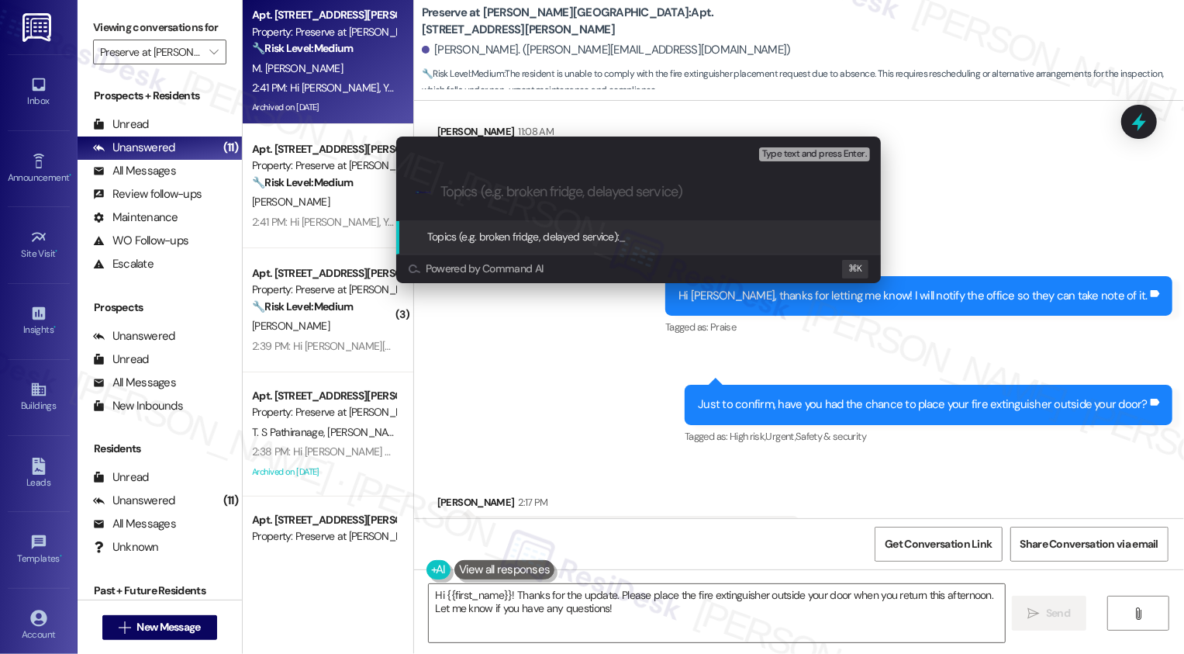
scroll to position [13831, 0]
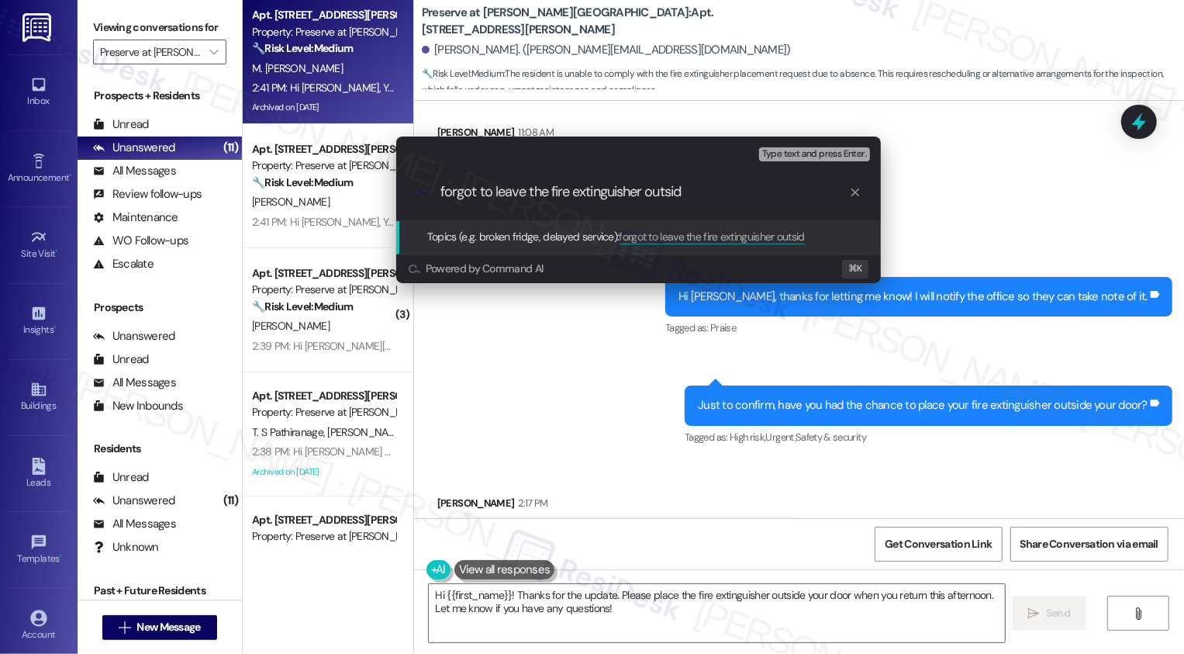
type input "forgot to leave the fire extinguisher outside"
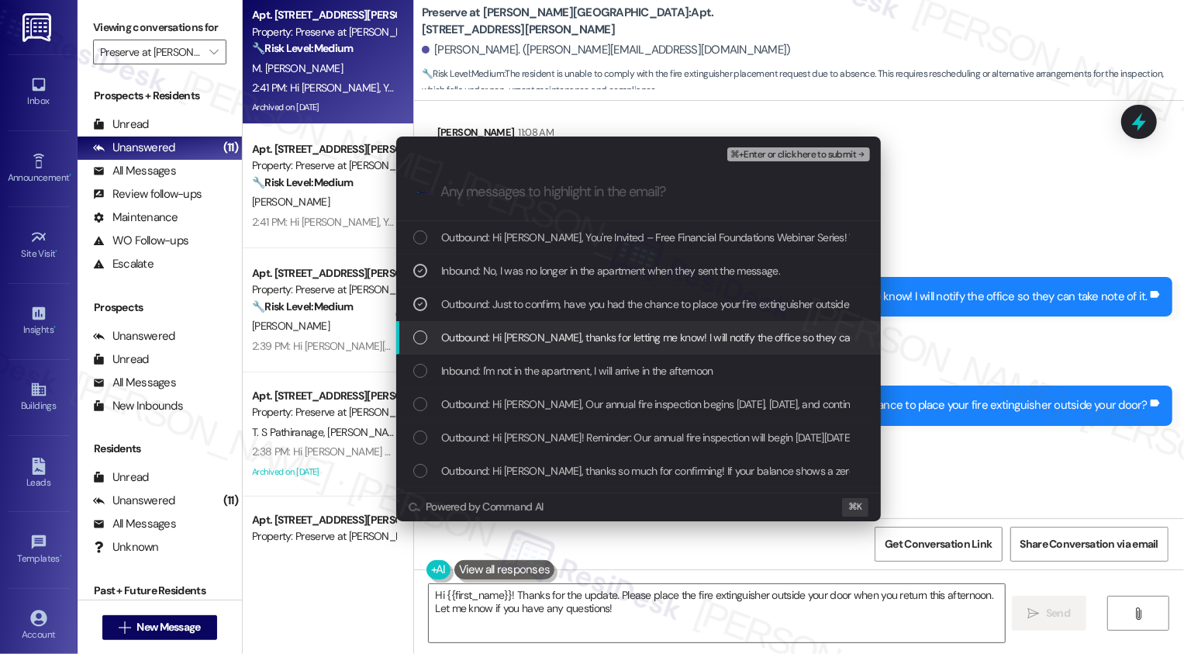
click at [506, 331] on span "Outbound: Hi [PERSON_NAME], thanks for letting me know! I will notify the offic…" at bounding box center [681, 337] width 480 height 17
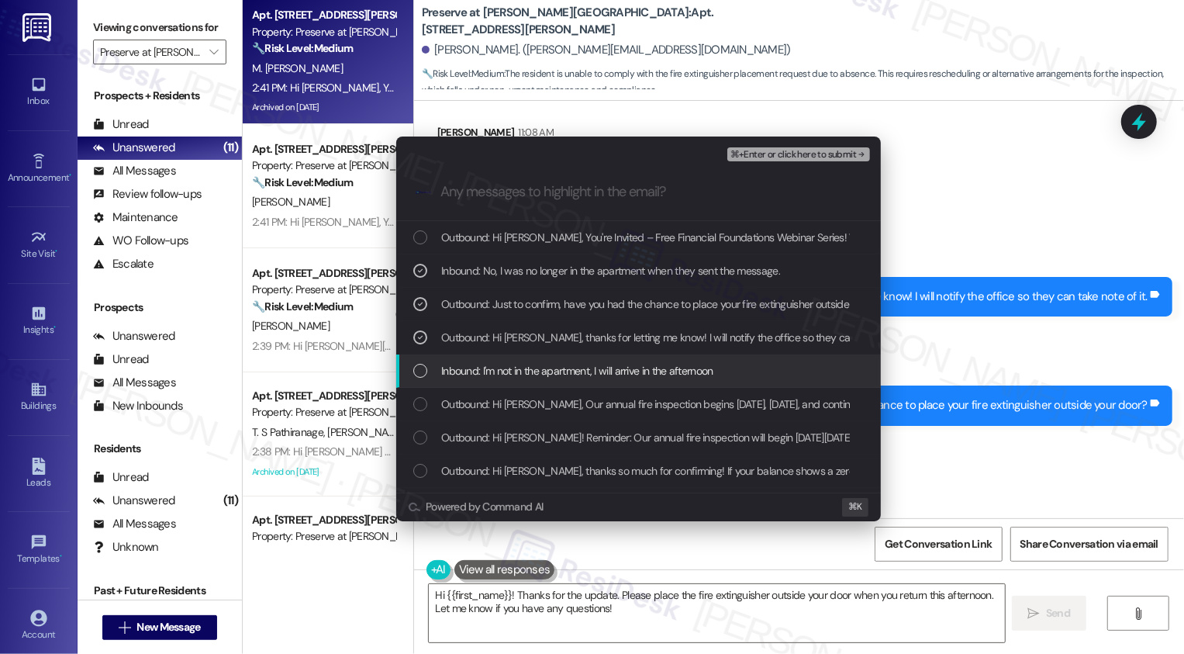
click at [506, 369] on span "Inbound: I'm not in the apartment, I will arrive in the afternoon" at bounding box center [577, 370] width 272 height 17
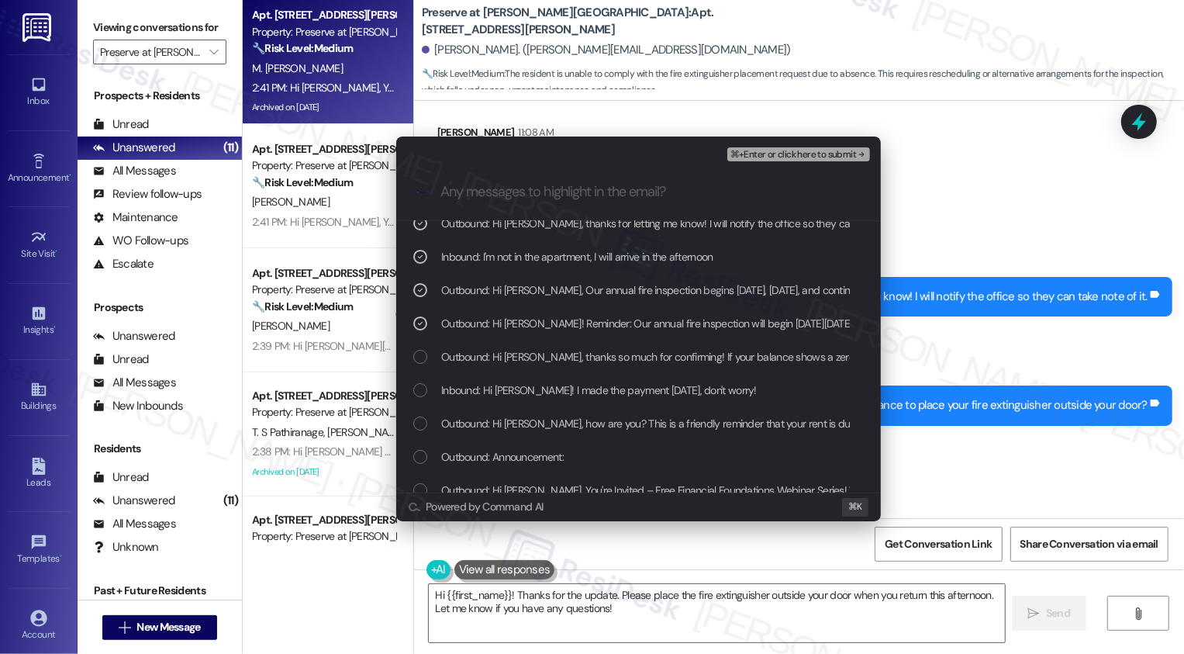
scroll to position [121, 0]
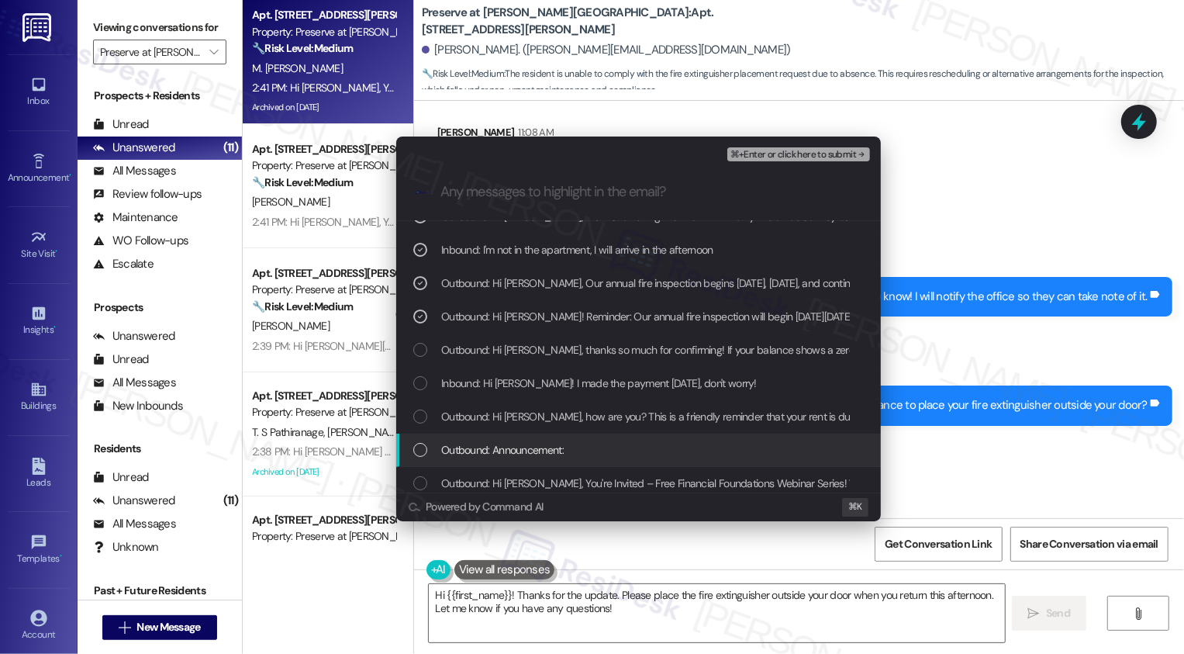
click at [585, 448] on div "Outbound: Announcement:" at bounding box center [640, 449] width 454 height 17
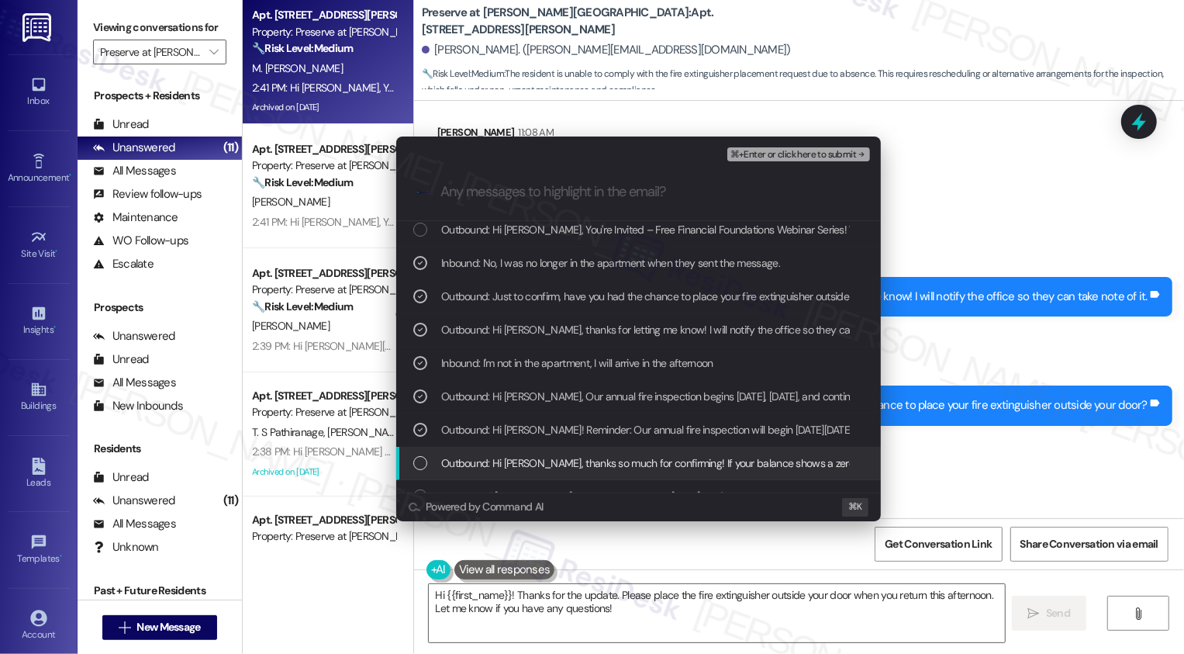
scroll to position [0, 0]
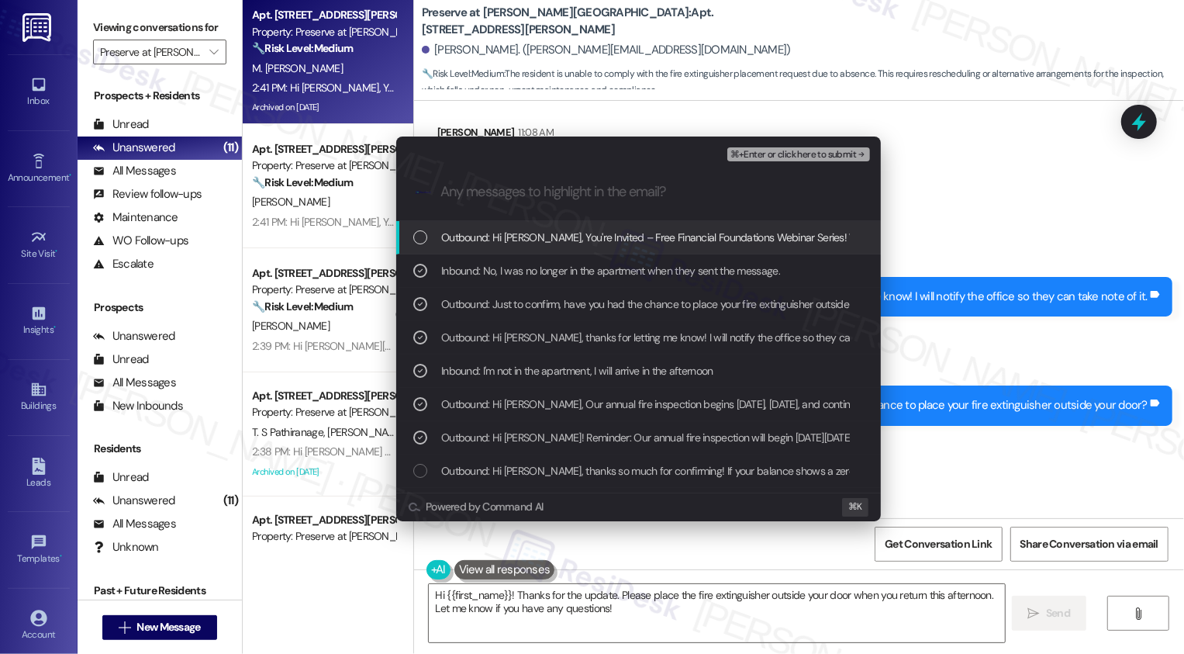
click at [756, 155] on span "⌘+Enter or click here to submit" at bounding box center [793, 155] width 126 height 11
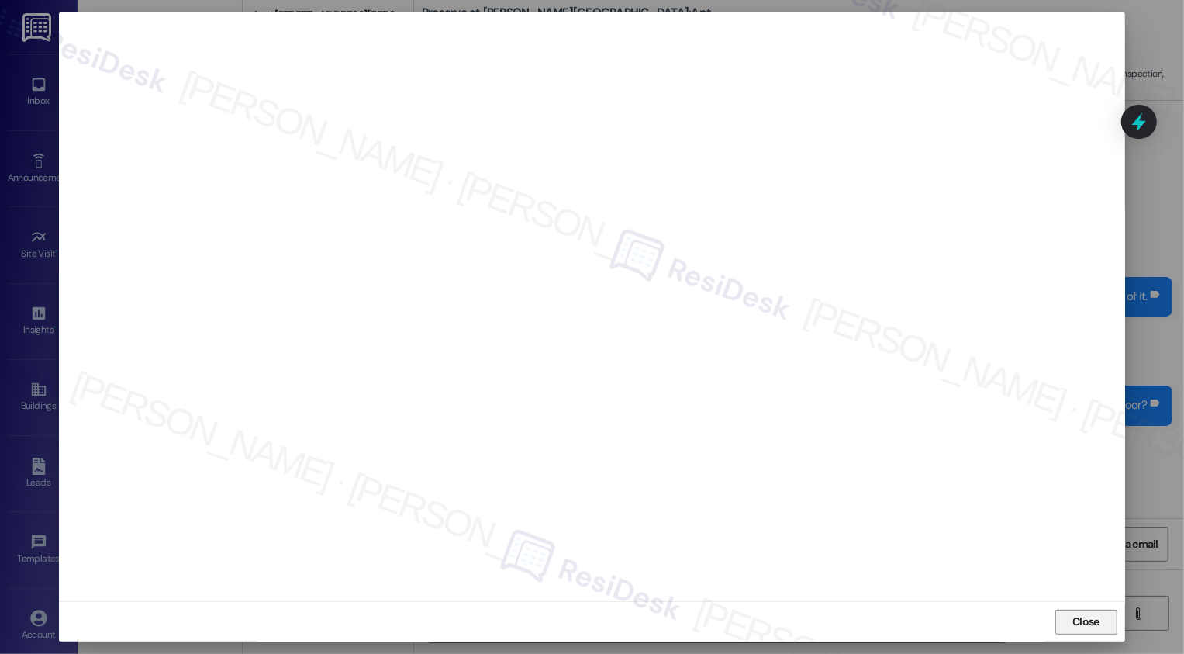
click at [1080, 619] on span "Close" at bounding box center [1085, 621] width 27 height 16
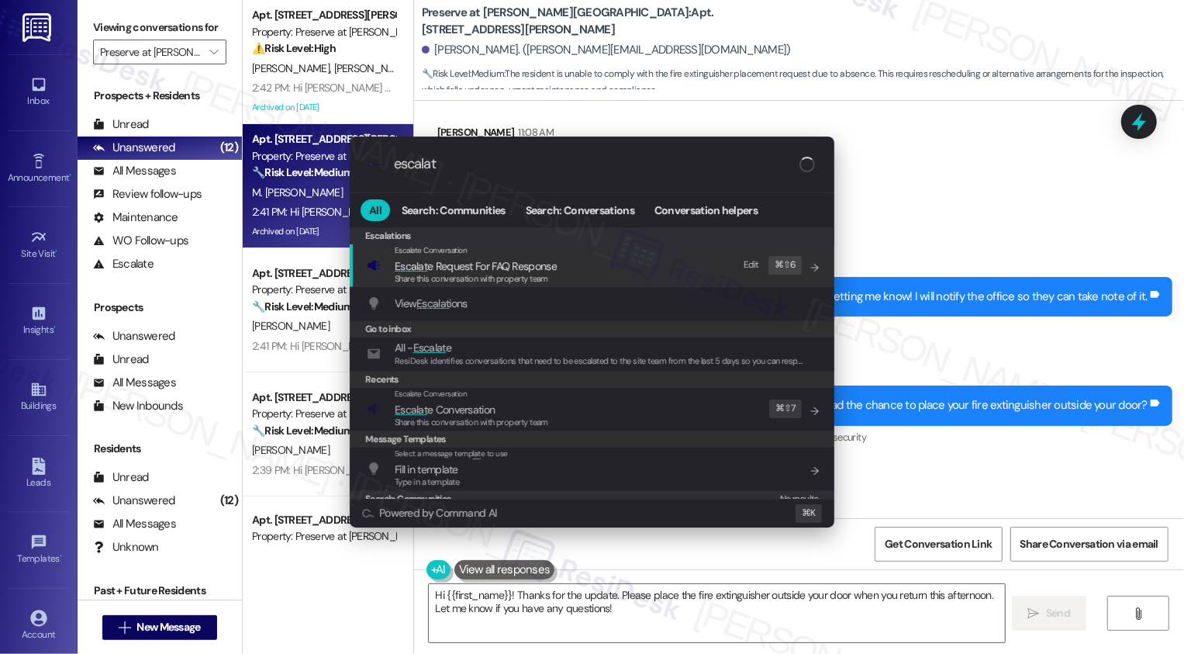
type input "escalat"
click at [418, 408] on span "Escalat" at bounding box center [411, 409] width 33 height 14
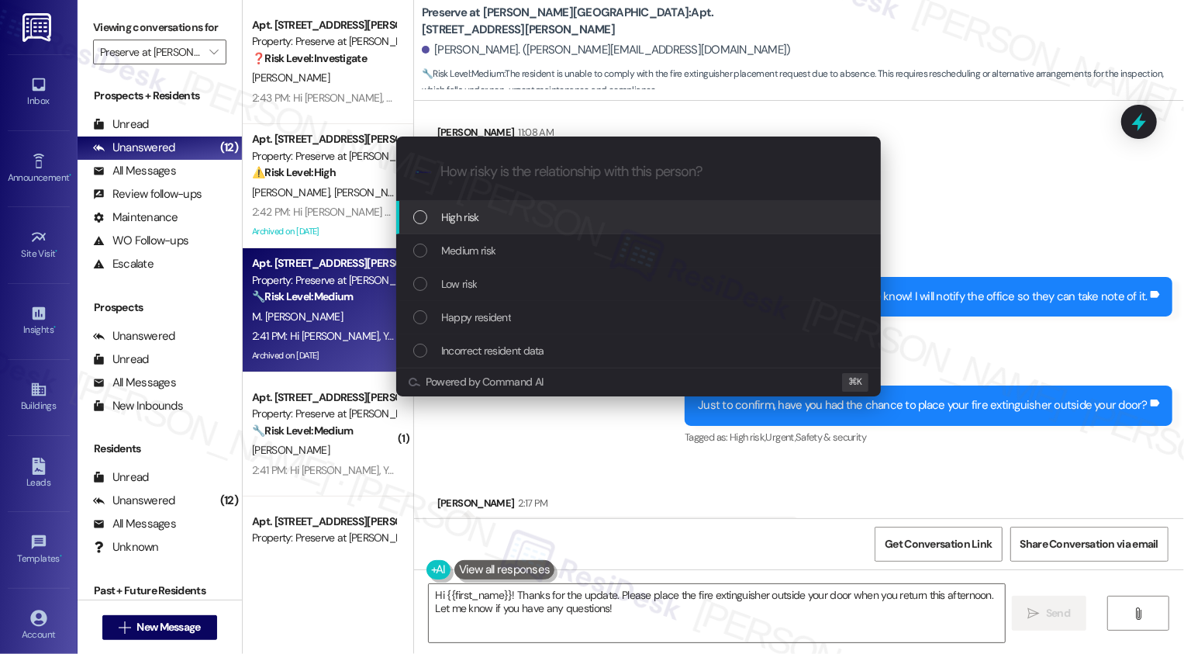
click at [415, 209] on div "High risk" at bounding box center [640, 217] width 454 height 17
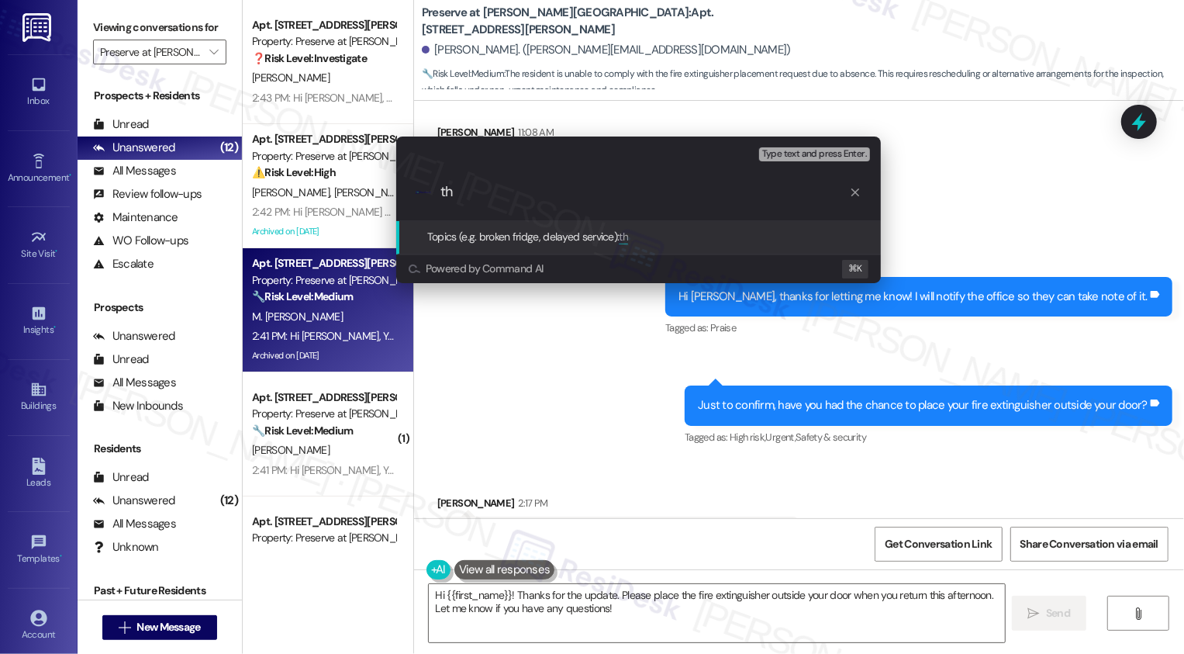
type input "t"
type input "forgot to leave the fire extinguisher outside"
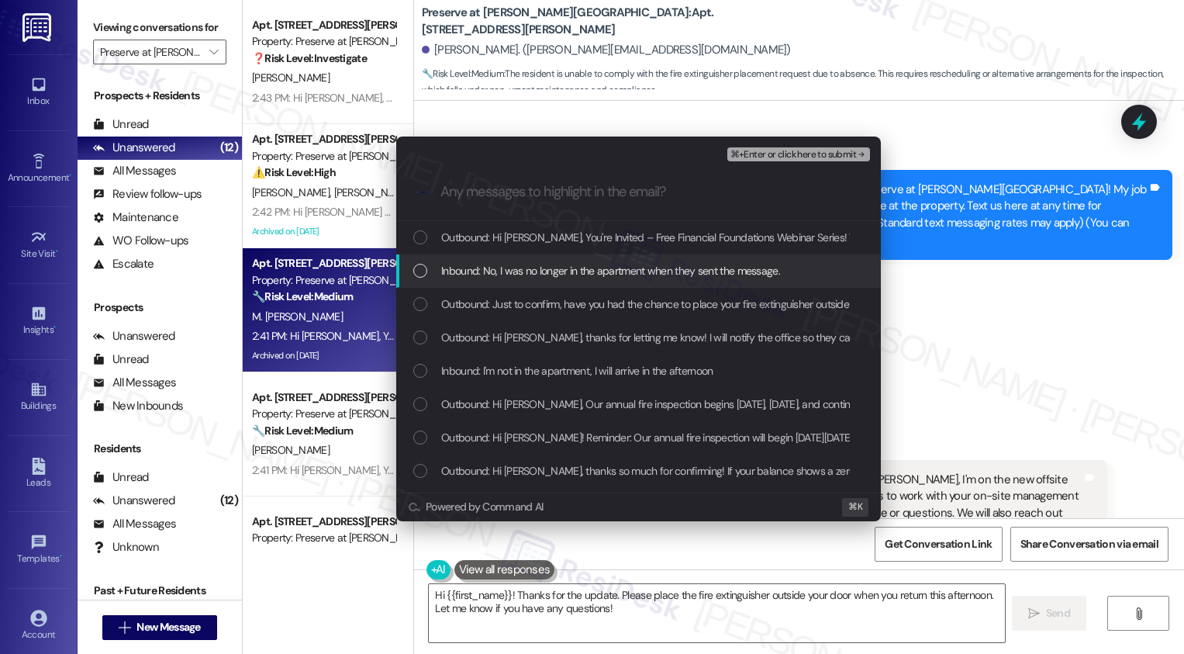
click at [427, 263] on div "Inbound: No, I was no longer in the apartment when they sent the message." at bounding box center [640, 270] width 454 height 17
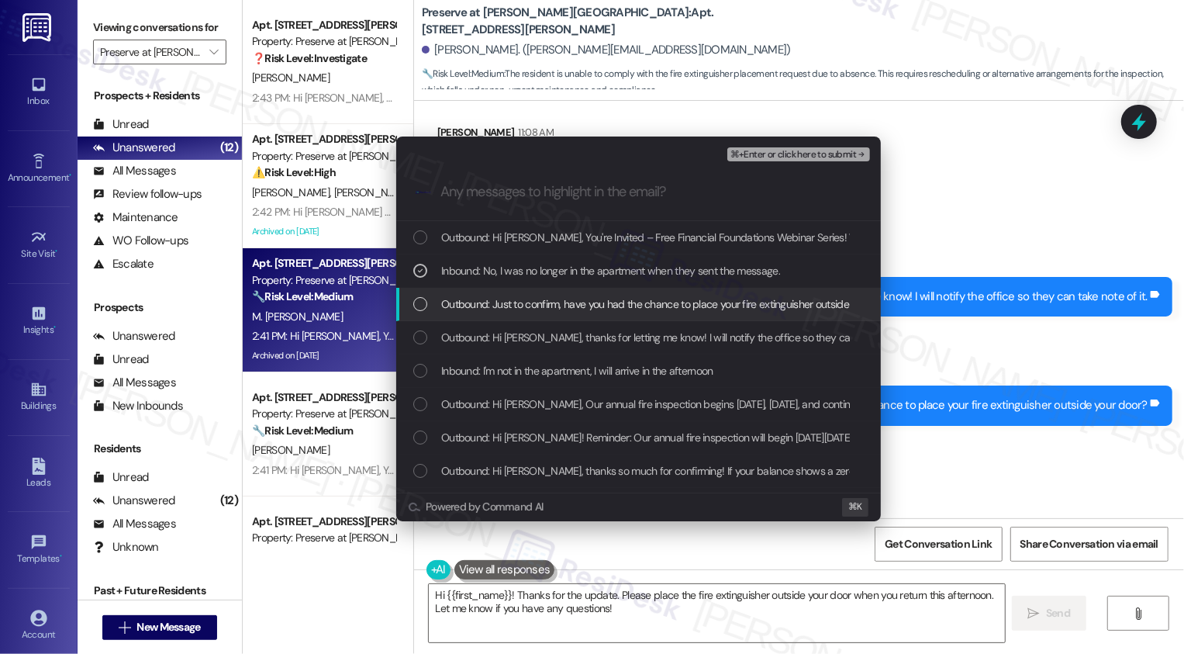
click at [426, 297] on div "Outbound: Just to confirm, have you had the chance to place your fire extinguis…" at bounding box center [640, 303] width 454 height 17
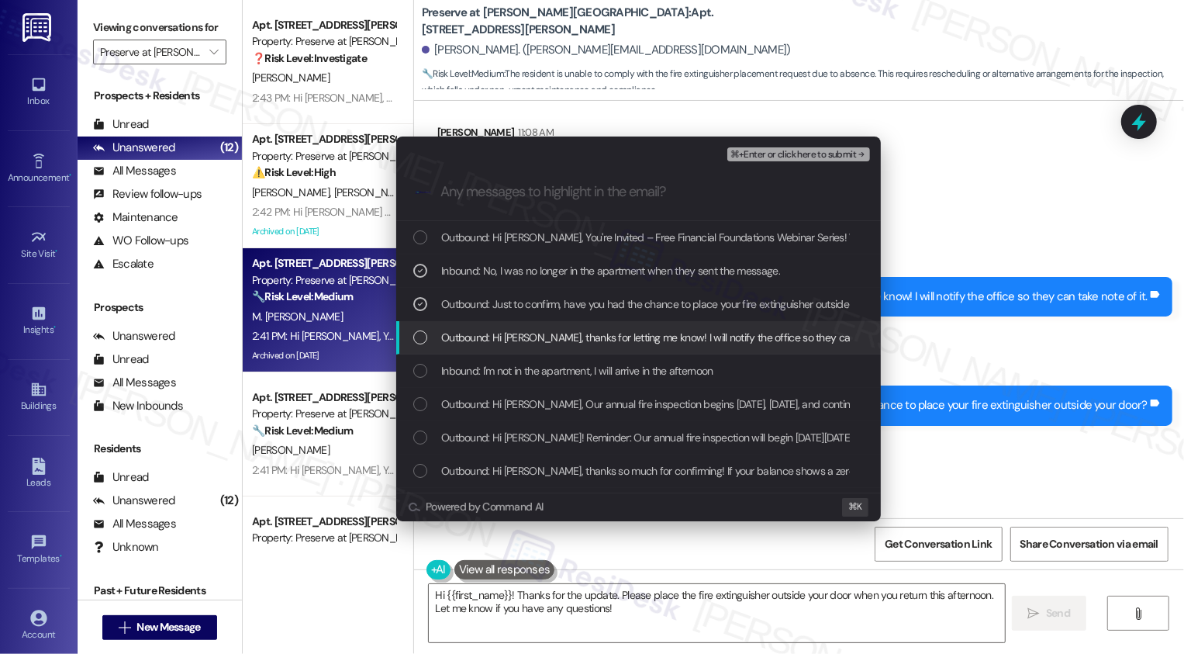
click at [426, 331] on div "Outbound: Hi [PERSON_NAME], thanks for letting me know! I will notify the offic…" at bounding box center [640, 337] width 454 height 17
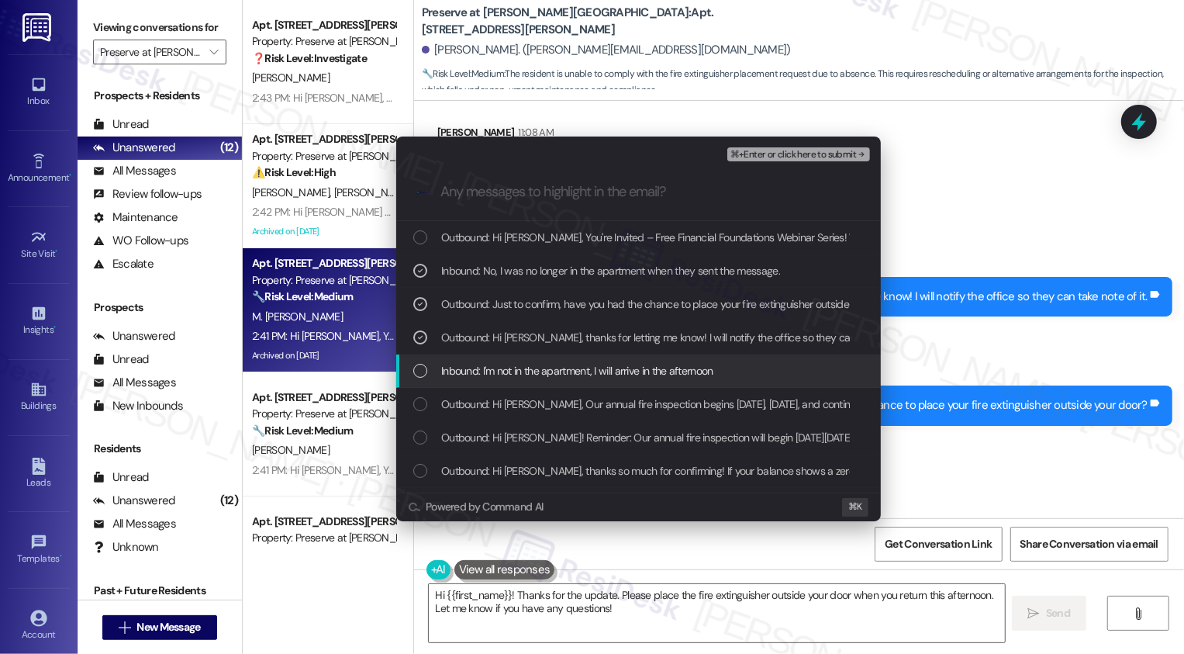
click at [422, 370] on div "List of options" at bounding box center [420, 371] width 14 height 14
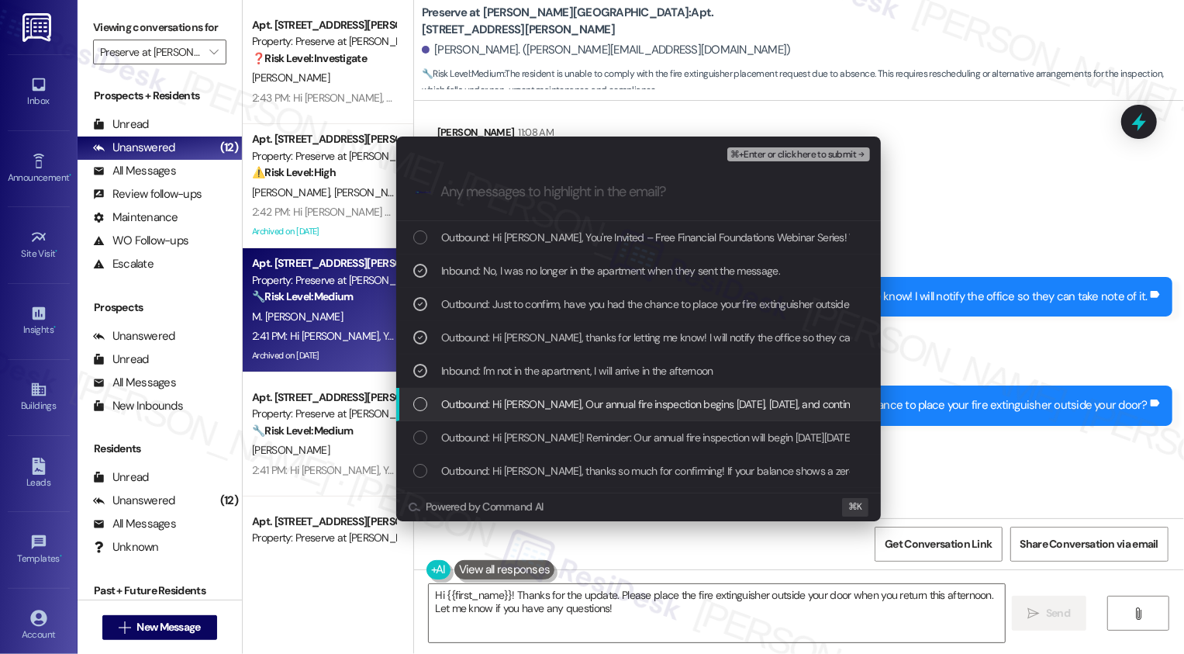
scroll to position [18, 0]
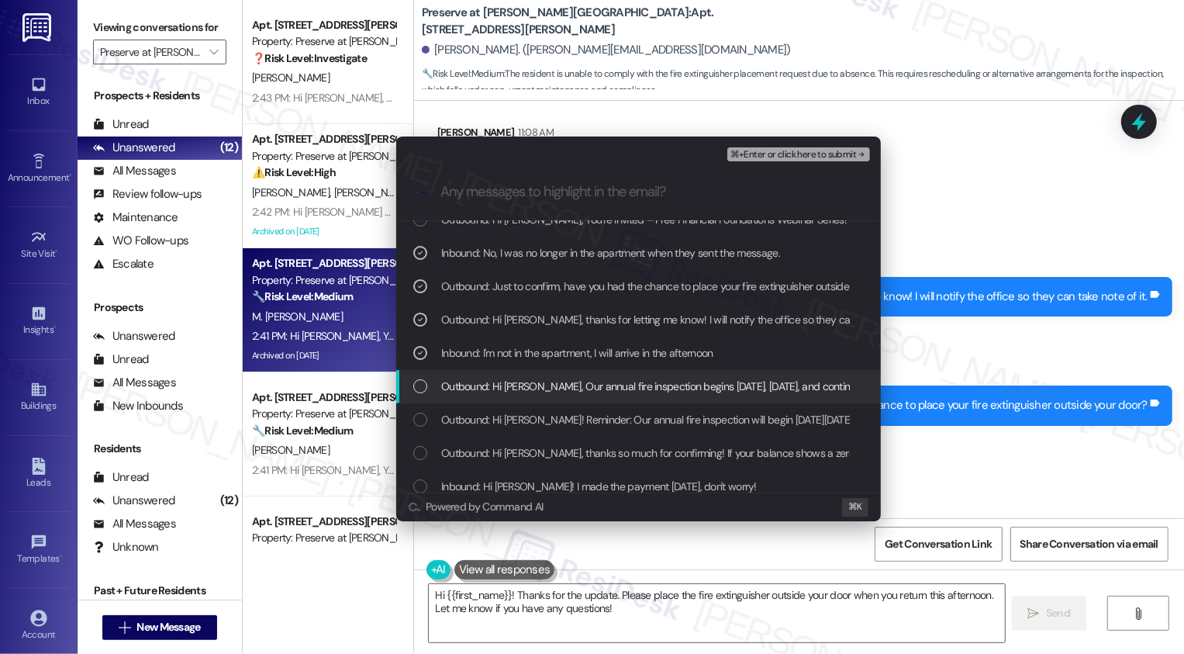
click at [420, 396] on div "Outbound: Hi [PERSON_NAME], Our annual fire inspection begins [DATE], [DATE], a…" at bounding box center [638, 386] width 485 height 33
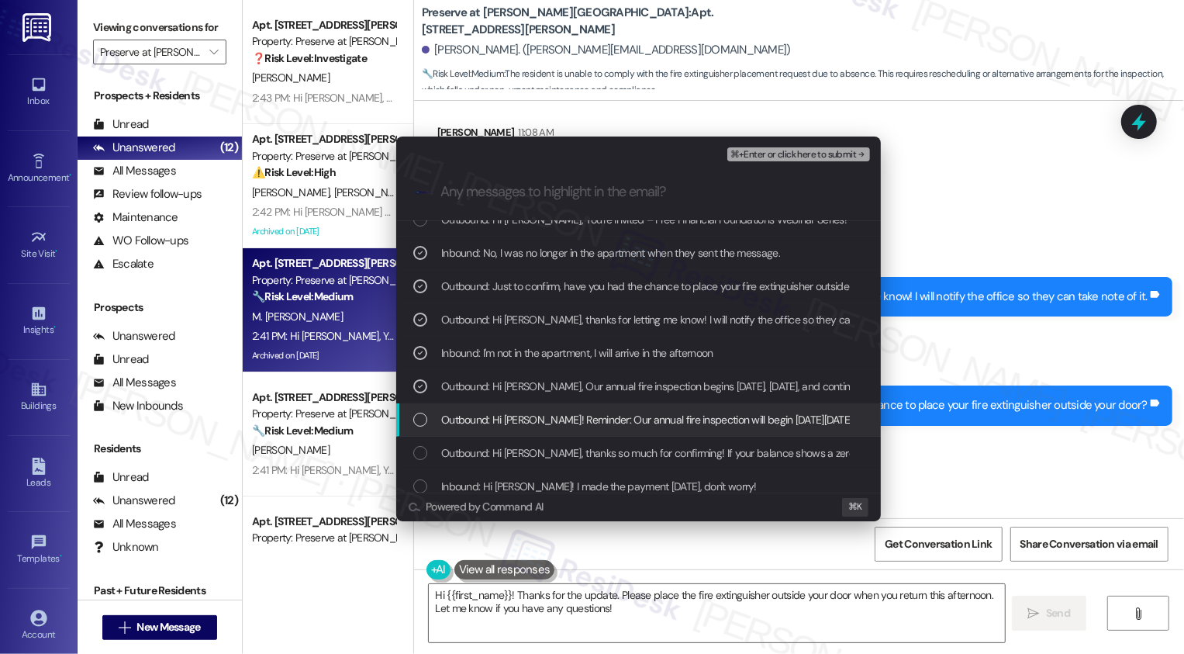
click at [421, 423] on div "List of options" at bounding box center [420, 419] width 14 height 14
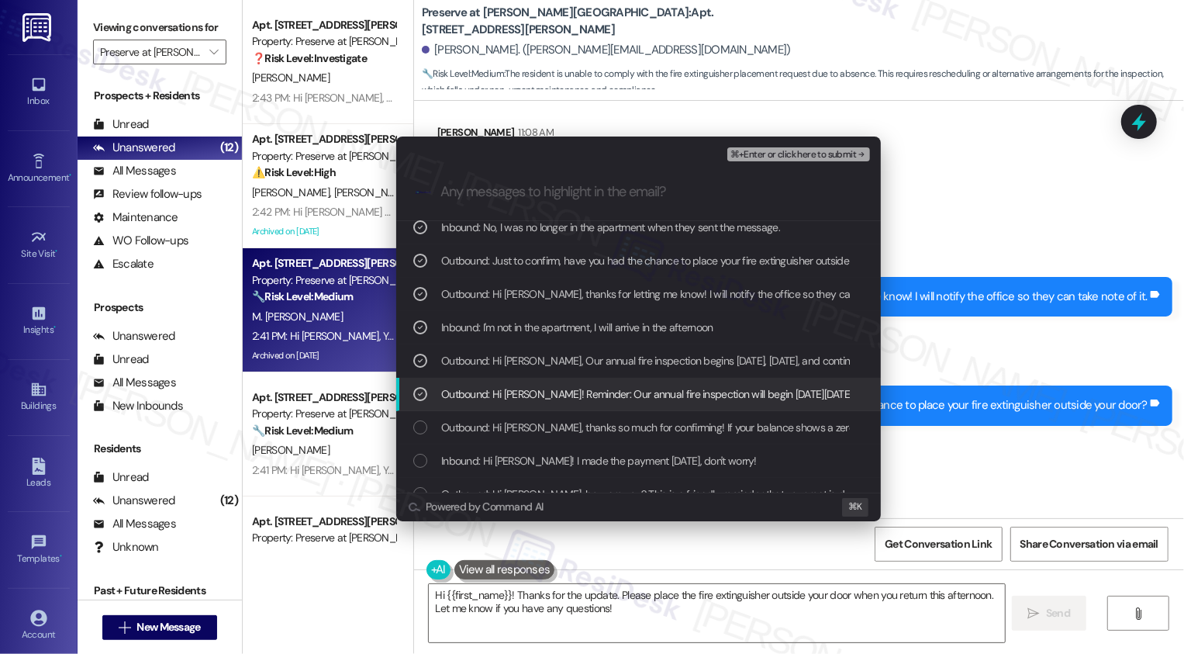
scroll to position [178, 0]
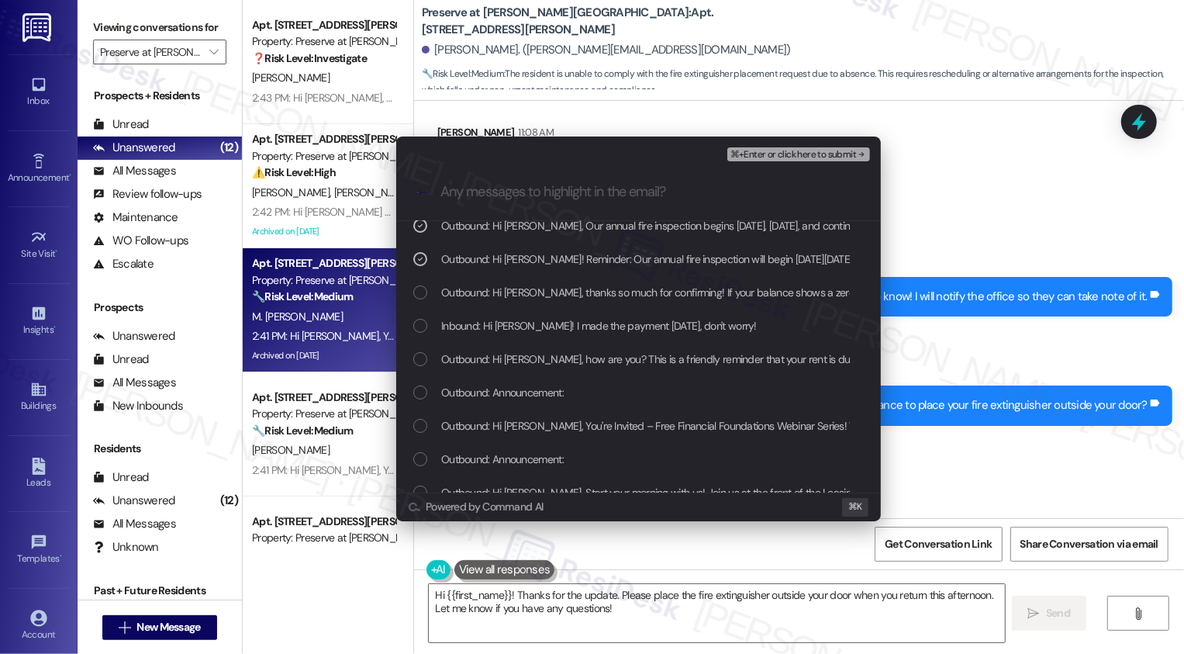
click at [425, 395] on div "List of options" at bounding box center [420, 392] width 14 height 14
click at [761, 150] on span "⌘+Enter or click here to submit" at bounding box center [793, 155] width 126 height 11
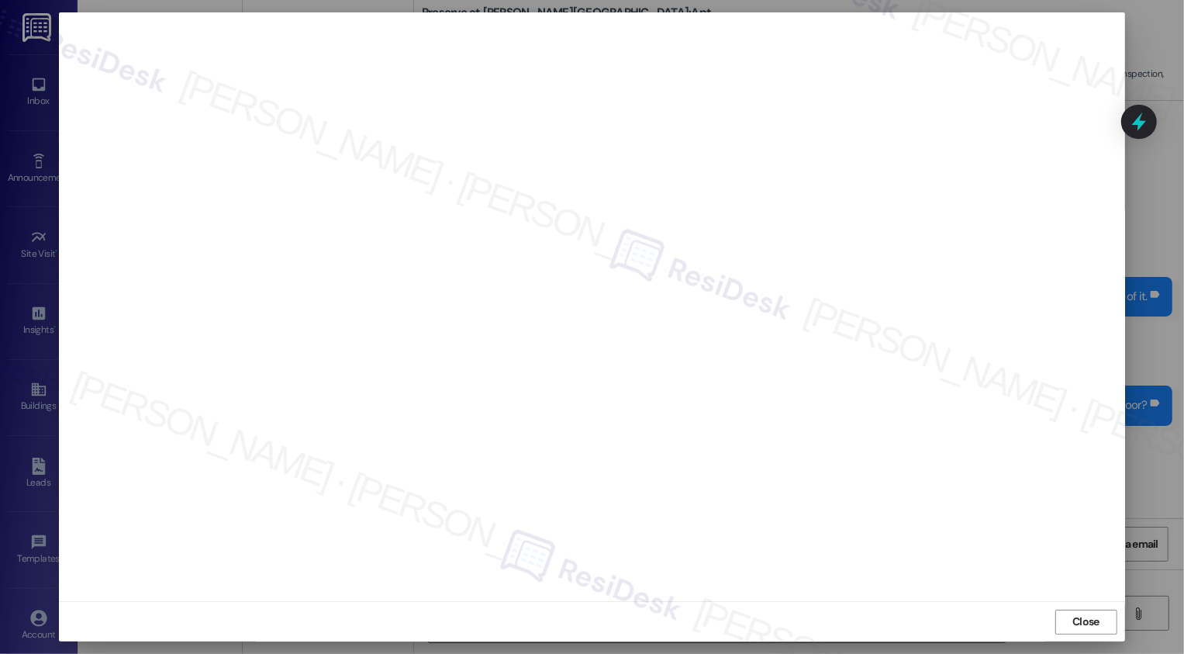
scroll to position [0, 0]
click at [1089, 630] on span "Close" at bounding box center [1085, 621] width 33 height 23
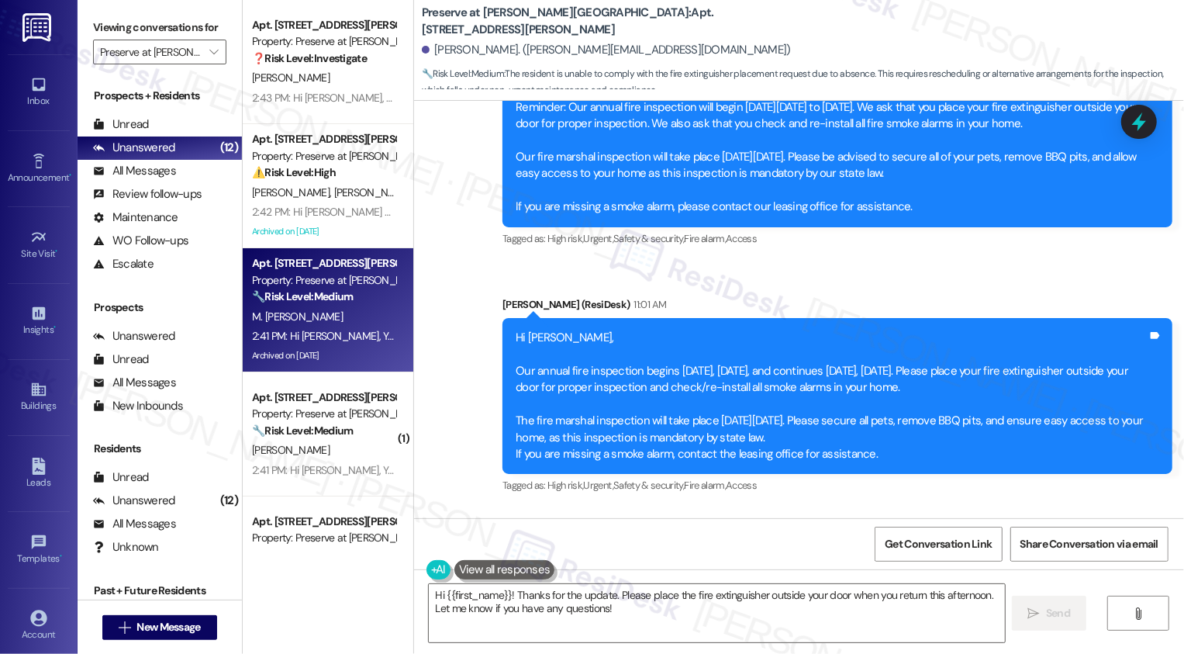
scroll to position [13398, 0]
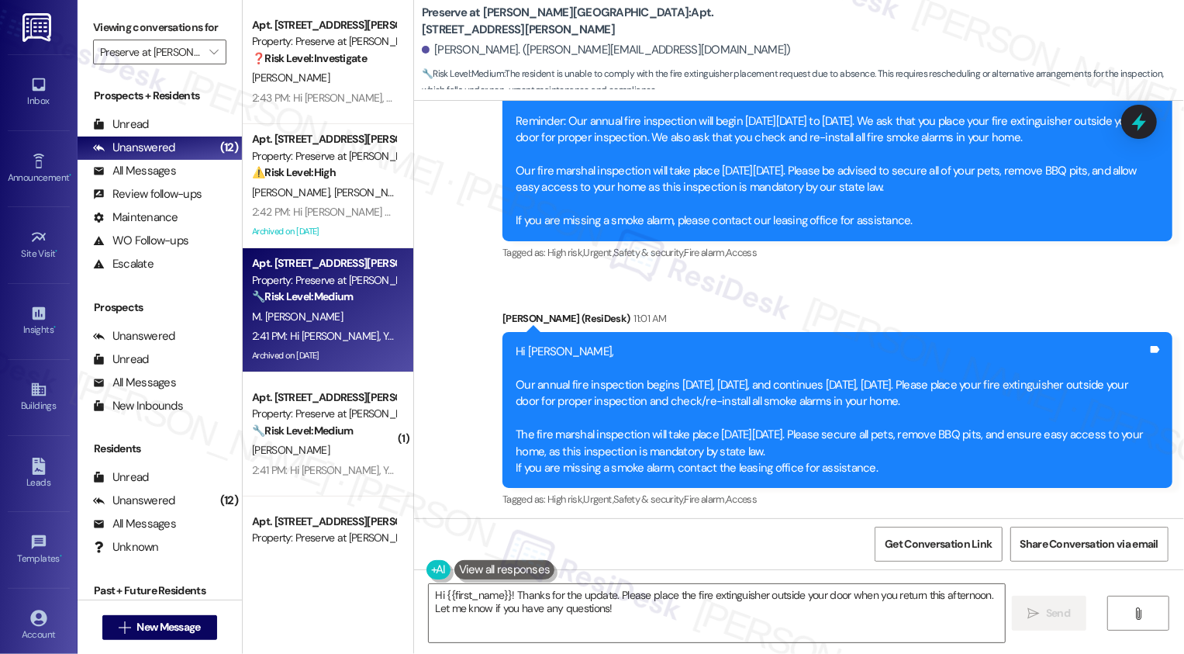
click at [623, 299] on div "Announcement, sent via SMS [PERSON_NAME] (ResiDesk) 11:01 AM Hi [PERSON_NAME], …" at bounding box center [837, 411] width 693 height 224
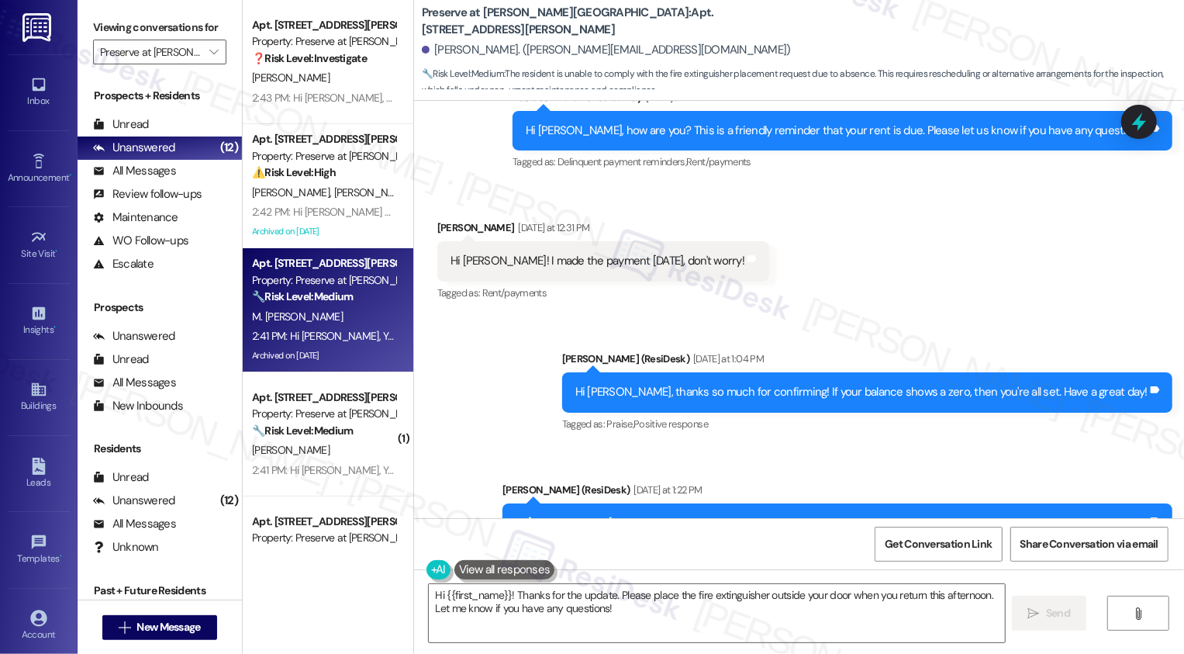
scroll to position [13040, 0]
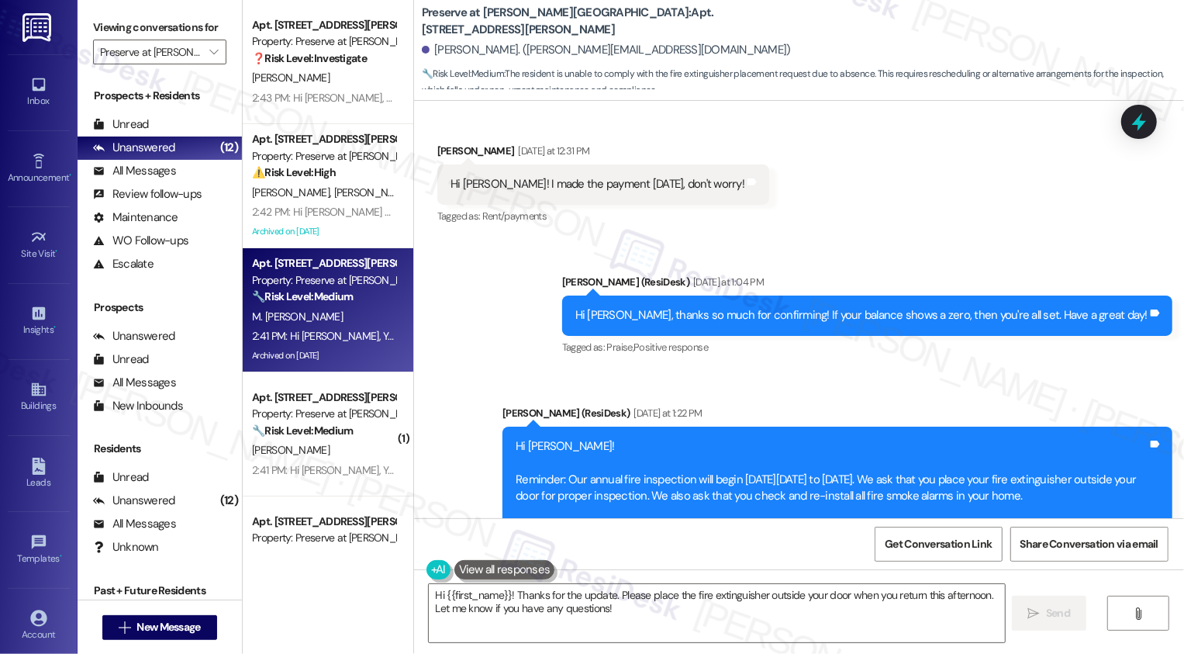
click at [546, 240] on div "Sent via SMS [PERSON_NAME] (ResiDesk) [DATE] at 1:04 PM Hi [PERSON_NAME], thank…" at bounding box center [799, 560] width 770 height 642
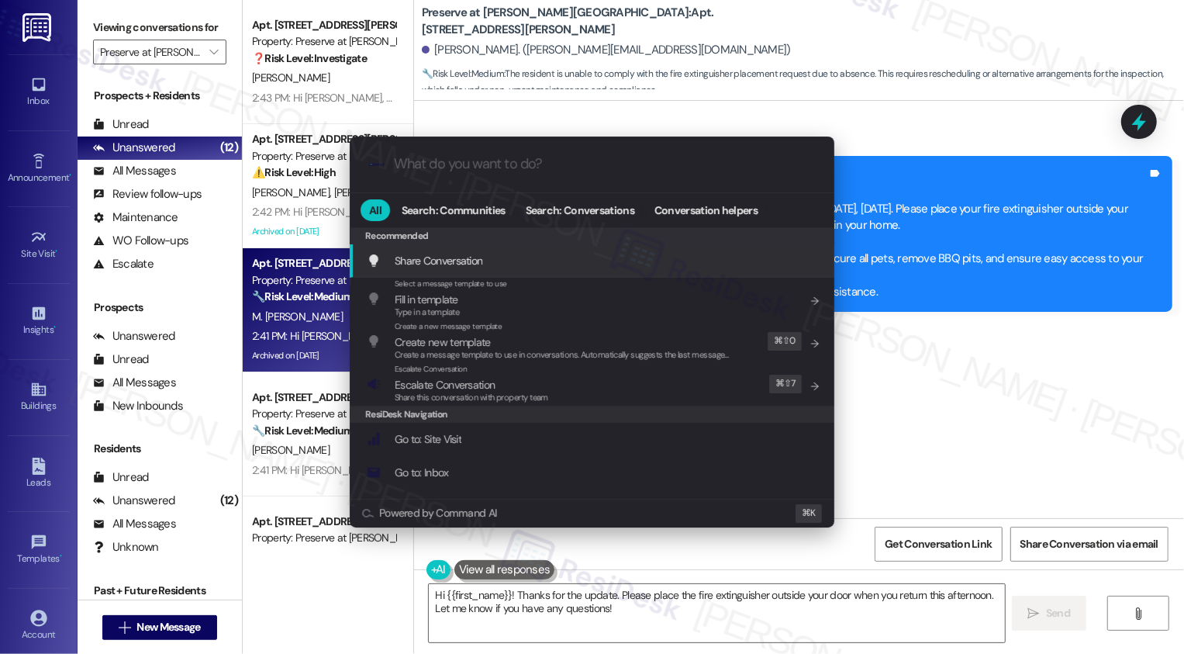
scroll to position [13585, 0]
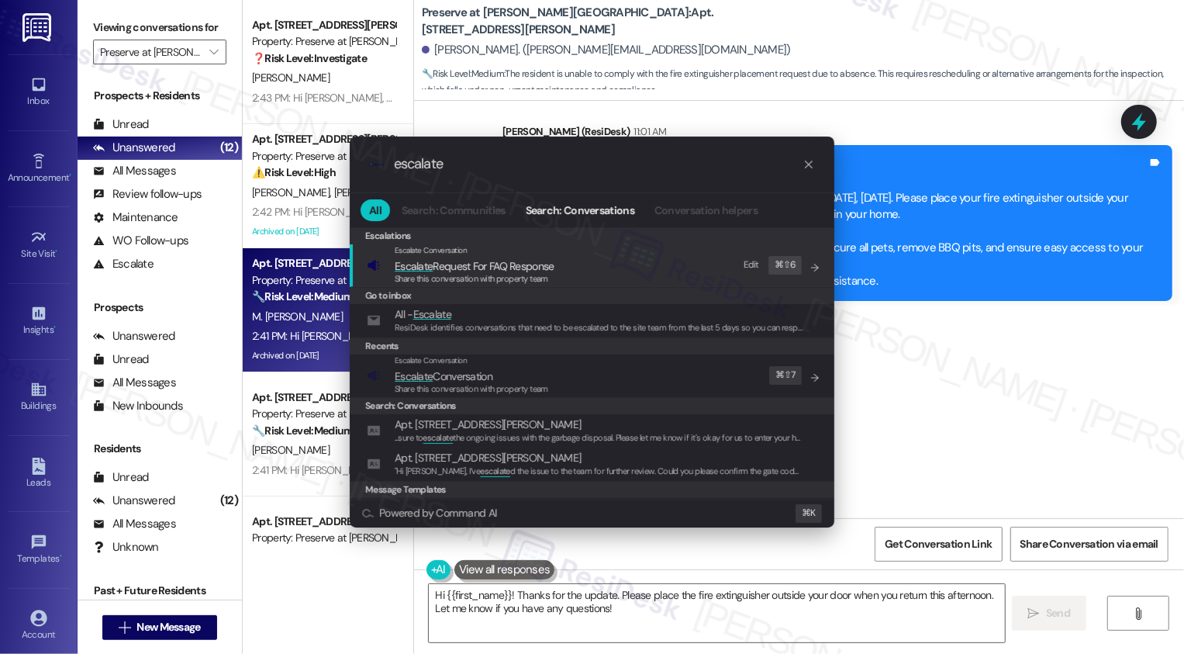
type input "escalate"
click at [440, 375] on span "Escalate Conversation" at bounding box center [444, 376] width 98 height 14
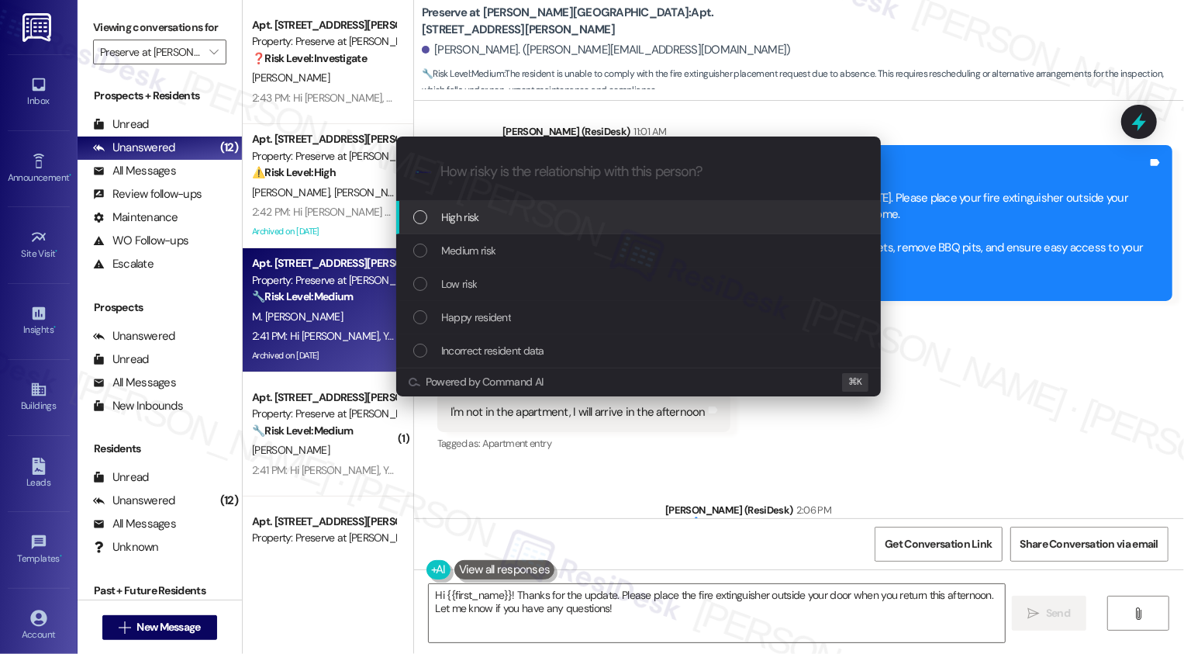
click at [470, 211] on span "High risk" at bounding box center [460, 217] width 38 height 17
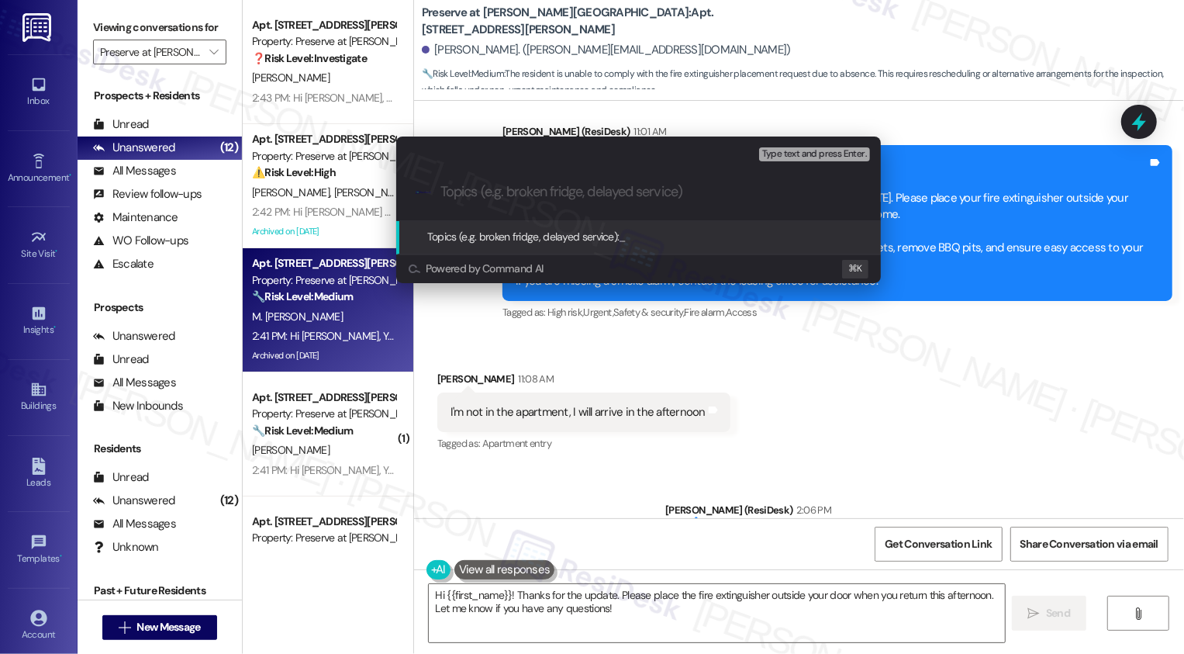
paste input "forgot to leave the fire extinguisher outside"
type input "forgot to leave the fire extinguisher outside"
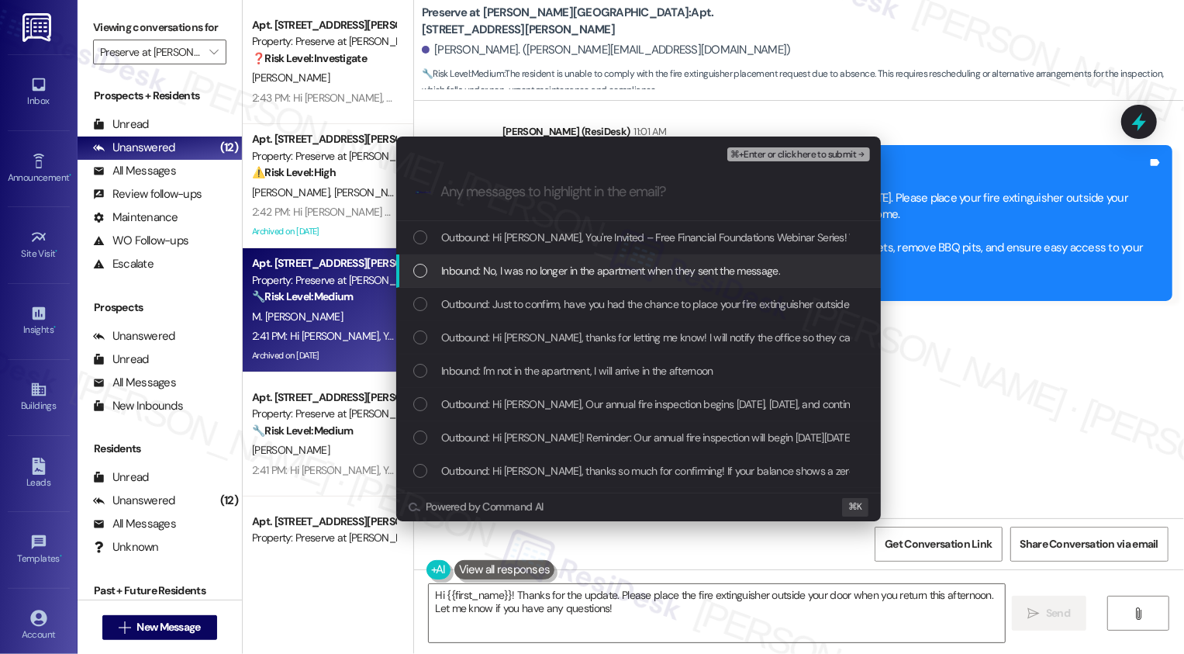
click at [428, 284] on div "Inbound: No, I was no longer in the apartment when they sent the message." at bounding box center [638, 270] width 485 height 33
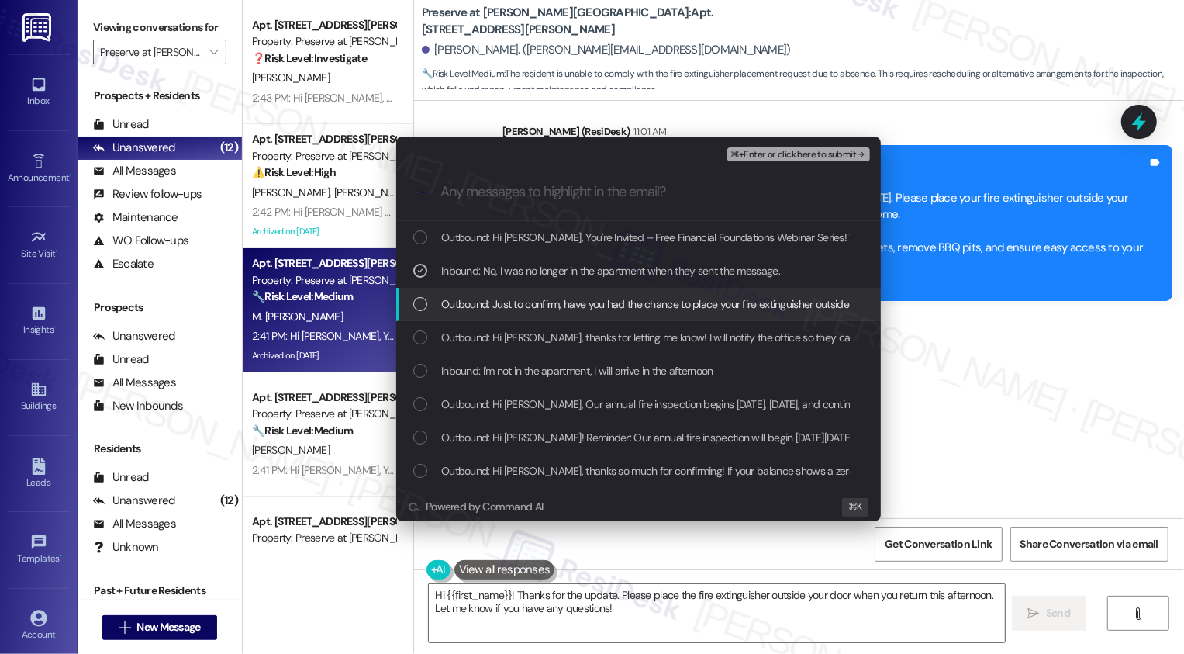
click at [426, 307] on div "Outbound: Just to confirm, have you had the chance to place your fire extinguis…" at bounding box center [640, 303] width 454 height 17
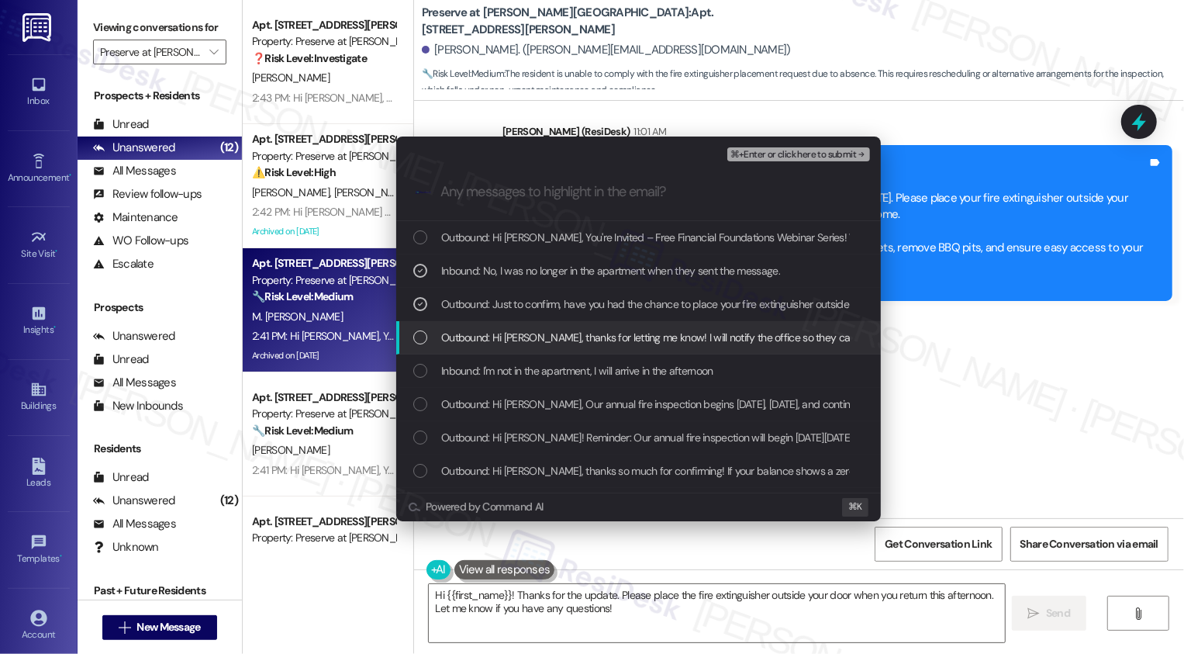
click at [425, 343] on div "List of options" at bounding box center [420, 337] width 14 height 14
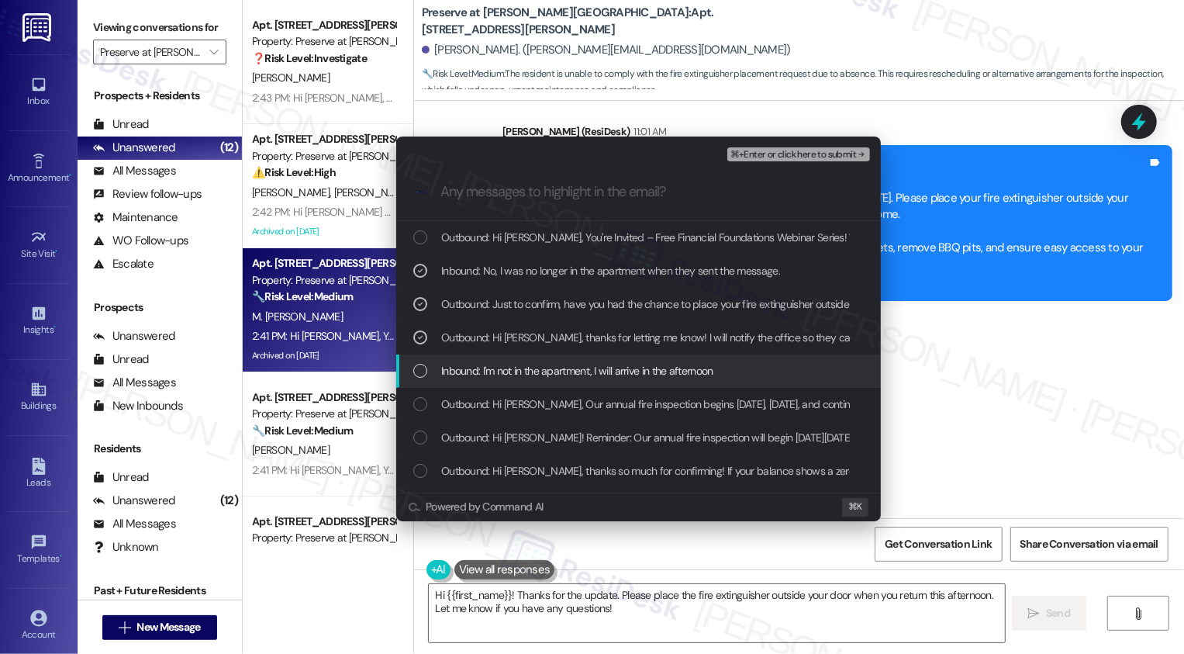
click at [425, 377] on div "List of options" at bounding box center [420, 371] width 14 height 14
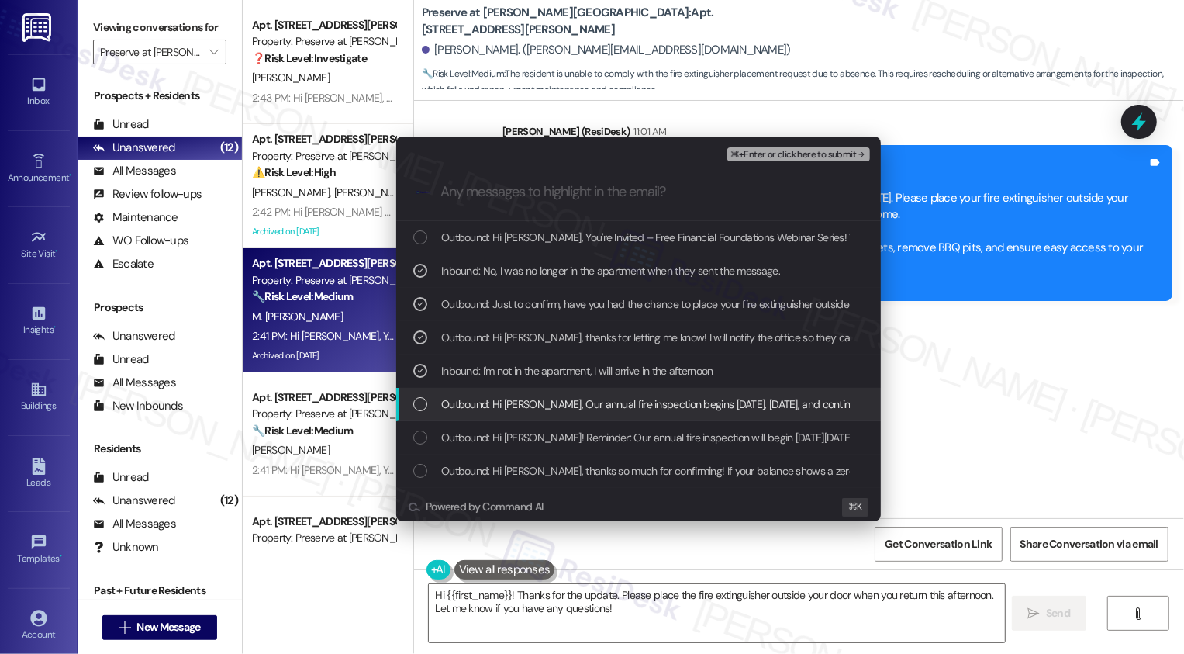
click at [425, 407] on div "List of options" at bounding box center [420, 404] width 14 height 14
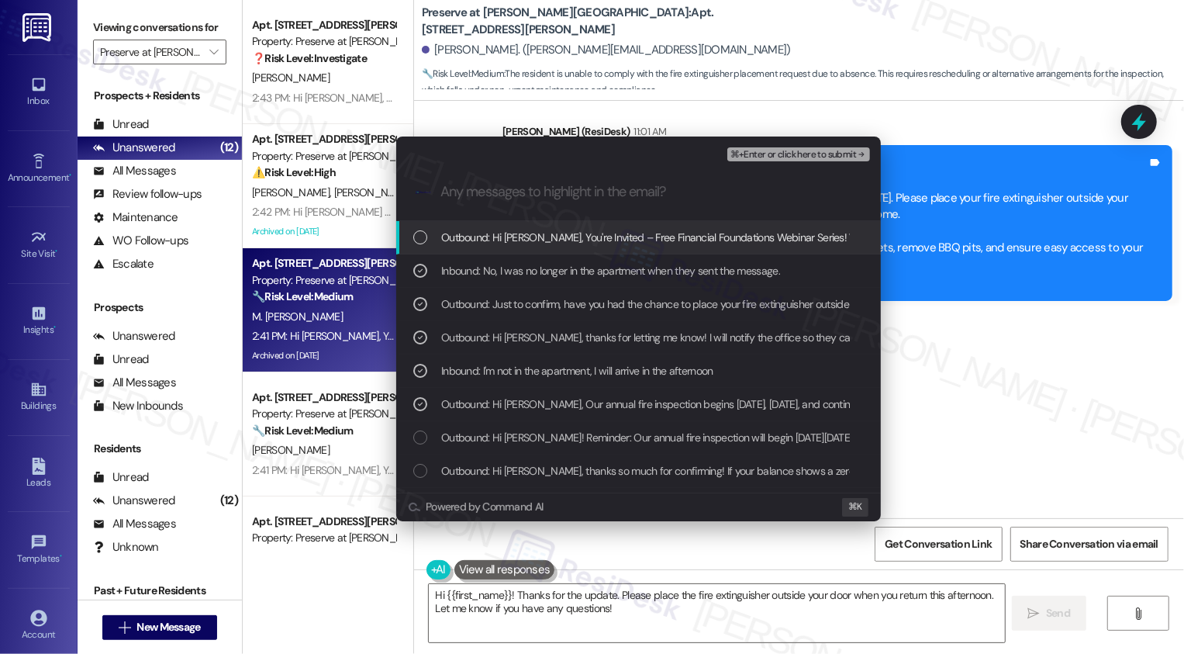
click at [425, 450] on div "Outbound: Hi [PERSON_NAME]! Reminder: Our annual fire inspection will begin [DA…" at bounding box center [638, 437] width 485 height 33
click at [798, 159] on span "⌘+Enter or click here to submit" at bounding box center [793, 155] width 126 height 11
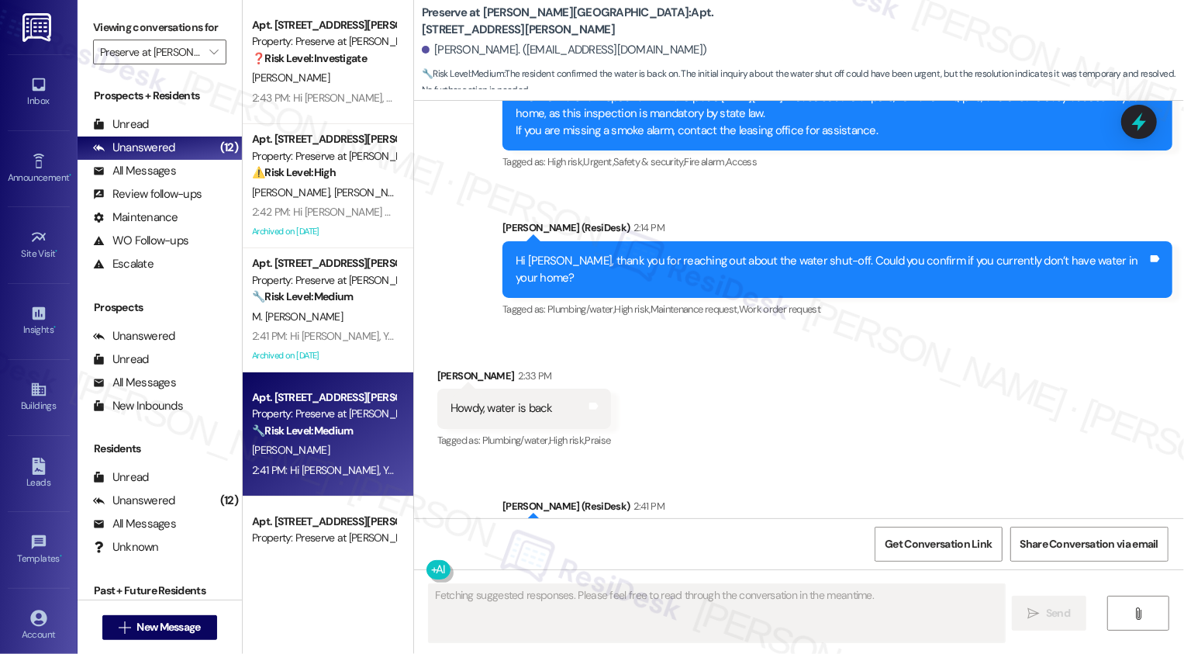
scroll to position [13845, 0]
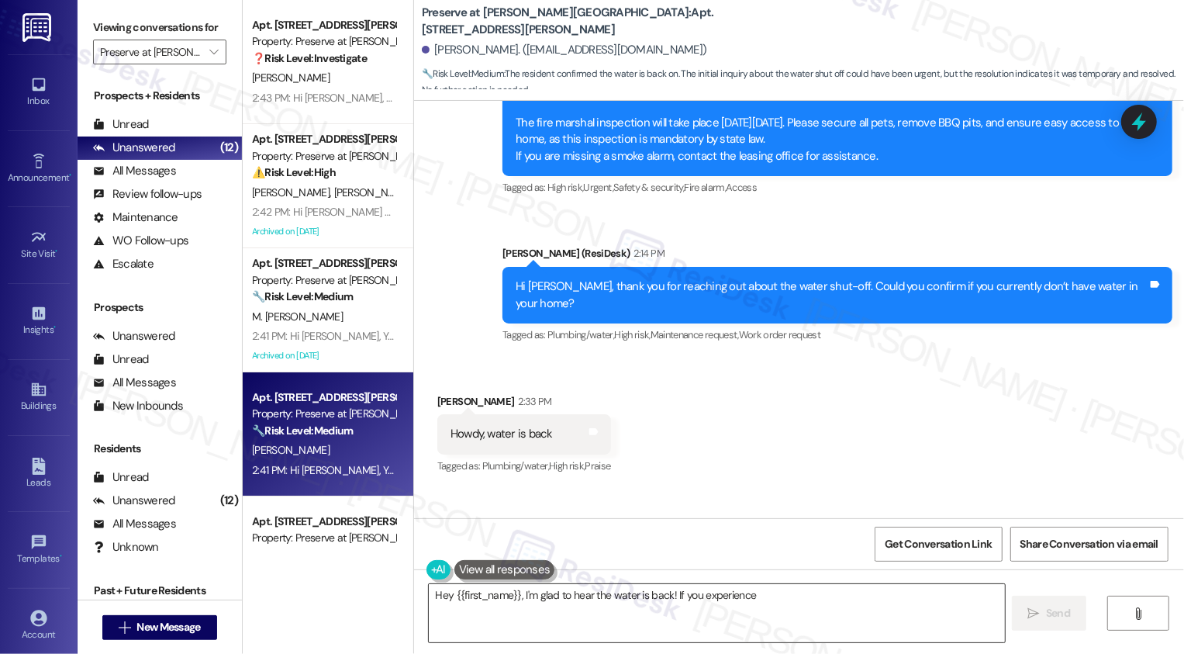
click at [502, 595] on textarea "Hey {{first_name}}, I'm glad to hear the water is back! If" at bounding box center [717, 613] width 576 height 58
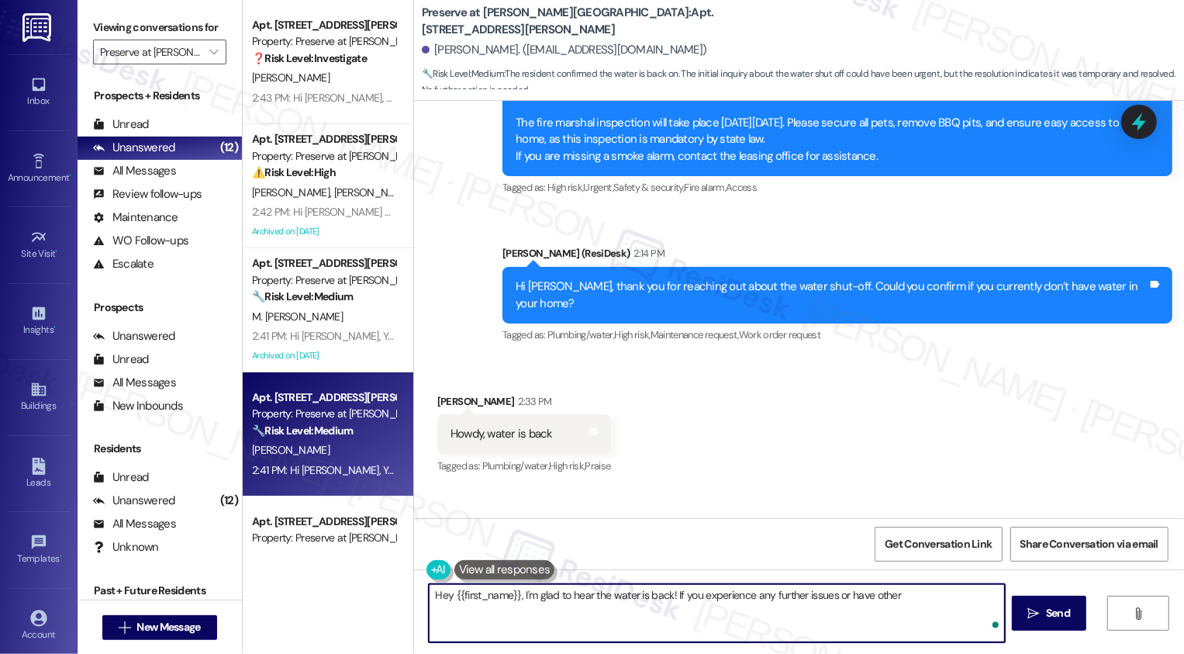
drag, startPoint x: 516, startPoint y: 594, endPoint x: 383, endPoint y: 586, distance: 132.8
click at [495, 616] on textarea "Hey {{first_name}}, I'm glad to hear the water is back! If you experience any f…" at bounding box center [715, 613] width 576 height 58
drag, startPoint x: 512, startPoint y: 592, endPoint x: 370, endPoint y: 592, distance: 141.9
drag, startPoint x: 514, startPoint y: 595, endPoint x: 343, endPoint y: 595, distance: 171.3
click at [343, 595] on div "Apt. 301, [STREET_ADDRESS][PERSON_NAME] Property: Preserve at [PERSON_NAME][GEO…" at bounding box center [713, 327] width 941 height 654
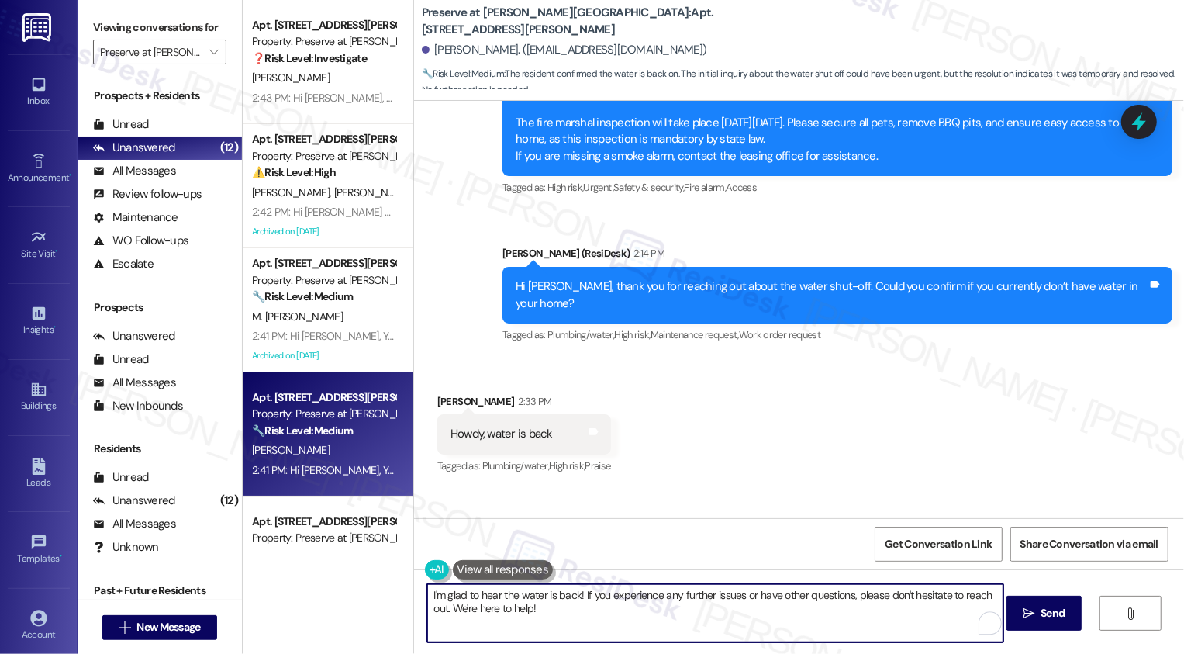
click at [550, 613] on textarea "I'm glad to hear the water is back! If you experience any further issues or hav…" at bounding box center [715, 613] width 576 height 58
click at [604, 609] on textarea "I'm glad to hear the water is back! If you experience any further issues or hav…" at bounding box center [715, 613] width 576 height 58
click at [839, 620] on textarea "I'm glad to hear the water is back! If you experience any further issues or hav…" at bounding box center [715, 613] width 576 height 58
type textarea "I'm glad to hear the water is back! If you experience any further issues or hav…"
click at [1051, 618] on span "Send" at bounding box center [1053, 613] width 24 height 16
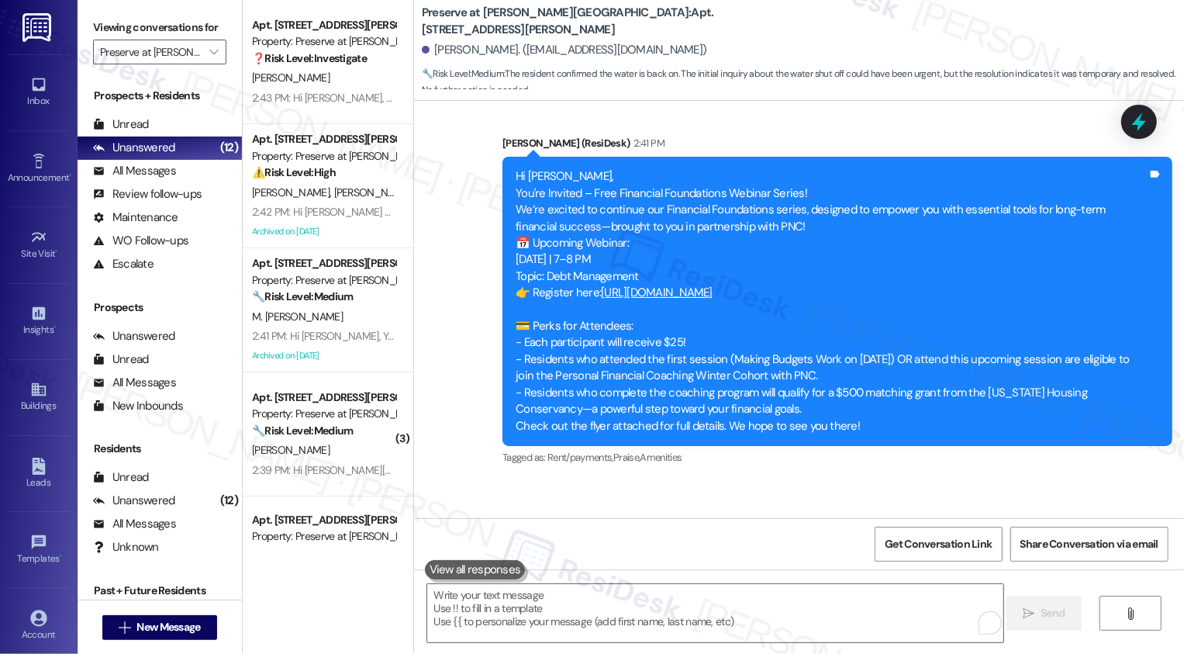
scroll to position [14248, 0]
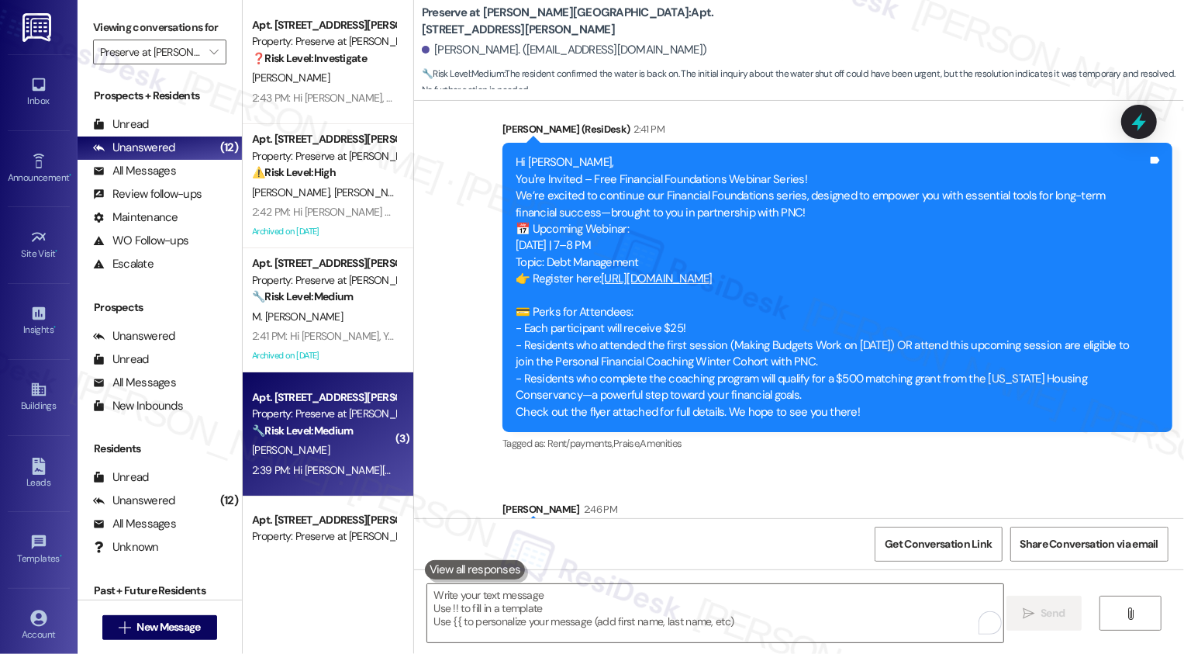
click at [334, 427] on strong "🔧 Risk Level: Medium" at bounding box center [302, 430] width 101 height 14
click at [334, 426] on strong "🔧 Risk Level: Medium" at bounding box center [302, 430] width 101 height 14
type textarea "Fetching suggested responses. Please feel free to read through the conversation…"
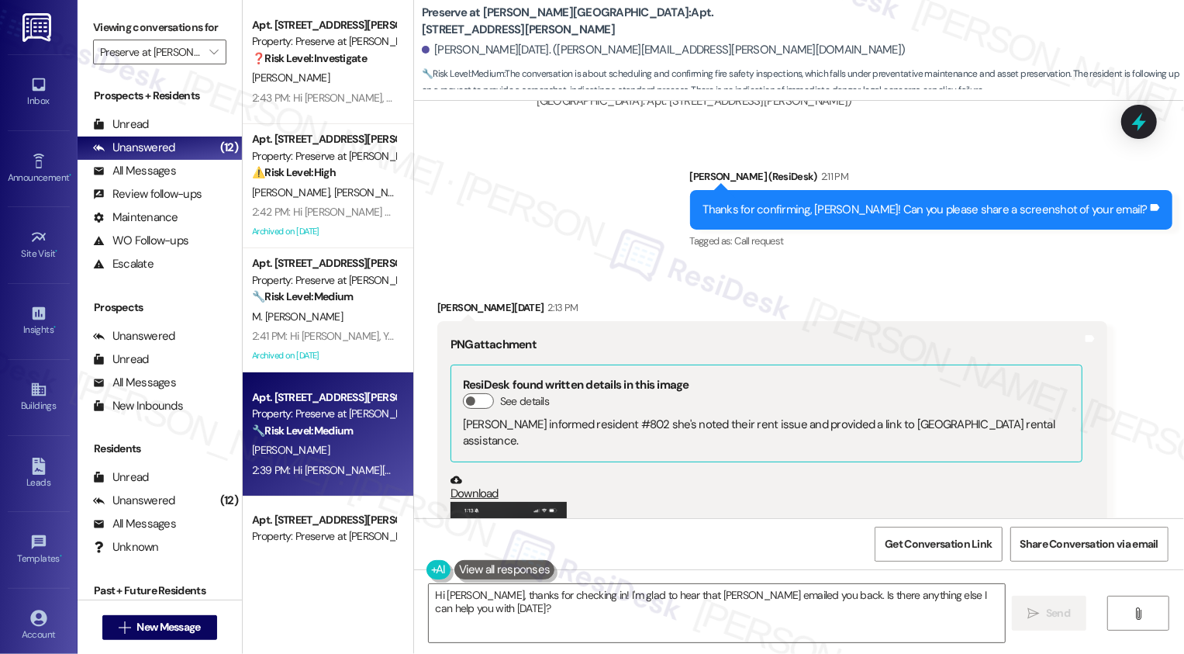
scroll to position [11610, 0]
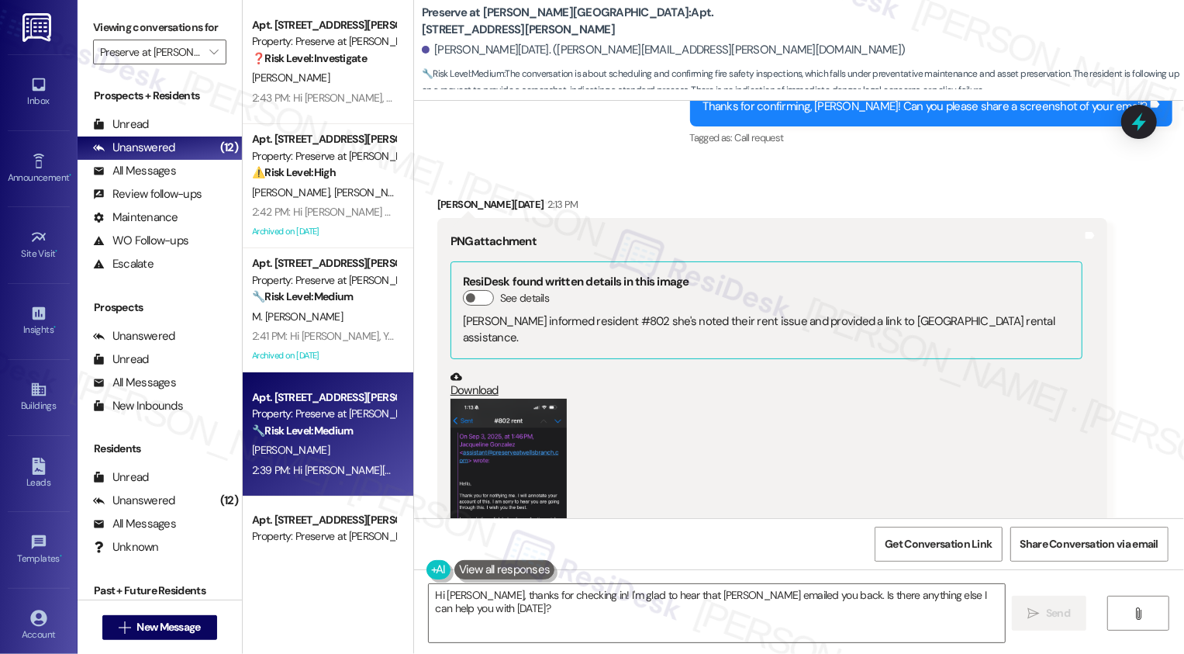
click at [519, 399] on button "Zoom image" at bounding box center [508, 525] width 116 height 252
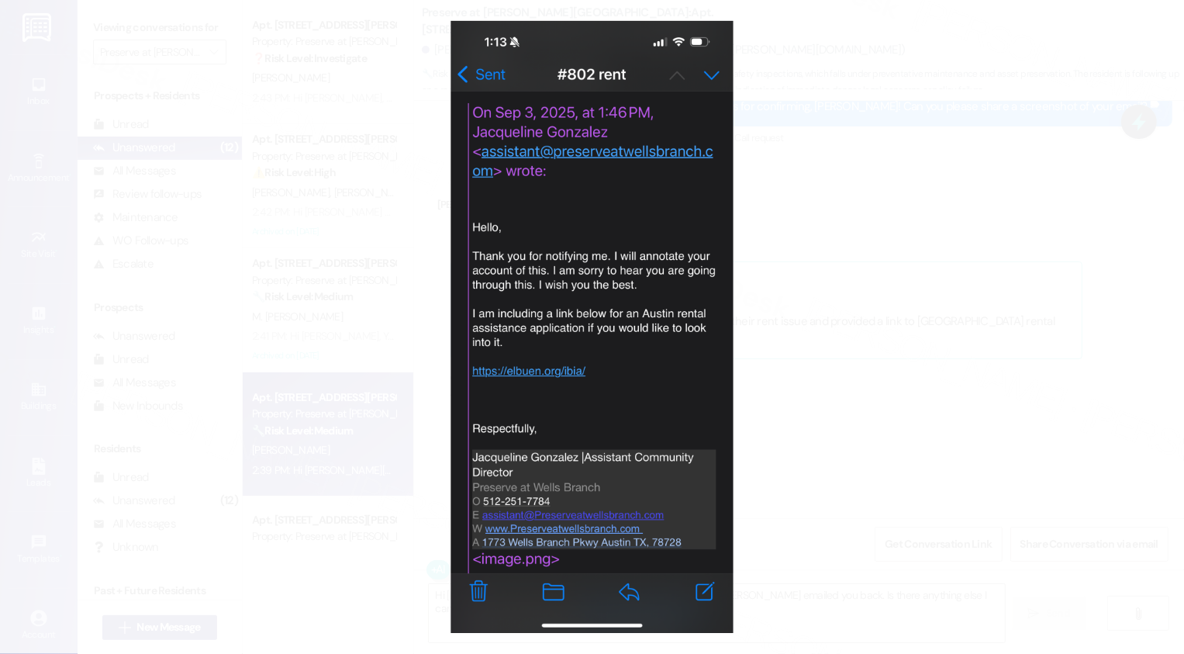
click at [779, 364] on button "Unzoom image" at bounding box center [592, 327] width 1184 height 654
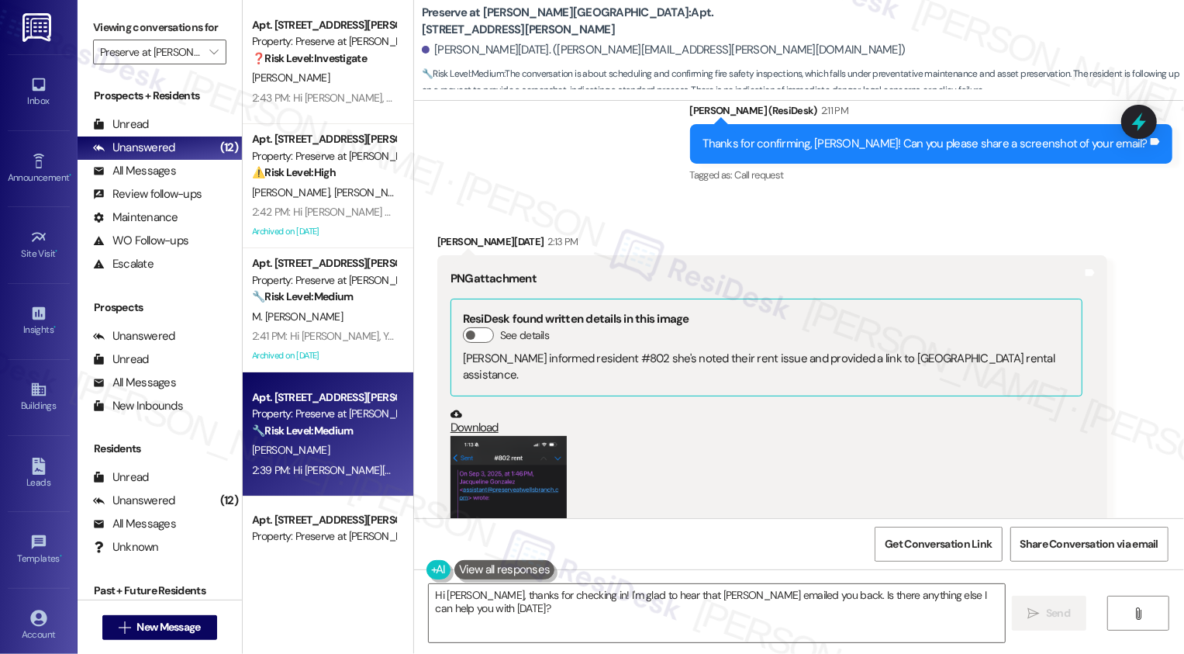
scroll to position [11584, 0]
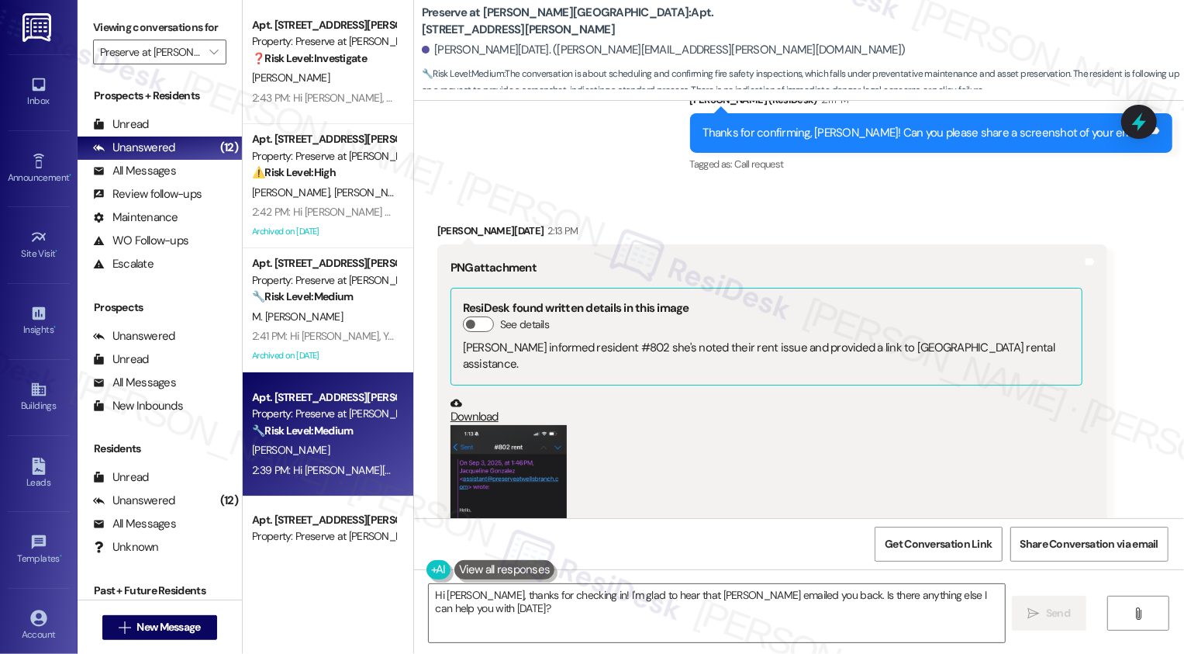
click at [518, 425] on button "Zoom image" at bounding box center [508, 551] width 116 height 252
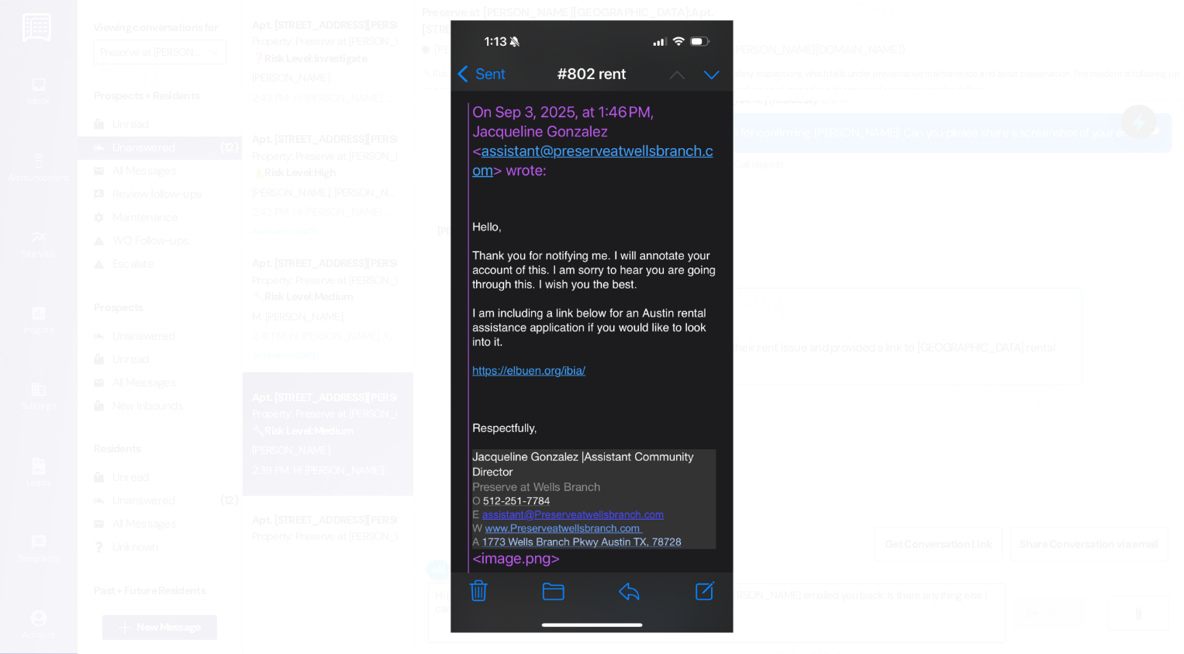
click at [952, 450] on button "Unzoom image" at bounding box center [592, 327] width 1184 height 654
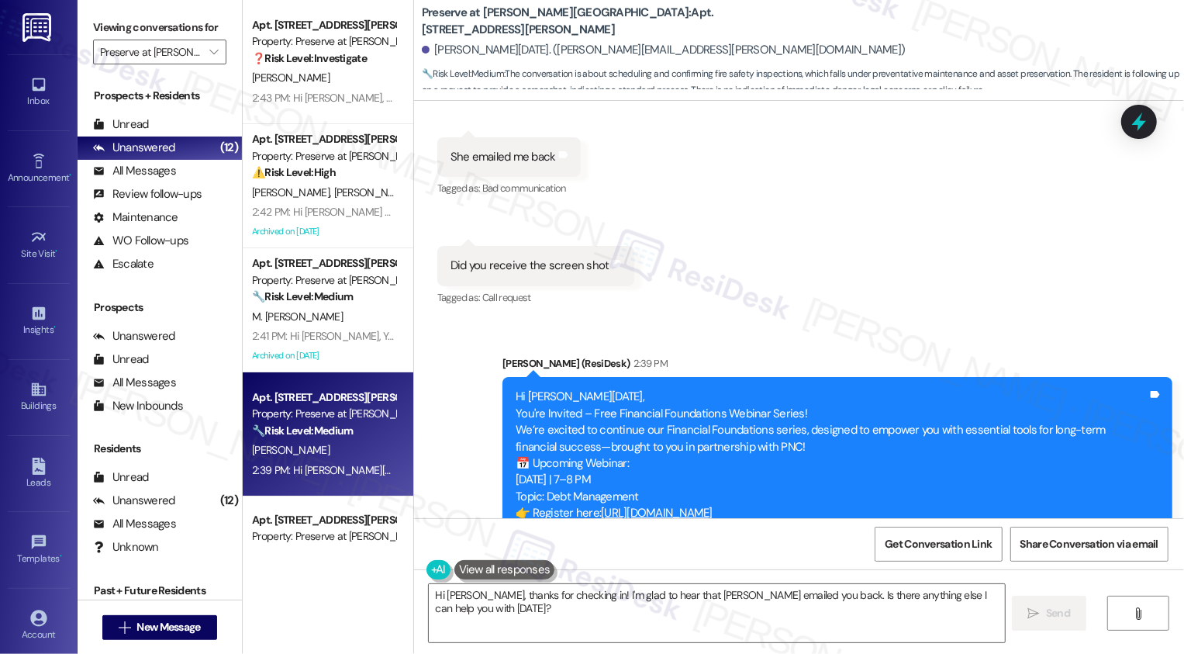
scroll to position [12604, 0]
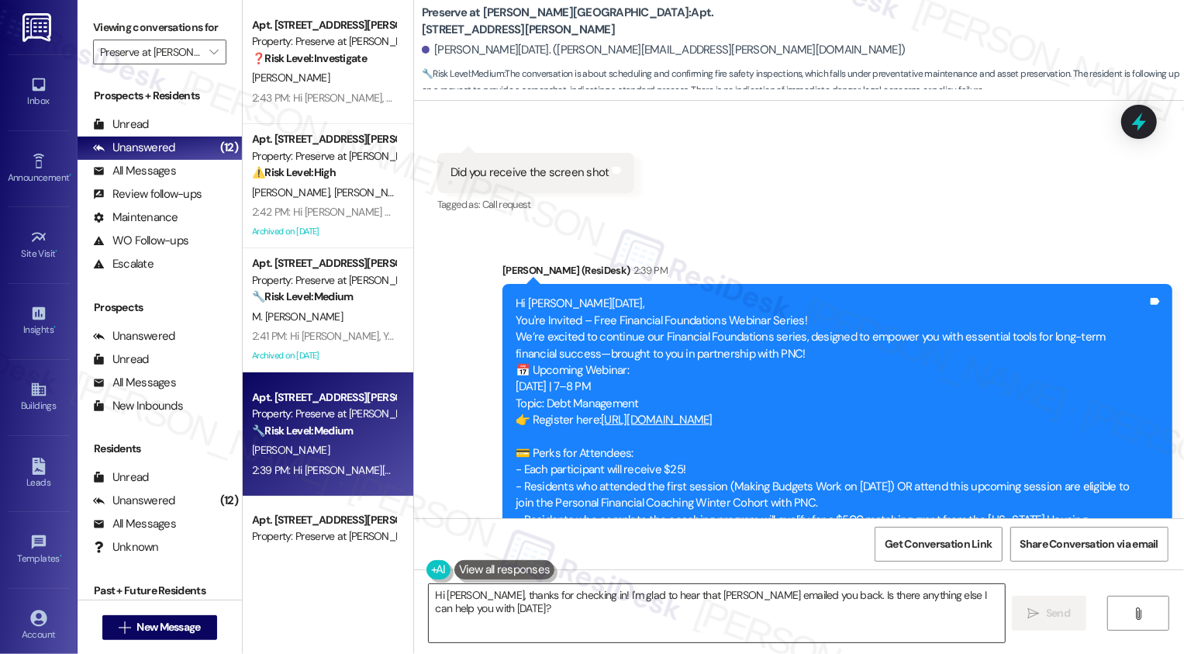
click at [679, 619] on textarea "Hi [PERSON_NAME], thanks for checking in! I'm glad to hear that [PERSON_NAME] e…" at bounding box center [717, 613] width 576 height 58
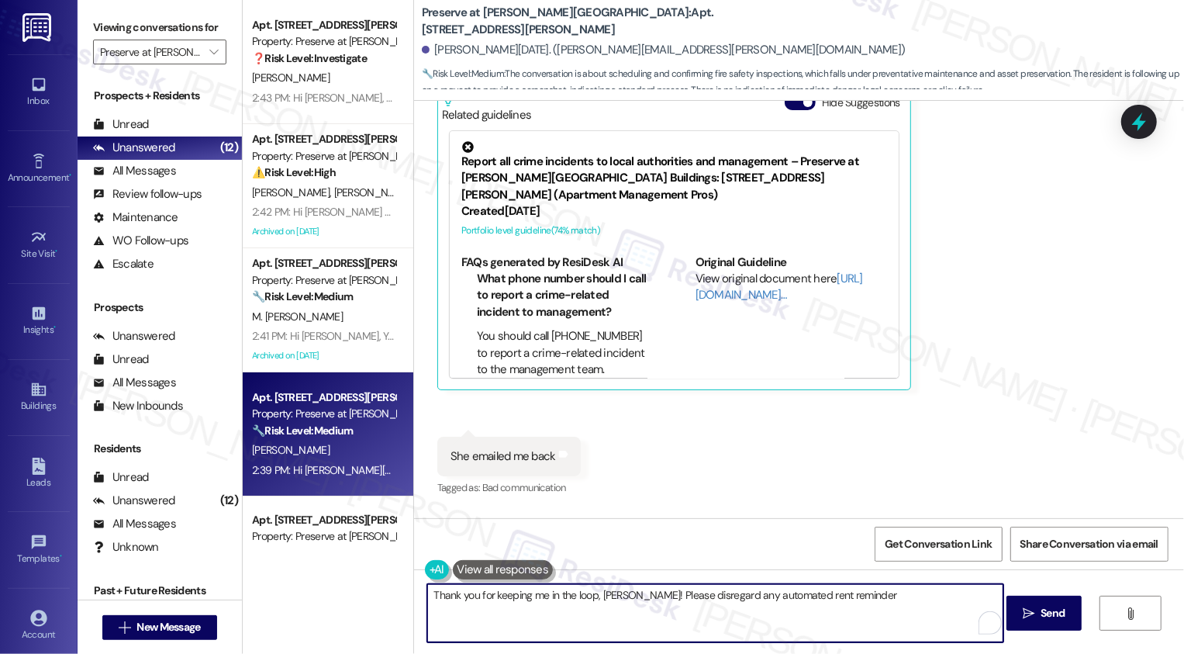
scroll to position [12203, 0]
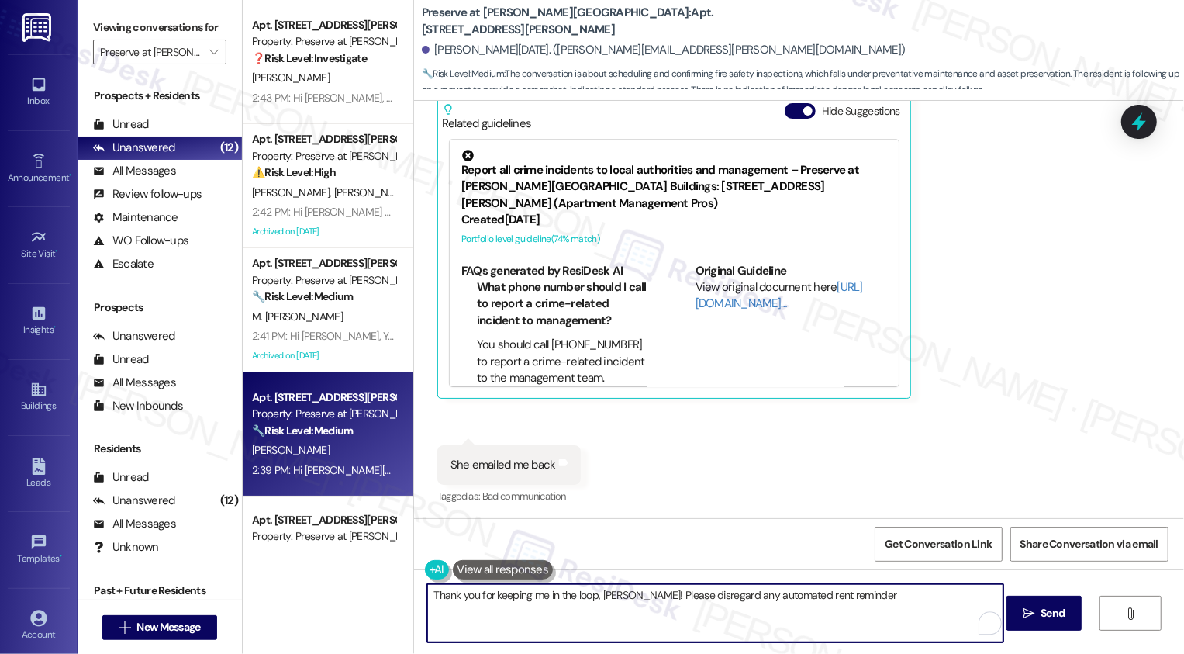
click at [703, 595] on textarea "Thank you for keeping me in the loop, [PERSON_NAME]! Please disregard any autom…" at bounding box center [715, 613] width 576 height 58
click at [847, 606] on textarea "Thank you for keeping me in the loop, [PERSON_NAME]! Please disregard the autom…" at bounding box center [715, 613] width 576 height 58
type textarea "Thank you for keeping me in the loop, [PERSON_NAME]! Please disregard the autom…"
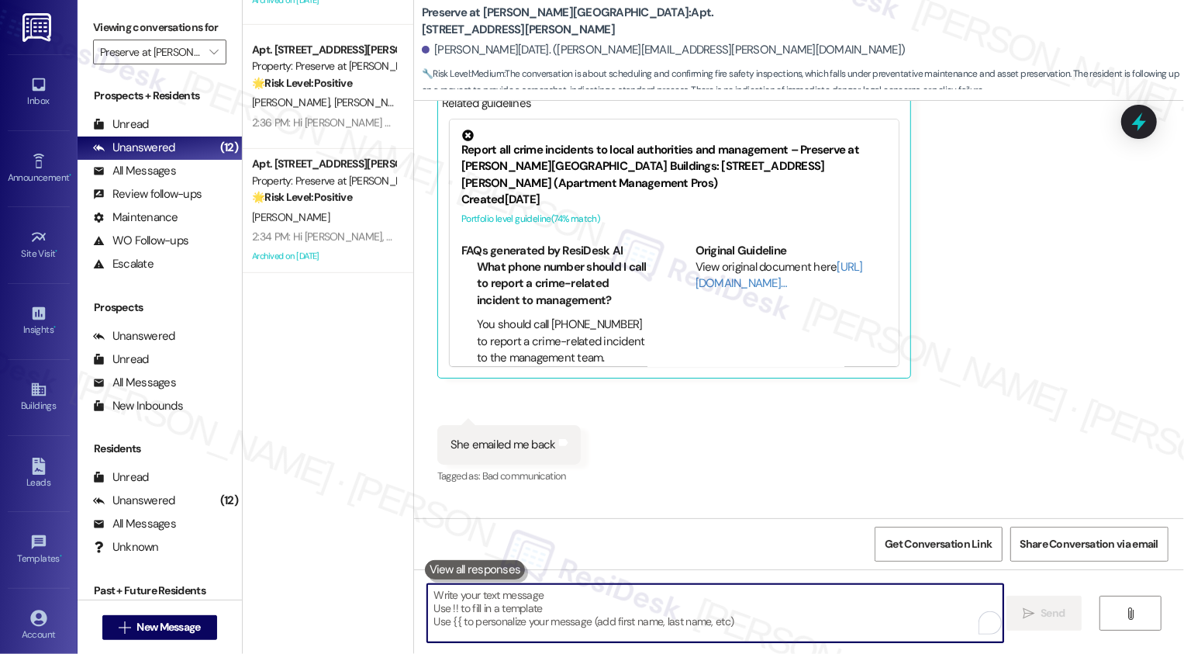
scroll to position [821, 0]
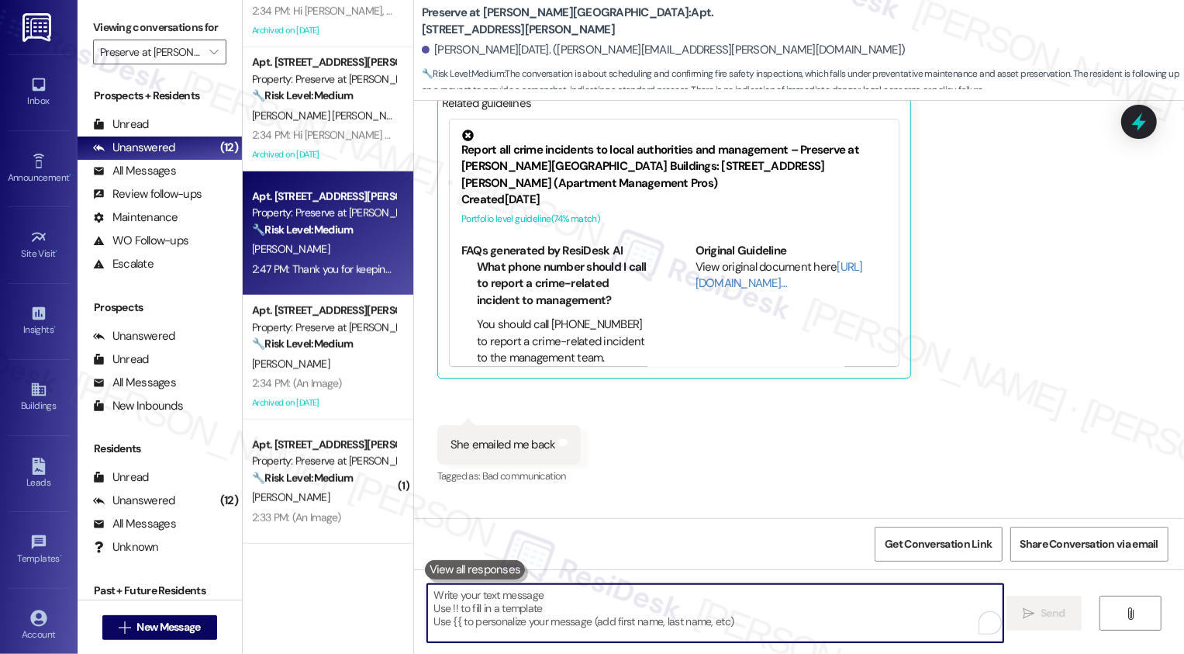
click at [352, 550] on div "Apt. 1010, [STREET_ADDRESS][PERSON_NAME] Property: Preserve at [PERSON_NAME][GE…" at bounding box center [328, 327] width 171 height 654
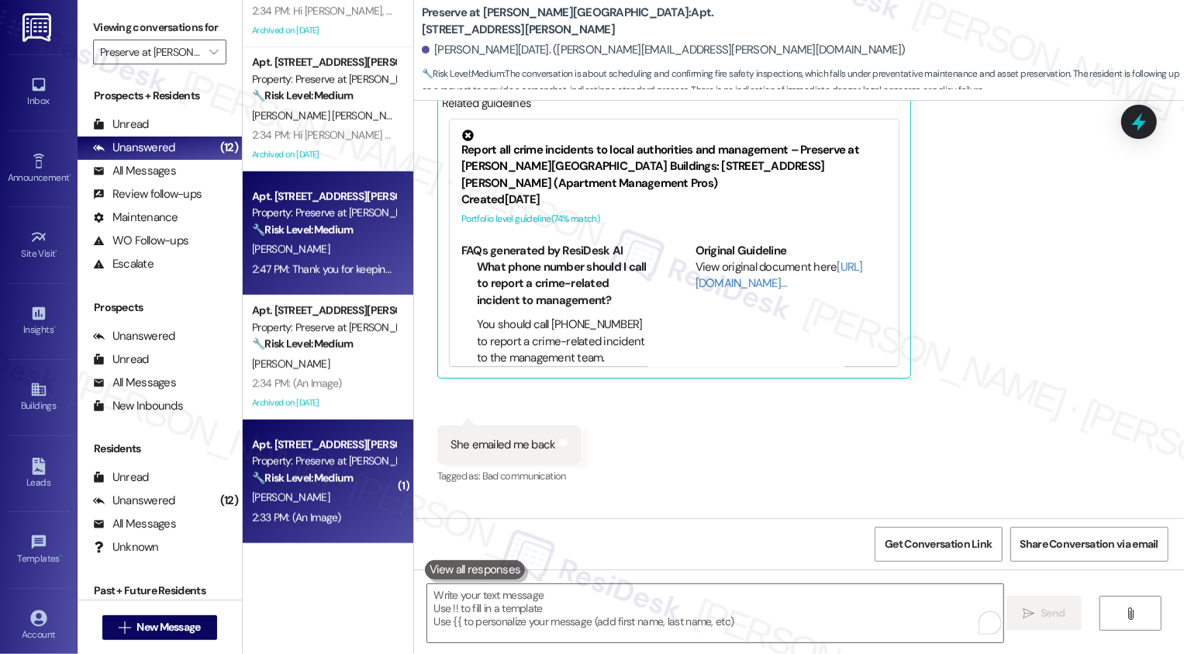
click at [354, 524] on div "2:33 PM: (An Image) 2:33 PM: (An Image)" at bounding box center [323, 517] width 147 height 19
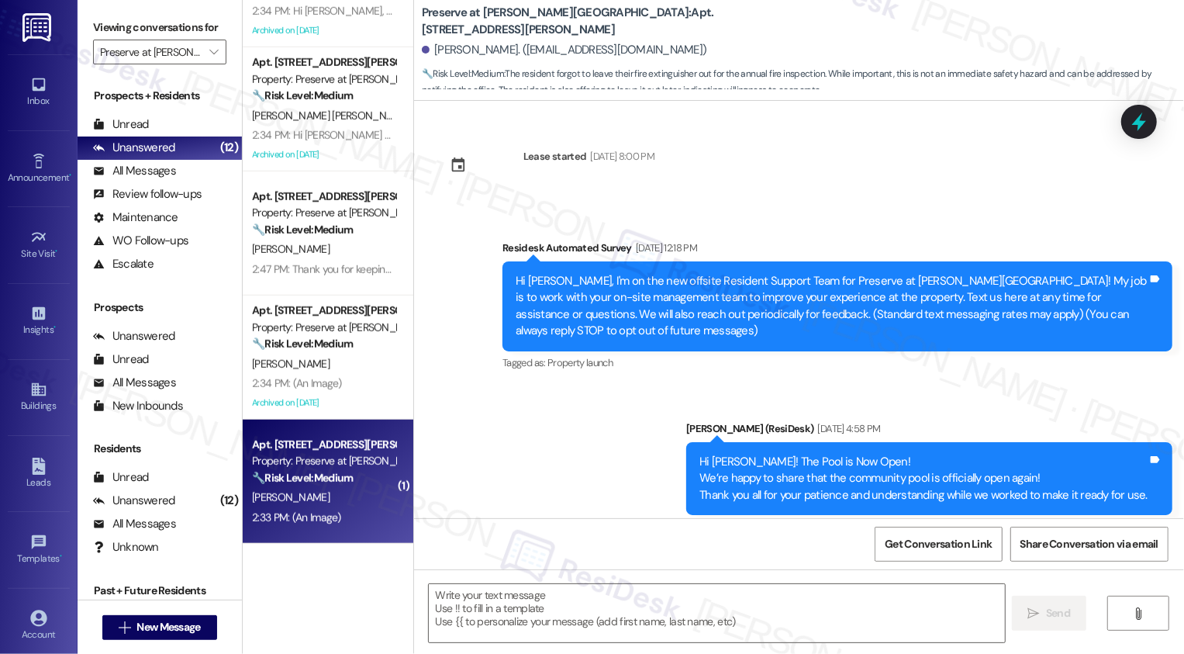
click at [366, 522] on div "2:33 PM: (An Image) 2:33 PM: (An Image)" at bounding box center [323, 517] width 147 height 19
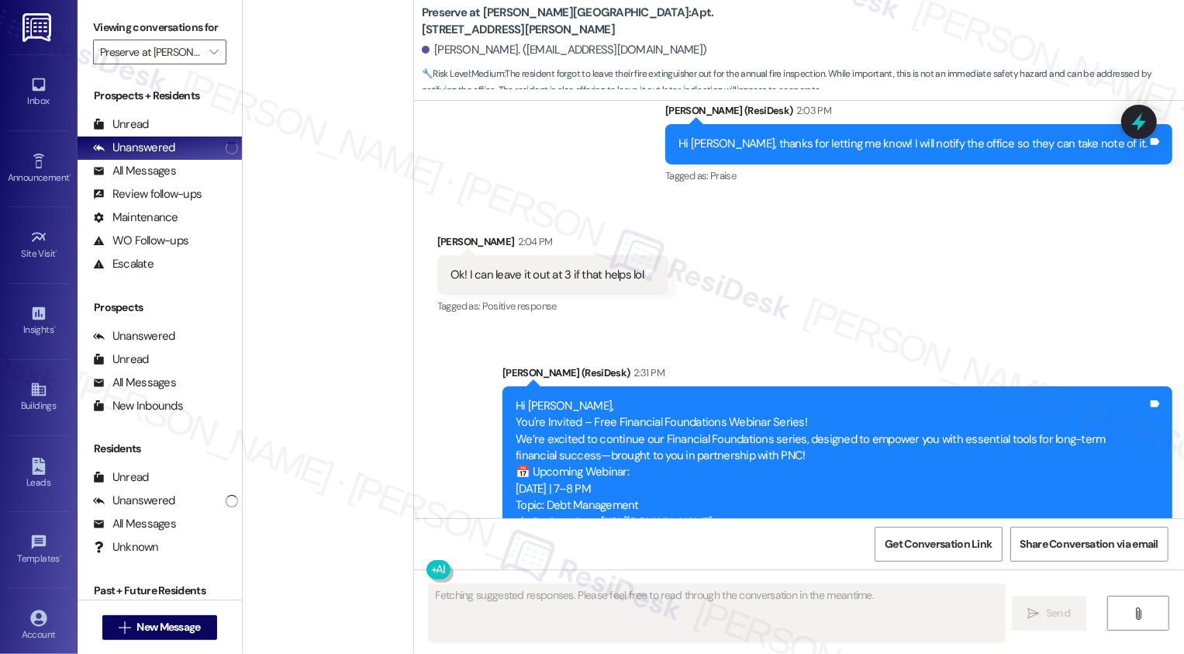
scroll to position [0, 0]
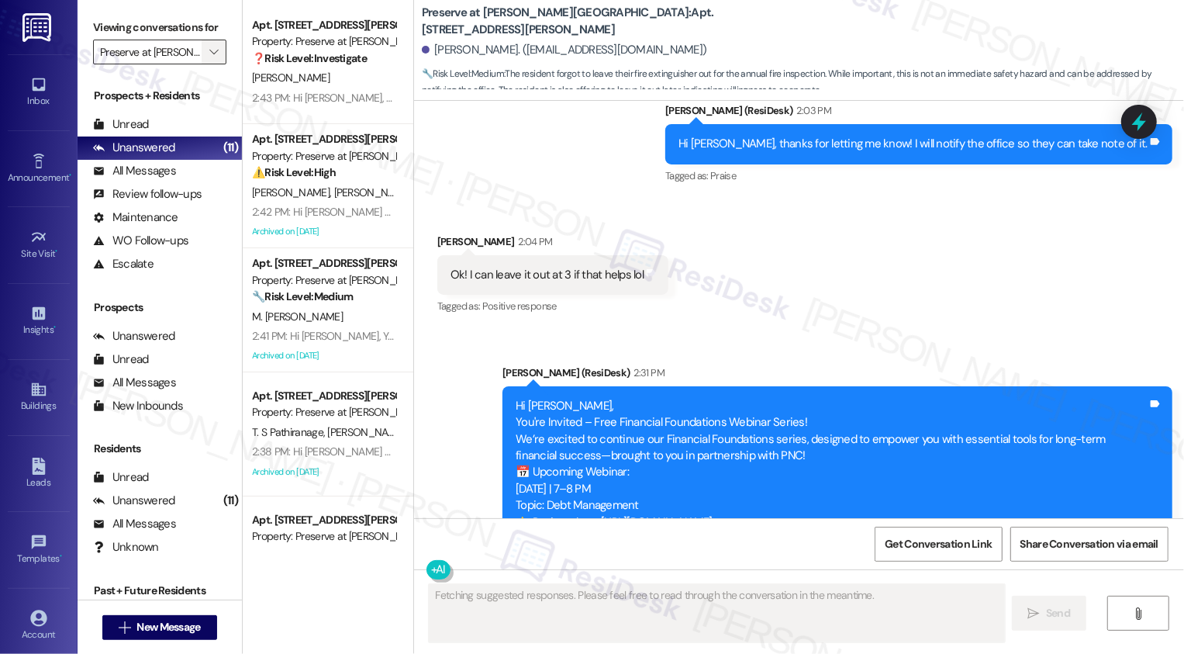
click at [210, 64] on span "" at bounding box center [213, 52] width 15 height 25
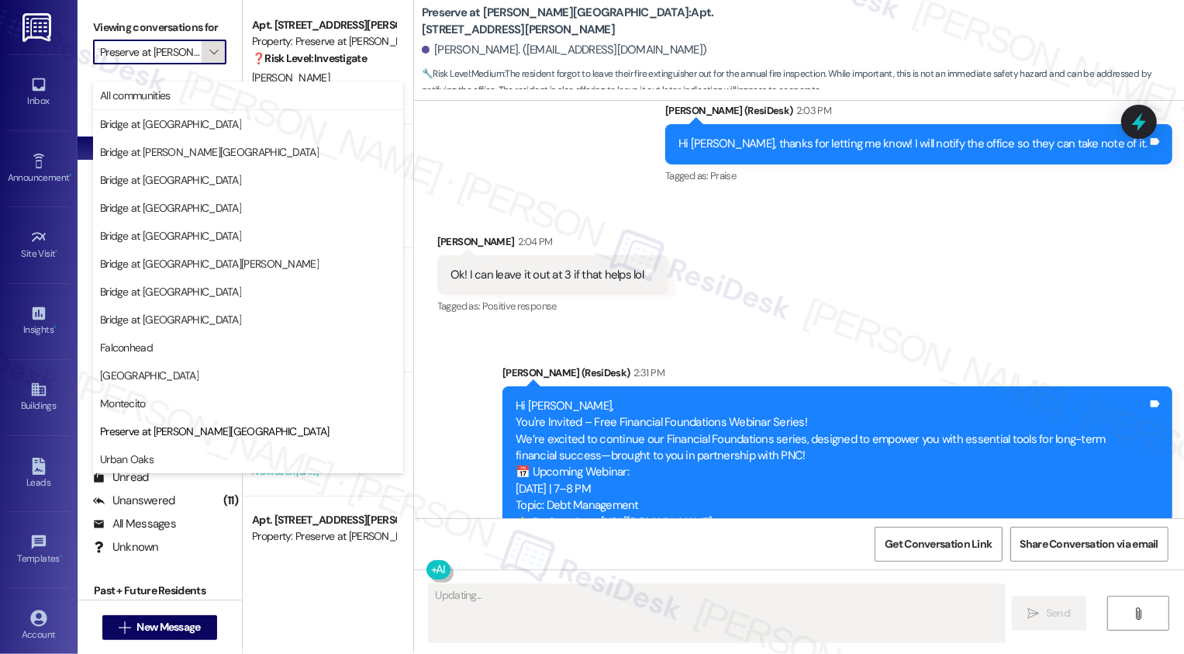
click at [209, 58] on icon "" at bounding box center [213, 52] width 9 height 12
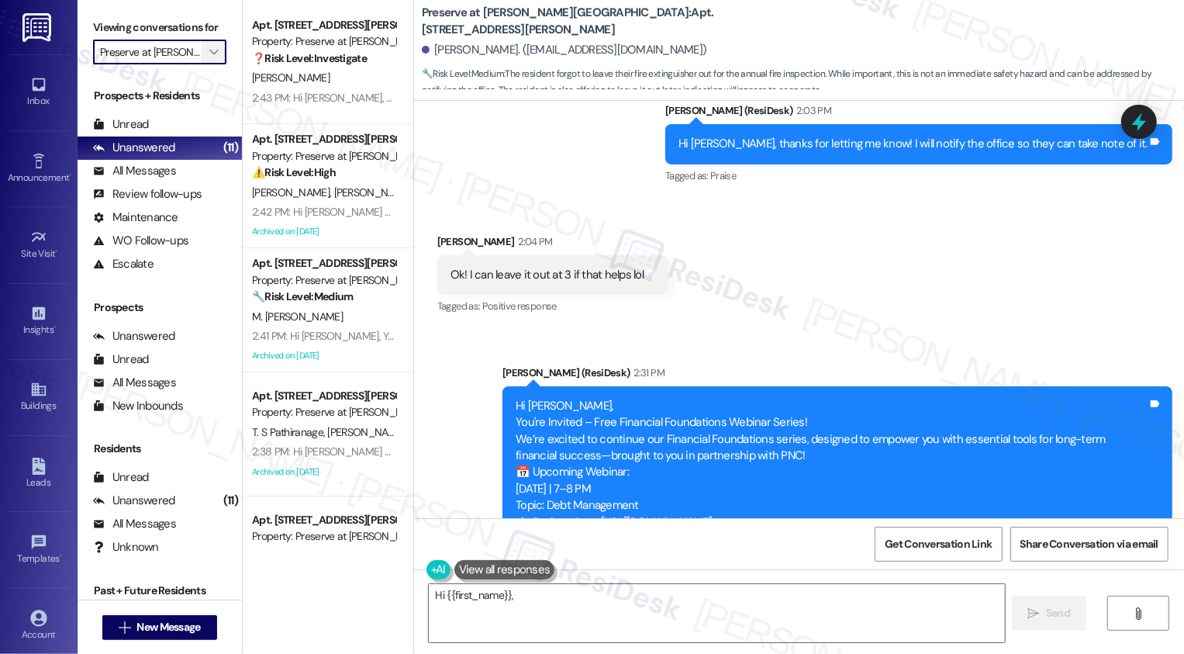
click at [209, 58] on icon "" at bounding box center [213, 52] width 9 height 12
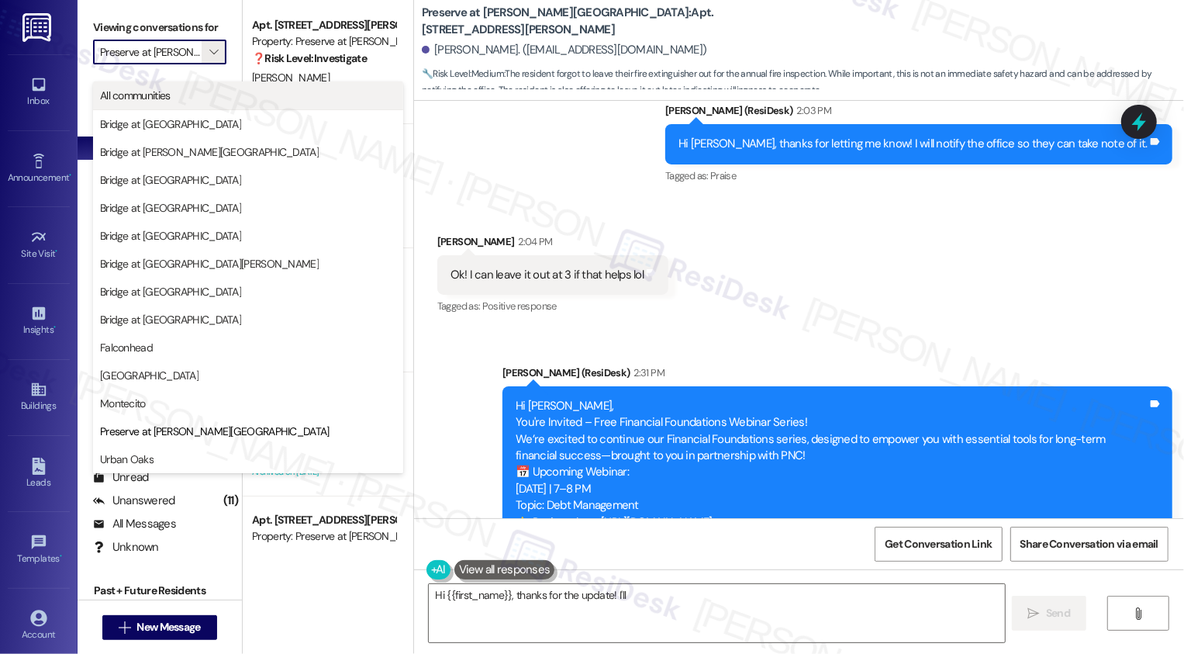
type textarea "Hi {{first_name}}, thanks for the update! I'll"
click at [205, 95] on span "All communities" at bounding box center [248, 96] width 296 height 16
